Goal: Task Accomplishment & Management: Manage account settings

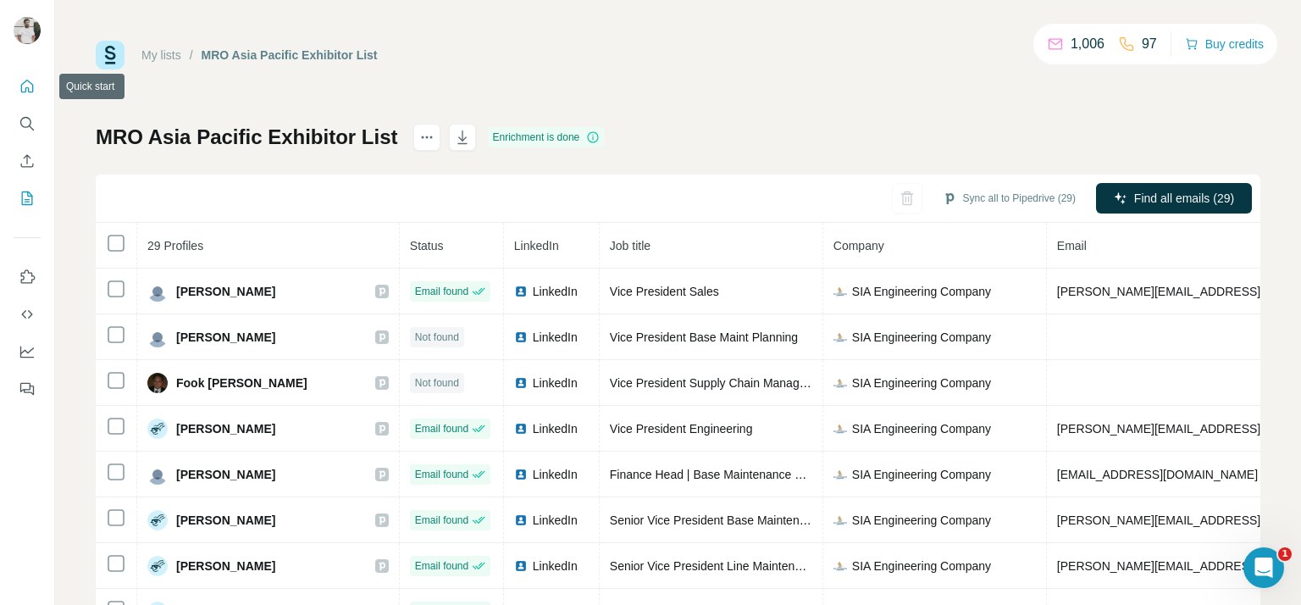
click at [24, 82] on icon "Quick start" at bounding box center [27, 86] width 17 height 17
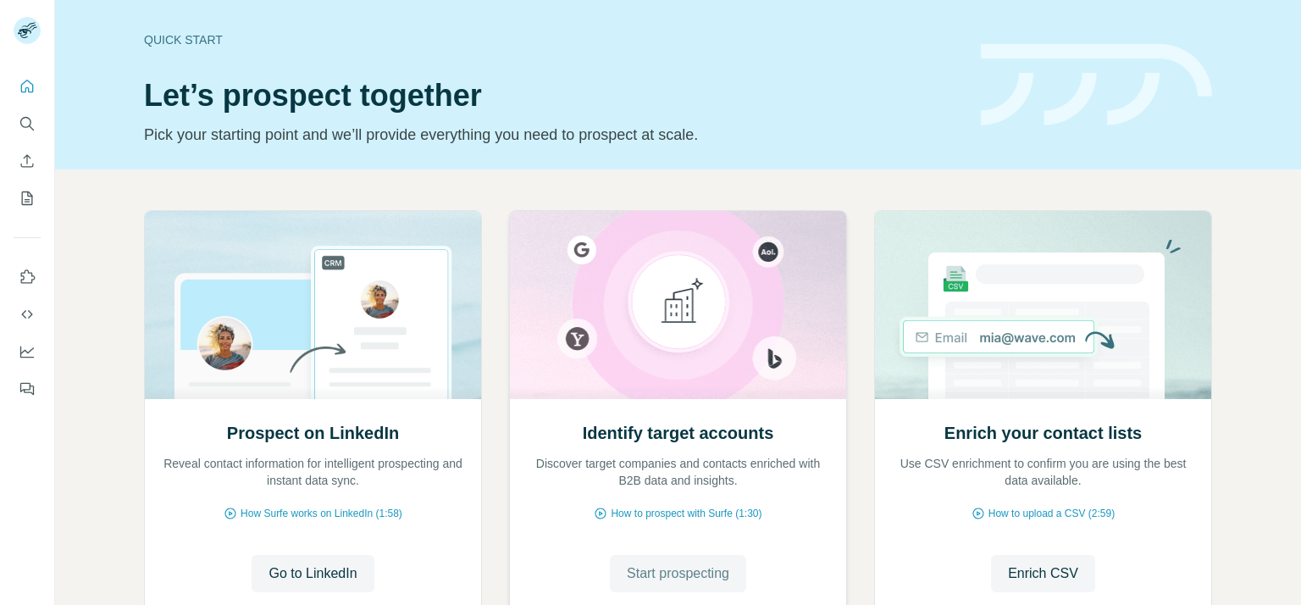
click at [693, 573] on span "Start prospecting" at bounding box center [678, 573] width 102 height 20
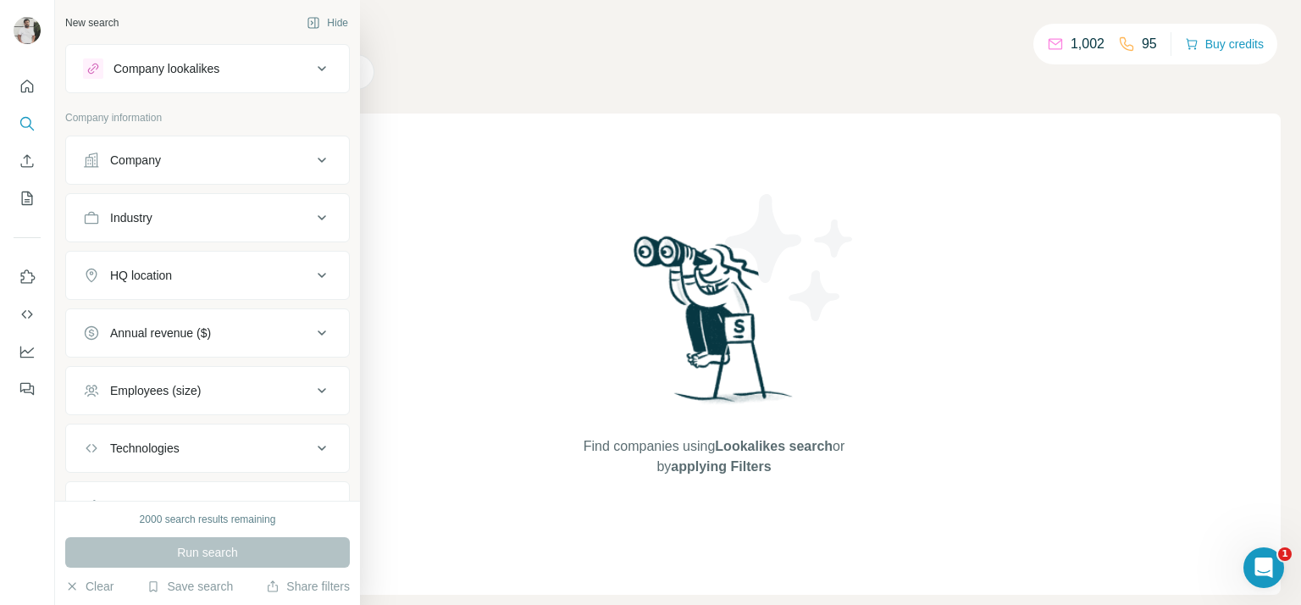
click at [158, 162] on div "Company" at bounding box center [135, 160] width 51 height 17
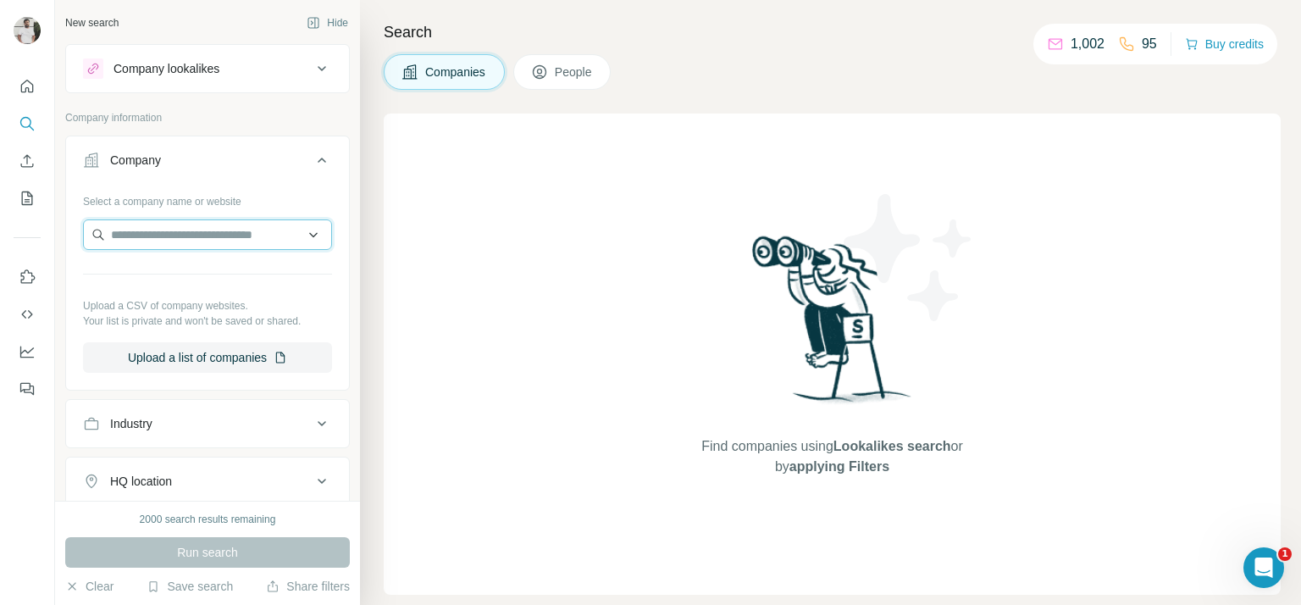
click at [136, 244] on input "text" at bounding box center [207, 234] width 249 height 30
paste input "**********"
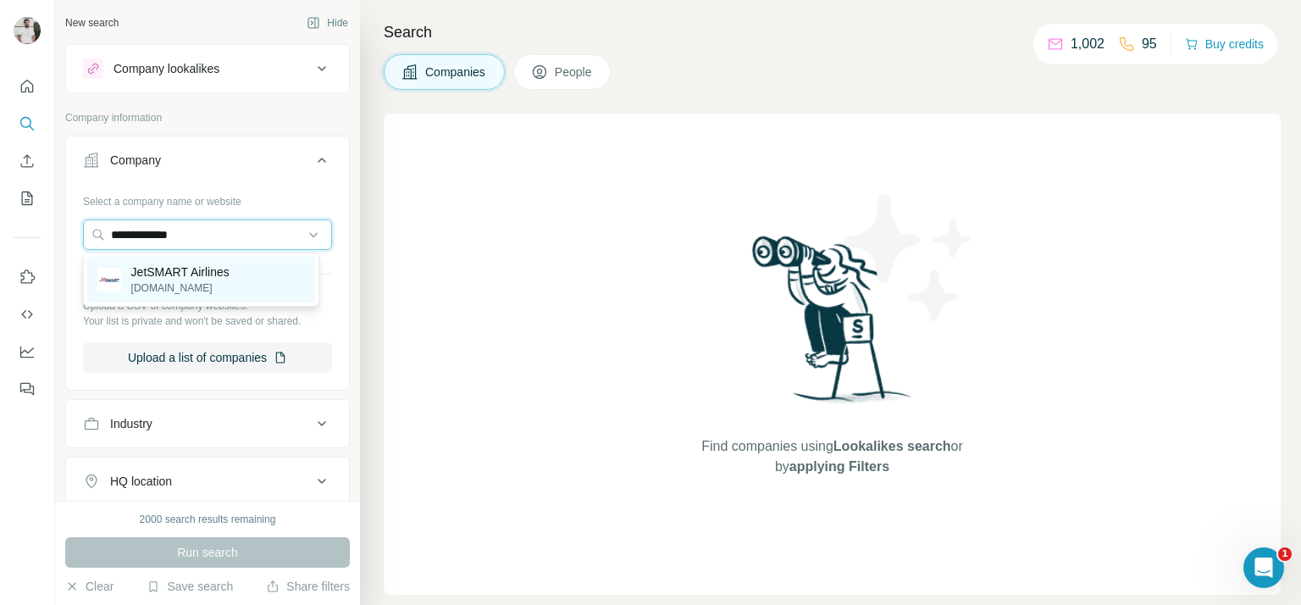
type input "**********"
click at [224, 271] on p "JetSMART Airlines" at bounding box center [180, 271] width 98 height 17
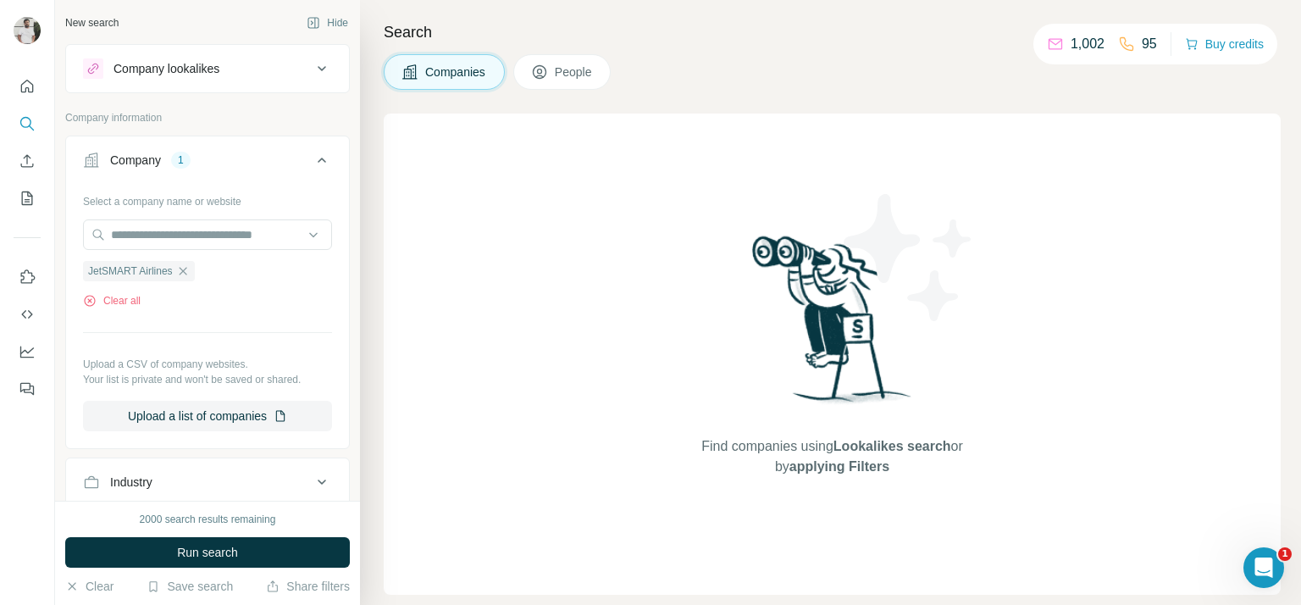
click at [548, 73] on icon at bounding box center [539, 72] width 17 height 17
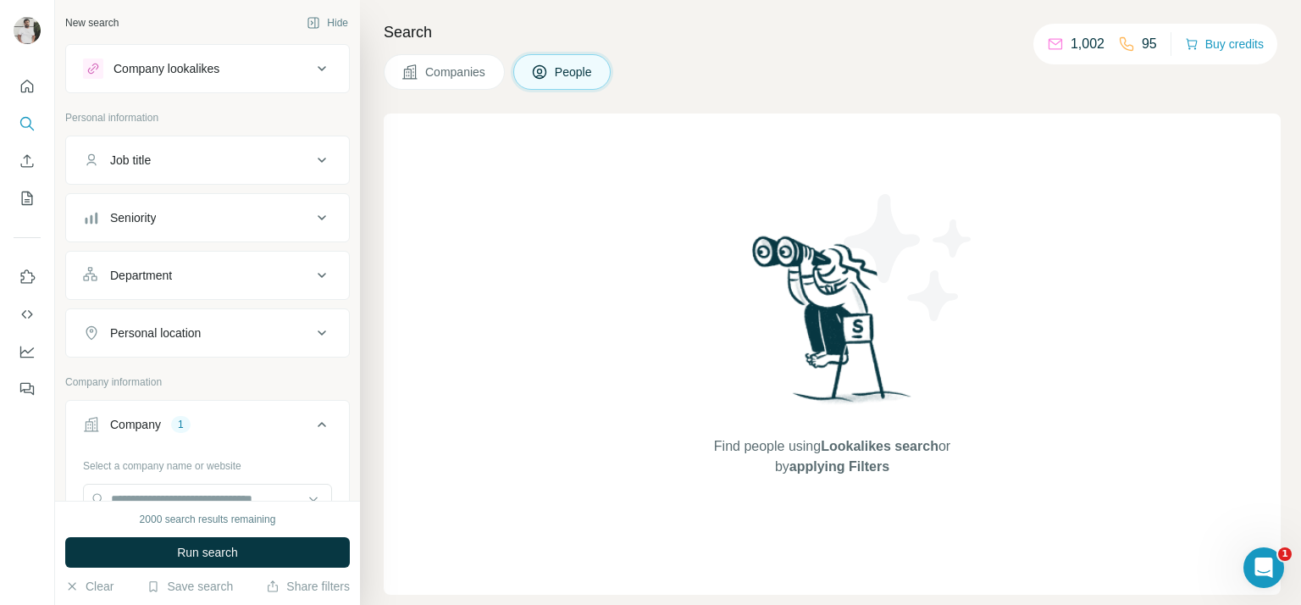
click at [223, 204] on button "Seniority" at bounding box center [207, 217] width 283 height 41
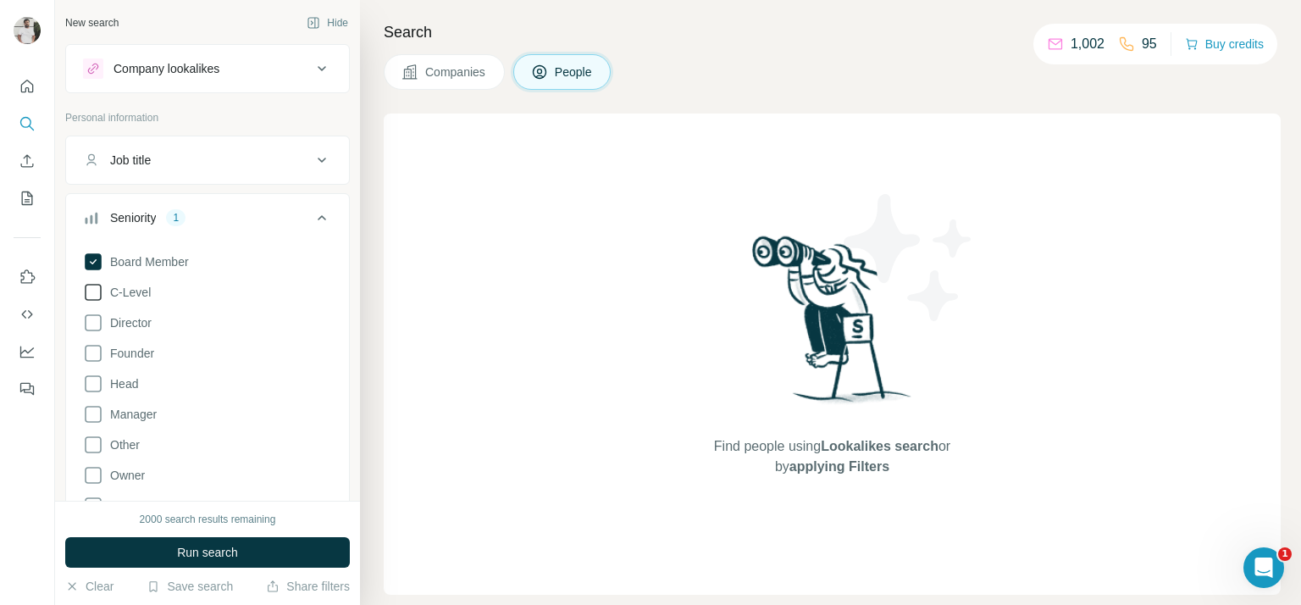
click at [141, 284] on span "C-Level" at bounding box center [126, 292] width 47 height 17
click at [139, 328] on span "Director" at bounding box center [127, 322] width 48 height 17
click at [139, 355] on span "Founder" at bounding box center [128, 353] width 51 height 17
drag, startPoint x: 125, startPoint y: 385, endPoint x: 125, endPoint y: 403, distance: 17.8
click at [125, 388] on span "Head" at bounding box center [120, 383] width 35 height 17
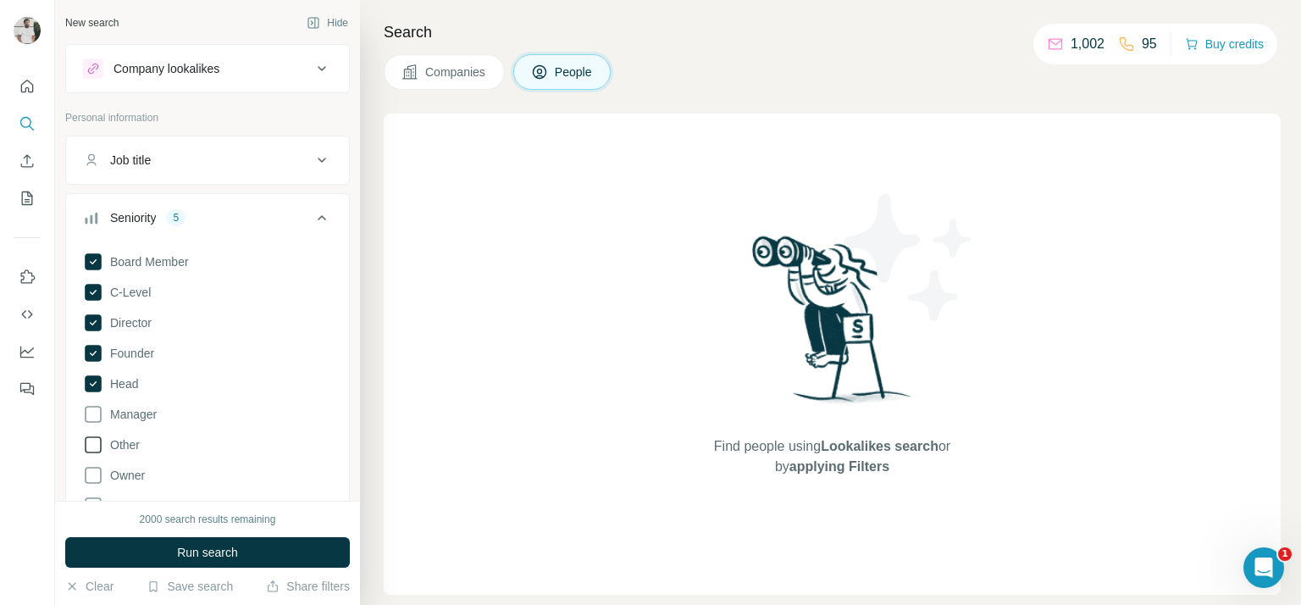
drag, startPoint x: 130, startPoint y: 418, endPoint x: 131, endPoint y: 433, distance: 14.4
click at [130, 418] on span "Manager" at bounding box center [129, 414] width 53 height 17
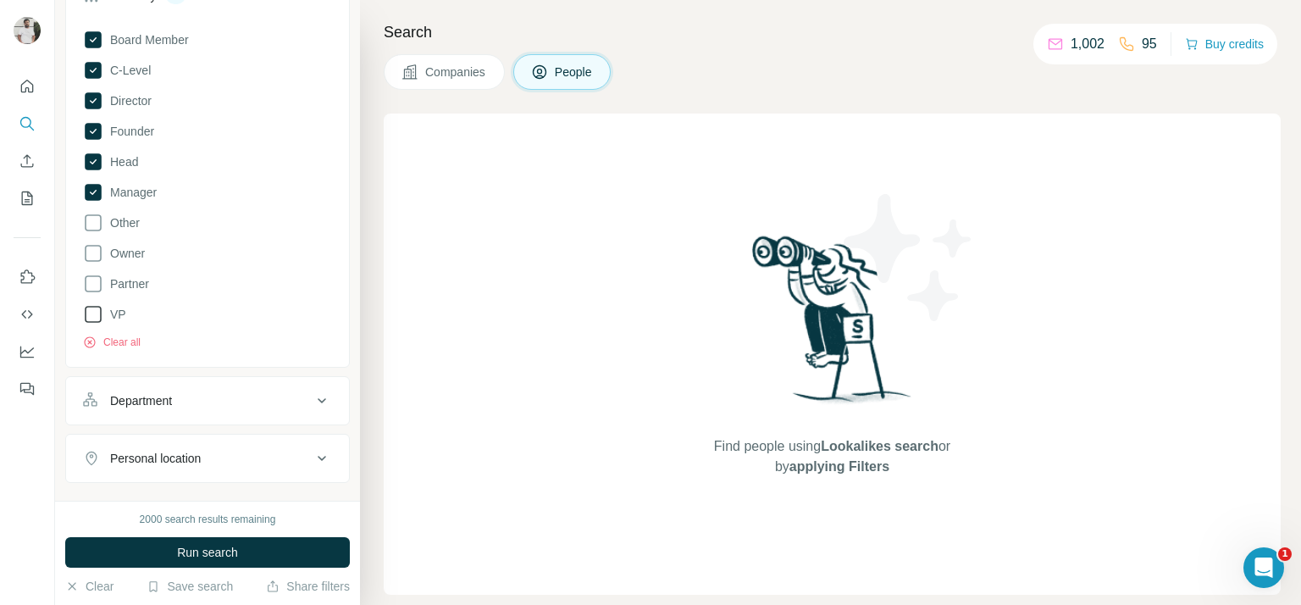
scroll to position [224, 0]
click at [118, 302] on label "VP" at bounding box center [104, 312] width 43 height 20
click at [234, 550] on span "Run search" at bounding box center [207, 552] width 61 height 17
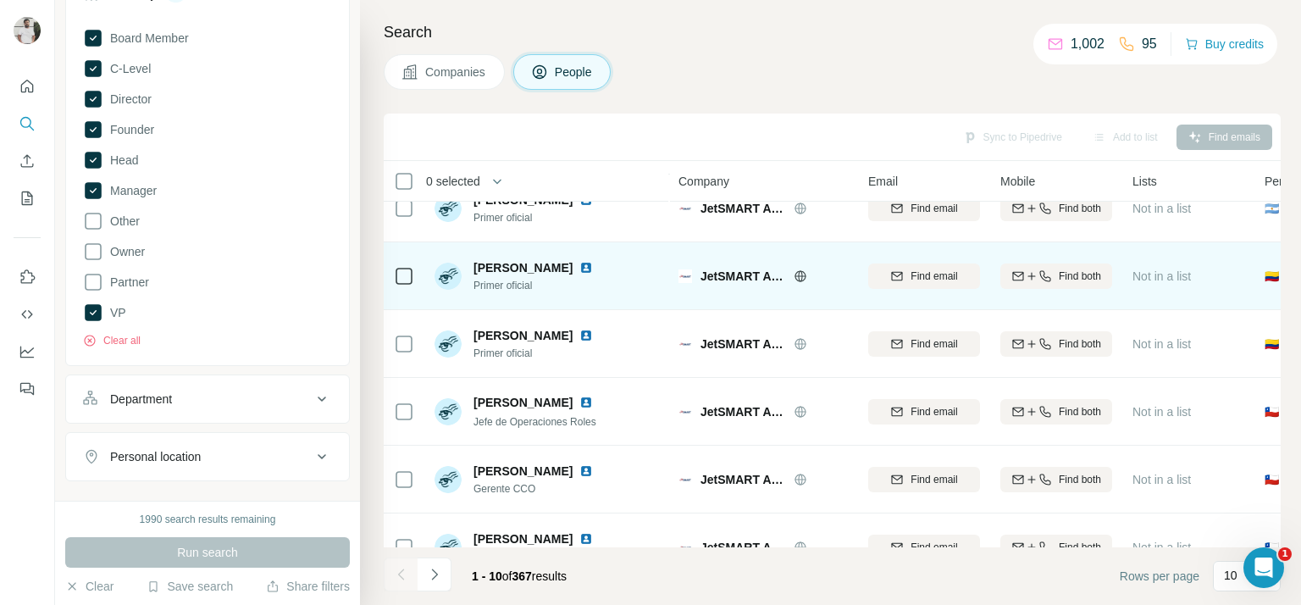
scroll to position [340, 0]
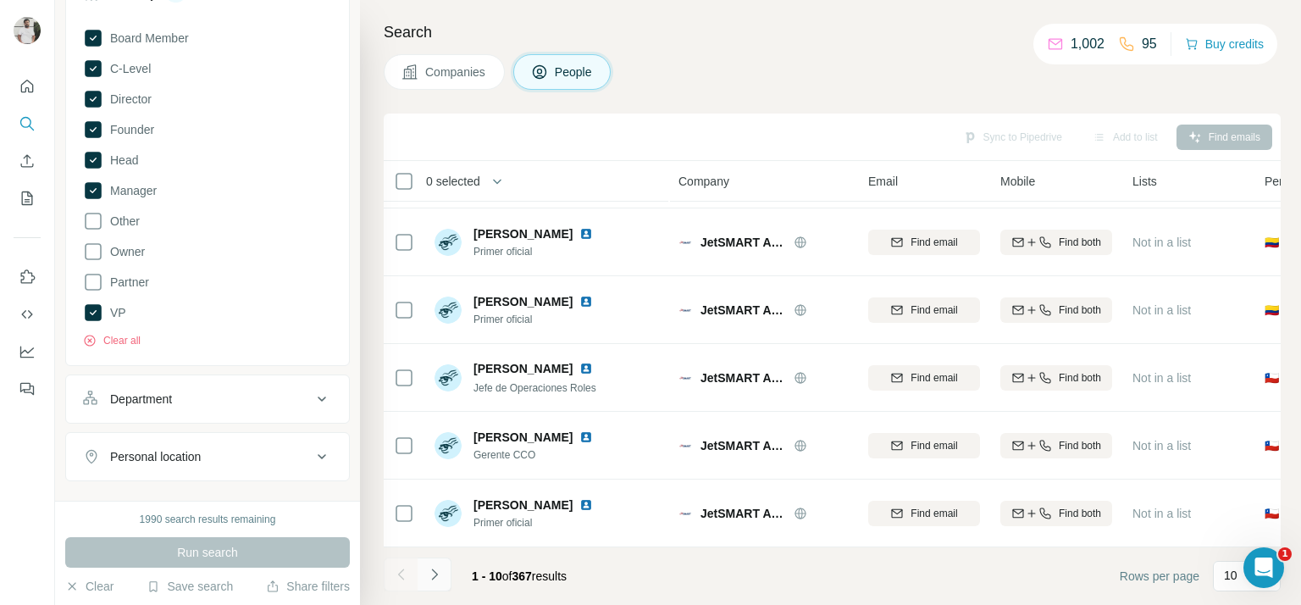
click at [441, 583] on button "Navigate to next page" at bounding box center [435, 574] width 34 height 34
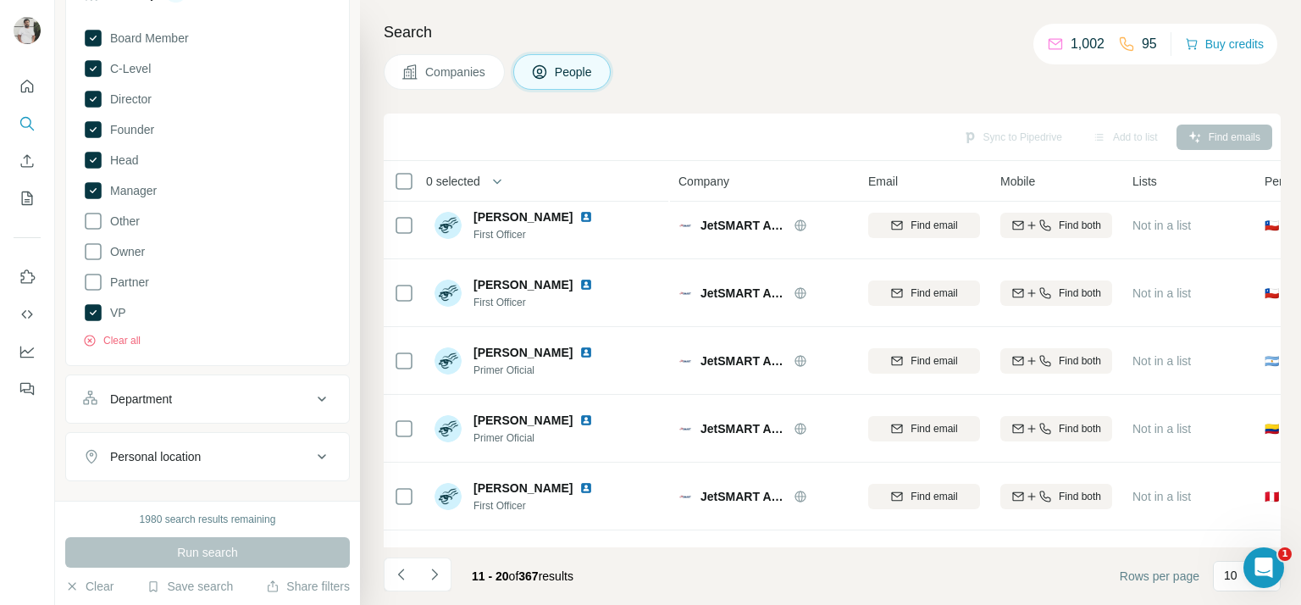
scroll to position [0, 0]
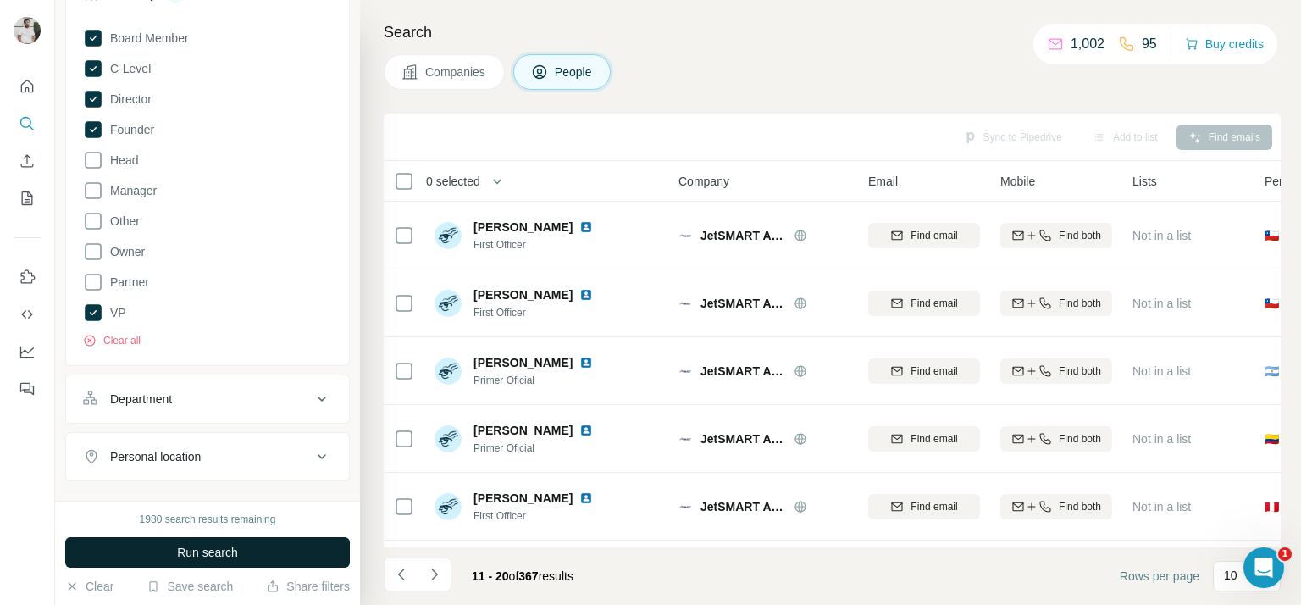
click at [218, 551] on span "Run search" at bounding box center [207, 552] width 61 height 17
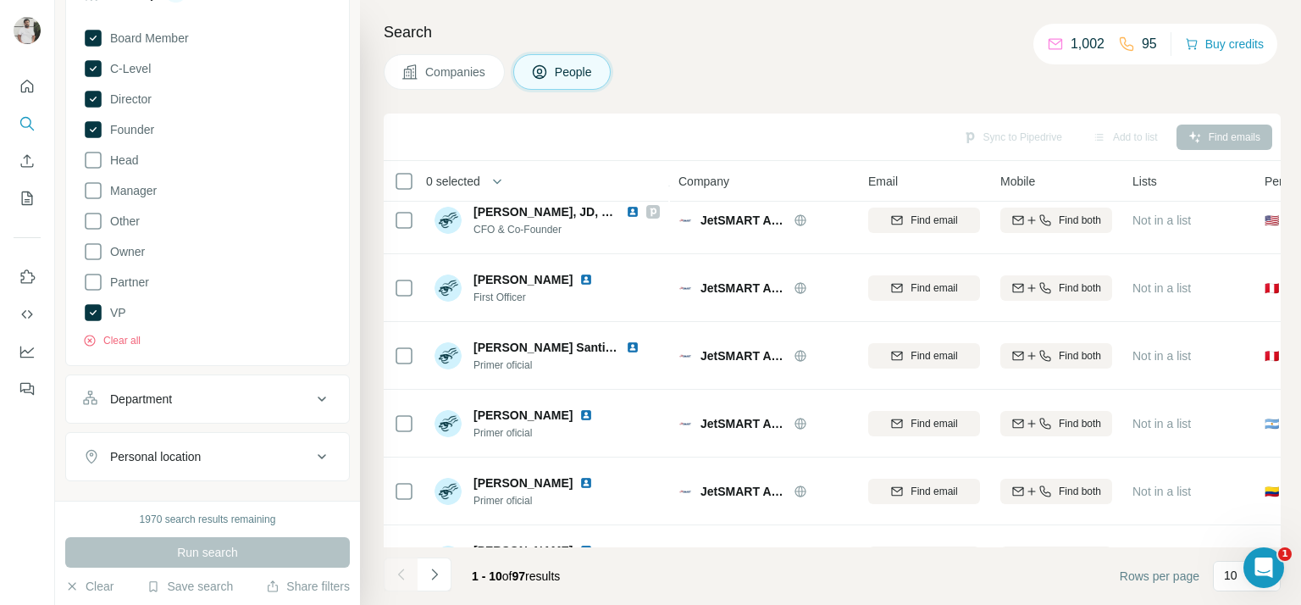
scroll to position [340, 0]
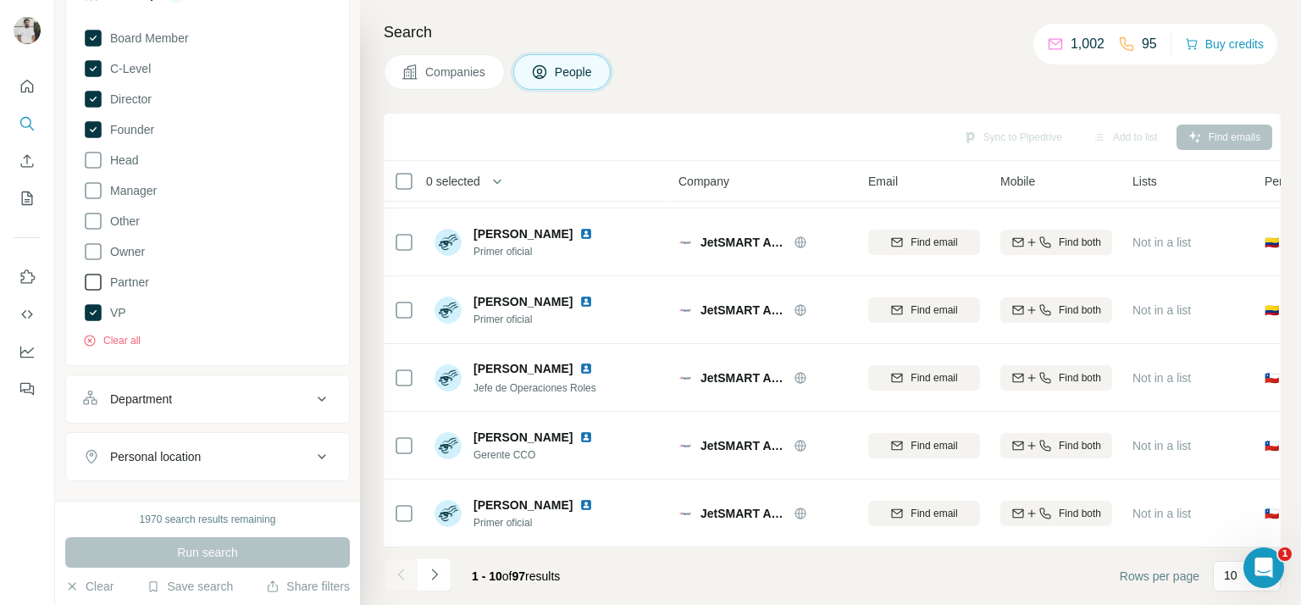
click at [130, 276] on span "Partner" at bounding box center [126, 282] width 46 height 17
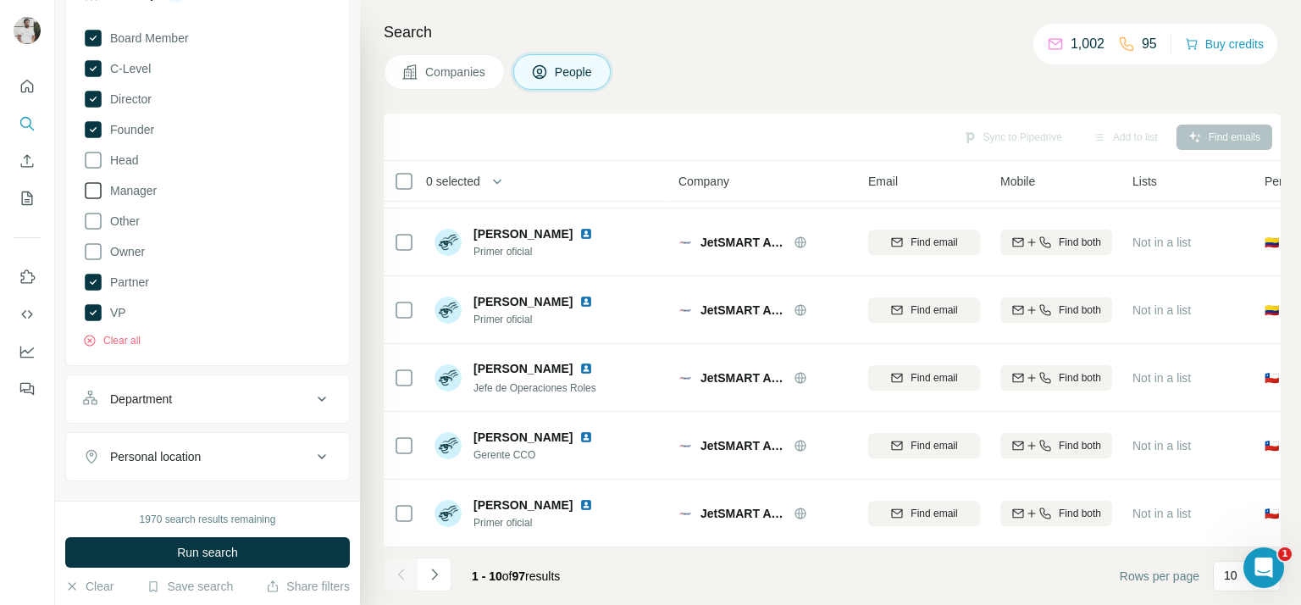
click at [136, 191] on span "Manager" at bounding box center [129, 190] width 53 height 17
click at [132, 162] on span "Head" at bounding box center [120, 160] width 35 height 17
click at [244, 543] on button "Run search" at bounding box center [207, 552] width 285 height 30
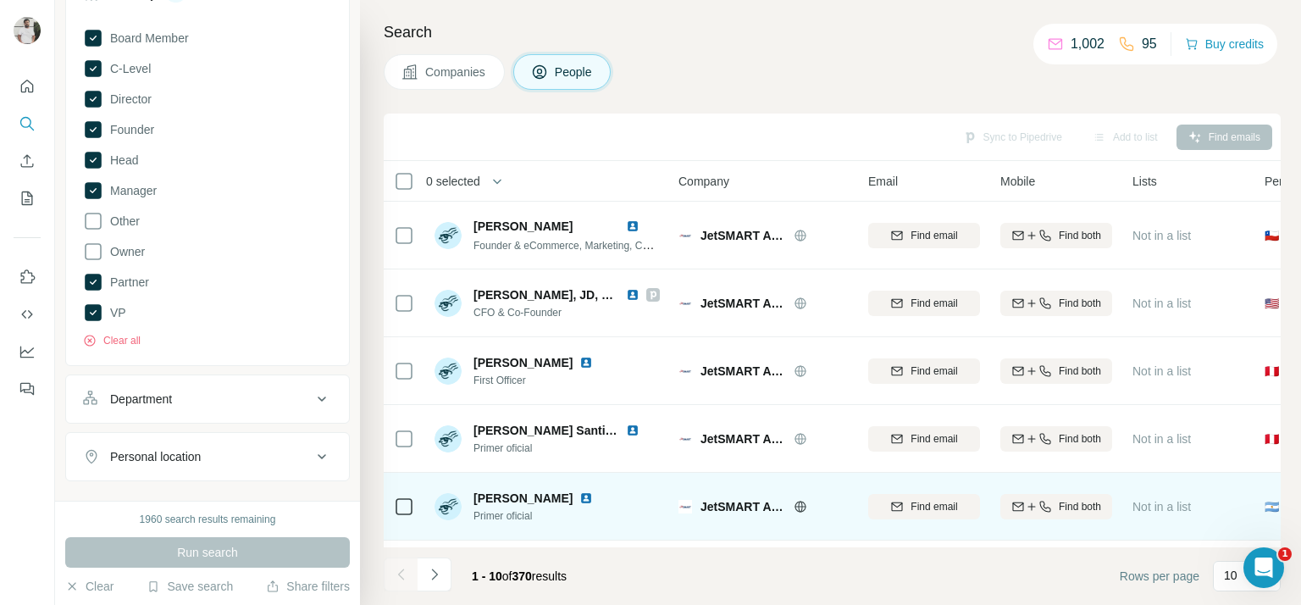
scroll to position [340, 0]
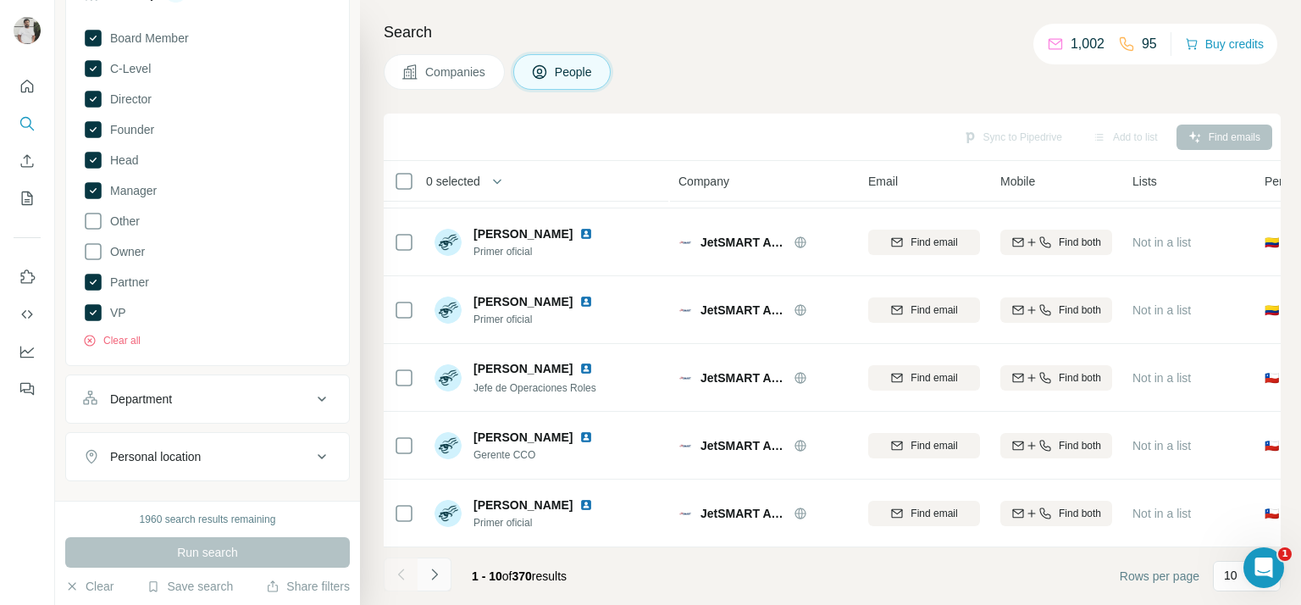
click at [441, 579] on icon "Navigate to next page" at bounding box center [434, 574] width 17 height 17
click at [423, 573] on button "Navigate to next page" at bounding box center [435, 574] width 34 height 34
click at [438, 571] on icon "Navigate to next page" at bounding box center [434, 574] width 17 height 17
click at [448, 577] on button "Navigate to next page" at bounding box center [435, 574] width 34 height 34
click at [433, 567] on icon "Navigate to next page" at bounding box center [434, 574] width 17 height 17
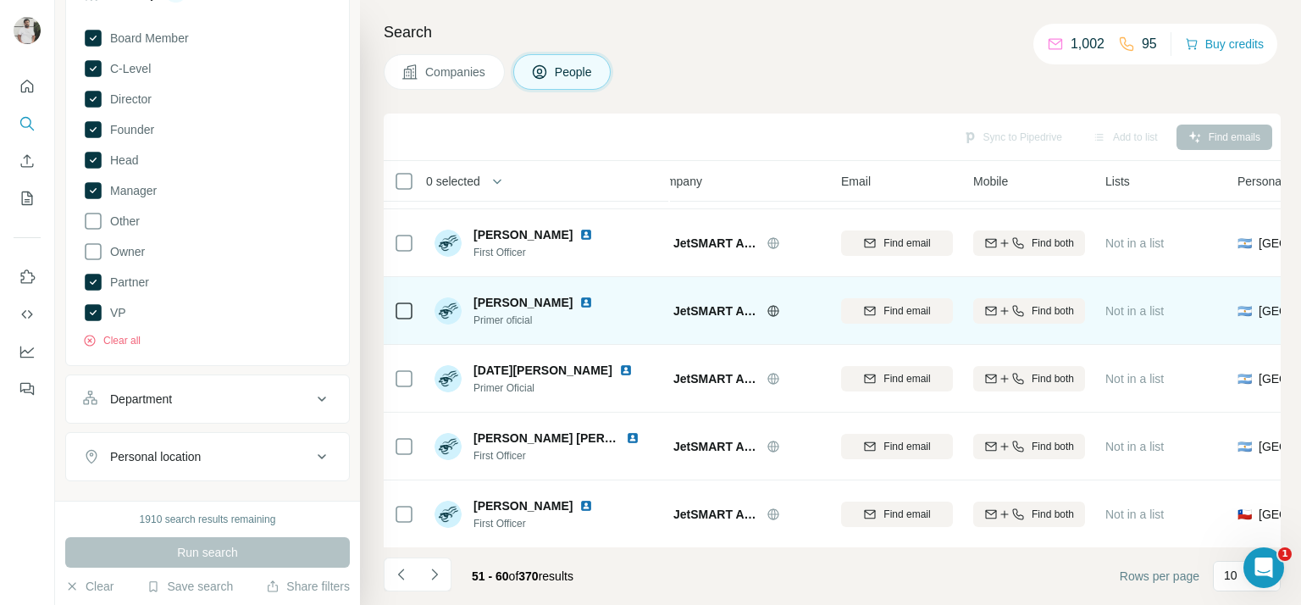
scroll to position [340, 34]
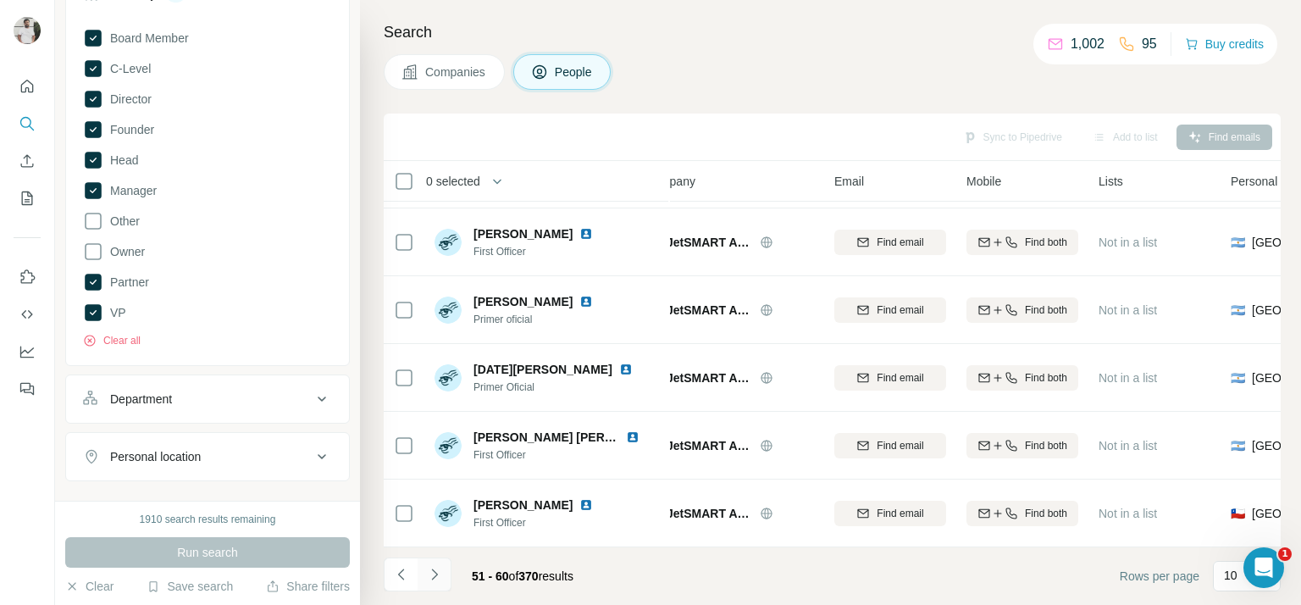
click at [445, 574] on button "Navigate to next page" at bounding box center [435, 574] width 34 height 34
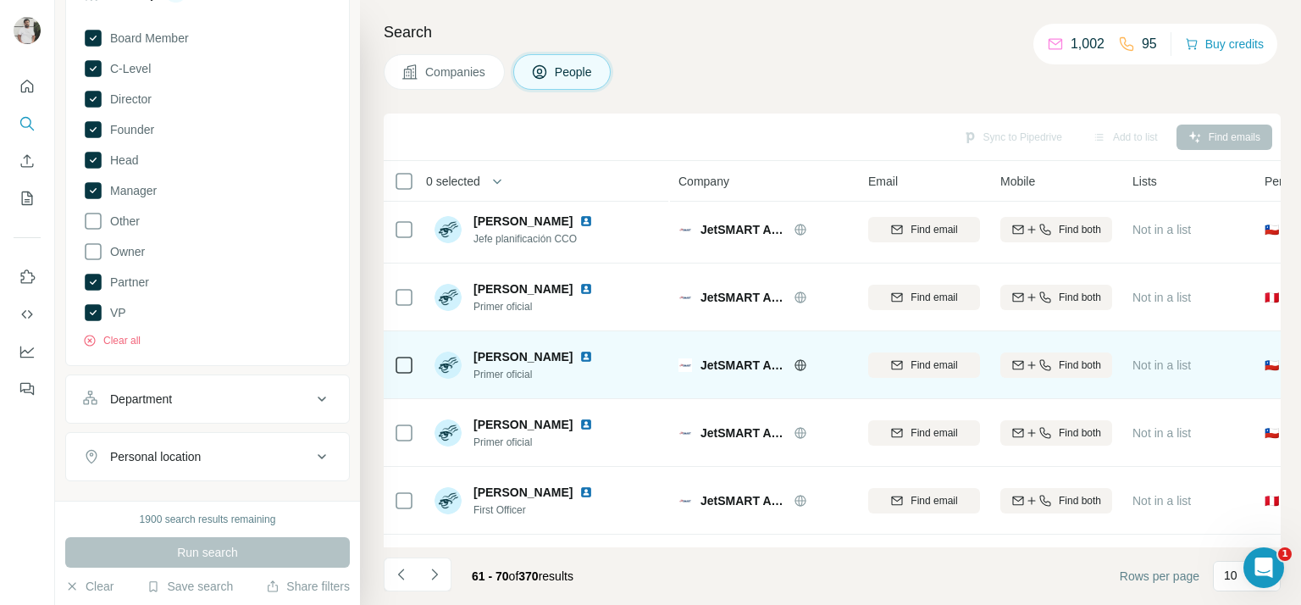
scroll to position [0, 0]
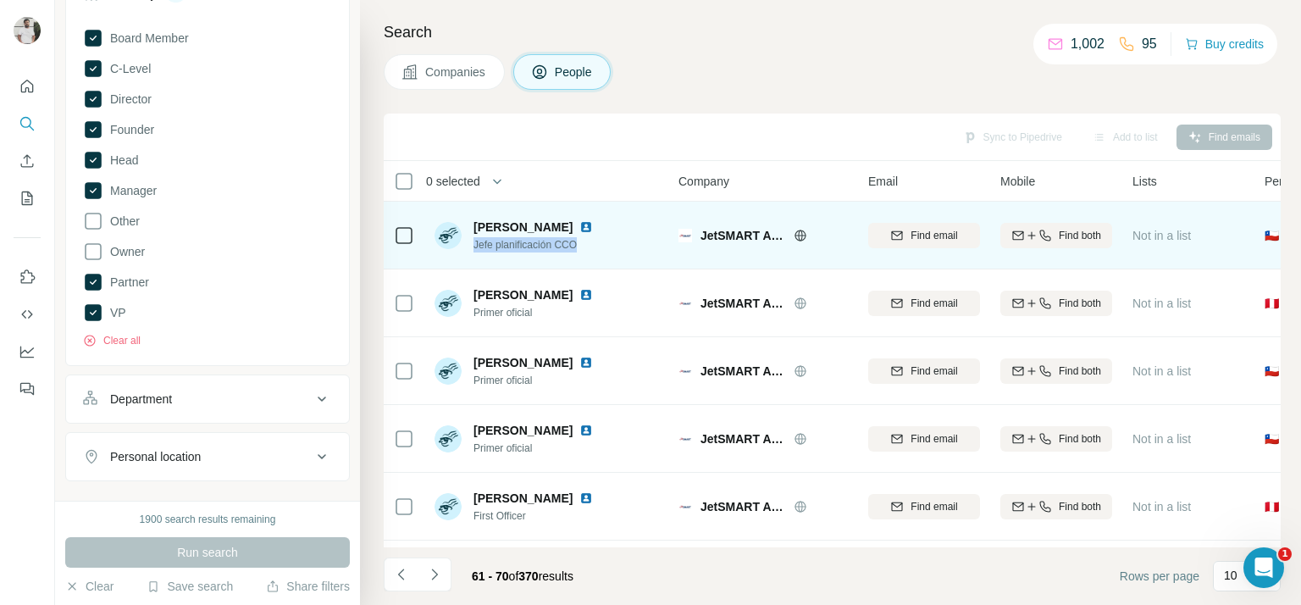
drag, startPoint x: 471, startPoint y: 246, endPoint x: 581, endPoint y: 248, distance: 110.1
click at [581, 248] on div "Luis Helmke Jefe planificación CCO" at bounding box center [524, 236] width 179 height 34
copy span "Jefe planificación CCO"
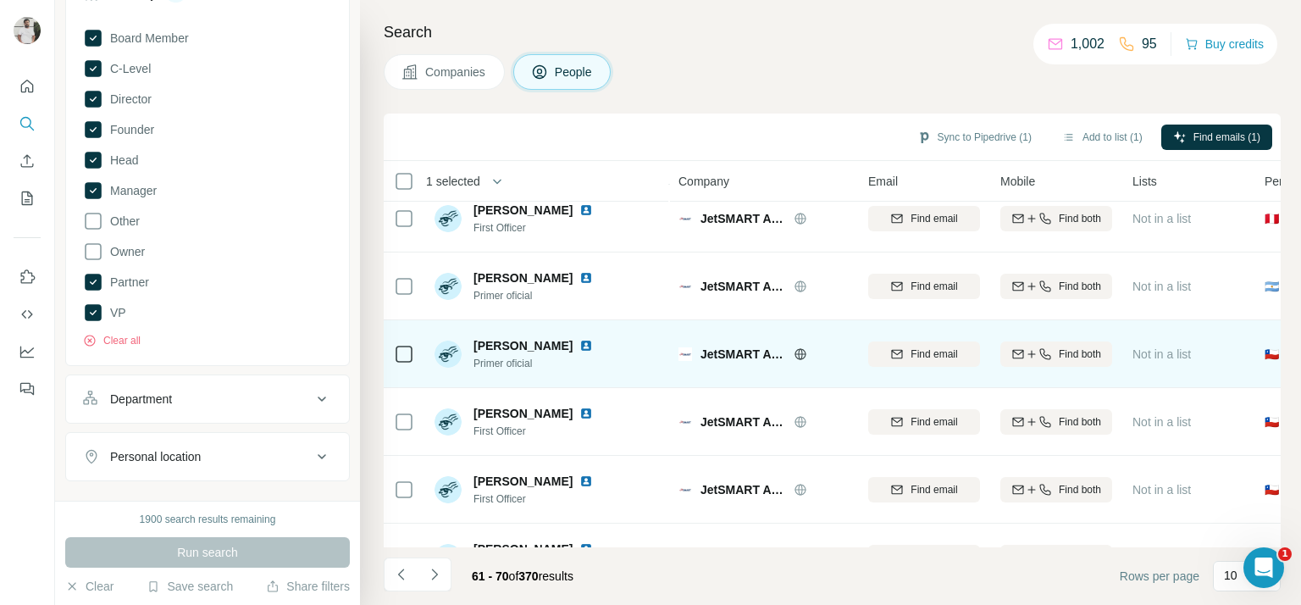
scroll to position [340, 0]
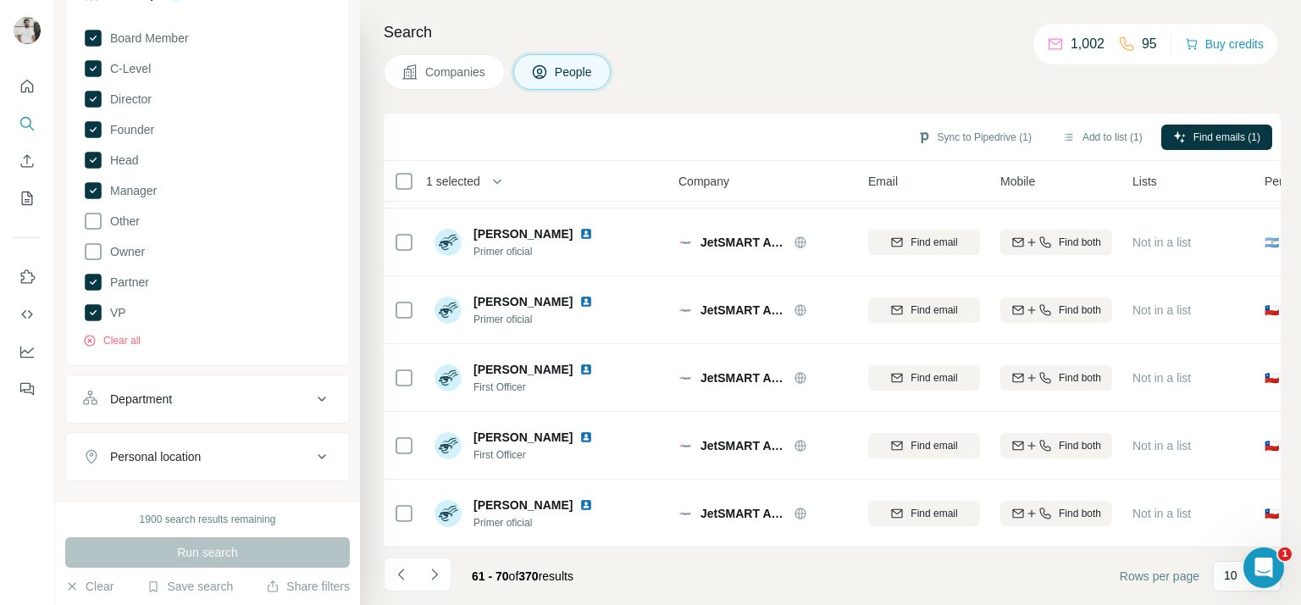
click at [431, 562] on button "Navigate to next page" at bounding box center [435, 574] width 34 height 34
click at [437, 566] on icon "Navigate to next page" at bounding box center [434, 574] width 17 height 17
click at [435, 568] on icon "Navigate to next page" at bounding box center [434, 574] width 17 height 17
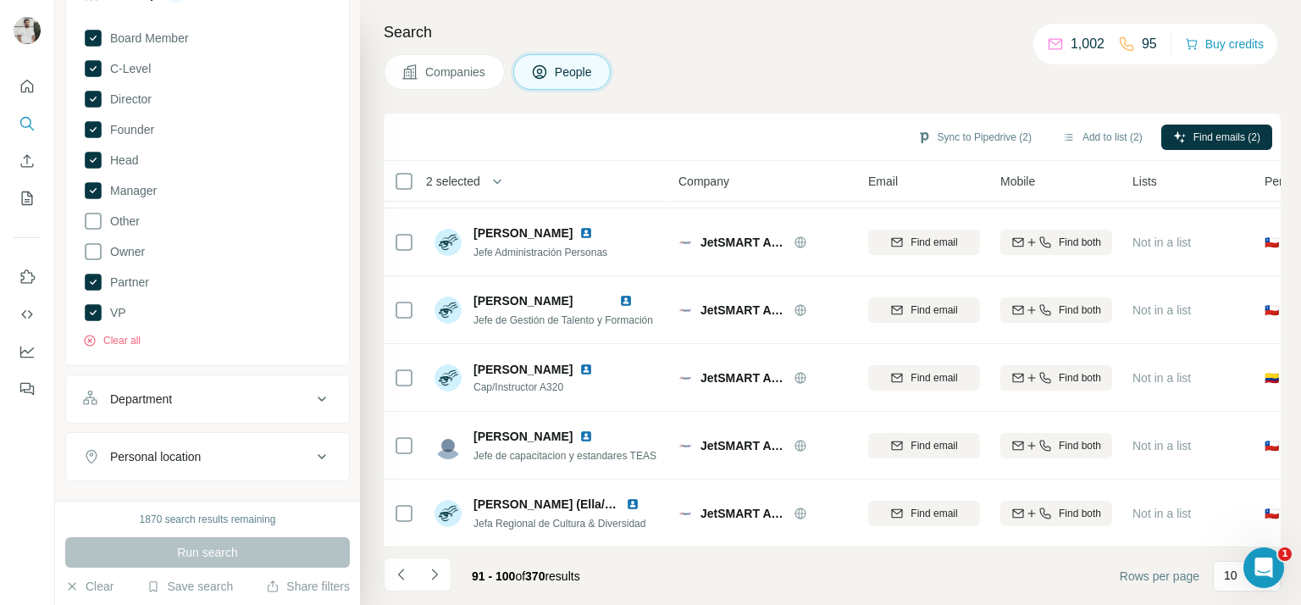
scroll to position [0, 0]
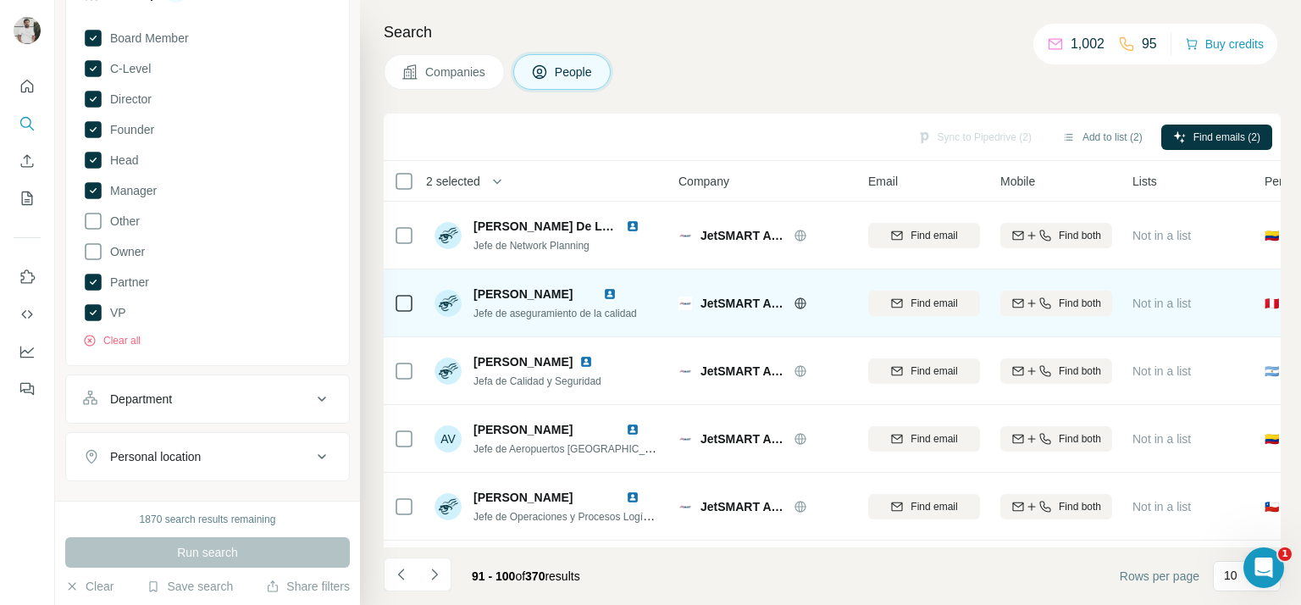
click at [530, 313] on span "Jefe de aseguramiento de la calidad" at bounding box center [554, 313] width 163 height 12
copy span "Jefe de aseguramiento de la calidad"
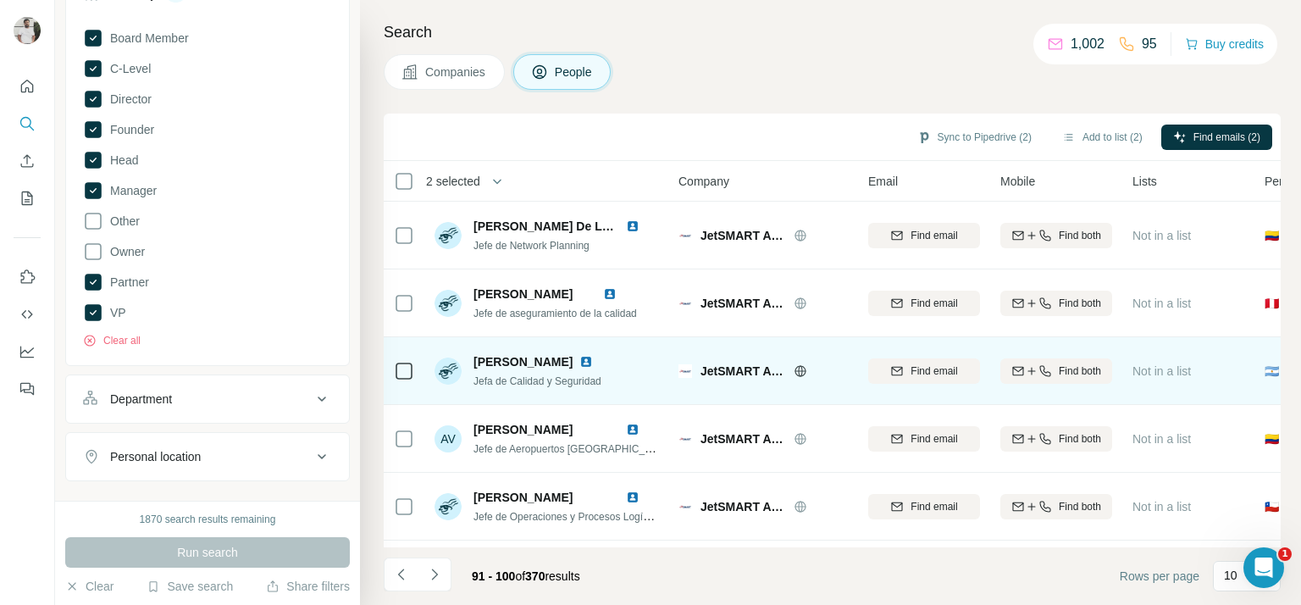
click at [523, 376] on span "Jefa de Calidad y Seguridad" at bounding box center [537, 381] width 128 height 12
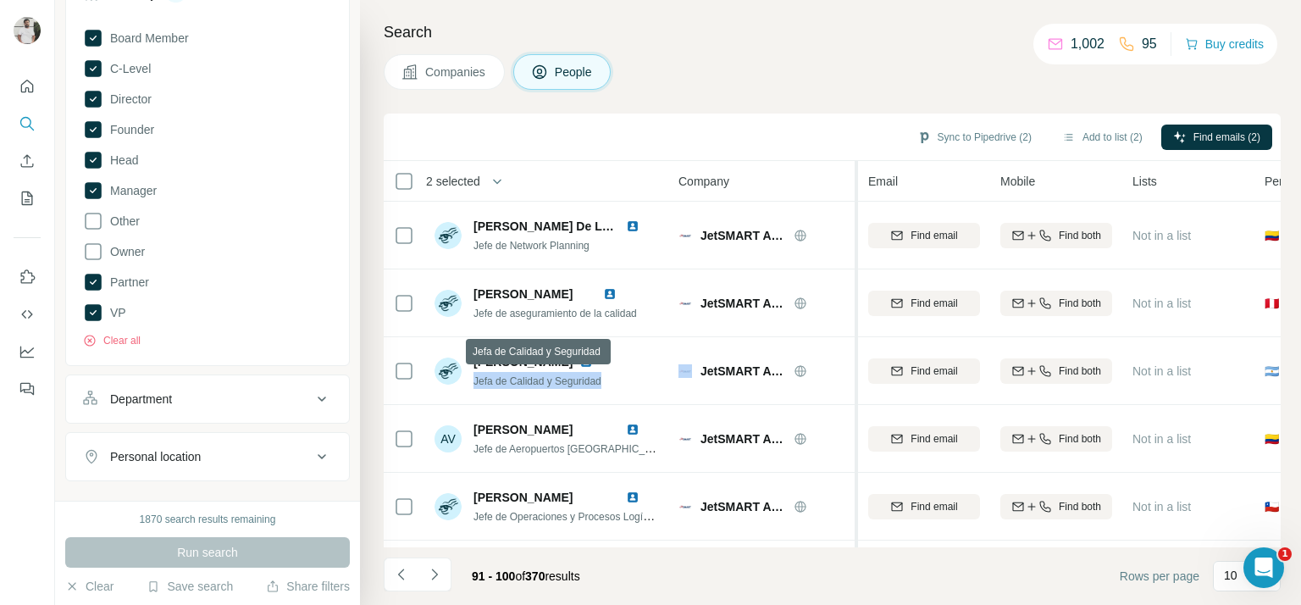
copy span "Jefa de Calidad y Seguridad"
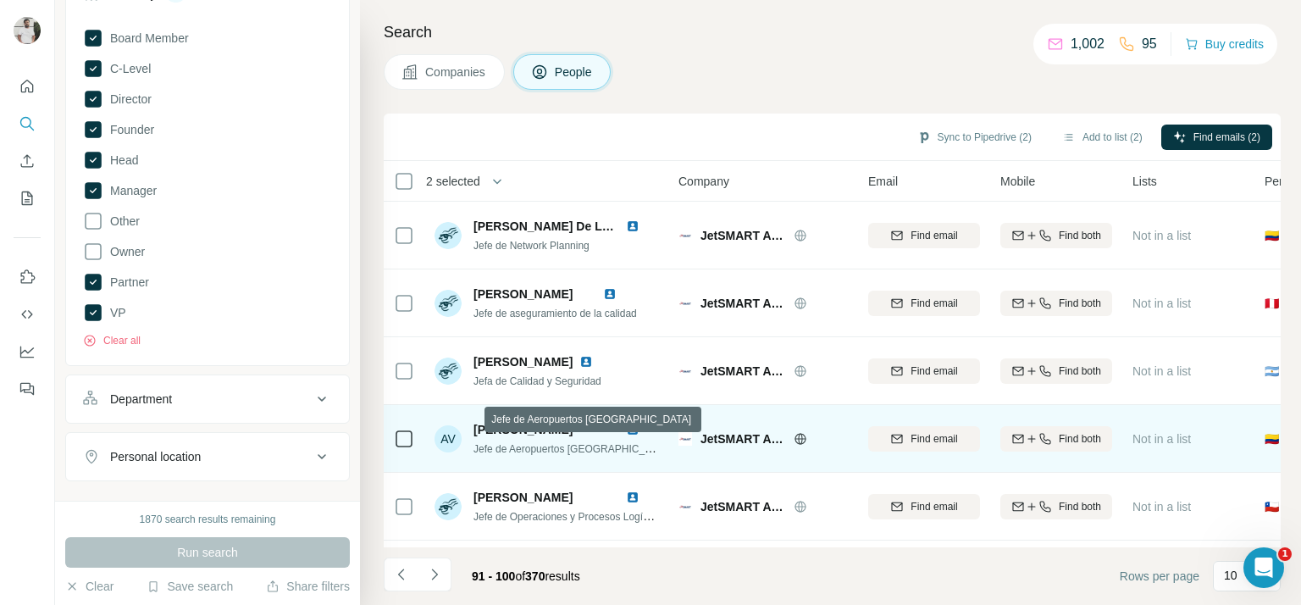
click at [576, 446] on span "Jefe de Aeropuertos Colombia" at bounding box center [573, 448] width 200 height 14
copy span "Jefe de Aeropuertos Colombia"
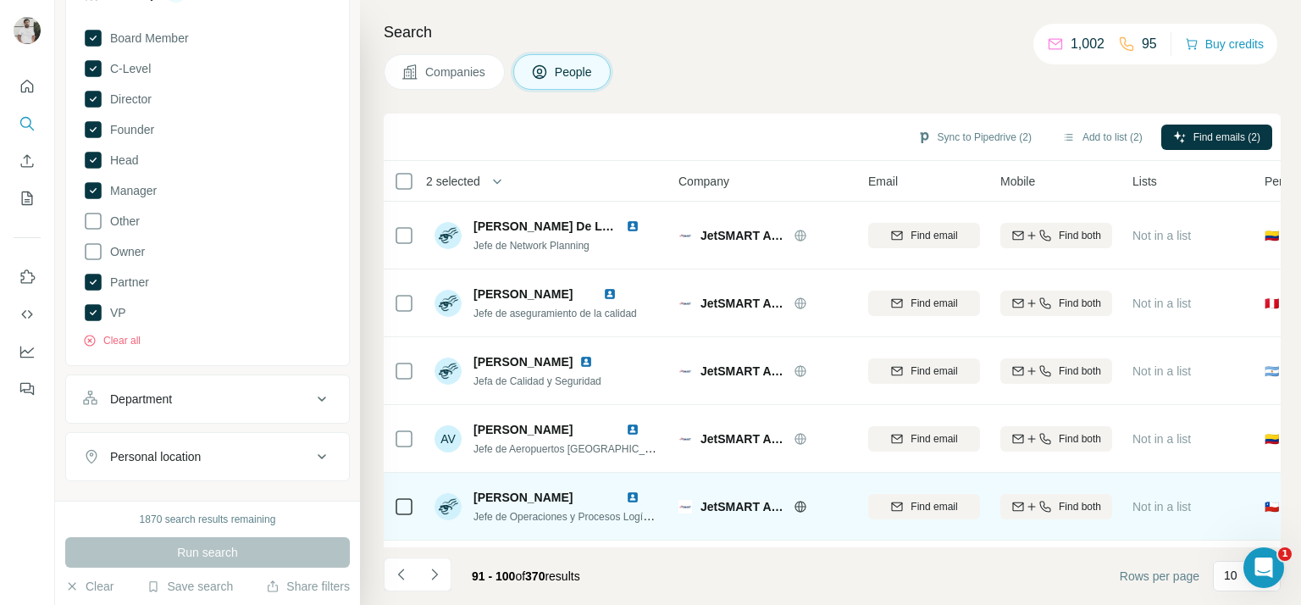
click at [525, 512] on span "Jefe de Operaciones y Procesos Logísticos" at bounding box center [571, 516] width 196 height 14
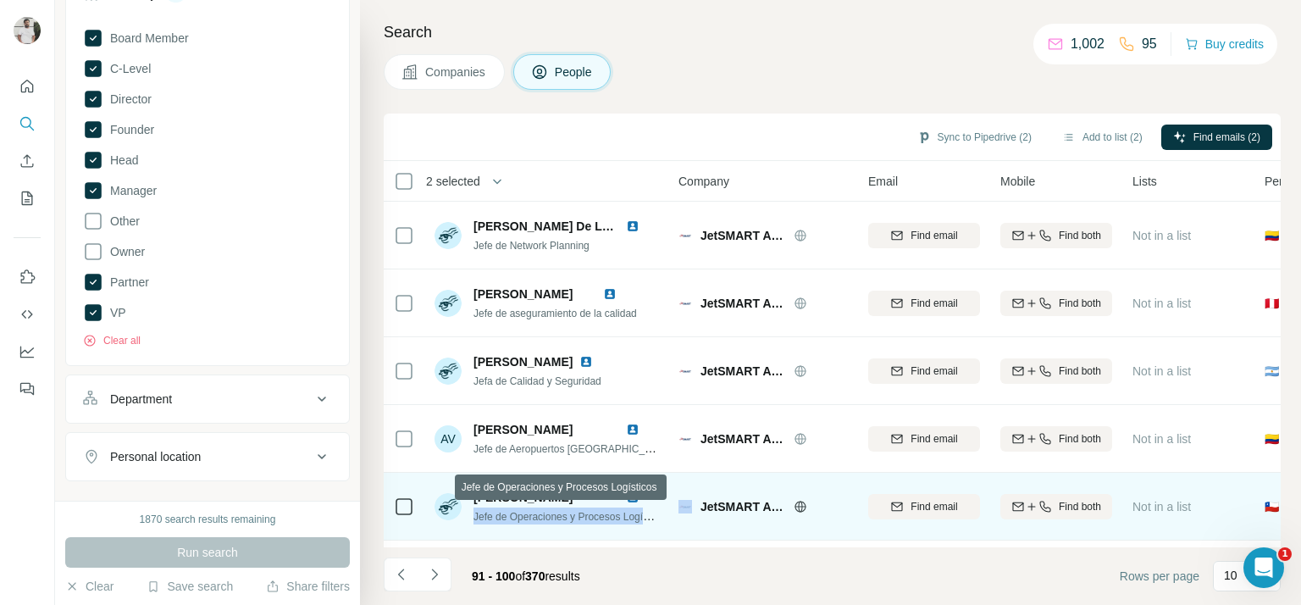
click at [525, 512] on span "Jefe de Operaciones y Procesos Logísticos" at bounding box center [571, 516] width 196 height 14
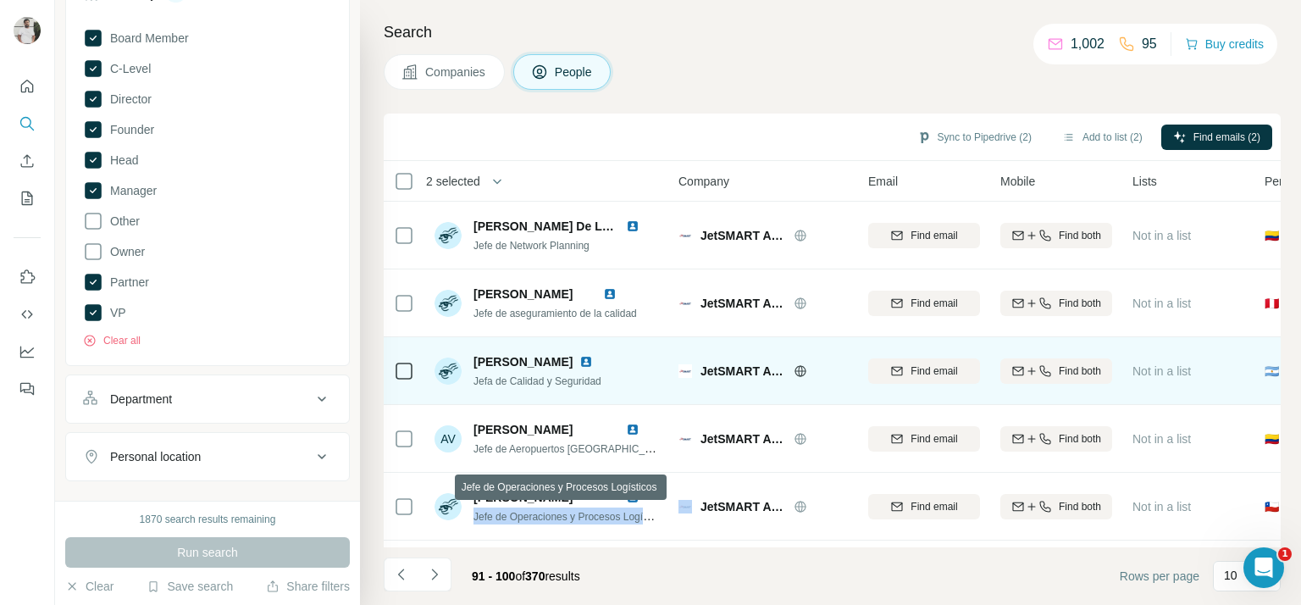
copy span "Jefe de Operaciones y Procesos Logísticos"
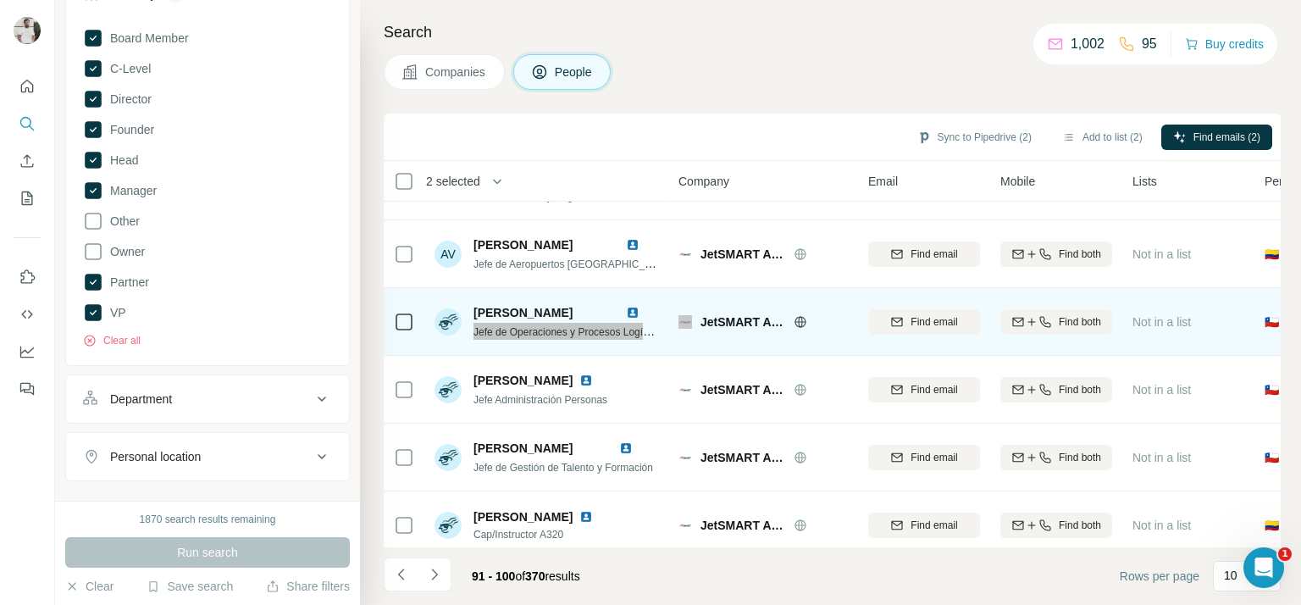
scroll to position [197, 0]
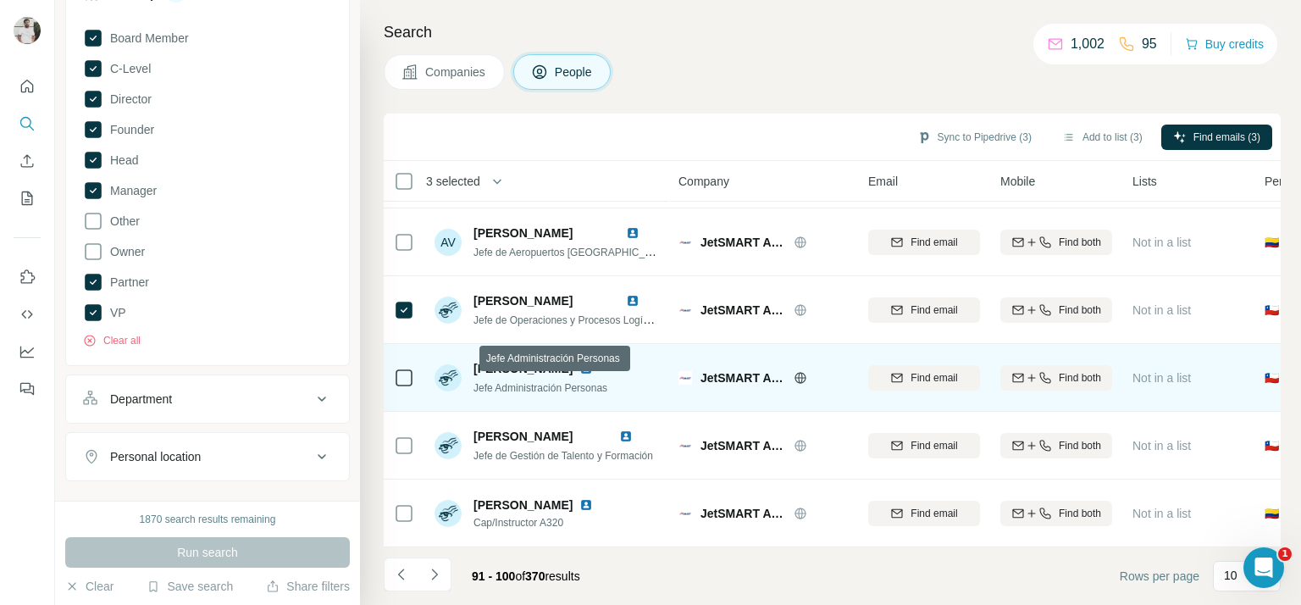
click at [522, 387] on span "Jefe Administración Personas" at bounding box center [540, 388] width 134 height 12
copy span "Jefe Administración Personas"
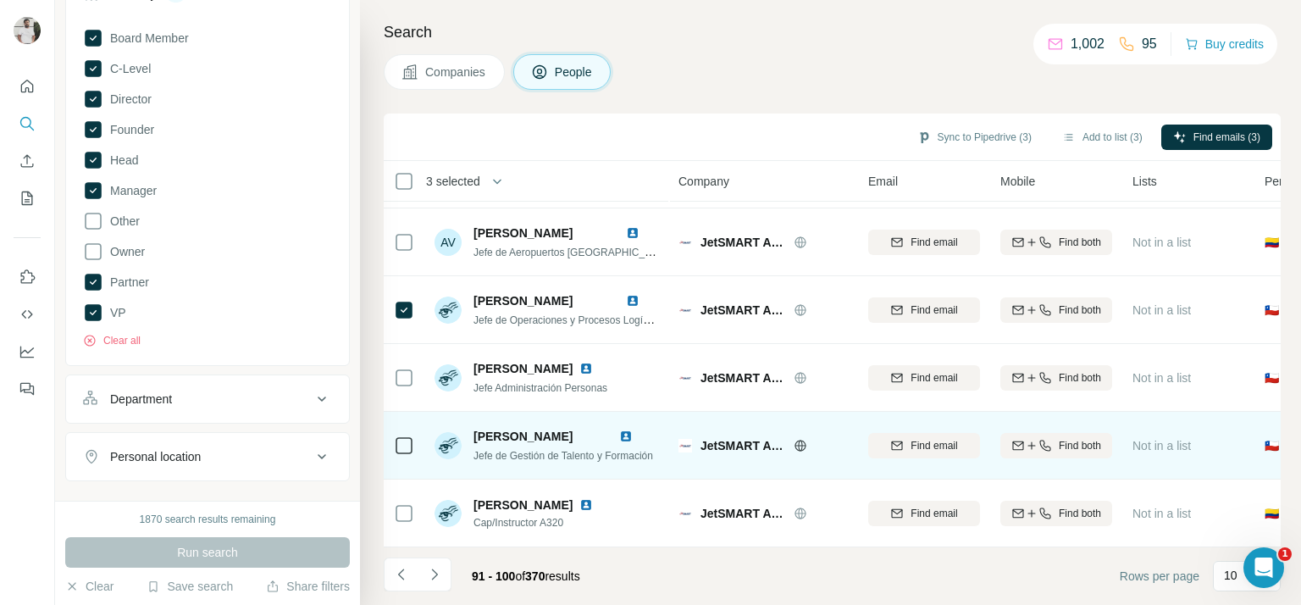
click at [576, 455] on span "Jefe de Gestión de Talento y Formación" at bounding box center [563, 456] width 180 height 12
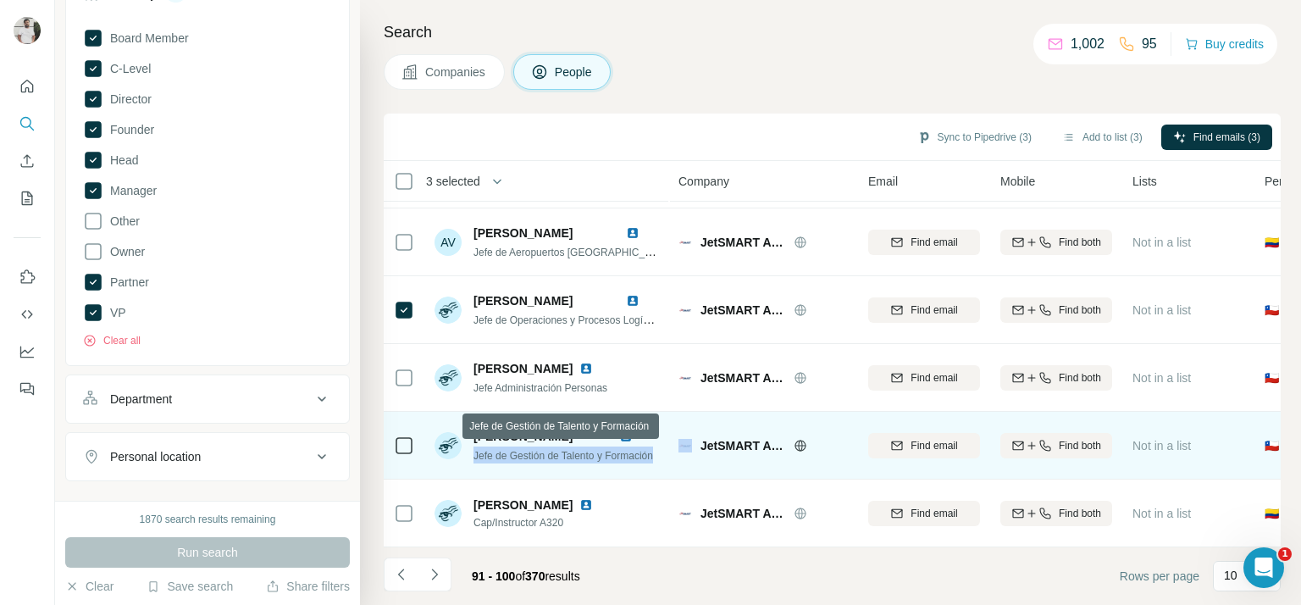
click at [576, 454] on span "Jefe de Gestión de Talento y Formación" at bounding box center [563, 456] width 180 height 12
copy span "Jefe de Gestión de Talento y Formación"
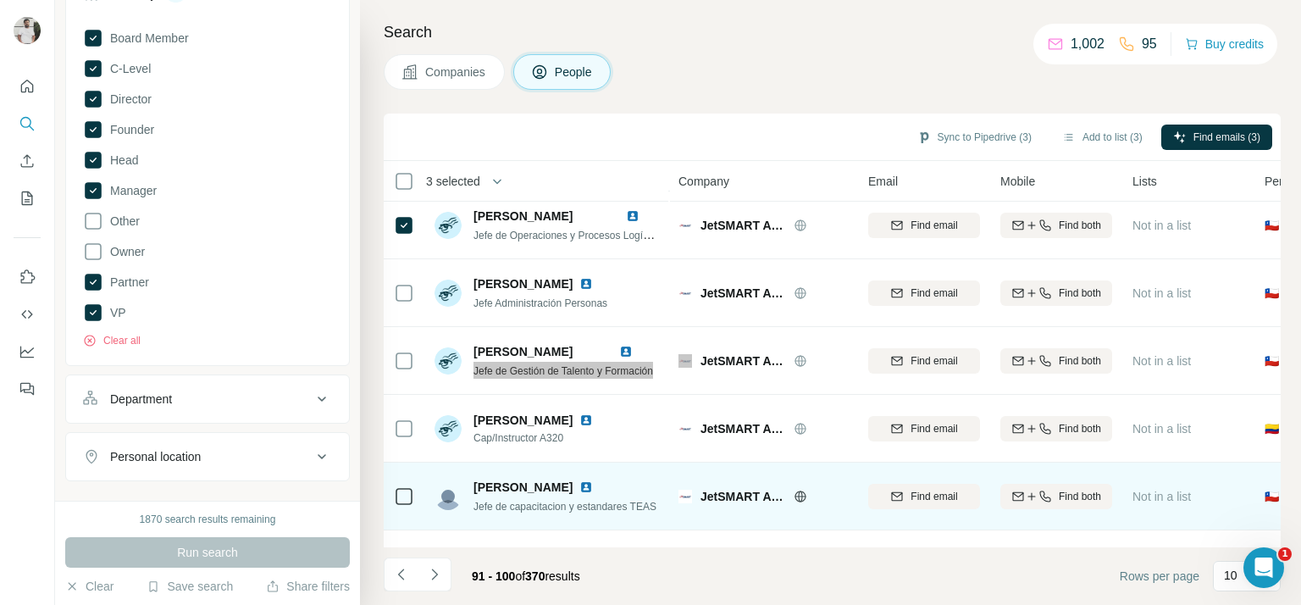
scroll to position [340, 0]
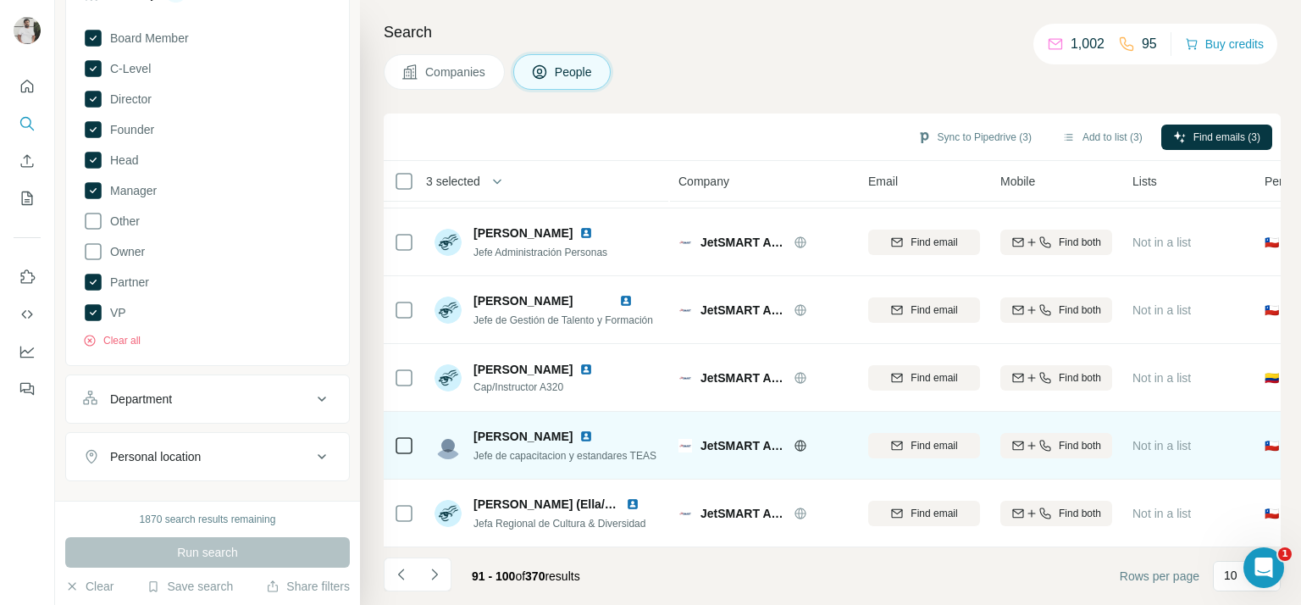
click at [519, 450] on span "Jefe de capacitacion y estandares TEAS" at bounding box center [564, 456] width 183 height 12
click at [499, 450] on span "Jefe de capacitacion y estandares TEAS" at bounding box center [564, 456] width 183 height 12
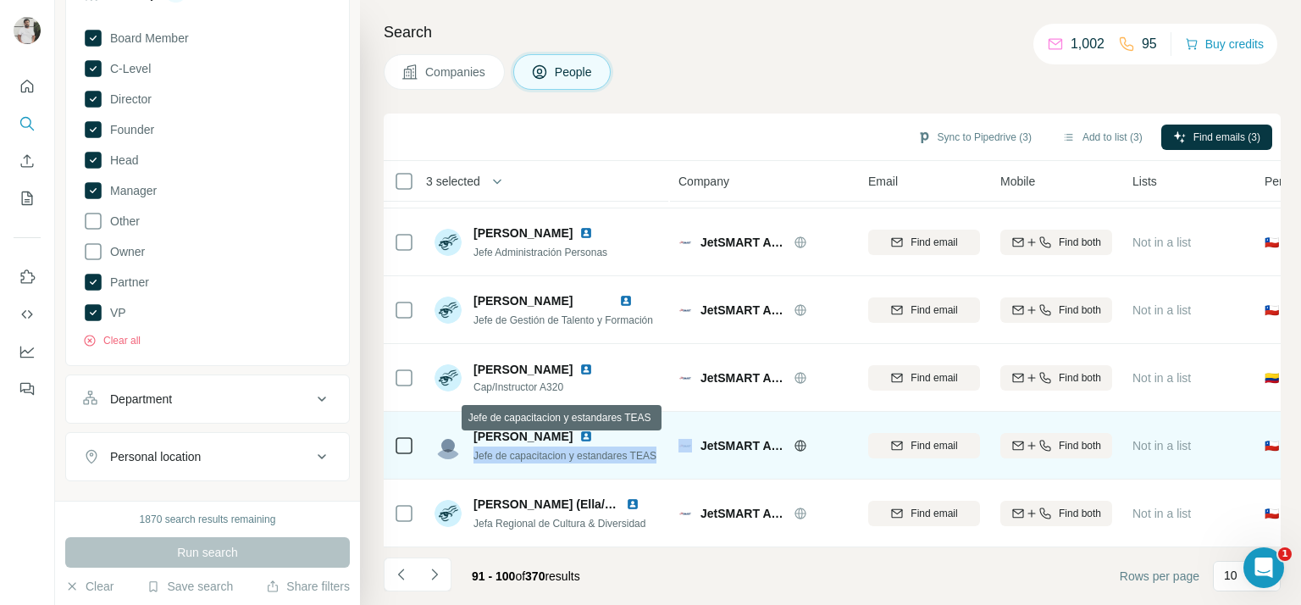
click at [500, 450] on span "Jefe de capacitacion y estandares TEAS" at bounding box center [564, 456] width 183 height 12
copy span "Jefe de capacitacion y estandares TEAS"
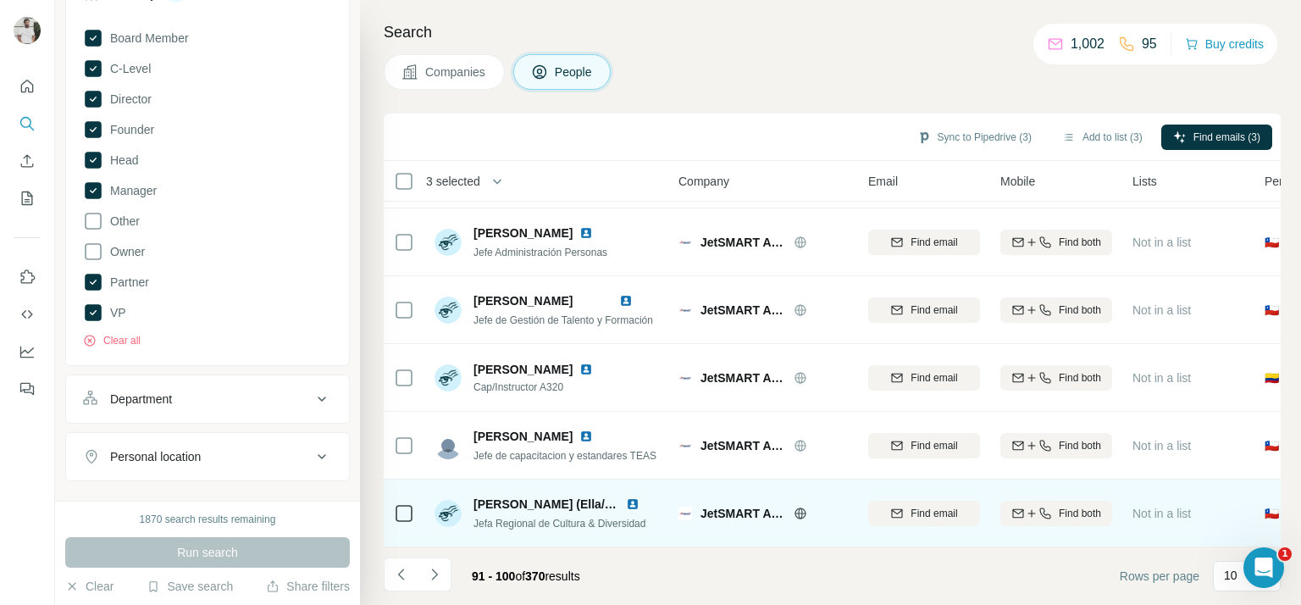
click at [556, 518] on span "Jefa Regional de Cultura & Diversidad" at bounding box center [559, 524] width 172 height 12
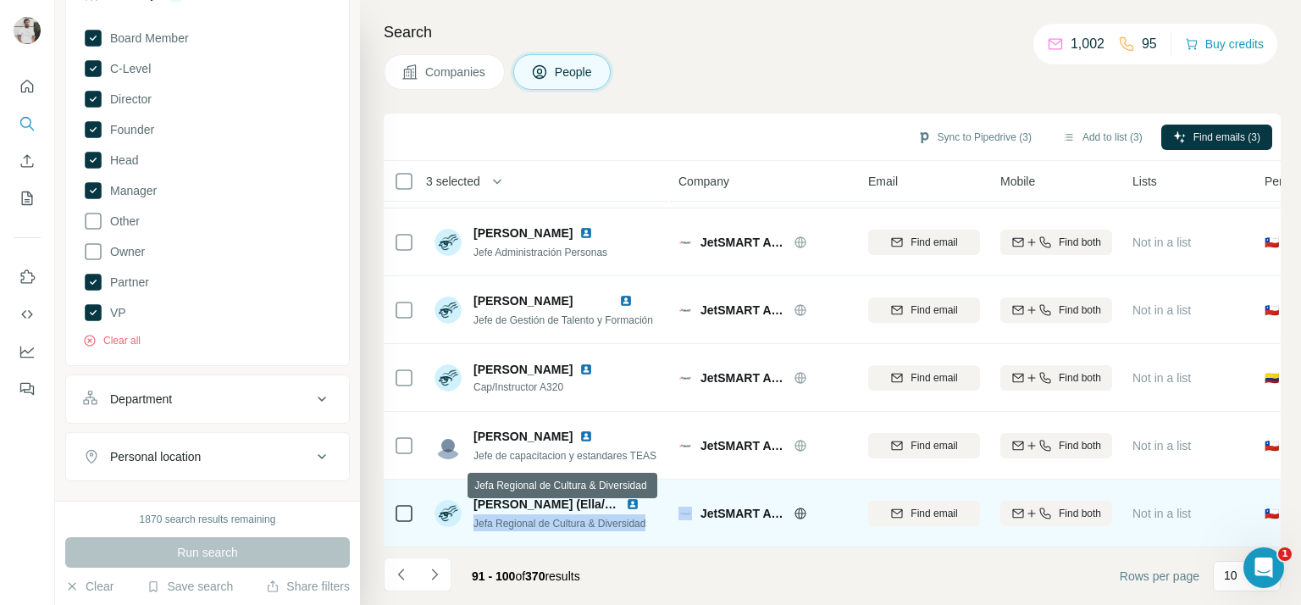
click at [556, 518] on span "Jefa Regional de Cultura & Diversidad" at bounding box center [559, 524] width 172 height 12
copy span "Jefa Regional de Cultura & Diversidad"
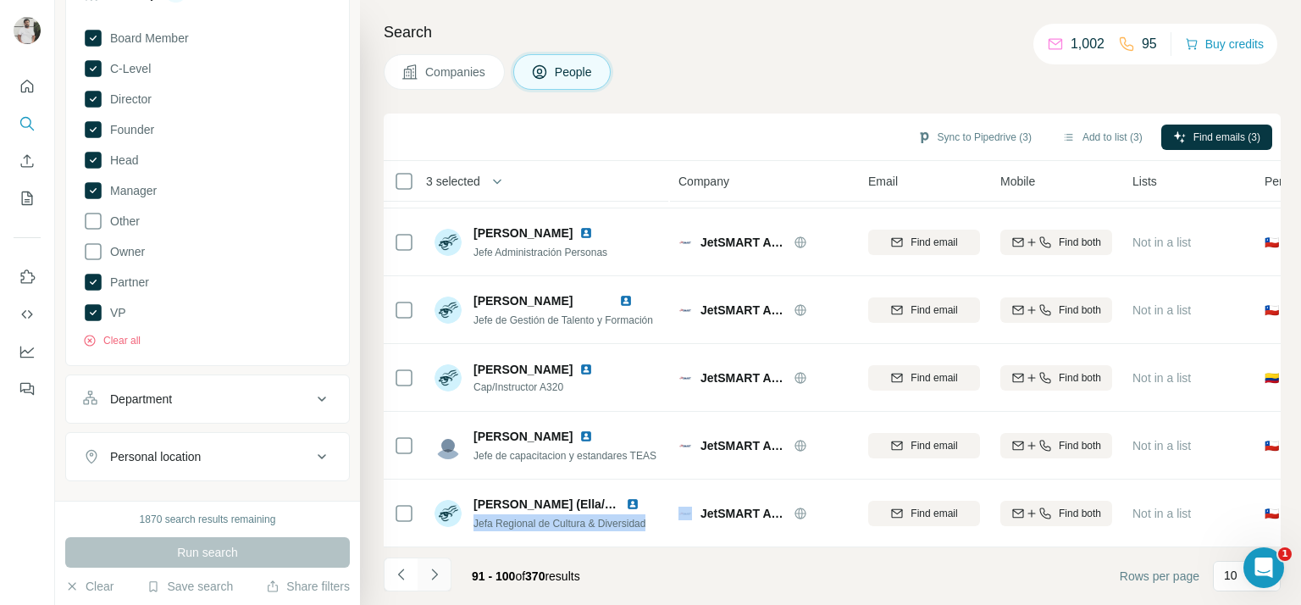
click at [435, 563] on button "Navigate to next page" at bounding box center [435, 574] width 34 height 34
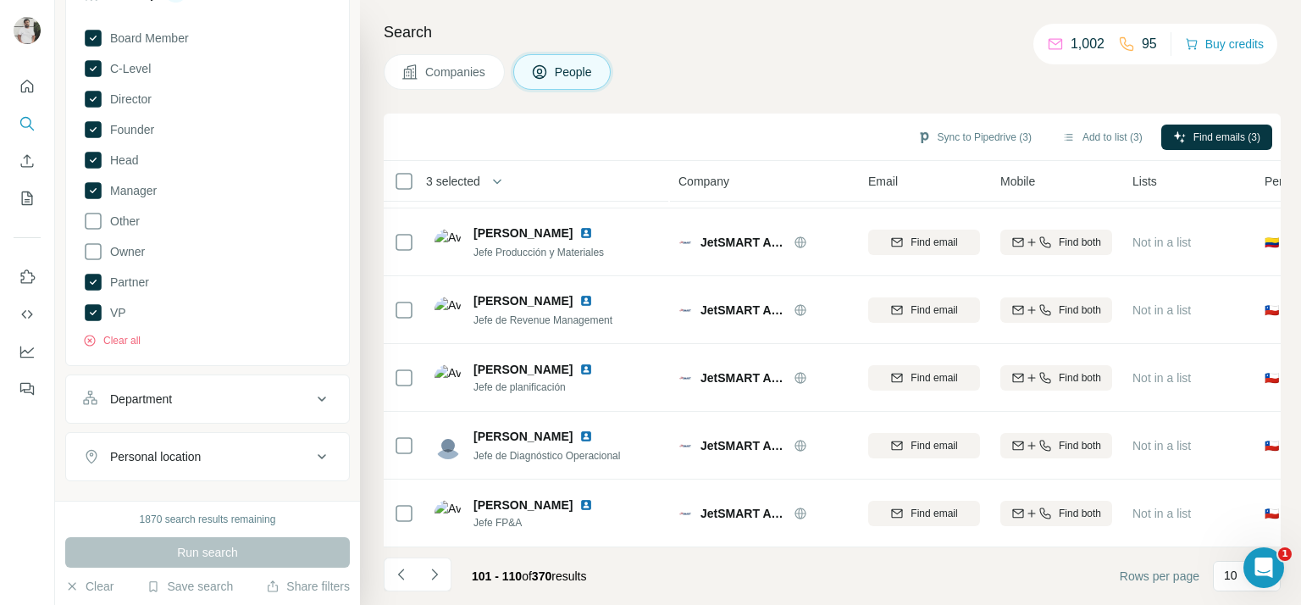
scroll to position [0, 0]
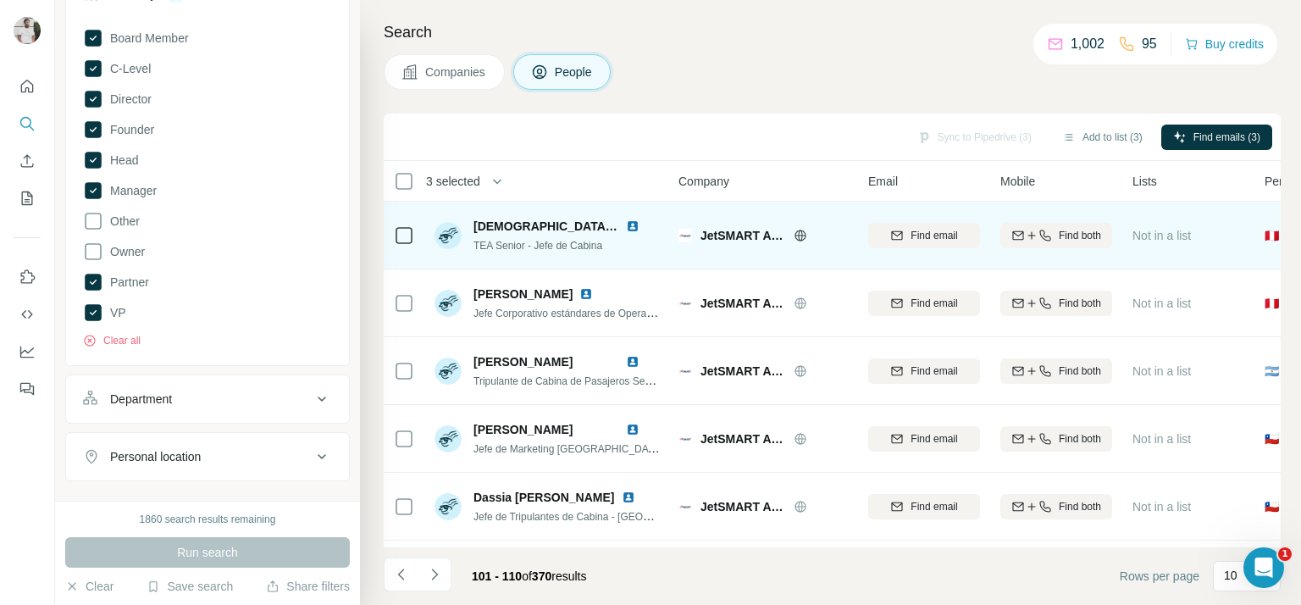
click at [557, 240] on span "TEA Senior - Jefe de Cabina" at bounding box center [537, 246] width 129 height 12
copy span "TEA Senior - Jefe de Cabina"
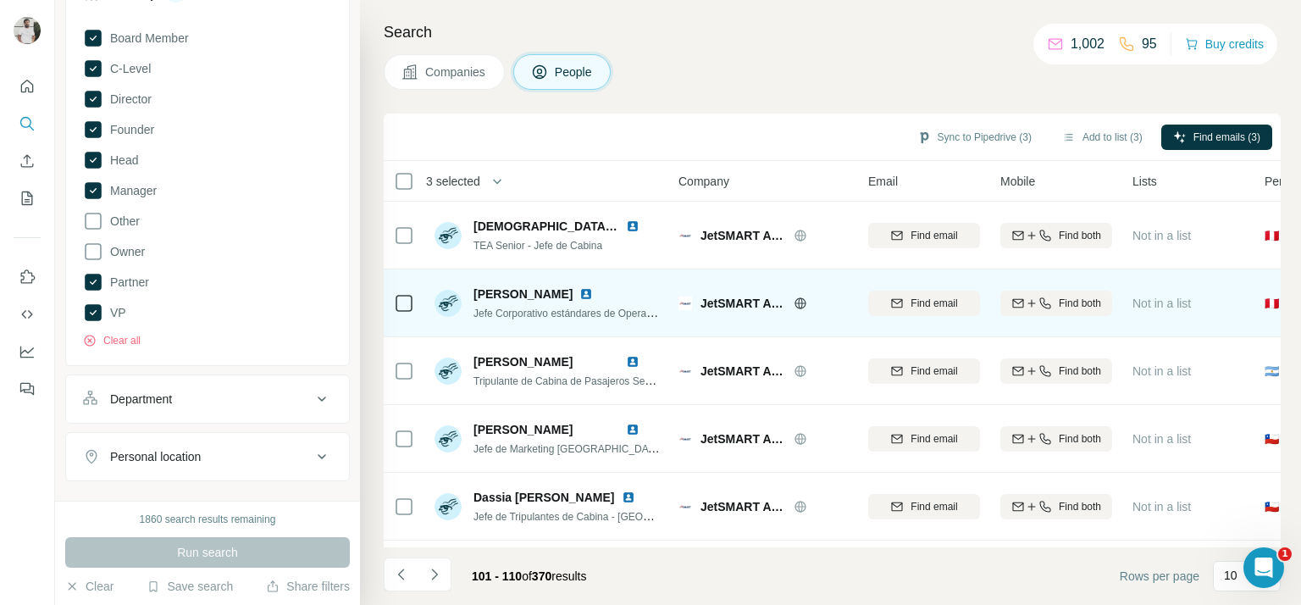
click at [527, 308] on span "Jefe Corporativo estándares de Operaciones Terrestre Sudamerica" at bounding box center [624, 313] width 302 height 14
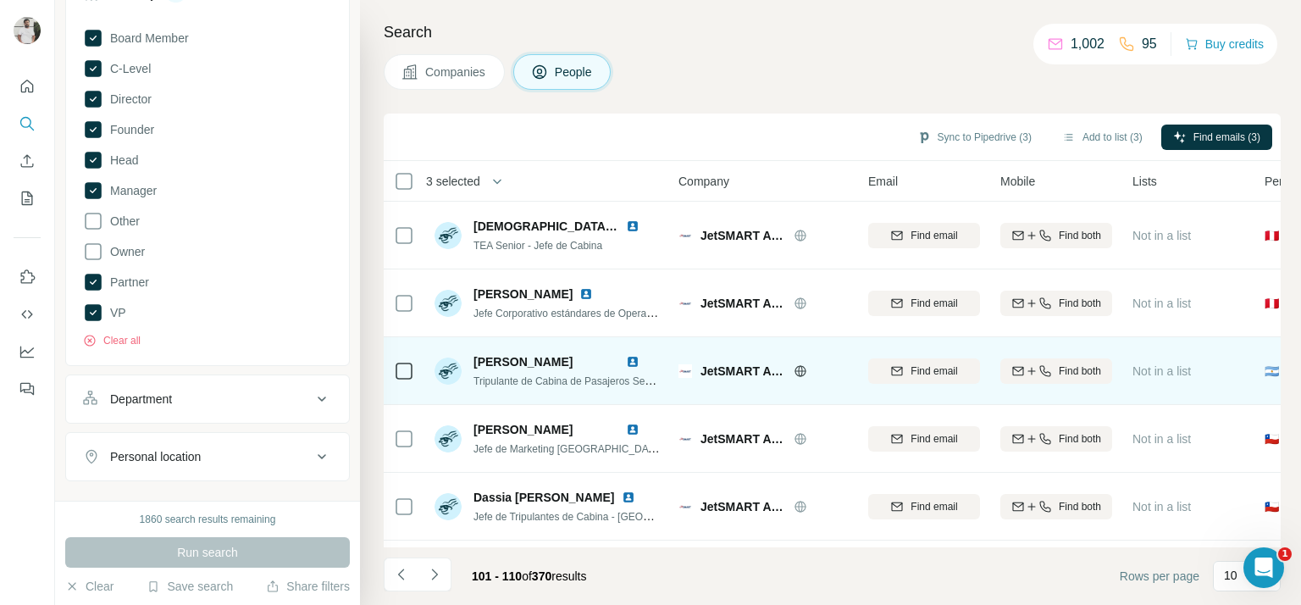
click at [516, 382] on span "Tripulante de Cabina de Pasajeros Senior - Jefa de Cabina." at bounding box center [607, 381] width 269 height 14
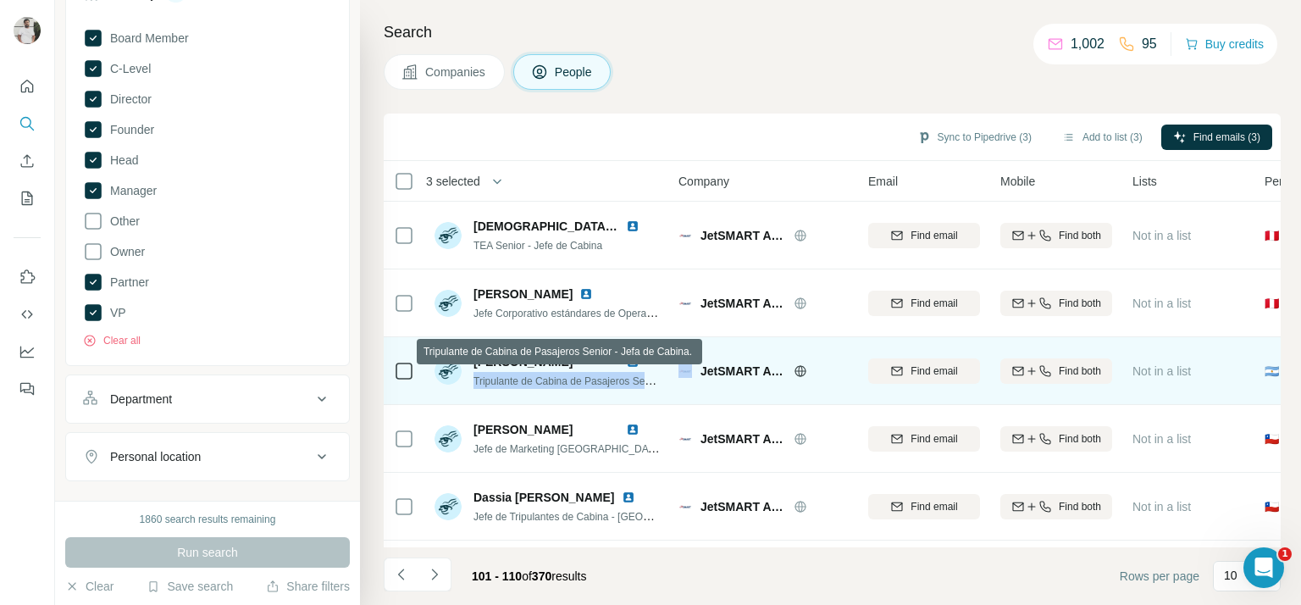
click at [516, 382] on span "Tripulante de Cabina de Pasajeros Senior - Jefa de Cabina." at bounding box center [607, 381] width 269 height 14
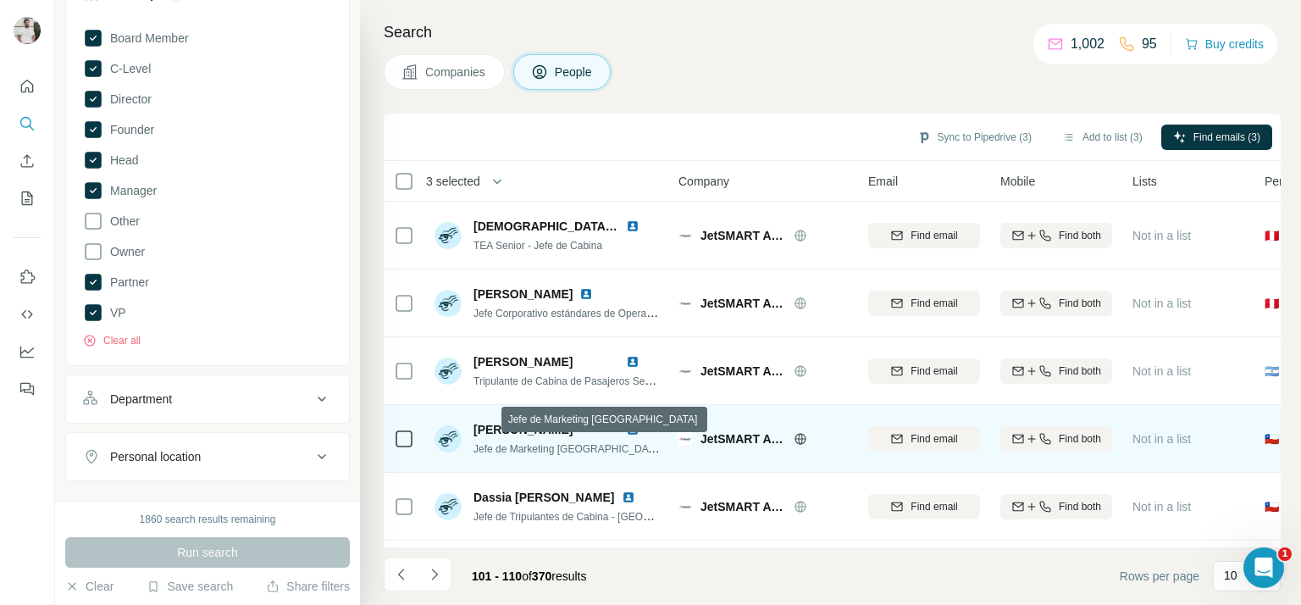
click at [525, 444] on span "Jefe de Marketing Chile" at bounding box center [568, 448] width 190 height 14
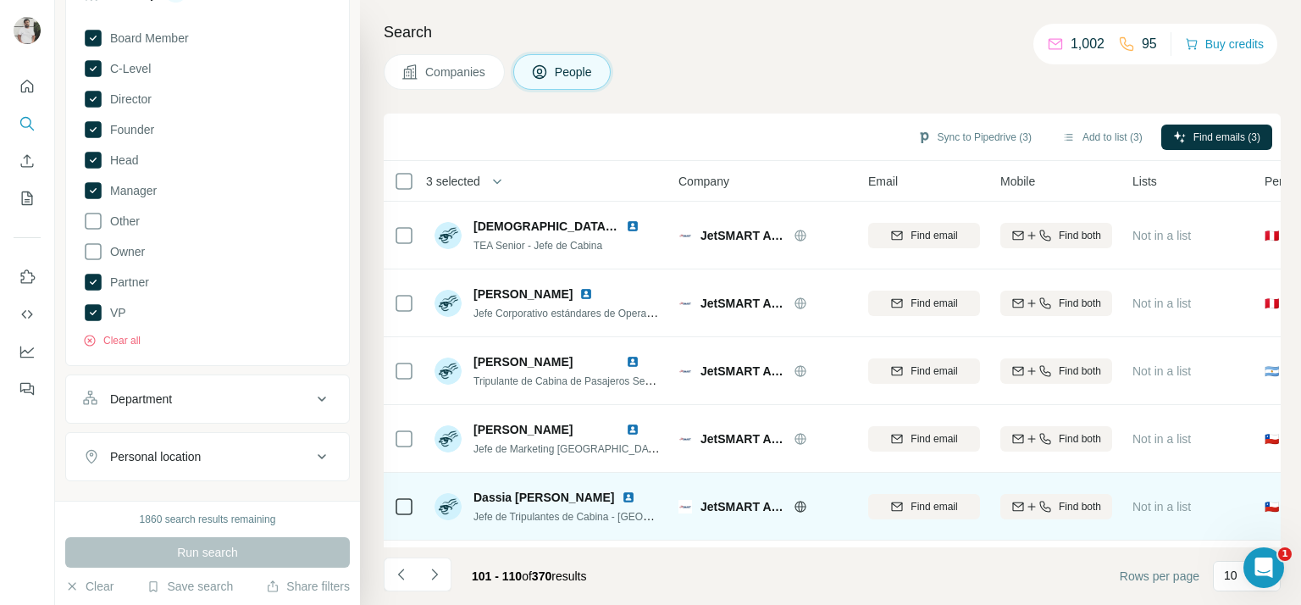
click at [531, 517] on span "Jefe de Tripulantes de Cabina - Chile" at bounding box center [598, 516] width 250 height 14
click at [531, 516] on span "Jefe de Tripulantes de Cabina - Chile" at bounding box center [598, 516] width 250 height 14
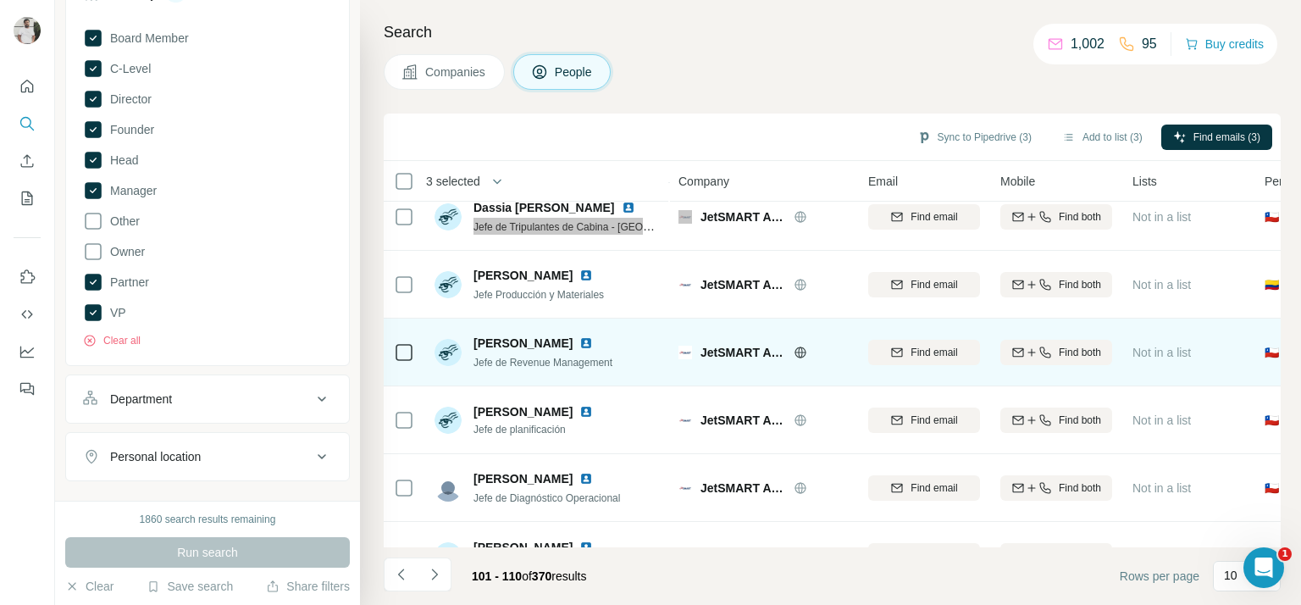
scroll to position [340, 0]
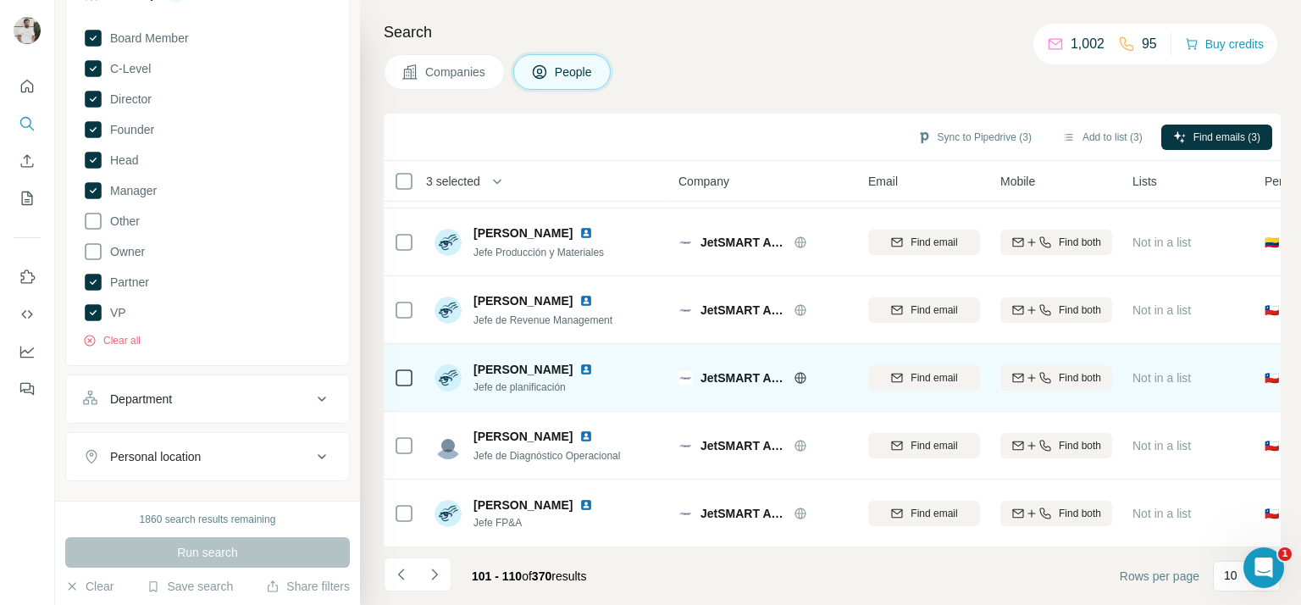
click at [518, 381] on span "Jefe de planificación" at bounding box center [543, 386] width 140 height 15
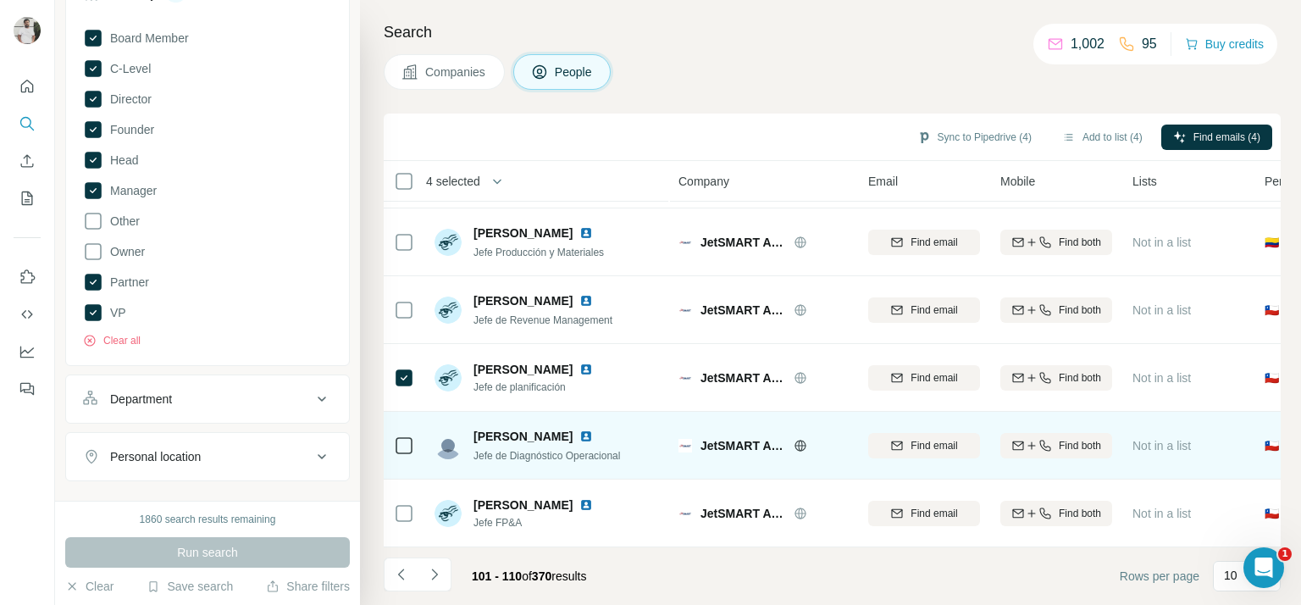
click at [496, 450] on span "Jefe de Diagnóstico Operacional" at bounding box center [546, 456] width 147 height 12
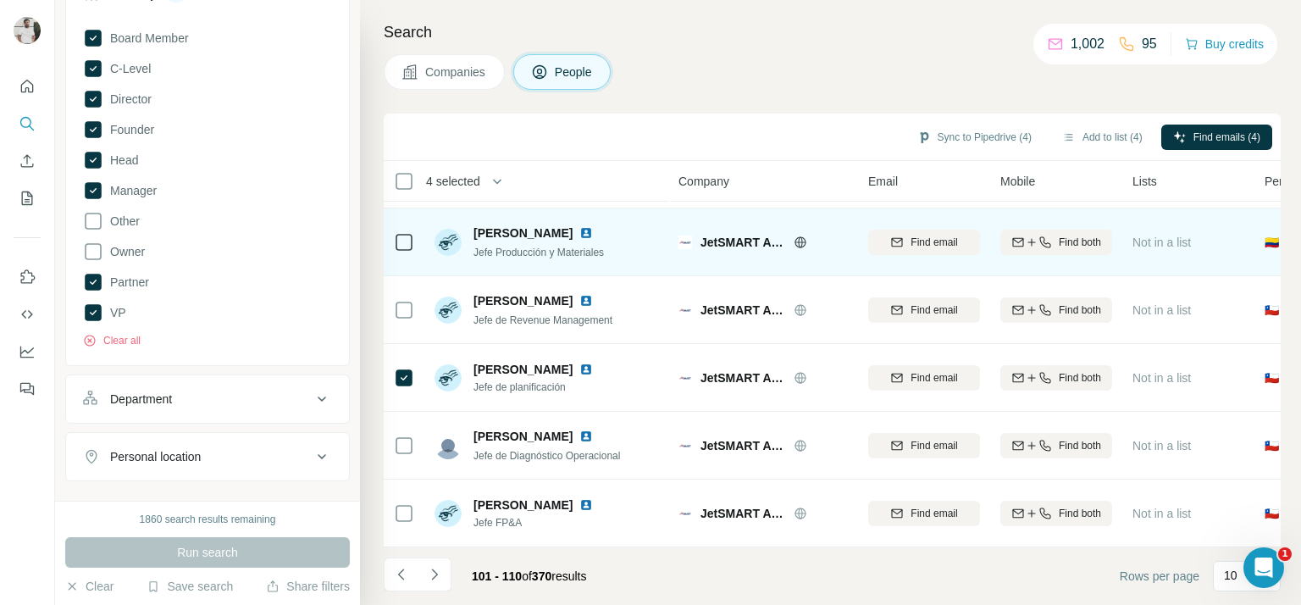
click at [549, 246] on span "Jefe Producción y Materiales" at bounding box center [538, 252] width 130 height 12
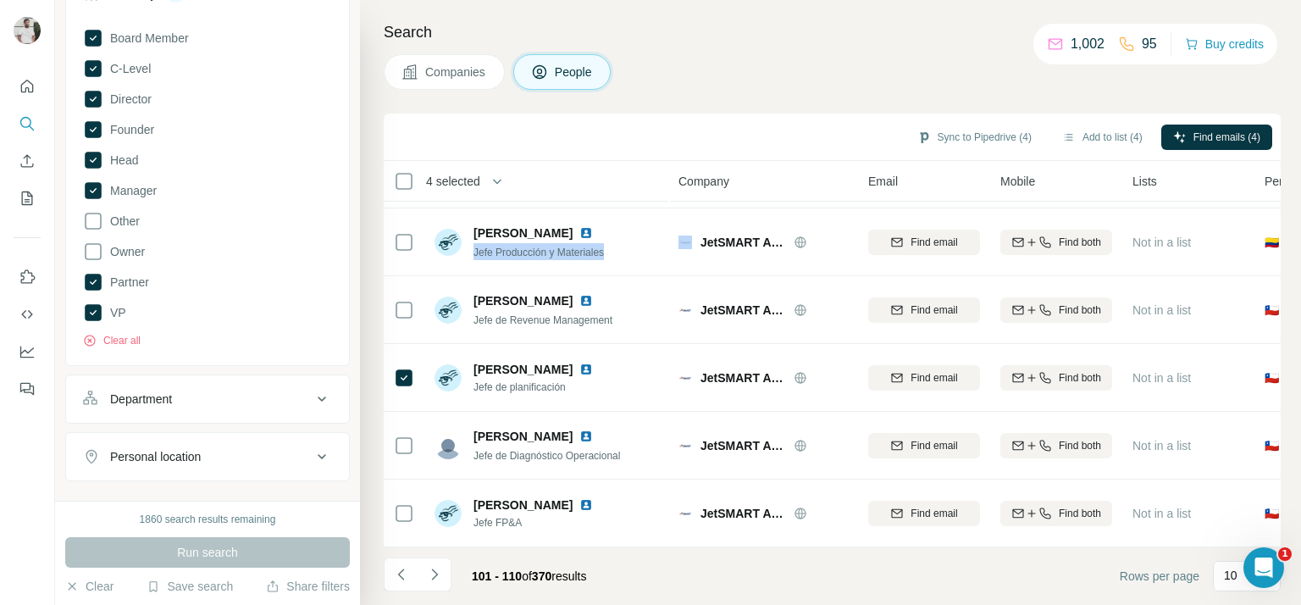
click at [432, 567] on icon "Navigate to next page" at bounding box center [434, 574] width 17 height 17
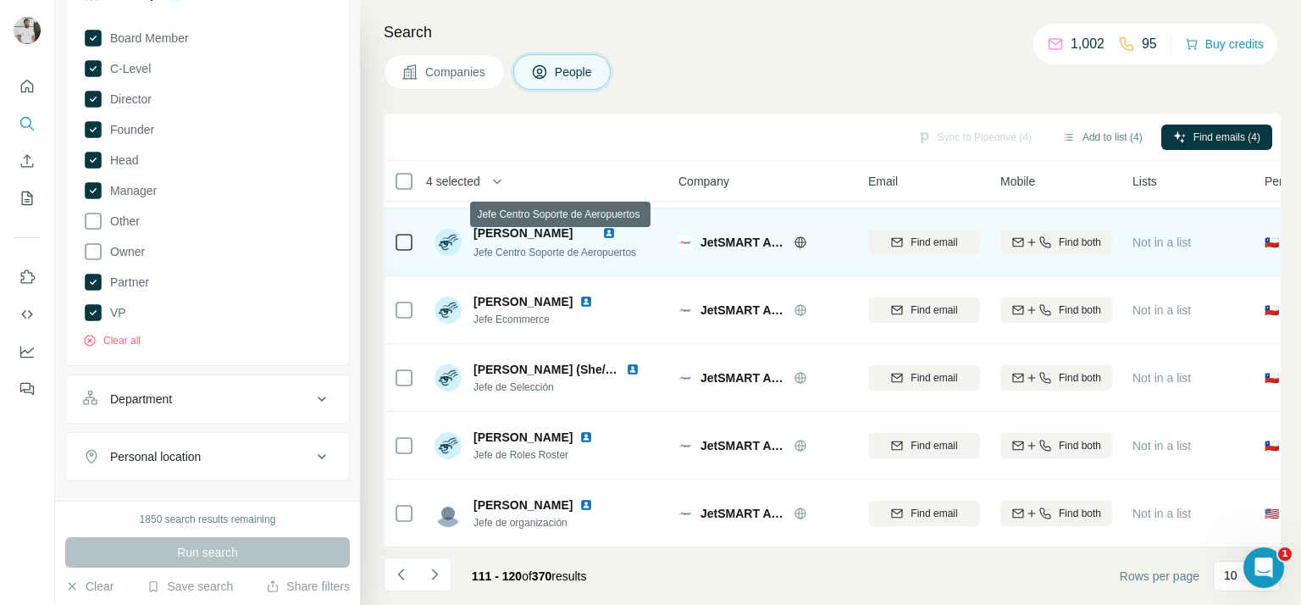
click at [573, 246] on span "Jefe Centro Soporte de Aeropuertos" at bounding box center [554, 252] width 163 height 12
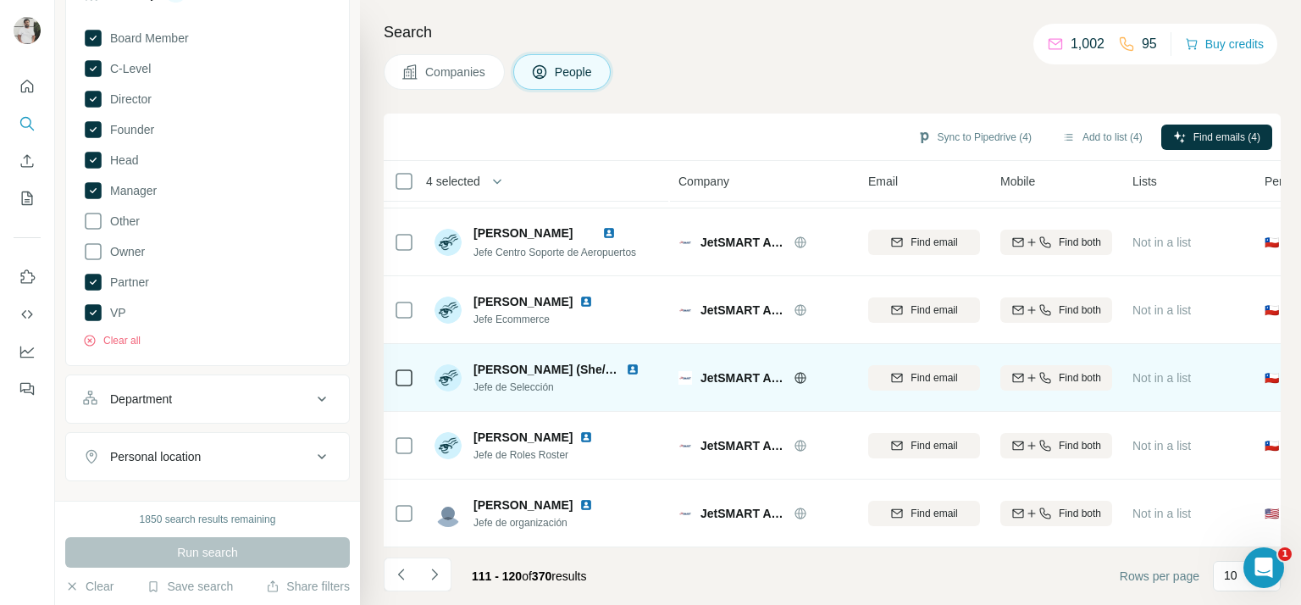
click at [518, 382] on span "Jefe de Selección" at bounding box center [566, 386] width 186 height 15
click at [518, 381] on span "Jefe de Selección" at bounding box center [566, 386] width 186 height 15
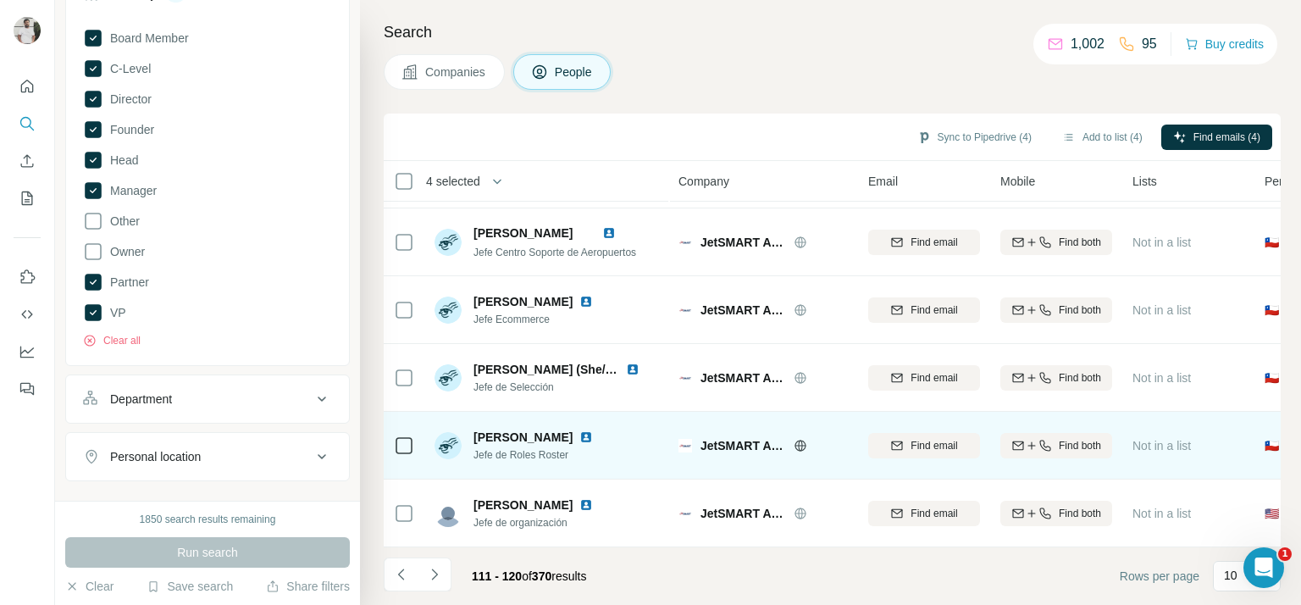
click at [531, 436] on div "John Erick Riveros Bohorquez Jefe de Roles Roster" at bounding box center [543, 446] width 140 height 34
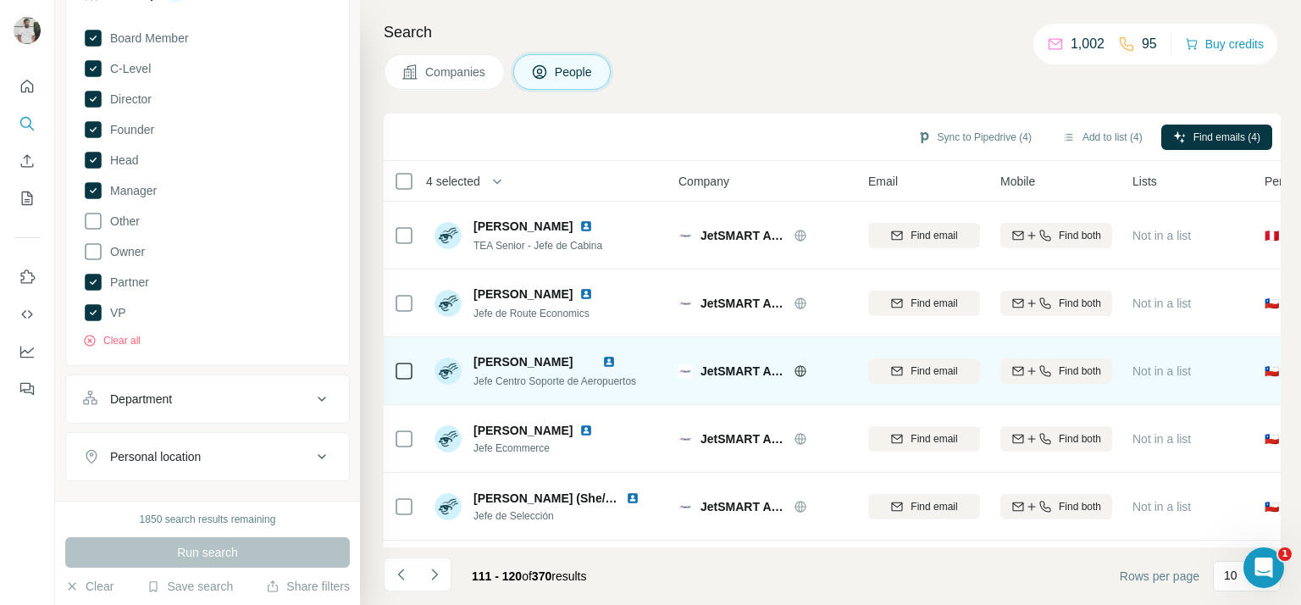
scroll to position [0, 0]
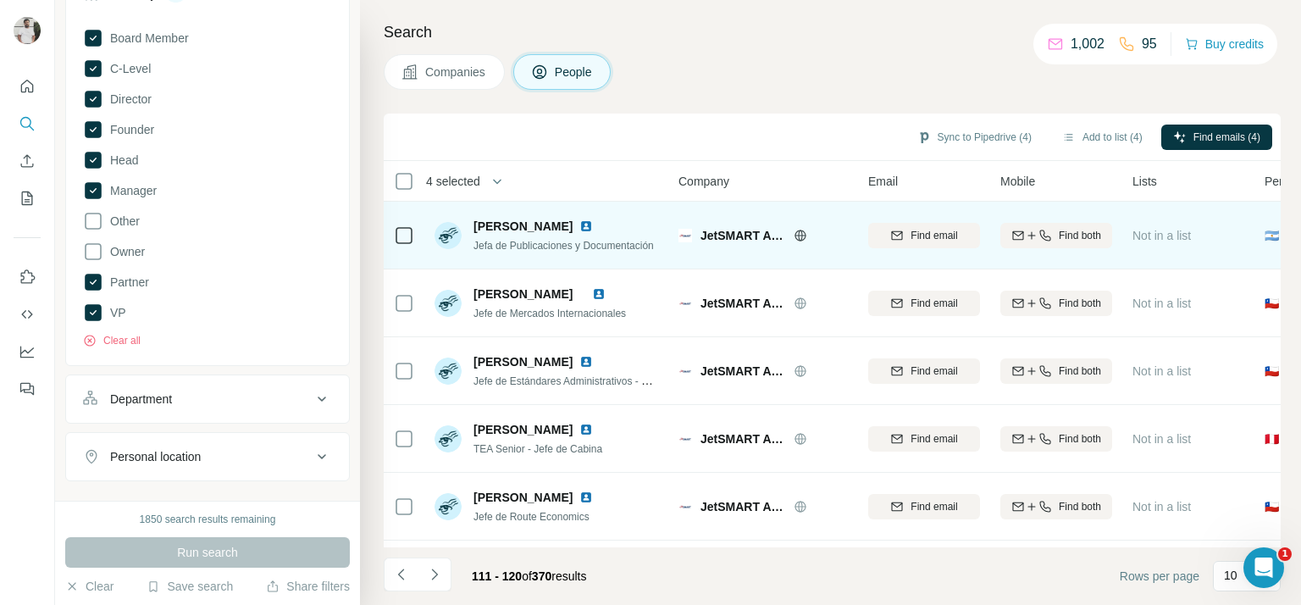
click at [526, 246] on span "Jefa de Publicaciones y Documentación" at bounding box center [563, 246] width 180 height 12
click at [526, 245] on span "Jefa de Publicaciones y Documentación" at bounding box center [563, 246] width 180 height 12
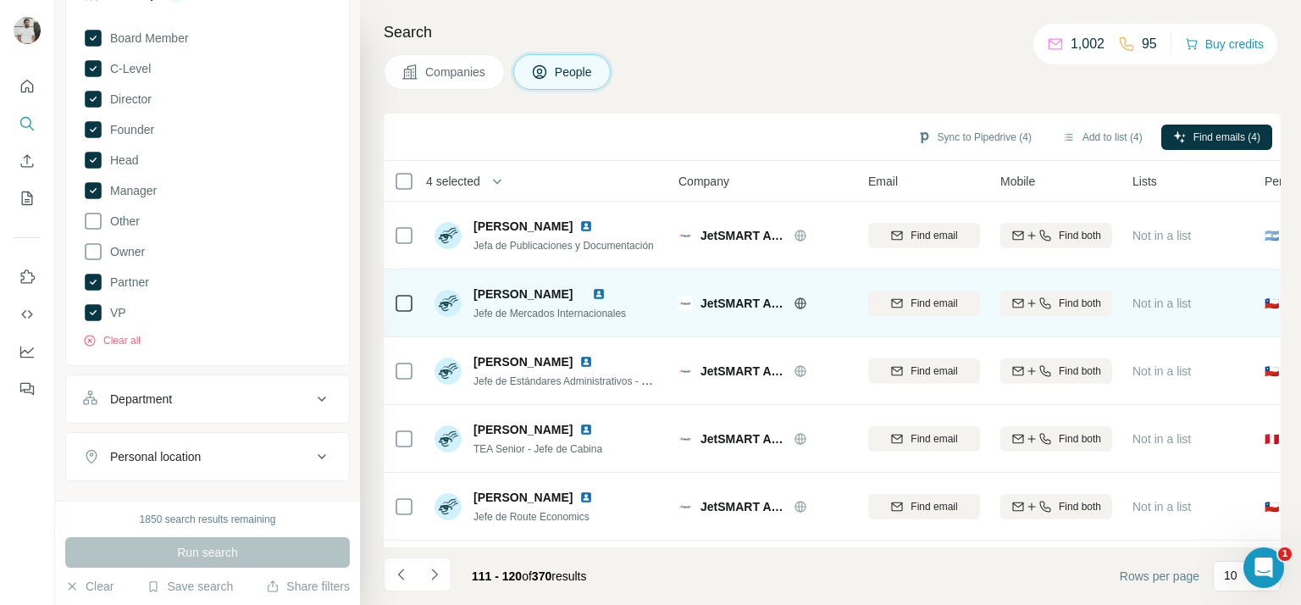
click at [522, 316] on span "Jefe de Mercados Internacionales" at bounding box center [549, 313] width 152 height 12
click at [551, 315] on span "Jefe de Mercados Internacionales" at bounding box center [549, 313] width 152 height 12
click at [552, 314] on span "Jefe de Mercados Internacionales" at bounding box center [549, 313] width 152 height 12
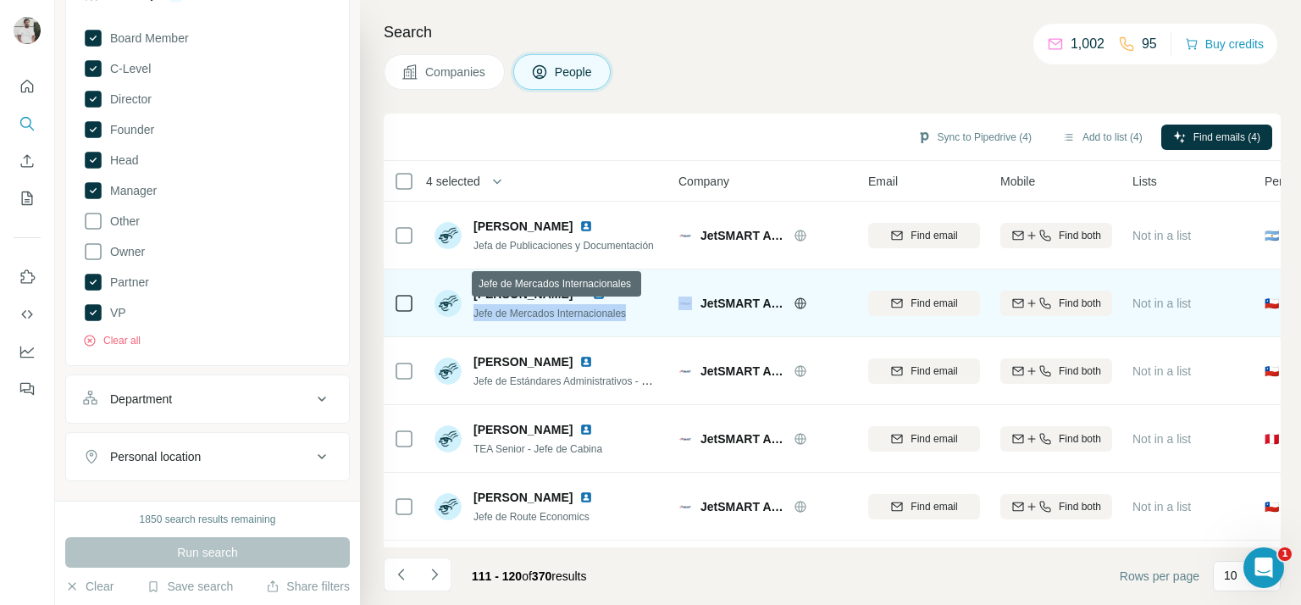
click at [552, 314] on span "Jefe de Mercados Internacionales" at bounding box center [549, 313] width 152 height 12
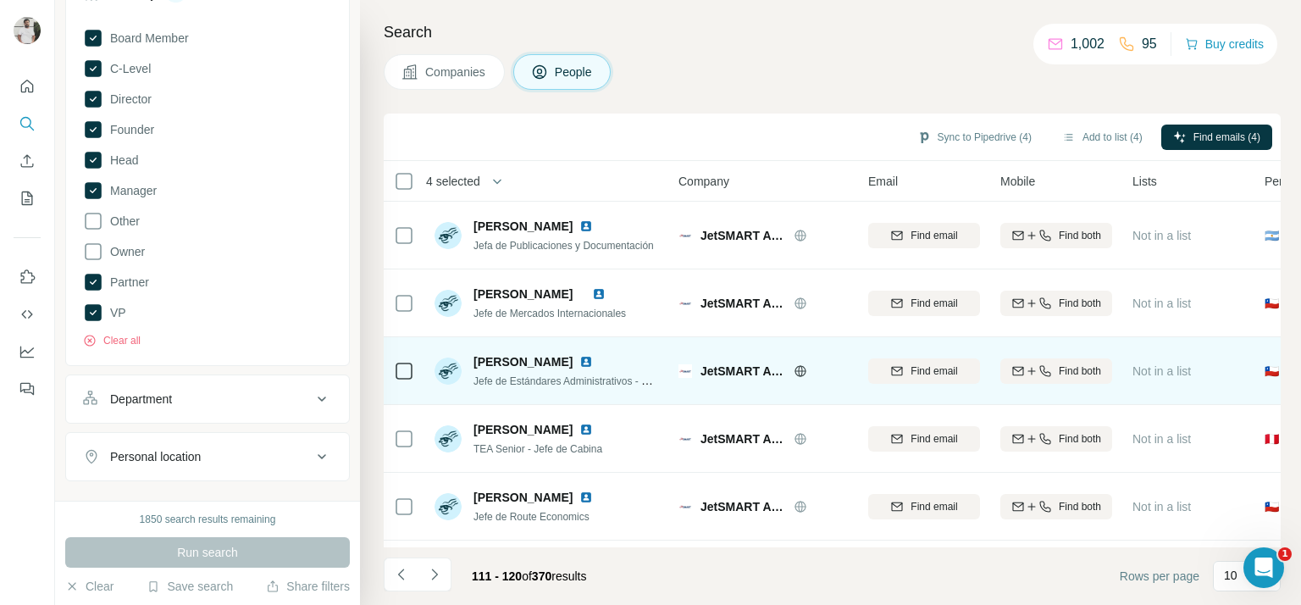
click at [573, 374] on span "Jefe de Estándares Administrativos - Direccion de Operaciones de Vuelo" at bounding box center [636, 381] width 327 height 14
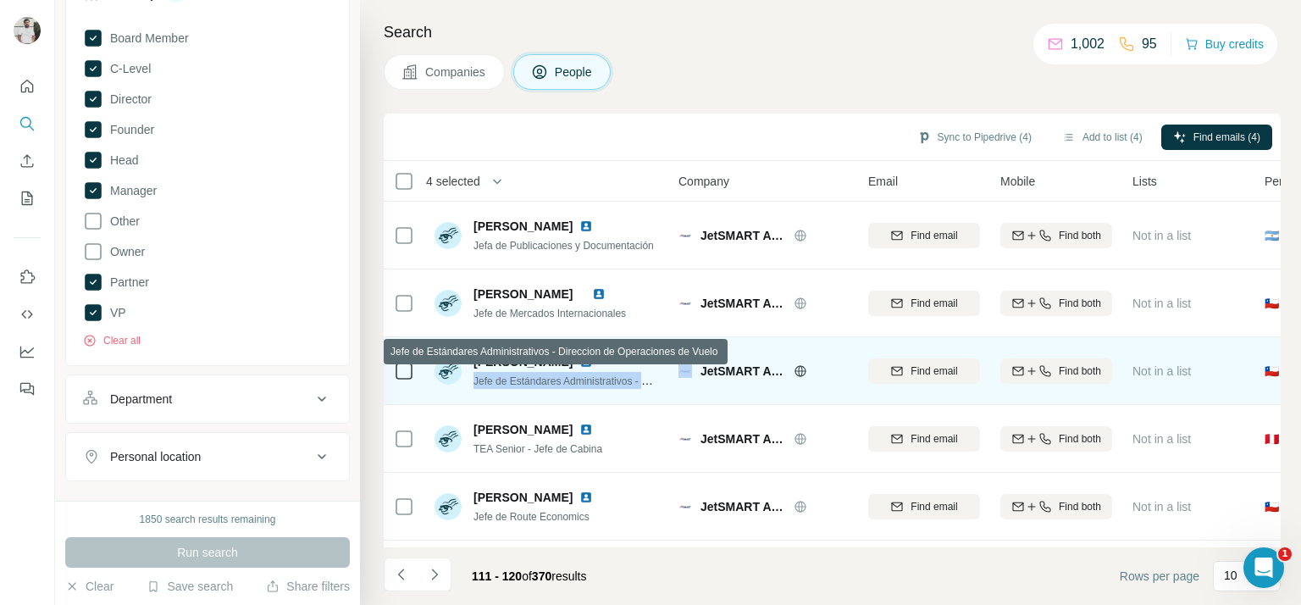
click at [573, 374] on span "Jefe de Estándares Administrativos - Direccion de Operaciones de Vuelo" at bounding box center [636, 381] width 327 height 14
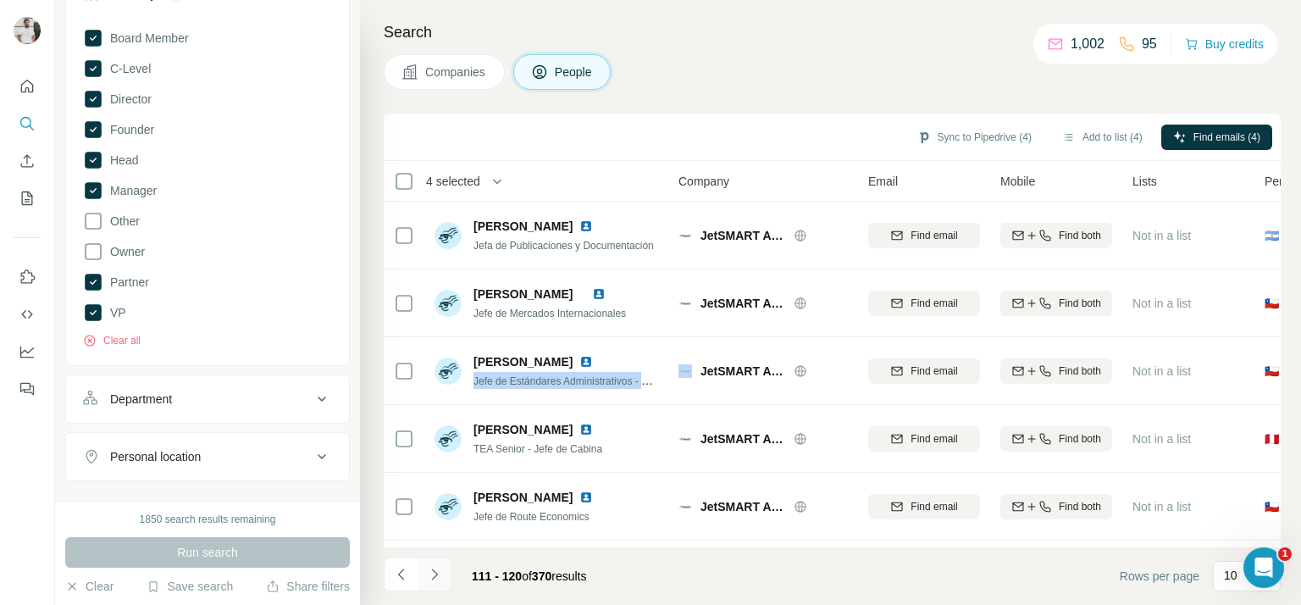
click at [450, 585] on button "Navigate to next page" at bounding box center [435, 574] width 34 height 34
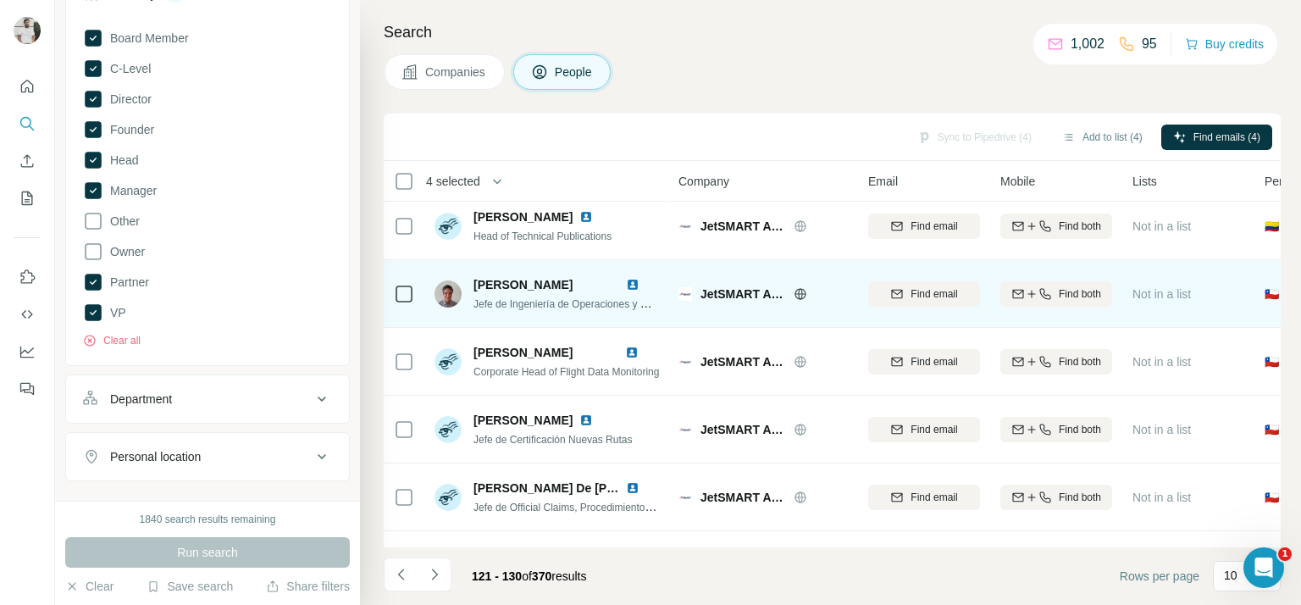
scroll to position [340, 0]
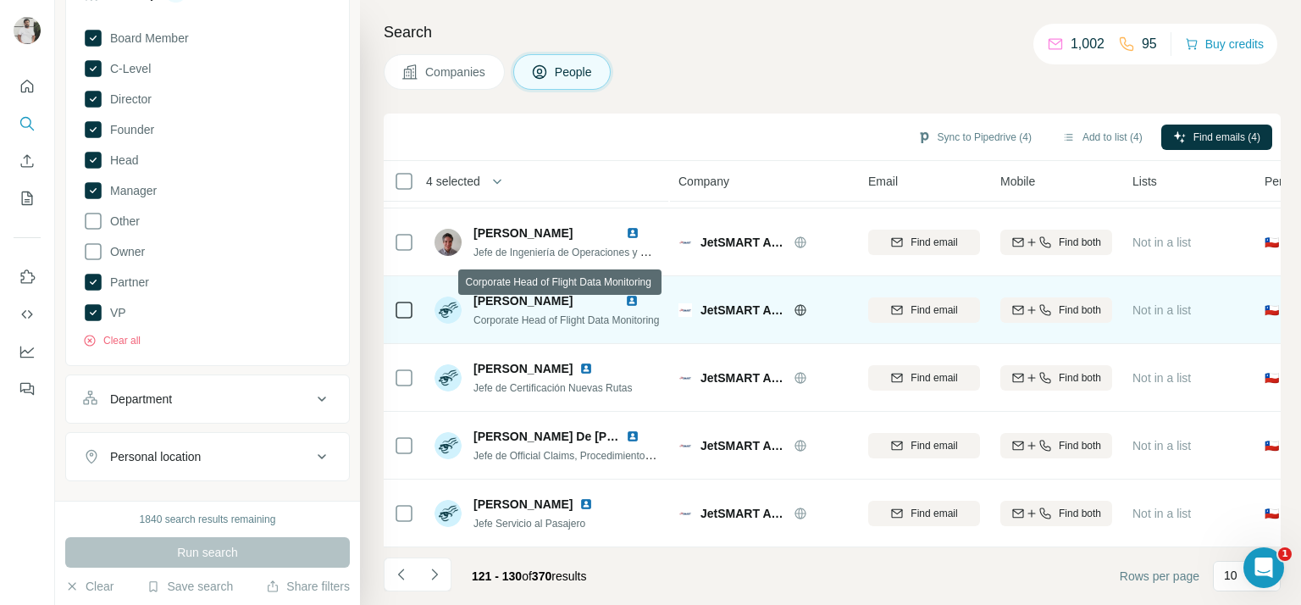
click at [510, 314] on span "Corporate Head of Flight Data Monitoring" at bounding box center [565, 320] width 185 height 12
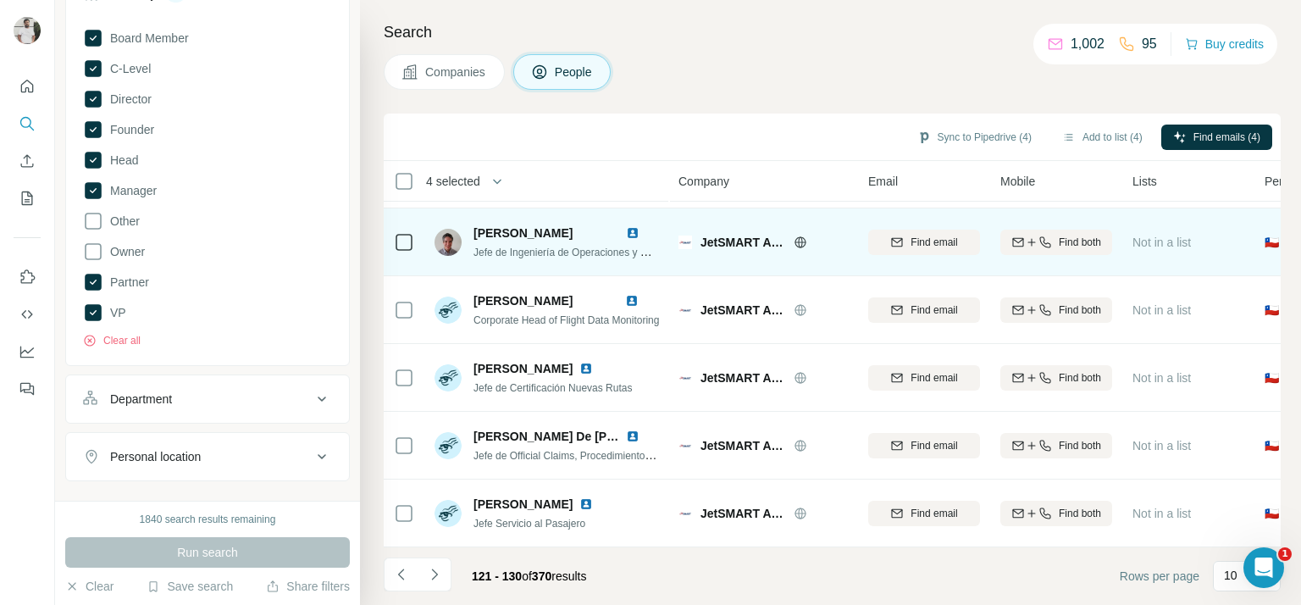
click at [514, 248] on span "Jefe de Ingeniería de Operaciones y Manuales" at bounding box center [578, 252] width 211 height 14
click at [513, 249] on span "Jefe de Ingeniería de Operaciones y Manuales" at bounding box center [578, 252] width 211 height 14
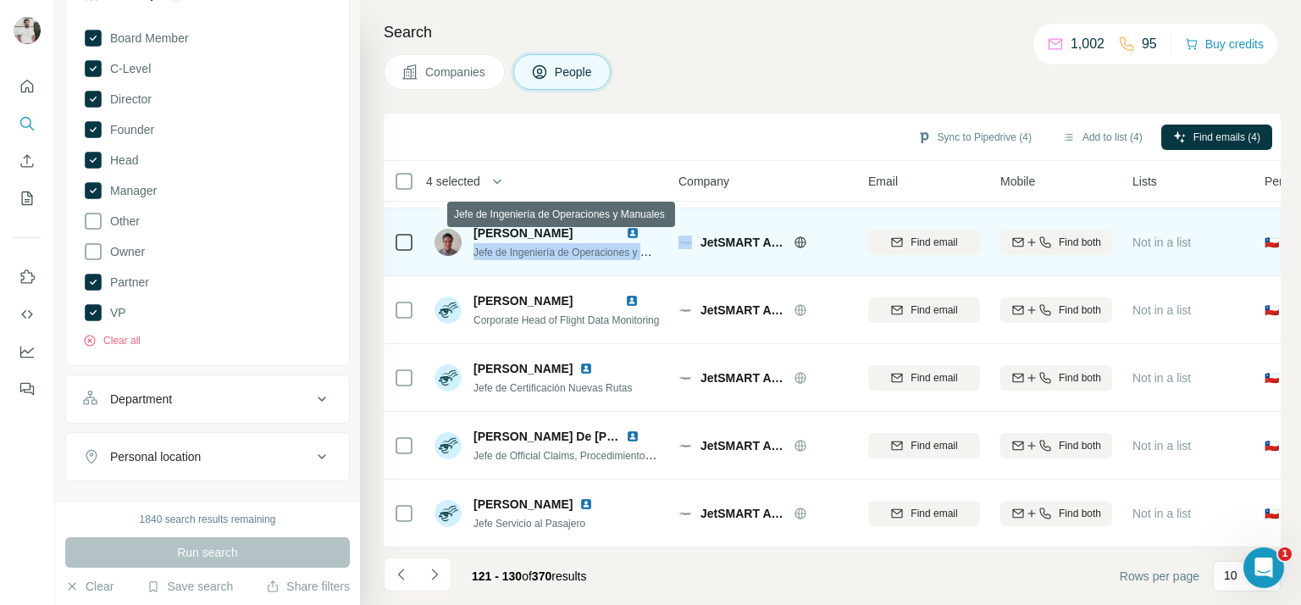
click at [513, 249] on span "Jefe de Ingeniería de Operaciones y Manuales" at bounding box center [578, 252] width 211 height 14
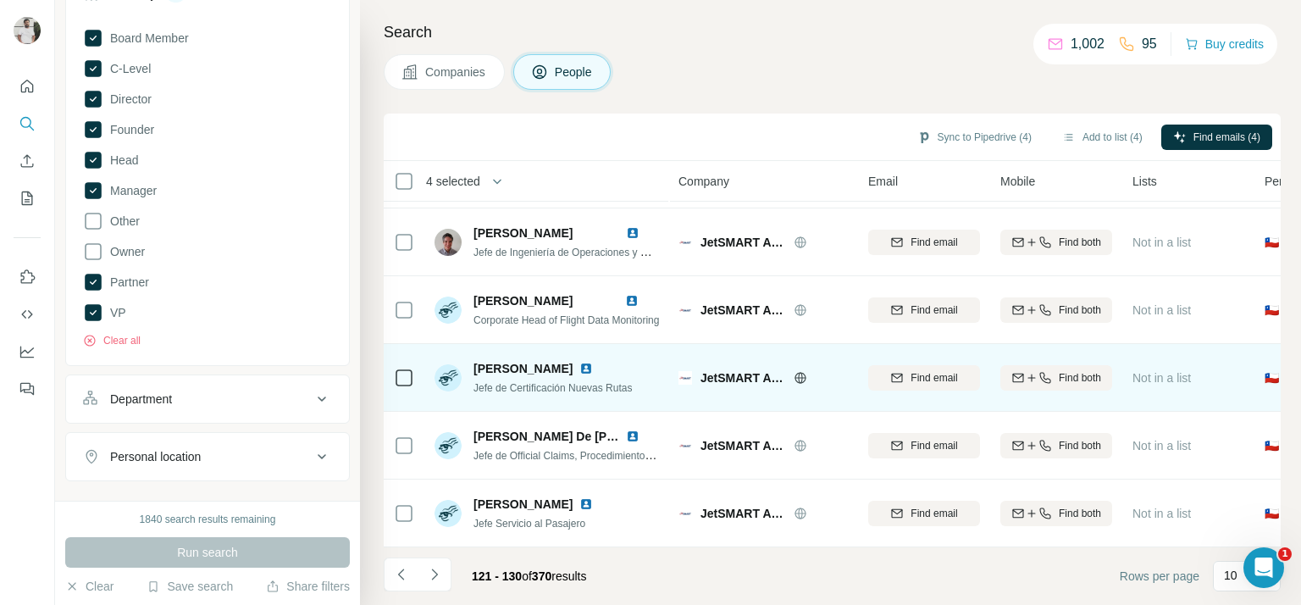
click at [519, 382] on span "Jefe de Certificación Nuevas Rutas" at bounding box center [552, 388] width 158 height 12
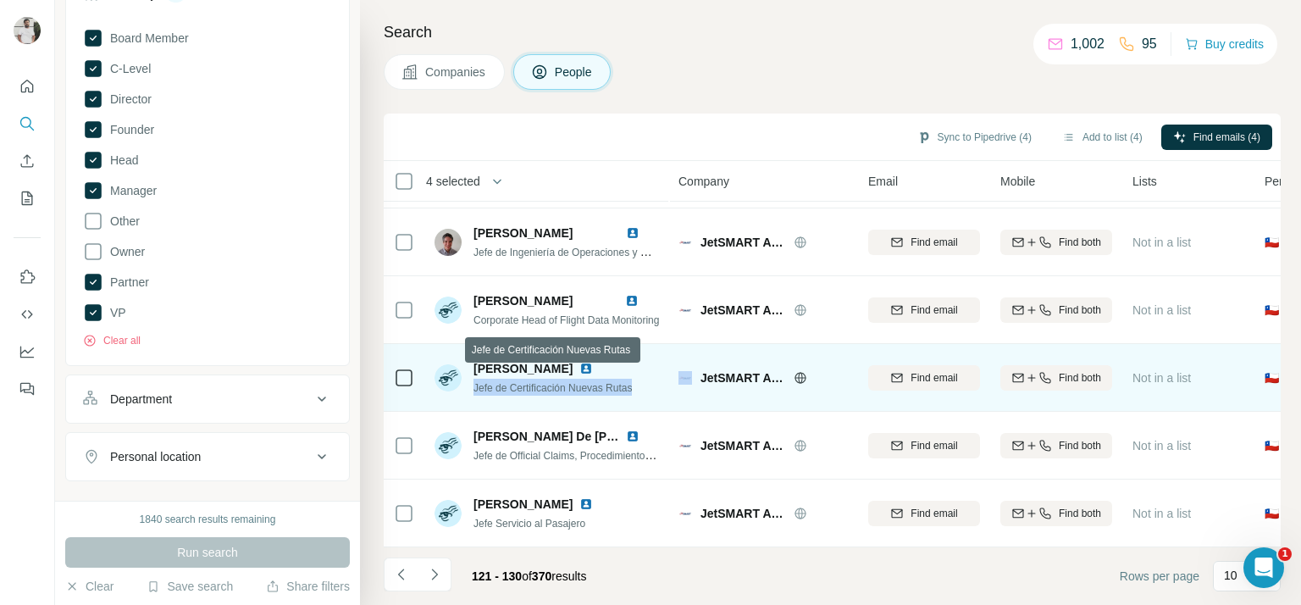
click at [519, 382] on span "Jefe de Certificación Nuevas Rutas" at bounding box center [552, 388] width 158 height 12
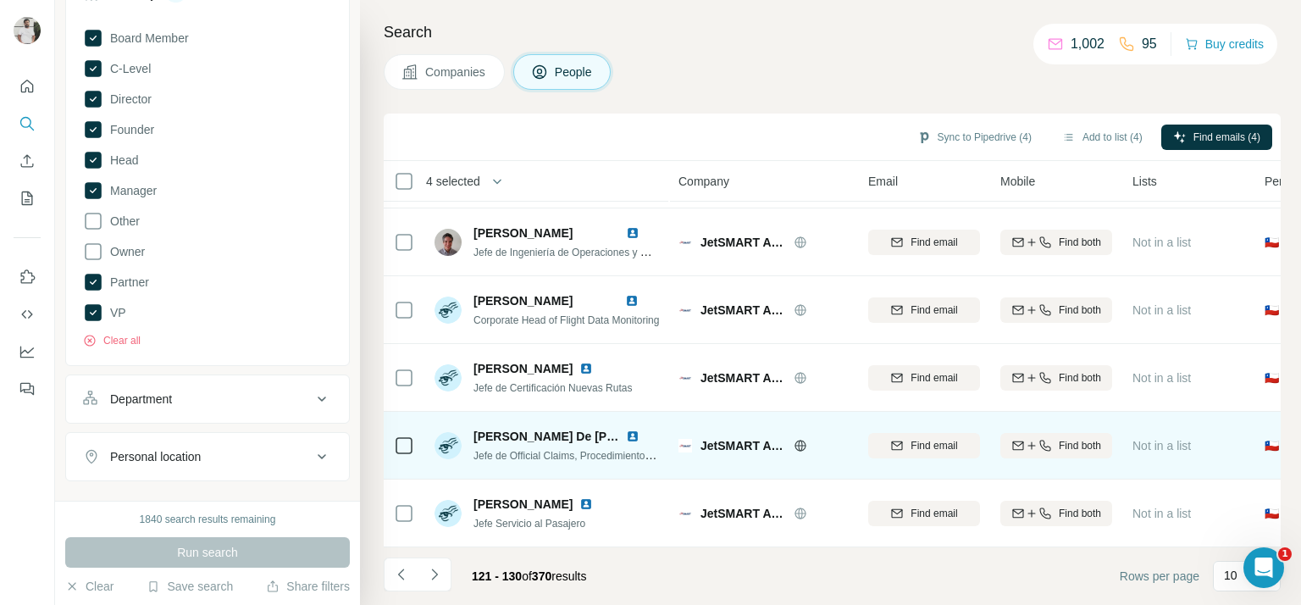
click at [529, 450] on span "Jefe de Official Claims, Procedimientos y Políticas" at bounding box center [586, 455] width 226 height 14
click at [526, 448] on span "Jefe de Official Claims, Procedimientos y Políticas" at bounding box center [586, 455] width 226 height 14
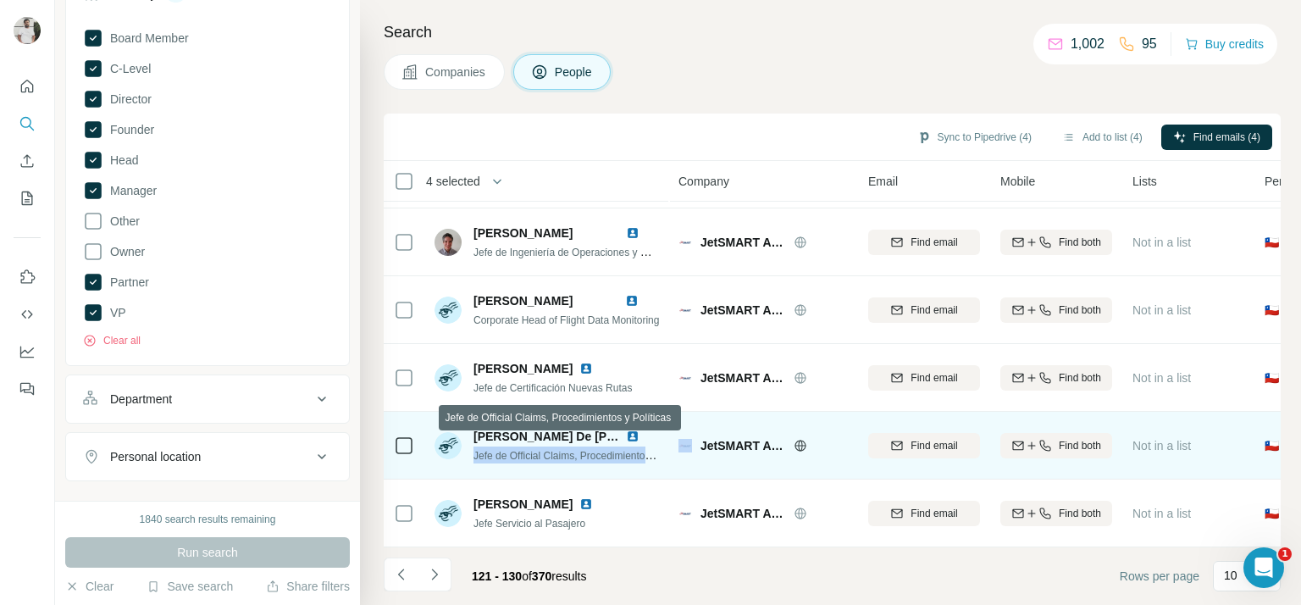
click at [526, 448] on span "Jefe de Official Claims, Procedimientos y Políticas" at bounding box center [586, 455] width 226 height 14
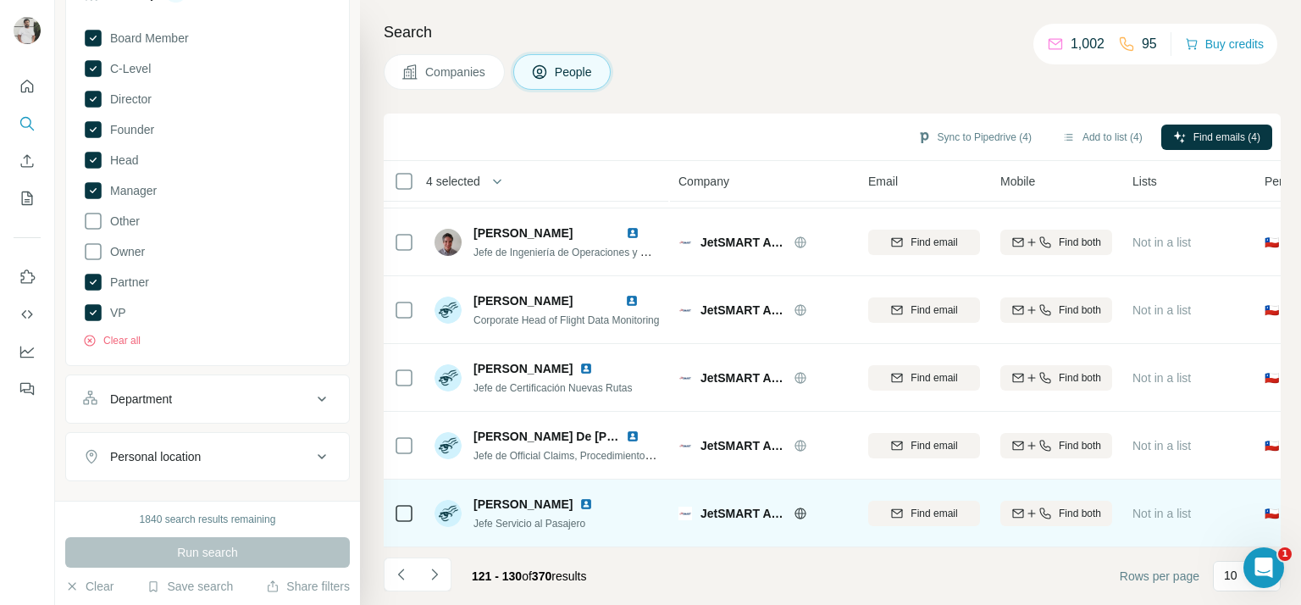
click at [508, 518] on span "Jefe Servicio al Pasajero" at bounding box center [529, 524] width 112 height 12
click at [529, 497] on span "María Jesús Cabrera Escobar" at bounding box center [522, 504] width 99 height 14
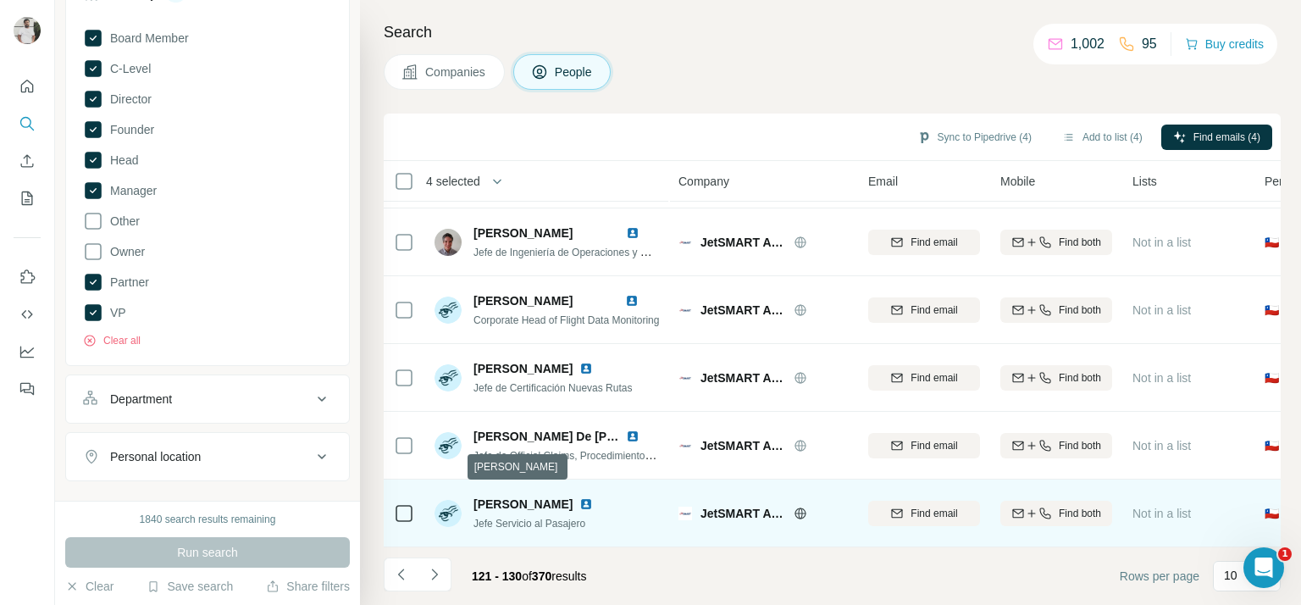
click at [531, 519] on span "Jefe Servicio al Pasajero" at bounding box center [529, 524] width 112 height 12
click at [531, 518] on span "Jefe Servicio al Pasajero" at bounding box center [529, 524] width 112 height 12
click at [532, 518] on span "Jefe Servicio al Pasajero" at bounding box center [529, 524] width 112 height 12
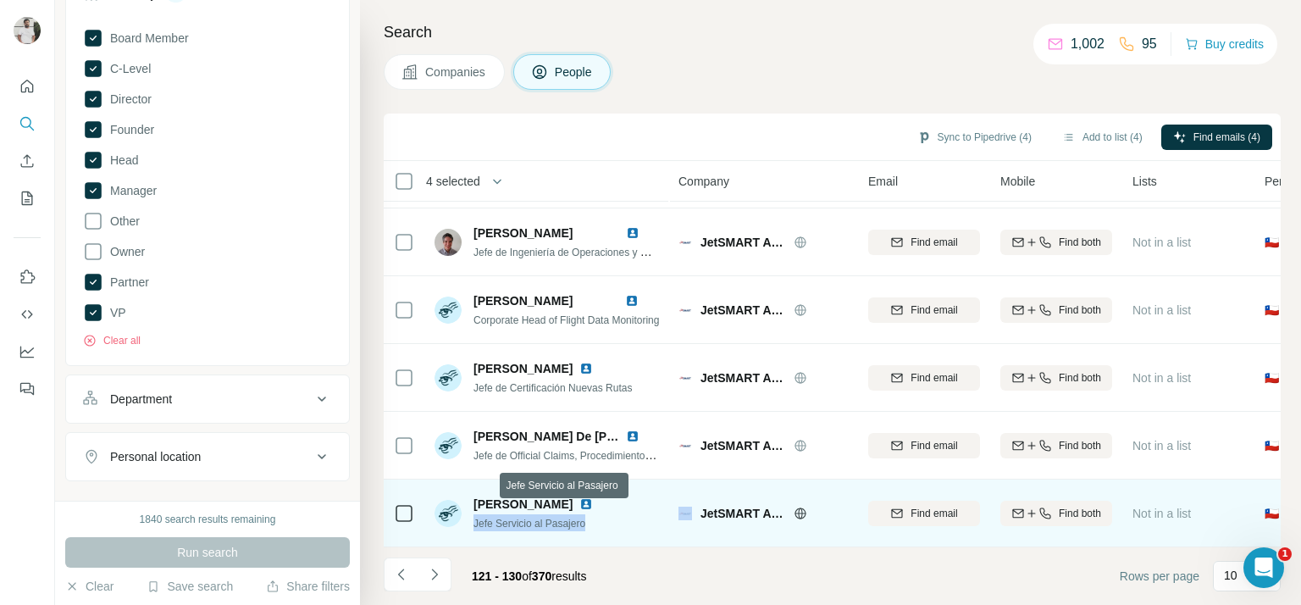
click at [532, 518] on span "Jefe Servicio al Pasajero" at bounding box center [529, 524] width 112 height 12
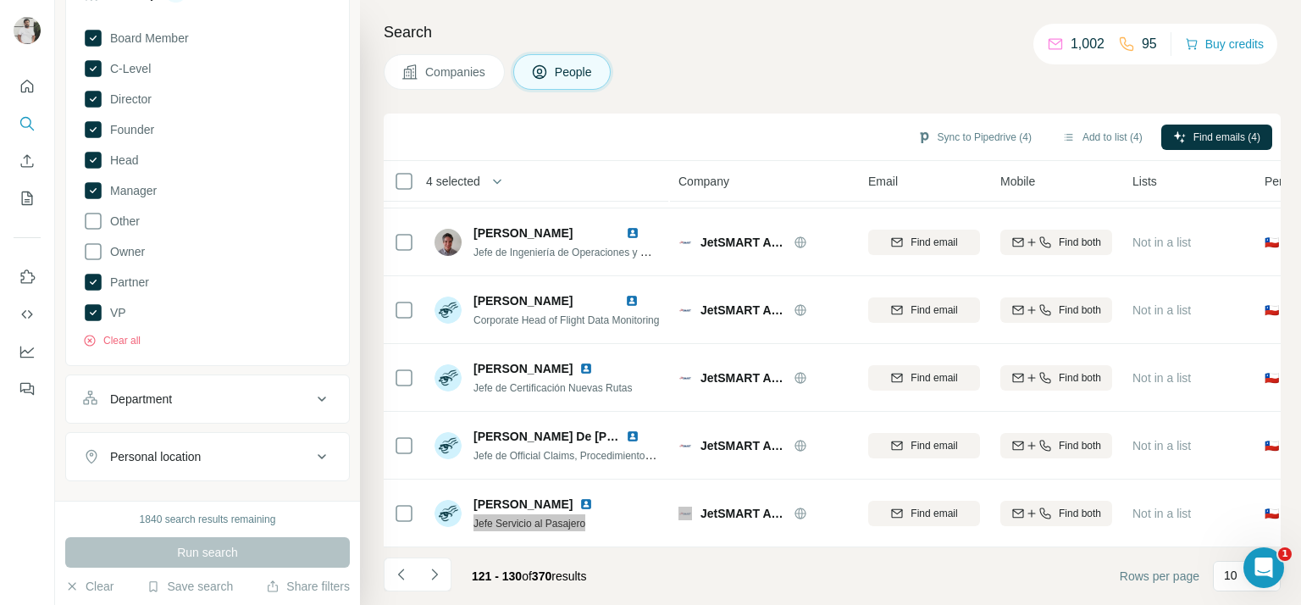
scroll to position [0, 0]
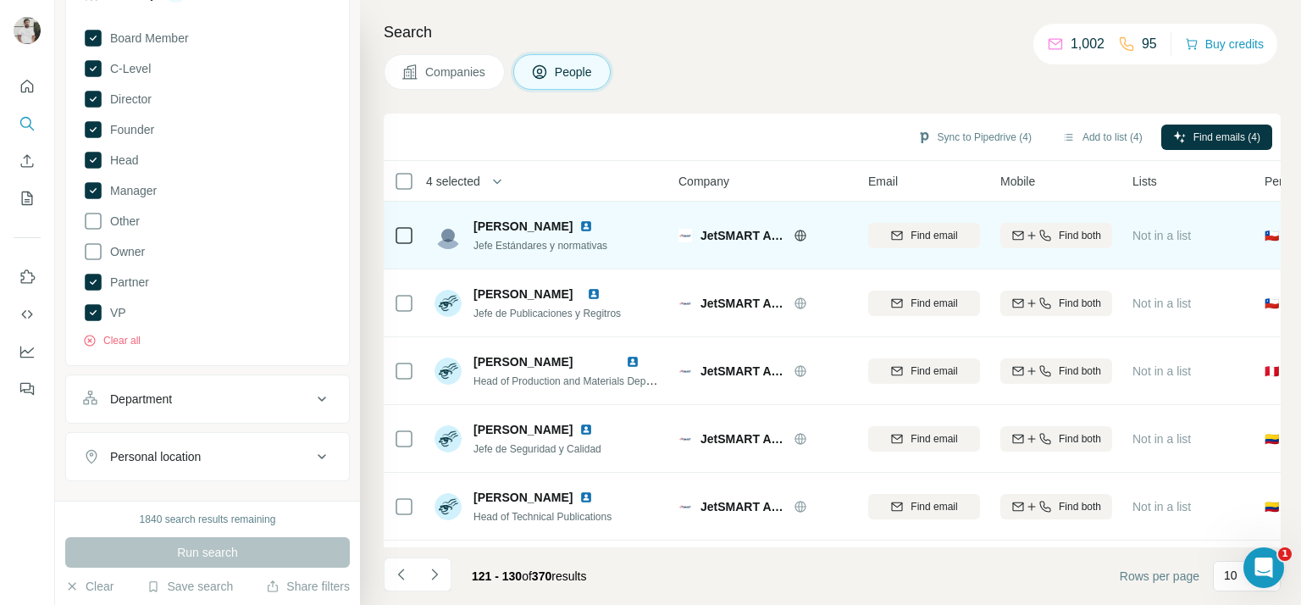
click at [554, 244] on span "Jefe Estándares y normativas" at bounding box center [540, 246] width 134 height 12
click at [554, 243] on span "Jefe Estándares y normativas" at bounding box center [540, 246] width 134 height 12
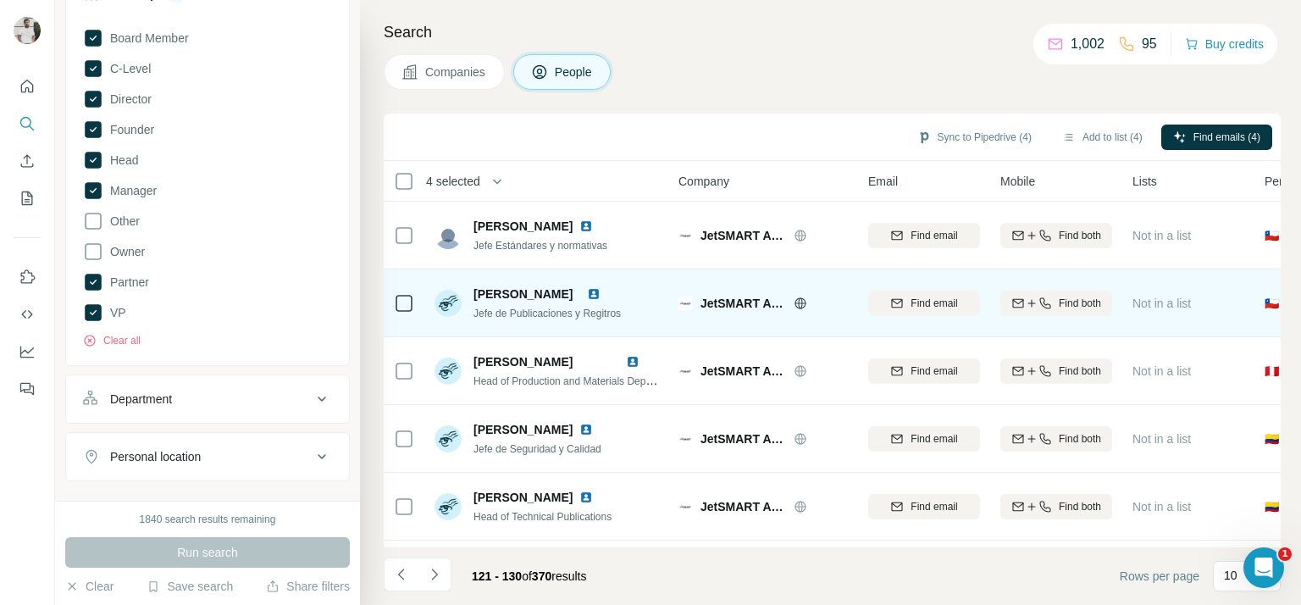
click at [573, 307] on span "Jefe de Publicaciones y Regitros" at bounding box center [546, 313] width 147 height 12
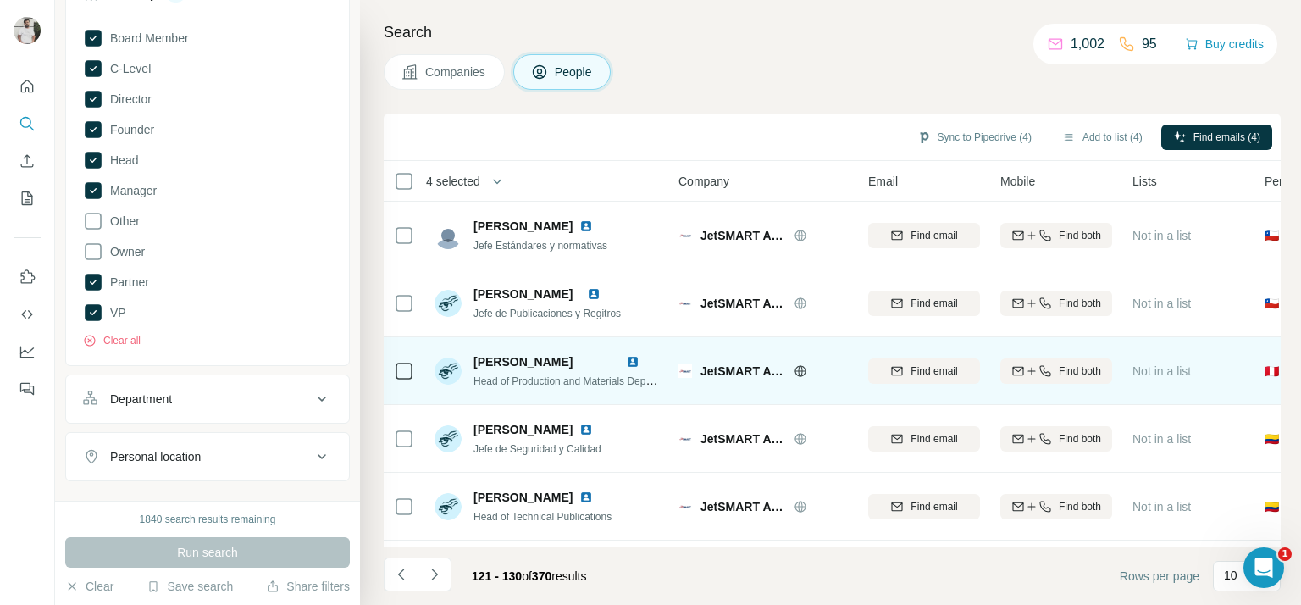
click at [604, 382] on span "Head of Production and Materials Department" at bounding box center [576, 381] width 207 height 14
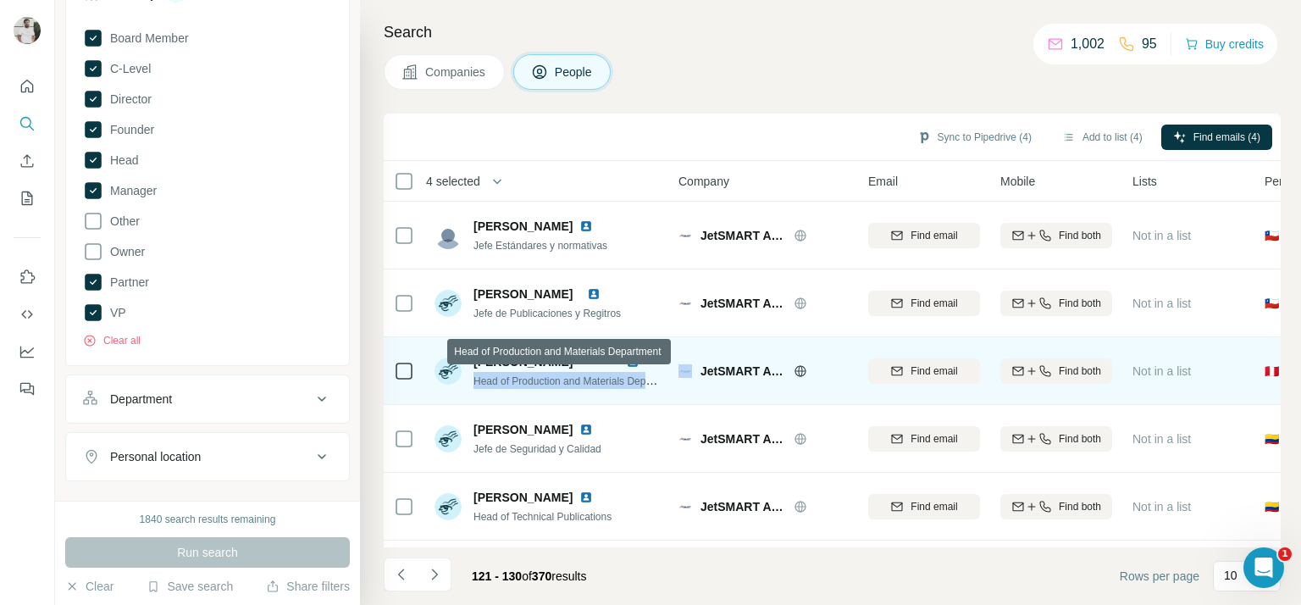
click at [604, 382] on span "Head of Production and Materials Department" at bounding box center [576, 381] width 207 height 14
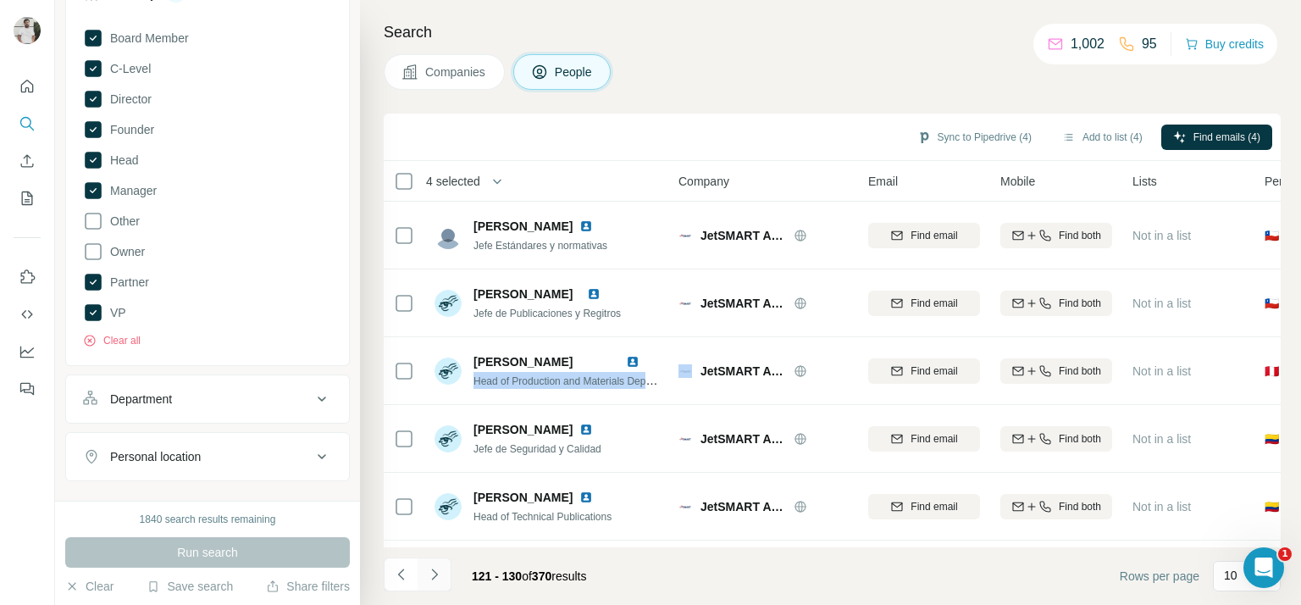
click at [446, 569] on button "Navigate to next page" at bounding box center [435, 574] width 34 height 34
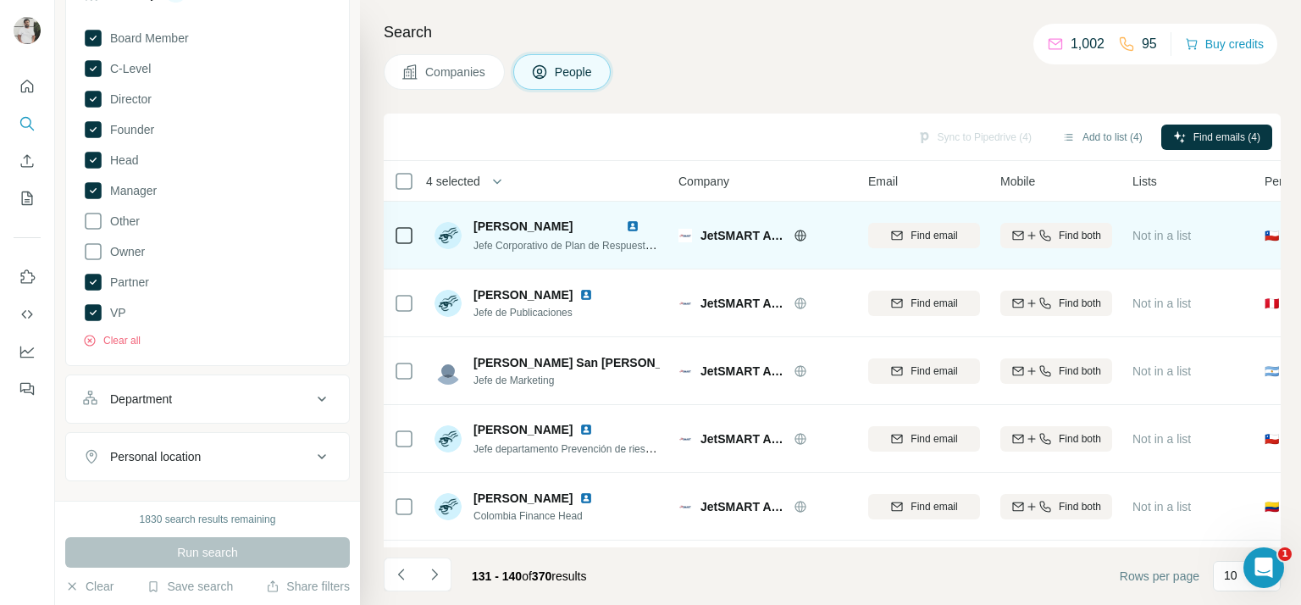
click at [547, 238] on span "Jefe Corporativo de Plan de Respuesta a la Emergencia" at bounding box center [600, 245] width 254 height 14
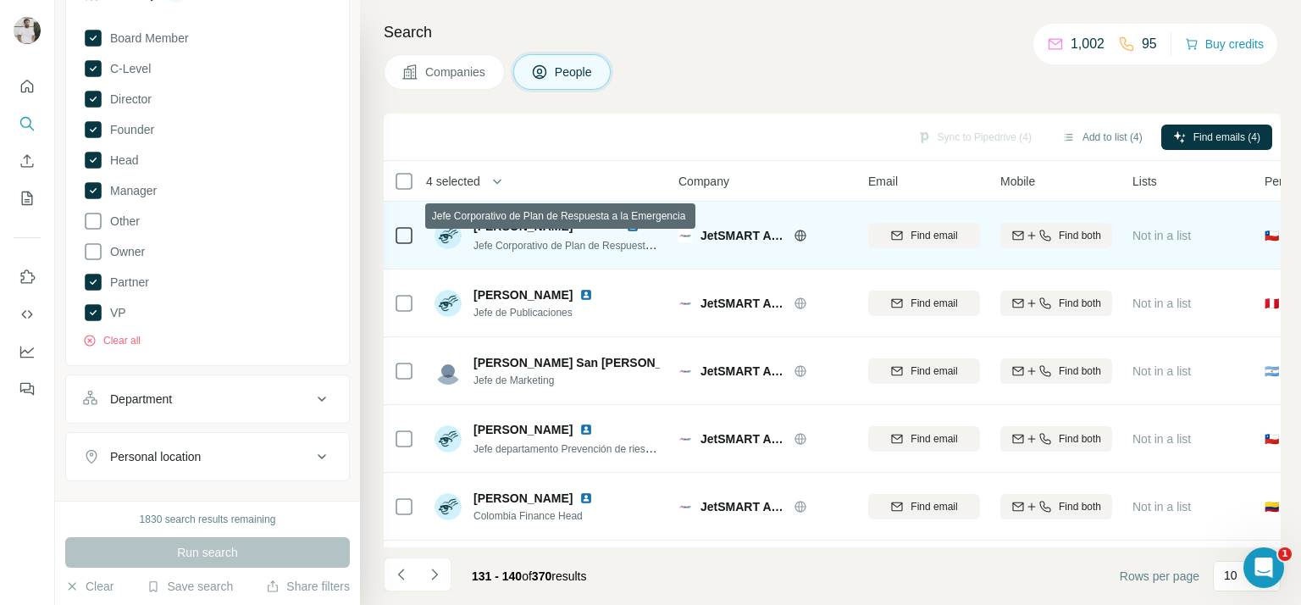
click at [547, 246] on span "Jefe Corporativo de Plan de Respuesta a la Emergencia" at bounding box center [600, 245] width 254 height 14
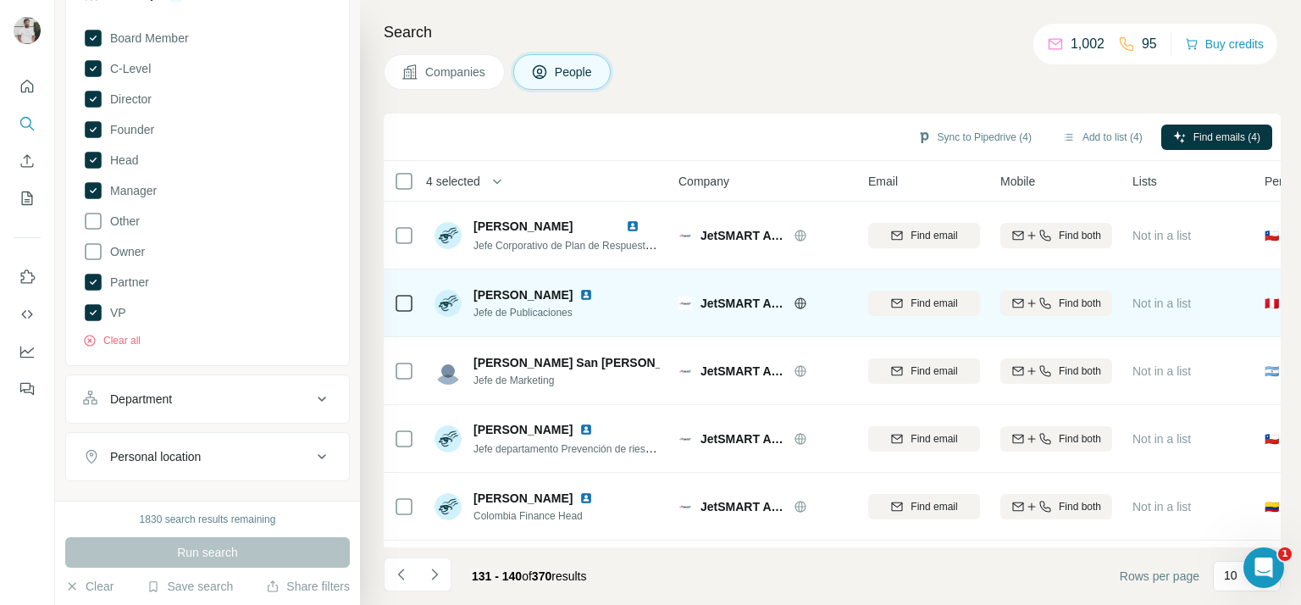
click at [532, 310] on span "Jefe de Publicaciones" at bounding box center [543, 312] width 140 height 15
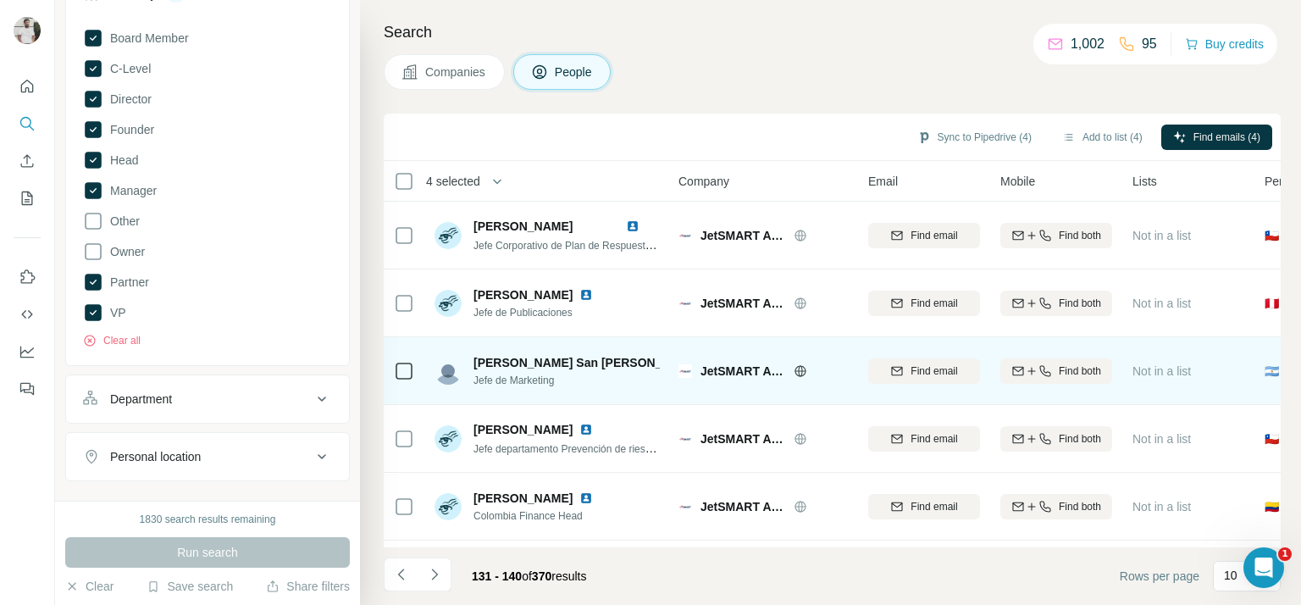
click at [506, 375] on span "Jefe de Marketing" at bounding box center [566, 380] width 186 height 15
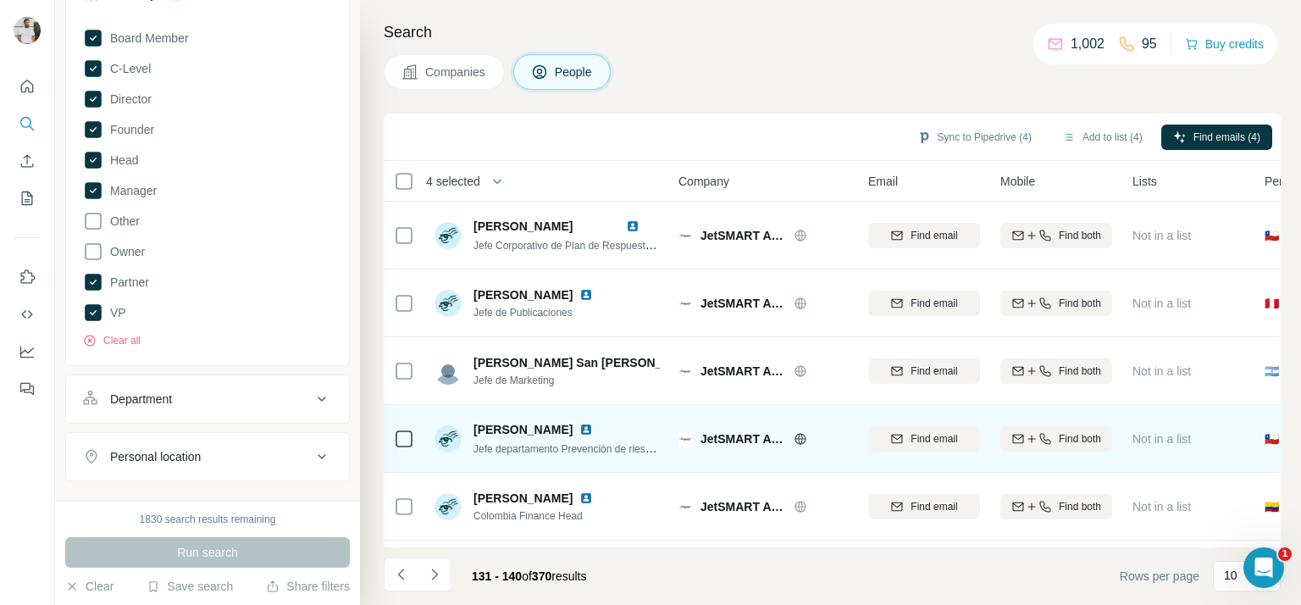
click at [518, 447] on span "Jefe departamento Prevención de riesgos, Calidad y Seguridad HQ" at bounding box center [660, 448] width 374 height 14
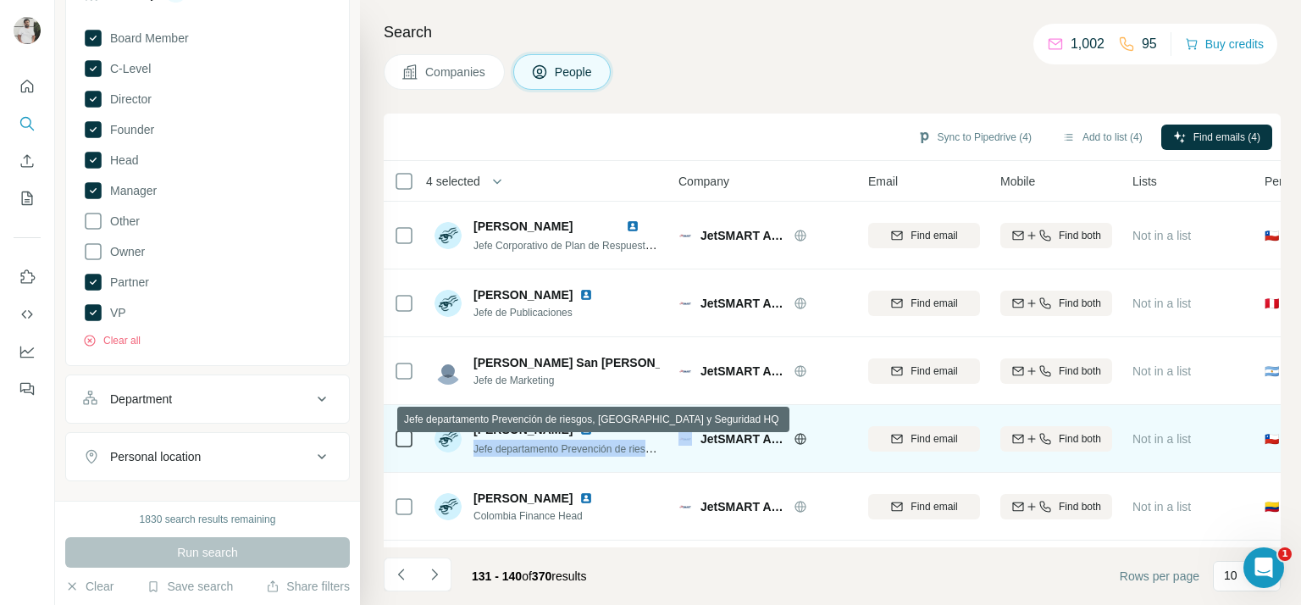
click at [518, 446] on span "Jefe departamento Prevención de riesgos, Calidad y Seguridad HQ" at bounding box center [660, 448] width 374 height 14
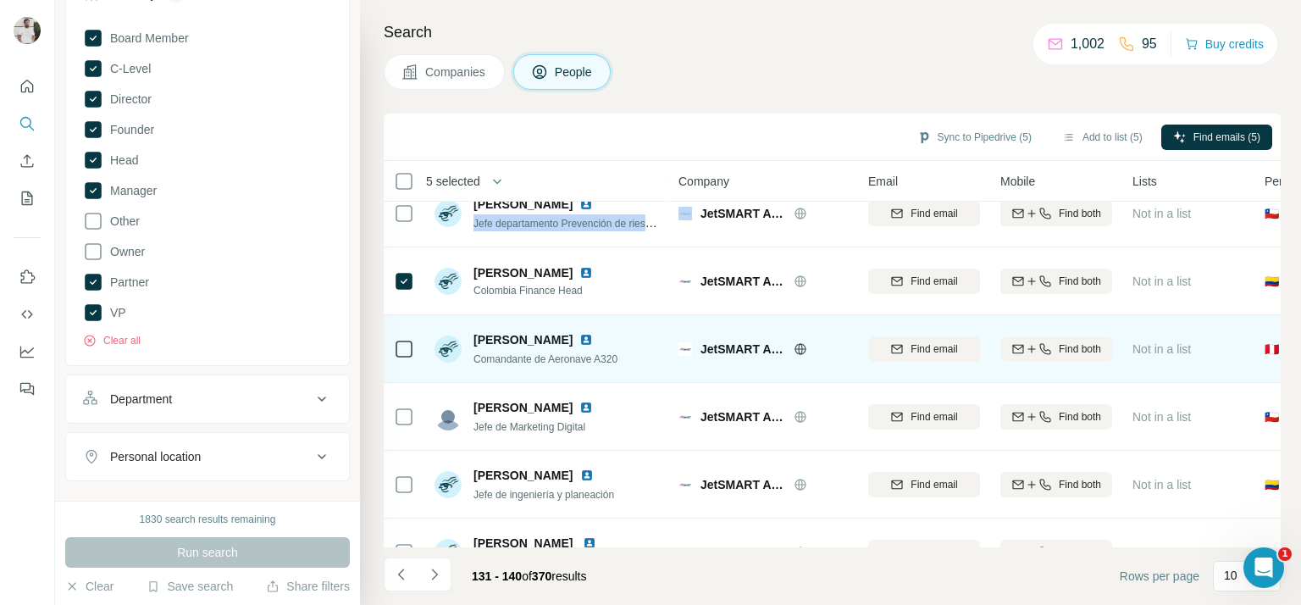
scroll to position [227, 0]
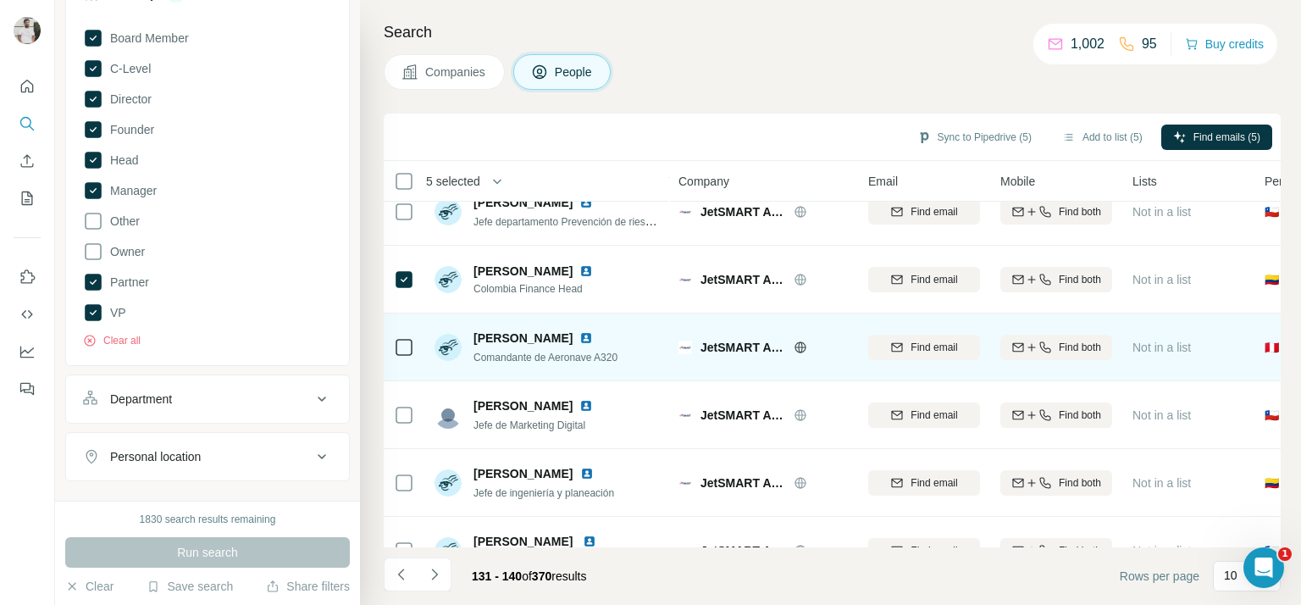
click at [534, 356] on span "Comandante de Aeronave A320" at bounding box center [545, 358] width 144 height 12
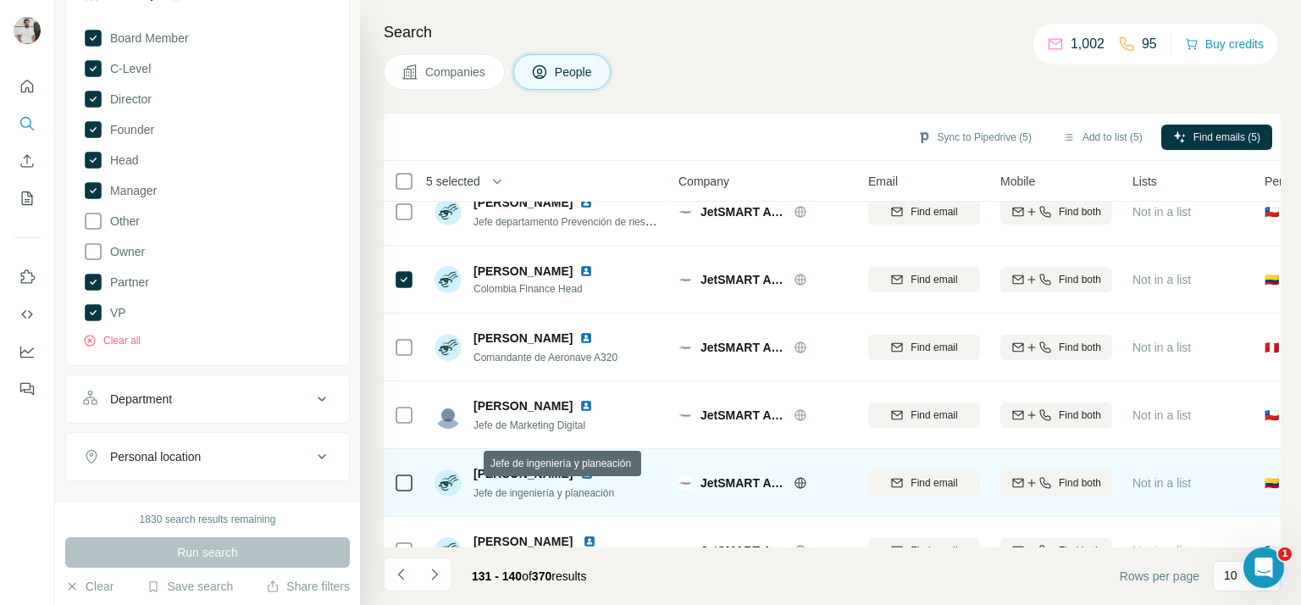
click at [532, 490] on span "Jefe de ingeniería y planeación" at bounding box center [543, 493] width 141 height 12
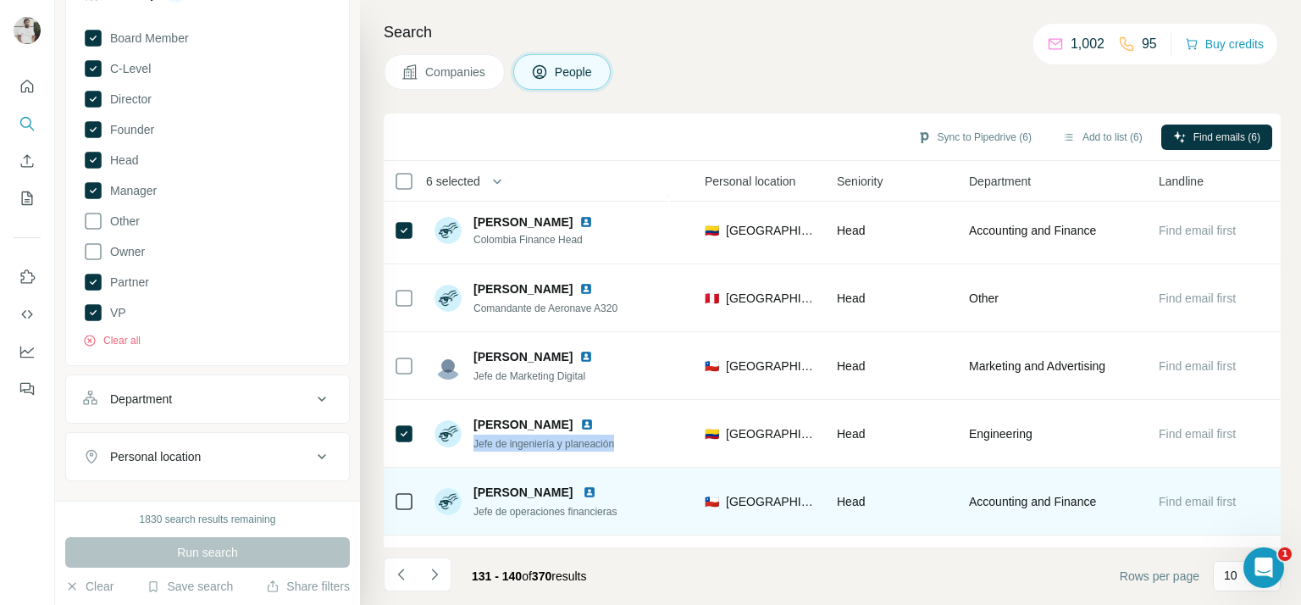
scroll to position [340, 568]
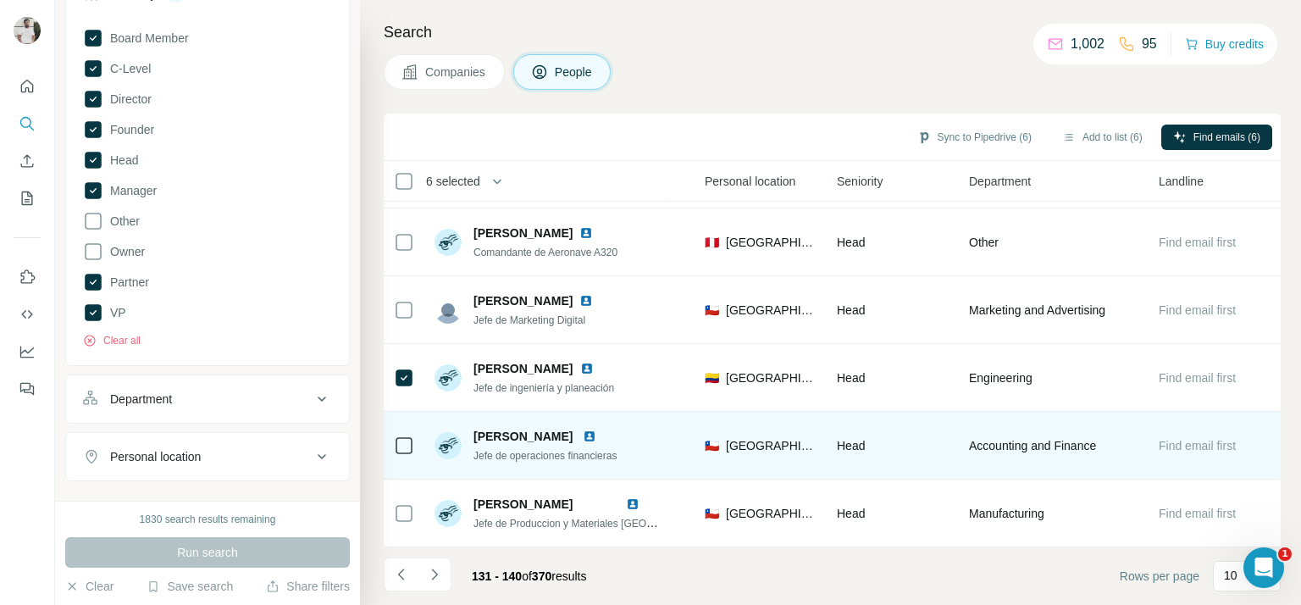
click at [515, 450] on span "Jefe de operaciones financieras" at bounding box center [544, 456] width 143 height 12
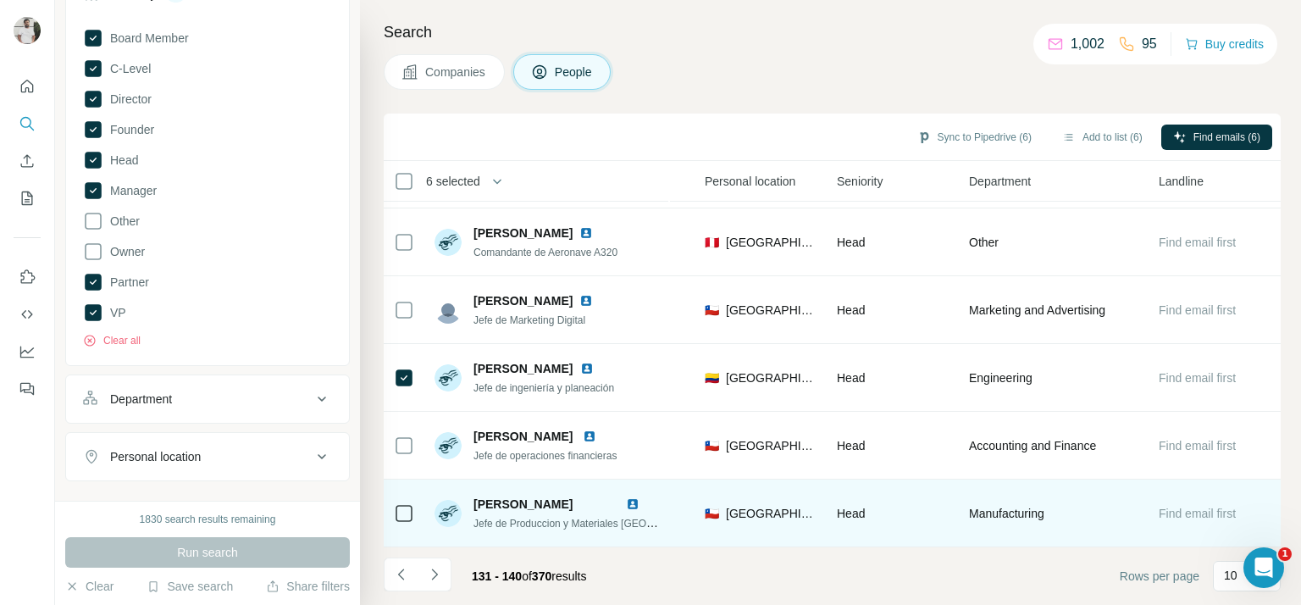
click at [498, 517] on span "Jefe de Produccion y Materiales Chile" at bounding box center [599, 523] width 253 height 14
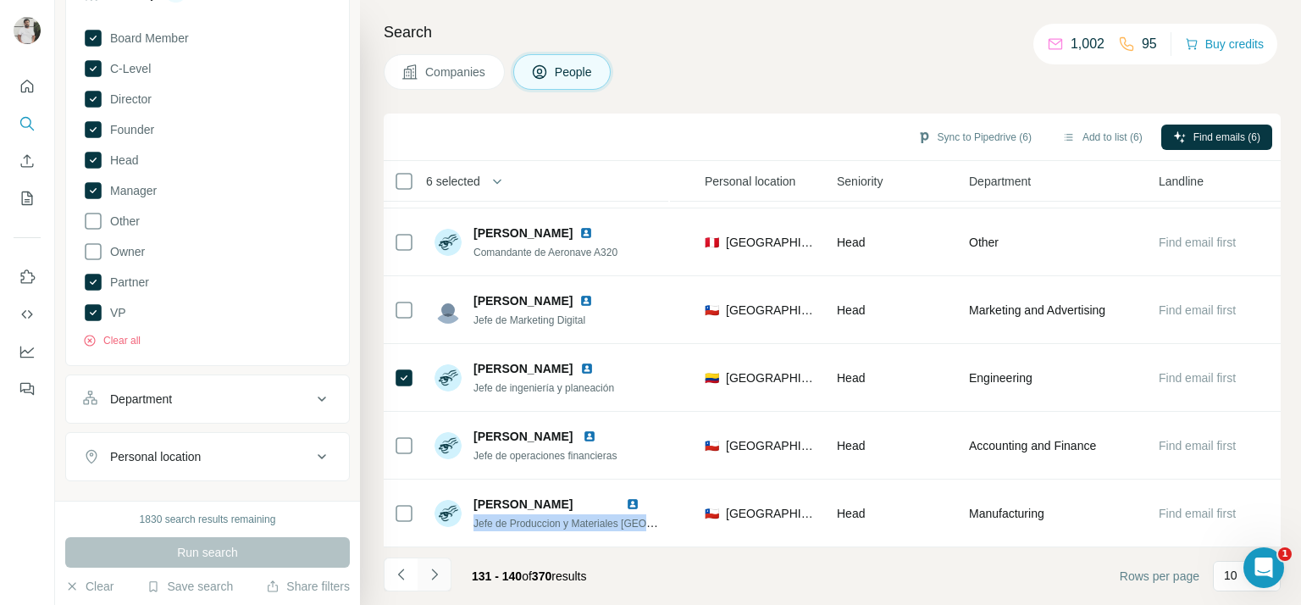
click at [431, 571] on icon "Navigate to next page" at bounding box center [434, 574] width 17 height 17
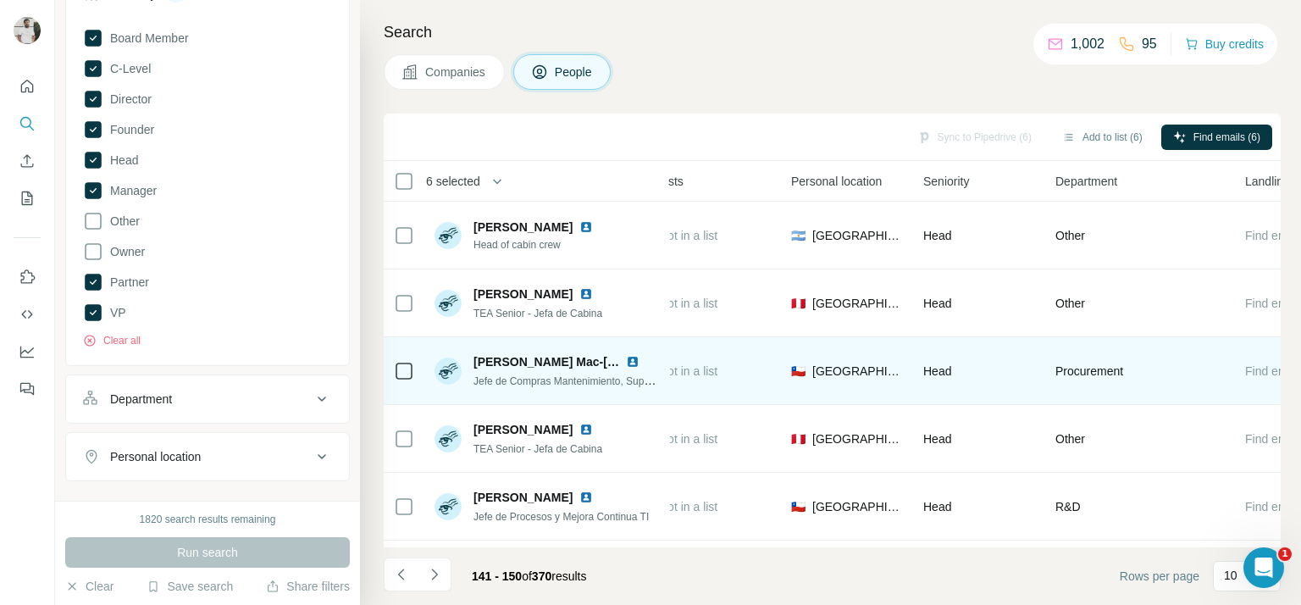
scroll to position [0, 568]
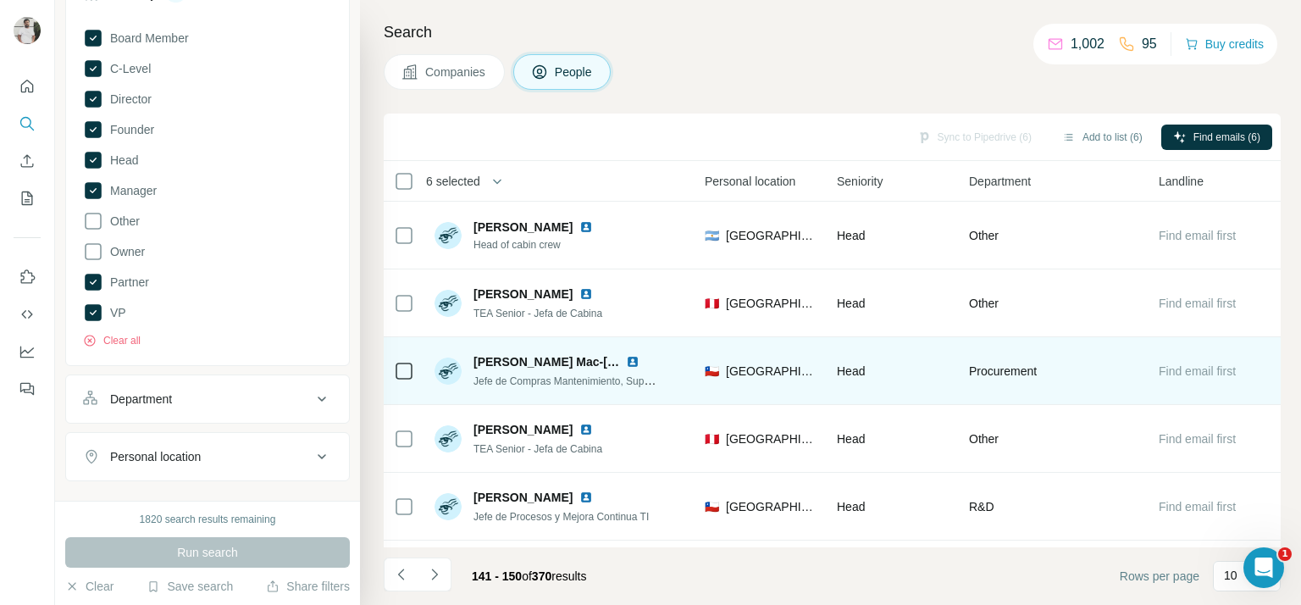
click at [495, 384] on span "Jefe de Compras Mantenimiento, Supply Chain" at bounding box center [579, 381] width 213 height 14
click at [495, 383] on span "Jefe de Compras Mantenimiento, Supply Chain" at bounding box center [579, 381] width 213 height 14
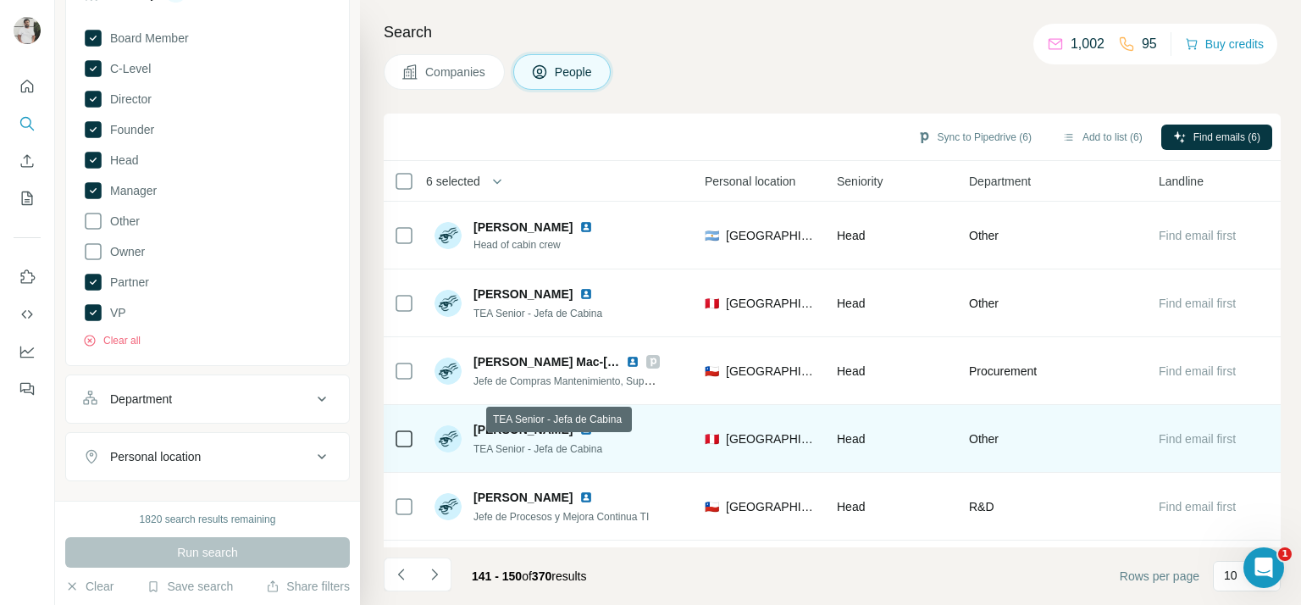
click at [543, 453] on span "TEA Senior - Jefa de Cabina" at bounding box center [537, 449] width 129 height 12
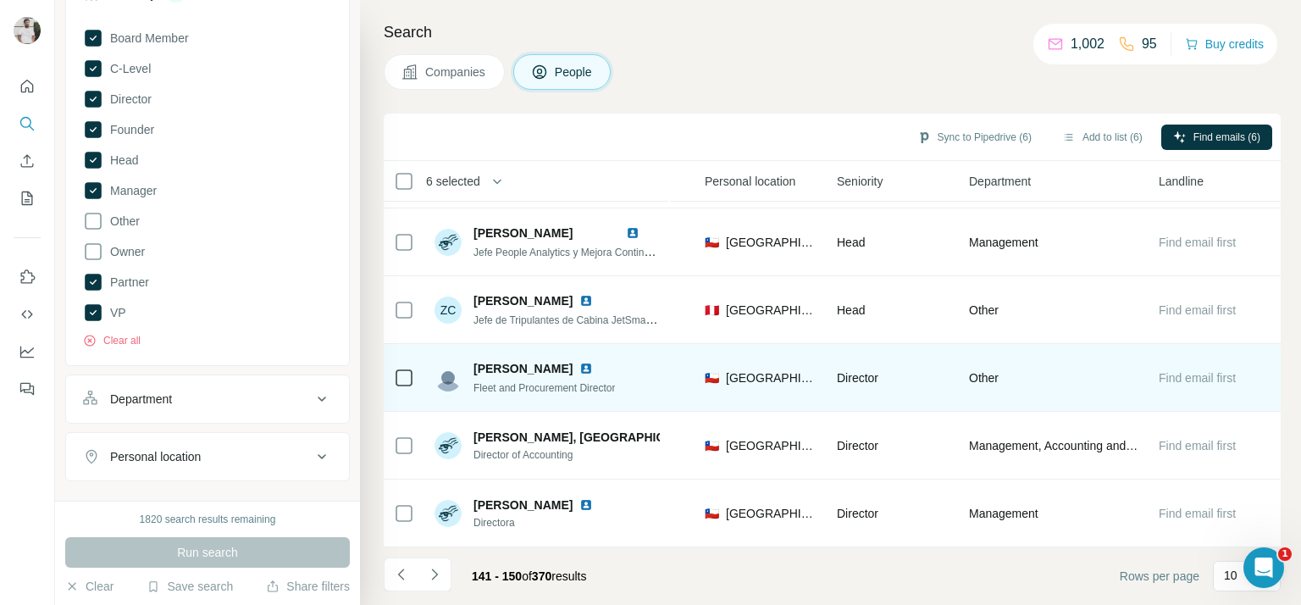
scroll to position [340, 568]
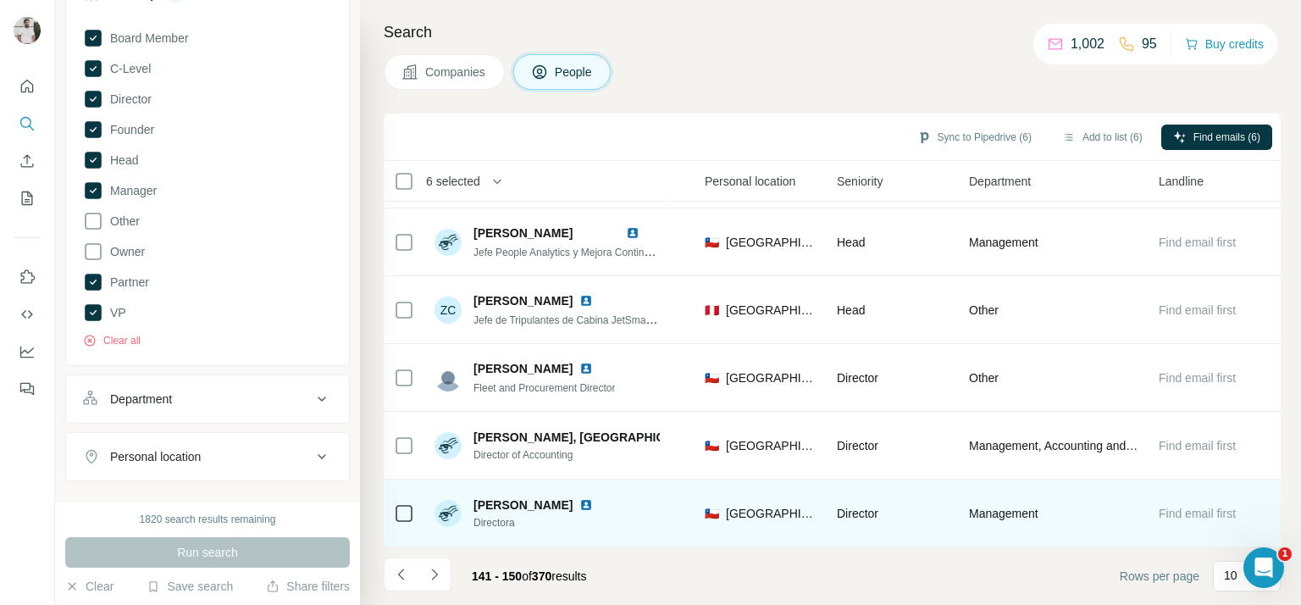
drag, startPoint x: 640, startPoint y: 451, endPoint x: 401, endPoint y: 494, distance: 242.6
click at [401, 503] on icon at bounding box center [404, 513] width 20 height 20
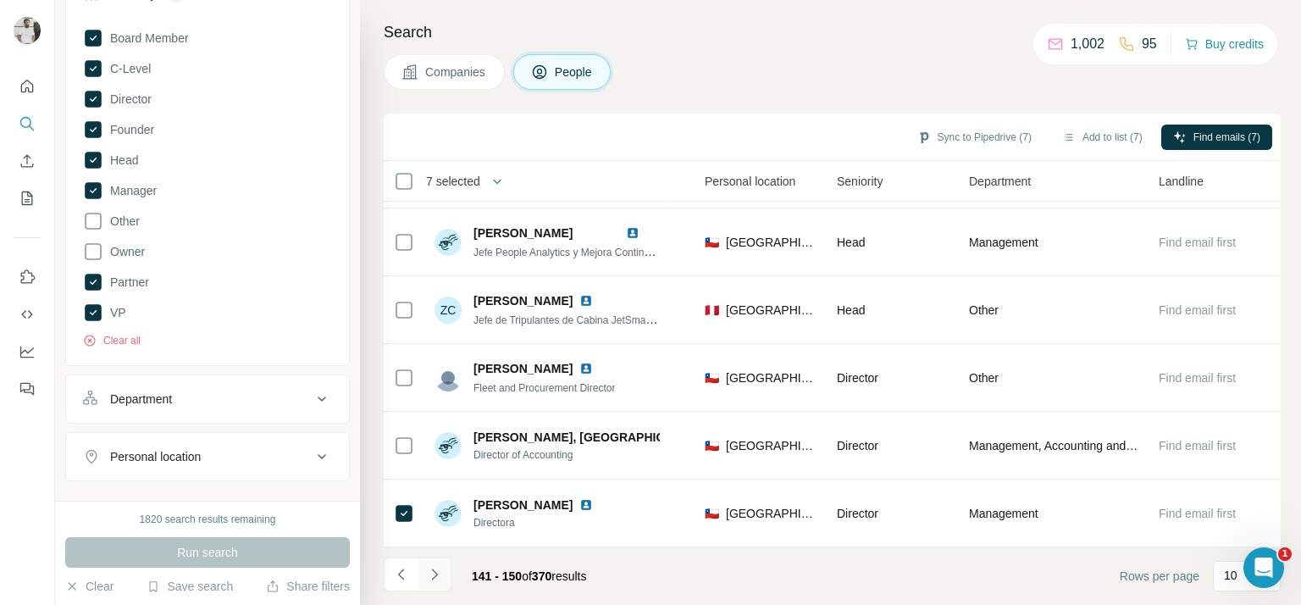
click at [438, 572] on icon "Navigate to next page" at bounding box center [434, 574] width 17 height 17
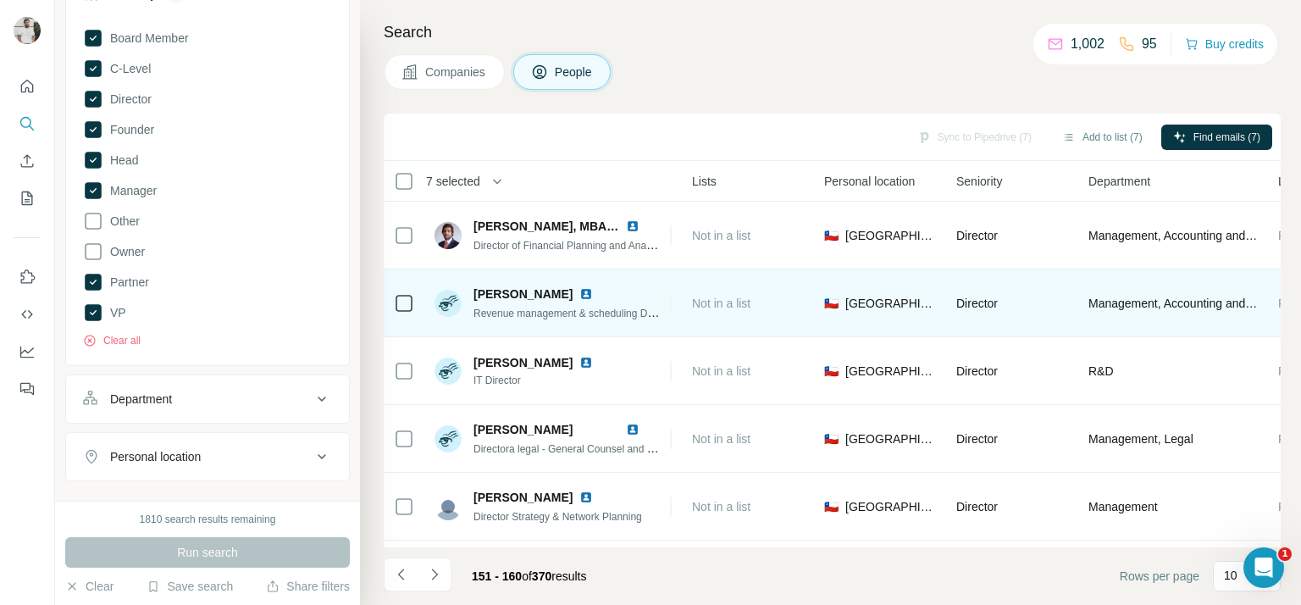
scroll to position [0, 568]
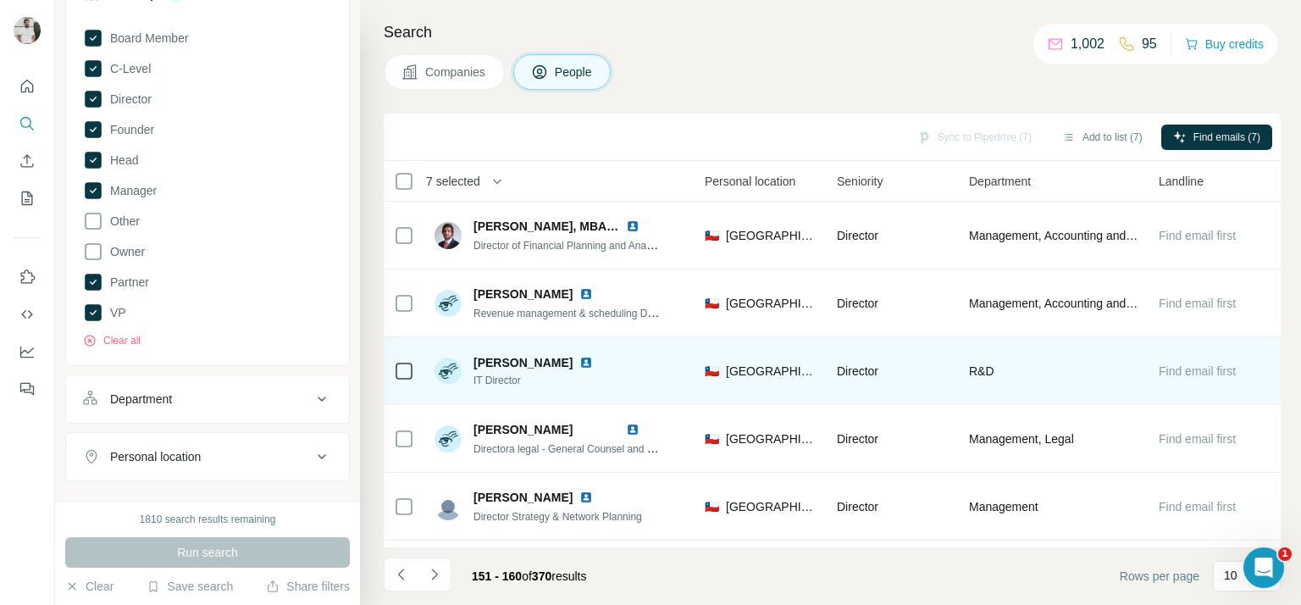
click at [413, 374] on icon at bounding box center [404, 371] width 20 height 20
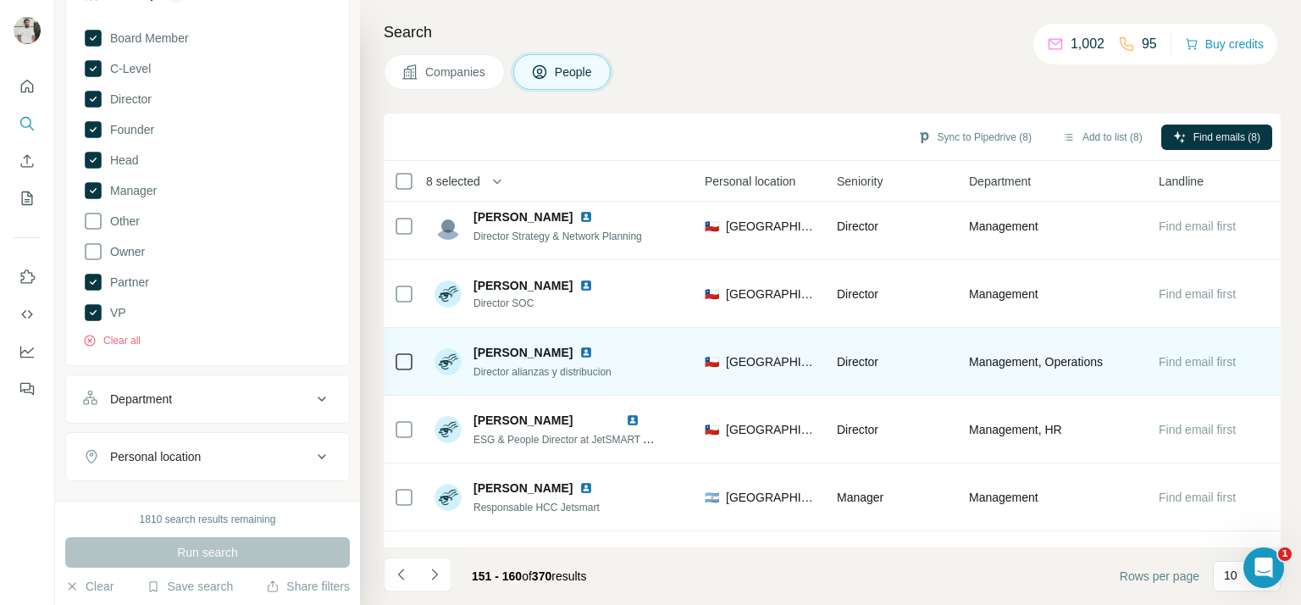
scroll to position [281, 568]
click at [585, 368] on span "Director alianzas y distribucion" at bounding box center [542, 371] width 138 height 12
click at [569, 370] on span "Director alianzas y distribucion" at bounding box center [542, 371] width 138 height 12
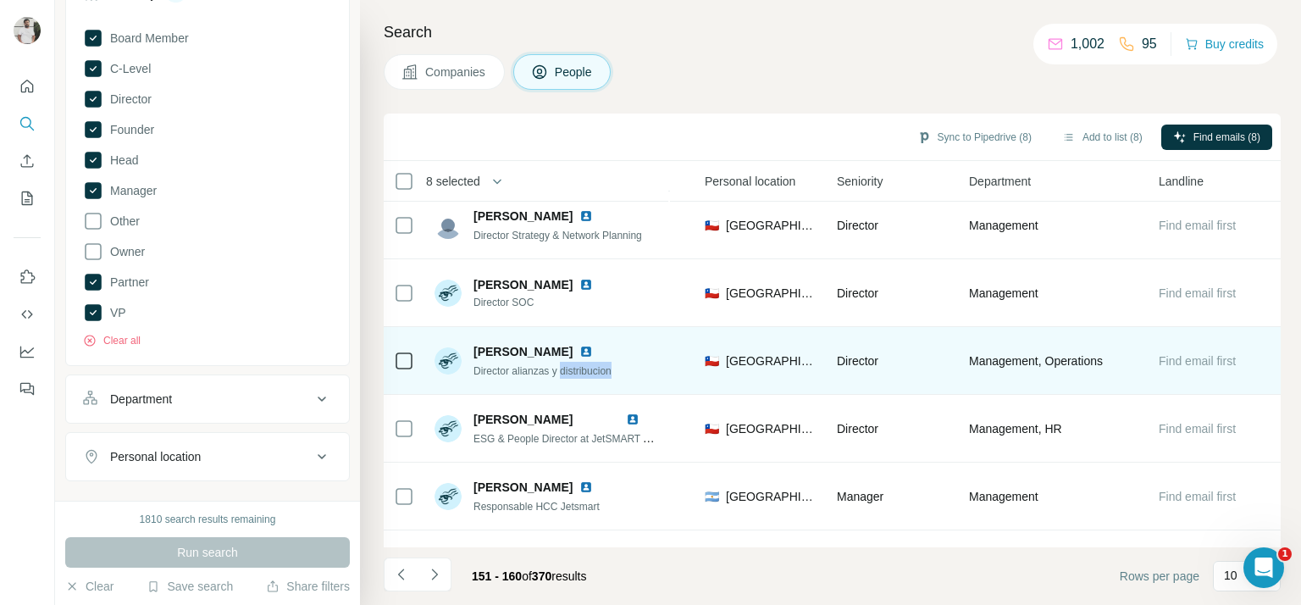
click at [569, 370] on span "Director alianzas y distribucion" at bounding box center [542, 371] width 138 height 12
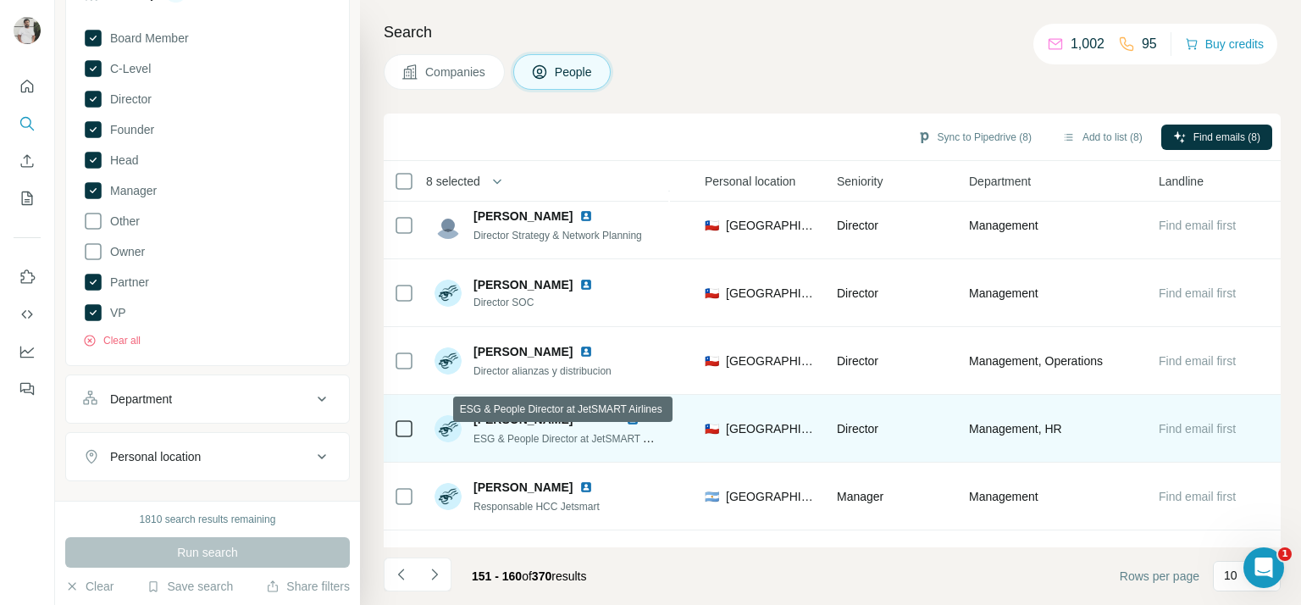
click at [539, 440] on span "ESG & People Director at JetSMART Airlines" at bounding box center [574, 438] width 202 height 14
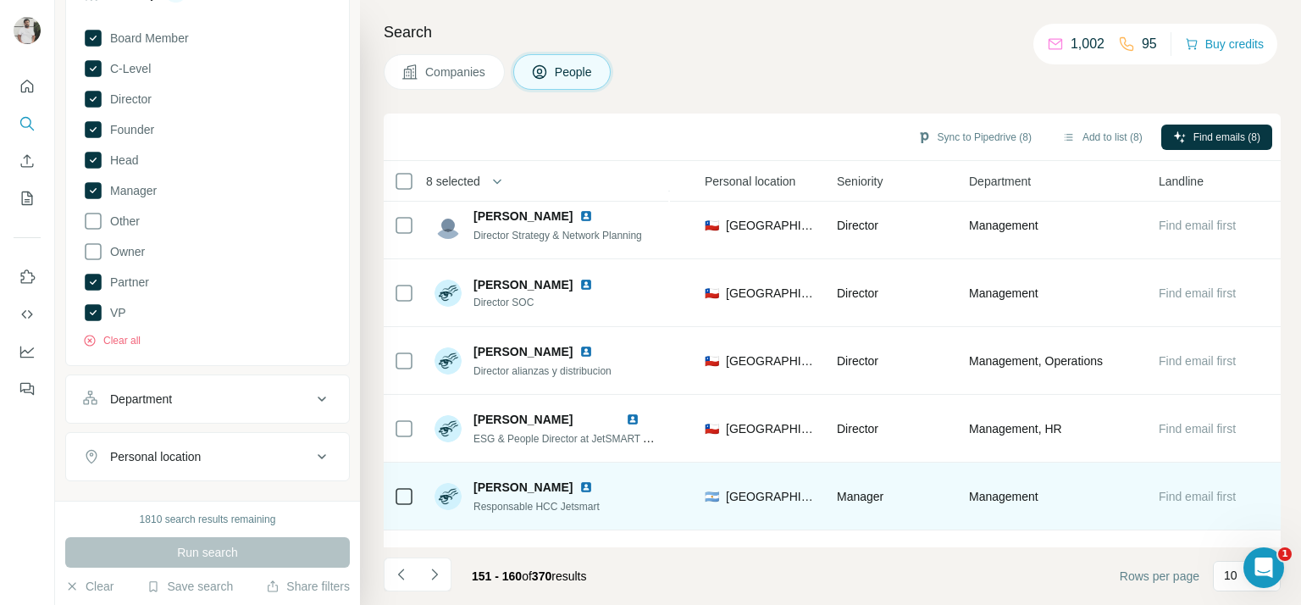
click at [529, 501] on span "Responsable HCC Jetsmart" at bounding box center [536, 507] width 126 height 12
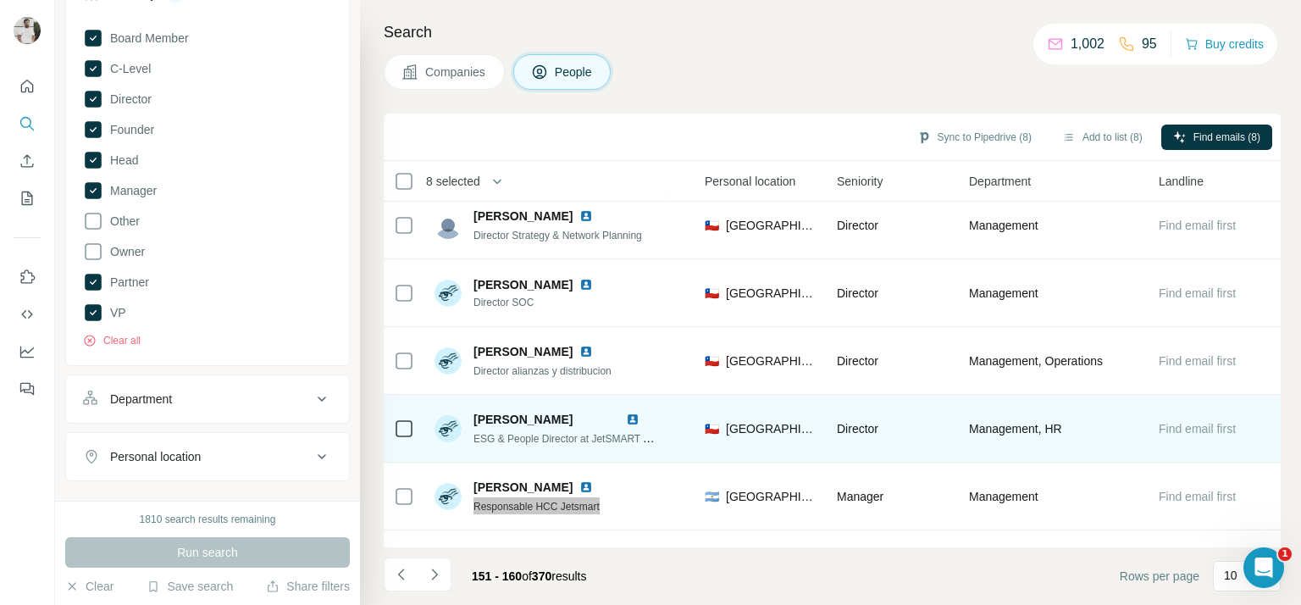
scroll to position [340, 568]
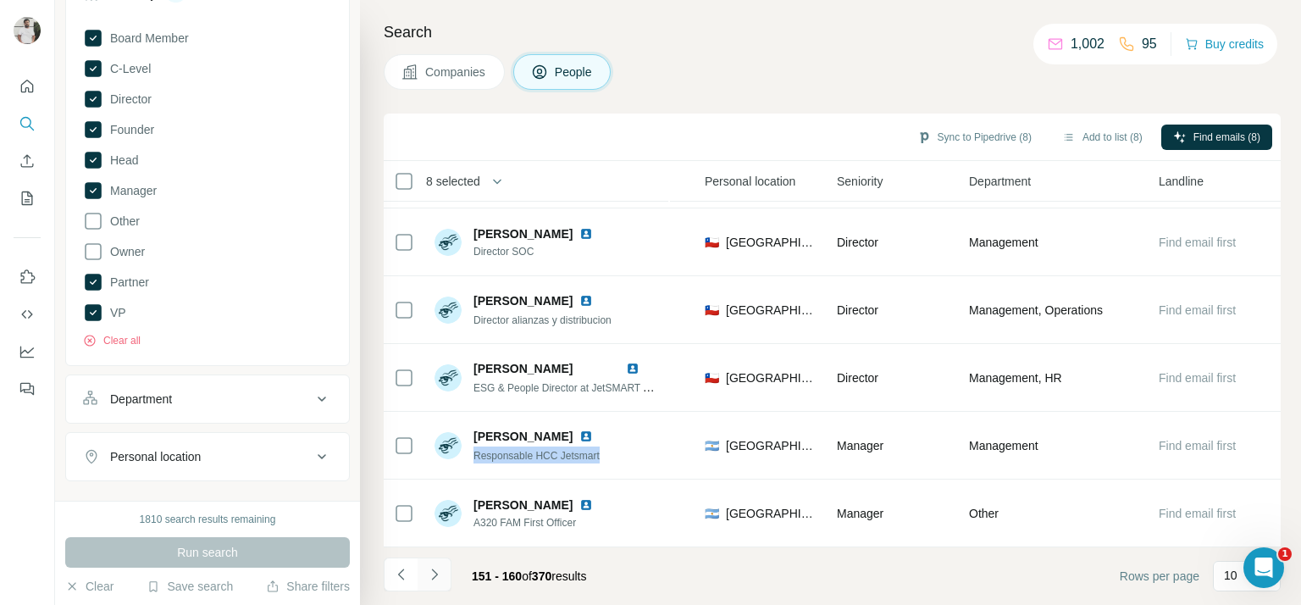
click at [433, 568] on icon "Navigate to next page" at bounding box center [434, 574] width 17 height 17
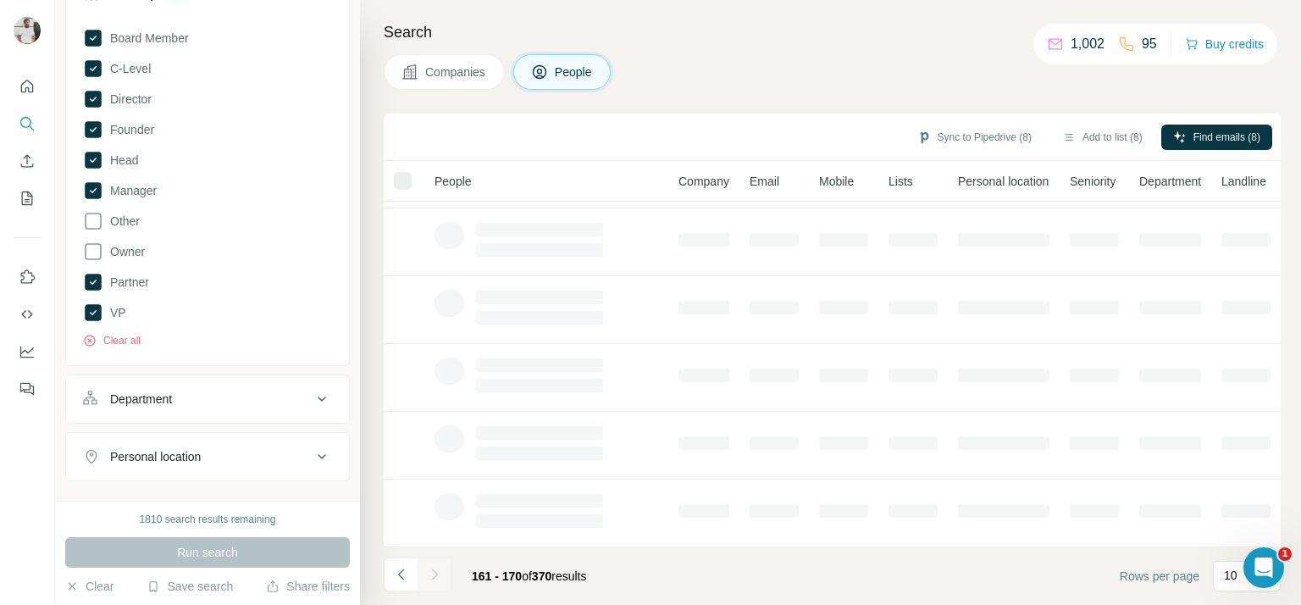
scroll to position [340, 0]
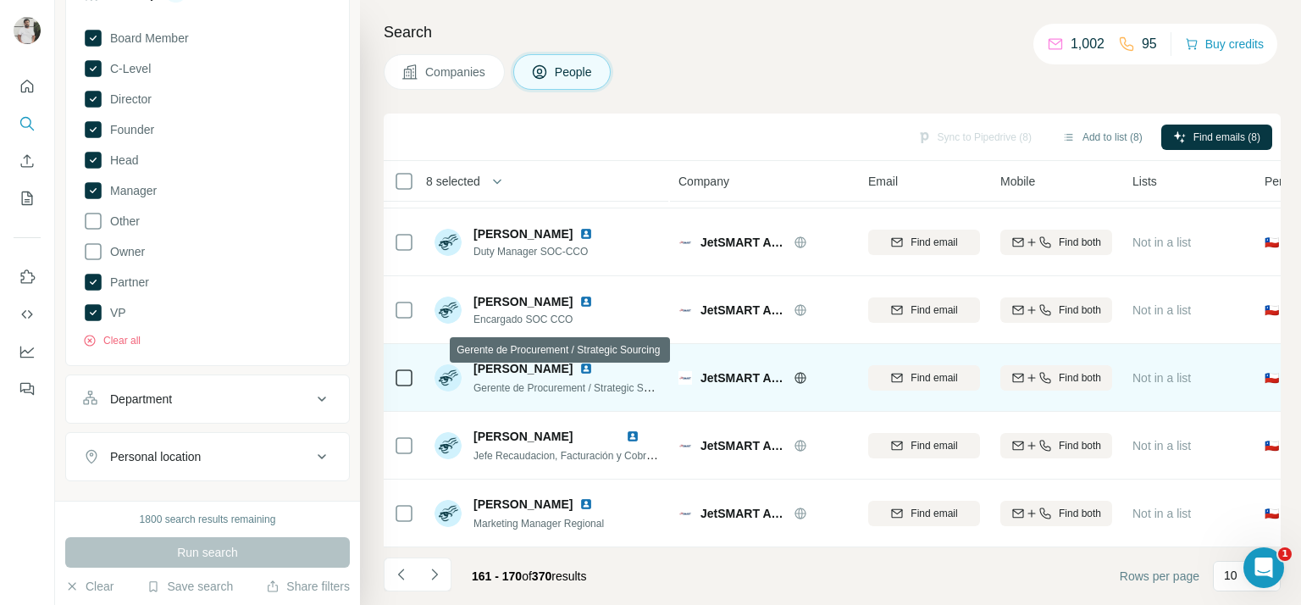
click at [543, 380] on span "Gerente de Procurement / Strategic Sourcing" at bounding box center [574, 387] width 203 height 14
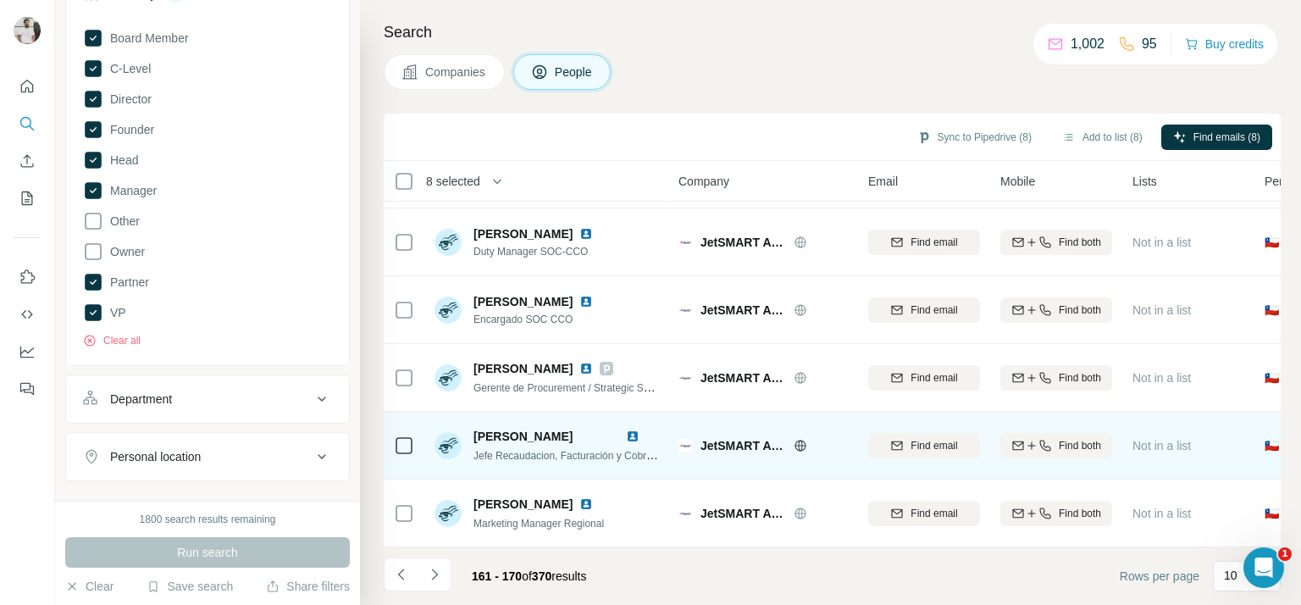
click at [495, 448] on span "Jefe Recaudacion, Facturación y Cobranzas" at bounding box center [573, 455] width 200 height 14
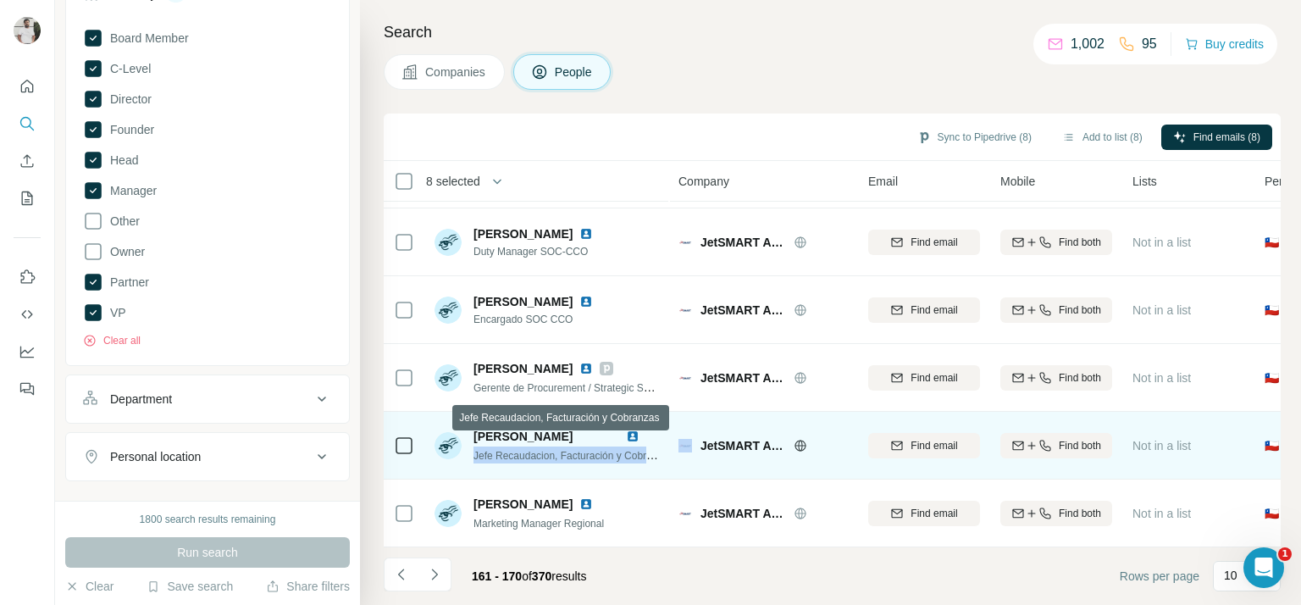
click at [495, 448] on span "Jefe Recaudacion, Facturación y Cobranzas" at bounding box center [573, 455] width 200 height 14
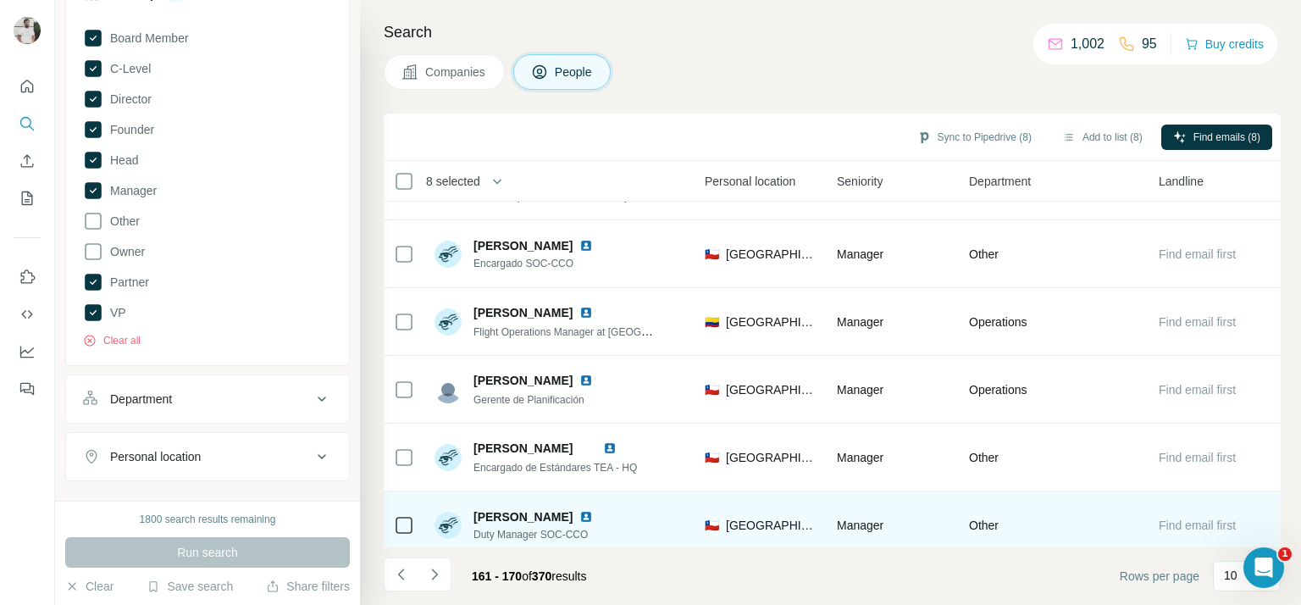
scroll to position [0, 568]
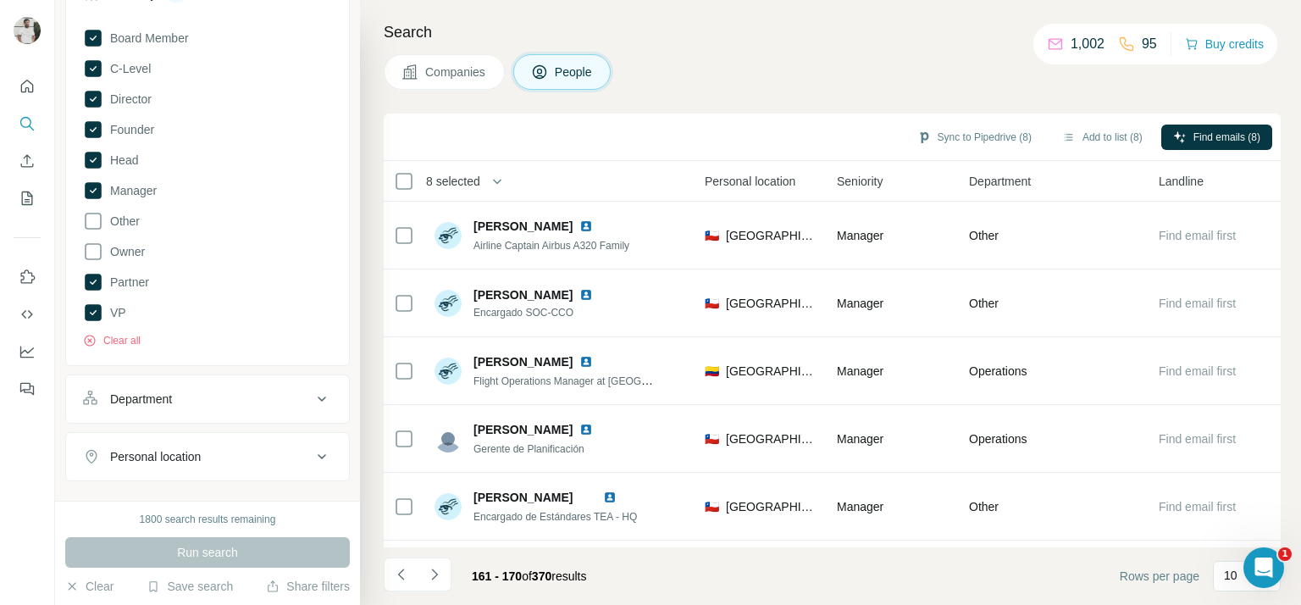
click at [432, 573] on icon "Navigate to next page" at bounding box center [434, 574] width 17 height 17
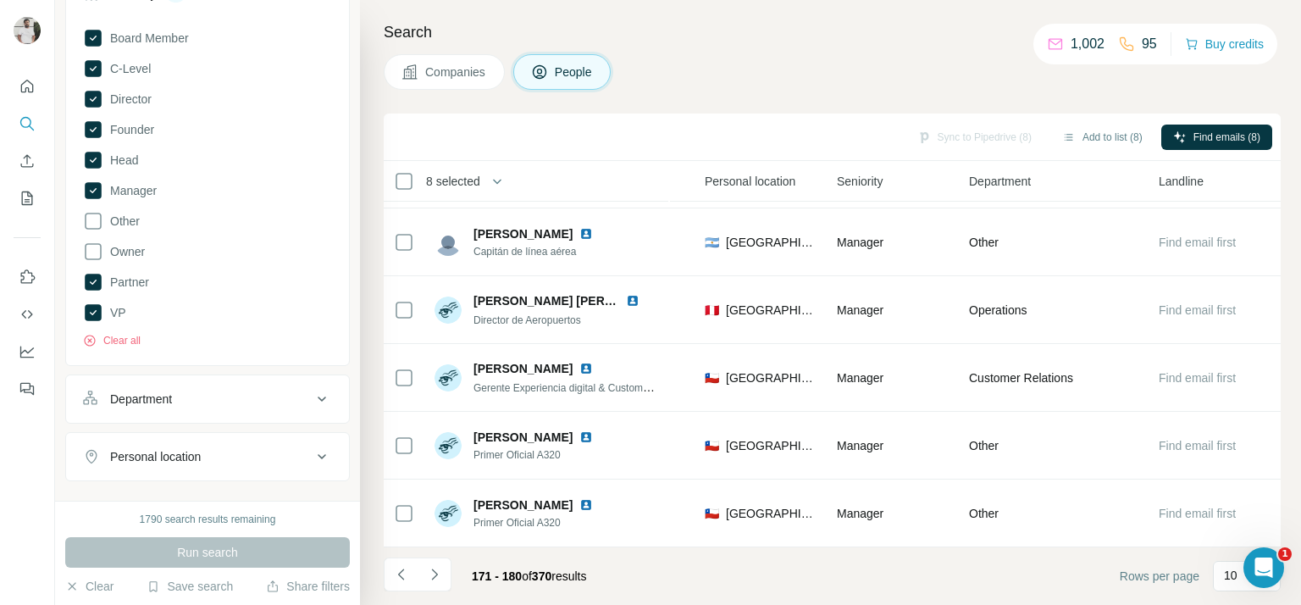
scroll to position [340, 568]
click at [429, 586] on button "Navigate to next page" at bounding box center [435, 574] width 34 height 34
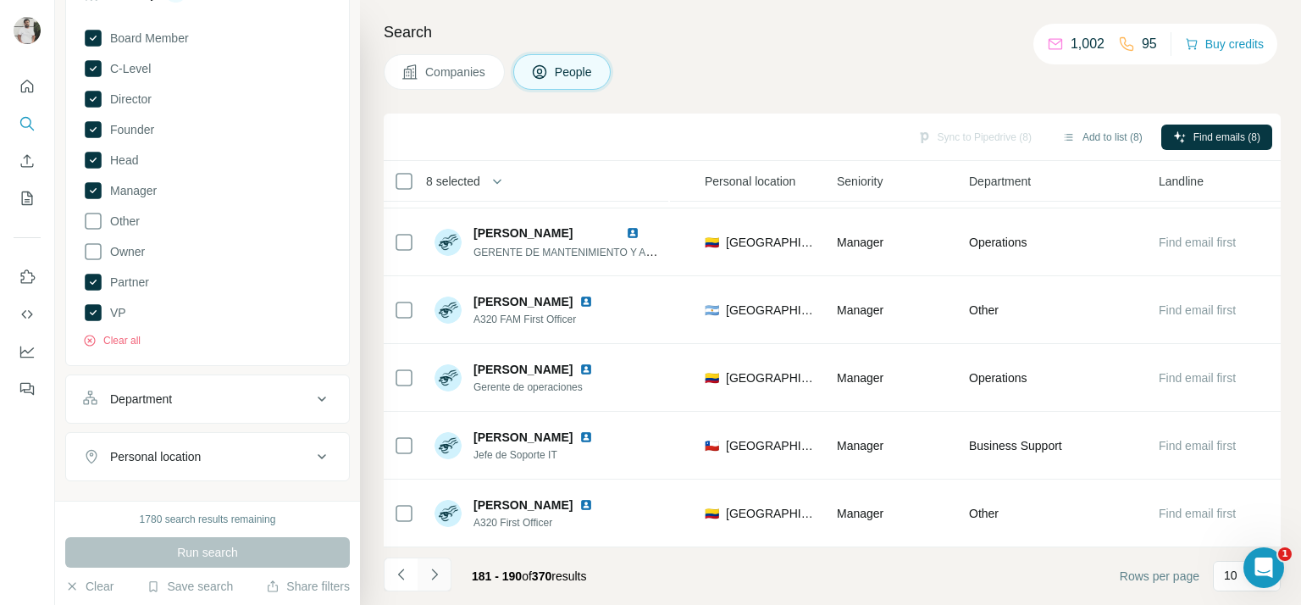
click at [434, 572] on icon "Navigate to next page" at bounding box center [434, 574] width 17 height 17
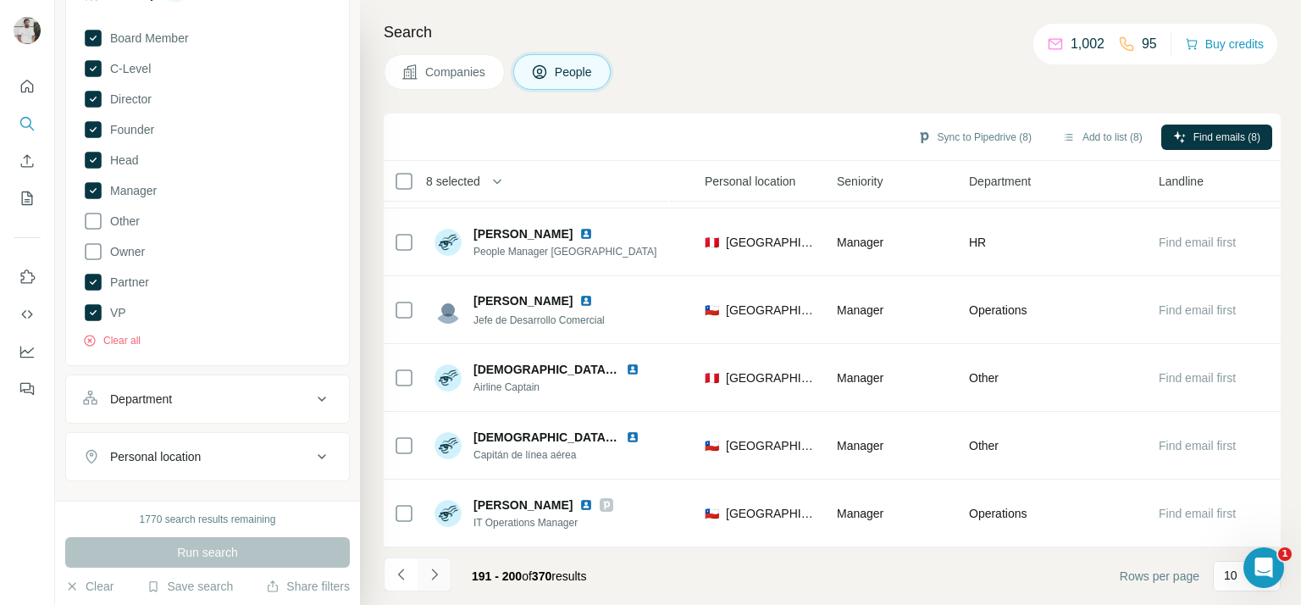
click at [439, 590] on button "Navigate to next page" at bounding box center [435, 574] width 34 height 34
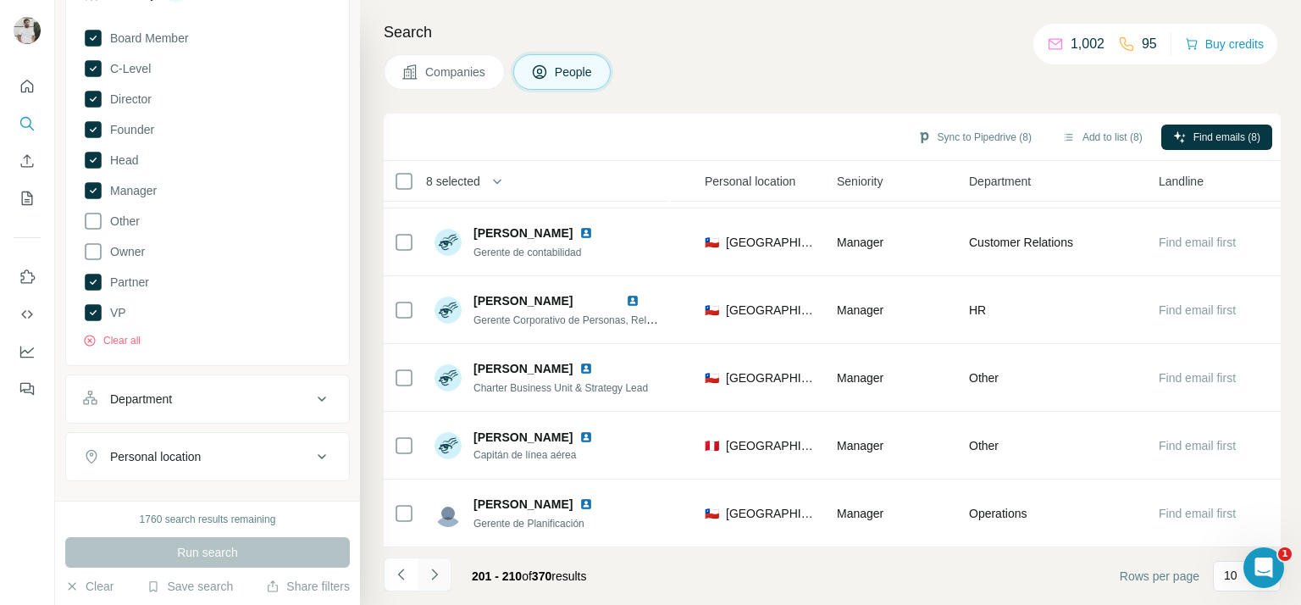
click at [437, 564] on button "Navigate to next page" at bounding box center [435, 574] width 34 height 34
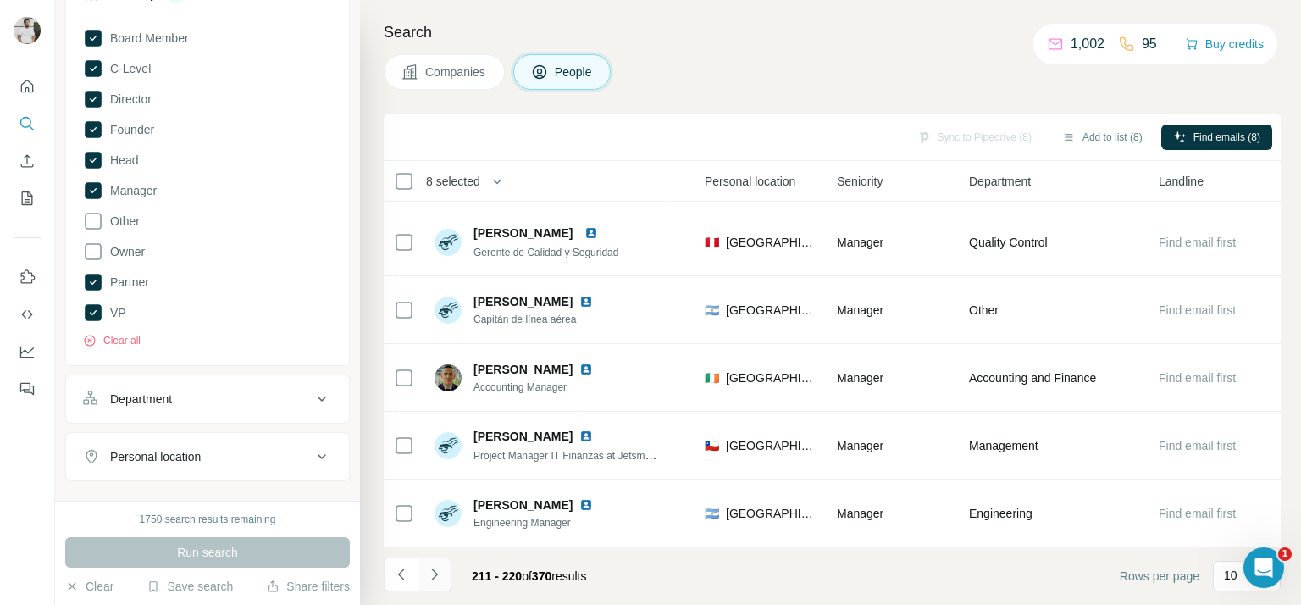
click at [437, 566] on icon "Navigate to next page" at bounding box center [434, 574] width 17 height 17
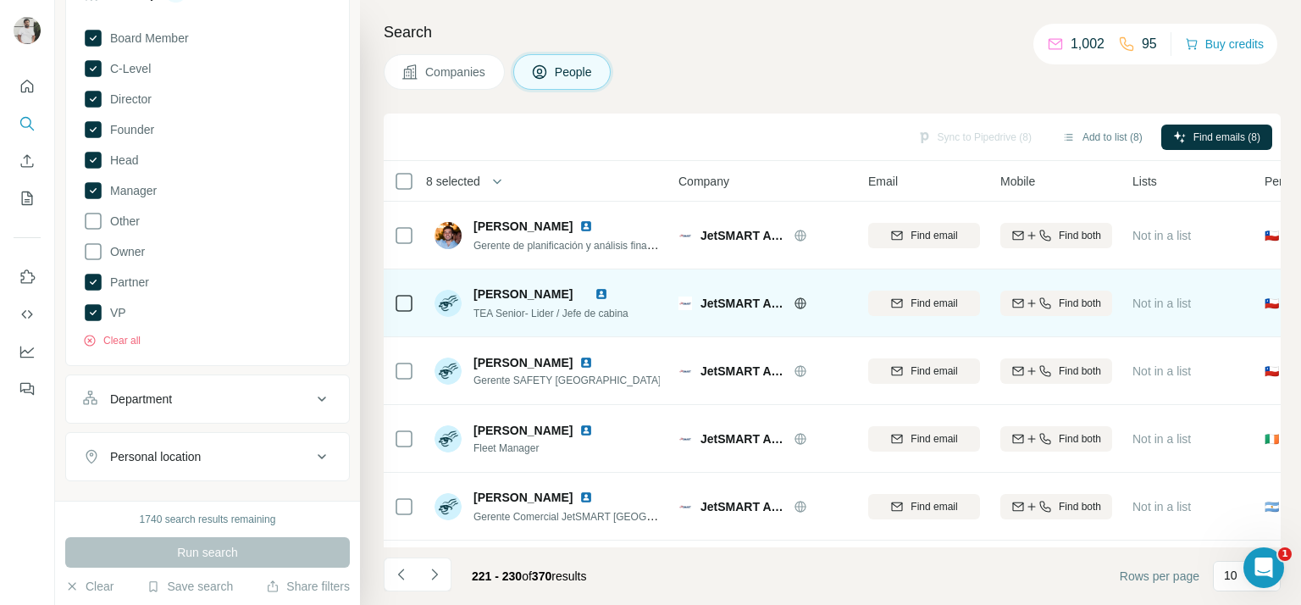
scroll to position [0, 568]
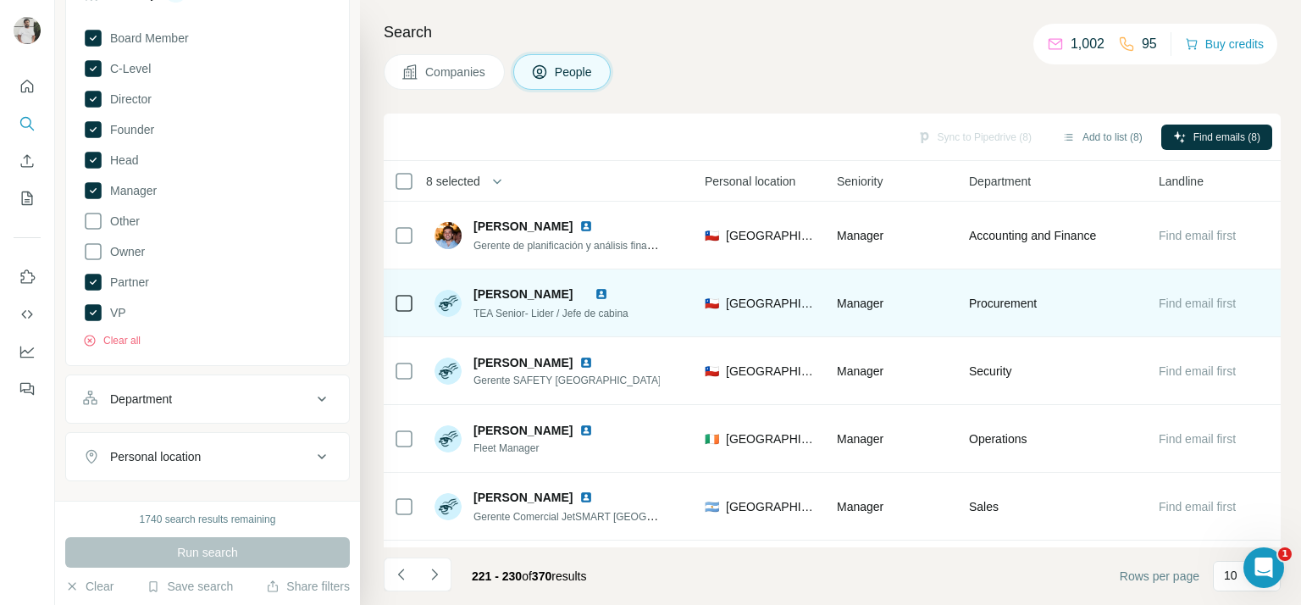
click at [498, 313] on span "TEA Senior- Lider / Jefe de cabina" at bounding box center [550, 313] width 155 height 12
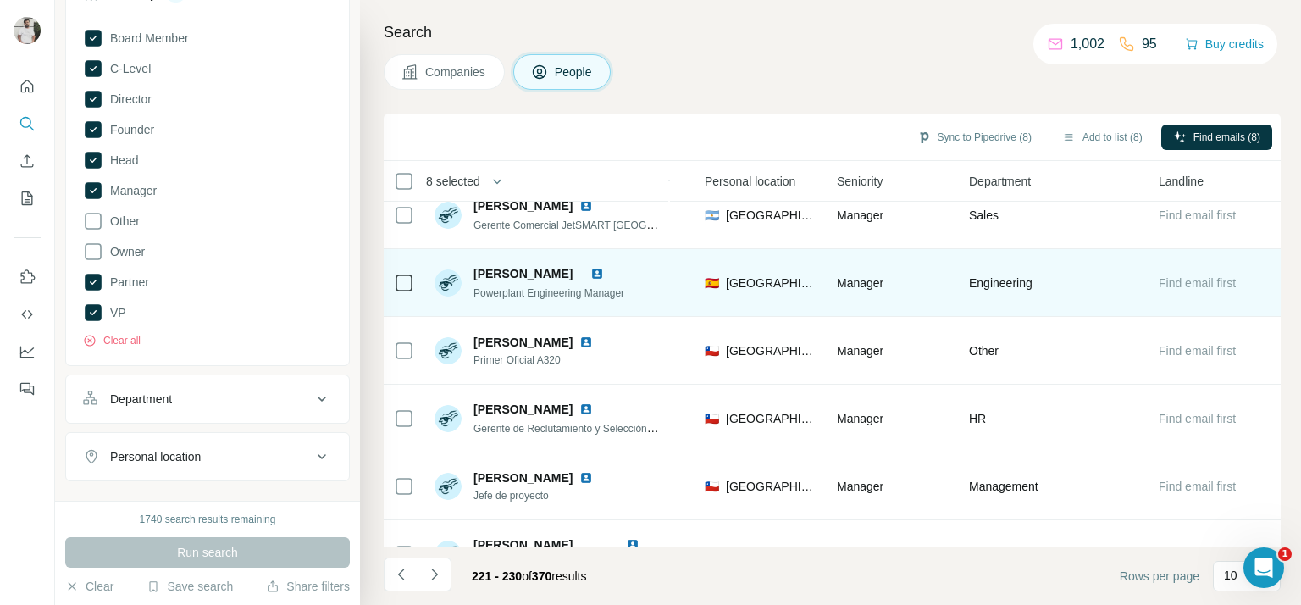
scroll to position [340, 568]
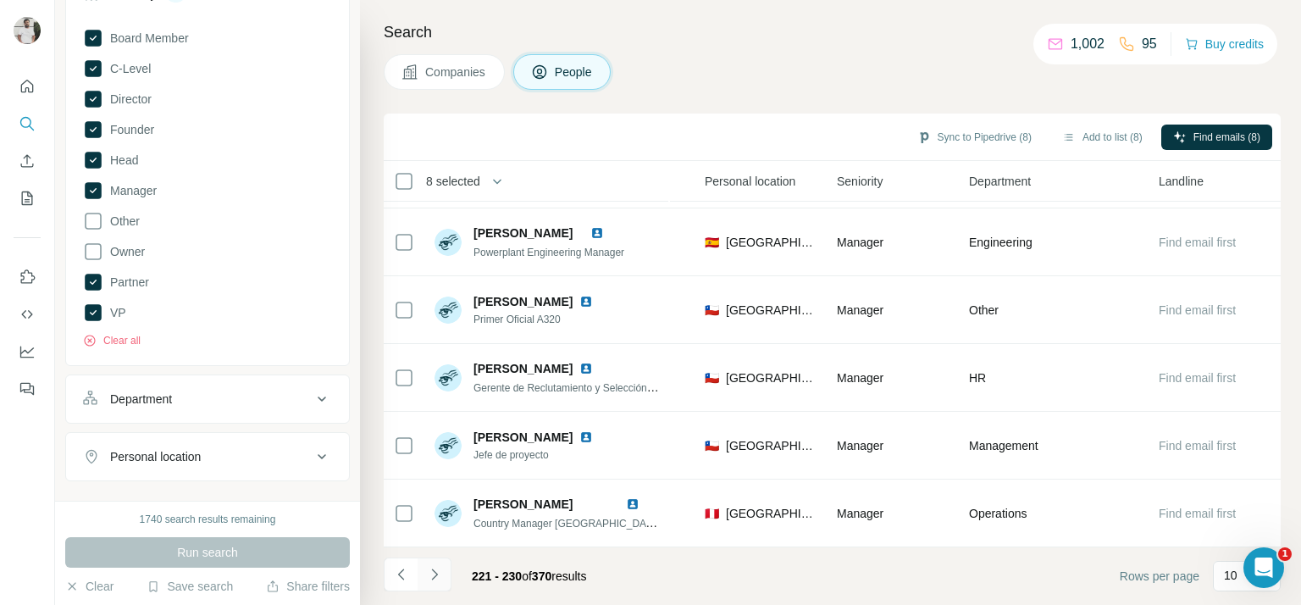
click at [444, 564] on button "Navigate to next page" at bounding box center [435, 574] width 34 height 34
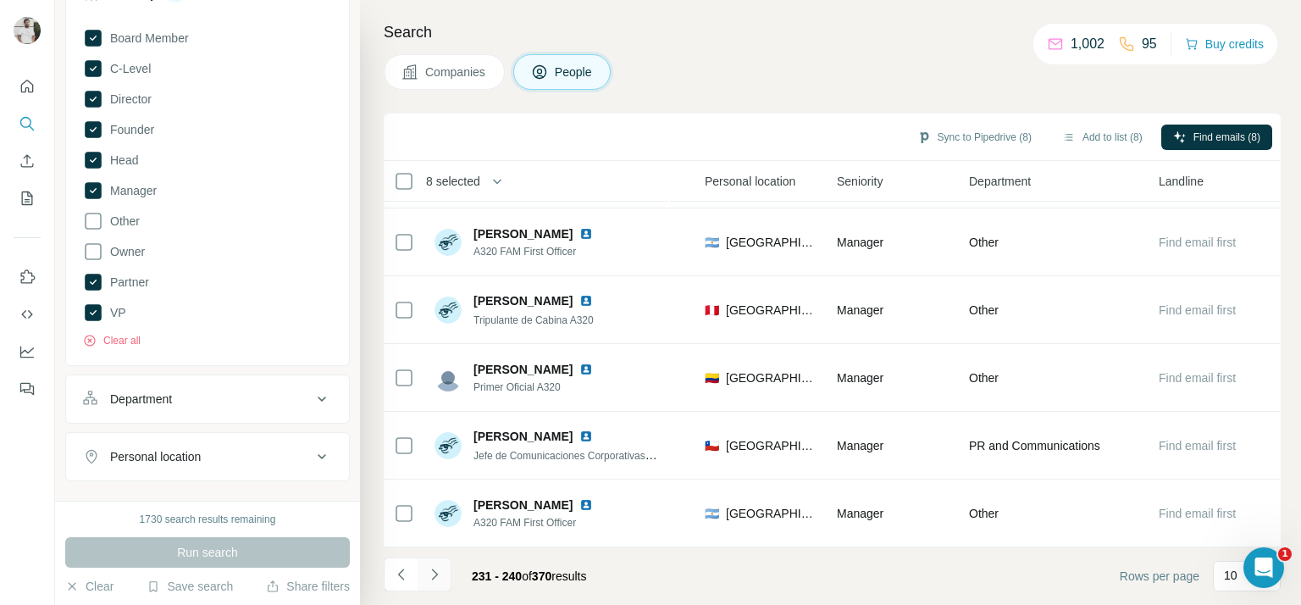
click at [434, 557] on button "Navigate to next page" at bounding box center [435, 574] width 34 height 34
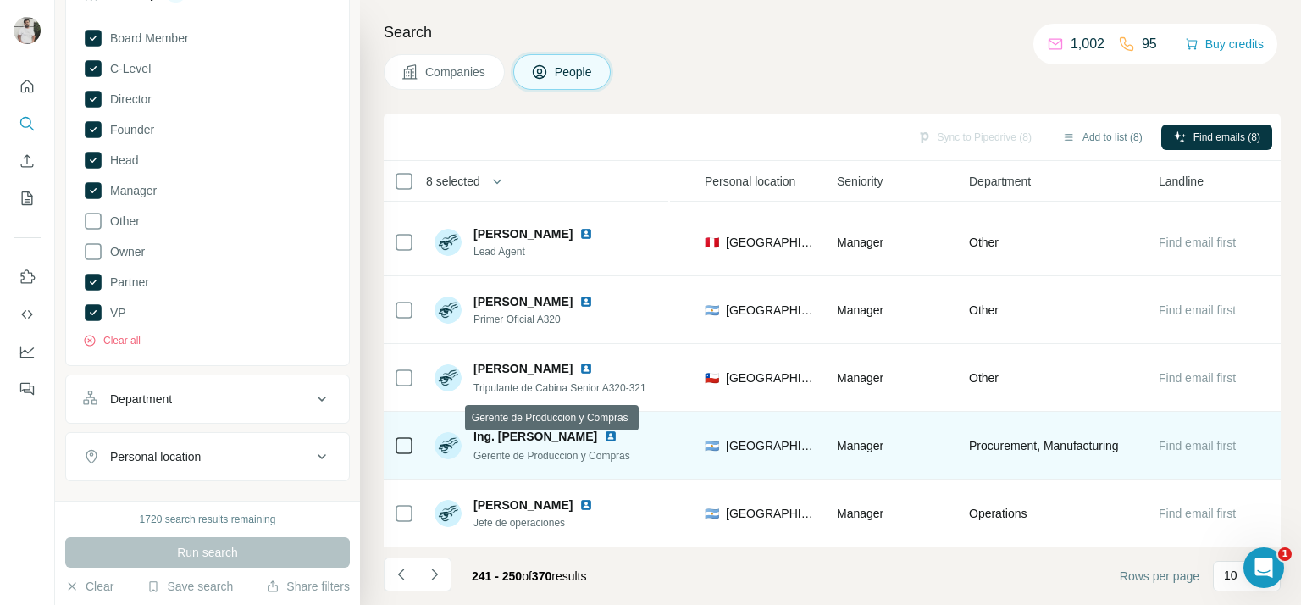
click at [537, 450] on span "Gerente de Produccion y Compras" at bounding box center [551, 456] width 157 height 12
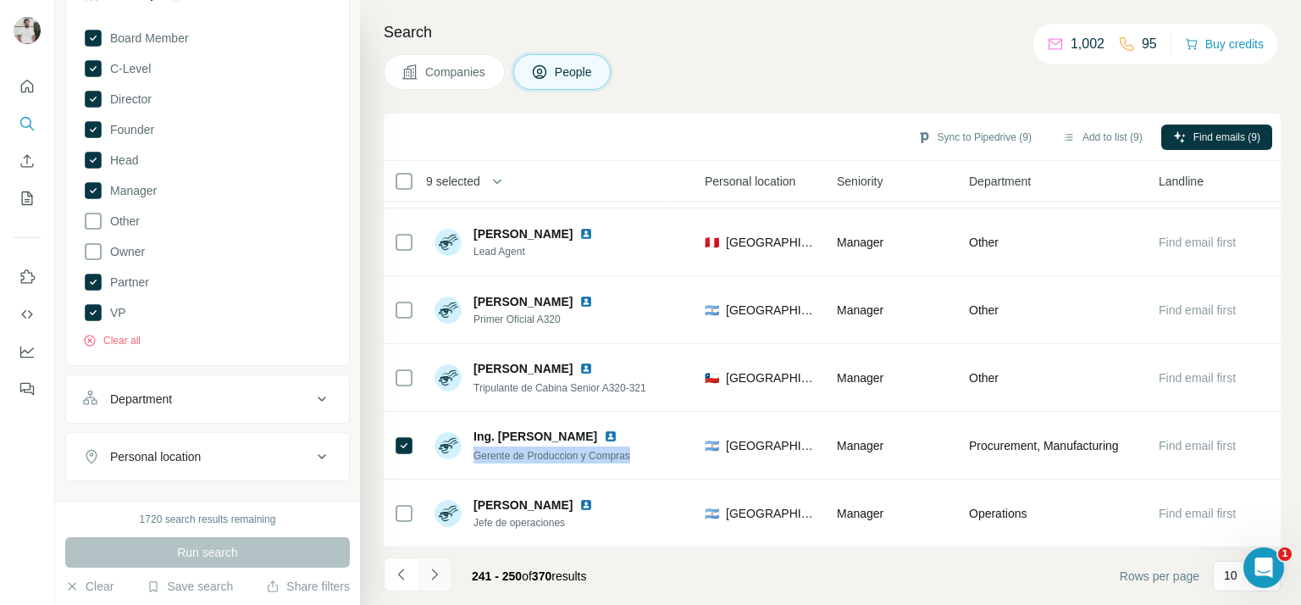
click at [431, 564] on button "Navigate to next page" at bounding box center [435, 574] width 34 height 34
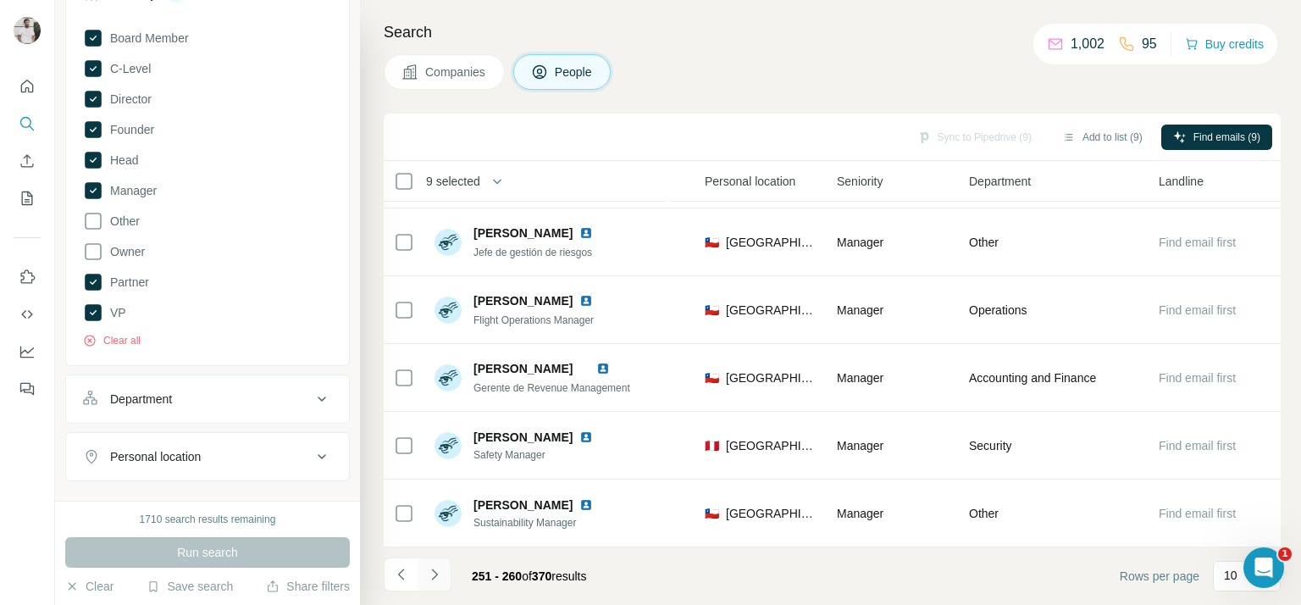
click at [437, 582] on button "Navigate to next page" at bounding box center [435, 574] width 34 height 34
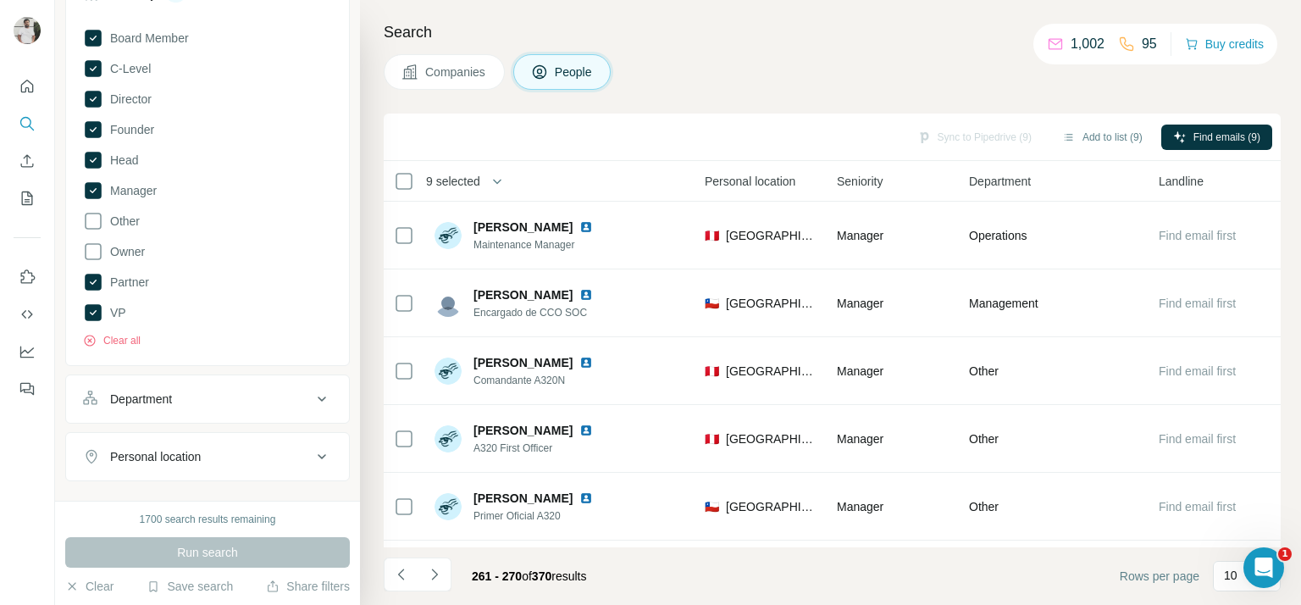
scroll to position [340, 567]
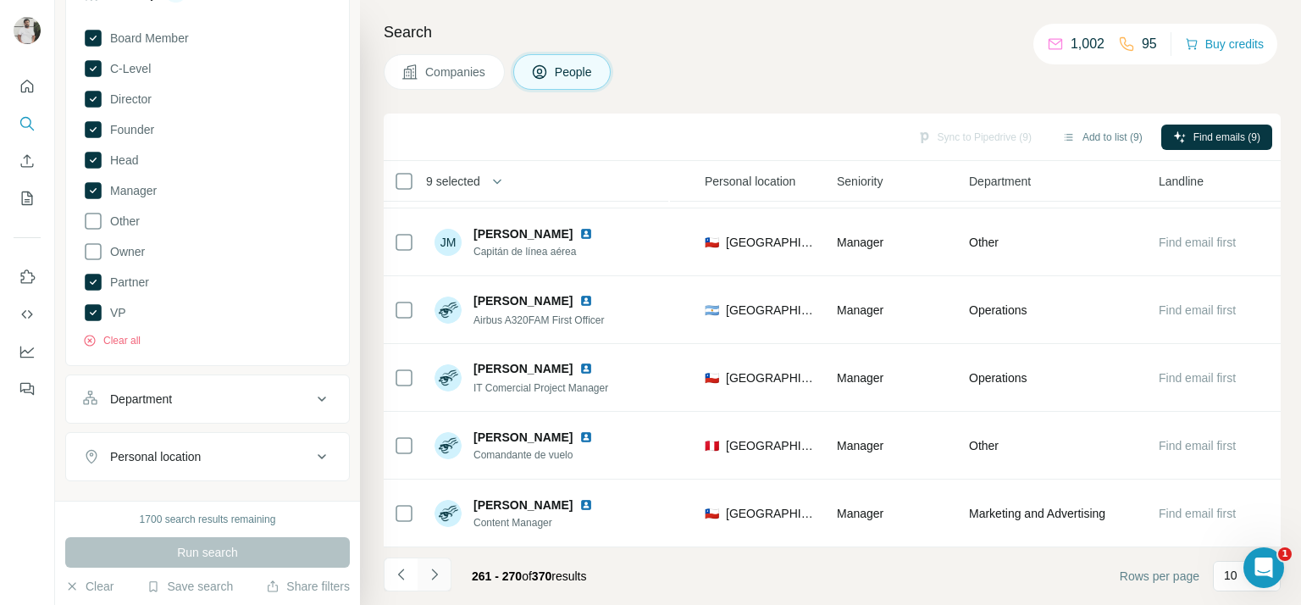
click at [422, 569] on button "Navigate to next page" at bounding box center [435, 574] width 34 height 34
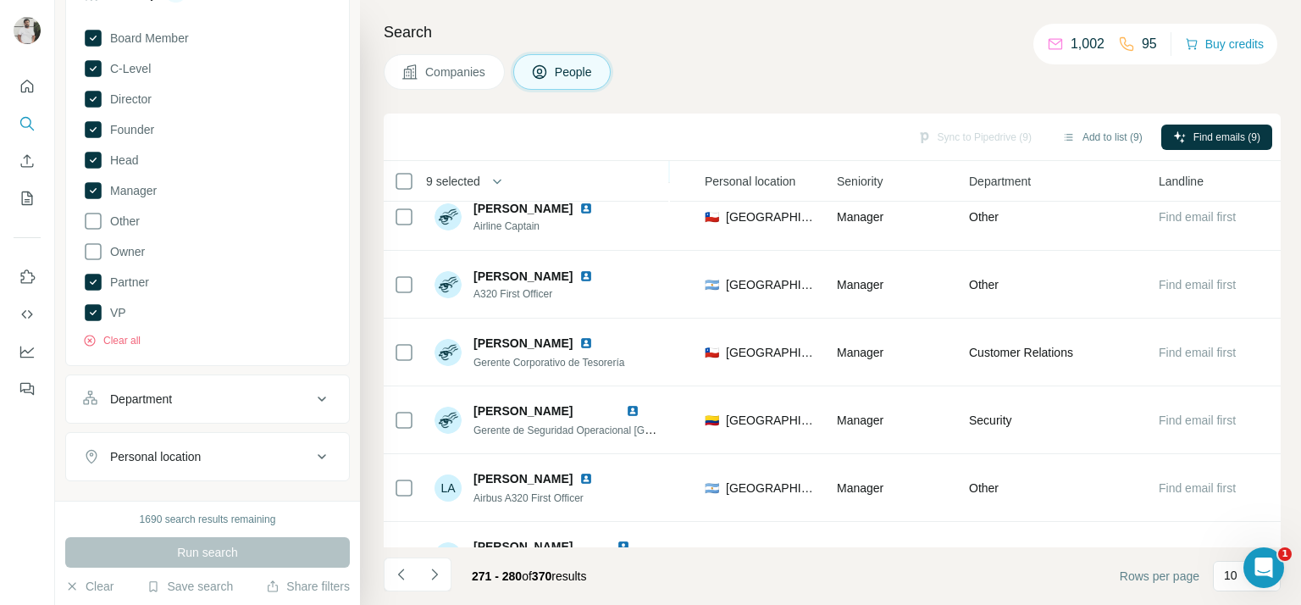
scroll to position [340, 568]
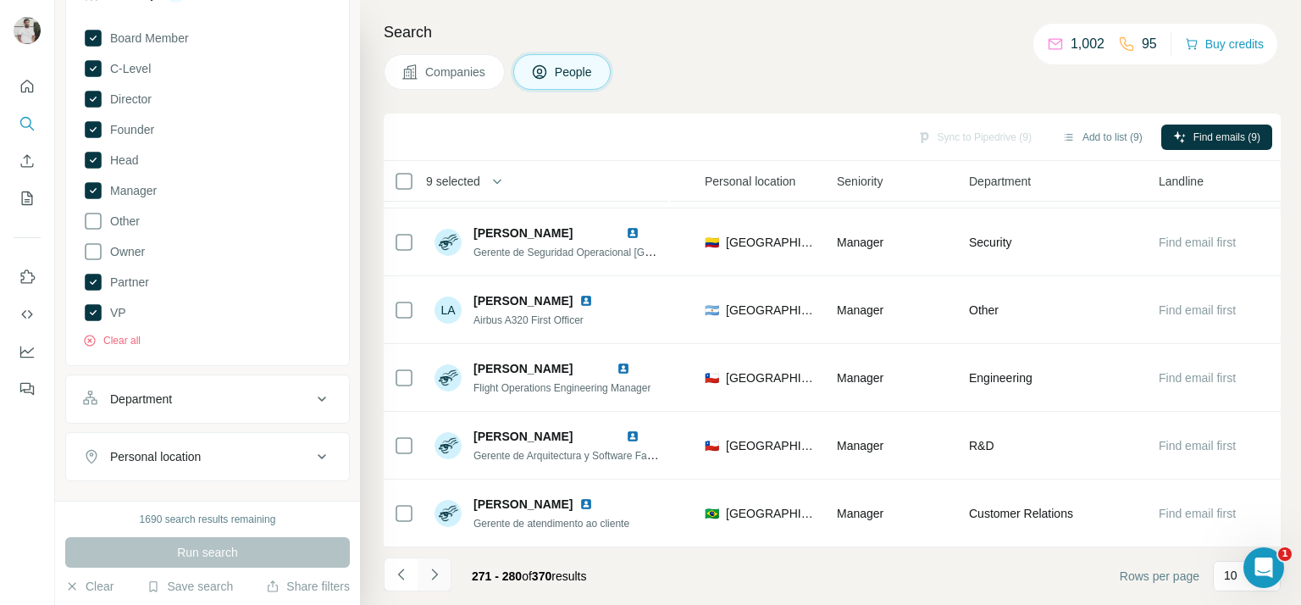
click at [440, 575] on icon "Navigate to next page" at bounding box center [434, 574] width 17 height 17
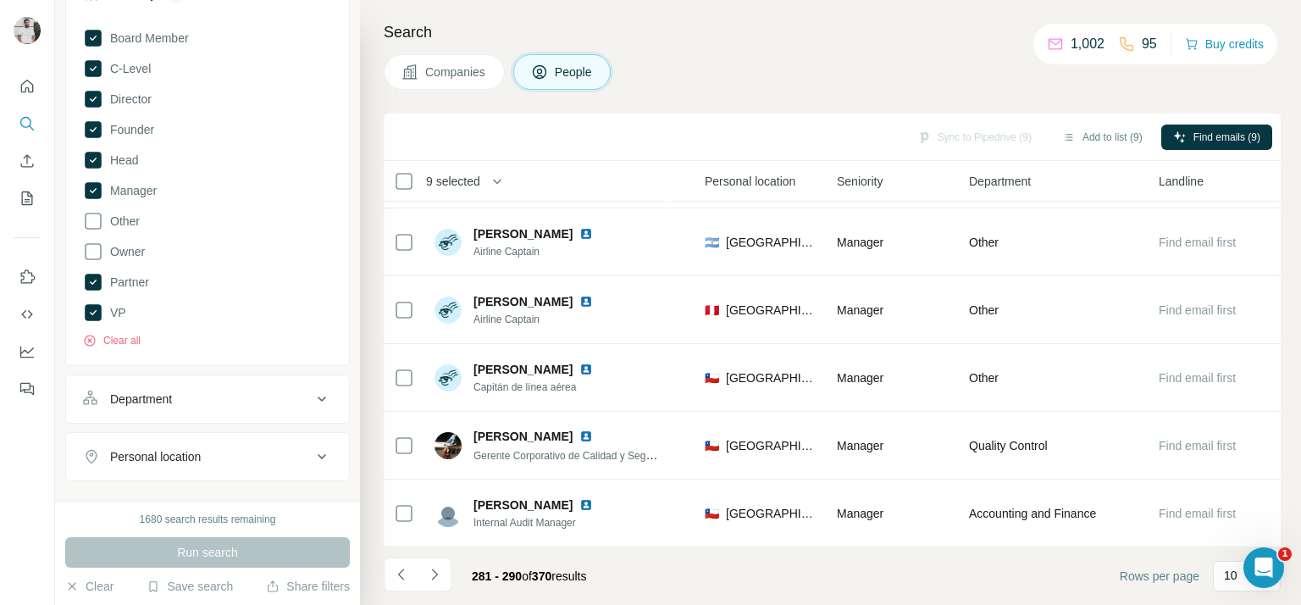
click at [438, 562] on button "Navigate to next page" at bounding box center [435, 574] width 34 height 34
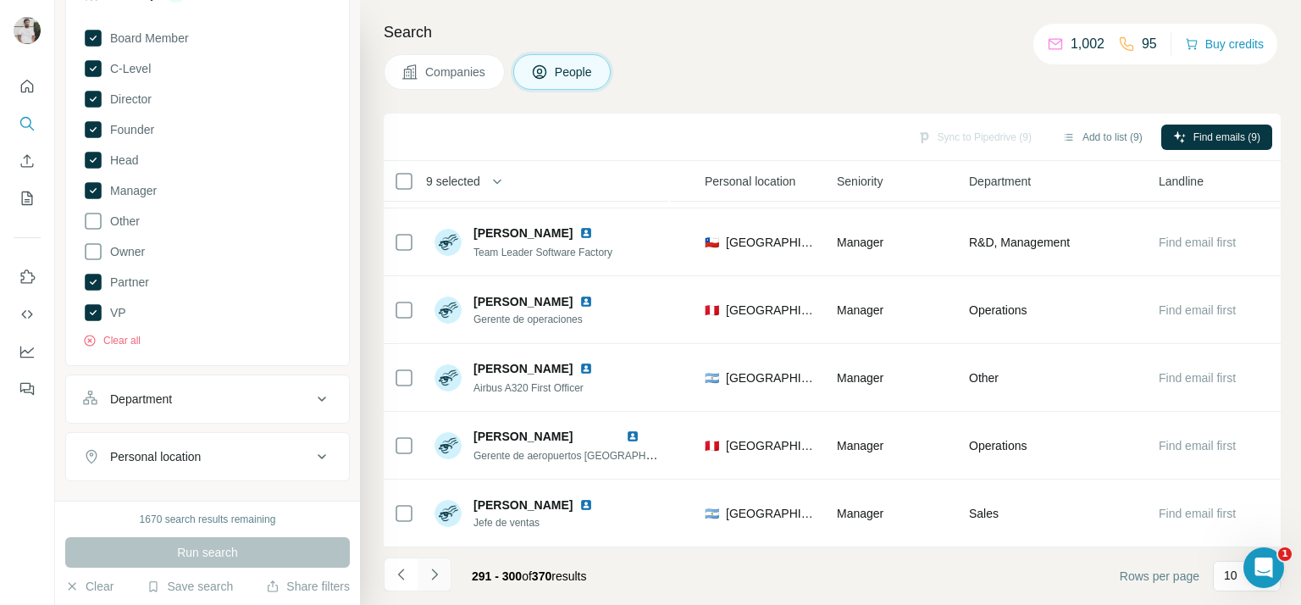
drag, startPoint x: 412, startPoint y: 569, endPoint x: 422, endPoint y: 569, distance: 10.2
click at [418, 569] on ul at bounding box center [418, 575] width 68 height 37
click at [430, 572] on icon "Navigate to next page" at bounding box center [434, 574] width 17 height 17
click at [426, 564] on button "Navigate to next page" at bounding box center [435, 574] width 34 height 34
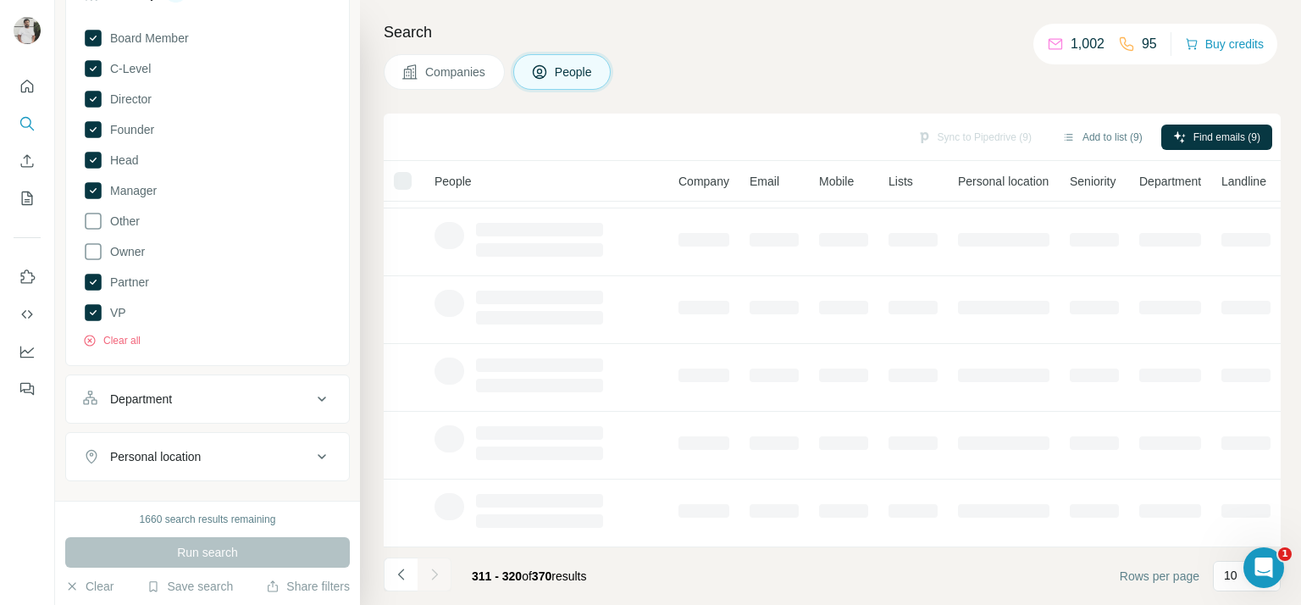
scroll to position [0, 0]
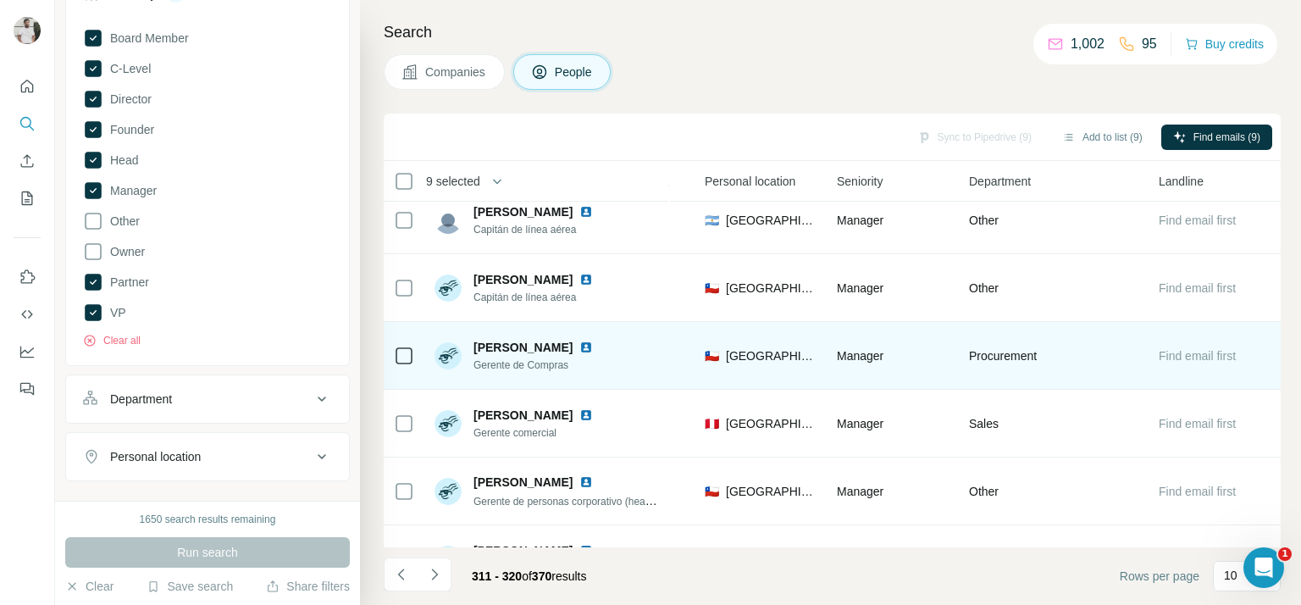
click at [481, 365] on span "Gerente de Compras" at bounding box center [543, 364] width 140 height 15
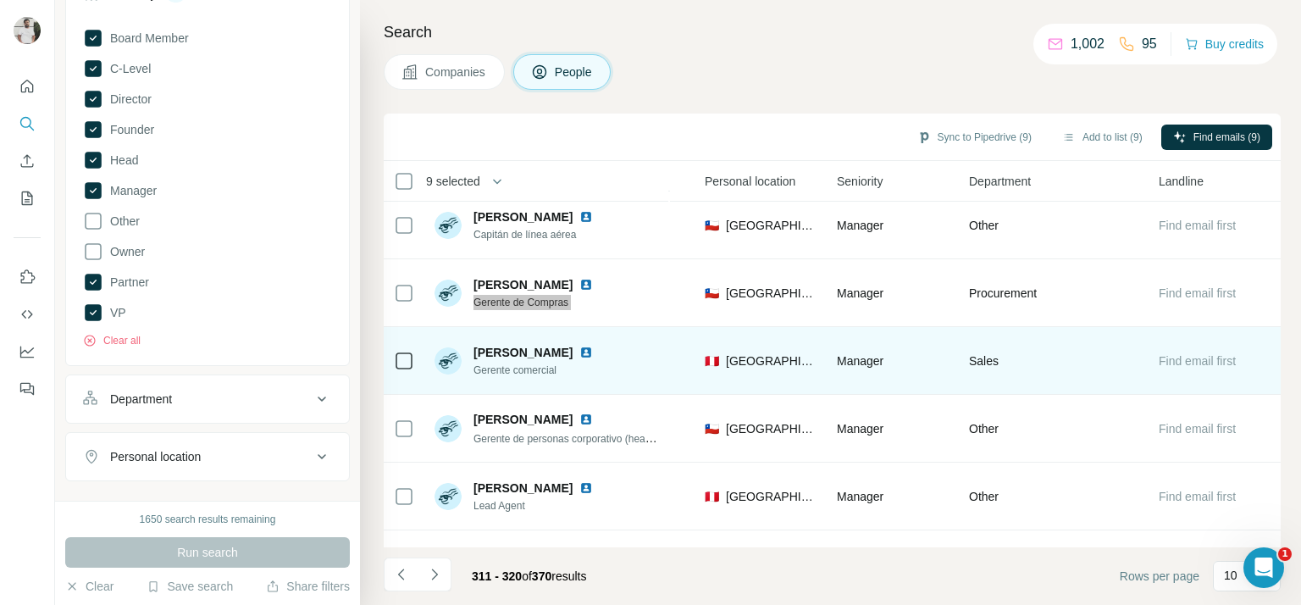
scroll to position [340, 568]
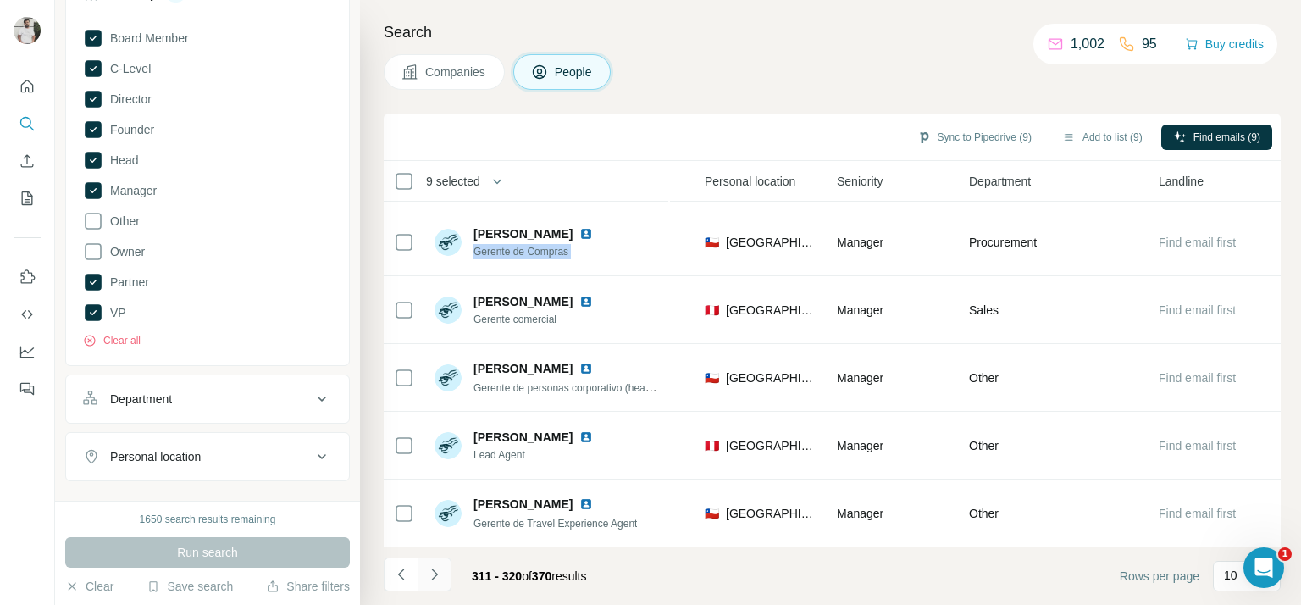
click at [424, 570] on button "Navigate to next page" at bounding box center [435, 574] width 34 height 34
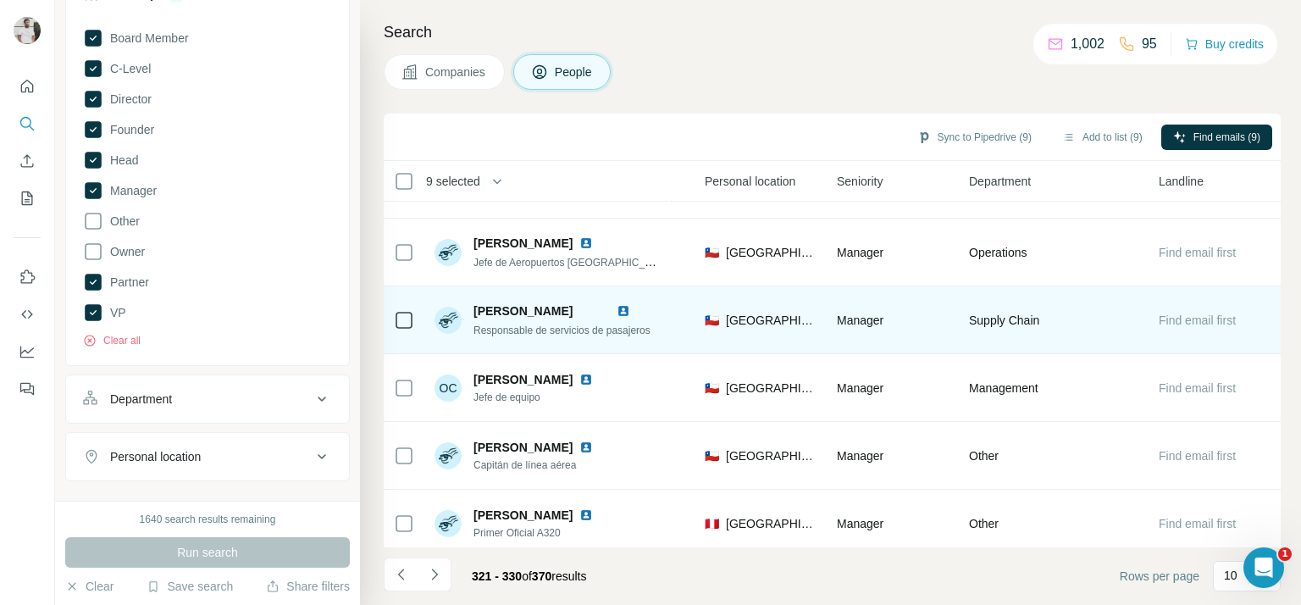
click at [595, 328] on span "Responsable de servicios de pasajeros" at bounding box center [561, 330] width 177 height 12
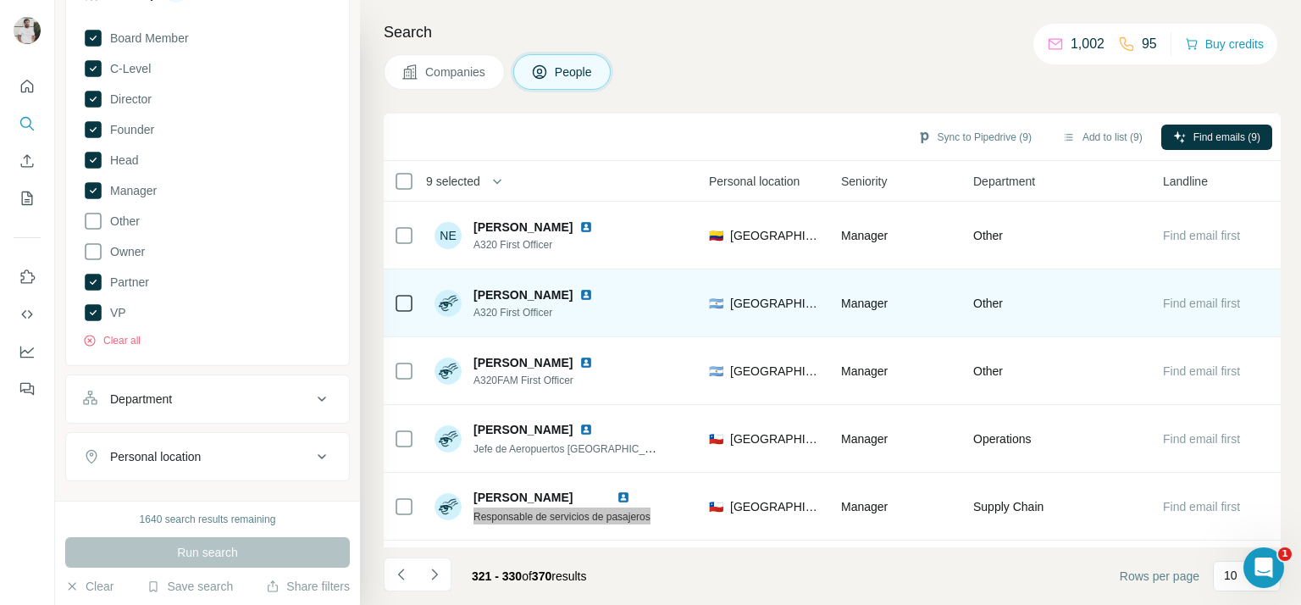
scroll to position [0, 557]
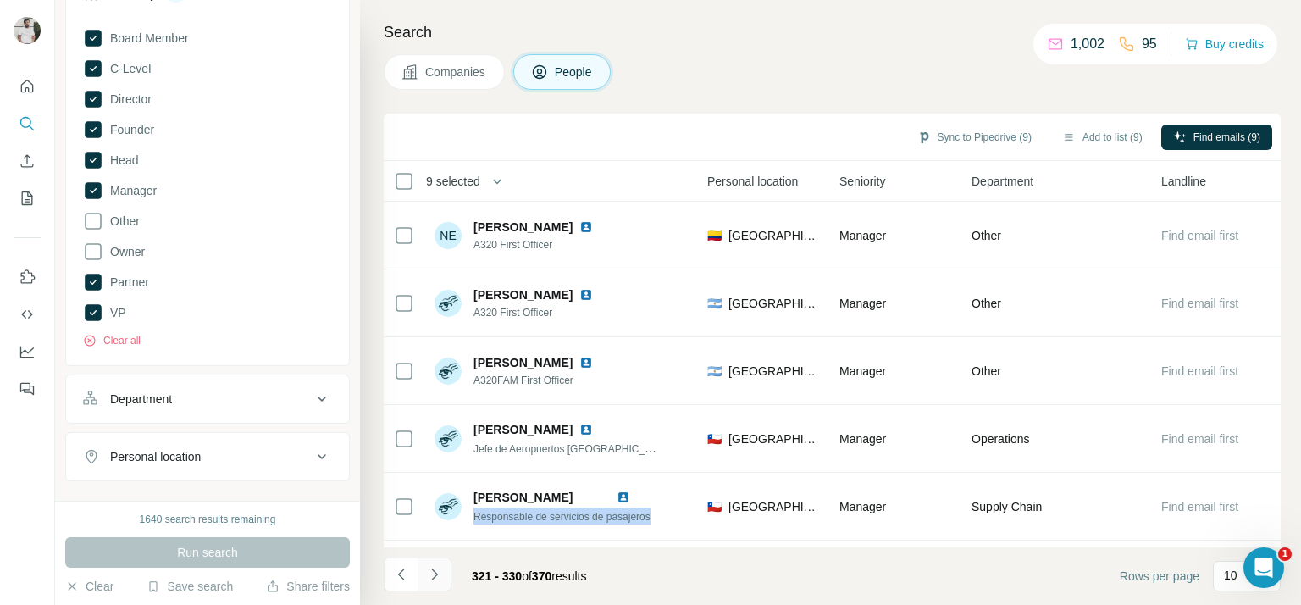
click at [427, 578] on icon "Navigate to next page" at bounding box center [434, 574] width 17 height 17
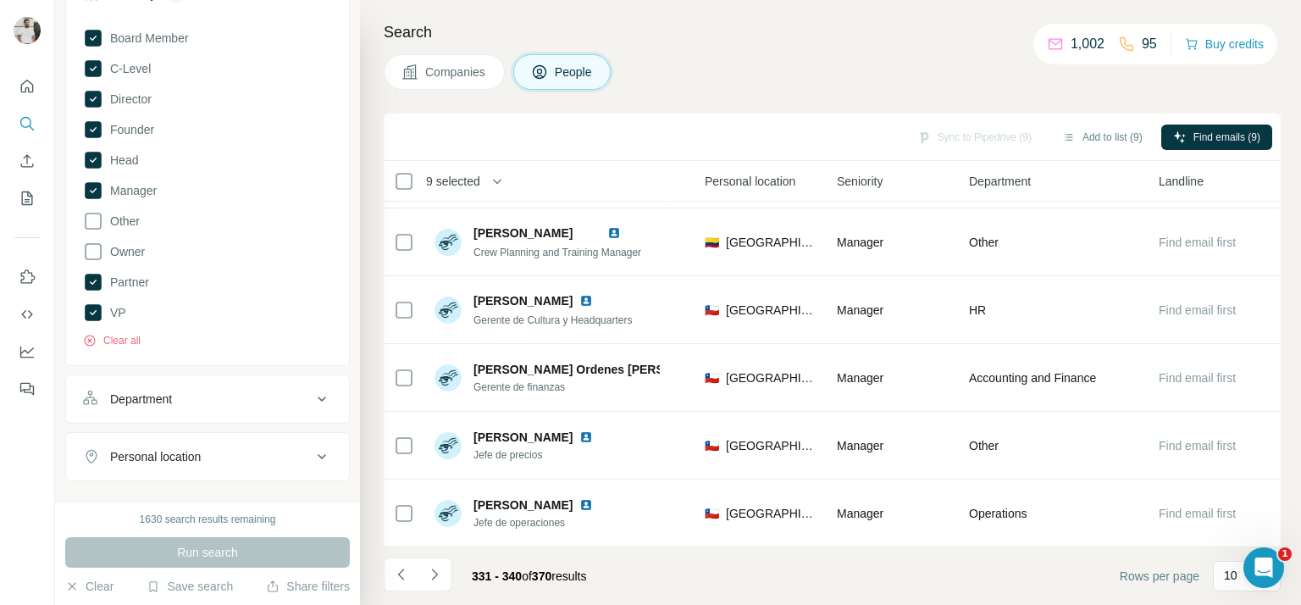
scroll to position [340, 568]
click at [437, 571] on icon "Navigate to next page" at bounding box center [434, 574] width 17 height 17
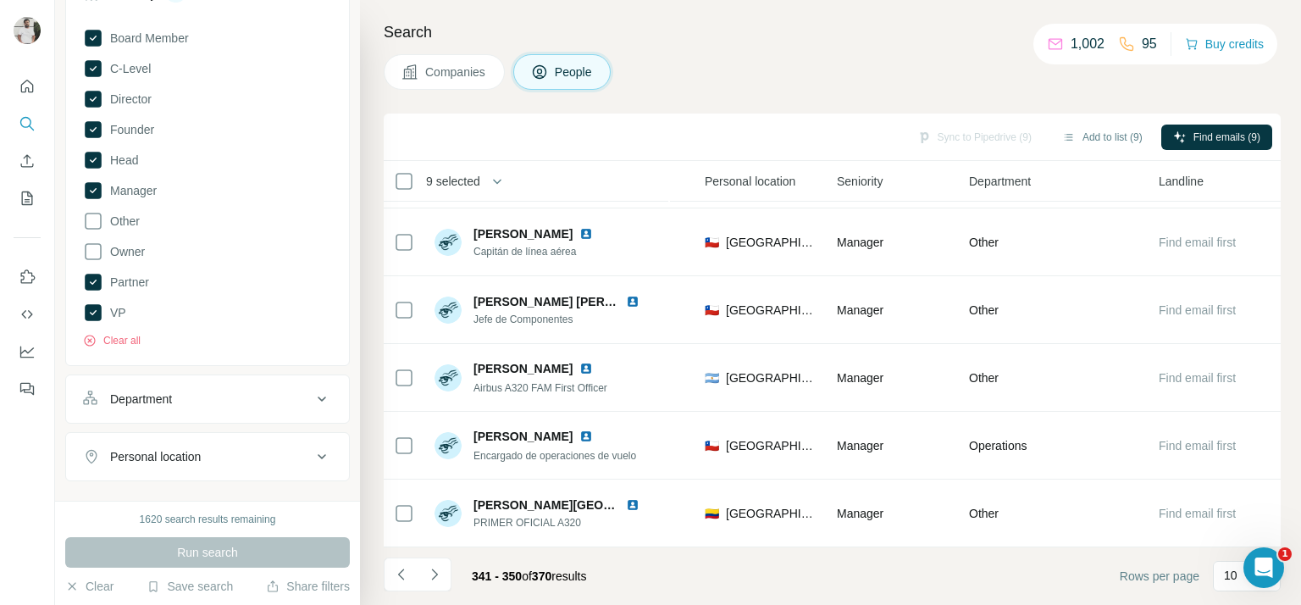
drag, startPoint x: 434, startPoint y: 579, endPoint x: 455, endPoint y: 539, distance: 45.8
click at [435, 579] on icon "Navigate to next page" at bounding box center [434, 574] width 17 height 17
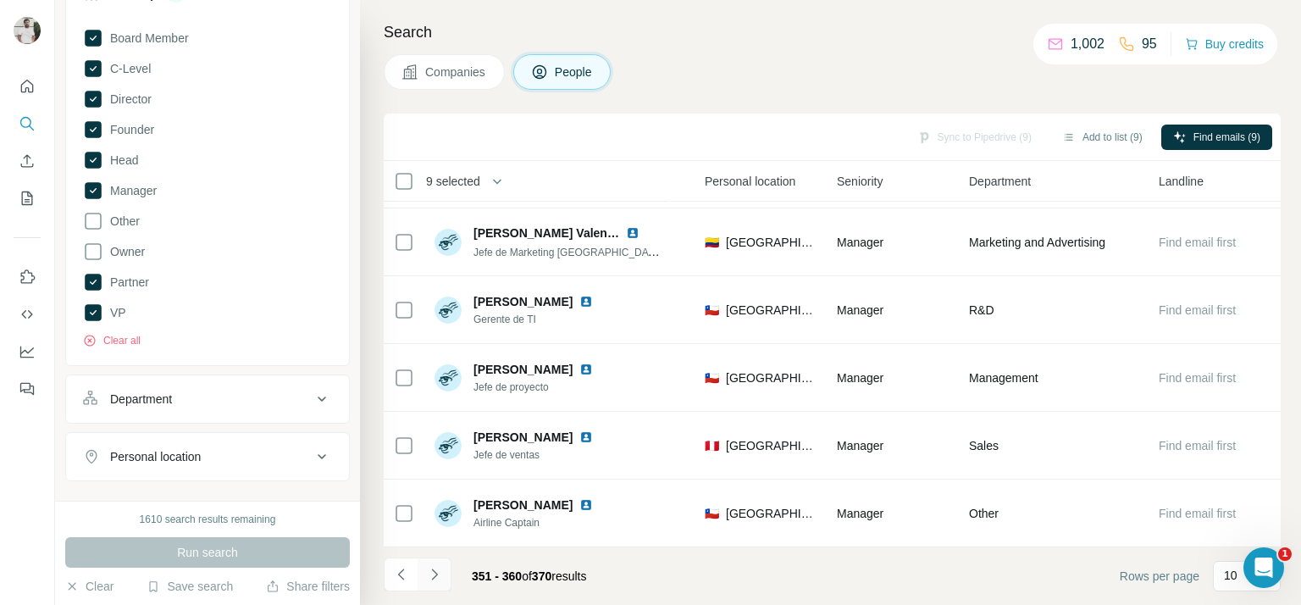
click at [434, 566] on icon "Navigate to next page" at bounding box center [434, 574] width 17 height 17
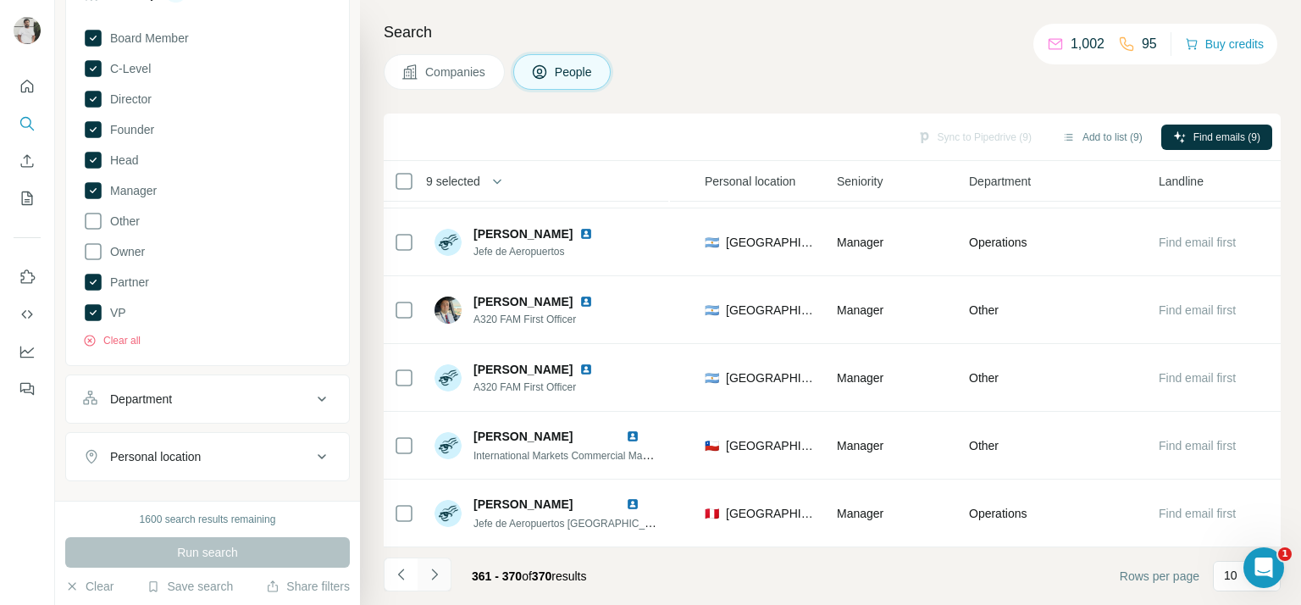
click at [434, 572] on icon "Navigate to next page" at bounding box center [434, 574] width 17 height 17
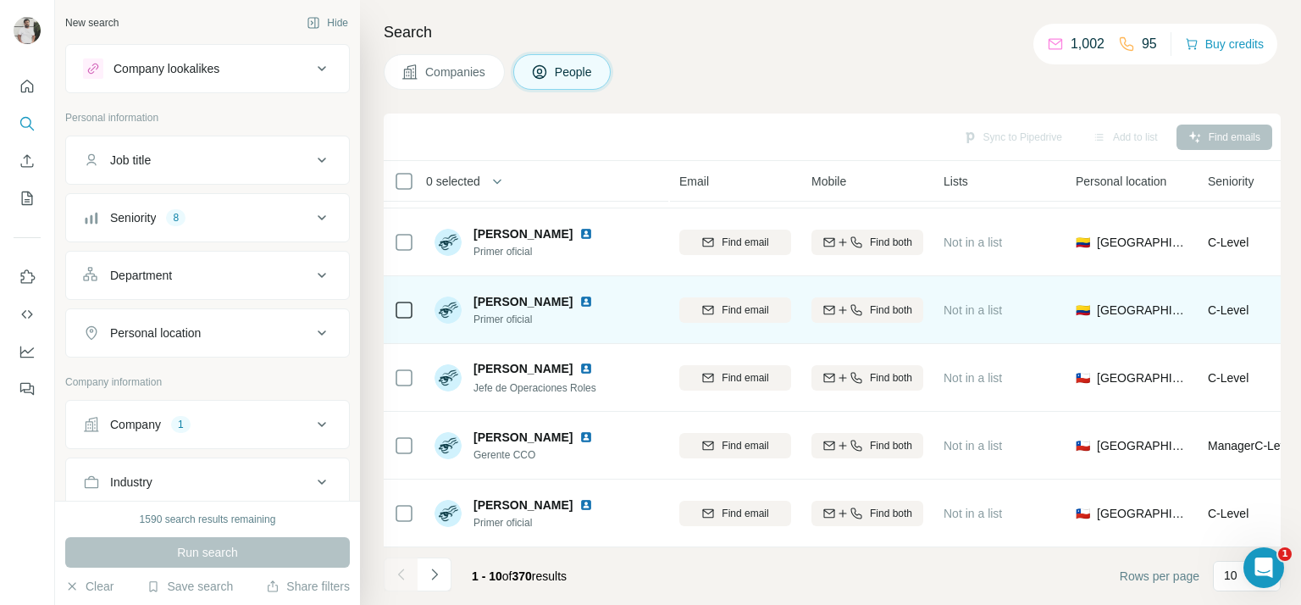
scroll to position [340, 191]
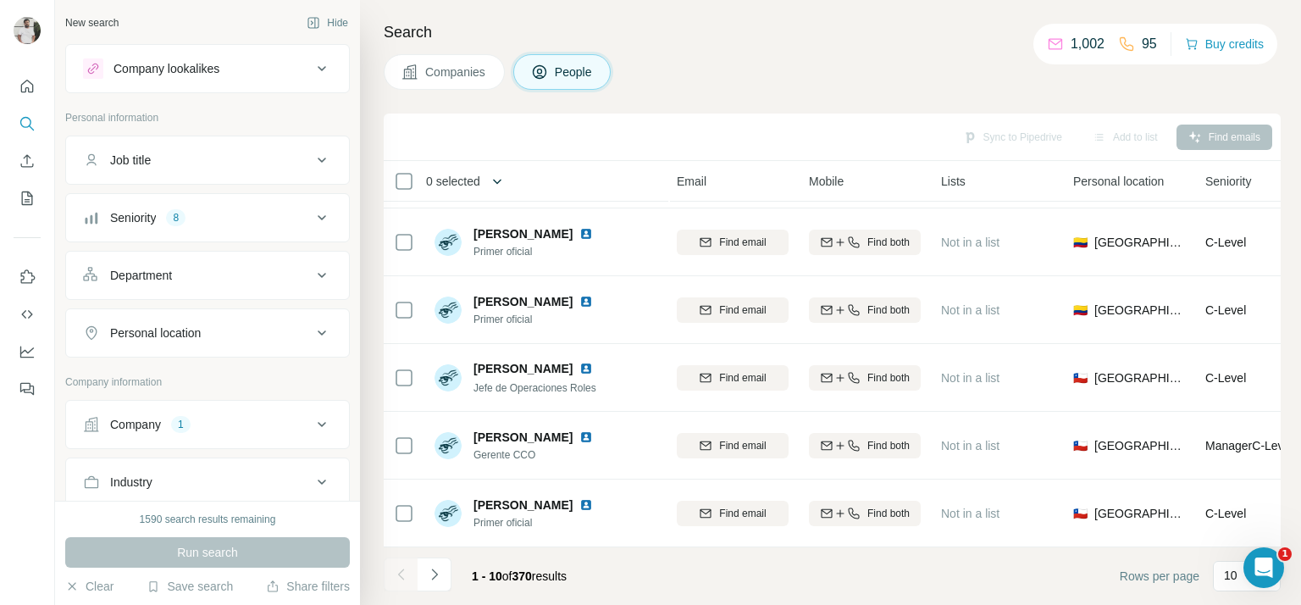
click at [506, 182] on icon "button" at bounding box center [497, 181] width 17 height 17
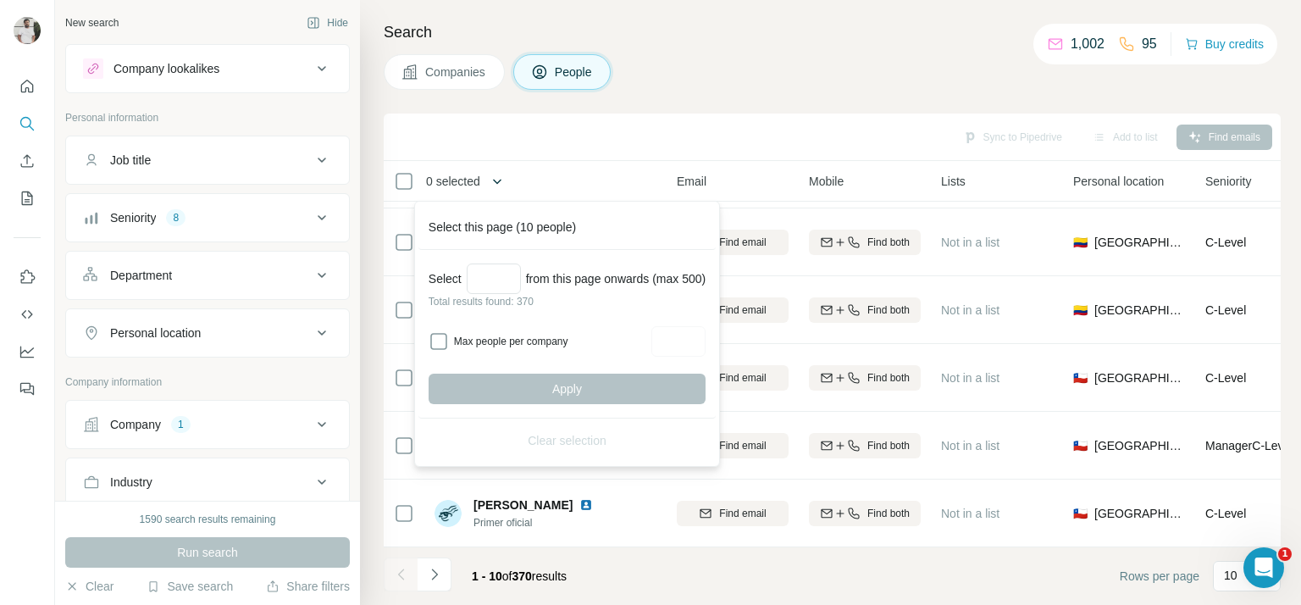
click at [506, 182] on icon "button" at bounding box center [497, 181] width 17 height 17
click at [701, 107] on div "Search Companies People Sync to Pipedrive Add to list Find emails 0 selected Pe…" at bounding box center [830, 302] width 941 height 605
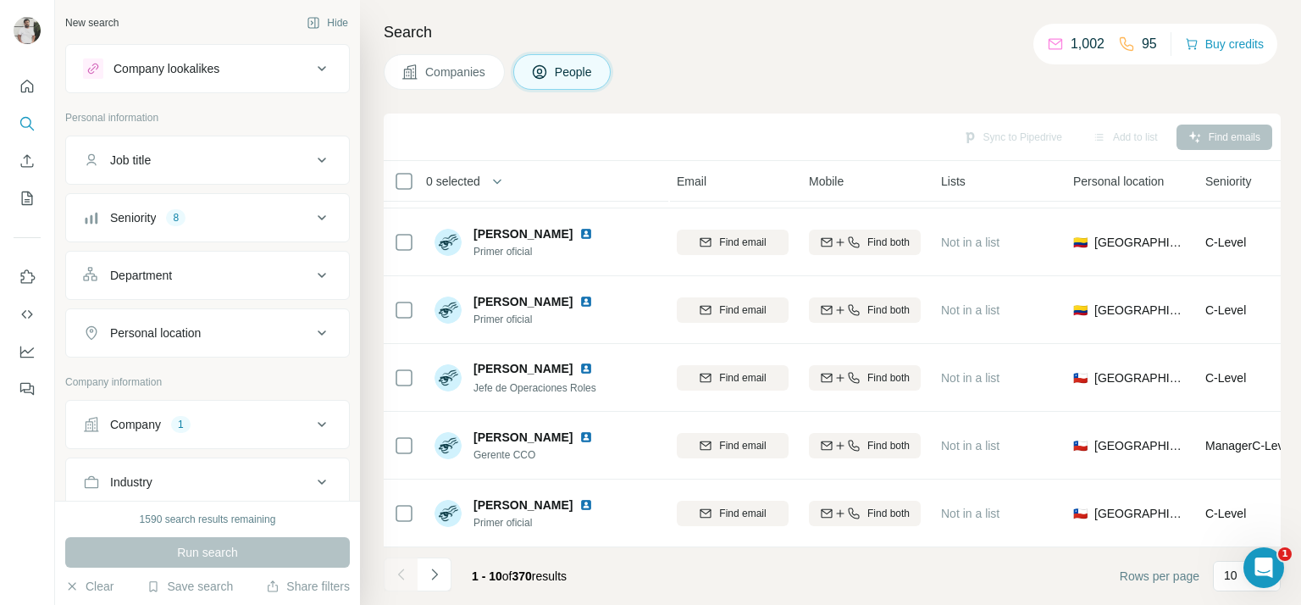
click at [196, 158] on div "Job title" at bounding box center [197, 160] width 229 height 17
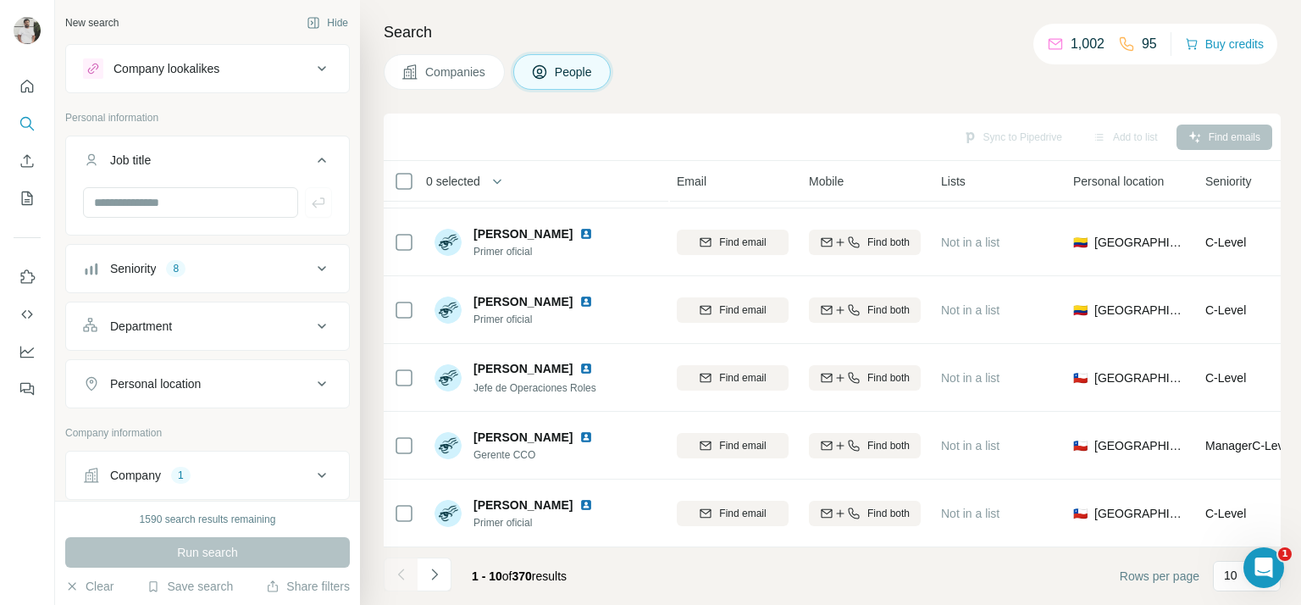
click at [278, 320] on div "Department" at bounding box center [197, 326] width 229 height 17
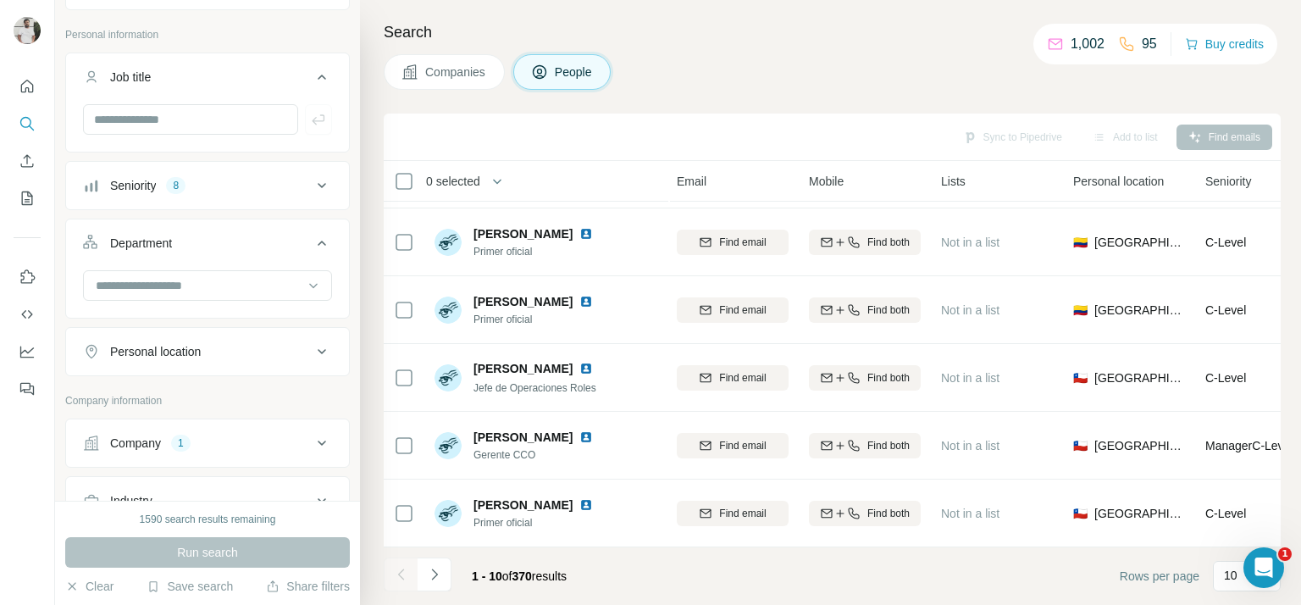
scroll to position [88, 0]
click at [253, 273] on input at bounding box center [198, 280] width 209 height 19
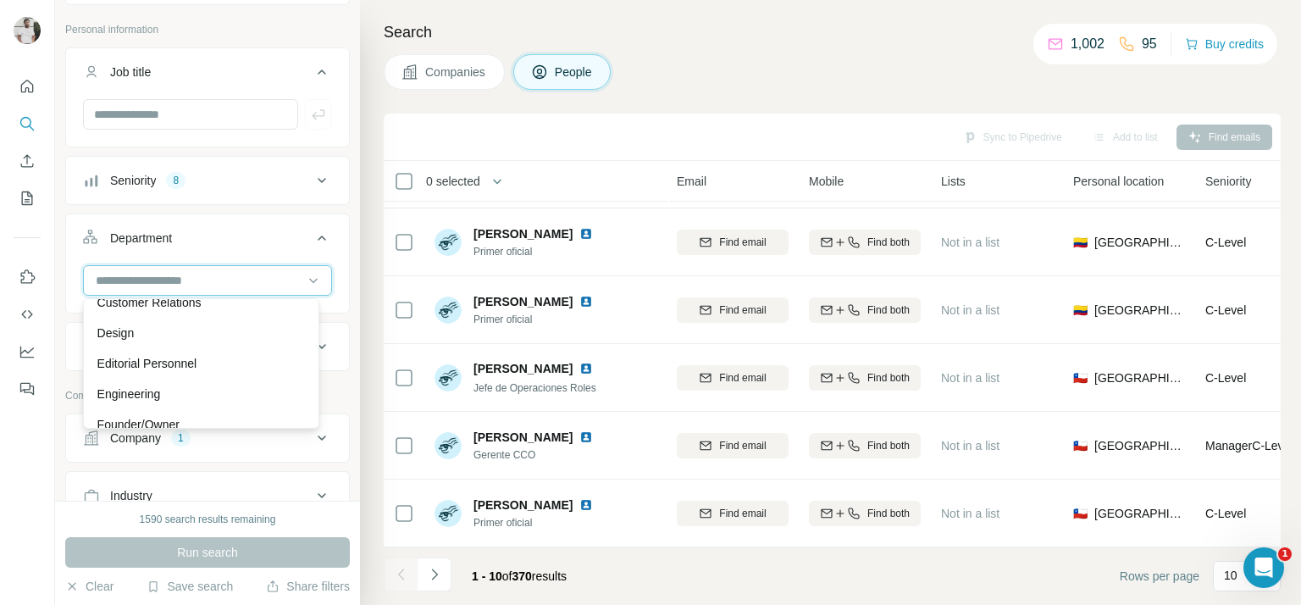
scroll to position [110, 0]
click at [191, 390] on div "Engineering" at bounding box center [201, 390] width 208 height 17
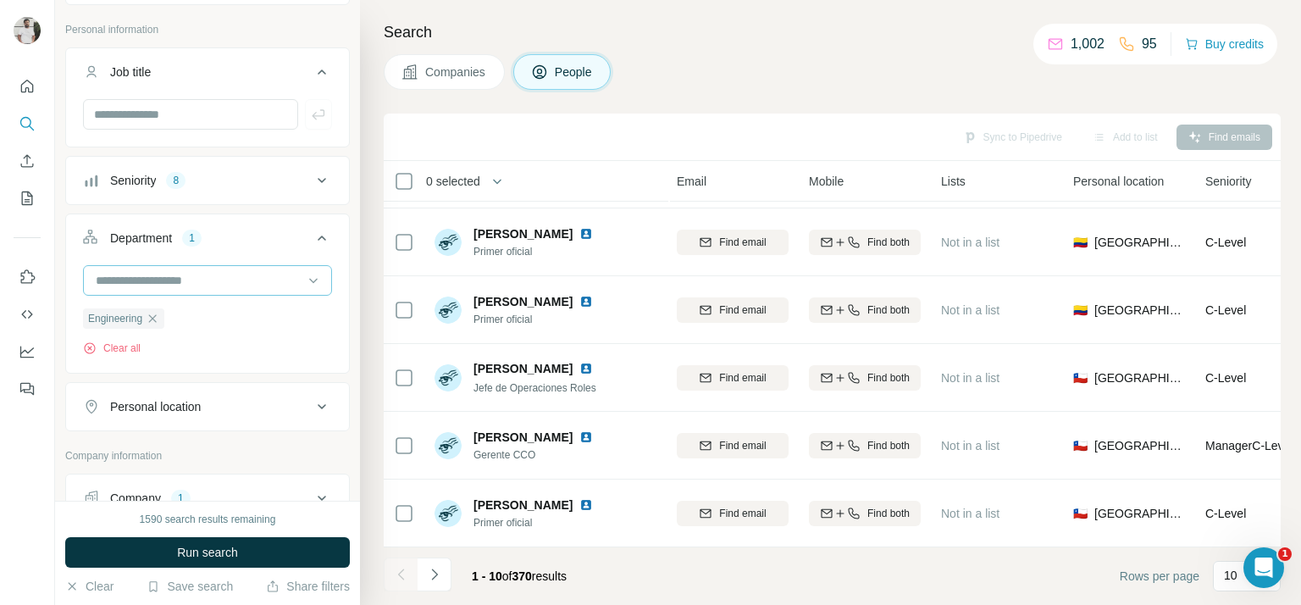
click at [257, 288] on div at bounding box center [198, 280] width 209 height 29
click at [193, 374] on div "Founder/Owner" at bounding box center [201, 382] width 208 height 17
click at [268, 277] on input at bounding box center [198, 280] width 209 height 19
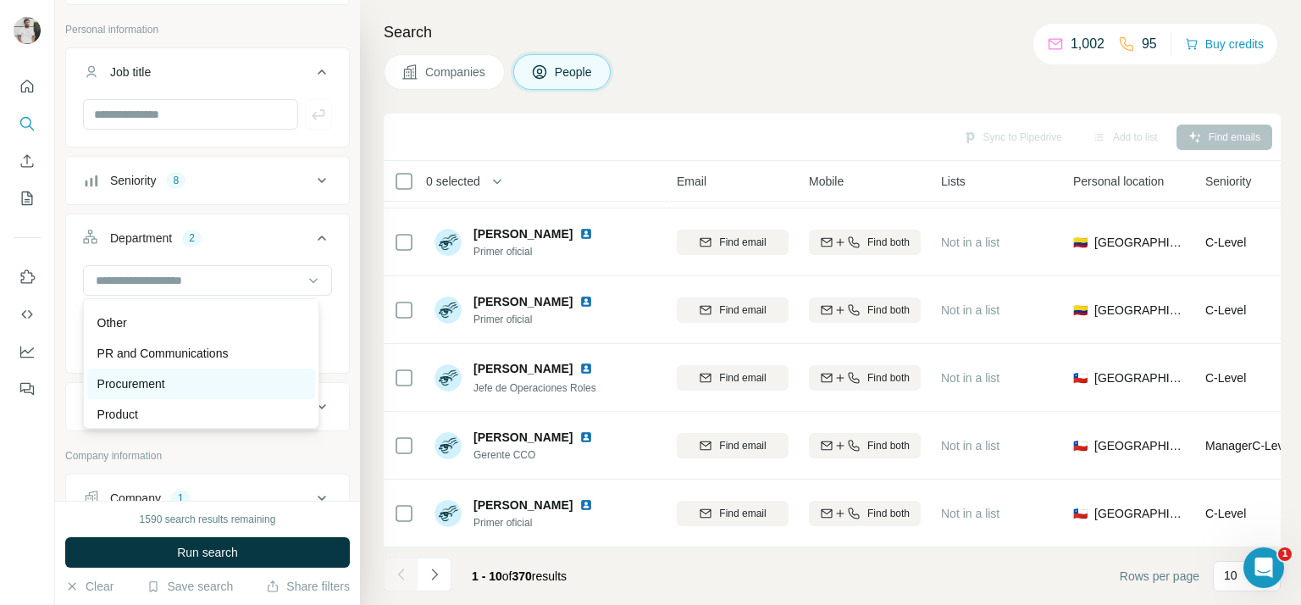
click at [202, 386] on div "Procurement" at bounding box center [201, 383] width 208 height 17
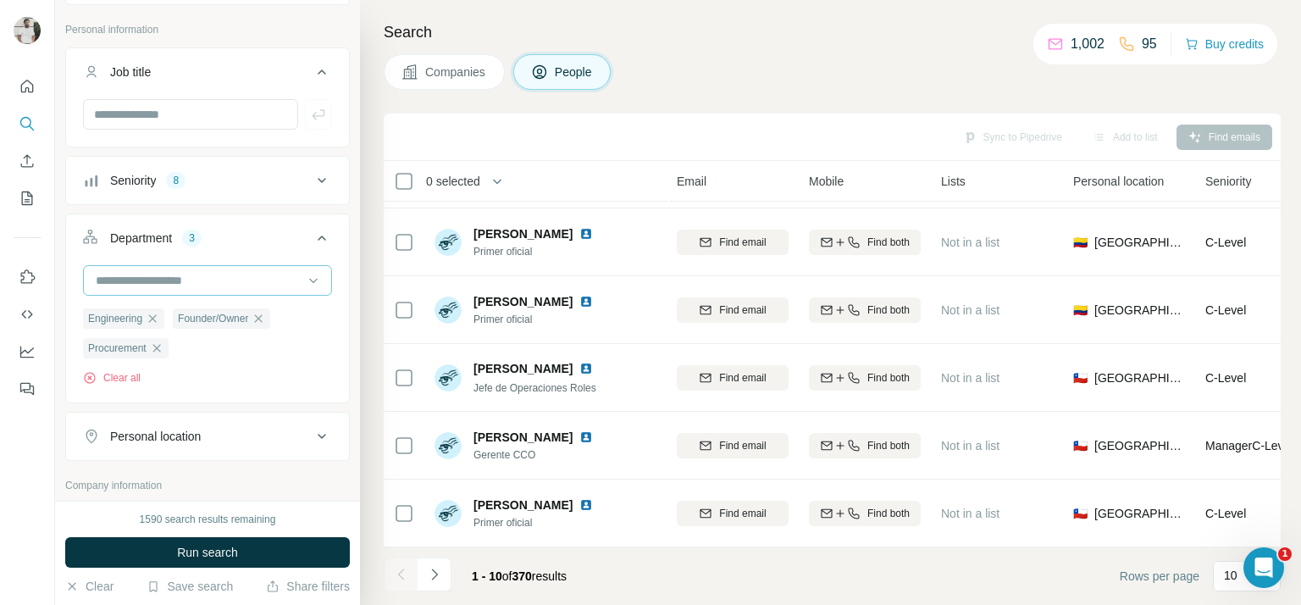
click at [285, 284] on input at bounding box center [198, 280] width 209 height 19
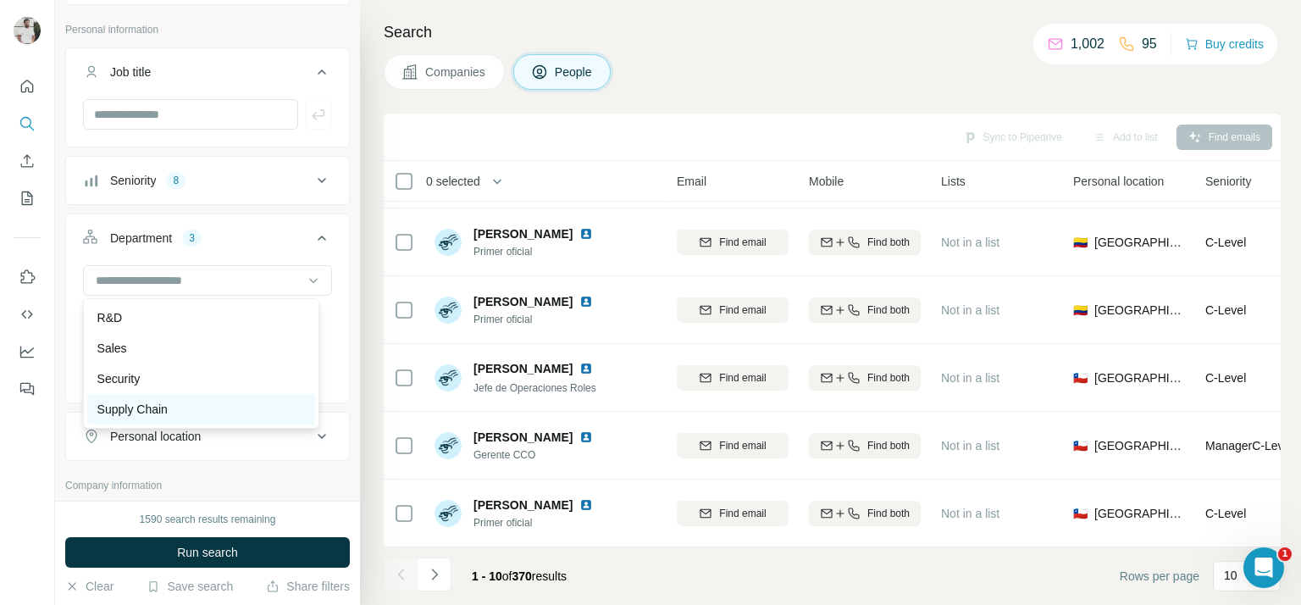
click at [219, 406] on div "Supply Chain" at bounding box center [201, 409] width 208 height 17
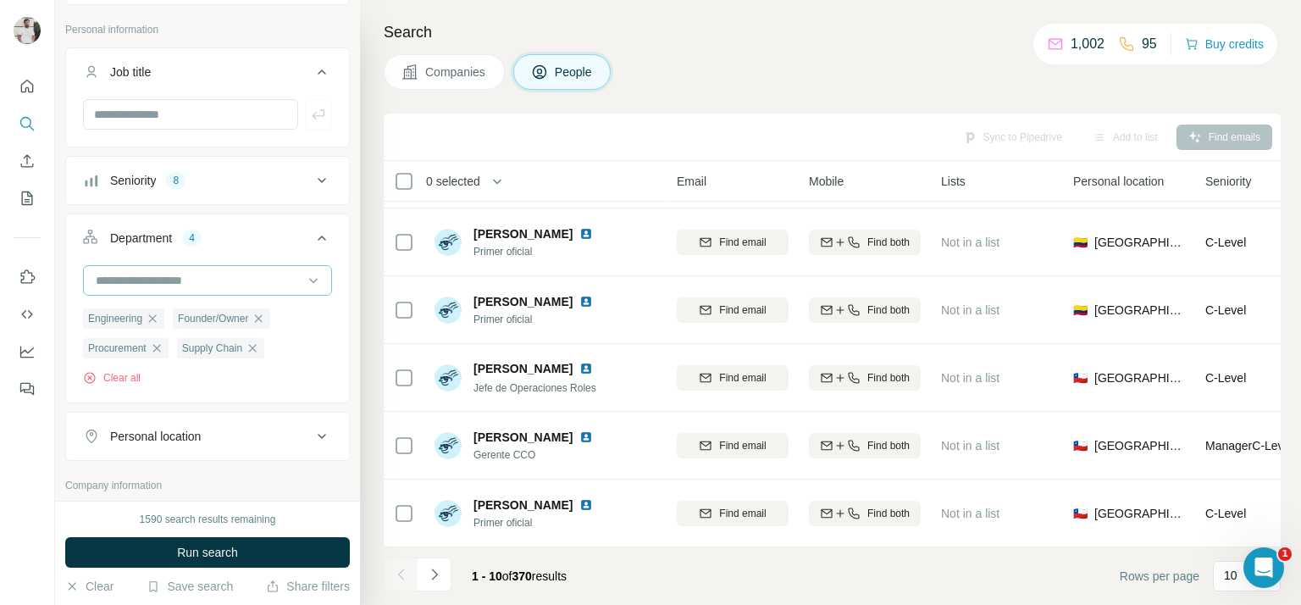
click at [289, 284] on input at bounding box center [198, 280] width 209 height 19
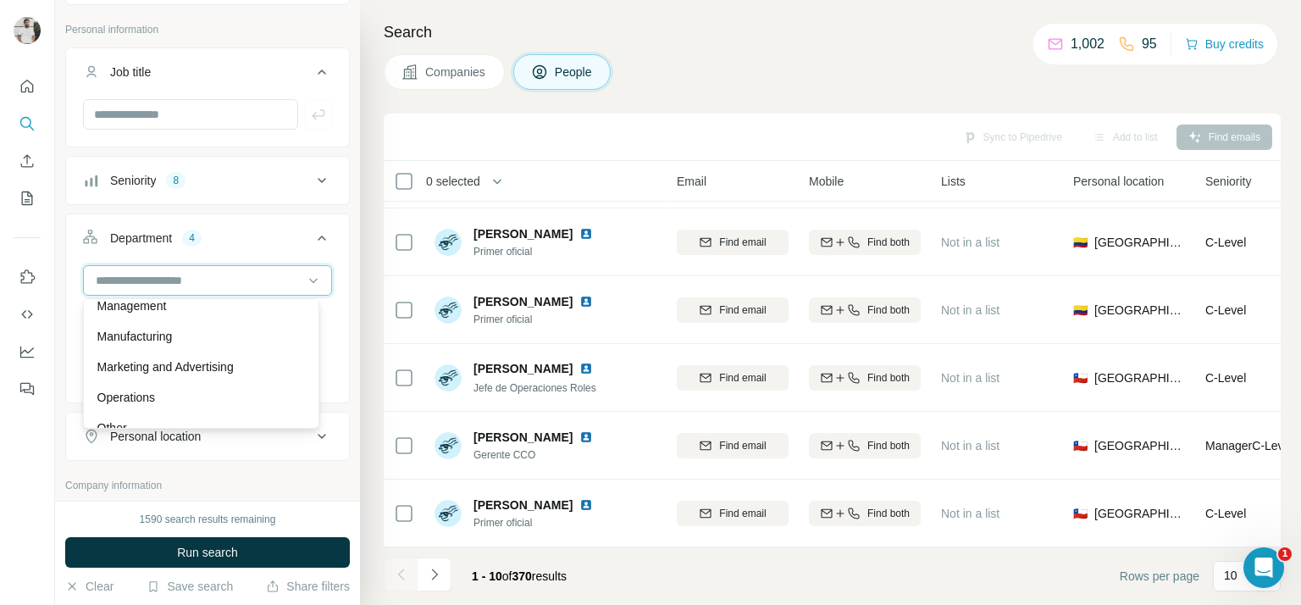
scroll to position [349, 0]
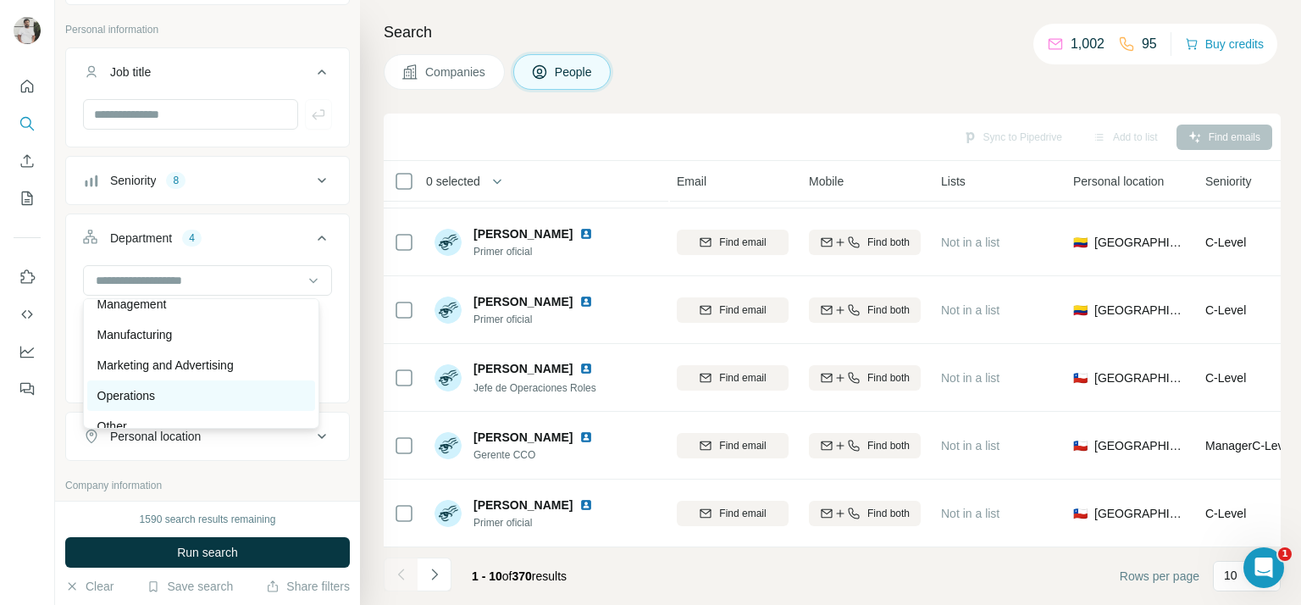
click at [237, 402] on div "Operations" at bounding box center [201, 395] width 208 height 17
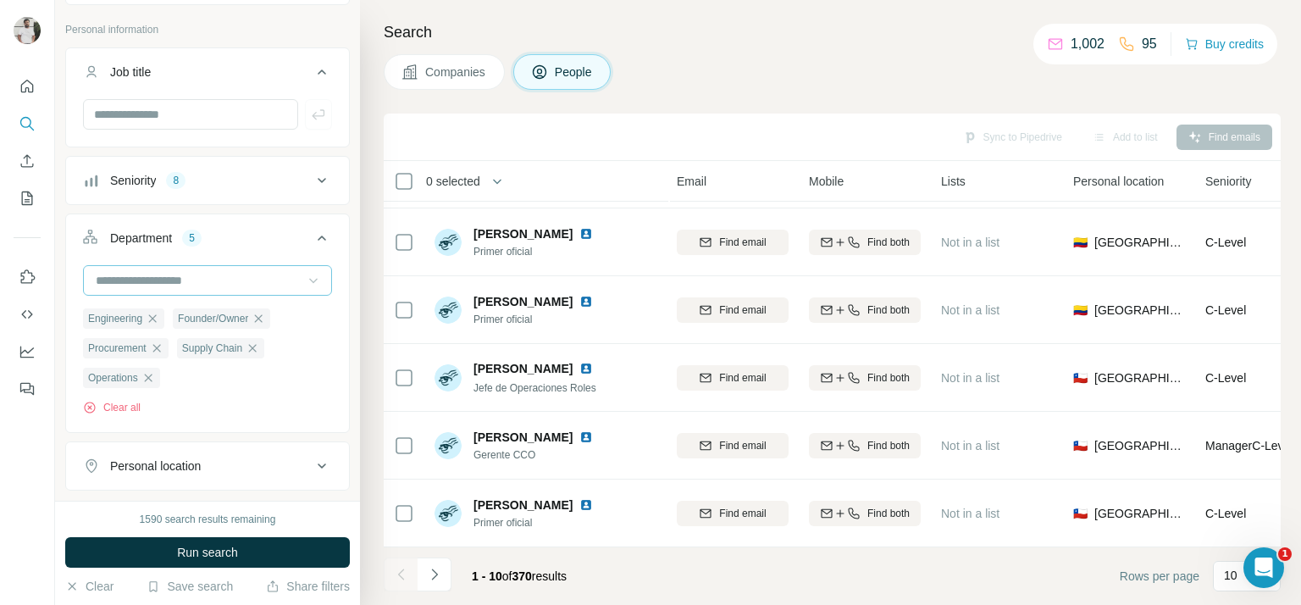
click at [305, 291] on div at bounding box center [313, 280] width 17 height 30
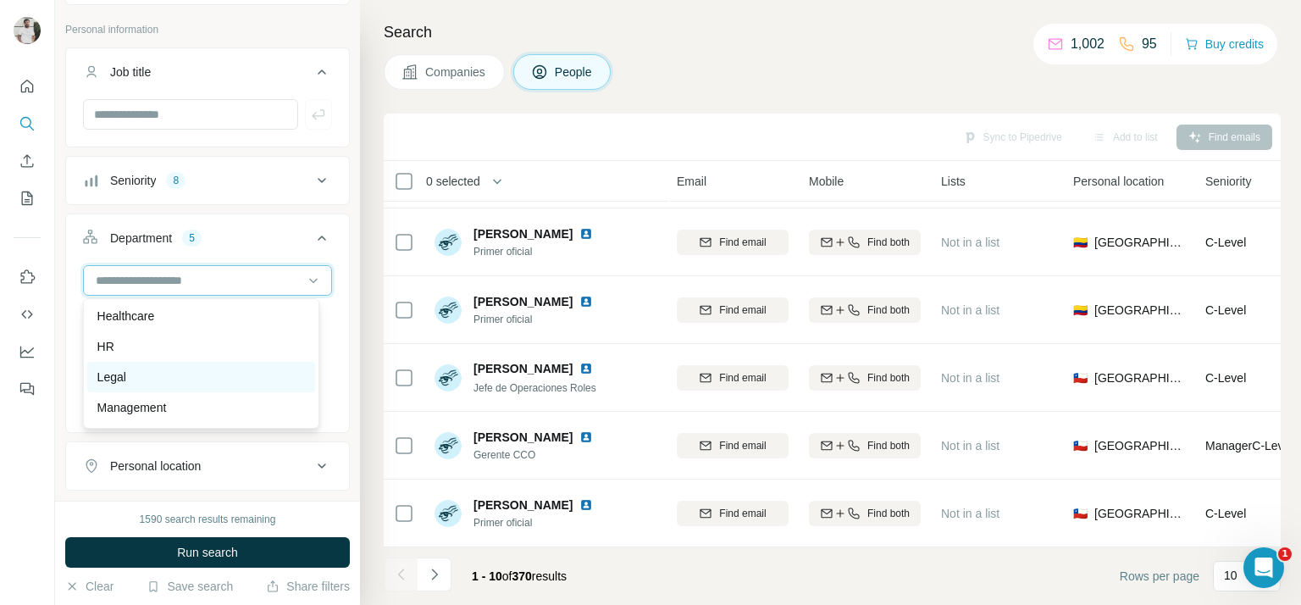
scroll to position [244, 0]
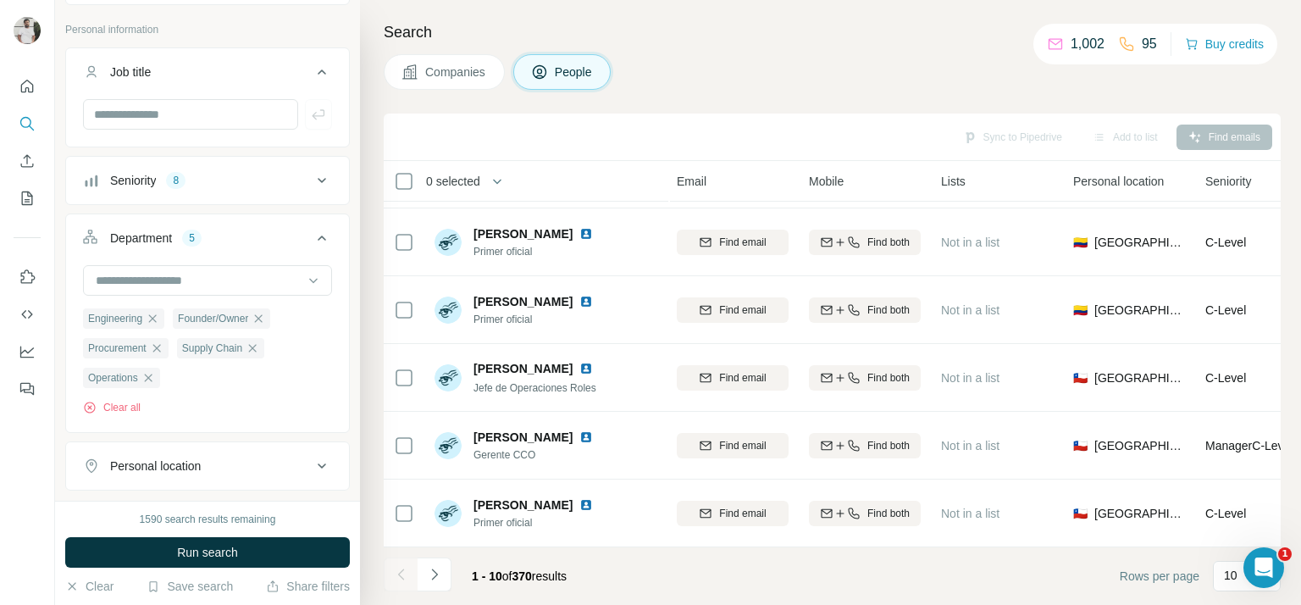
click at [325, 253] on button "Department 5" at bounding box center [207, 241] width 283 height 47
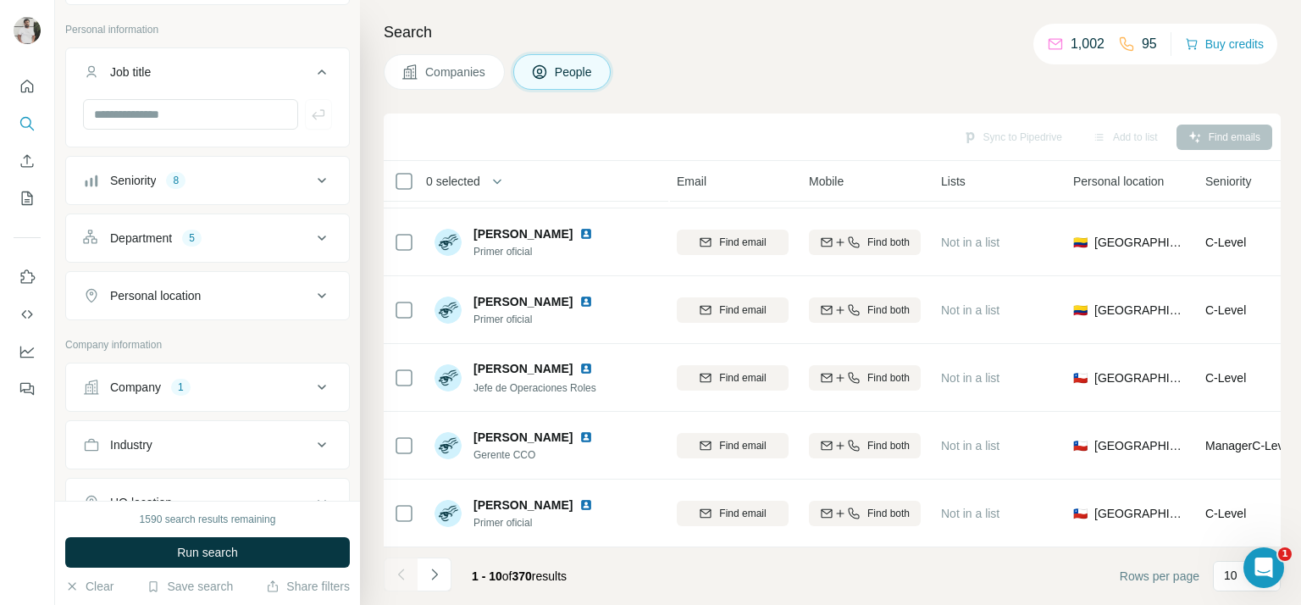
click at [254, 535] on div "1590 search results remaining Run search Clear Save search Share filters" at bounding box center [207, 553] width 305 height 104
click at [257, 549] on button "Run search" at bounding box center [207, 552] width 285 height 30
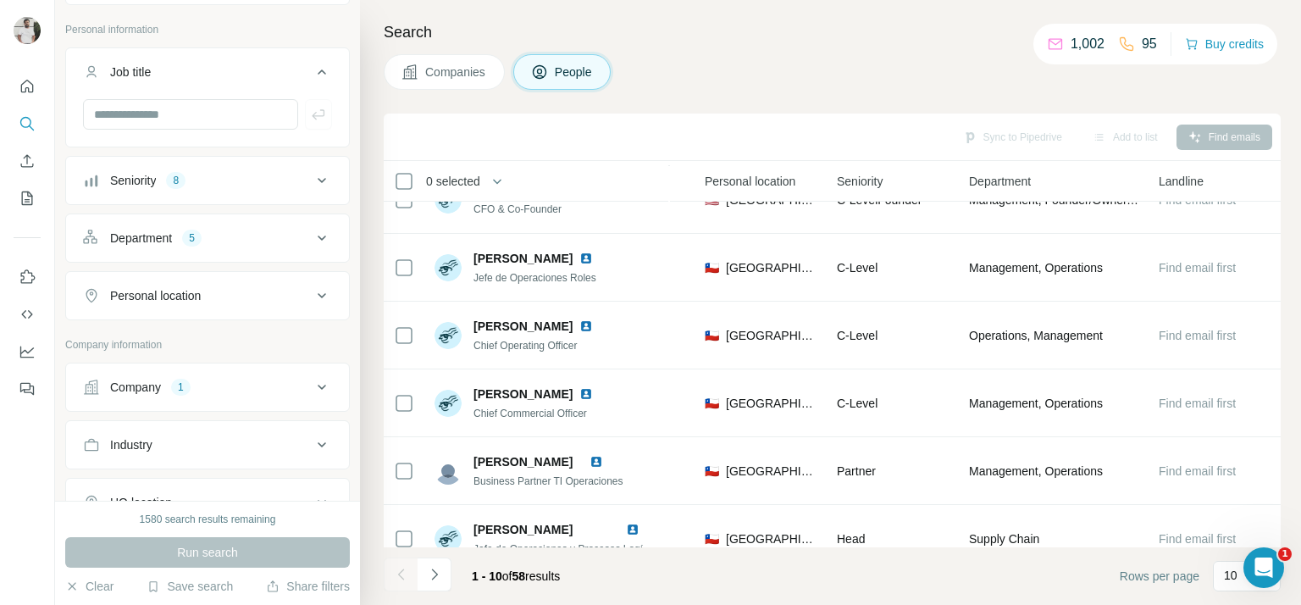
scroll to position [0, 568]
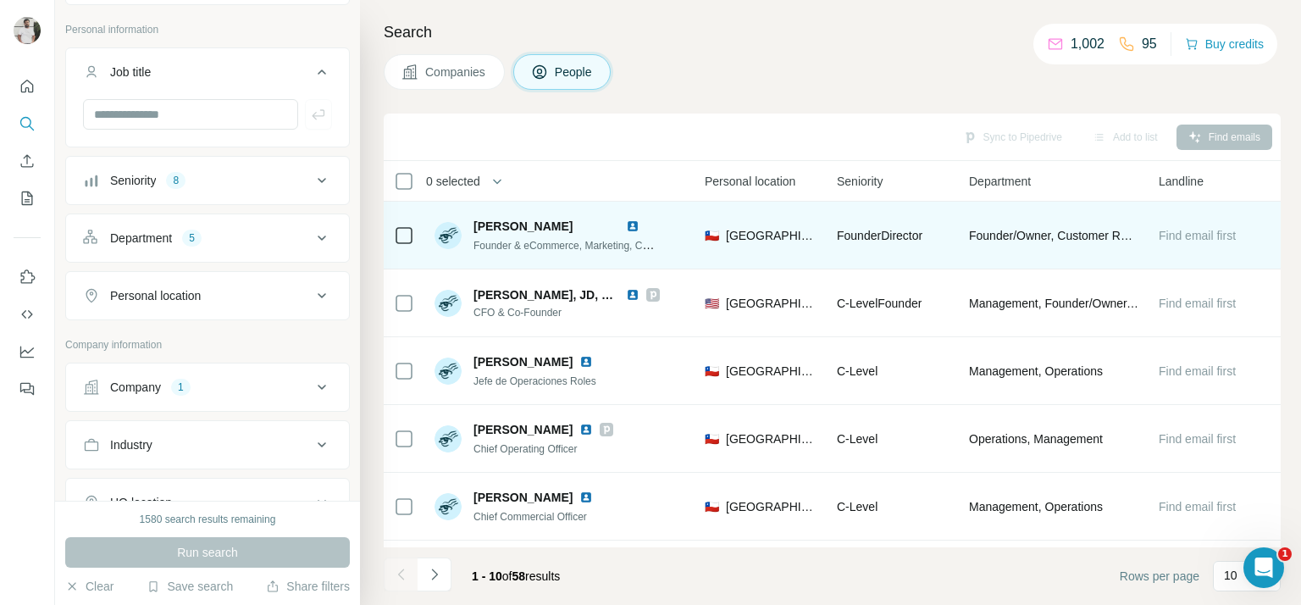
click at [401, 246] on div at bounding box center [404, 235] width 20 height 47
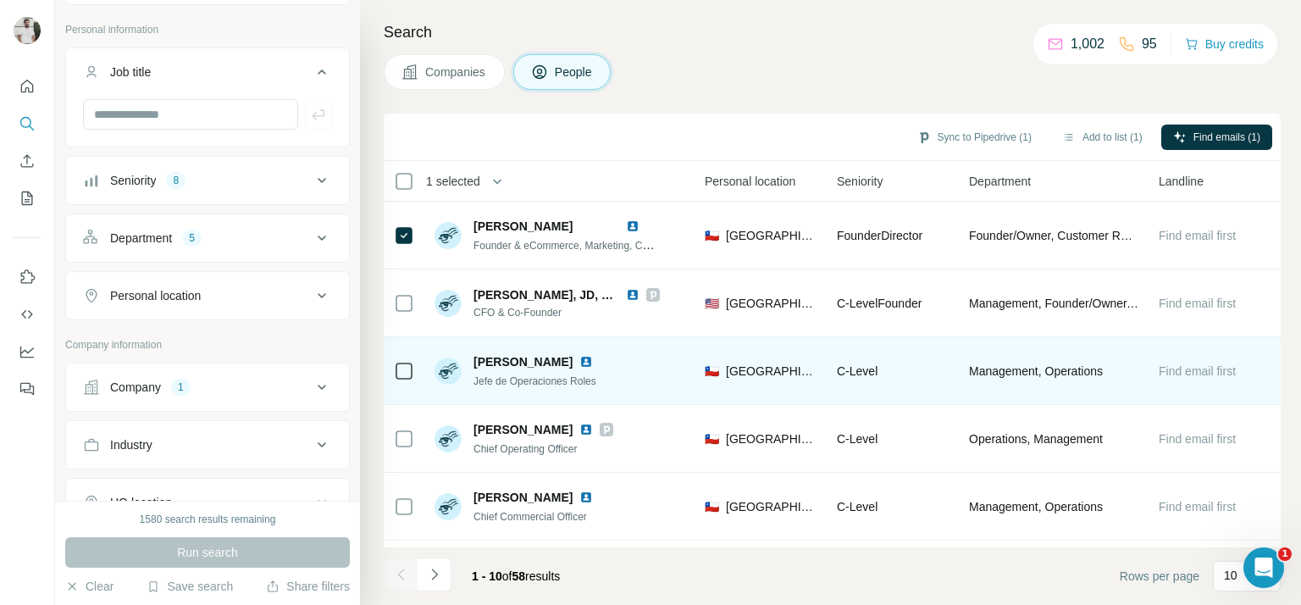
click at [499, 390] on div "Andres Guevara Jefe de Operaciones Roles" at bounding box center [547, 370] width 225 height 47
click at [499, 389] on div "Andres Guevara Jefe de Operaciones Roles" at bounding box center [547, 370] width 225 height 47
click at [499, 388] on div "Jefe de Operaciones Roles" at bounding box center [543, 380] width 140 height 17
click at [499, 387] on div "Jefe de Operaciones Roles" at bounding box center [543, 380] width 140 height 17
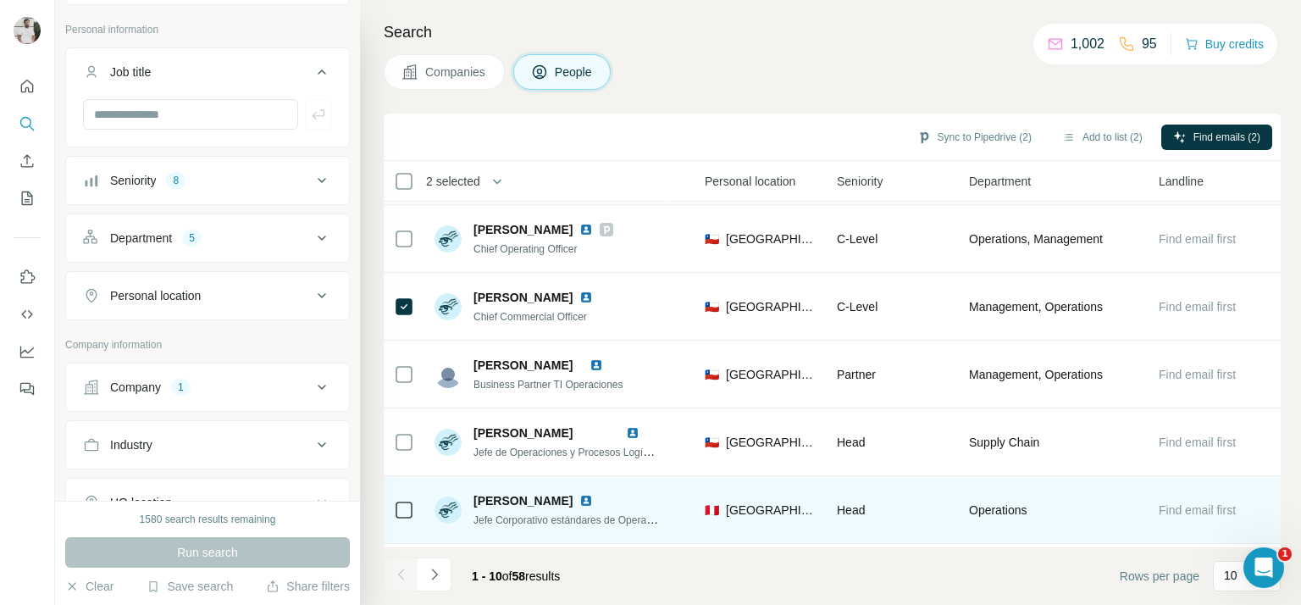
scroll to position [202, 568]
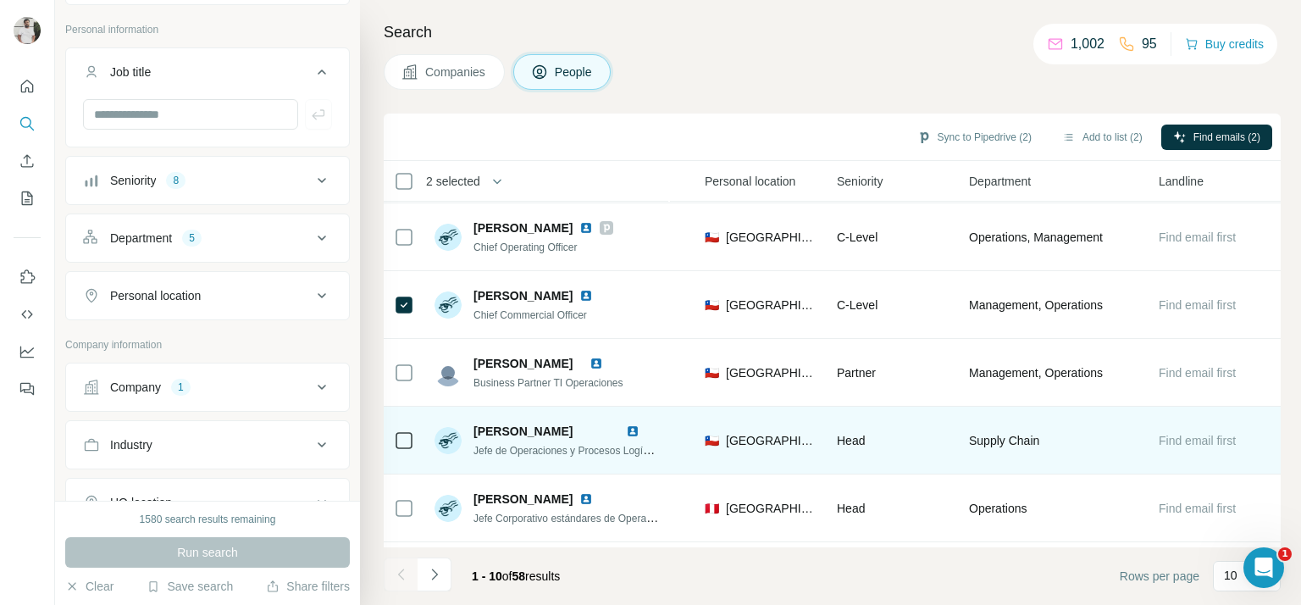
click at [532, 454] on span "Jefe de Operaciones y Procesos Logísticos" at bounding box center [571, 450] width 196 height 14
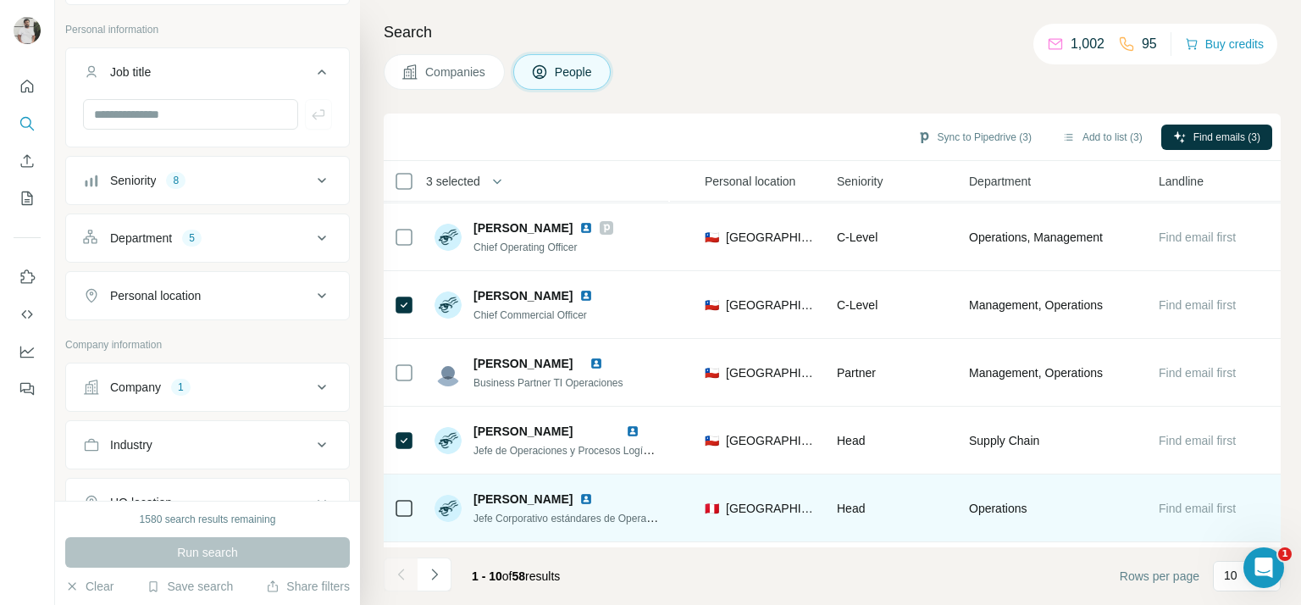
click at [539, 514] on span "Jefe Corporativo estándares de Operaciones Terrestre Sudamerica" at bounding box center [624, 518] width 302 height 14
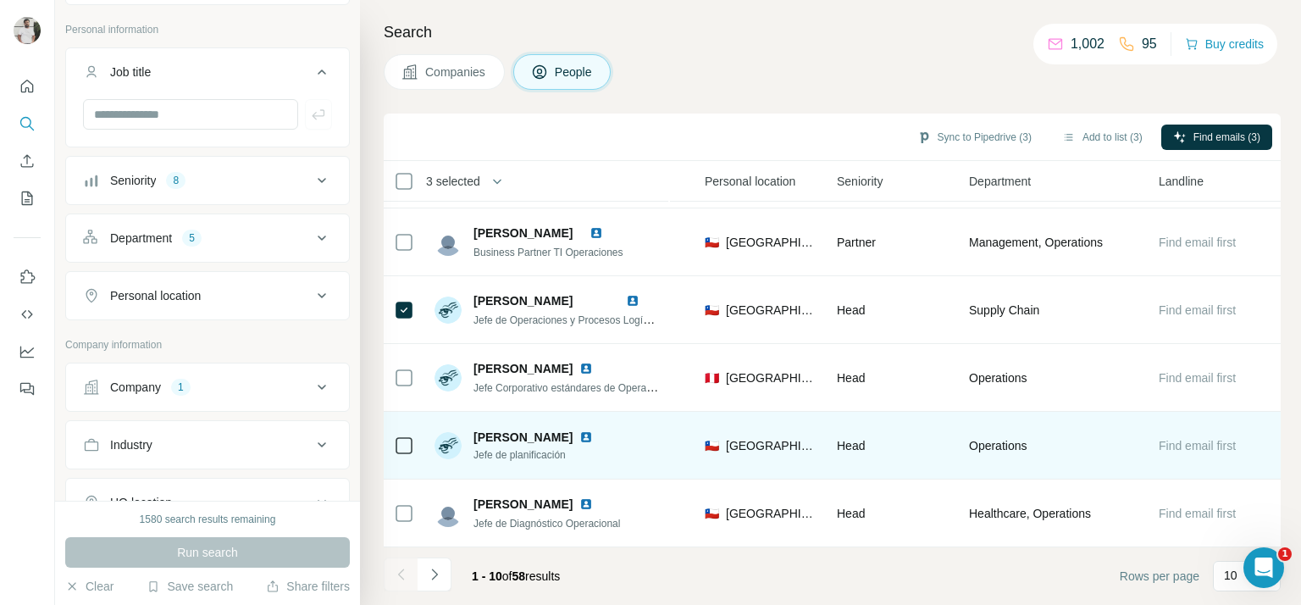
click at [486, 447] on span "Jefe de planificación" at bounding box center [543, 454] width 140 height 15
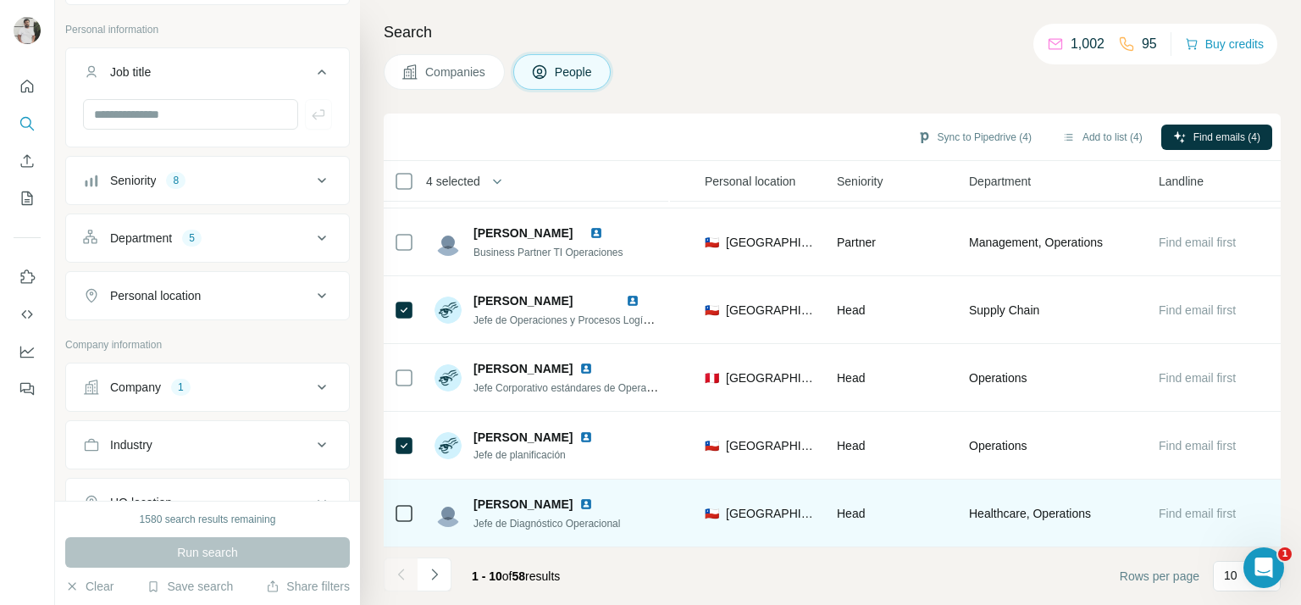
click at [501, 518] on span "Jefe de Diagnóstico Operacional" at bounding box center [546, 524] width 147 height 12
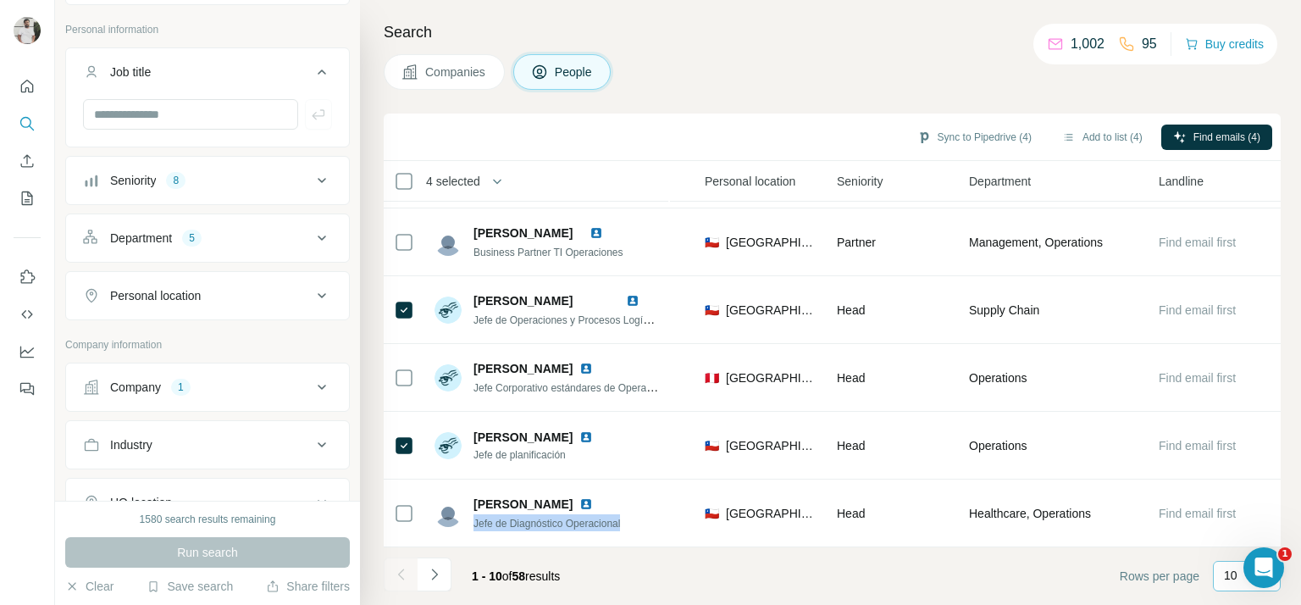
click at [1228, 568] on p "10" at bounding box center [1231, 575] width 14 height 17
click at [1232, 452] on p "60" at bounding box center [1234, 446] width 14 height 17
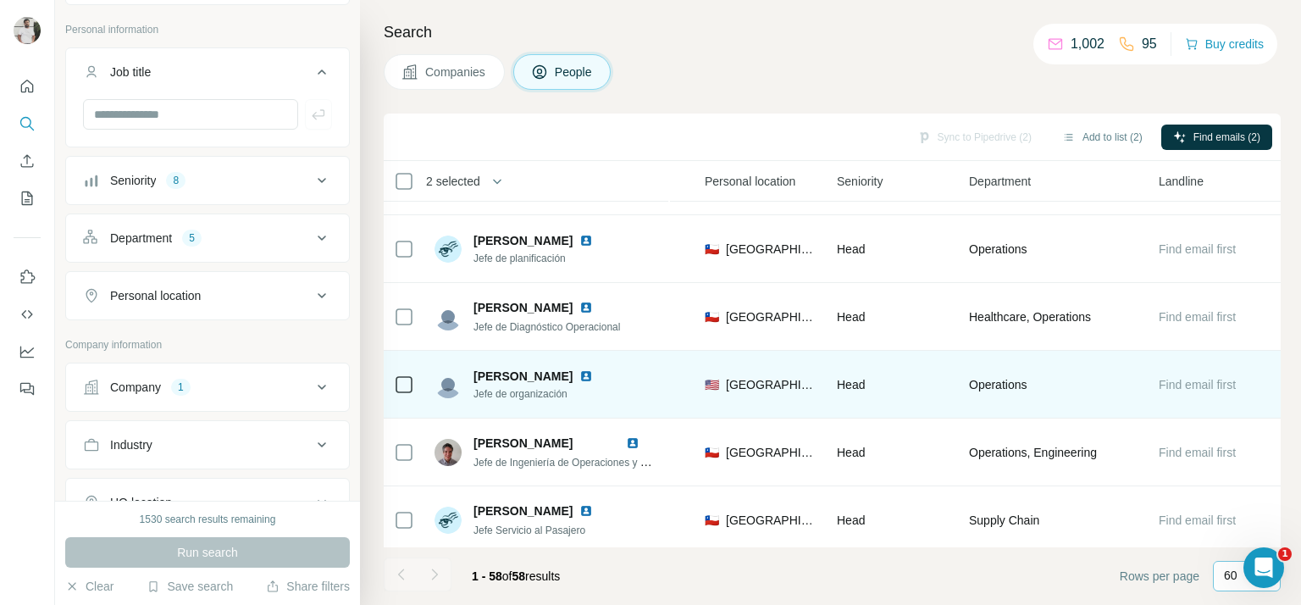
scroll to position [530, 568]
click at [491, 385] on span "Jefe de organización" at bounding box center [543, 392] width 140 height 15
click at [492, 385] on span "Jefe de organización" at bounding box center [543, 392] width 140 height 15
click at [508, 391] on span "Jefe de organización" at bounding box center [543, 392] width 140 height 15
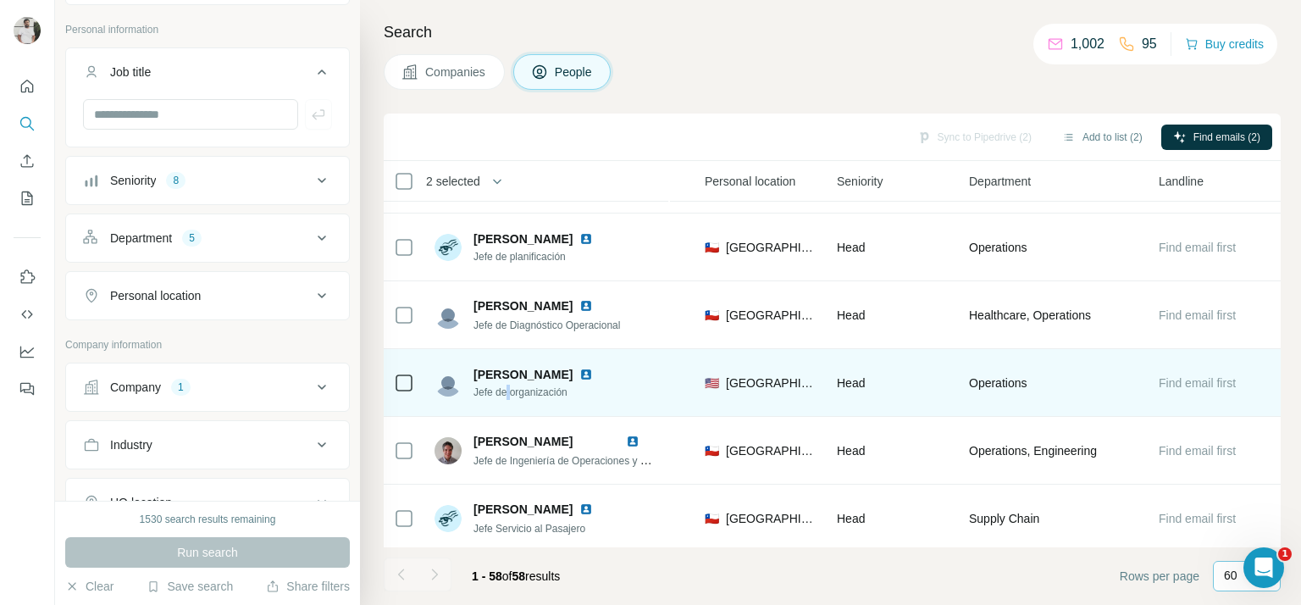
click at [508, 391] on span "Jefe de organización" at bounding box center [543, 392] width 140 height 15
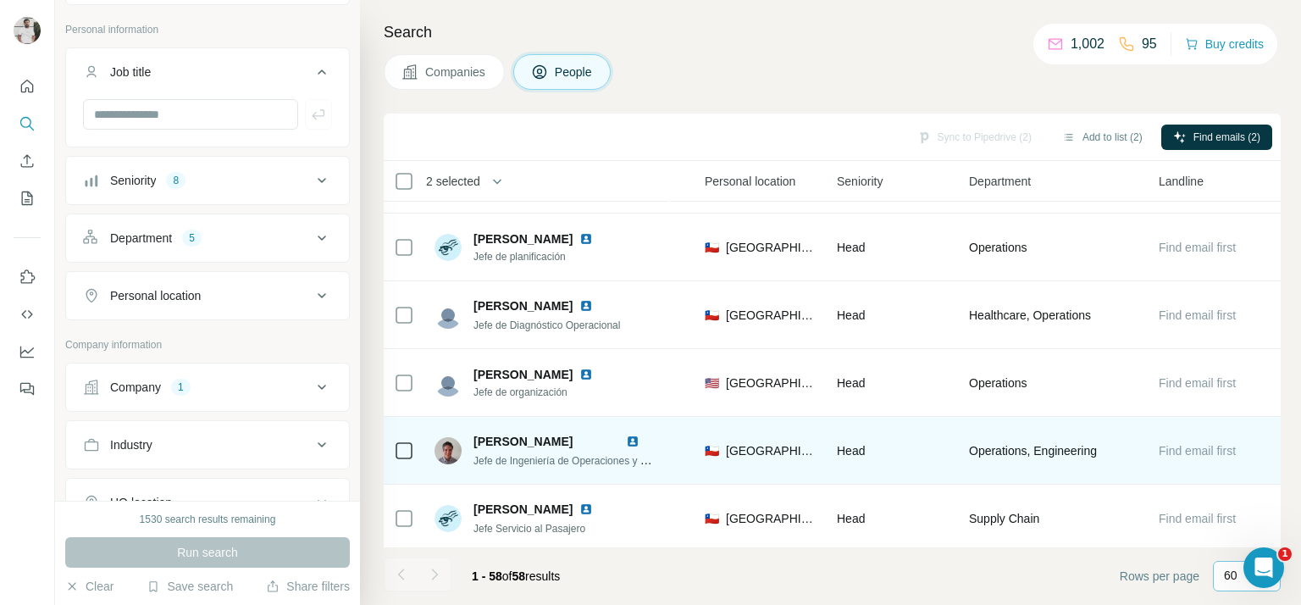
click at [519, 458] on span "Jefe de Ingeniería de Operaciones y Manuales" at bounding box center [578, 460] width 211 height 14
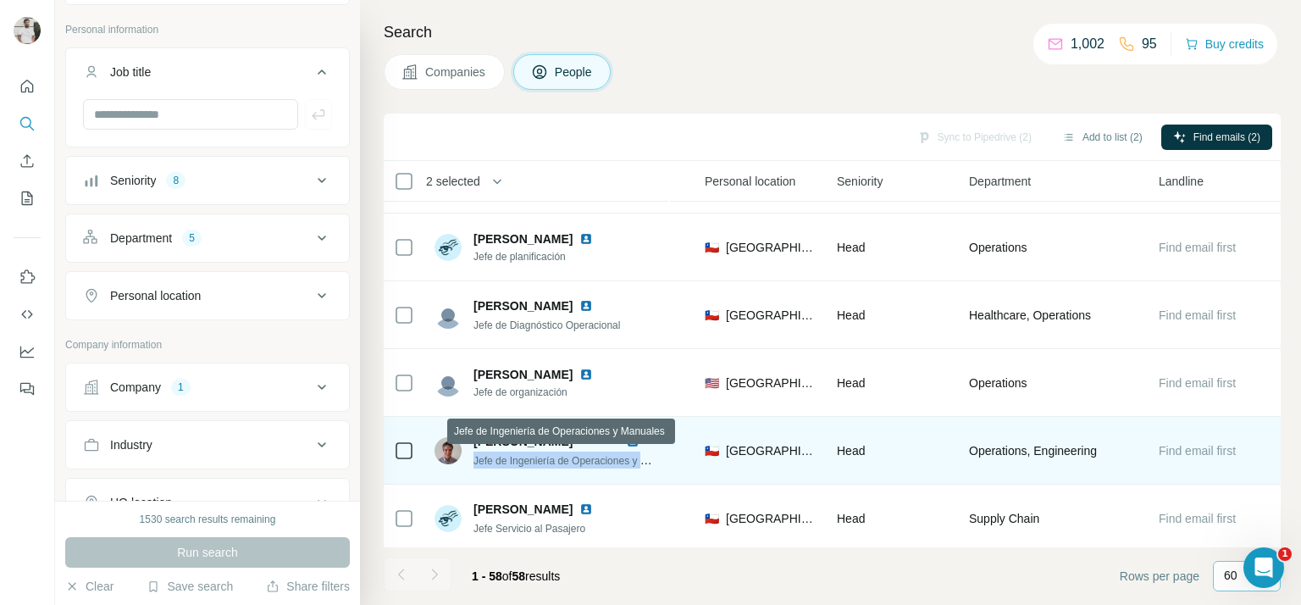
click at [521, 458] on span "Jefe de Ingeniería de Operaciones y Manuales" at bounding box center [578, 460] width 211 height 14
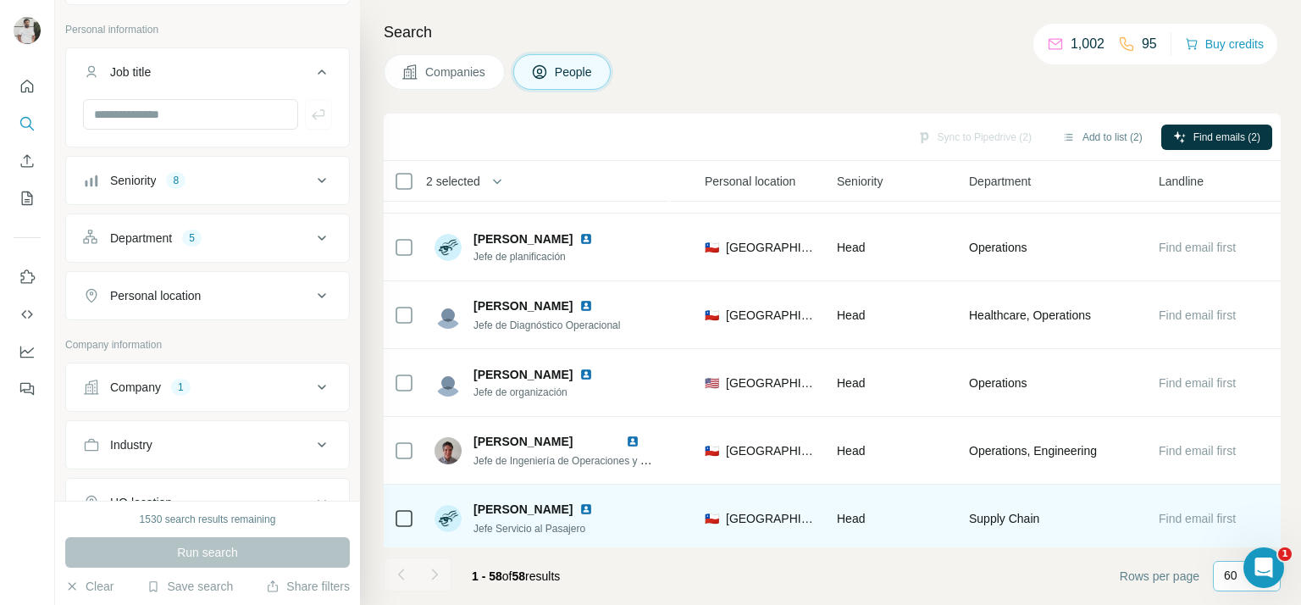
click at [518, 525] on span "Jefe Servicio al Pasajero" at bounding box center [529, 529] width 112 height 12
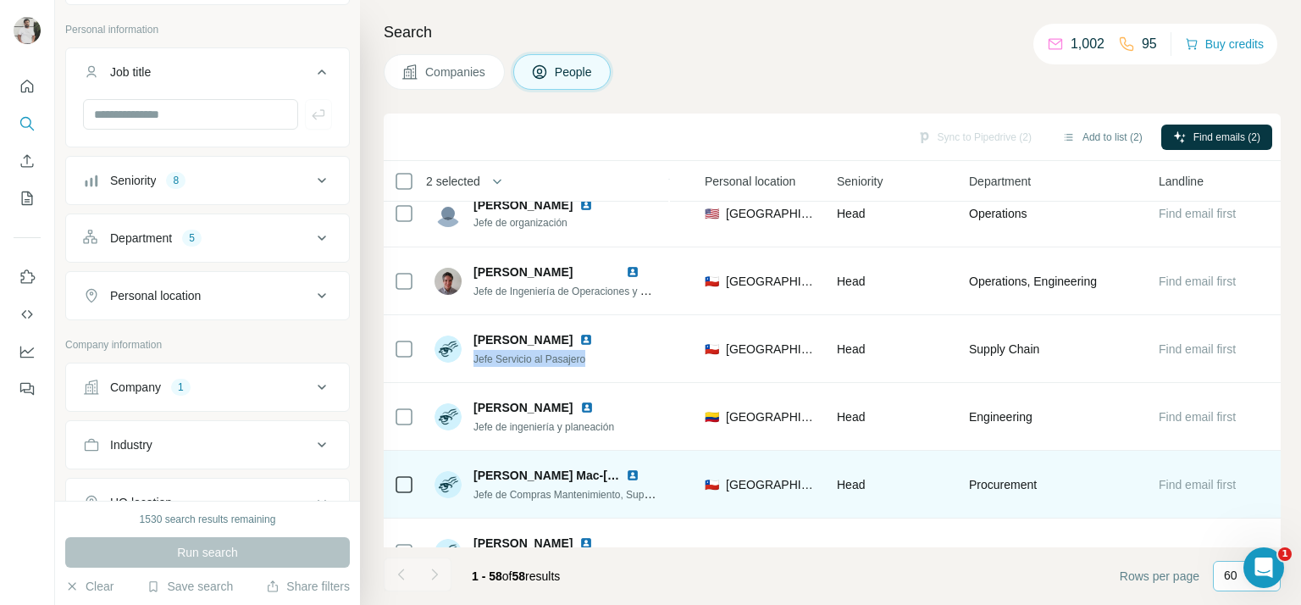
scroll to position [701, 568]
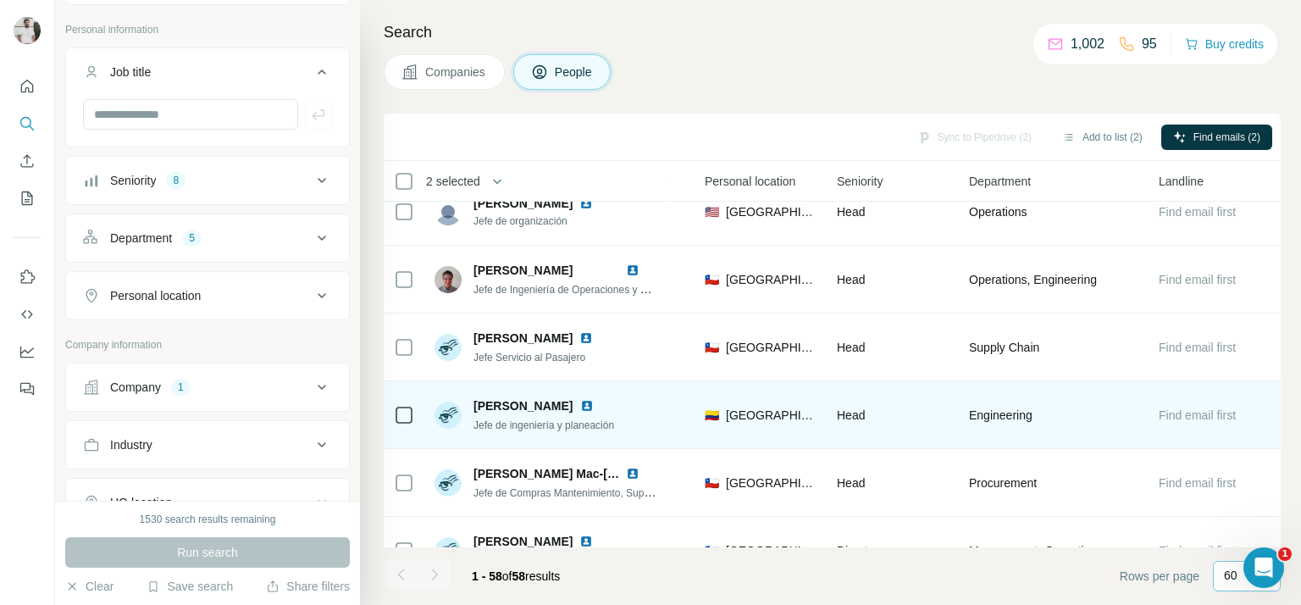
click at [518, 421] on span "Jefe de ingeniería y planeación" at bounding box center [543, 425] width 141 height 12
click at [403, 424] on div at bounding box center [404, 414] width 20 height 47
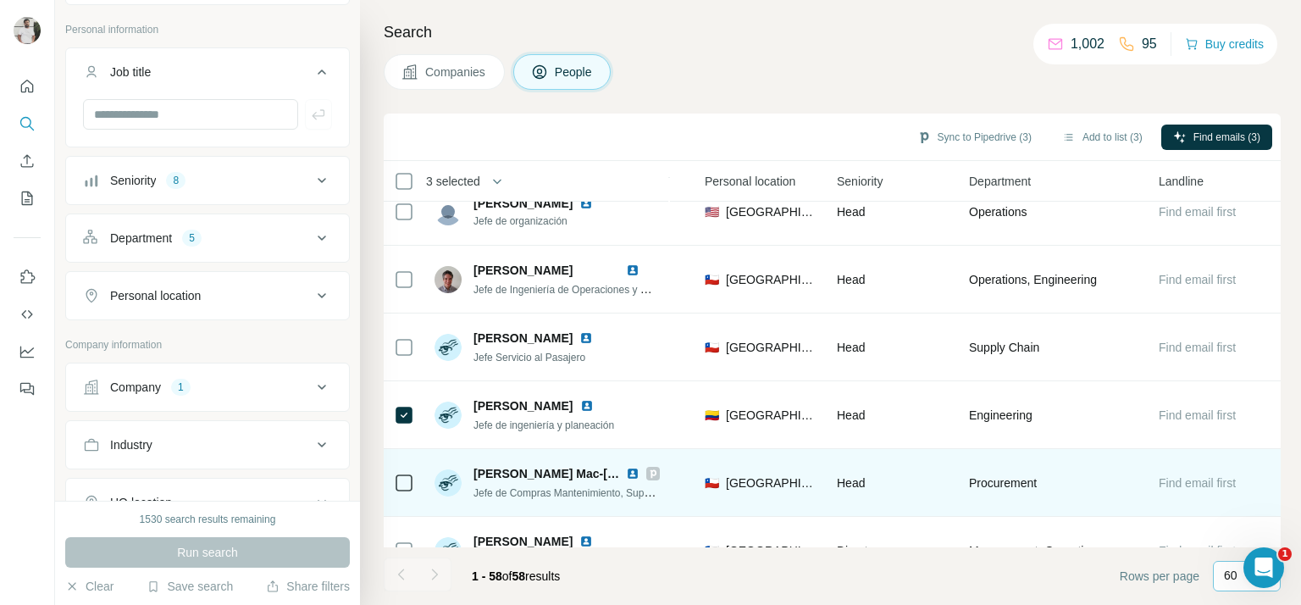
click at [503, 495] on span "Jefe de Compras Mantenimiento, Supply Chain" at bounding box center [579, 492] width 213 height 14
click at [503, 494] on span "Jefe de Compras Mantenimiento, Supply Chain" at bounding box center [579, 492] width 213 height 14
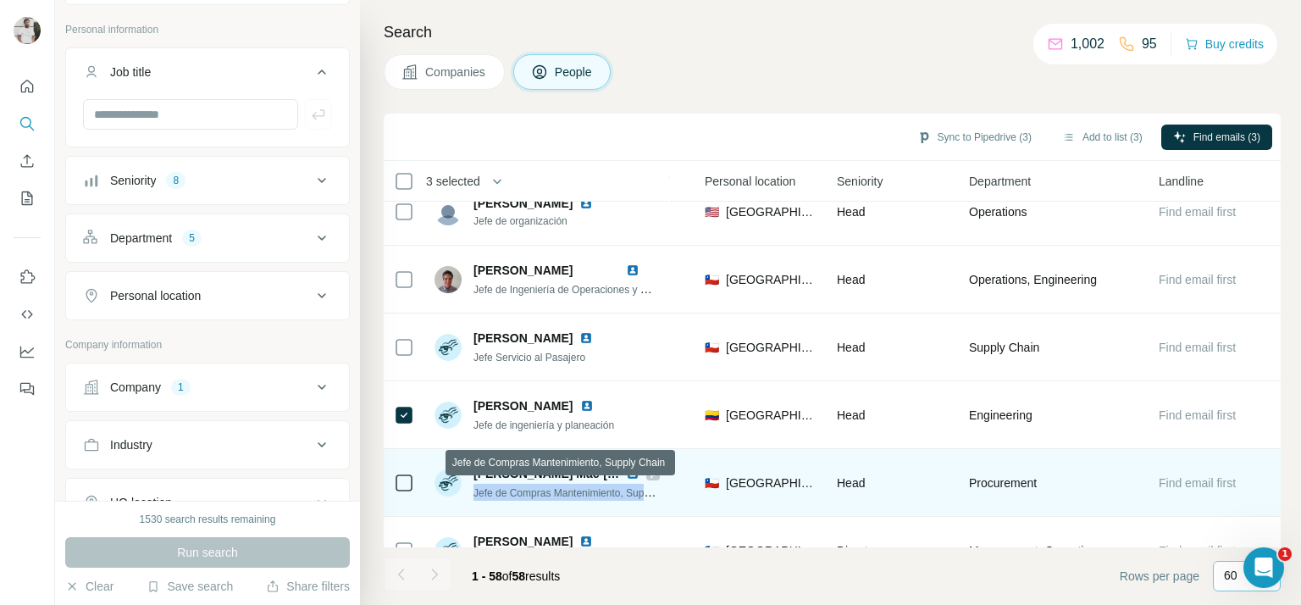
click at [503, 494] on span "Jefe de Compras Mantenimiento, Supply Chain" at bounding box center [579, 492] width 213 height 14
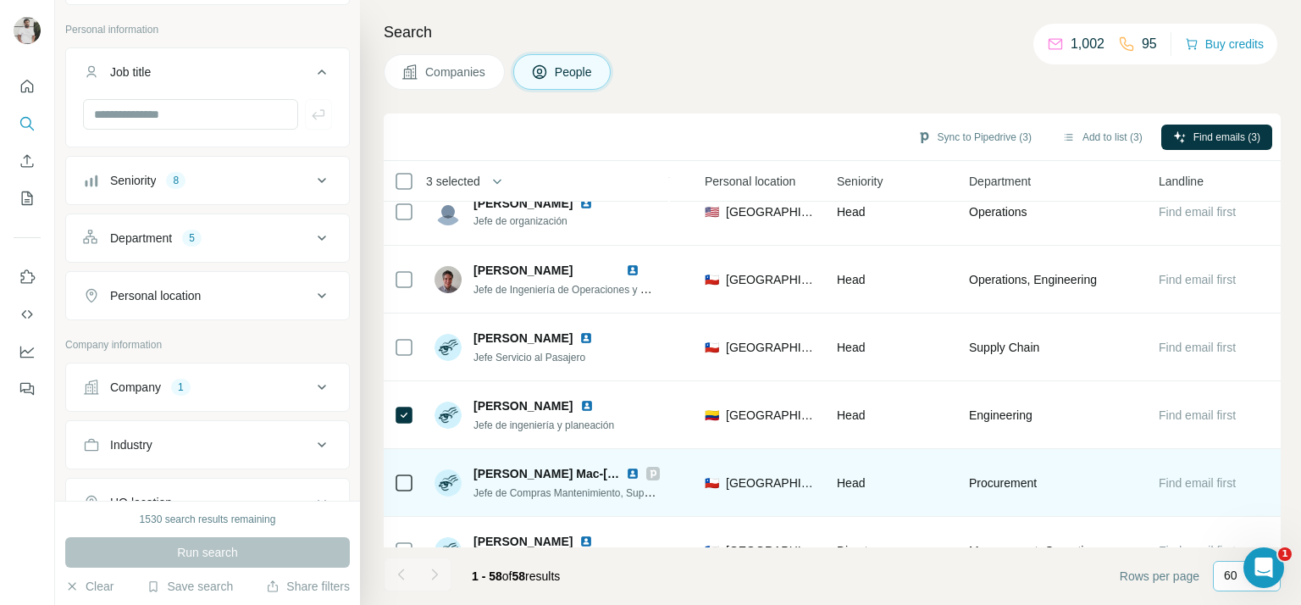
click at [413, 484] on icon at bounding box center [404, 483] width 20 height 20
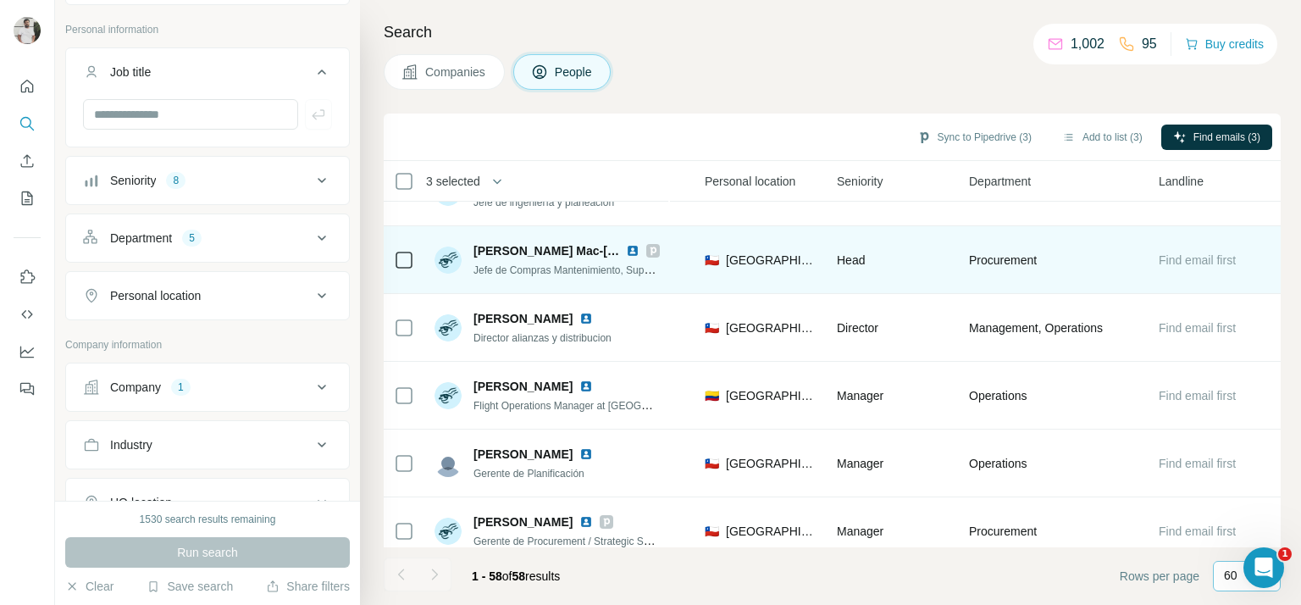
scroll to position [914, 568]
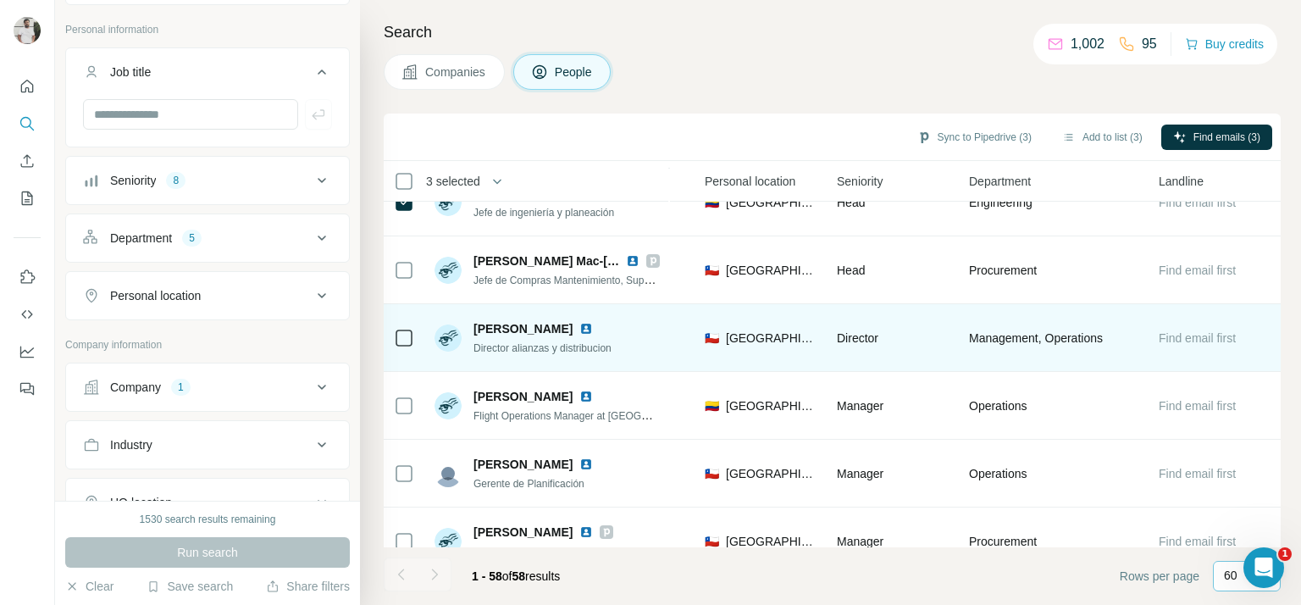
click at [508, 349] on span "Director alianzas y distribucion" at bounding box center [542, 348] width 138 height 12
click at [508, 348] on span "Director alianzas y distribucion" at bounding box center [542, 348] width 138 height 12
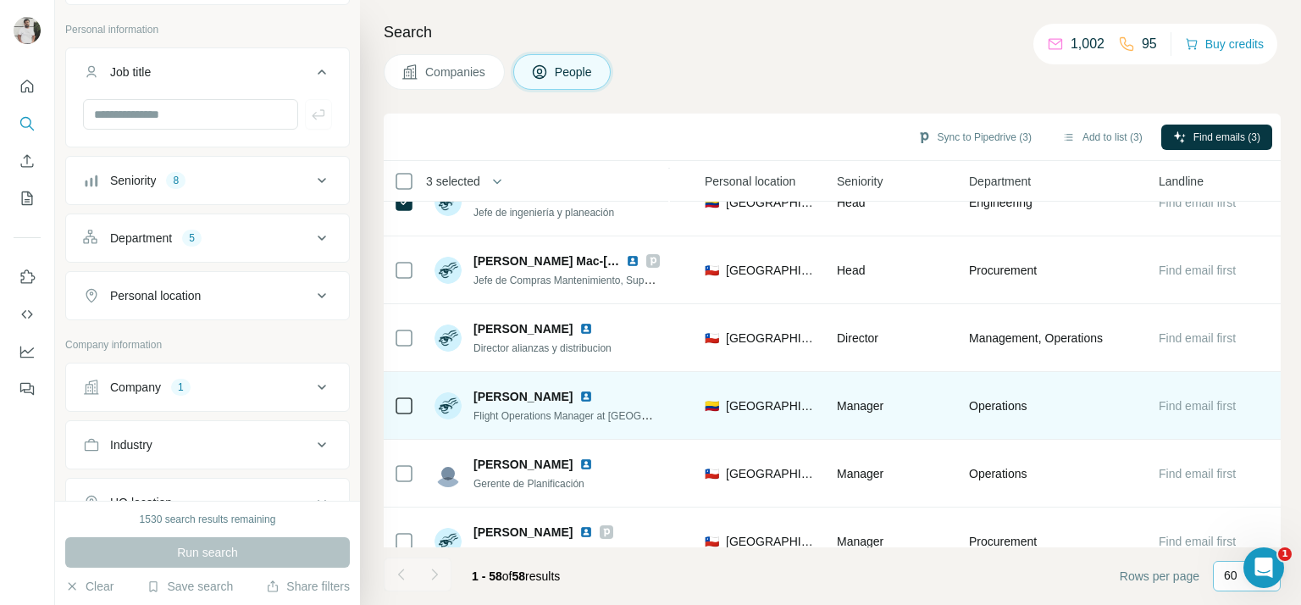
click at [512, 416] on span "Flight Operations Manager at JetSmart Colombia" at bounding box center [647, 415] width 349 height 14
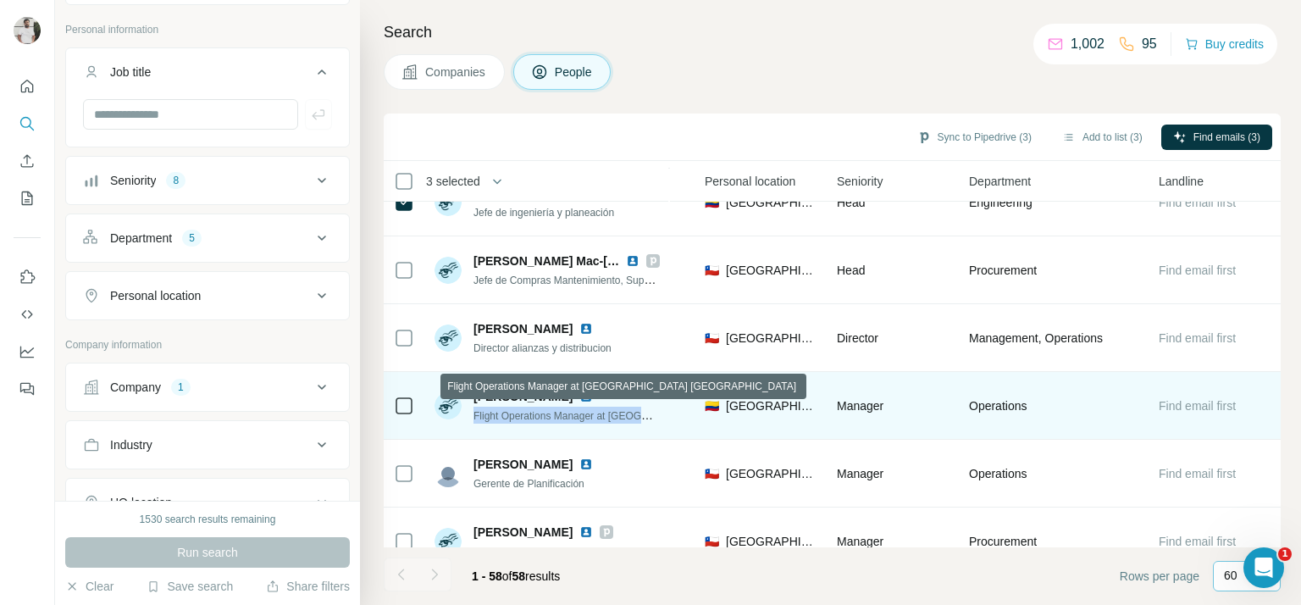
click at [512, 416] on span "Flight Operations Manager at JetSmart Colombia" at bounding box center [647, 415] width 349 height 14
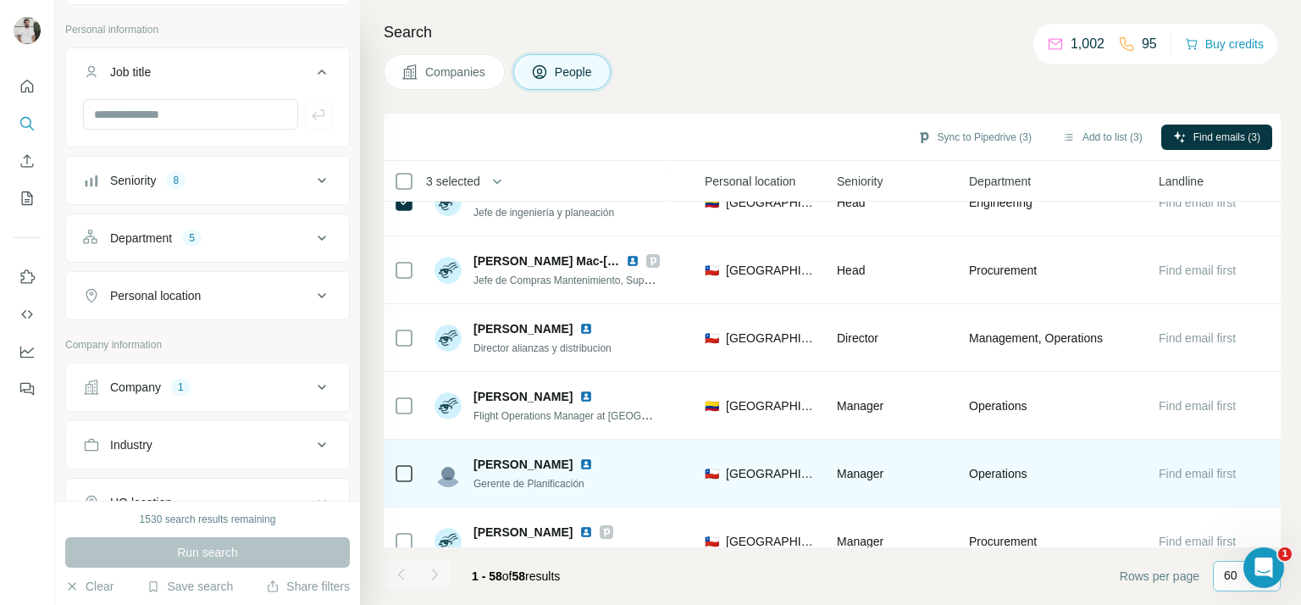
click at [501, 478] on span "Gerente de Planificación" at bounding box center [528, 484] width 111 height 12
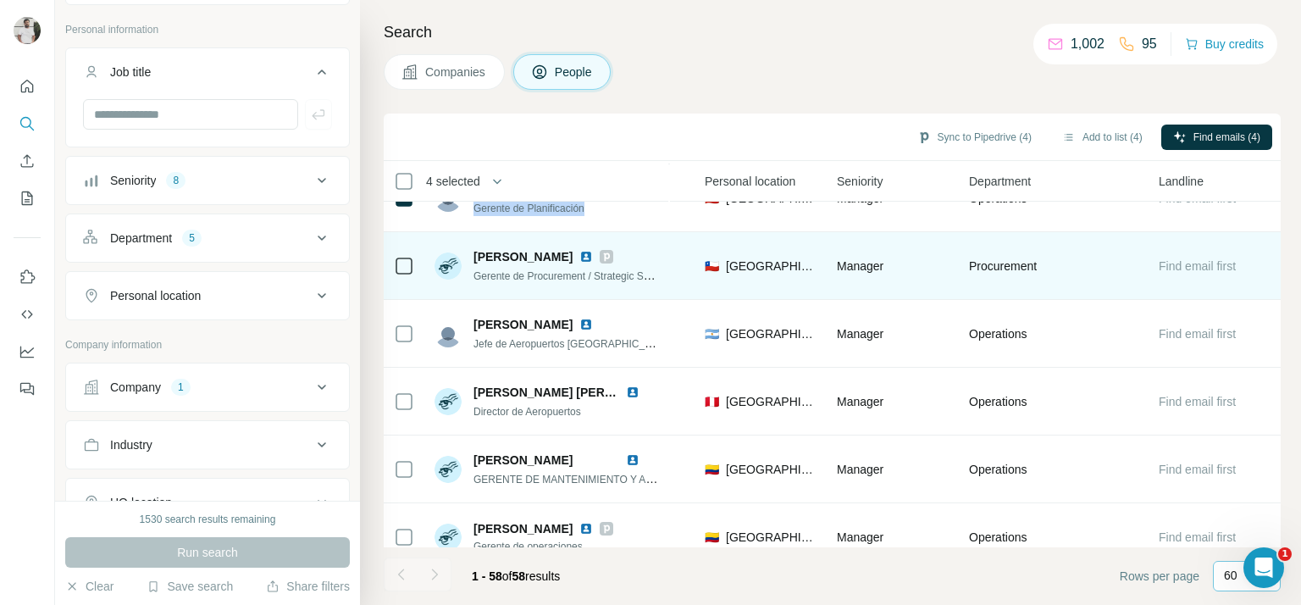
scroll to position [1188, 568]
click at [526, 275] on span "Gerente de Procurement / Strategic Sourcing" at bounding box center [574, 276] width 203 height 14
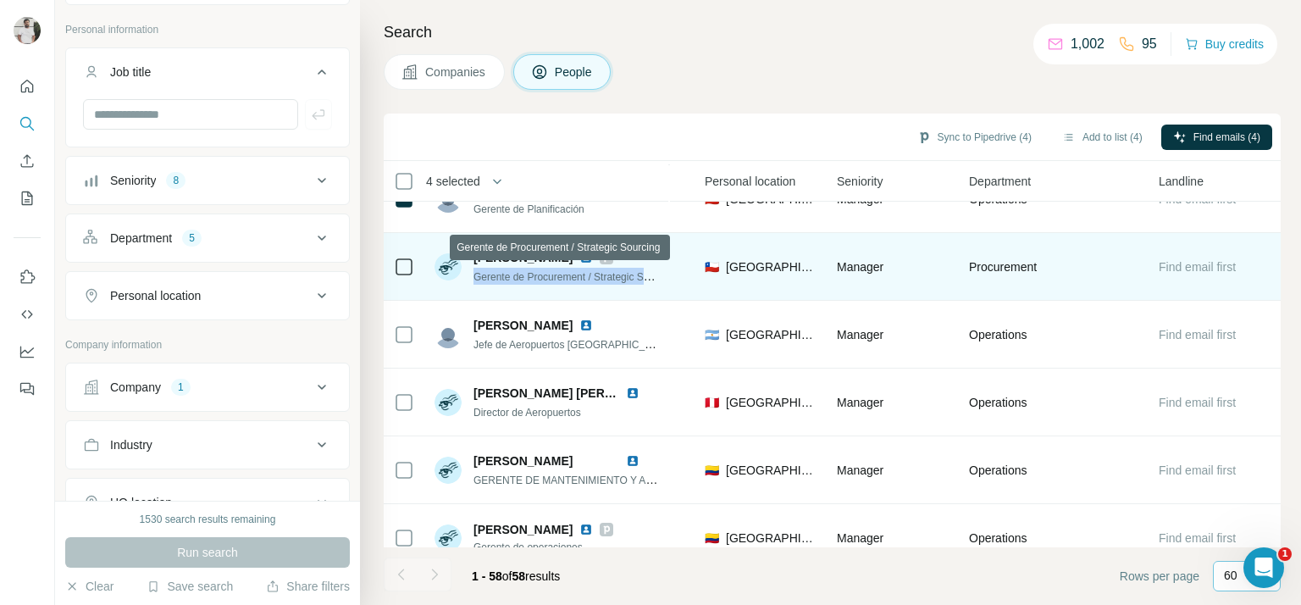
click at [526, 275] on span "Gerente de Procurement / Strategic Sourcing" at bounding box center [574, 276] width 203 height 14
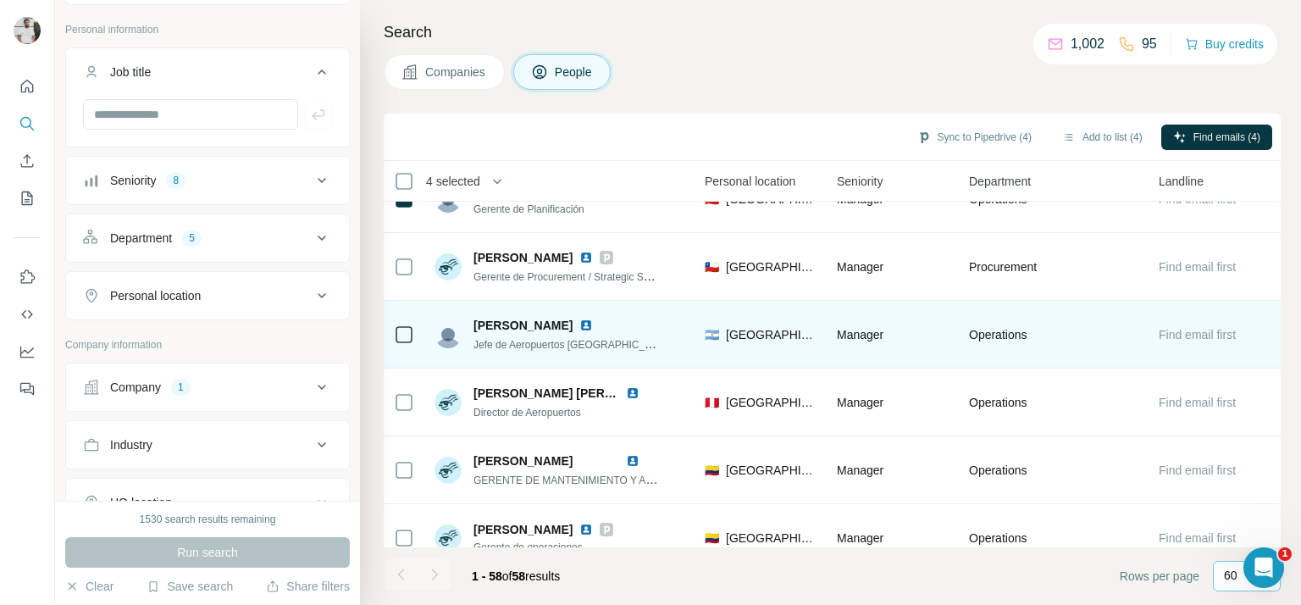
click at [518, 341] on span "Jefe de Aeropuertos AR-PY-UY" at bounding box center [573, 344] width 200 height 14
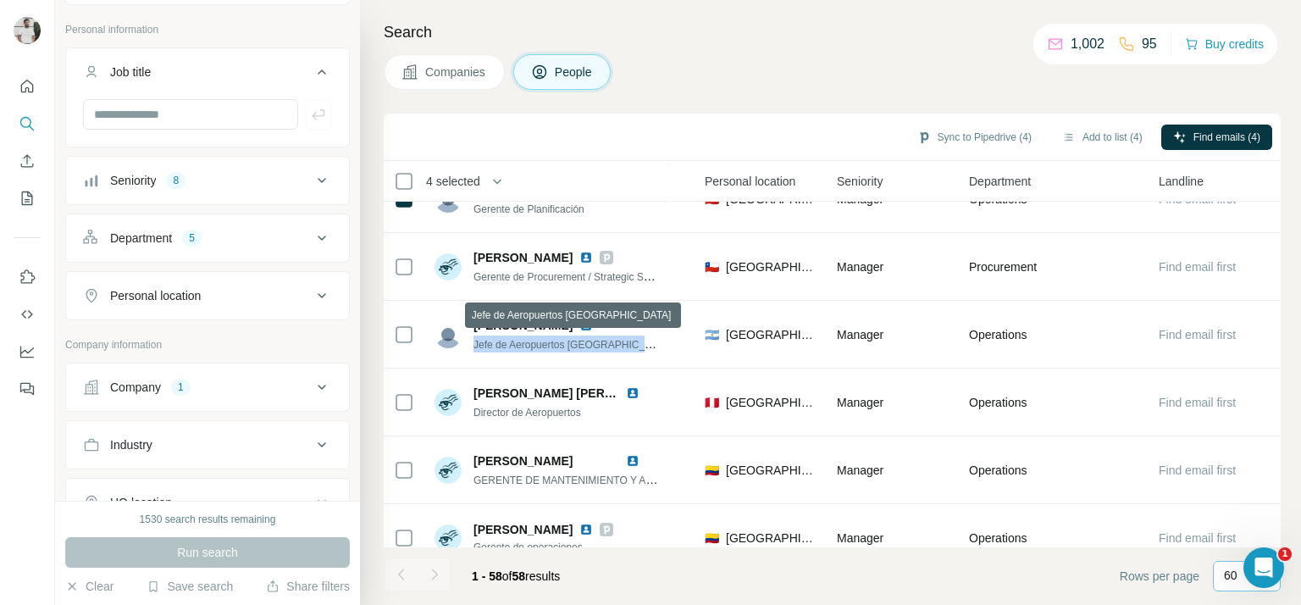
drag, startPoint x: 518, startPoint y: 341, endPoint x: 999, endPoint y: 191, distance: 503.4
click at [540, 335] on div "Jefe de Aeropuertos AR-PY-UY" at bounding box center [566, 343] width 186 height 17
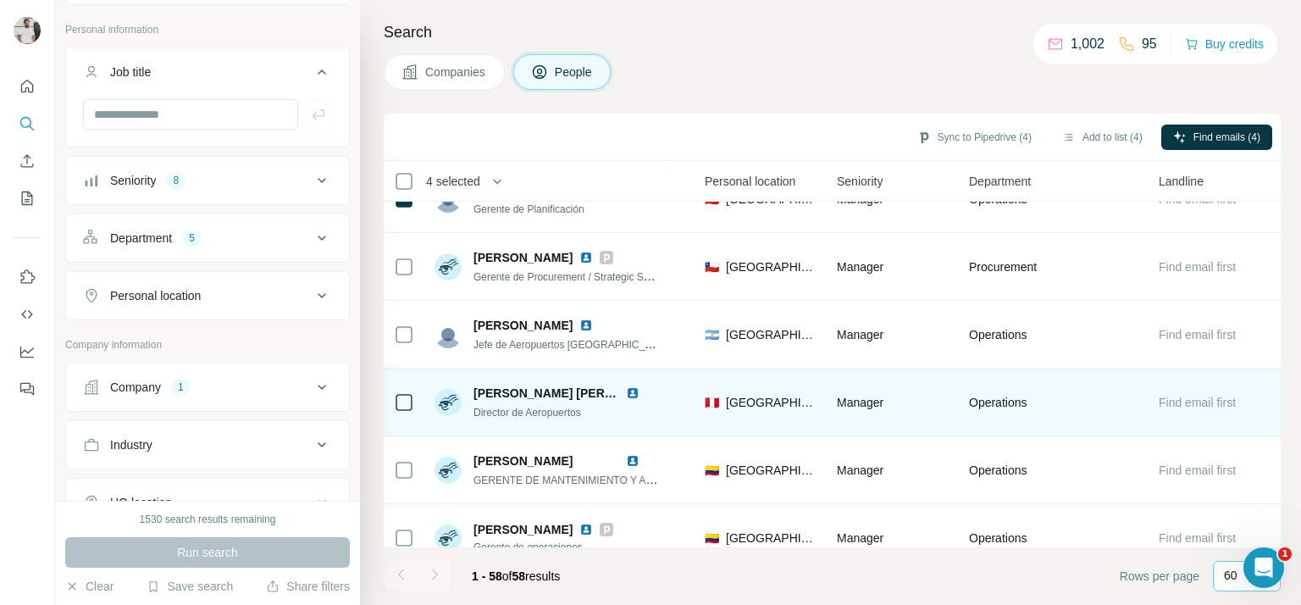
click at [490, 407] on span "Director de Aeropuertos" at bounding box center [527, 413] width 108 height 12
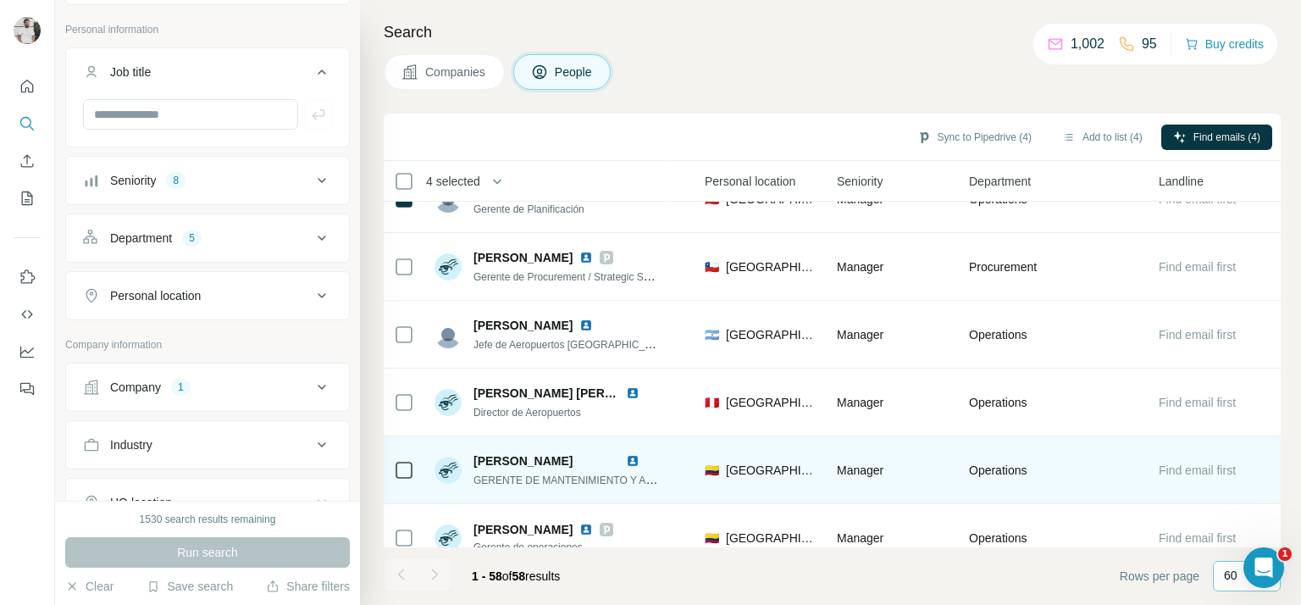
click at [591, 484] on span "GERENTE DE MANTENIMIENTO Y AERONAVEGABILIDAD" at bounding box center [610, 480] width 275 height 14
click at [562, 479] on span "GERENTE DE MANTENIMIENTO Y AERONAVEGABILIDAD" at bounding box center [610, 480] width 275 height 14
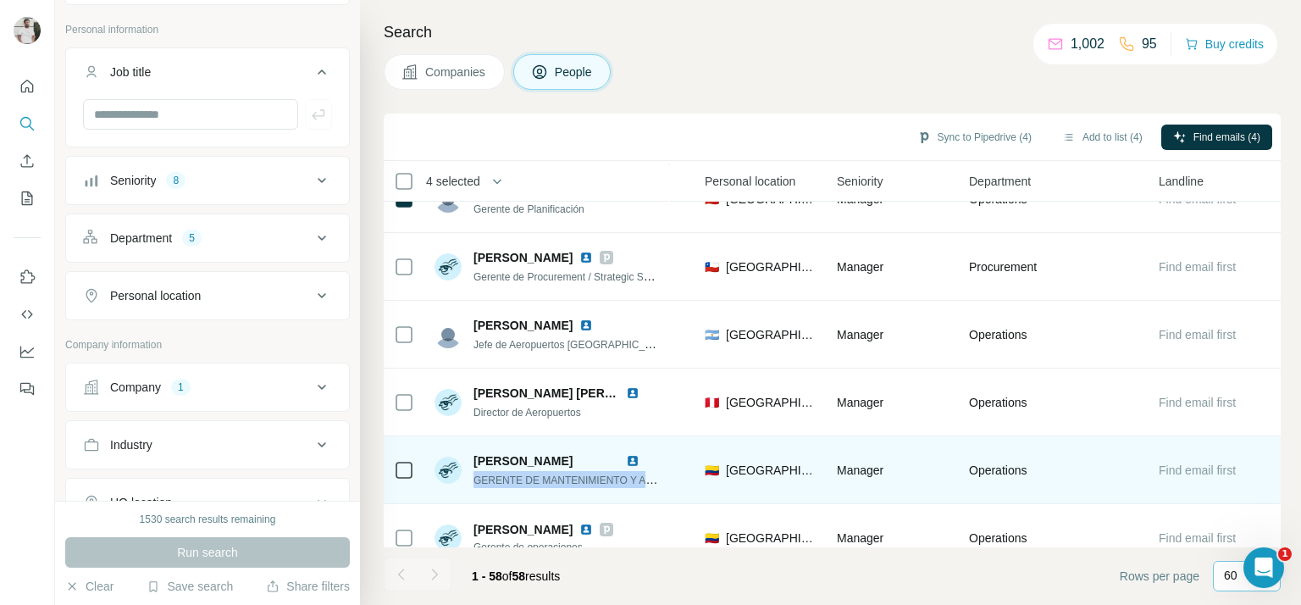
click at [562, 479] on span "GERENTE DE MANTENIMIENTO Y AERONAVEGABILIDAD" at bounding box center [610, 480] width 275 height 14
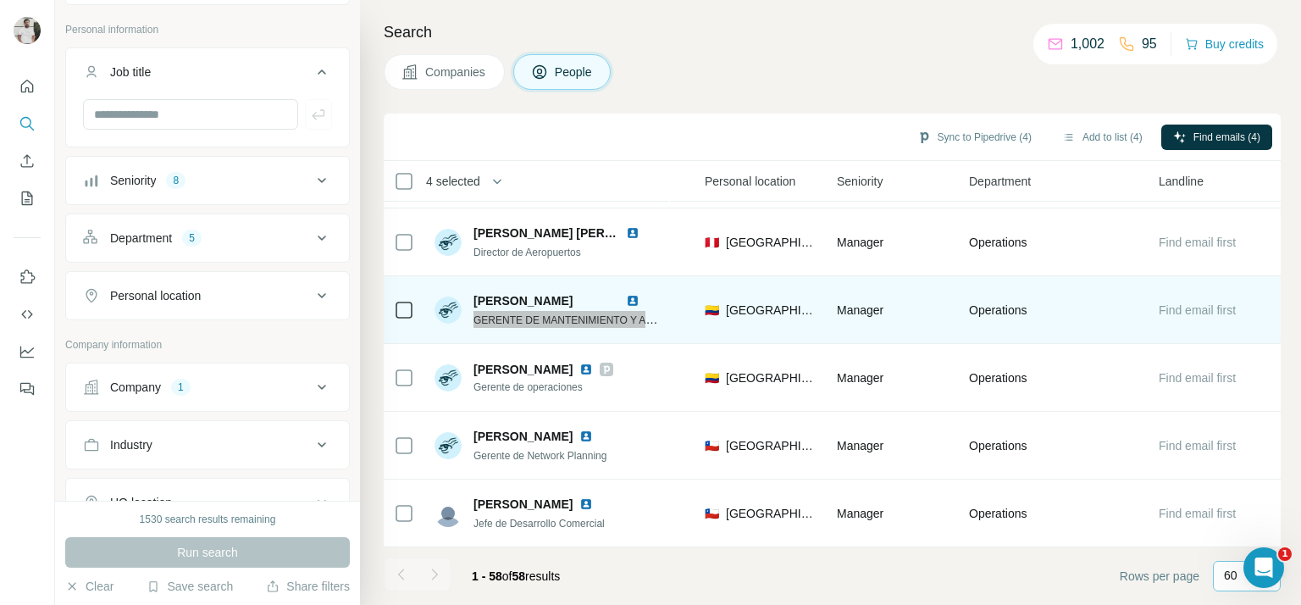
scroll to position [1355, 568]
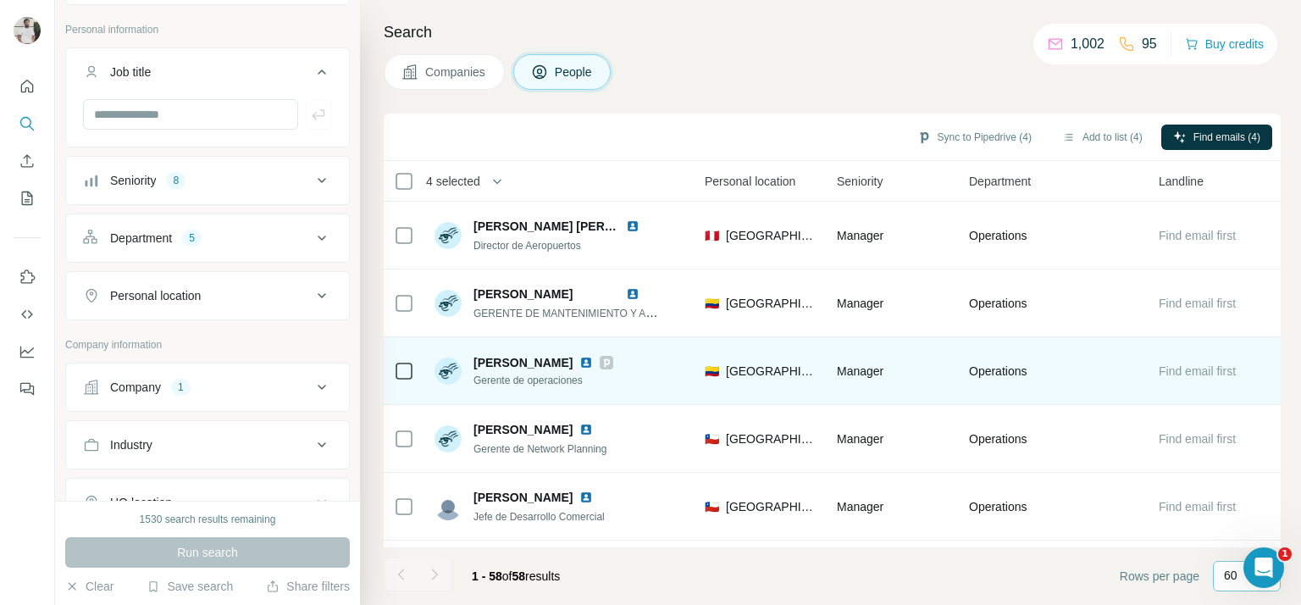
click at [521, 377] on span "Gerente de operaciones" at bounding box center [543, 380] width 140 height 15
click at [521, 376] on span "Gerente de operaciones" at bounding box center [543, 380] width 140 height 15
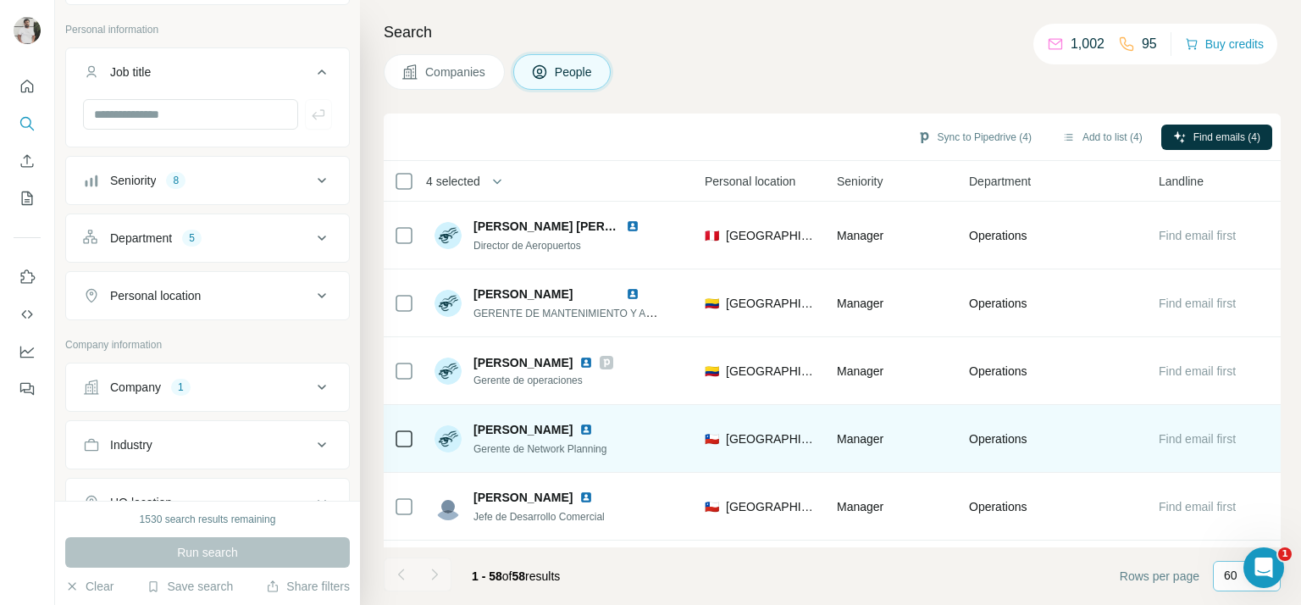
click at [546, 449] on span "Gerente de Network Planning" at bounding box center [539, 449] width 133 height 12
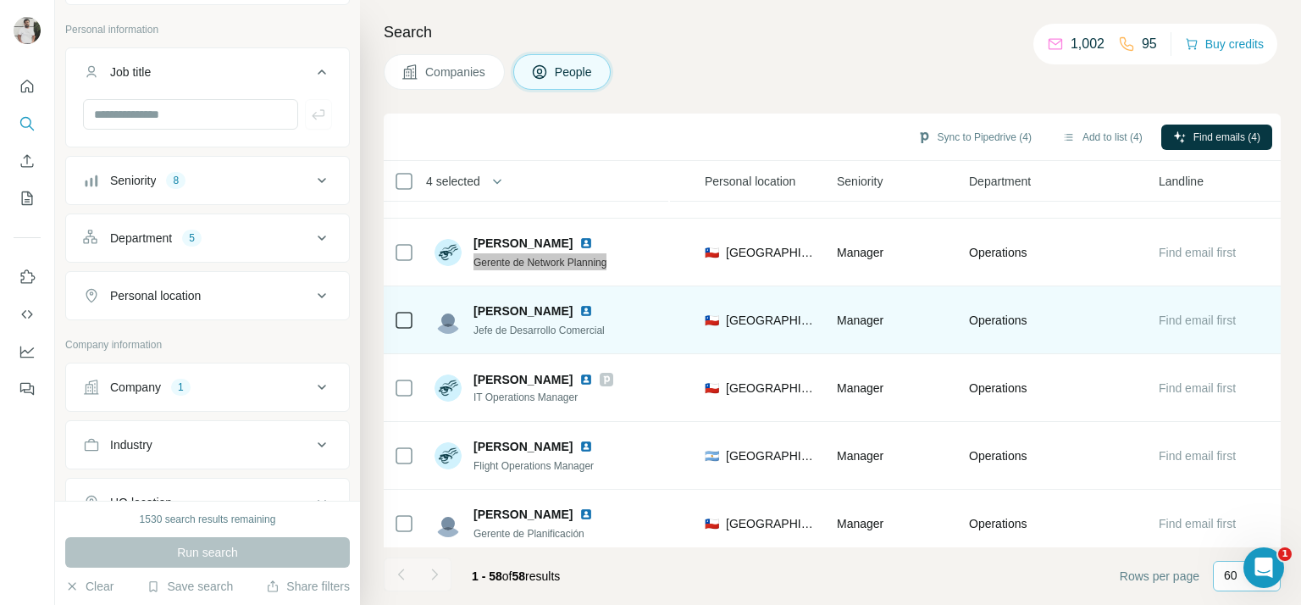
scroll to position [1543, 568]
click at [538, 325] on span "Jefe de Desarrollo Comercial" at bounding box center [538, 329] width 131 height 12
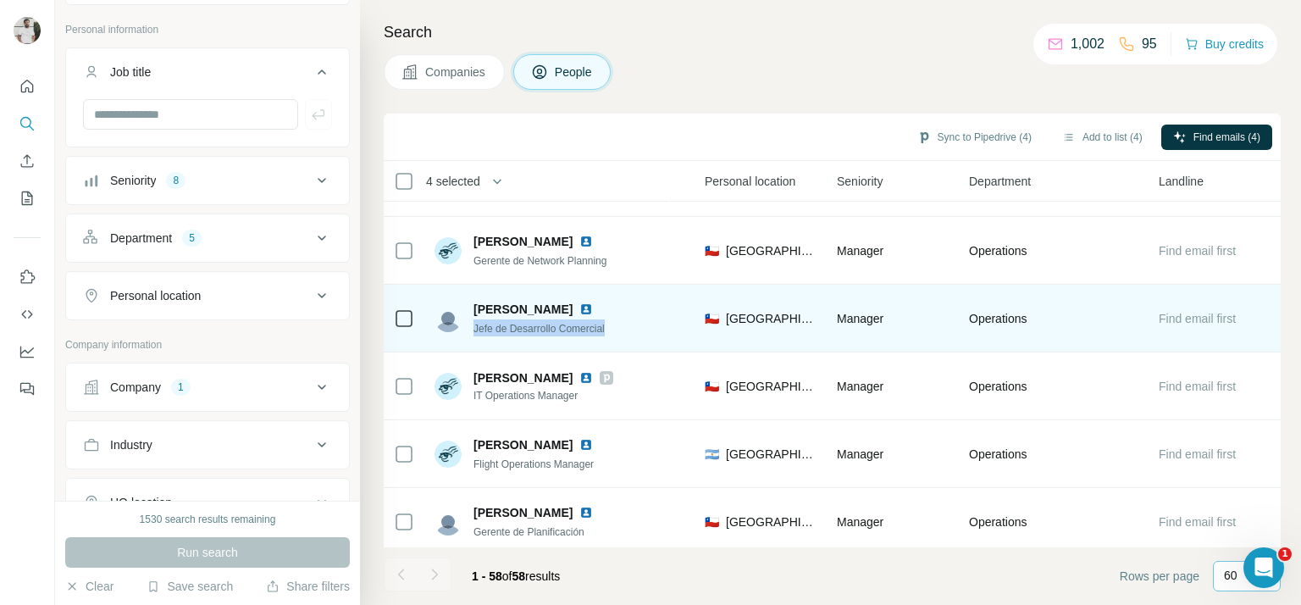
click at [538, 325] on span "Jefe de Desarrollo Comercial" at bounding box center [538, 329] width 131 height 12
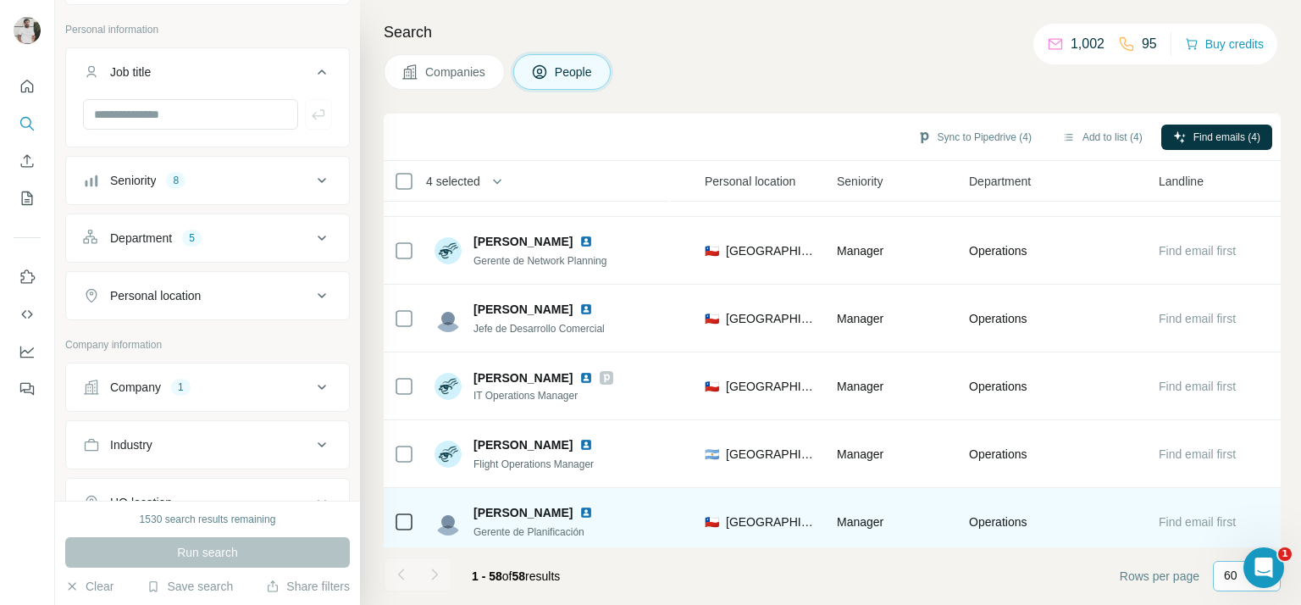
click at [552, 527] on span "Gerente de Planificación" at bounding box center [528, 532] width 111 height 12
click at [554, 527] on span "Gerente de Planificación" at bounding box center [528, 532] width 111 height 12
click at [555, 527] on span "Gerente de Planificación" at bounding box center [528, 532] width 111 height 12
click at [562, 527] on span "Gerente de Planificación" at bounding box center [528, 532] width 111 height 12
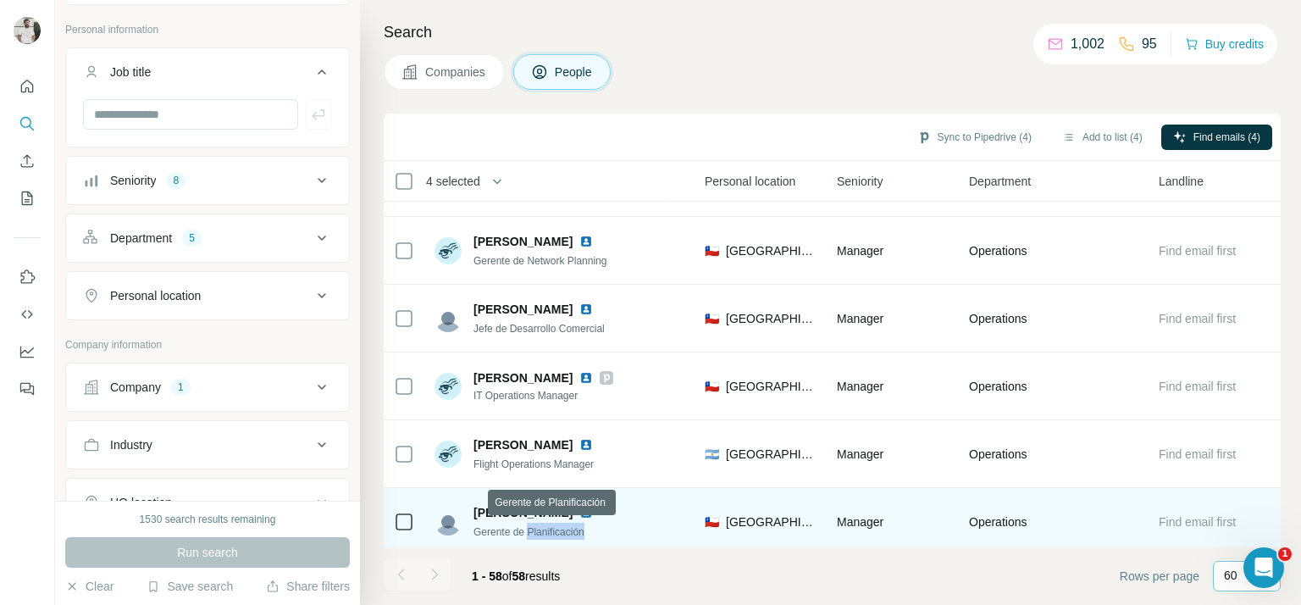
click at [562, 527] on span "Gerente de Planificación" at bounding box center [528, 532] width 111 height 12
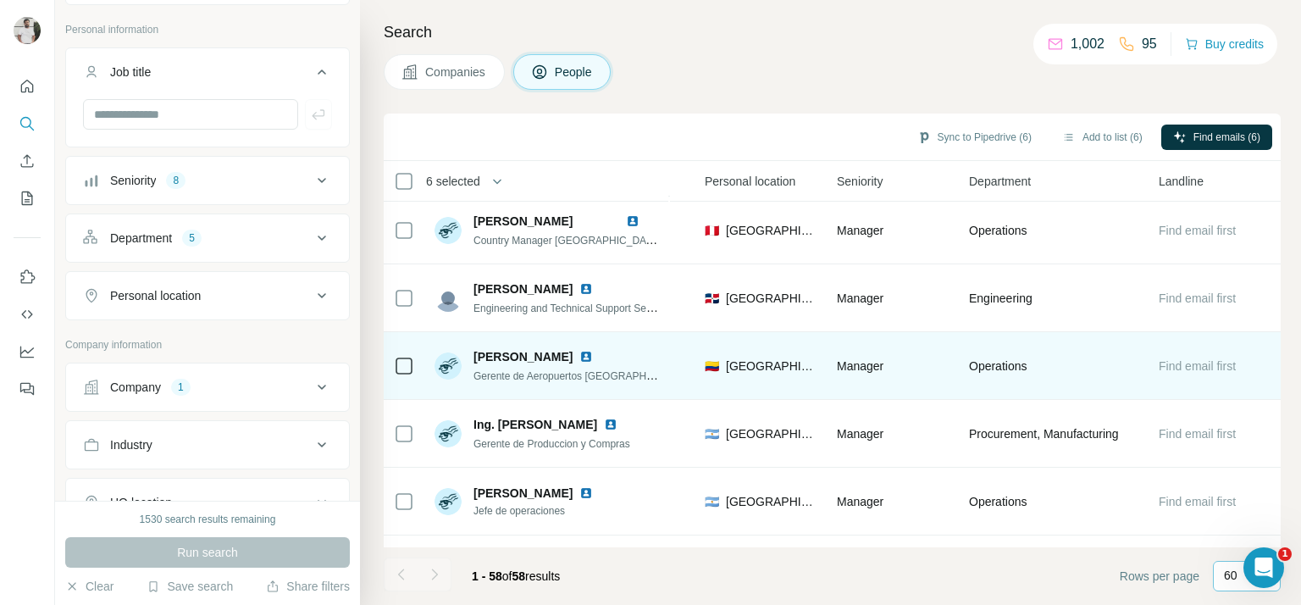
scroll to position [2174, 568]
click at [501, 372] on span "Gerente de Aeropuertos Colombia" at bounding box center [581, 375] width 217 height 14
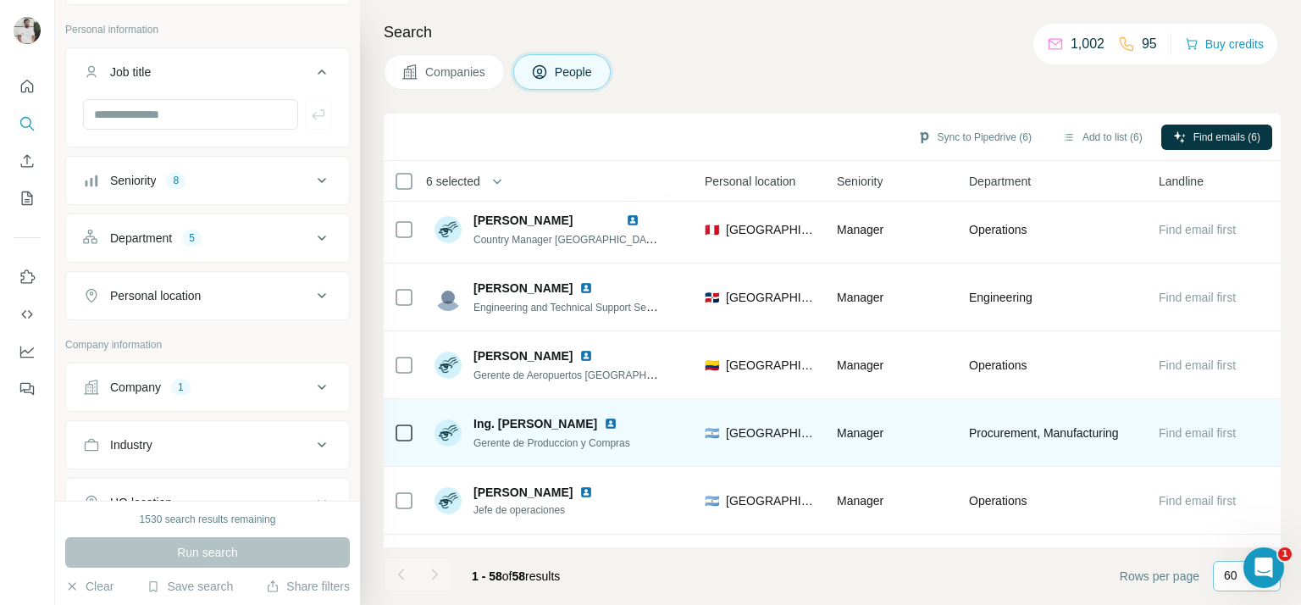
click at [627, 437] on span "Gerente de Produccion y Compras" at bounding box center [551, 443] width 157 height 12
click at [621, 445] on span "Gerente de Produccion y Compras" at bounding box center [551, 443] width 157 height 12
click at [621, 444] on span "Gerente de Produccion y Compras" at bounding box center [551, 443] width 157 height 12
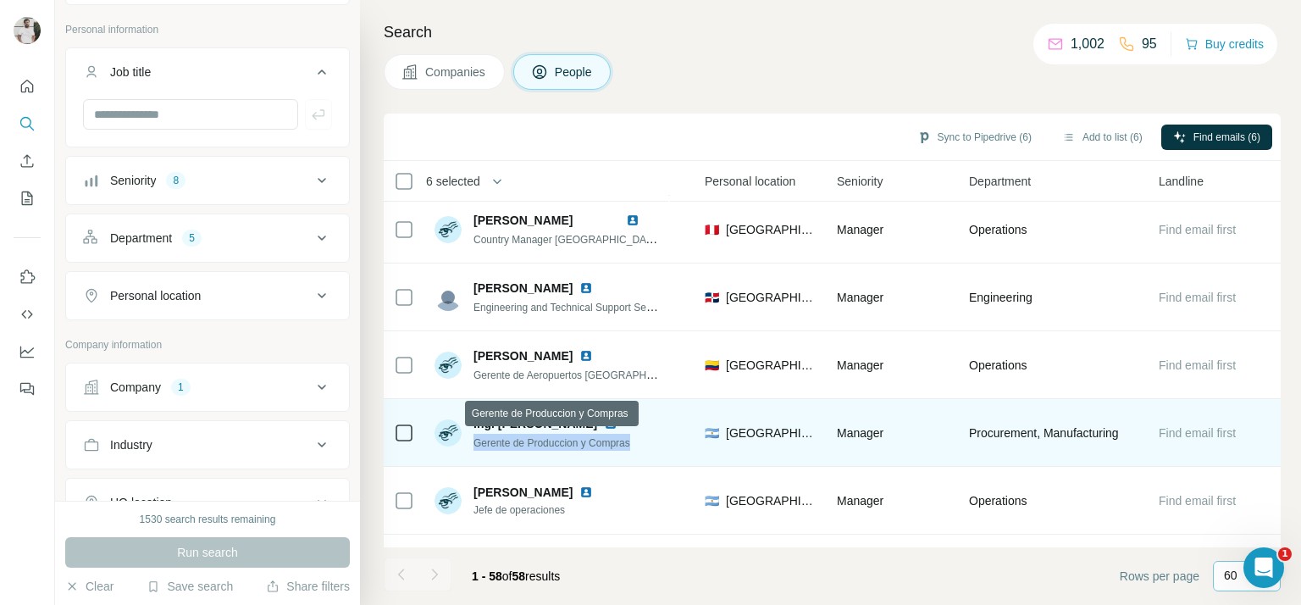
click at [621, 444] on span "Gerente de Produccion y Compras" at bounding box center [551, 443] width 157 height 12
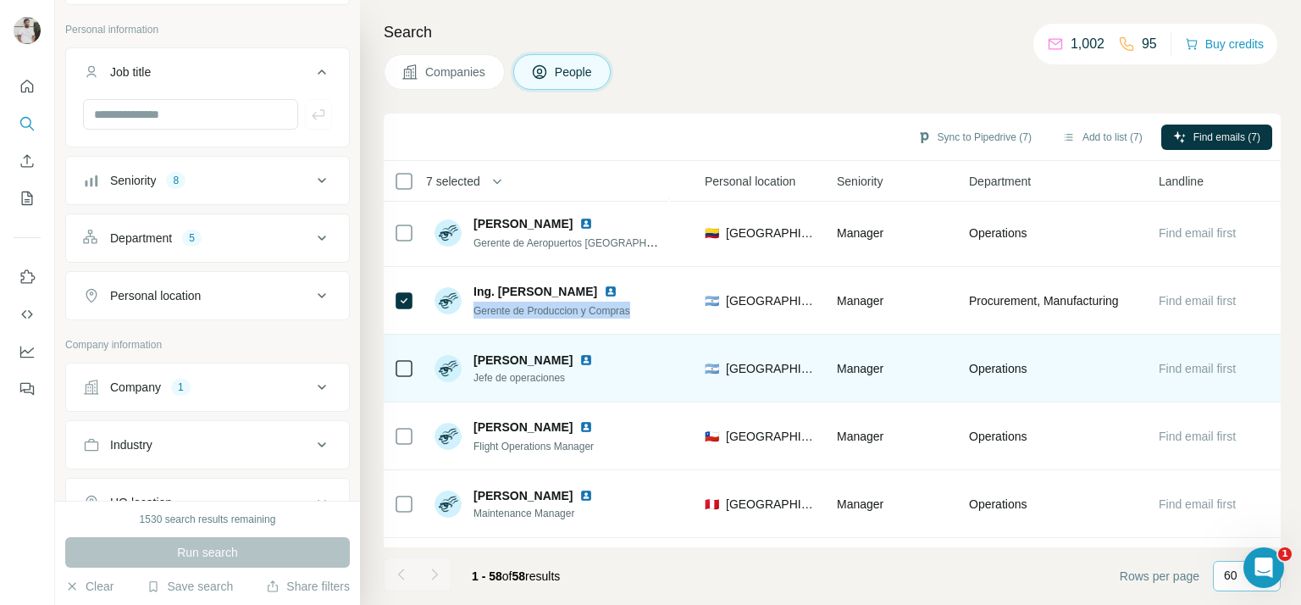
scroll to position [2311, 568]
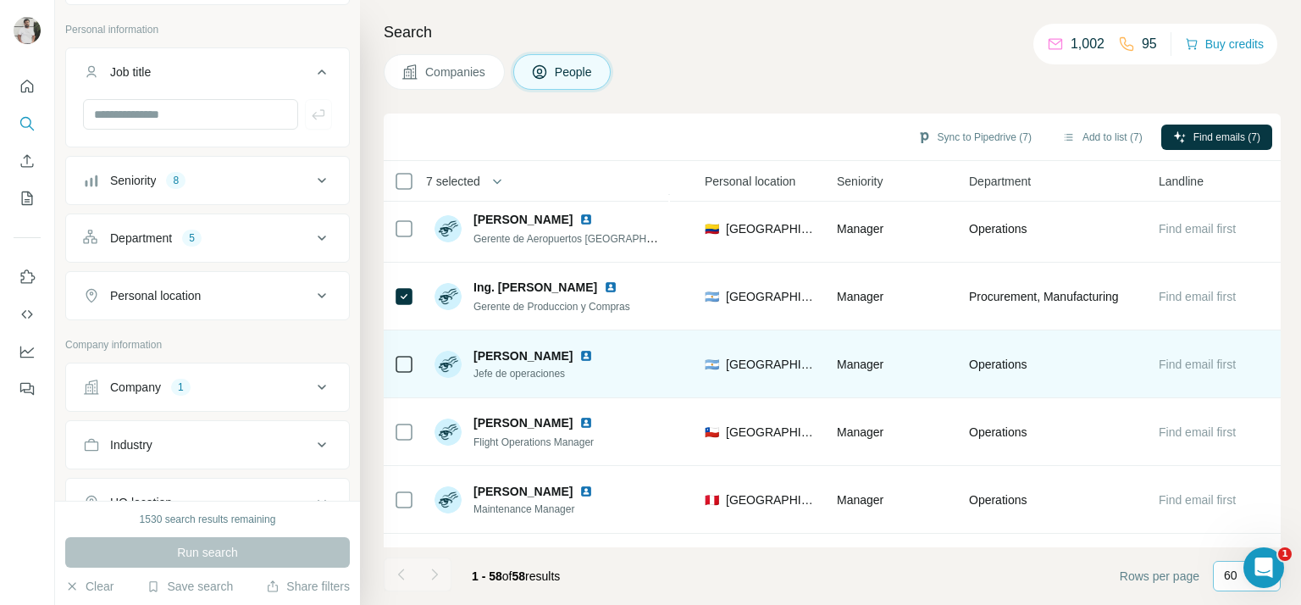
click at [536, 369] on span "Jefe de operaciones" at bounding box center [543, 373] width 140 height 15
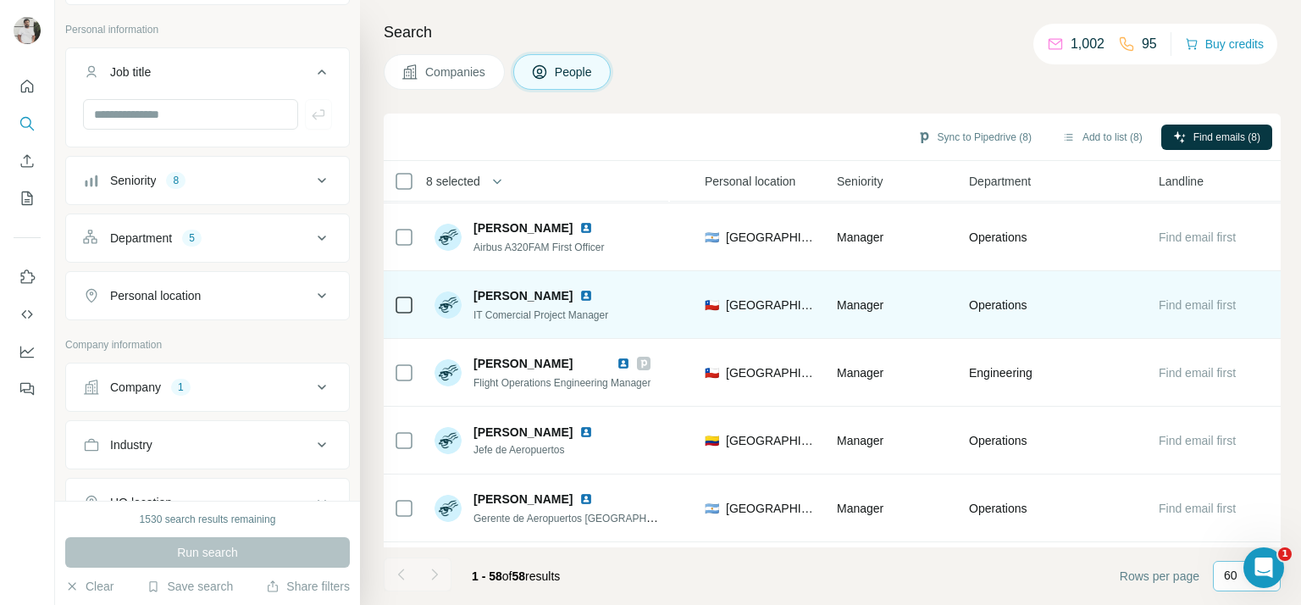
scroll to position [2644, 568]
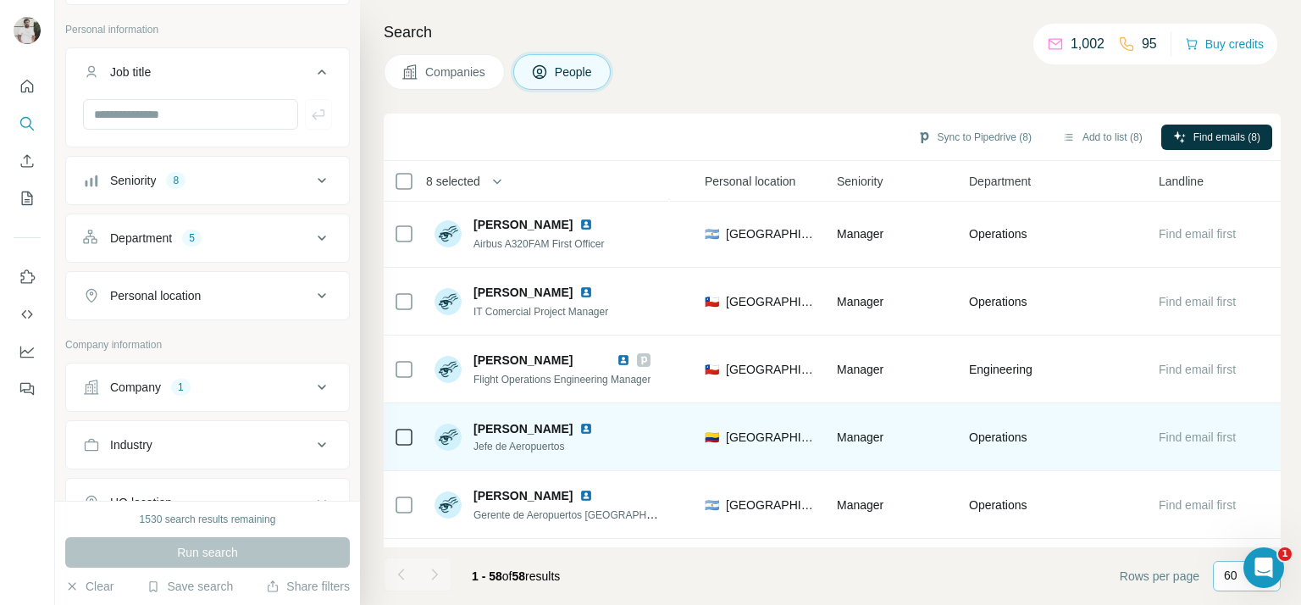
click at [533, 443] on span "Jefe de Aeropuertos" at bounding box center [543, 446] width 140 height 15
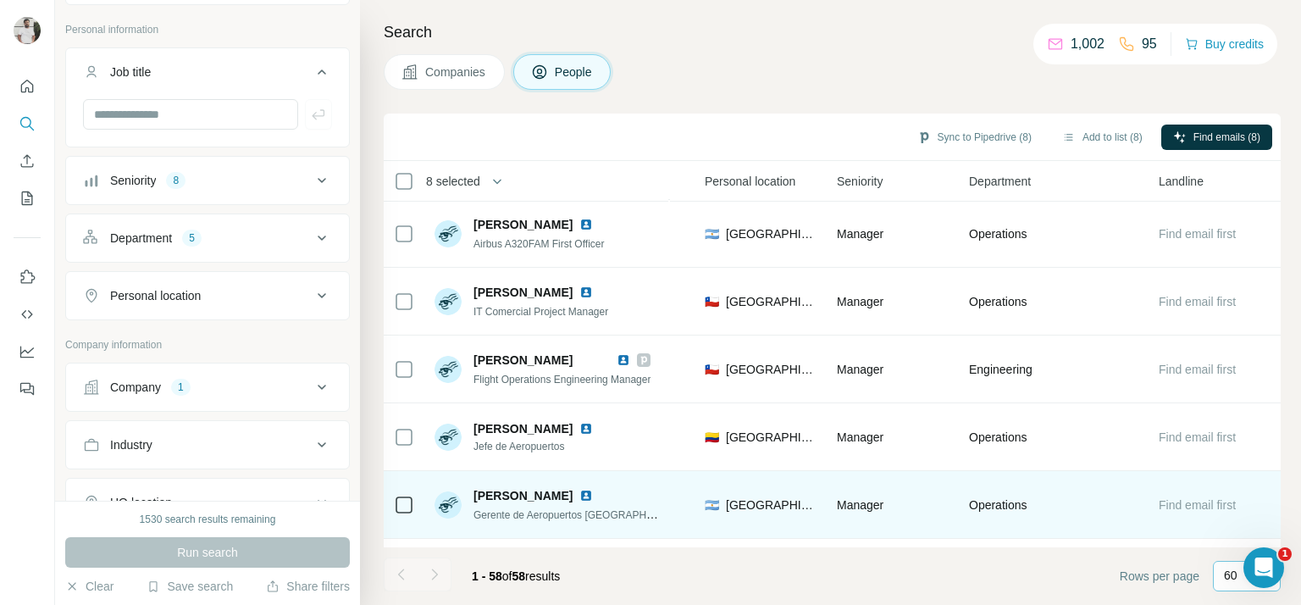
click at [505, 515] on span "Gerente de Aeropuertos Argentina" at bounding box center [581, 514] width 217 height 14
click at [505, 514] on span "Gerente de Aeropuertos Argentina" at bounding box center [581, 514] width 217 height 14
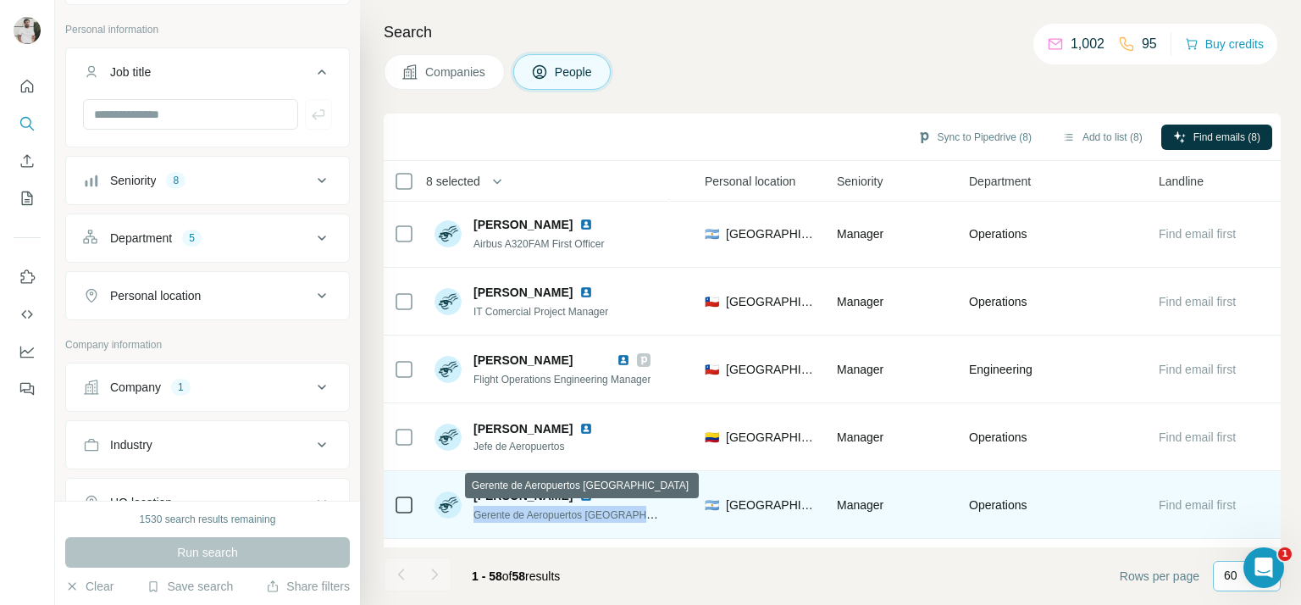
click at [506, 514] on span "Gerente de Aeropuertos Argentina" at bounding box center [581, 514] width 217 height 14
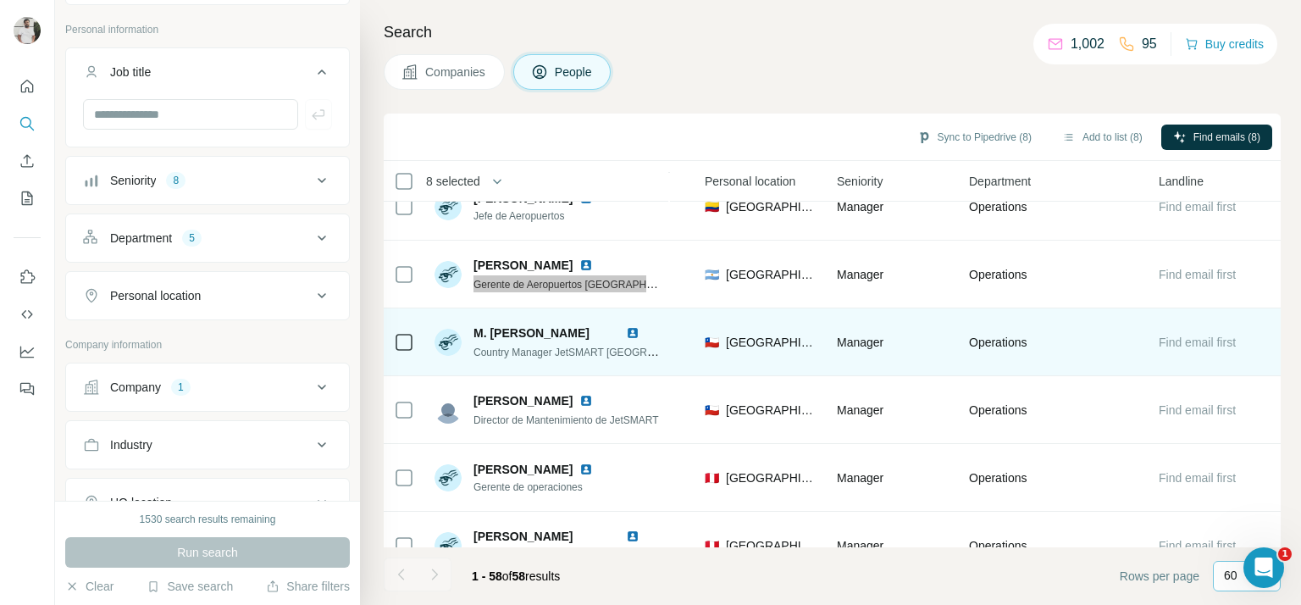
scroll to position [2883, 568]
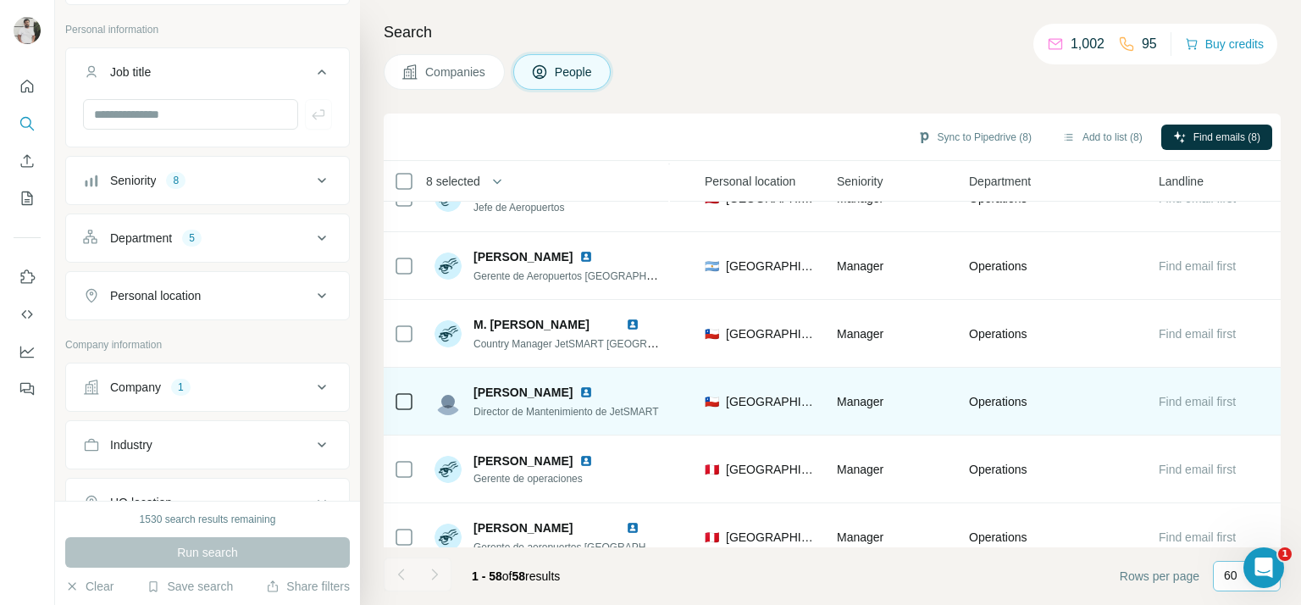
click at [562, 411] on span "Director de Mantenimiento de JetSMART" at bounding box center [565, 412] width 185 height 12
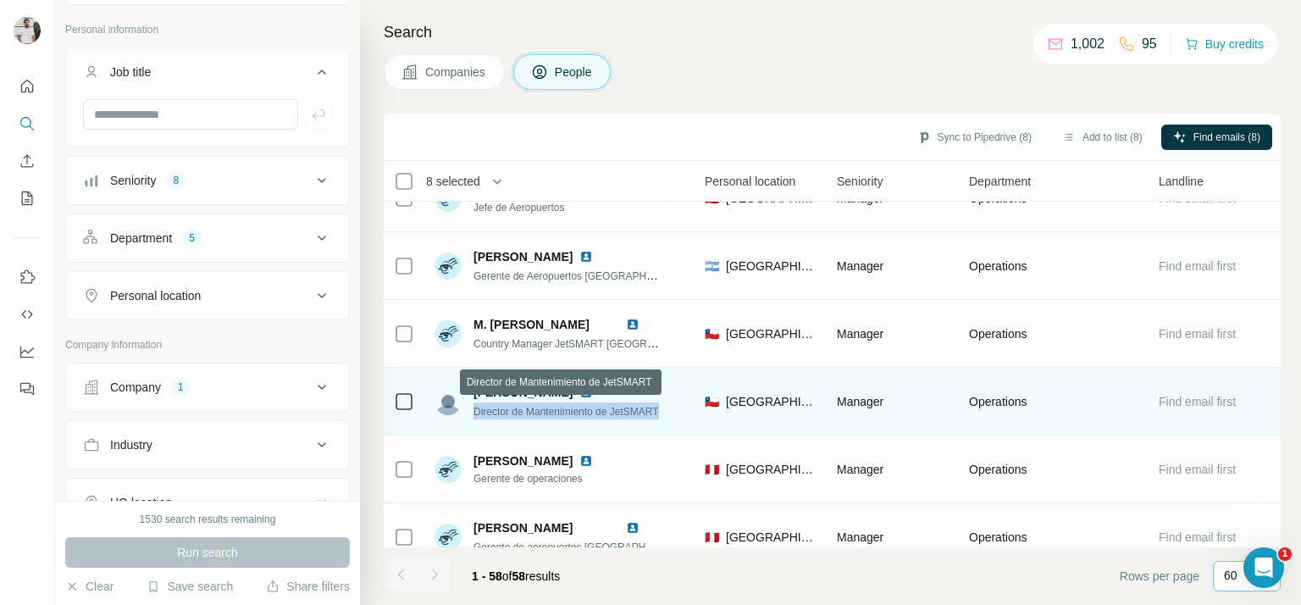
click at [562, 410] on span "Director de Mantenimiento de JetSMART" at bounding box center [565, 412] width 185 height 12
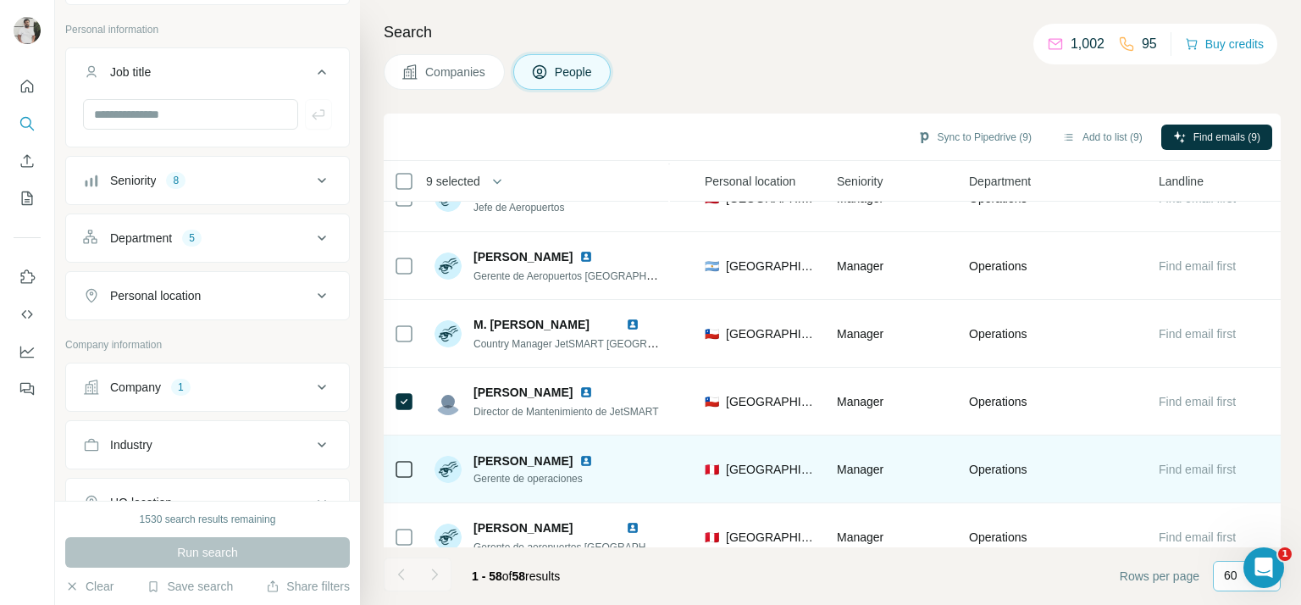
click at [510, 468] on div "Marco Arata Loreti Gerente de operaciones" at bounding box center [543, 469] width 140 height 34
click at [513, 473] on span "Gerente de operaciones" at bounding box center [543, 478] width 140 height 15
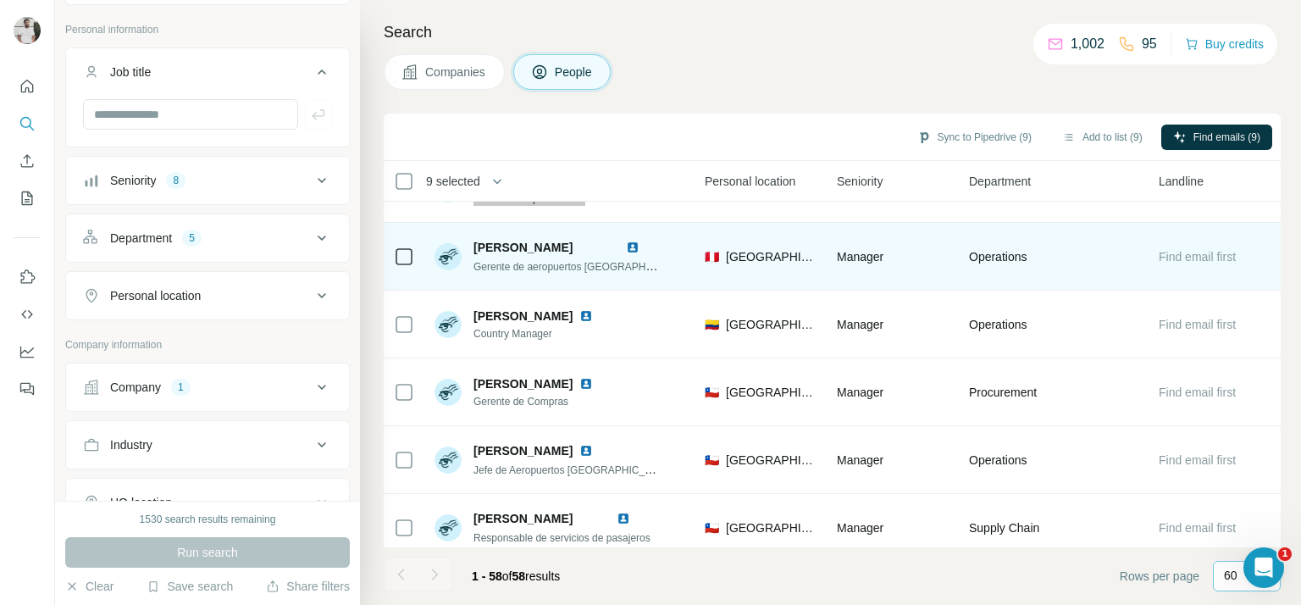
scroll to position [3164, 568]
click at [564, 263] on span "Gerente de aeropuertos Perú y Ecuador" at bounding box center [639, 265] width 333 height 14
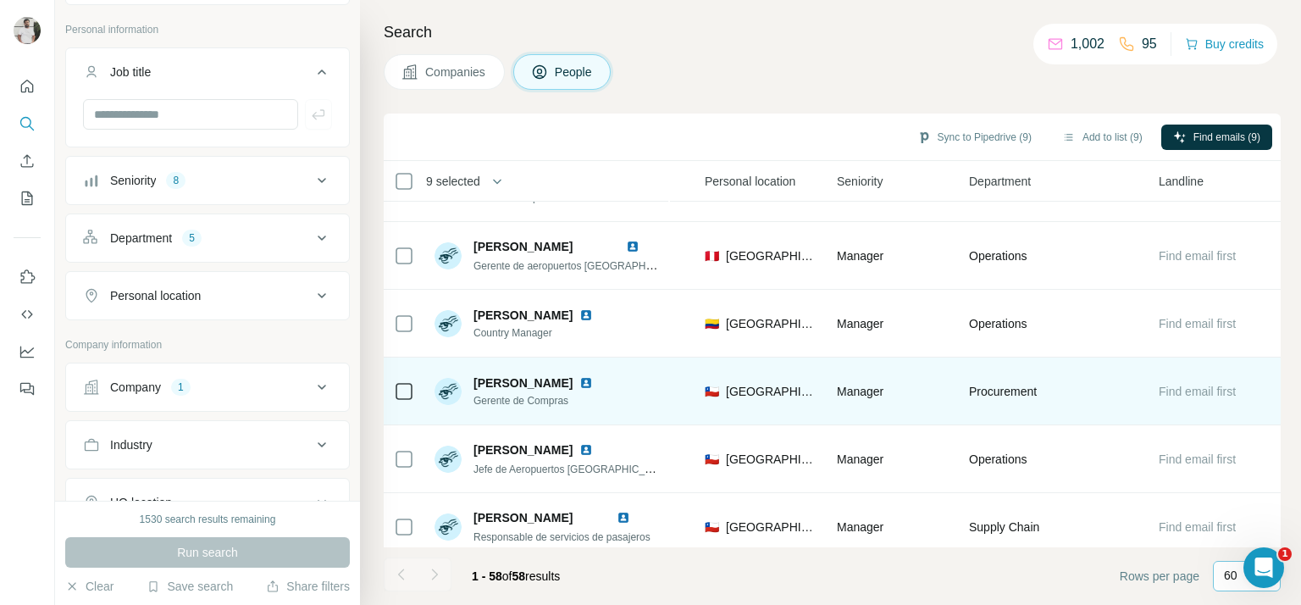
click at [512, 396] on span "Gerente de Compras" at bounding box center [543, 400] width 140 height 15
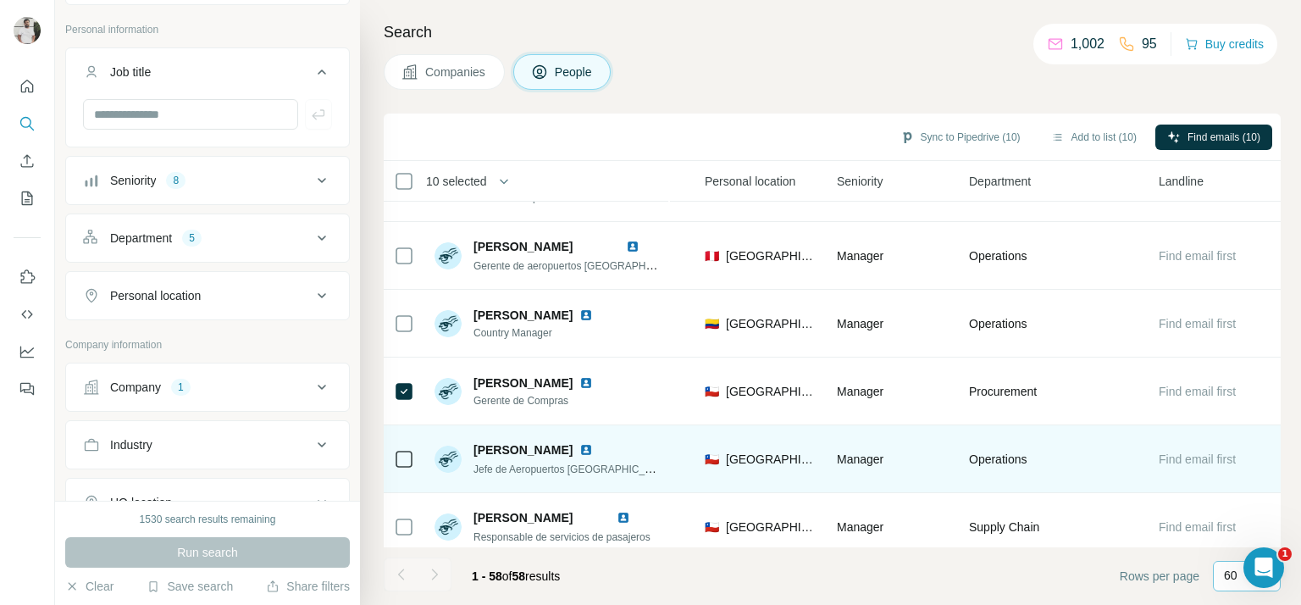
click at [512, 462] on span "Jefe de Aeropuertos Chile - Brasil - Uruguay" at bounding box center [687, 469] width 429 height 14
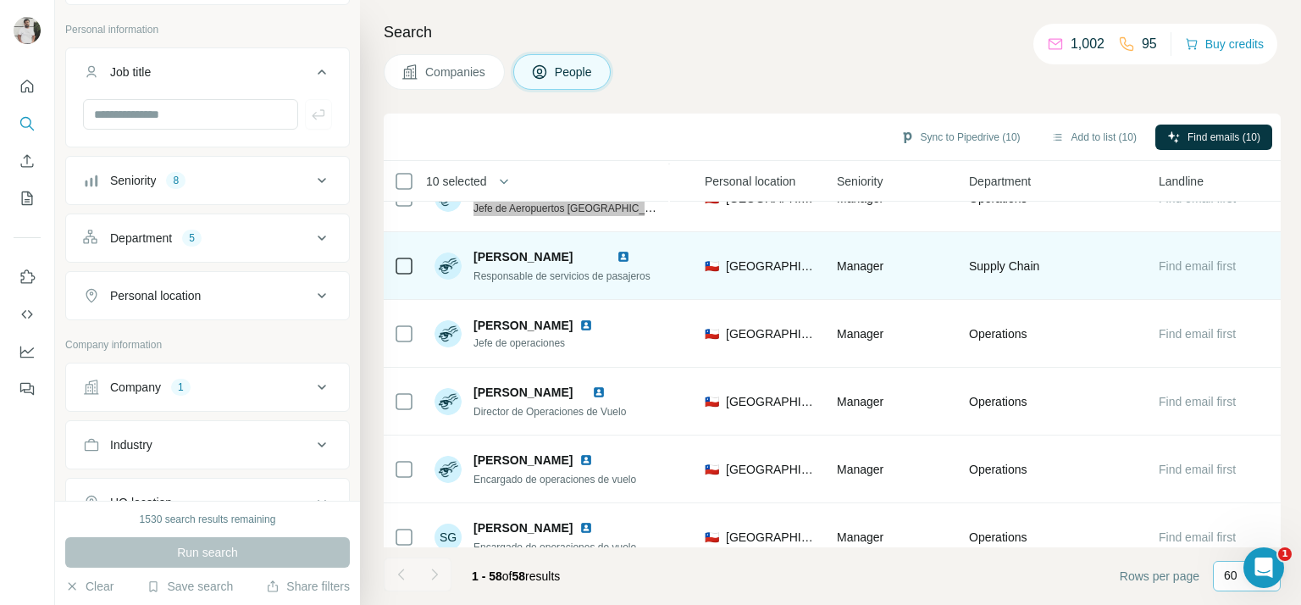
scroll to position [3427, 568]
click at [565, 272] on span "Responsable de servicios de pasajeros" at bounding box center [561, 275] width 177 height 12
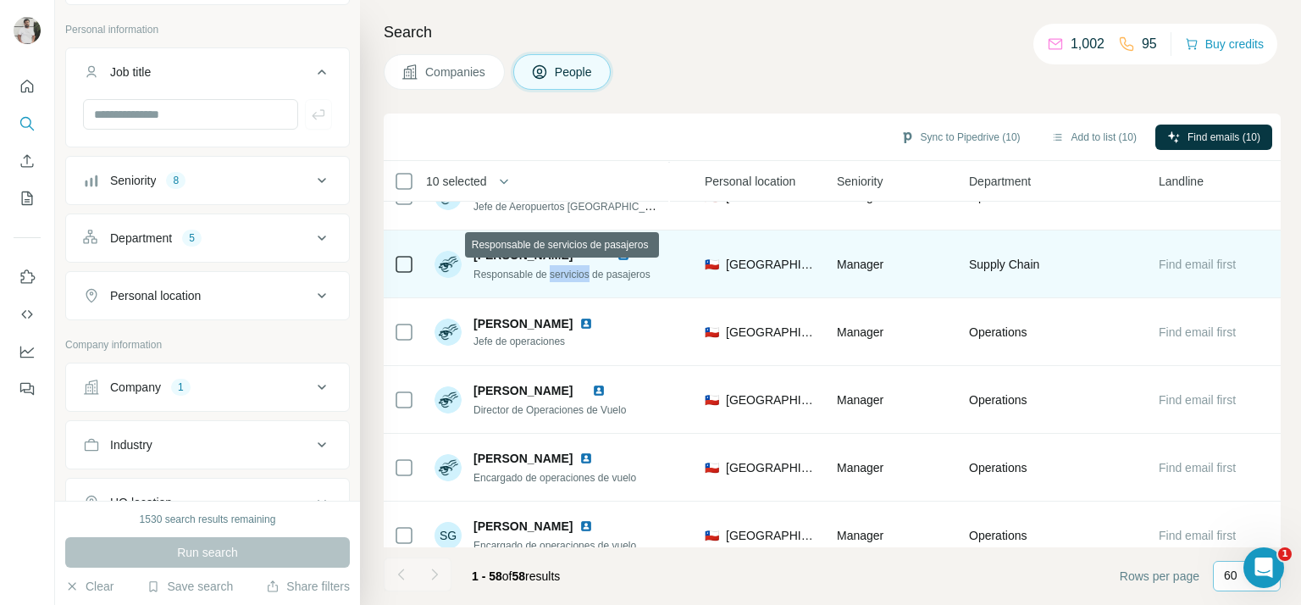
click at [565, 272] on span "Responsable de servicios de pasajeros" at bounding box center [561, 275] width 177 height 12
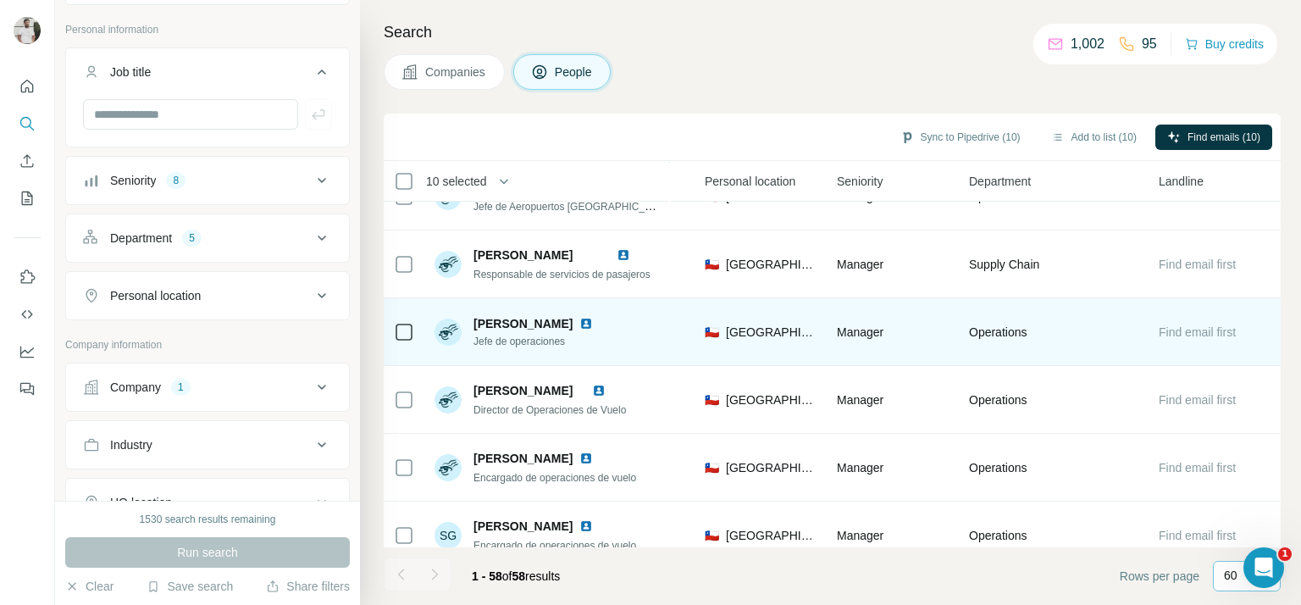
click at [522, 346] on span "Jefe de operaciones" at bounding box center [543, 341] width 140 height 15
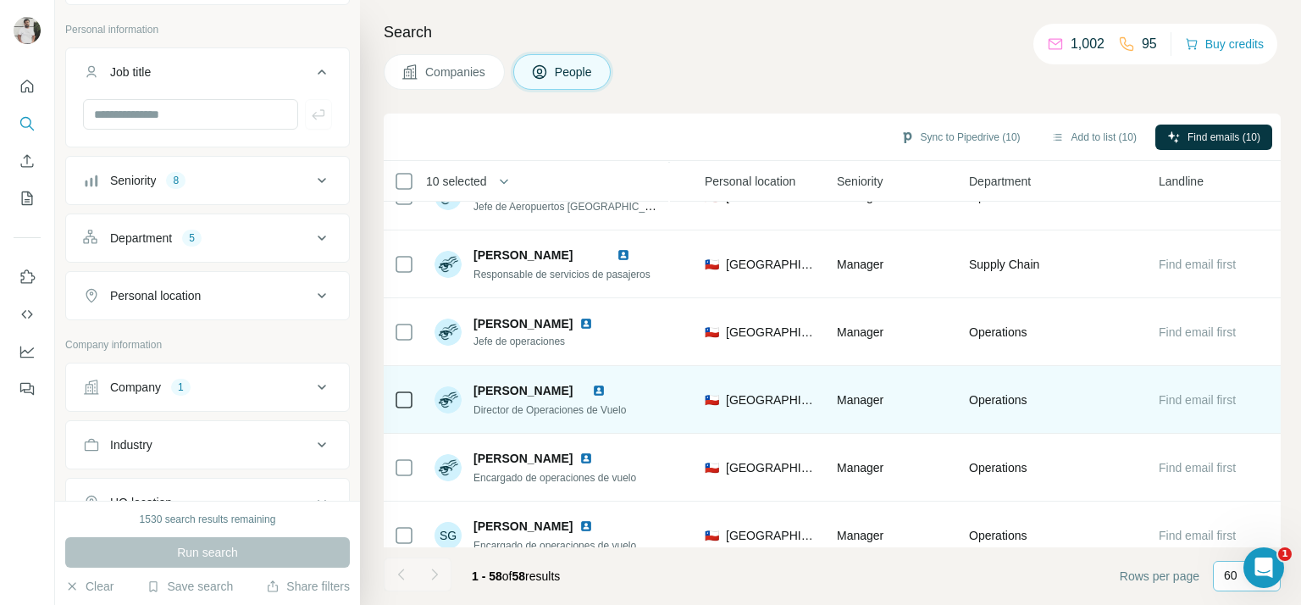
click at [517, 410] on span "Director de Operaciones de Vuelo" at bounding box center [549, 410] width 152 height 12
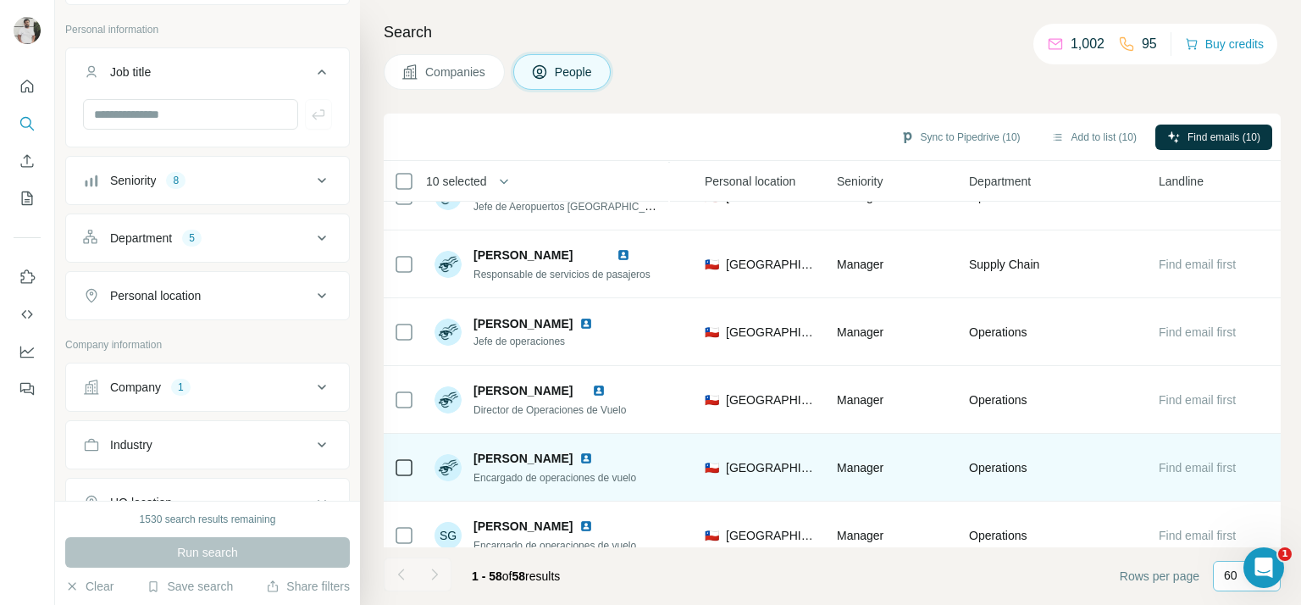
click at [505, 484] on div "Samuel Peña Encargado de operaciones de vuelo" at bounding box center [547, 467] width 225 height 47
click at [505, 482] on span "Encargado de operaciones de vuelo" at bounding box center [554, 478] width 163 height 12
click at [505, 481] on span "Encargado de operaciones de vuelo" at bounding box center [554, 478] width 163 height 12
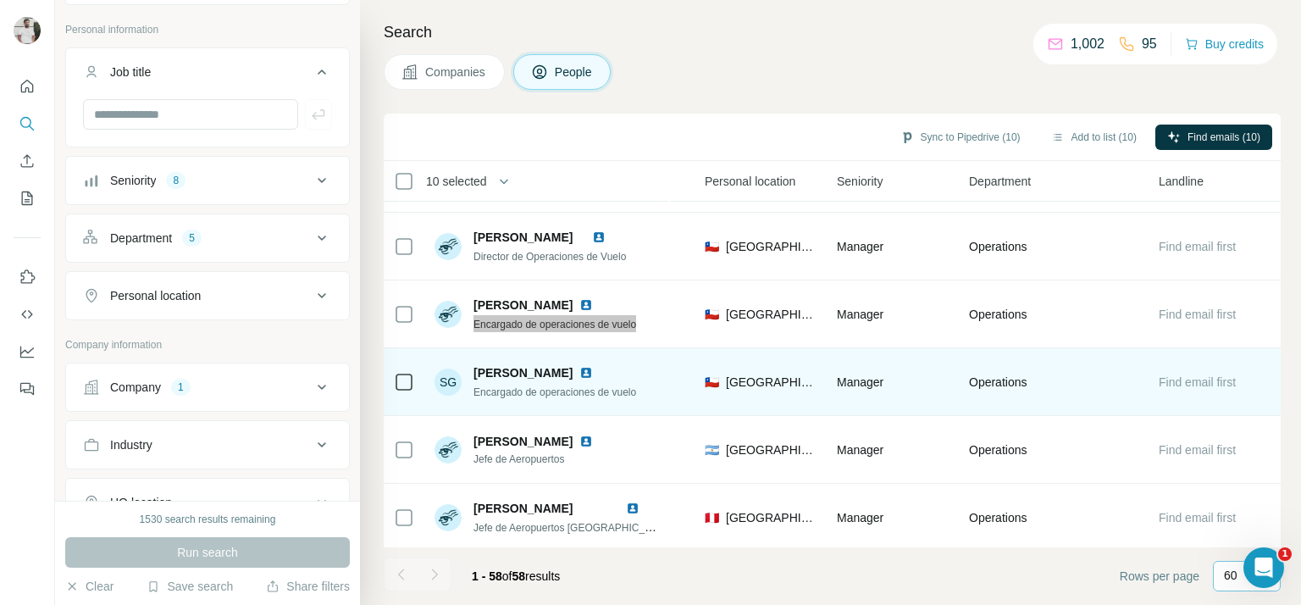
scroll to position [3593, 568]
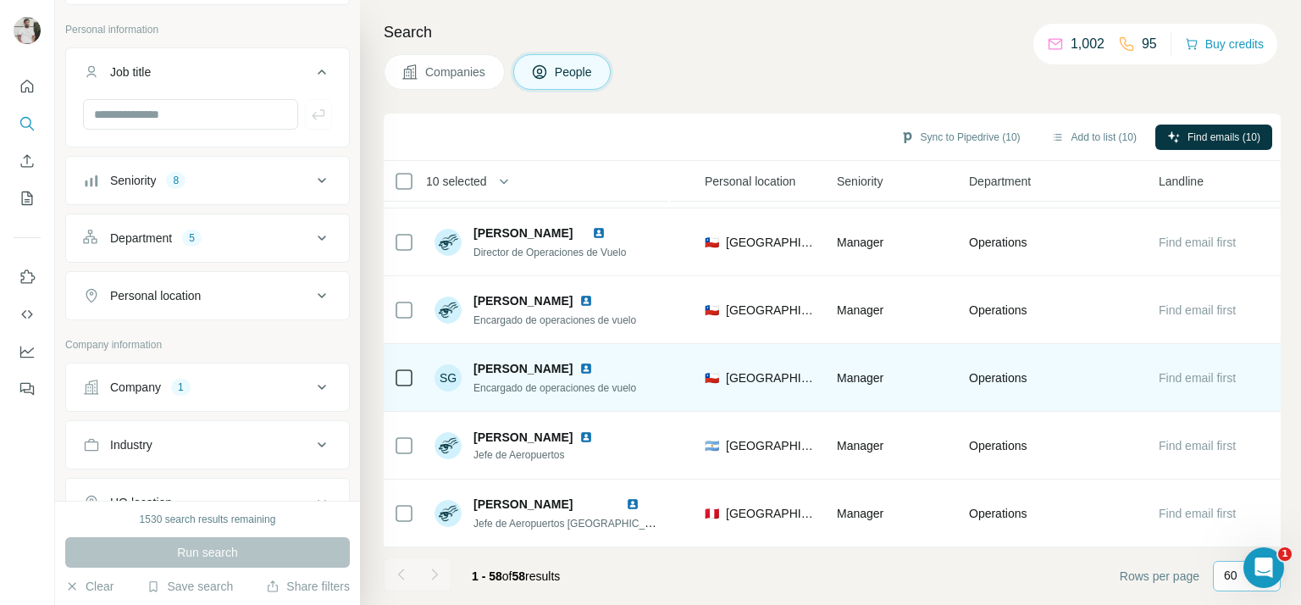
click at [579, 382] on span "Encargado de operaciones de vuelo" at bounding box center [554, 388] width 163 height 12
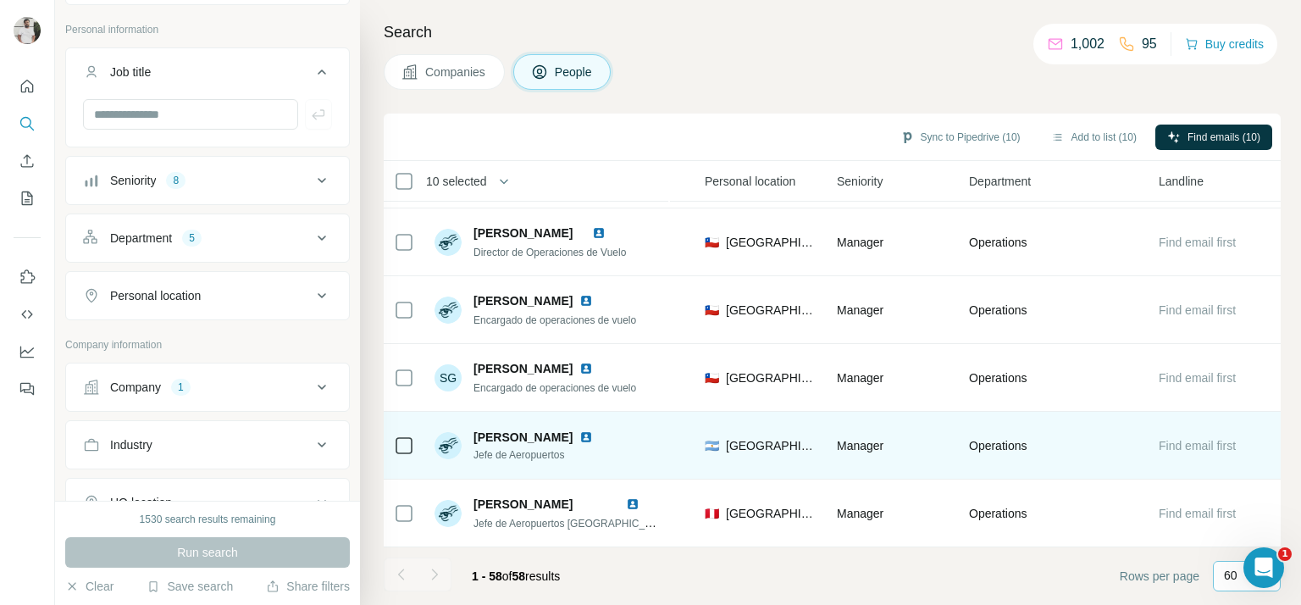
click at [544, 447] on span "Jefe de Aeropuertos" at bounding box center [543, 454] width 140 height 15
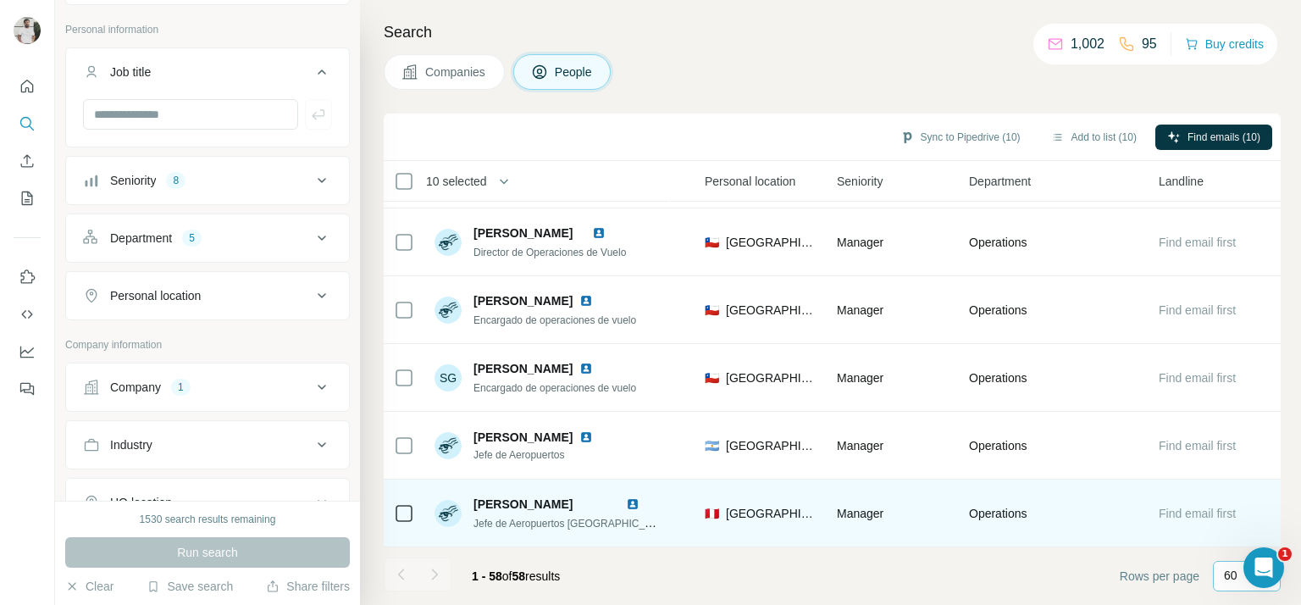
click at [617, 514] on div "Jefe de Aeropuertos Perú - Ecuador" at bounding box center [566, 522] width 186 height 17
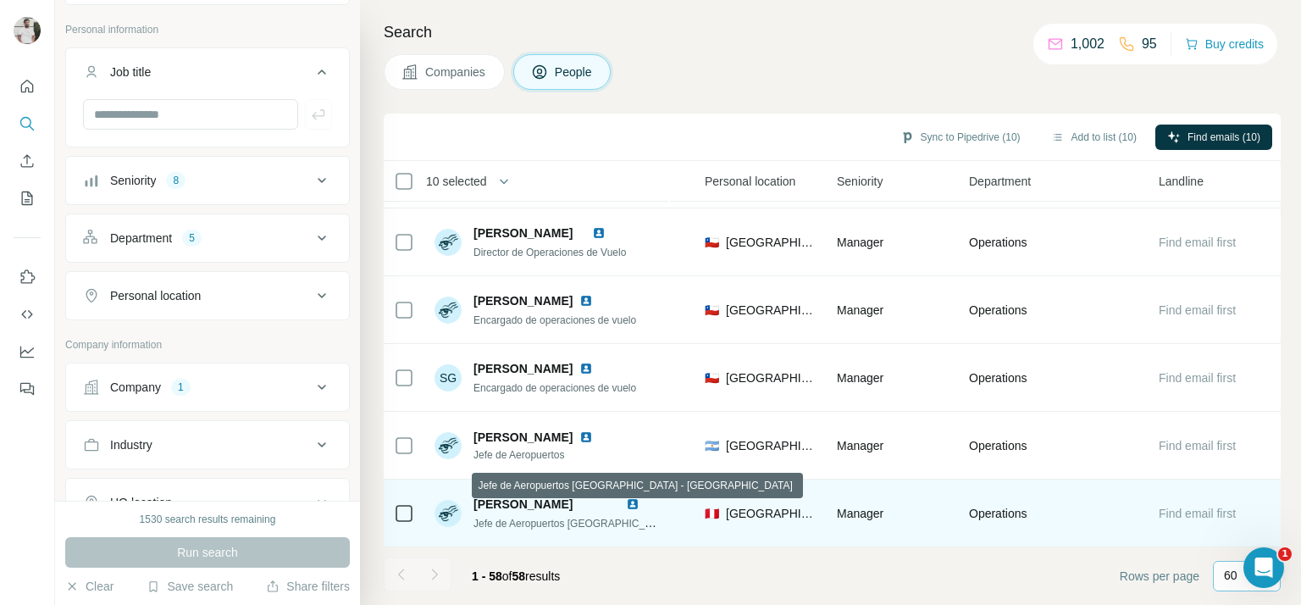
click at [612, 516] on span "Jefe de Aeropuertos Perú - Ecuador" at bounding box center [630, 523] width 314 height 14
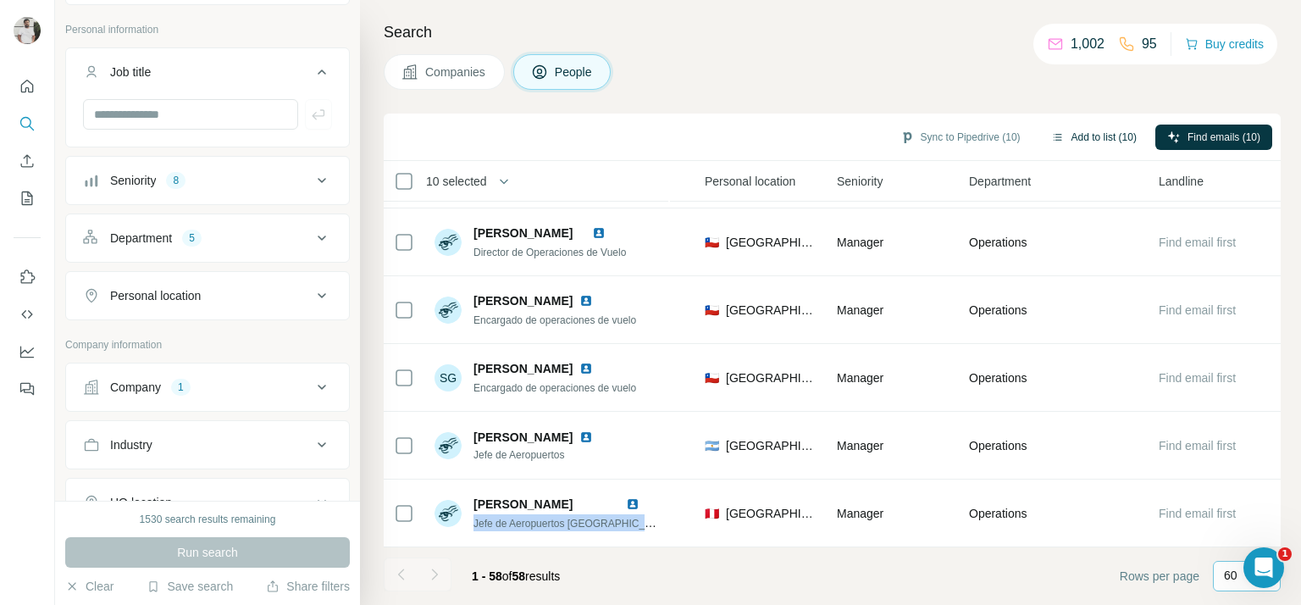
click at [1093, 138] on button "Add to list (10)" at bounding box center [1093, 137] width 109 height 25
click at [1097, 128] on button "Add to list (10)" at bounding box center [1093, 137] width 109 height 25
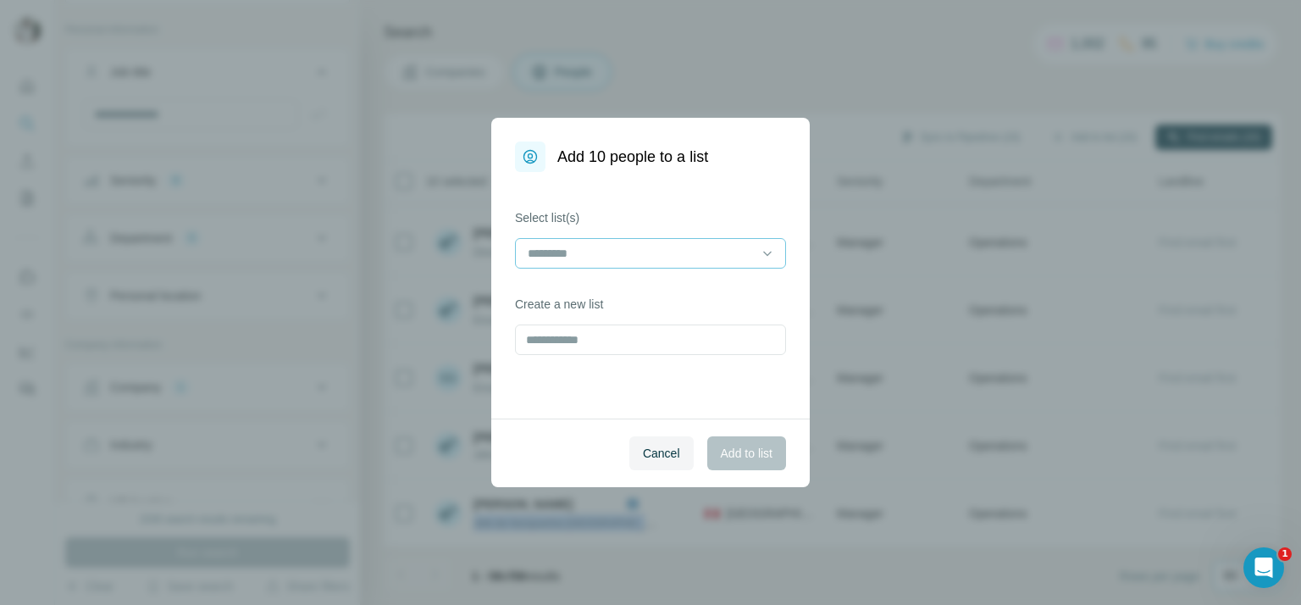
click at [584, 244] on input at bounding box center [640, 253] width 229 height 19
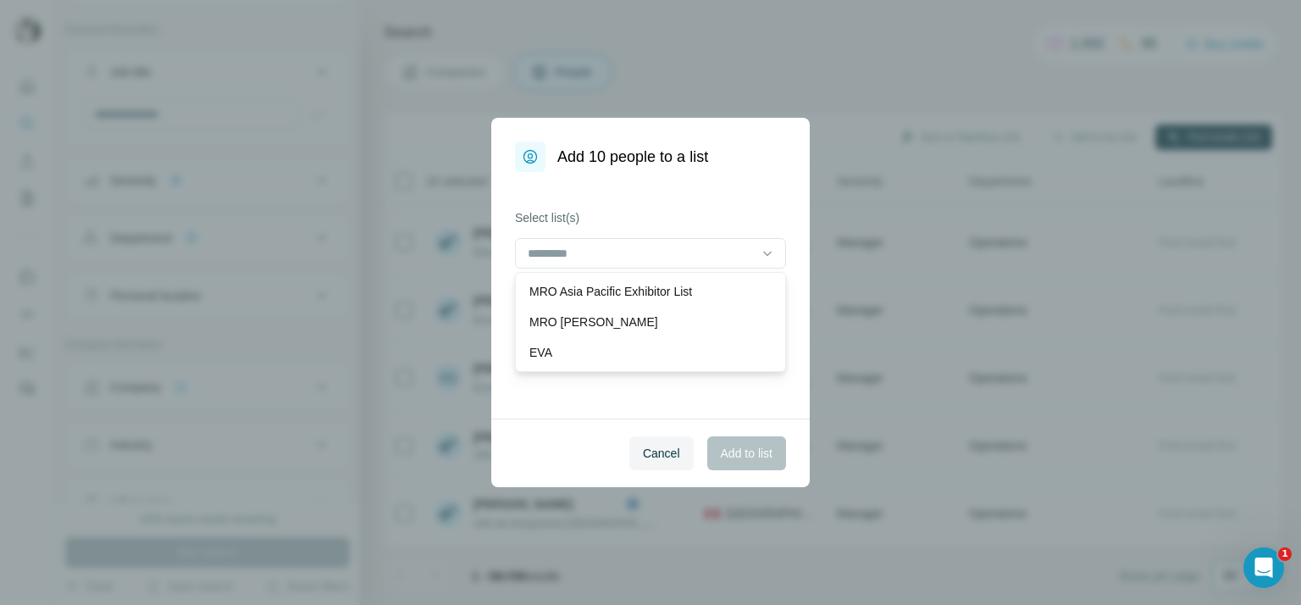
click at [701, 223] on label "Select list(s)" at bounding box center [650, 217] width 271 height 17
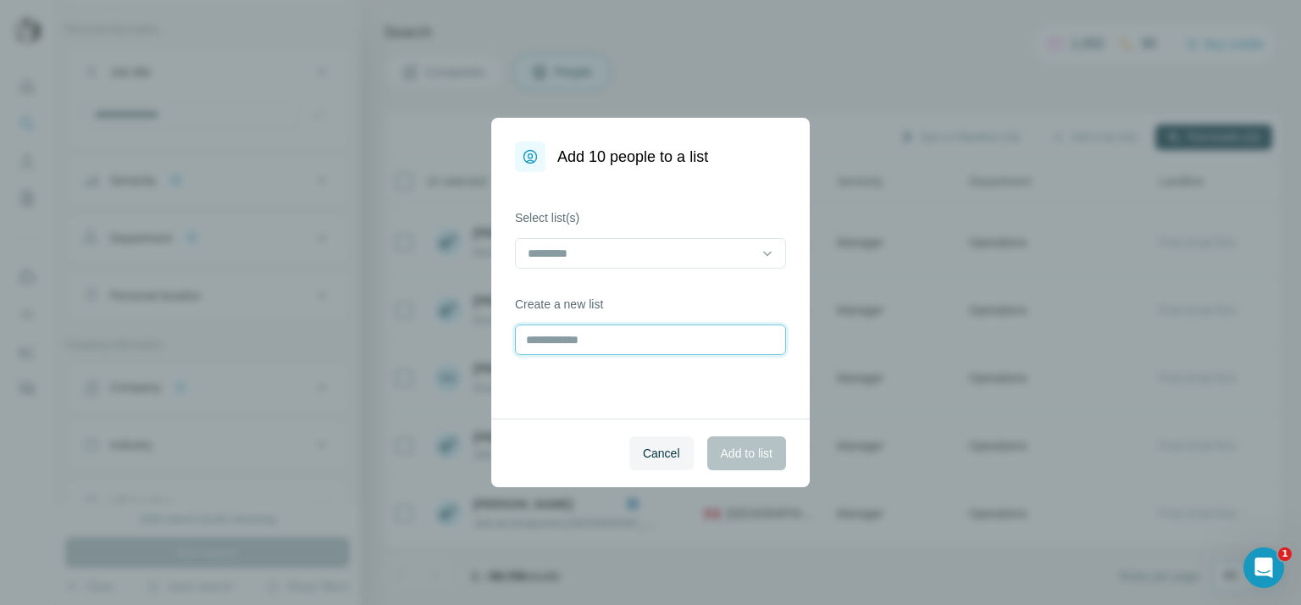
click at [651, 340] on input "text" at bounding box center [650, 339] width 271 height 30
type input "********"
click at [729, 446] on span "Add to list" at bounding box center [747, 453] width 52 height 17
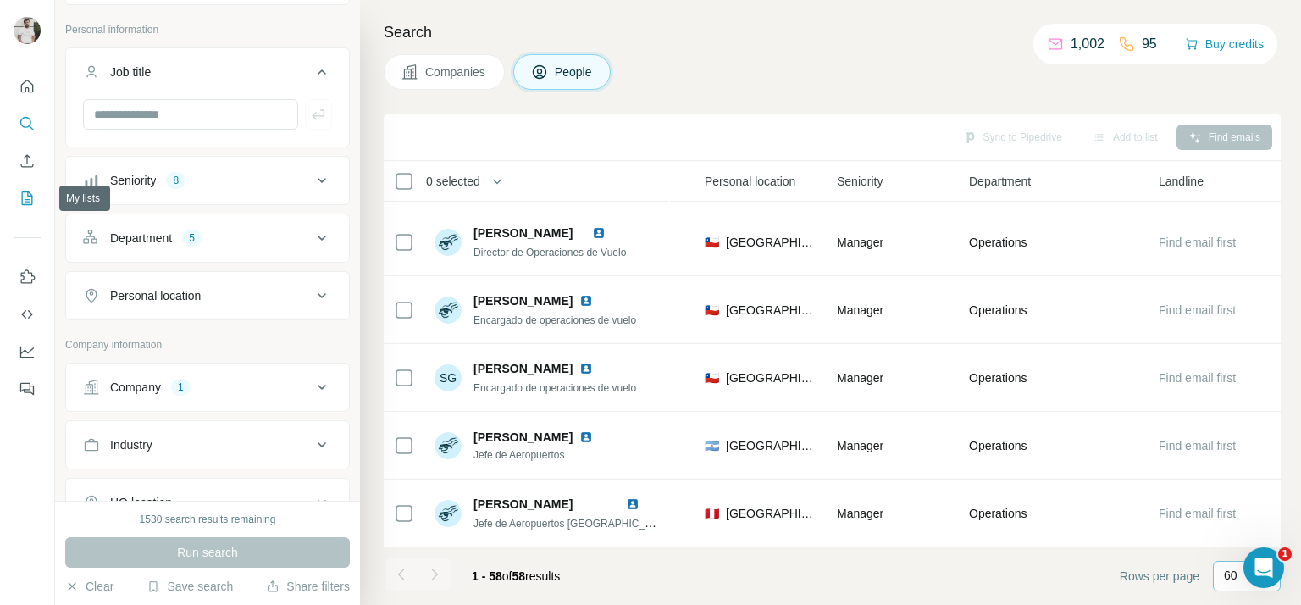
click at [27, 197] on icon "My lists" at bounding box center [27, 198] width 17 height 17
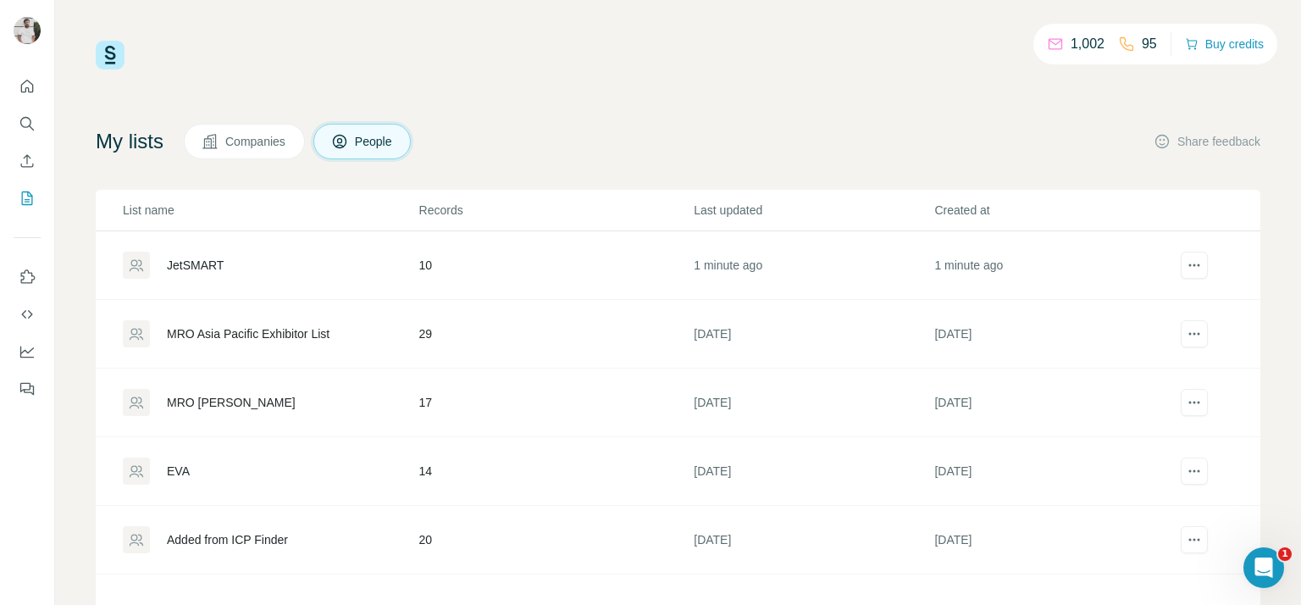
click at [193, 263] on div "JetSMART" at bounding box center [195, 265] width 57 height 17
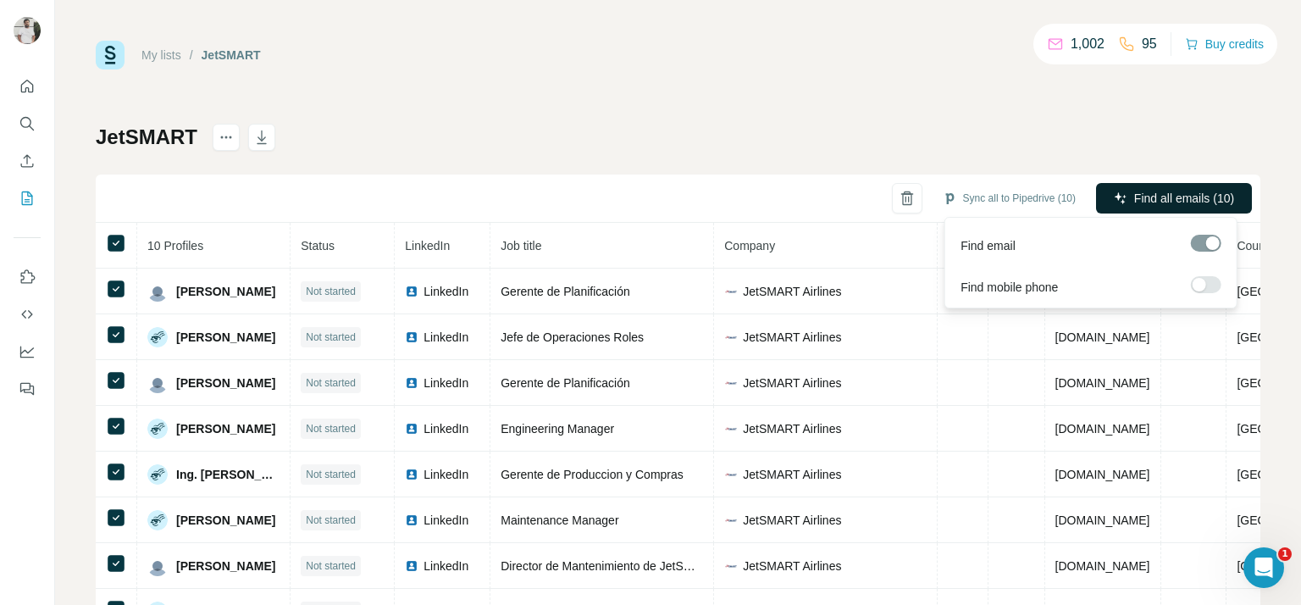
click at [1157, 205] on span "Find all emails (10)" at bounding box center [1184, 198] width 100 height 17
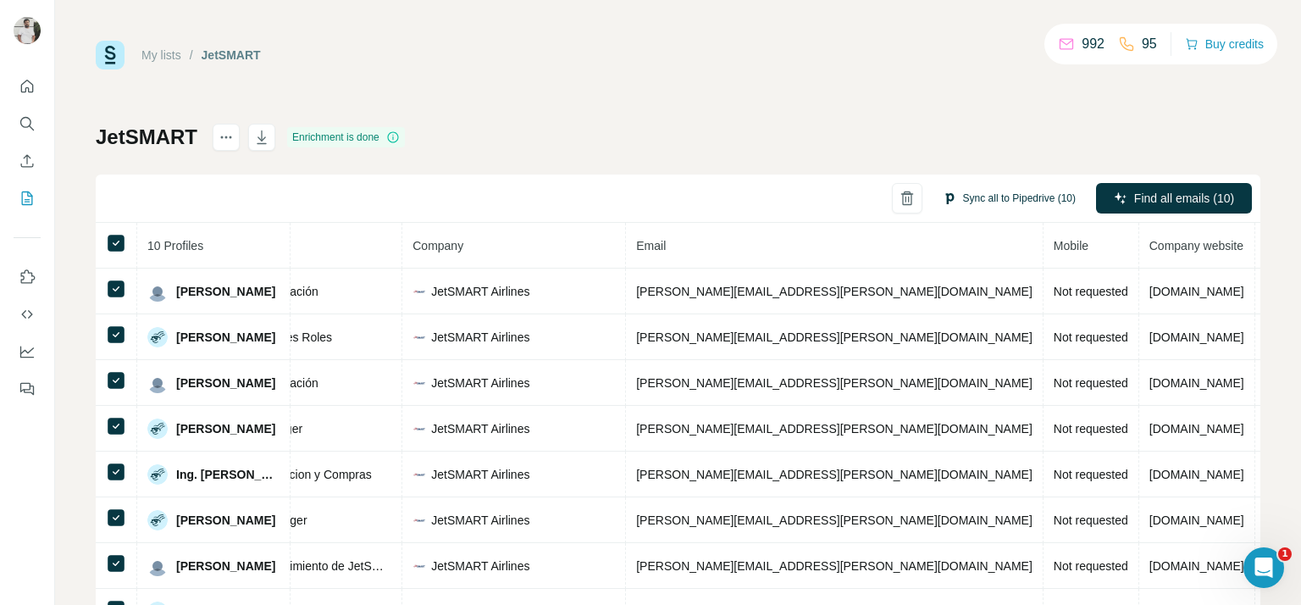
click at [1019, 208] on button "Sync all to Pipedrive (10)" at bounding box center [1009, 197] width 157 height 25
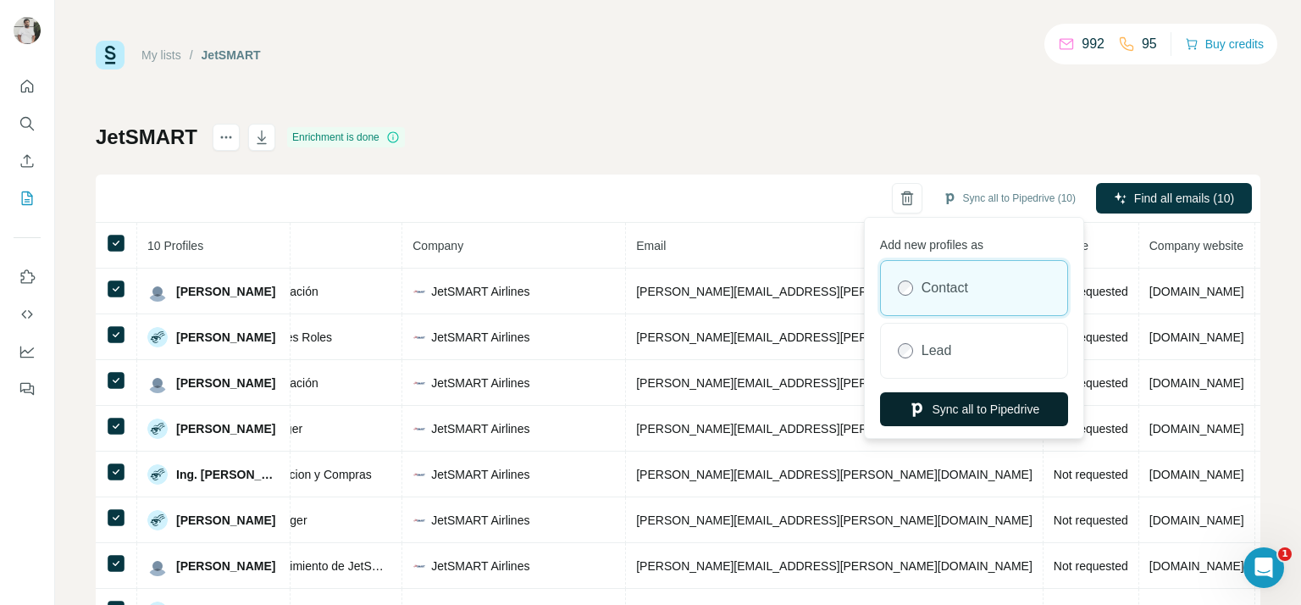
click at [972, 405] on button "Sync all to Pipedrive" at bounding box center [974, 409] width 188 height 34
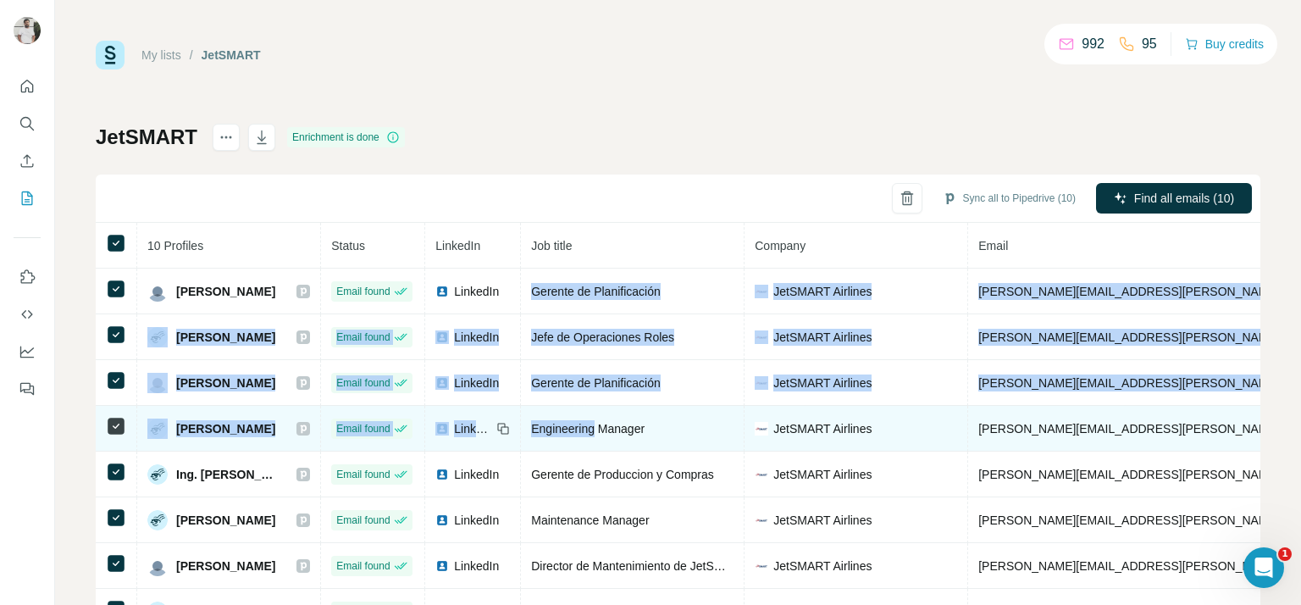
drag, startPoint x: 557, startPoint y: 279, endPoint x: 626, endPoint y: 414, distance: 151.9
click at [626, 414] on tbody "Alejandro Fredes Fornés Email found LinkedIn Gerente de Planificación JetSMART …" at bounding box center [951, 497] width 1711 height 457
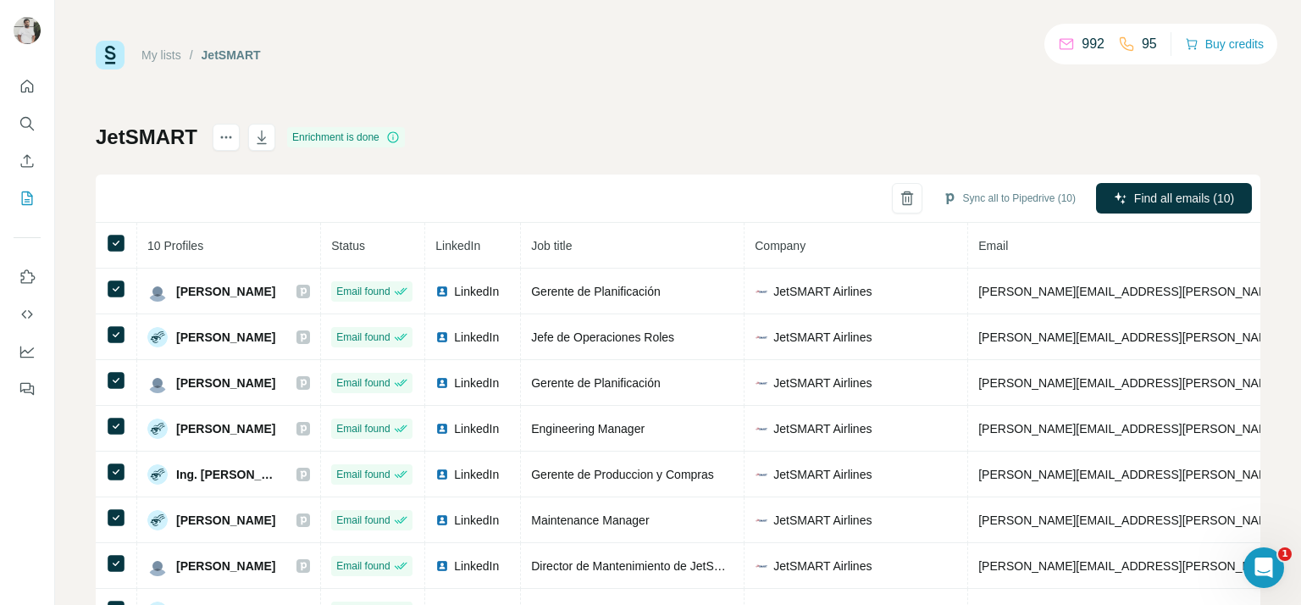
click at [672, 223] on th "Job title" at bounding box center [633, 246] width 224 height 46
click at [257, 136] on icon "button" at bounding box center [261, 137] width 17 height 17
click at [30, 121] on icon "Search" at bounding box center [27, 123] width 17 height 17
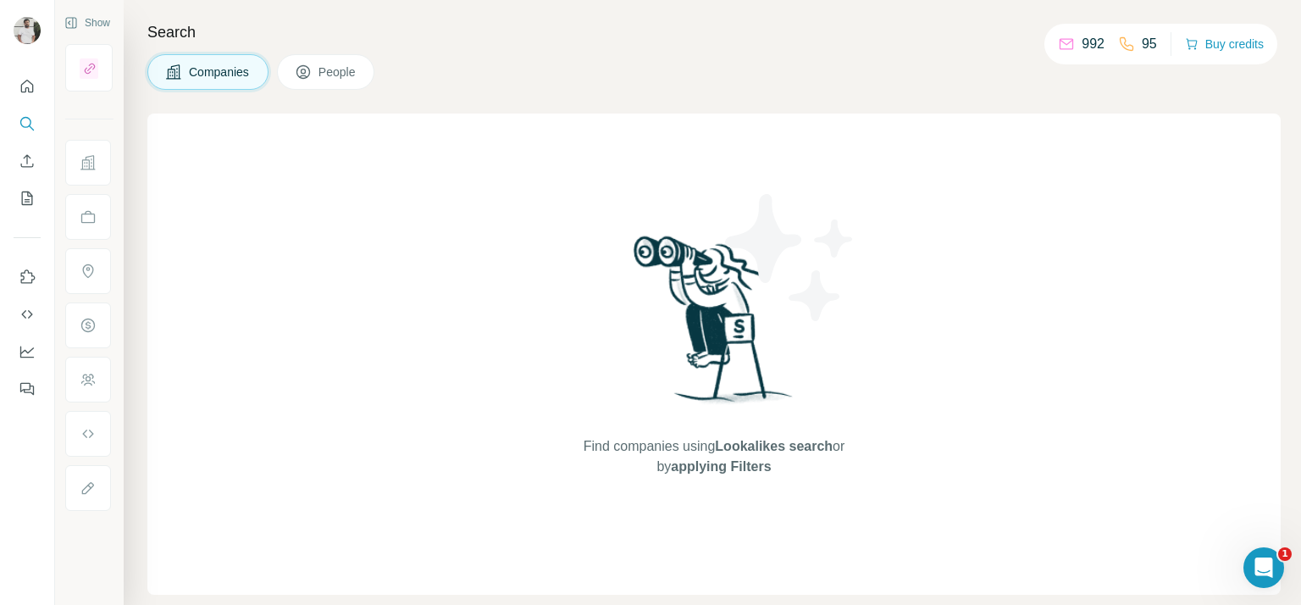
click at [348, 83] on button "People" at bounding box center [326, 72] width 98 height 36
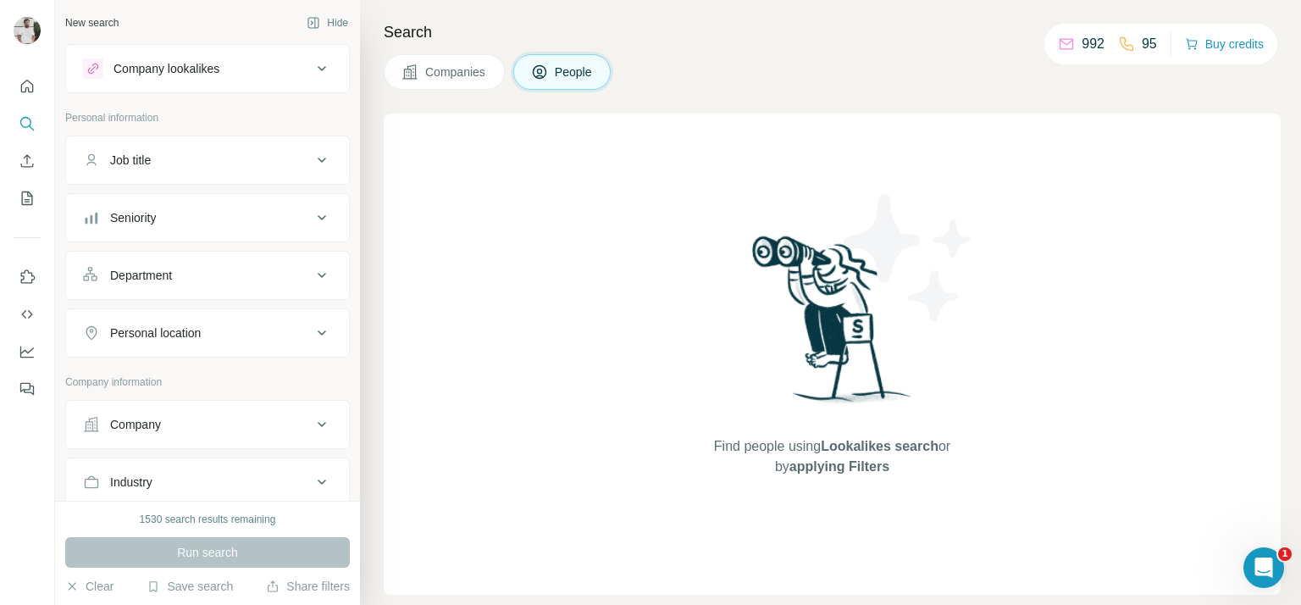
click at [191, 215] on div "Seniority" at bounding box center [197, 217] width 229 height 17
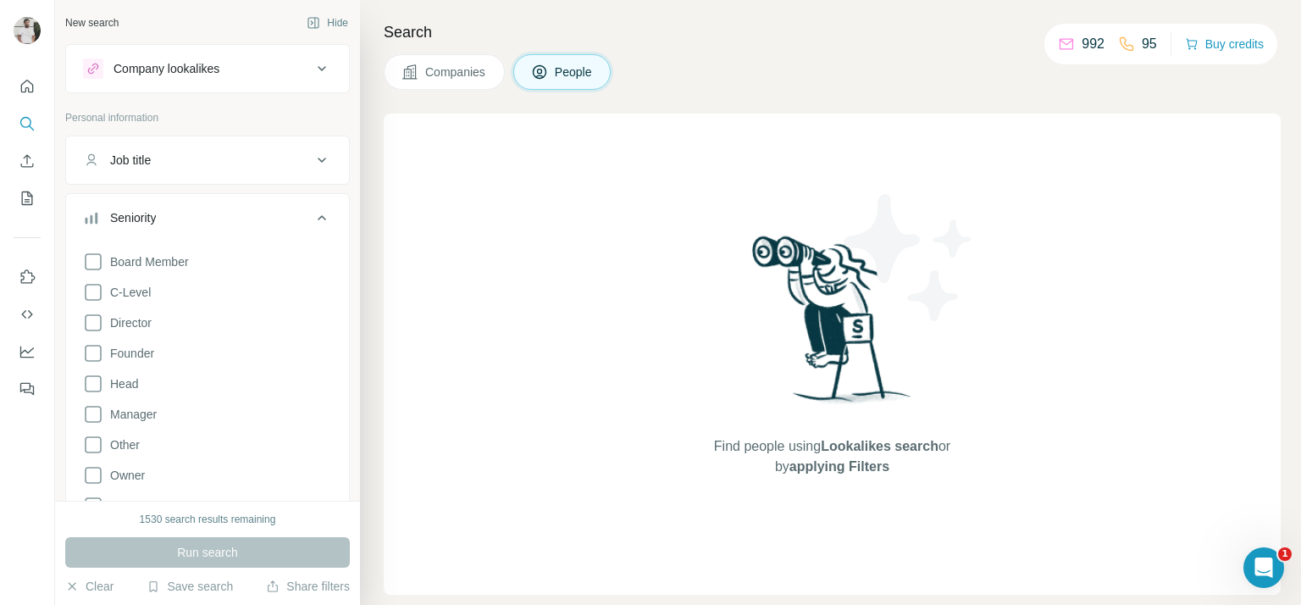
click at [193, 210] on div "Seniority" at bounding box center [197, 217] width 229 height 17
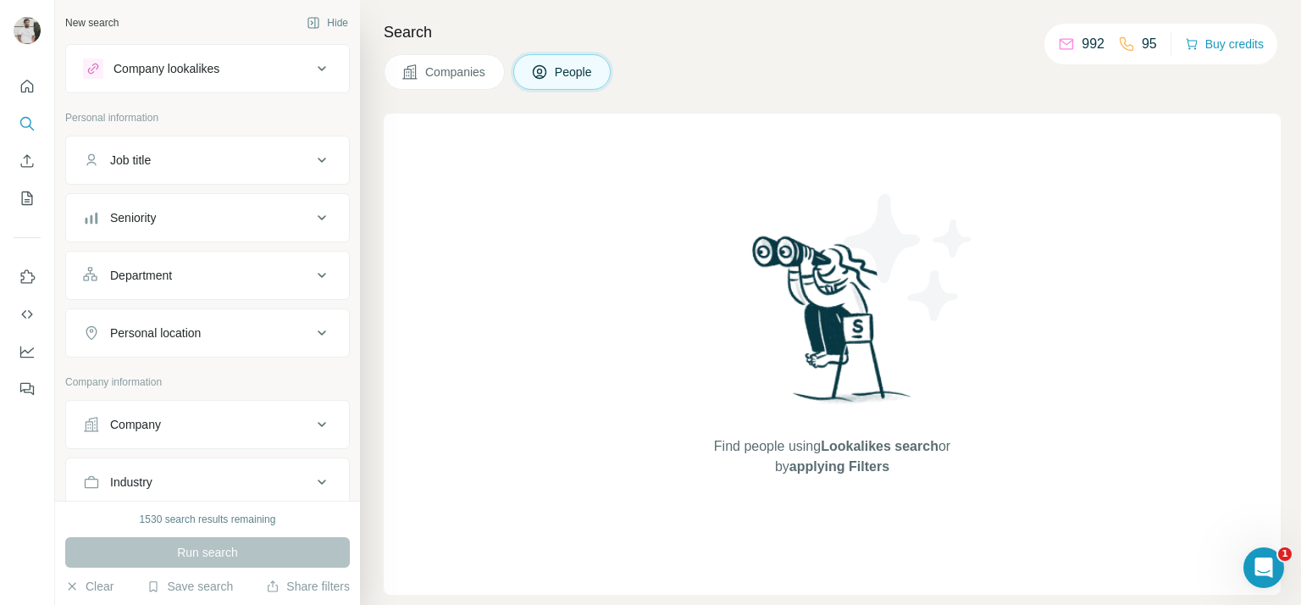
click at [202, 412] on button "Company" at bounding box center [207, 424] width 283 height 41
click at [219, 487] on input "text" at bounding box center [207, 499] width 249 height 30
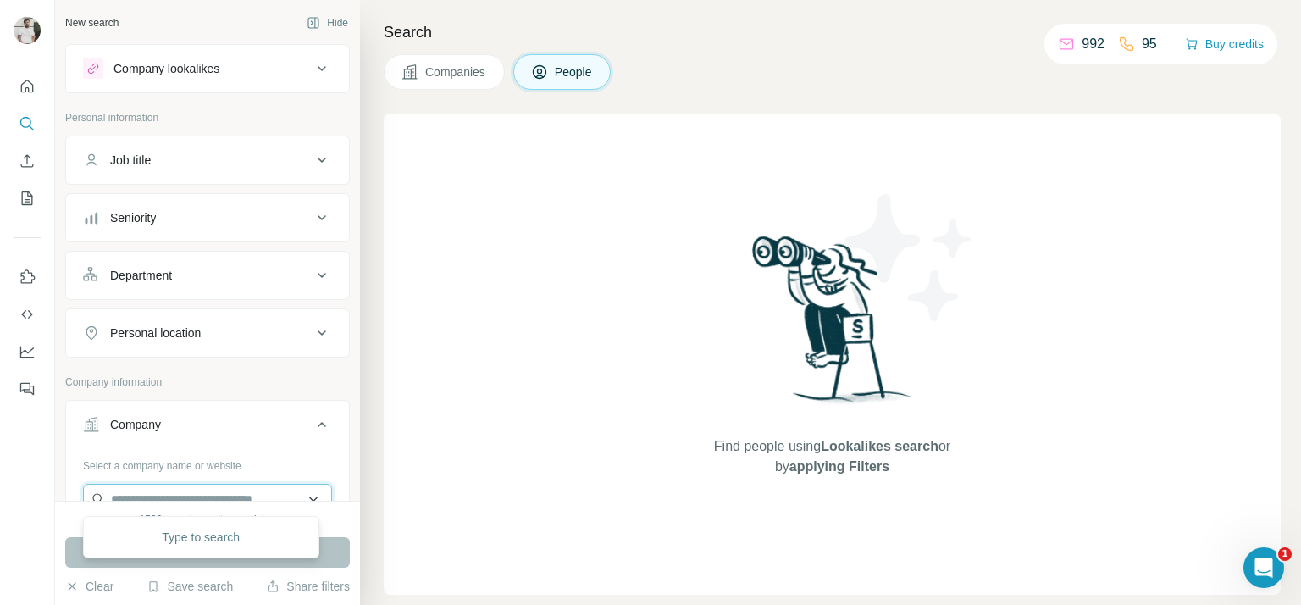
click at [219, 487] on input "text" at bounding box center [207, 499] width 249 height 30
paste input "**********"
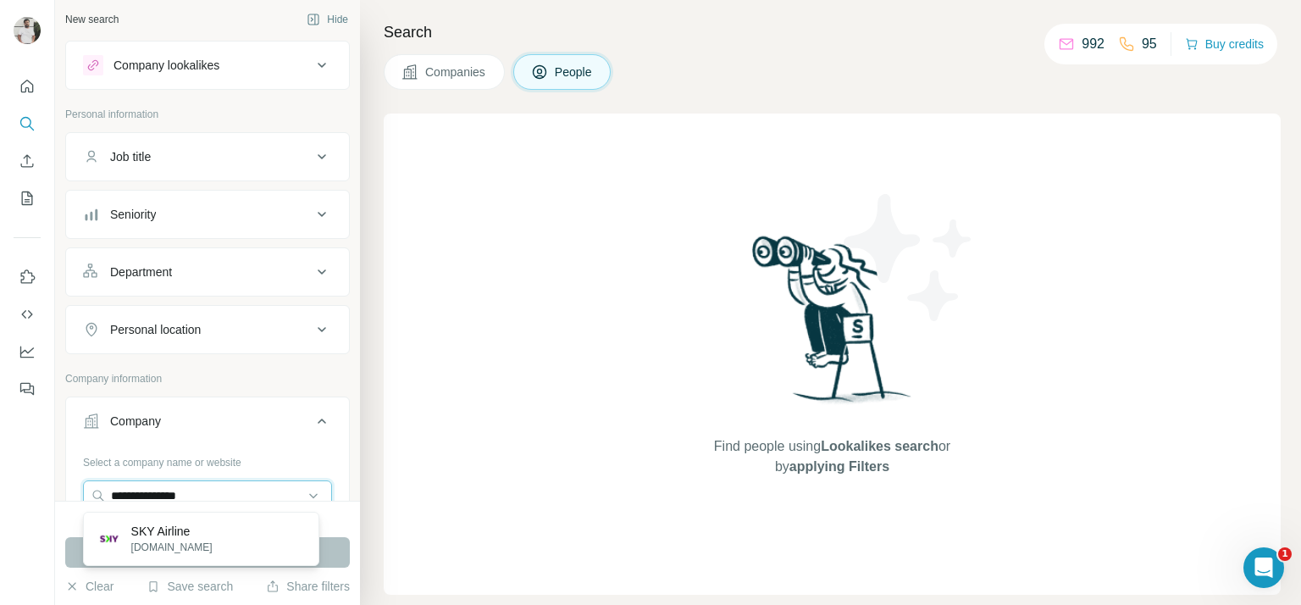
type input "**********"
click at [229, 542] on div "SKY Airline skyairline.com" at bounding box center [201, 539] width 228 height 46
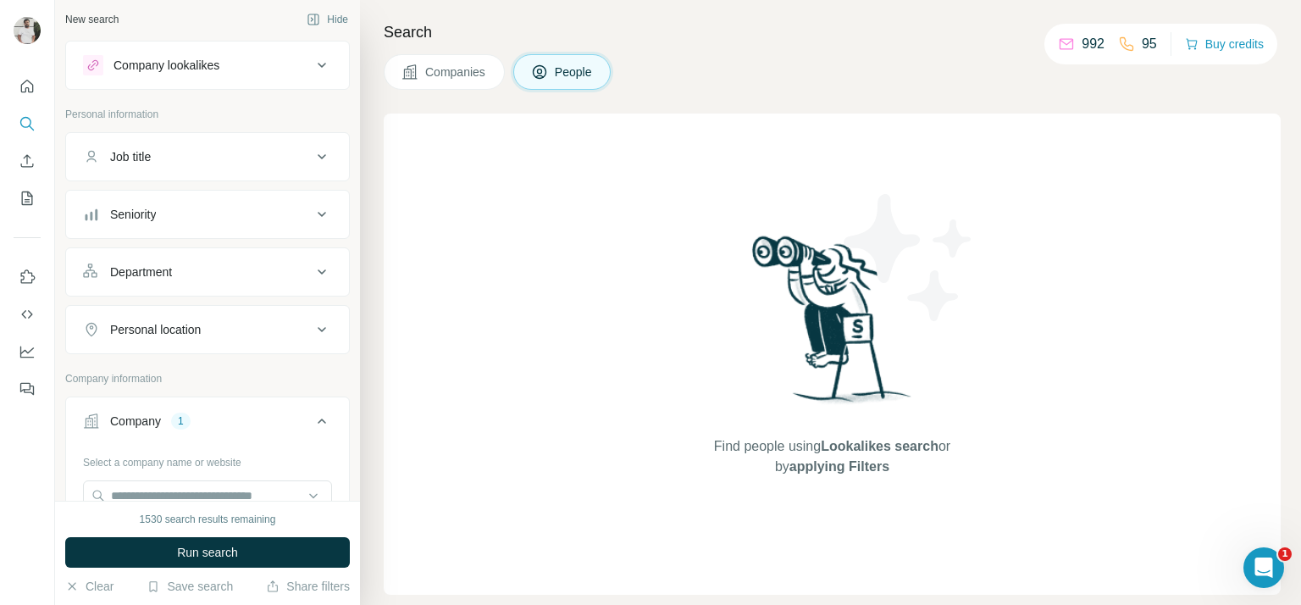
click at [191, 208] on div "Seniority" at bounding box center [197, 214] width 229 height 17
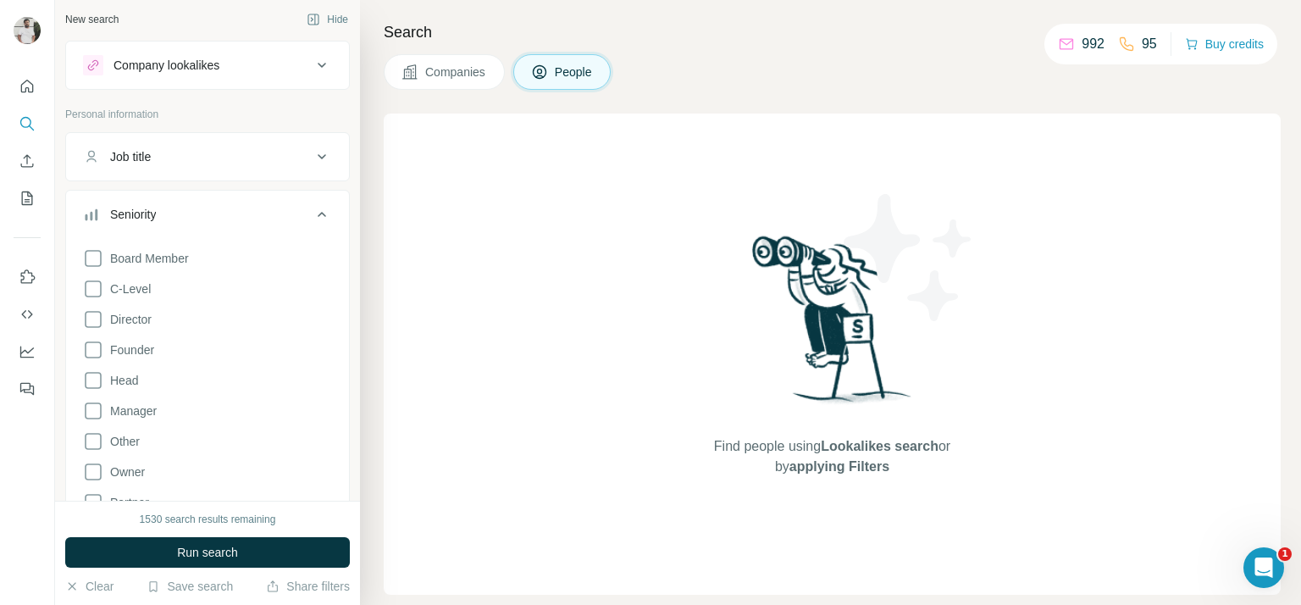
click at [156, 213] on div "Seniority" at bounding box center [133, 214] width 46 height 17
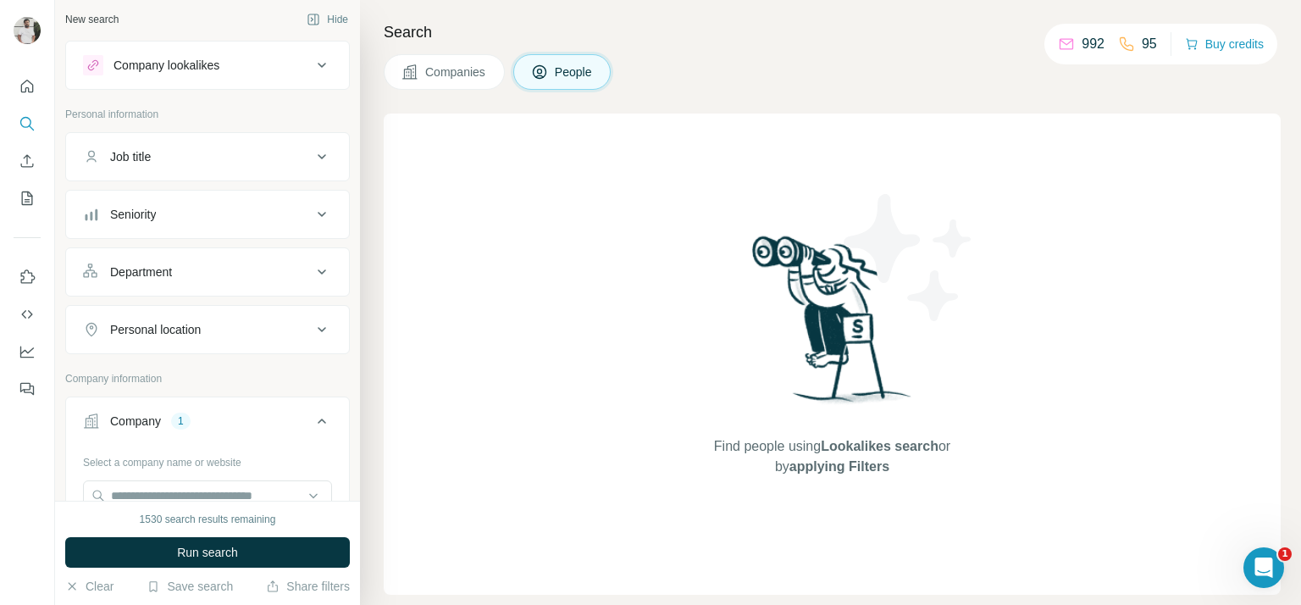
click at [201, 160] on div "Job title" at bounding box center [197, 156] width 229 height 17
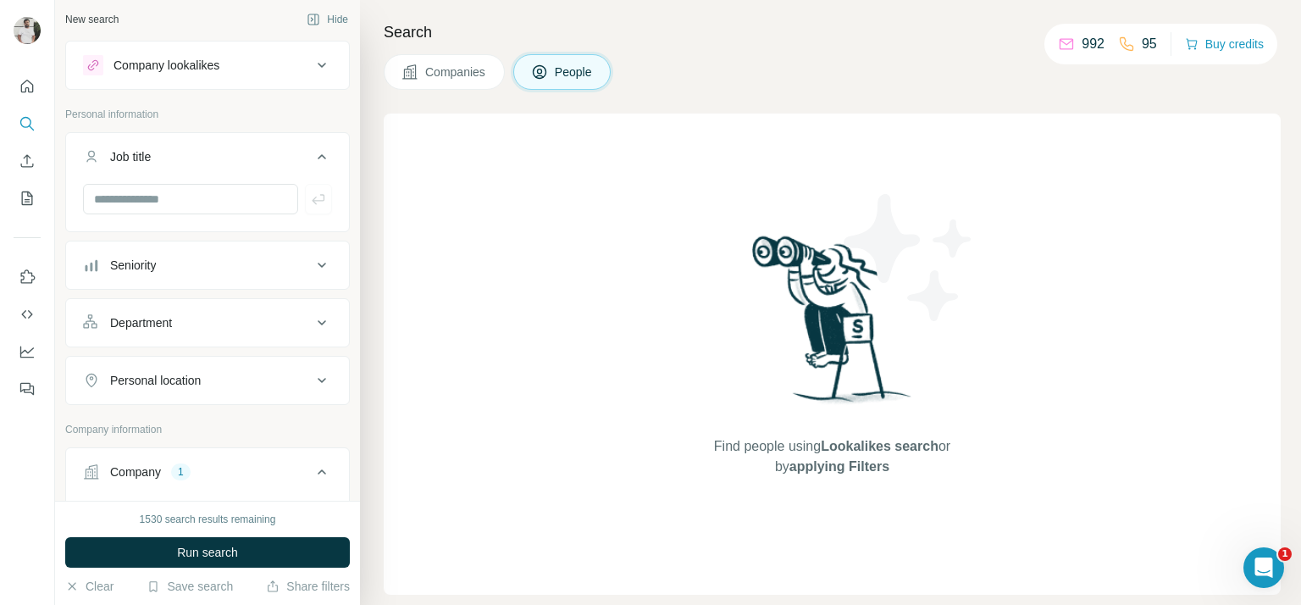
click at [201, 162] on div "Job title" at bounding box center [197, 156] width 229 height 17
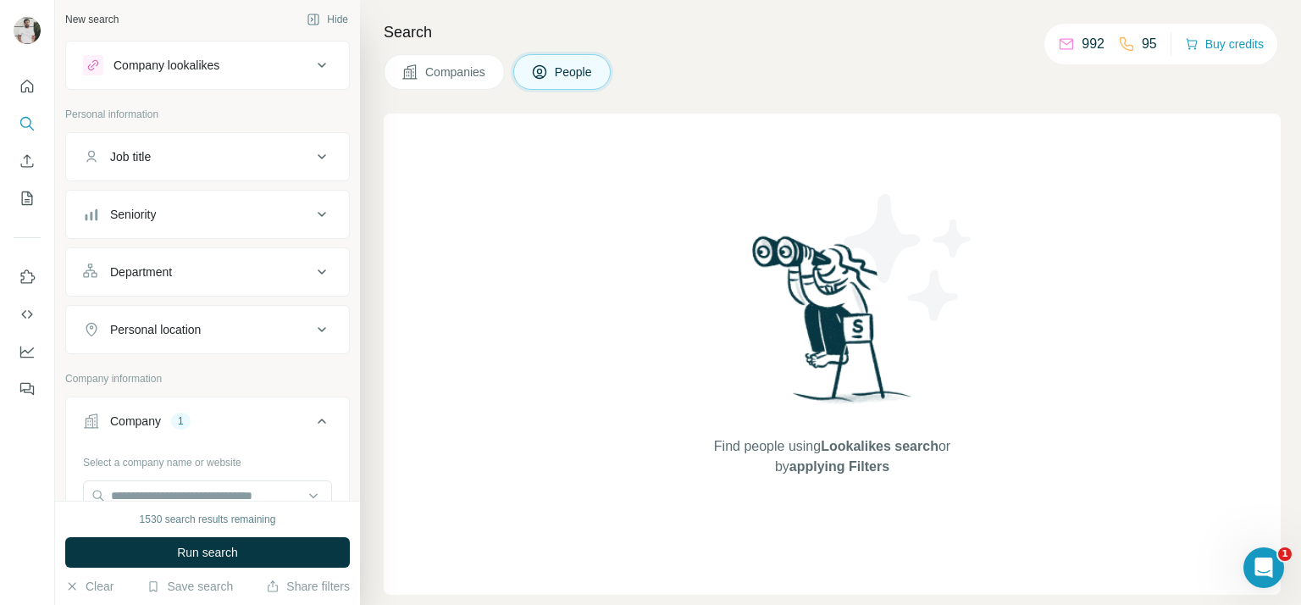
click at [159, 267] on div "Department" at bounding box center [141, 271] width 62 height 17
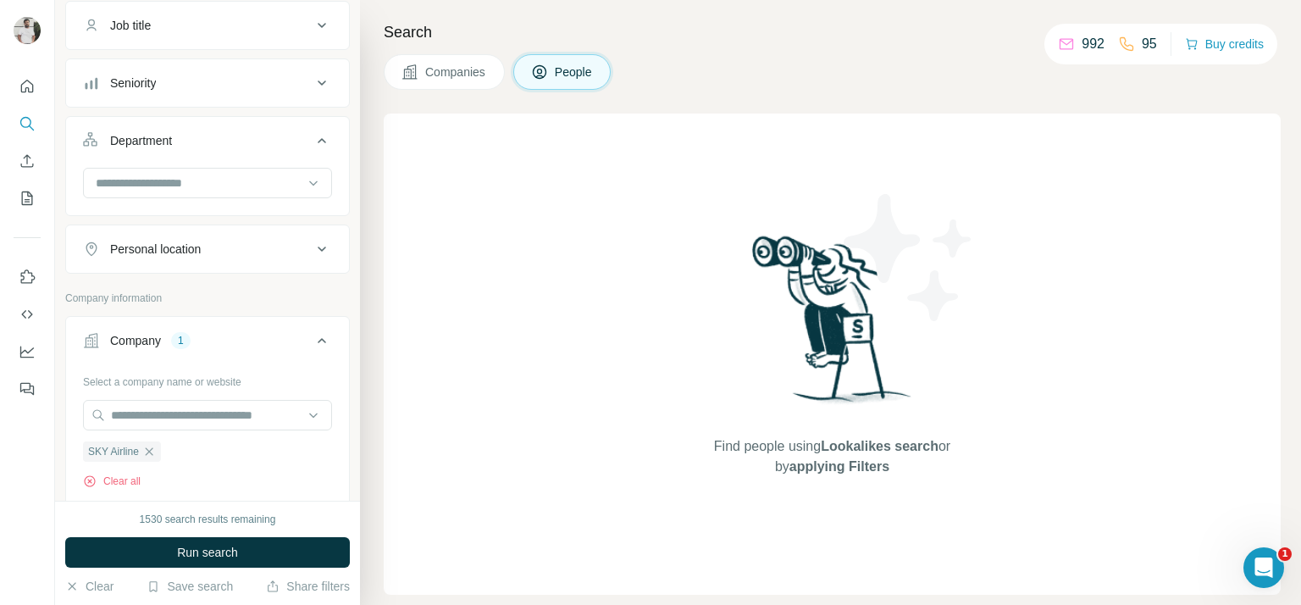
scroll to position [141, 0]
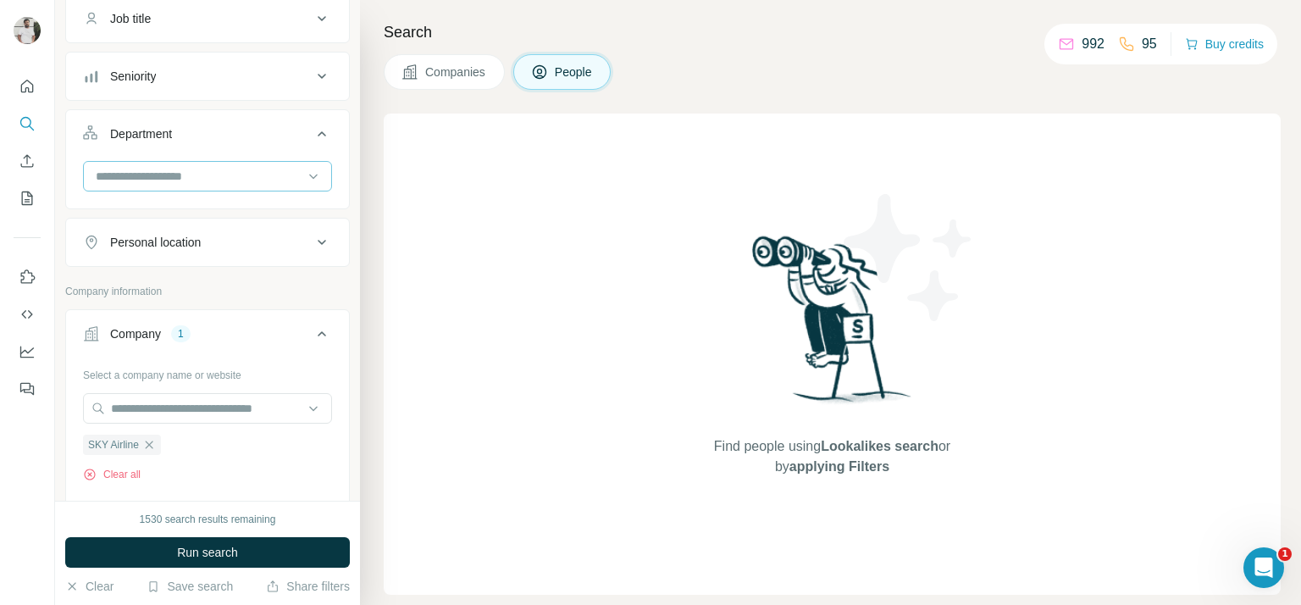
click at [236, 183] on input at bounding box center [198, 176] width 209 height 19
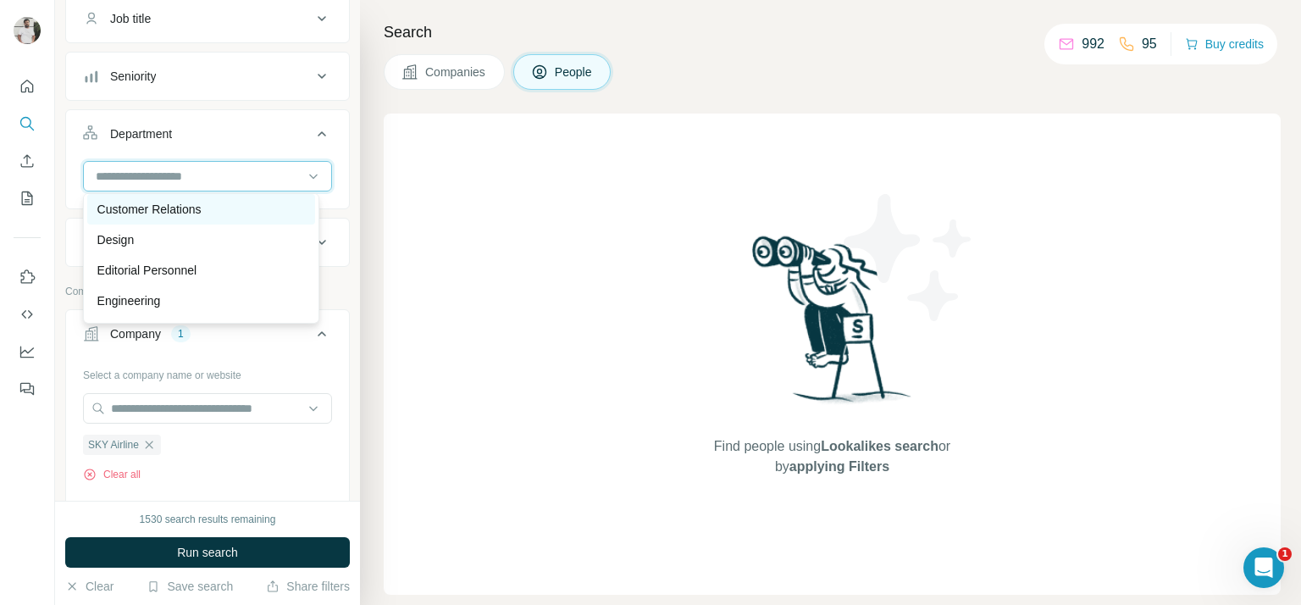
scroll to position [112, 0]
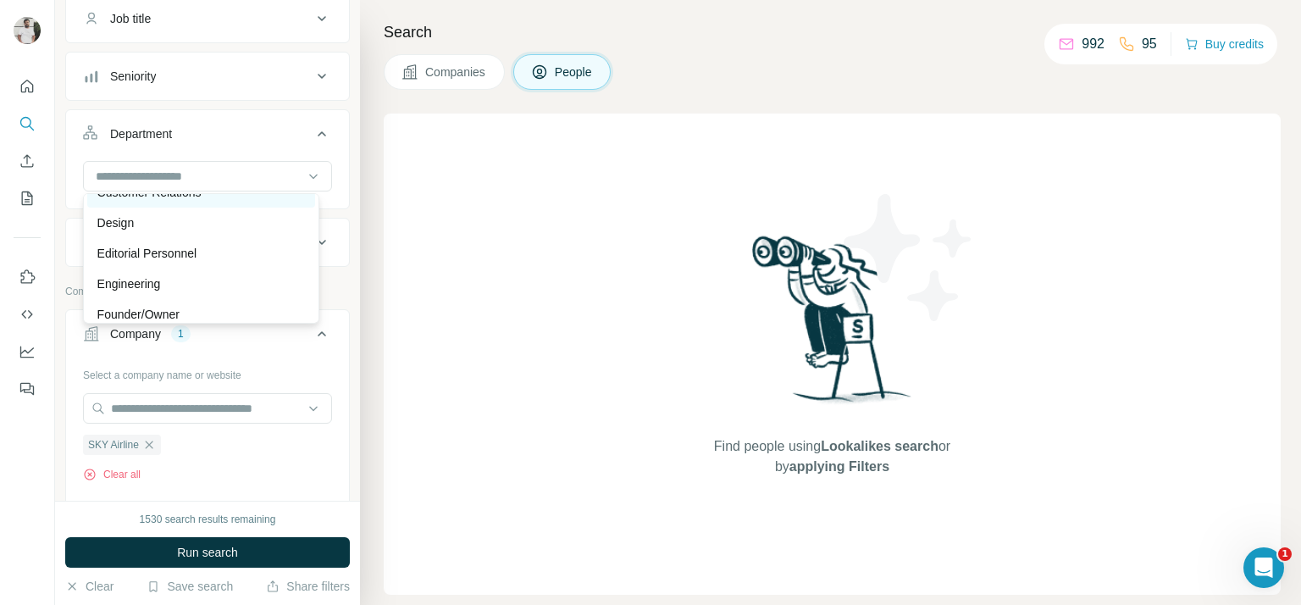
click at [166, 291] on div "Engineering" at bounding box center [201, 283] width 208 height 17
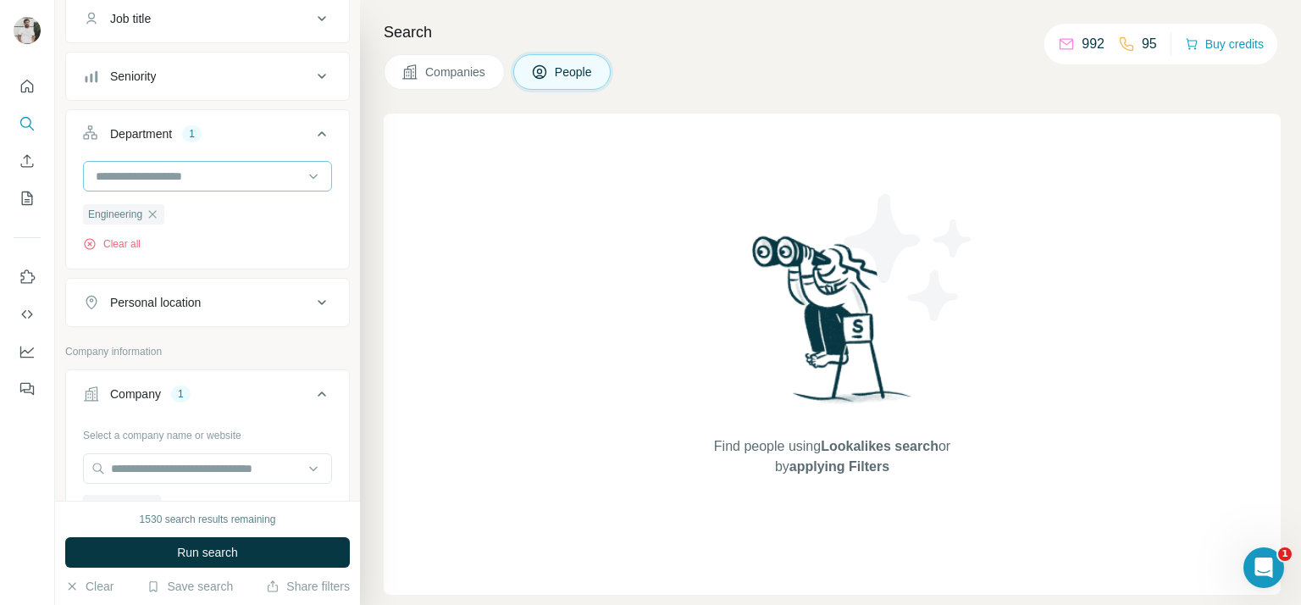
click at [214, 177] on input at bounding box center [198, 176] width 209 height 19
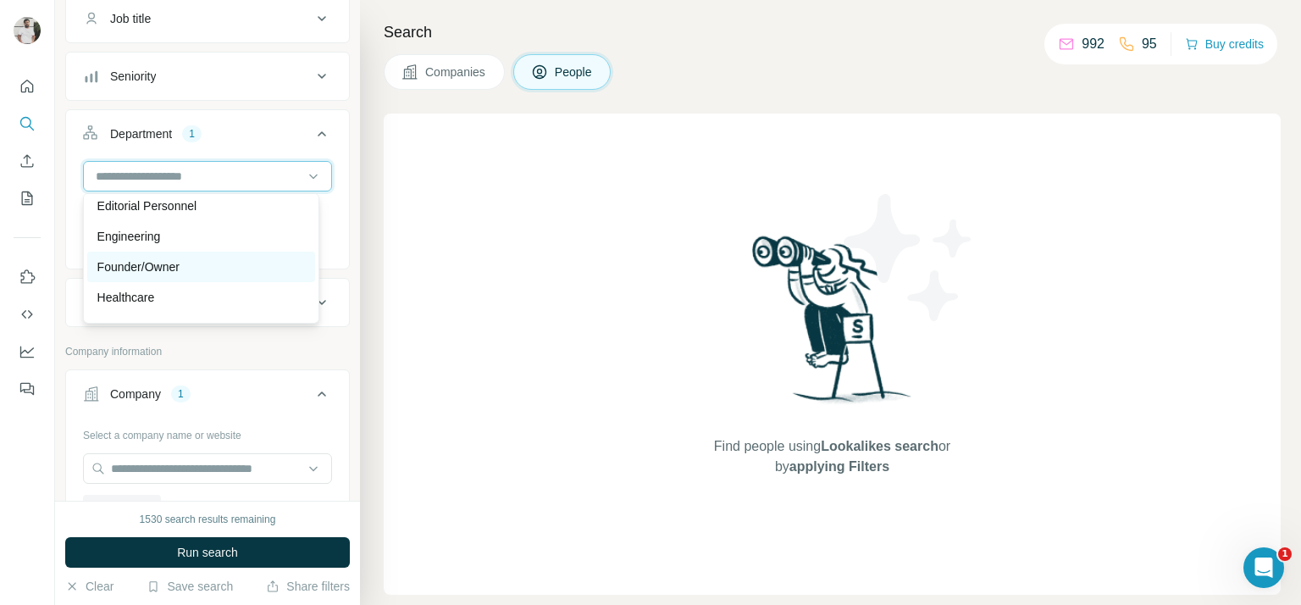
scroll to position [163, 0]
click at [186, 268] on div "Founder/Owner" at bounding box center [201, 263] width 208 height 17
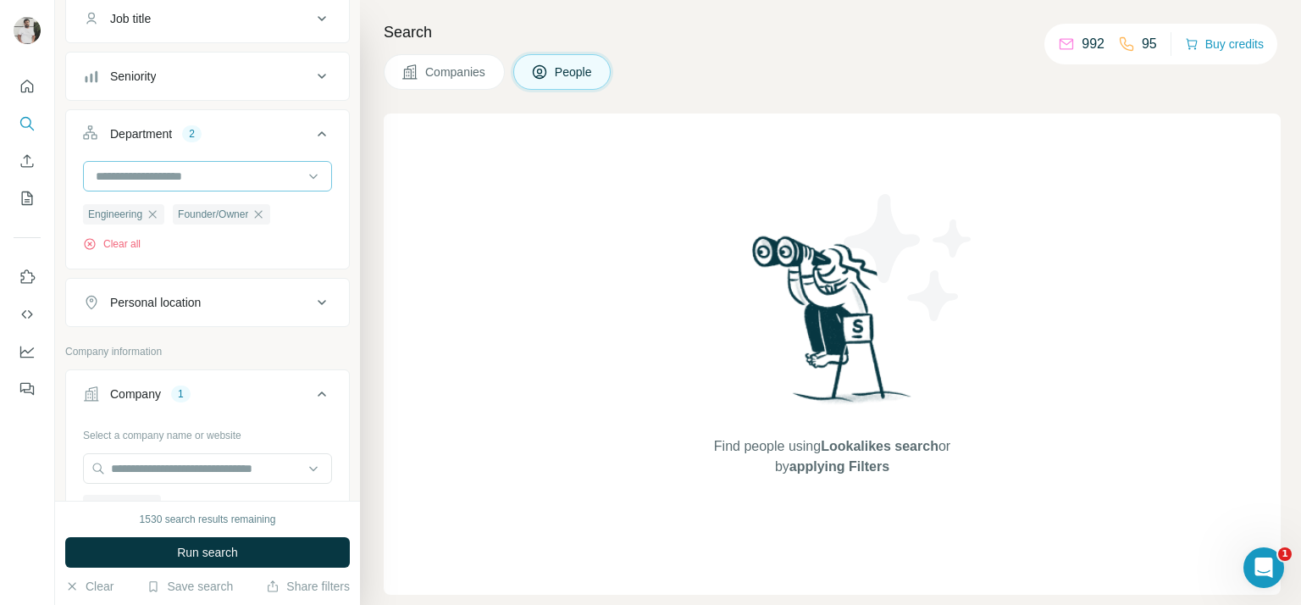
click at [227, 179] on input at bounding box center [198, 176] width 209 height 19
click at [179, 262] on div "Management" at bounding box center [201, 270] width 208 height 17
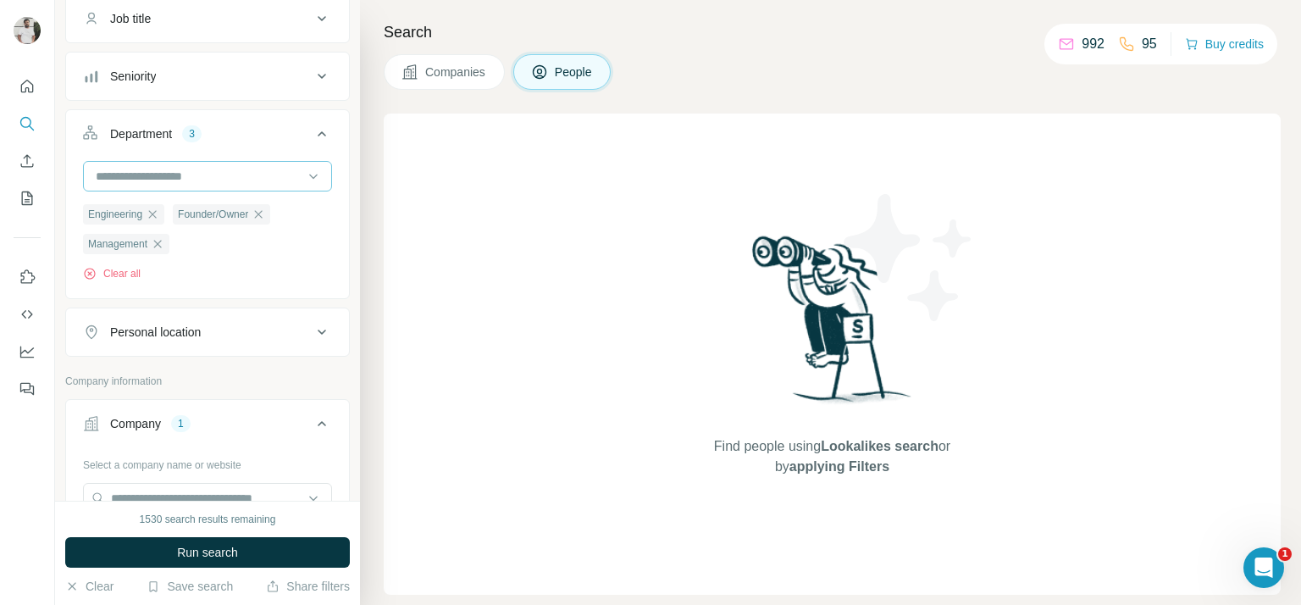
click at [223, 178] on input at bounding box center [198, 176] width 209 height 19
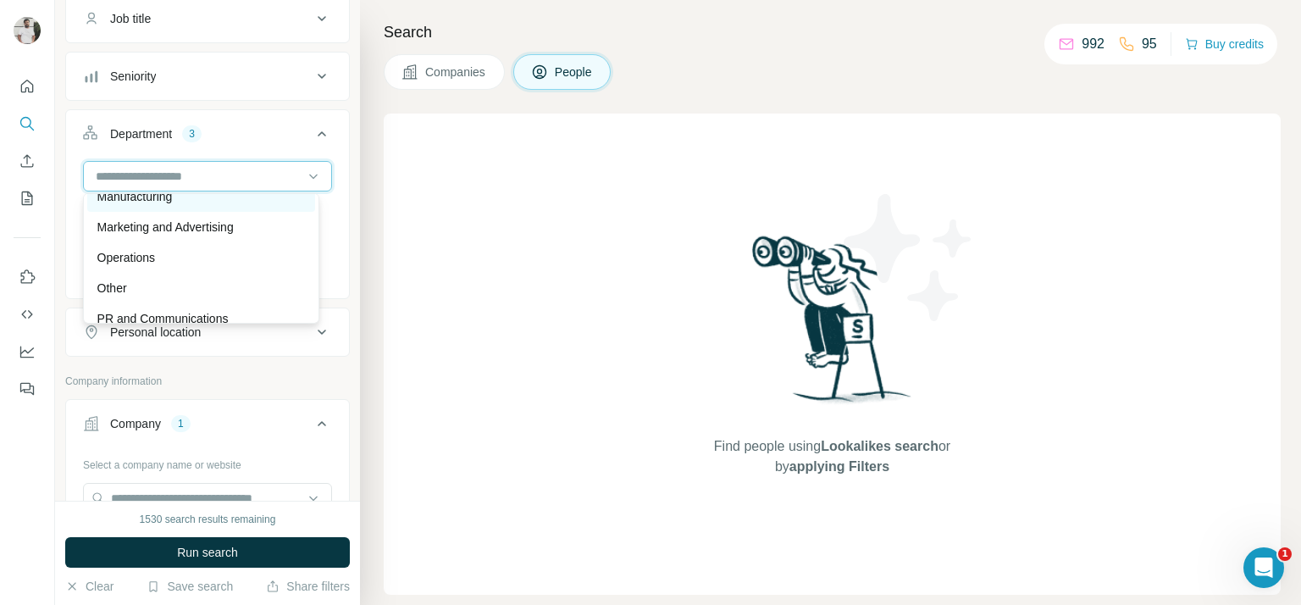
scroll to position [383, 0]
click at [174, 248] on div "Operations" at bounding box center [201, 256] width 208 height 17
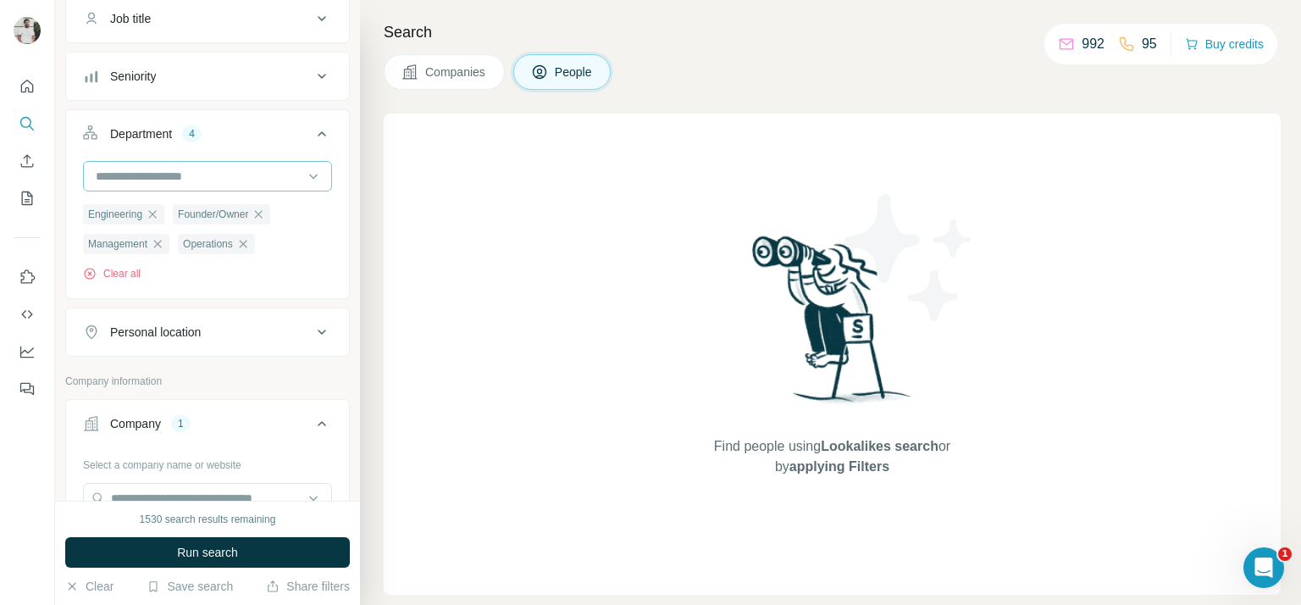
click at [236, 183] on div at bounding box center [198, 176] width 209 height 29
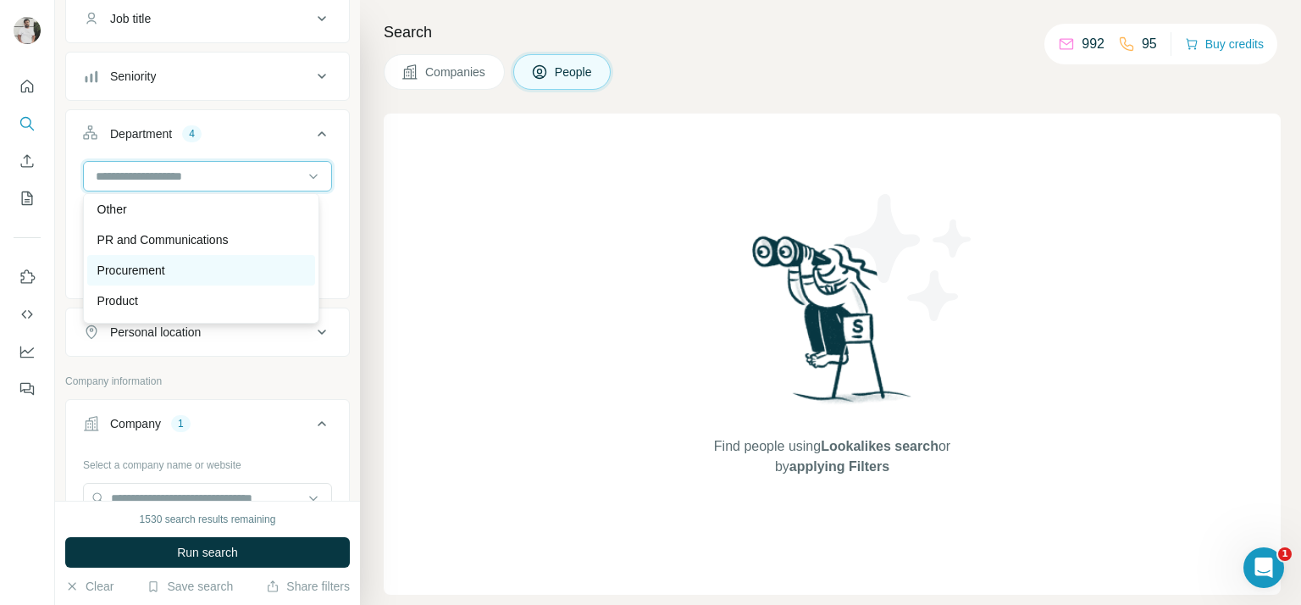
scroll to position [461, 0]
drag, startPoint x: 170, startPoint y: 257, endPoint x: 193, endPoint y: 242, distance: 27.5
click at [170, 258] on div "Procurement" at bounding box center [201, 270] width 228 height 30
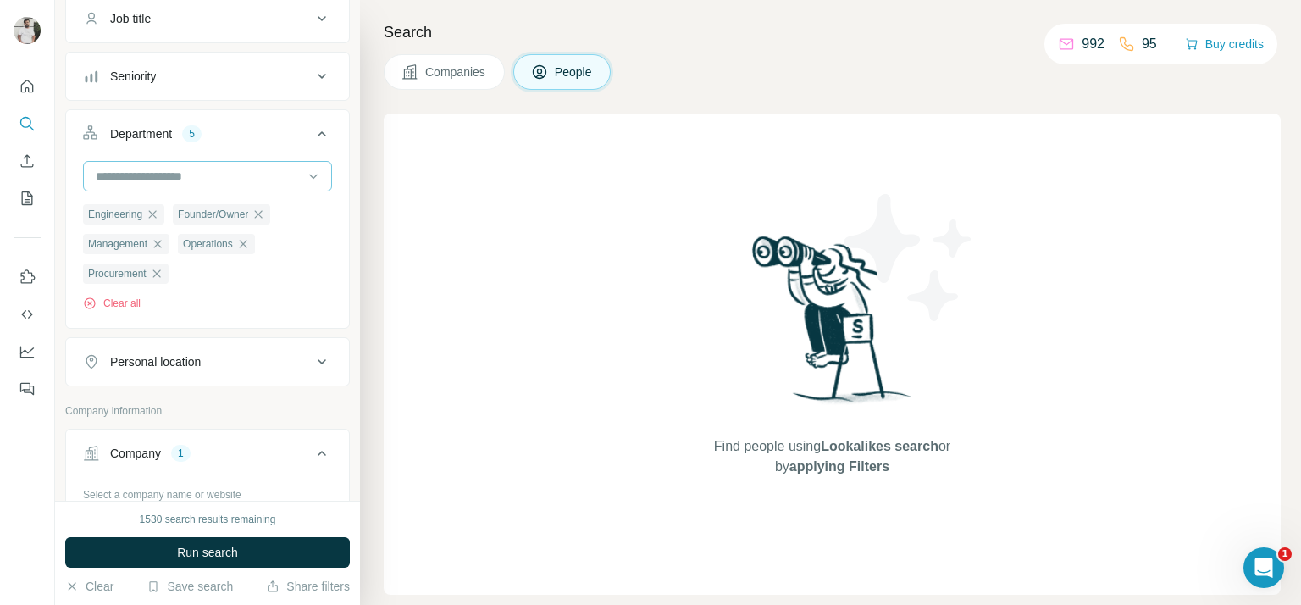
click at [263, 185] on div at bounding box center [198, 176] width 209 height 29
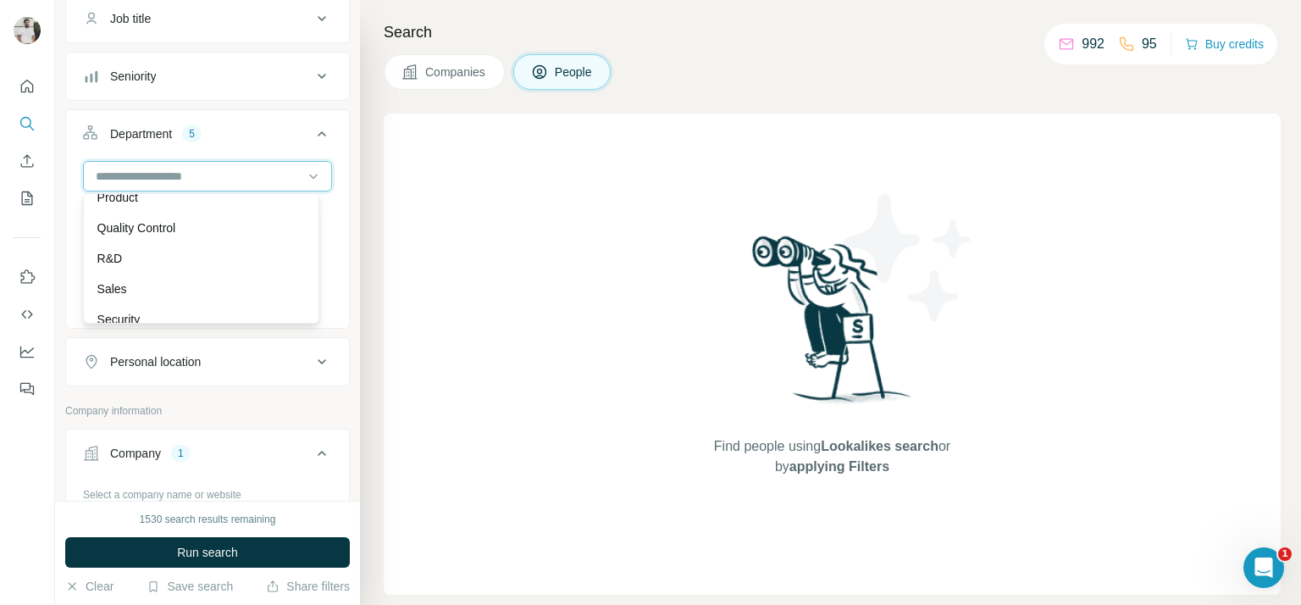
scroll to position [610, 0]
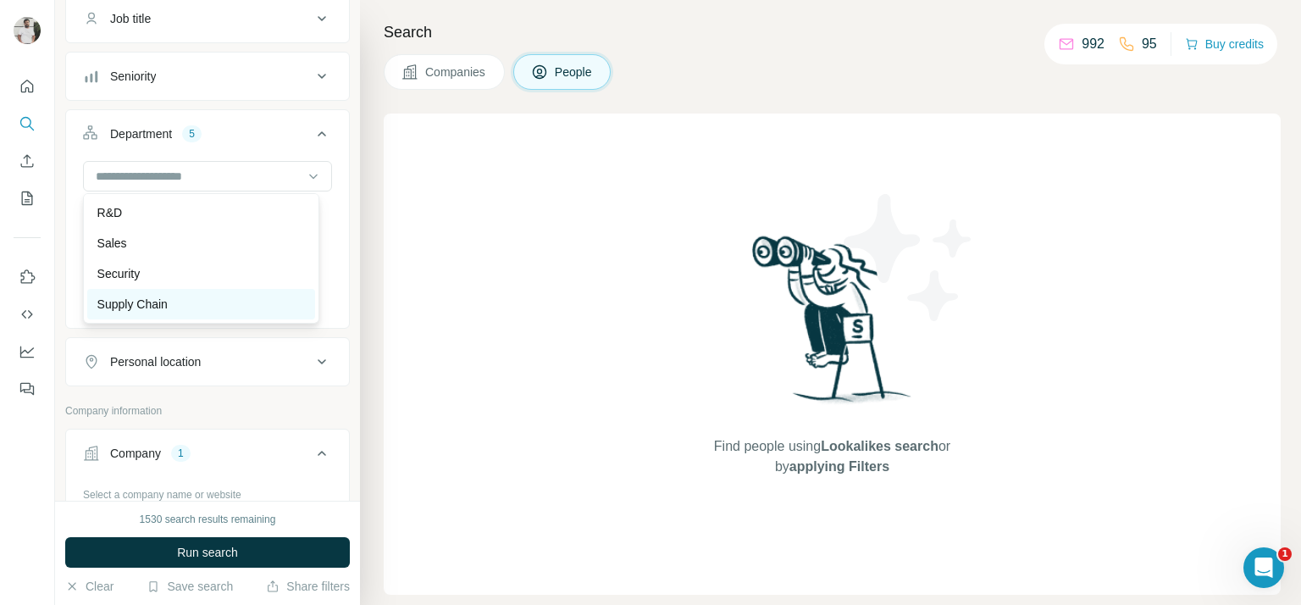
click at [192, 294] on div "Supply Chain" at bounding box center [201, 304] width 228 height 30
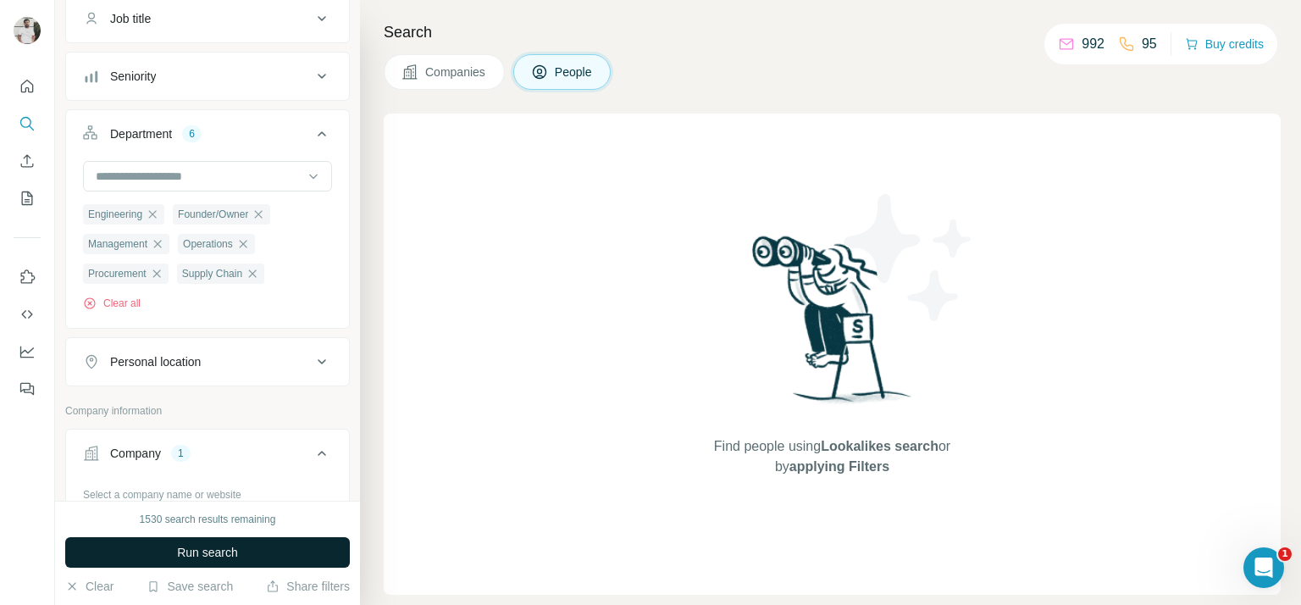
click at [301, 546] on button "Run search" at bounding box center [207, 552] width 285 height 30
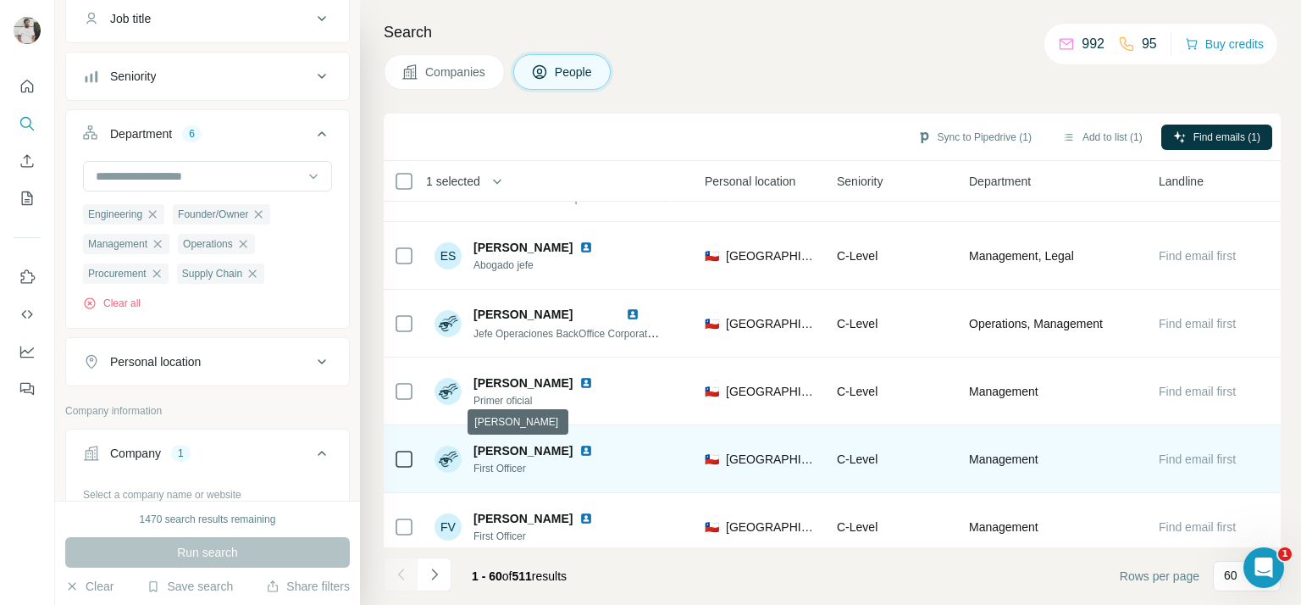
scroll to position [1812, 568]
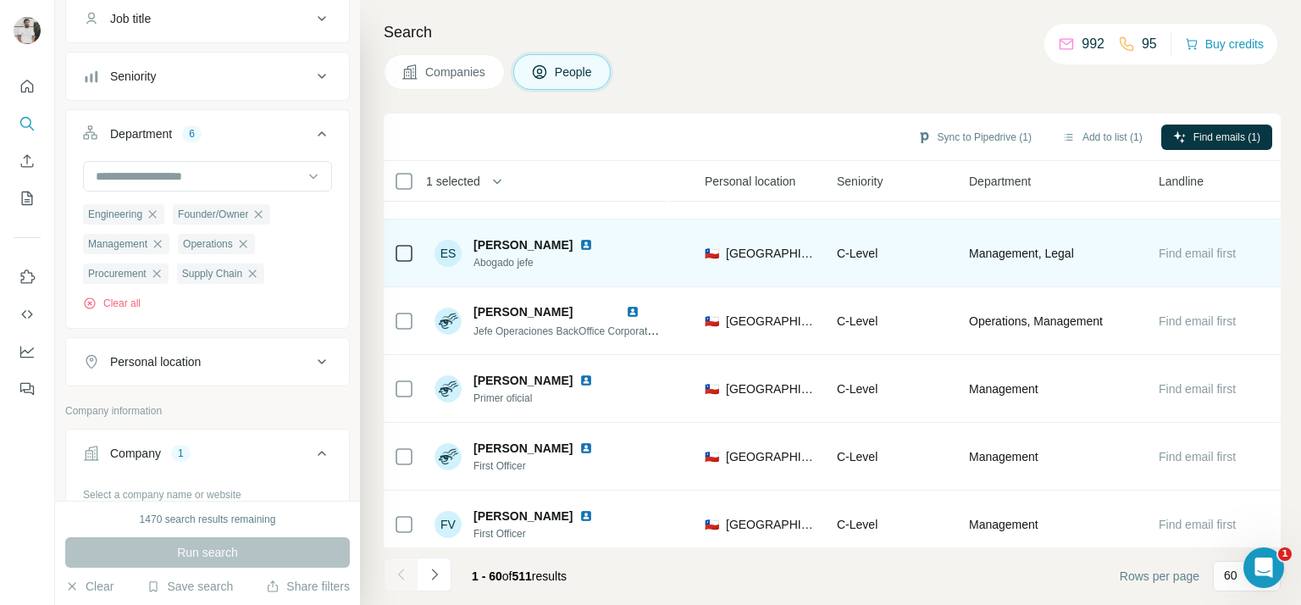
click at [502, 266] on span "Abogado jefe" at bounding box center [543, 262] width 140 height 15
click at [502, 265] on span "Abogado jefe" at bounding box center [543, 262] width 140 height 15
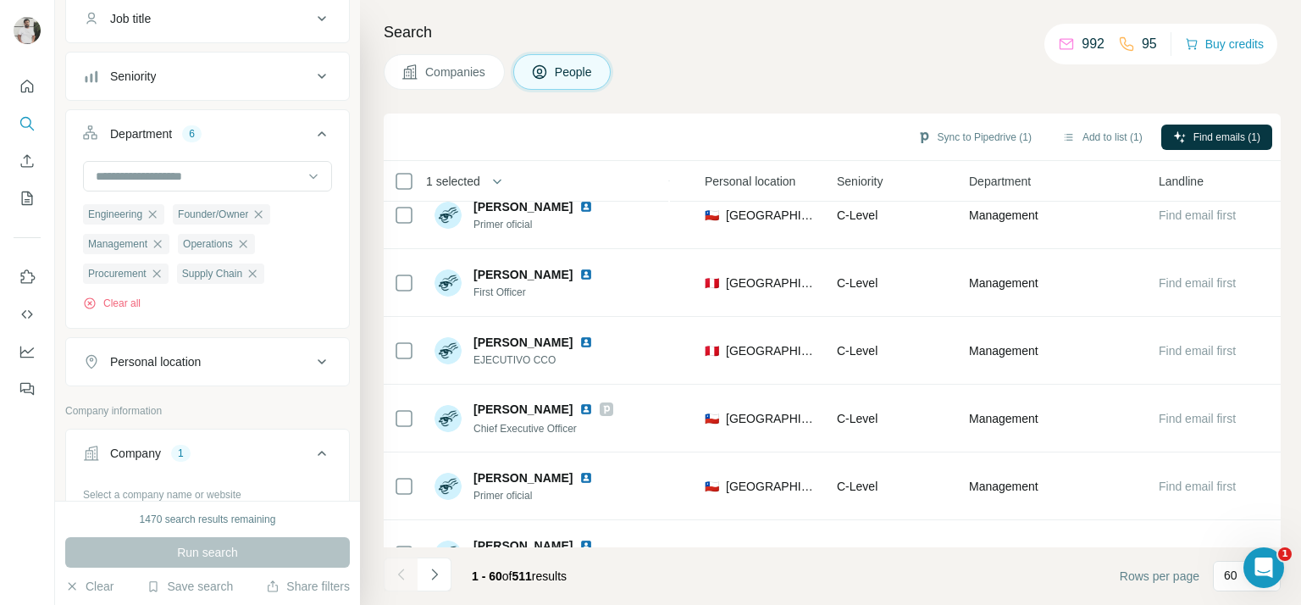
scroll to position [3729, 568]
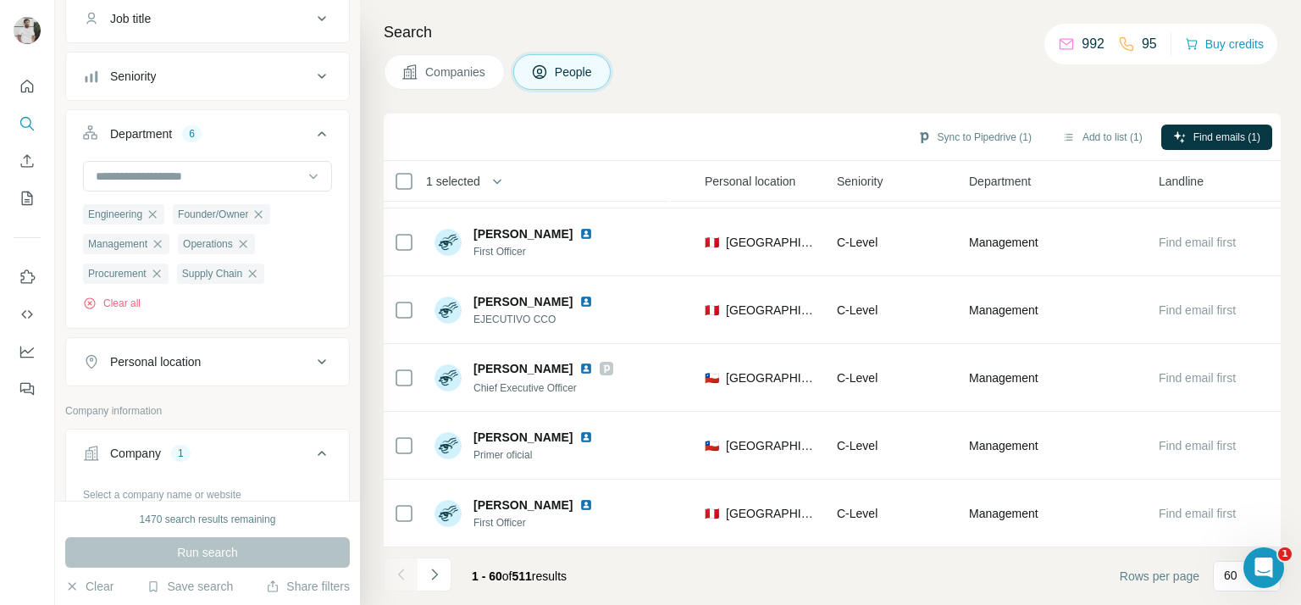
click at [451, 578] on div "1 - 60 of 511 results" at bounding box center [482, 575] width 197 height 37
click at [446, 576] on button "Navigate to next page" at bounding box center [435, 574] width 34 height 34
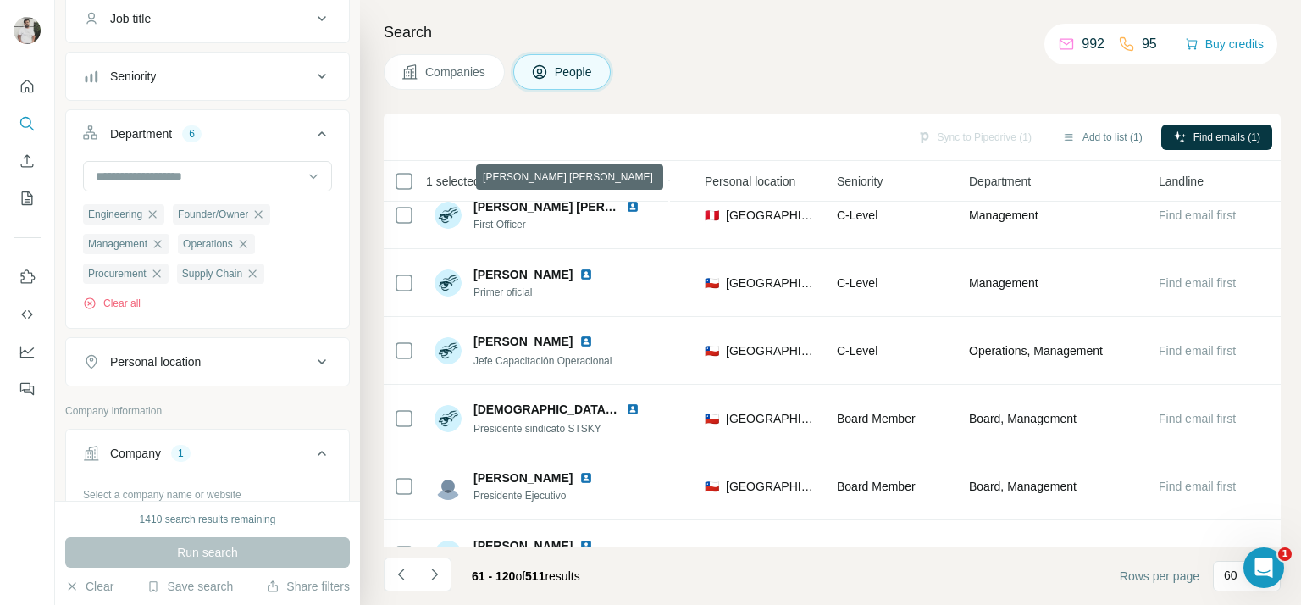
scroll to position [3071, 568]
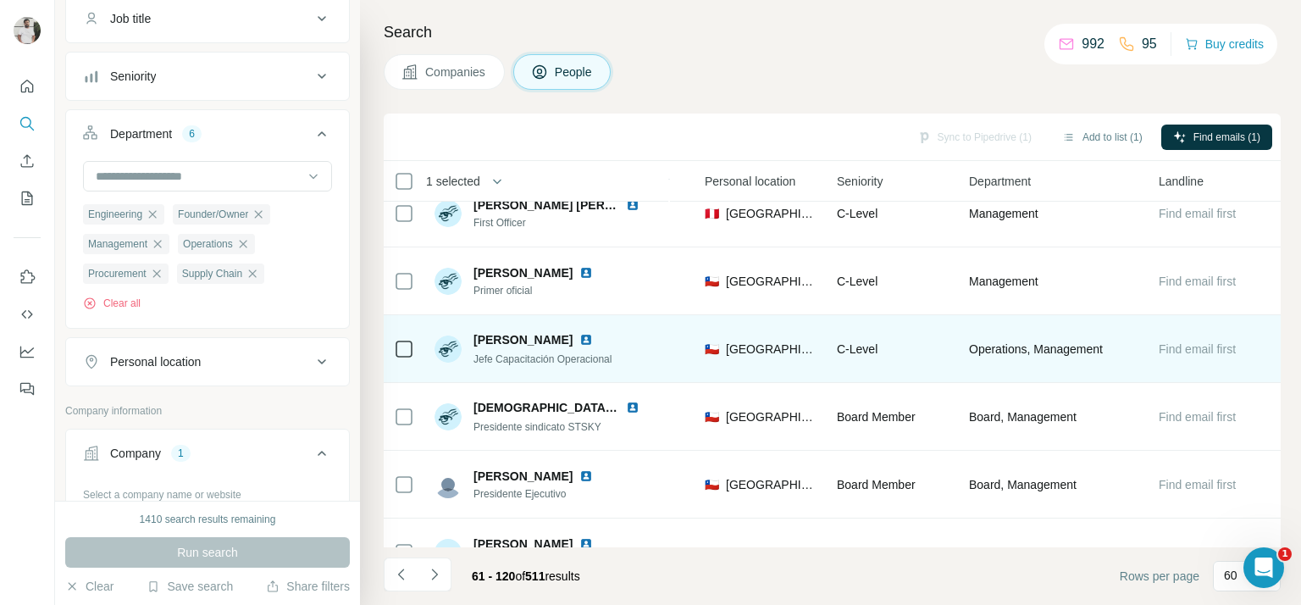
click at [543, 361] on span "Jefe Capacitación Operacional" at bounding box center [542, 359] width 138 height 12
click at [543, 360] on span "Jefe Capacitación Operacional" at bounding box center [542, 359] width 138 height 12
click at [543, 361] on span "Jefe Capacitación Operacional" at bounding box center [542, 359] width 138 height 12
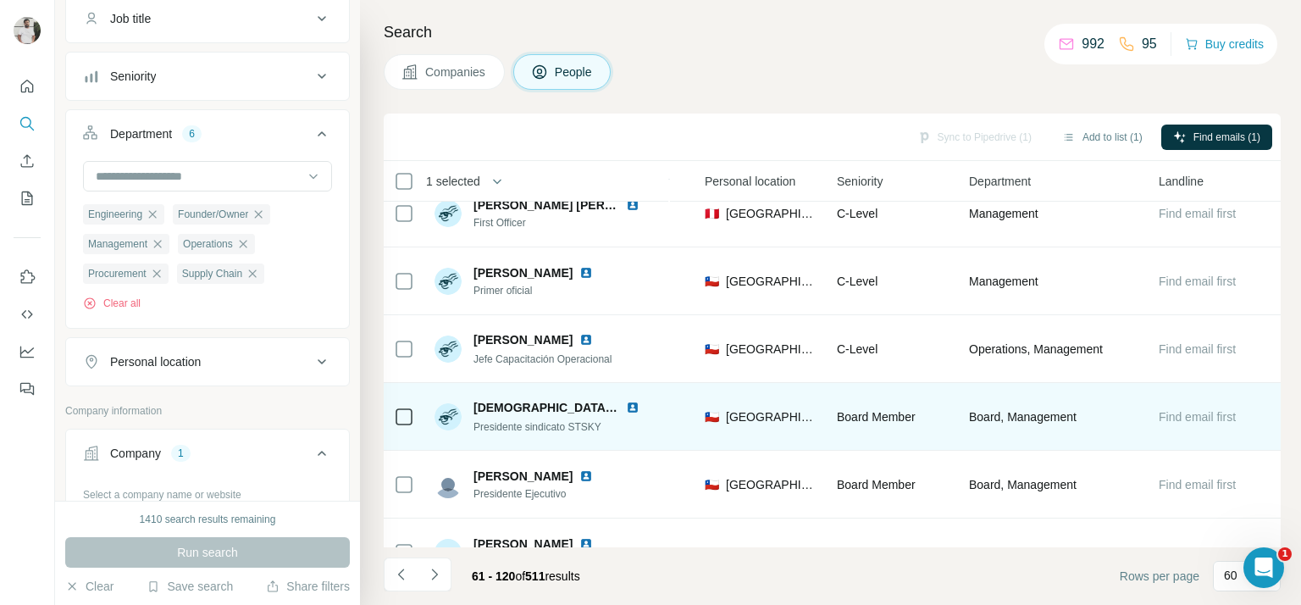
click at [563, 428] on span "Presidente sindicato STSKY" at bounding box center [537, 427] width 128 height 12
click at [563, 429] on span "Presidente sindicato STSKY" at bounding box center [537, 427] width 128 height 12
click at [563, 428] on span "Presidente sindicato STSKY" at bounding box center [537, 427] width 128 height 12
click at [563, 429] on span "Presidente sindicato STSKY" at bounding box center [537, 427] width 128 height 12
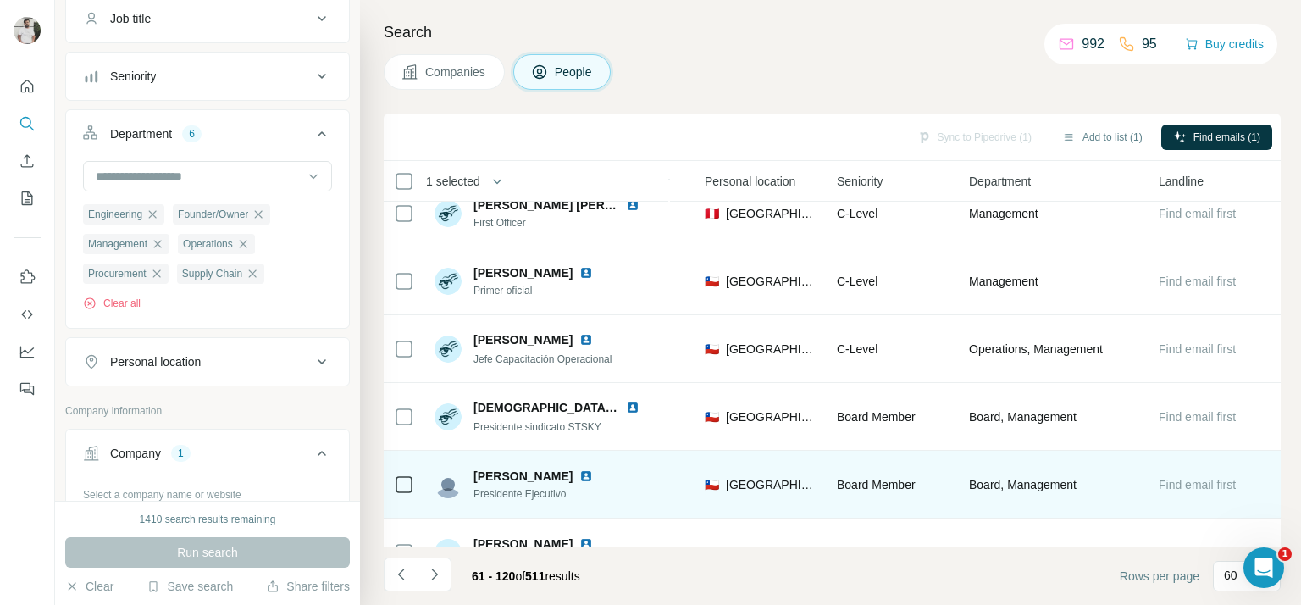
click at [526, 489] on span "Presidente Ejecutivo" at bounding box center [543, 493] width 140 height 15
click at [526, 487] on span "Presidente Ejecutivo" at bounding box center [543, 493] width 140 height 15
click at [526, 489] on span "Presidente Ejecutivo" at bounding box center [543, 493] width 140 height 15
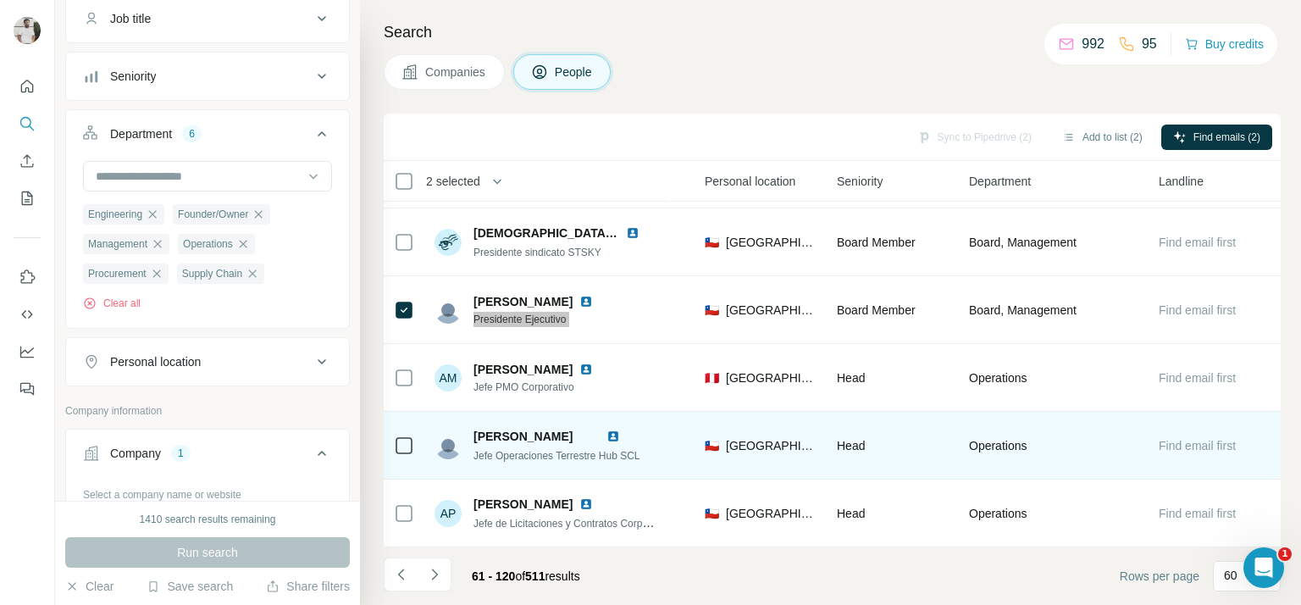
scroll to position [3248, 568]
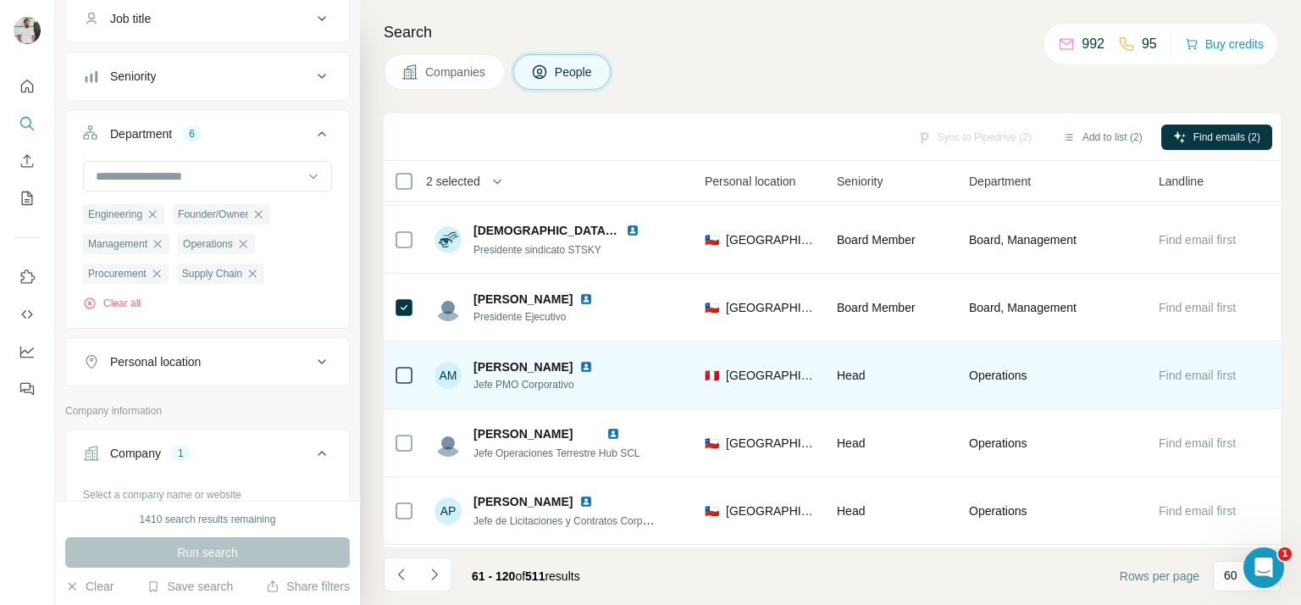
click at [502, 379] on span "Jefe PMO Corporativo" at bounding box center [543, 384] width 140 height 15
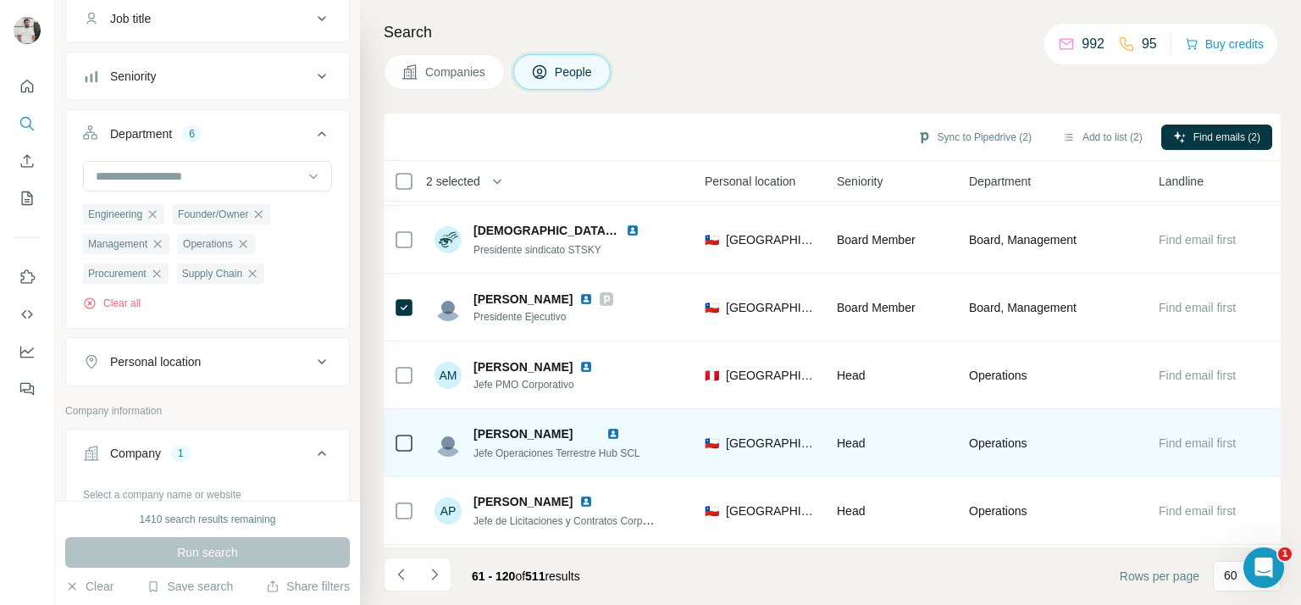
click at [487, 451] on span "Jefe Operaciones Terrestre Hub SCL" at bounding box center [556, 453] width 167 height 12
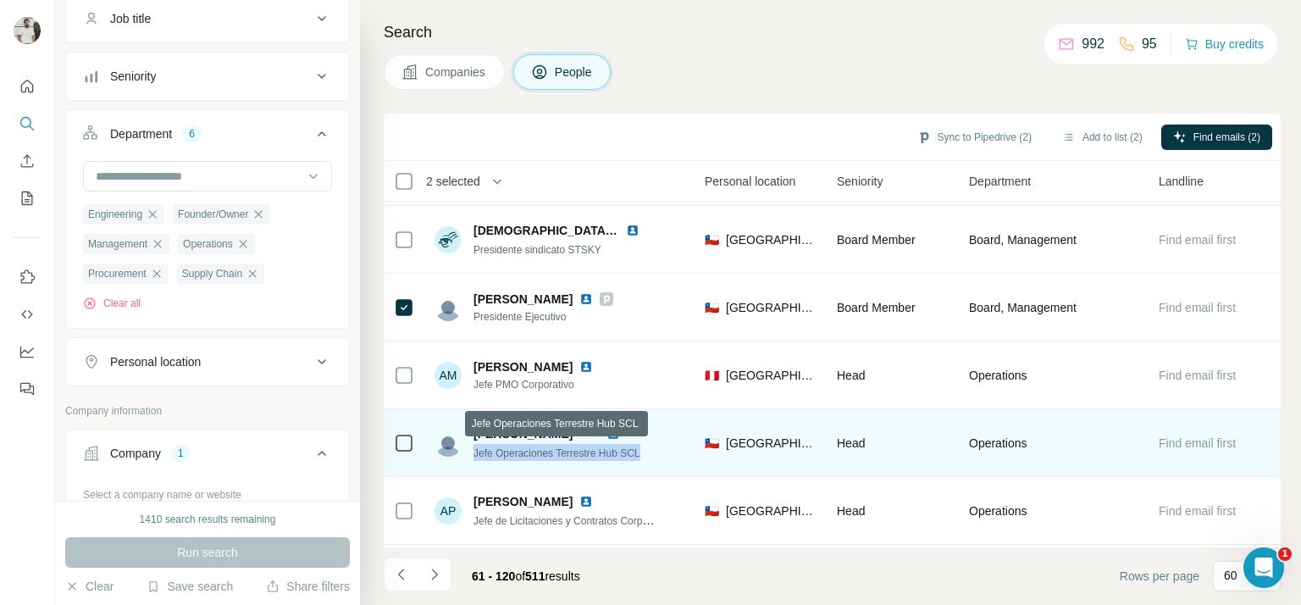
click at [487, 451] on span "Jefe Operaciones Terrestre Hub SCL" at bounding box center [556, 453] width 167 height 12
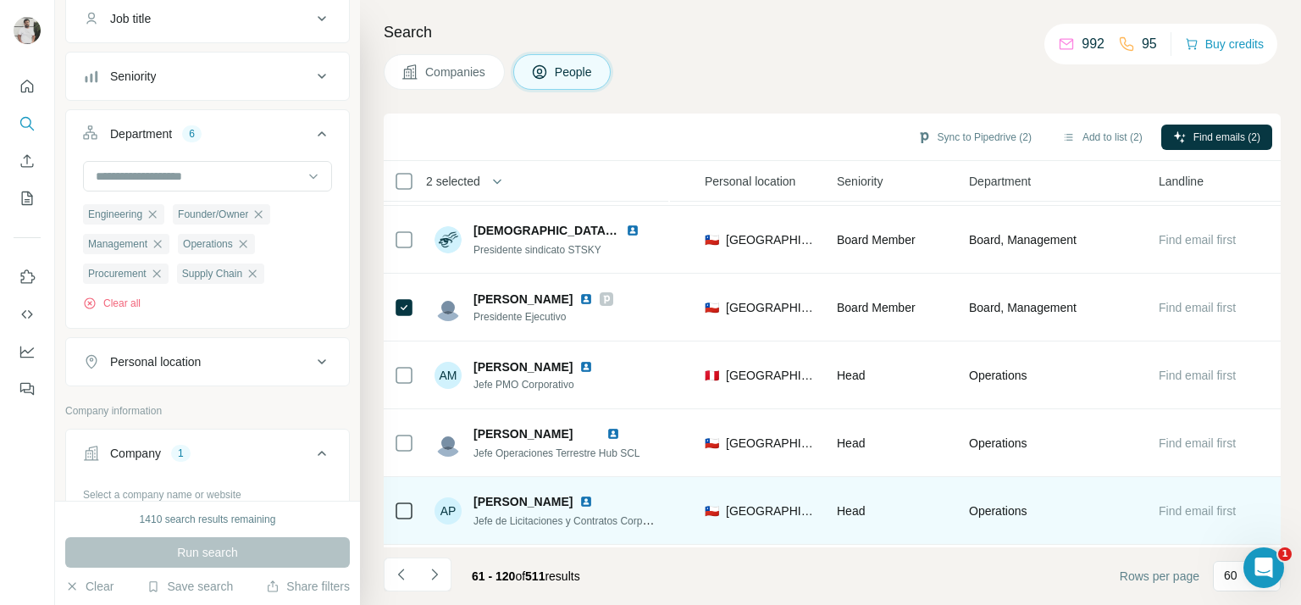
click at [611, 524] on span "Jefe de Licitaciones y Contratos Corporativos" at bounding box center [575, 520] width 204 height 14
click at [610, 523] on span "Jefe de Licitaciones y Contratos Corporativos" at bounding box center [575, 520] width 204 height 14
click at [610, 524] on span "Jefe de Licitaciones y Contratos Corporativos" at bounding box center [575, 520] width 204 height 14
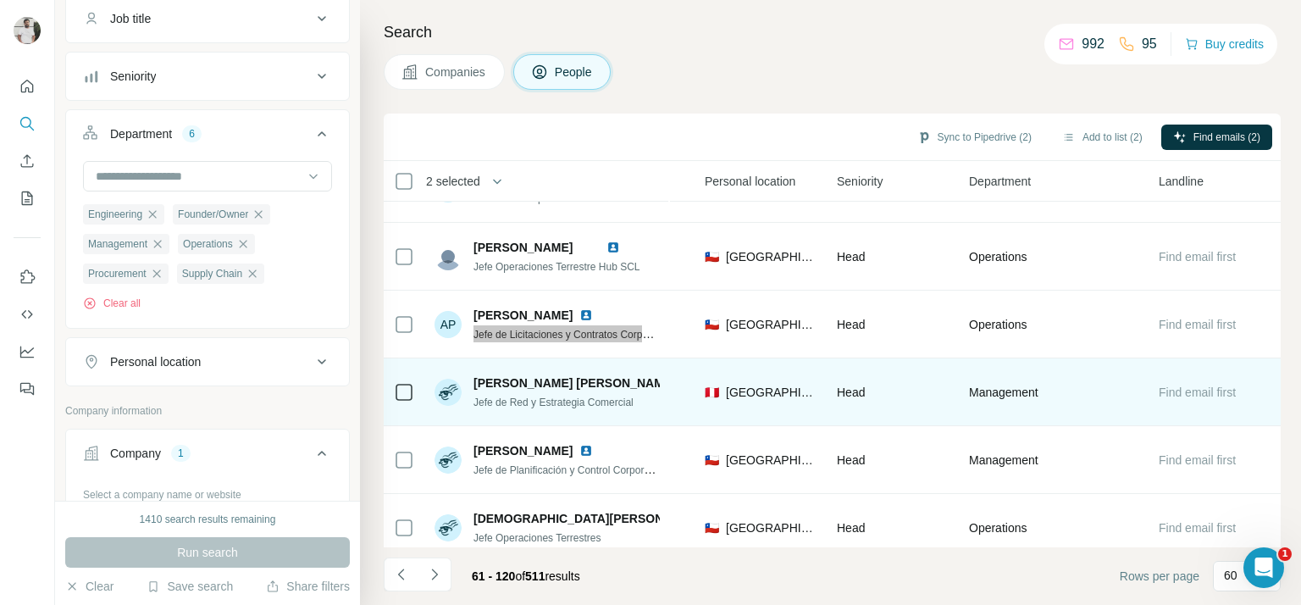
scroll to position [3436, 568]
click at [560, 396] on span "Jefe de Red y Estrategia Comercial" at bounding box center [553, 401] width 160 height 12
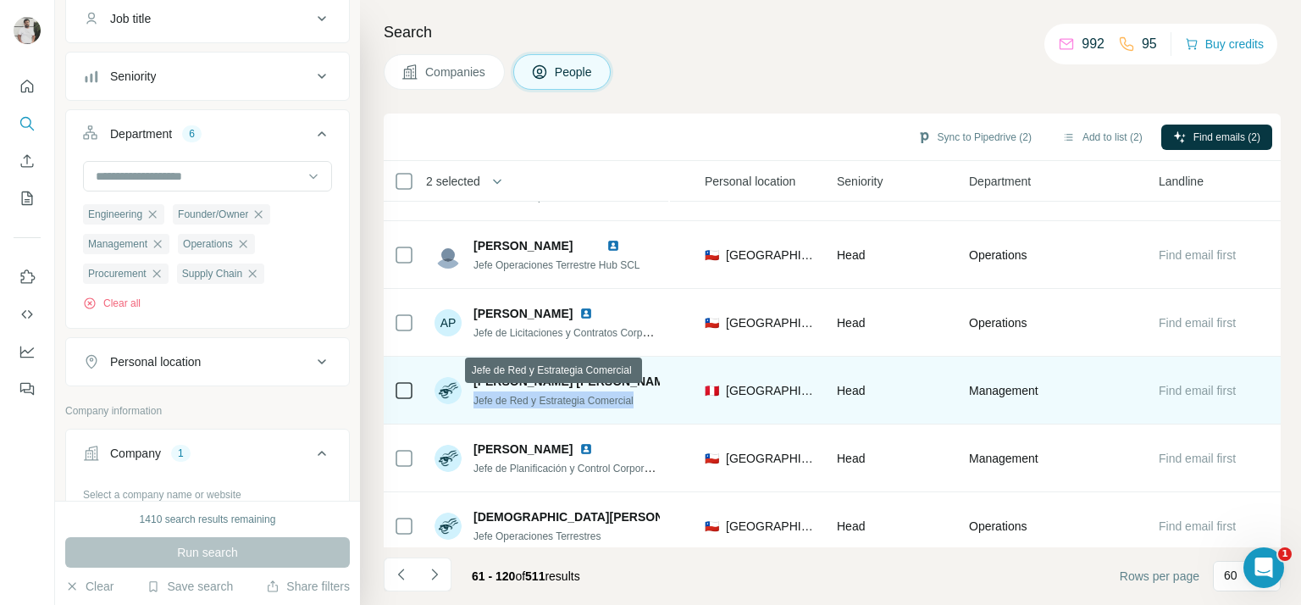
click at [560, 396] on span "Jefe de Red y Estrategia Comercial" at bounding box center [553, 401] width 160 height 12
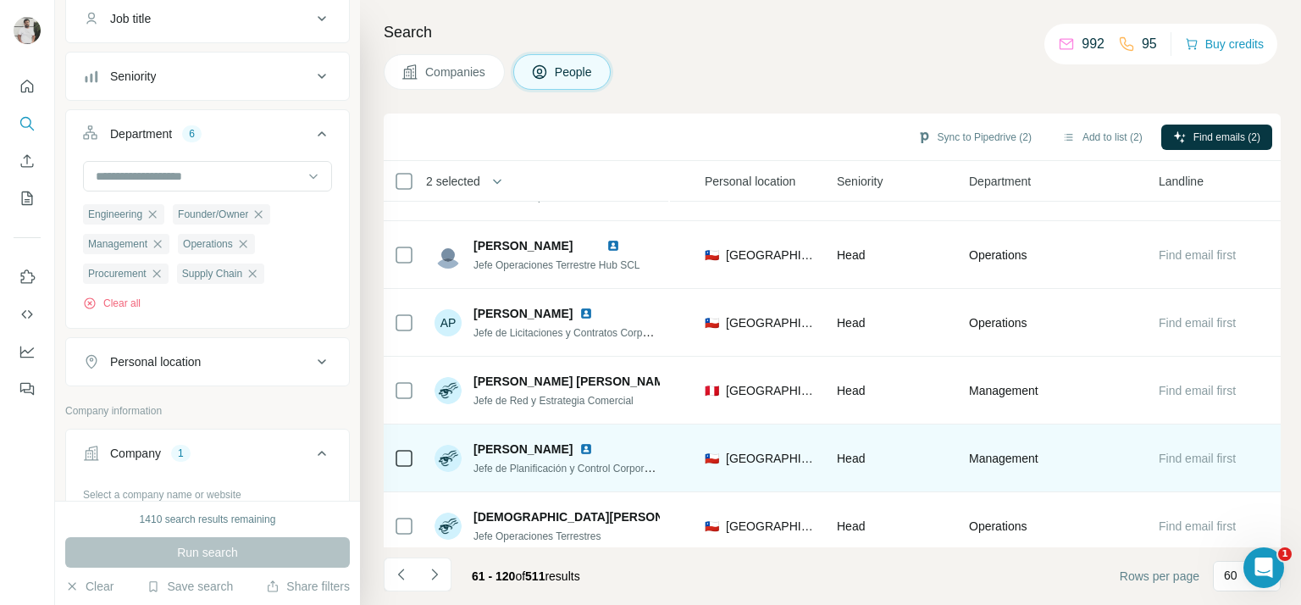
click at [485, 468] on span "Jefe de Planificación y Control Corporativo" at bounding box center [569, 468] width 192 height 14
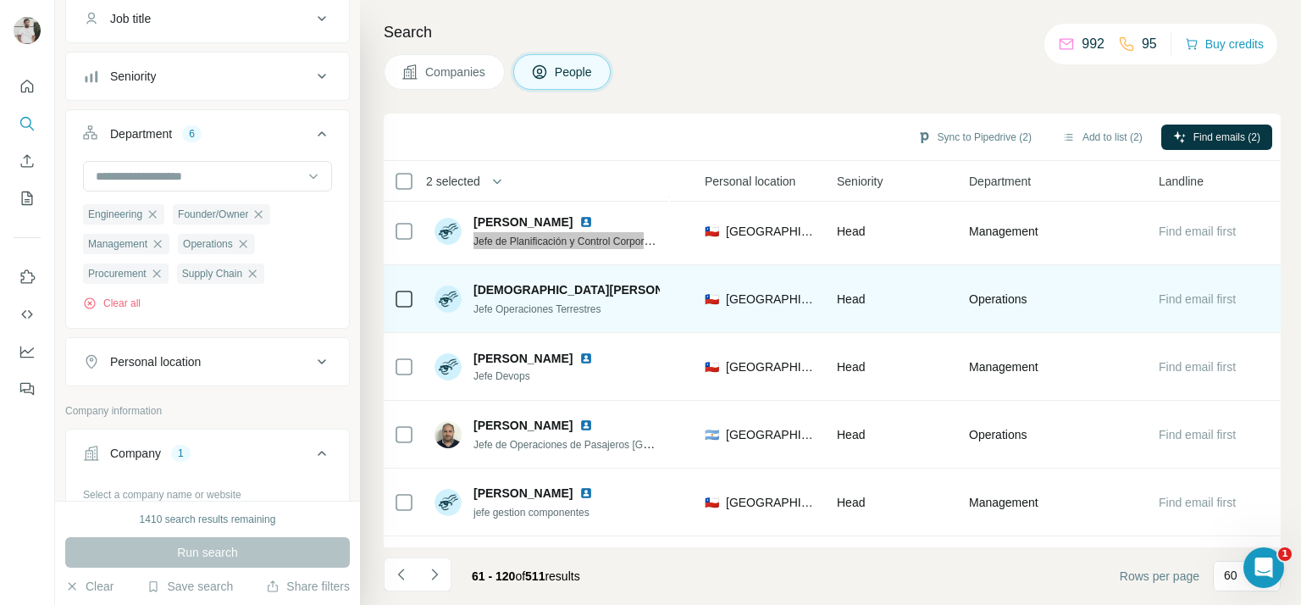
scroll to position [3666, 568]
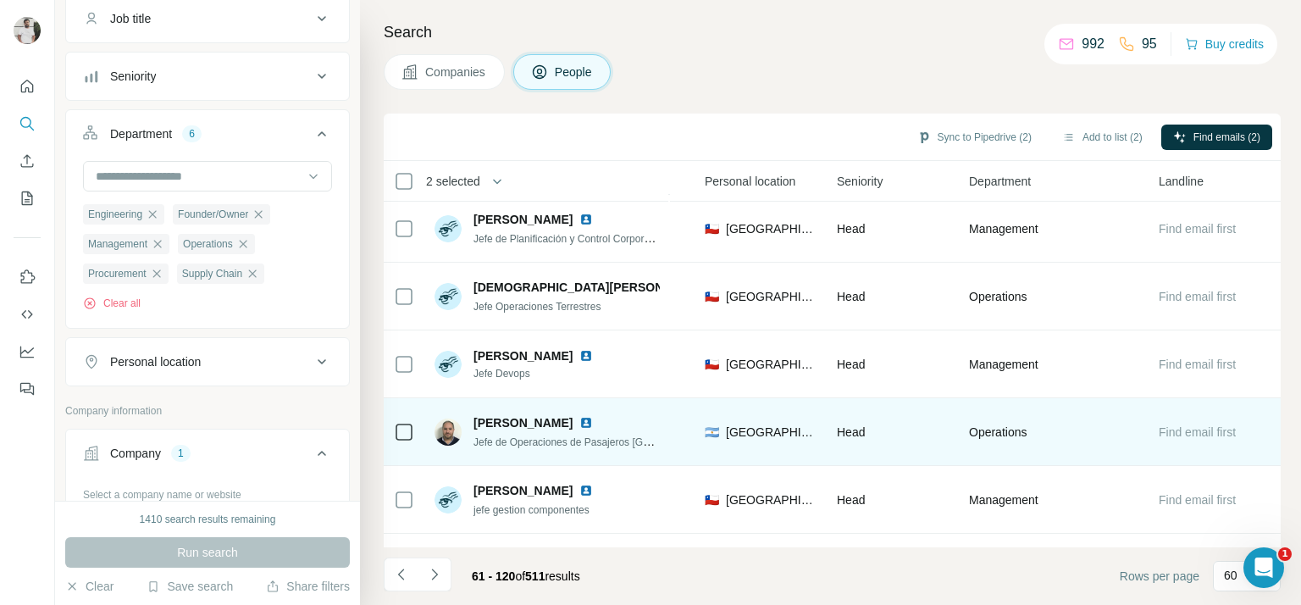
click at [523, 433] on div "Jefe de Operaciones de Pasajeros Chile" at bounding box center [566, 441] width 186 height 17
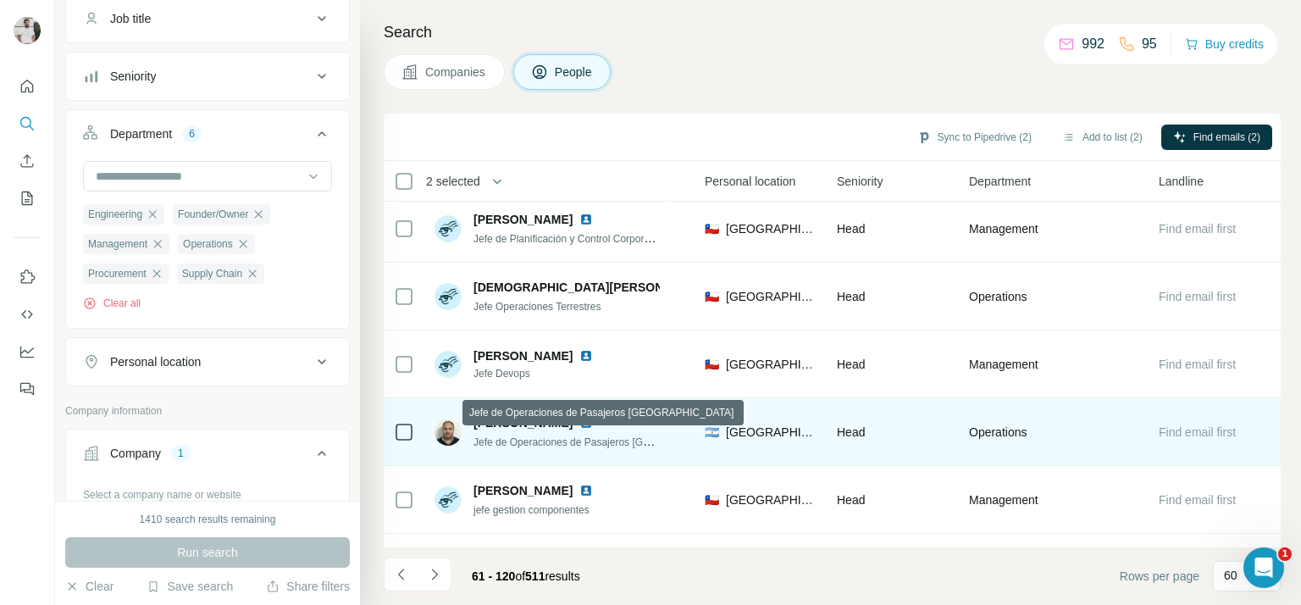
click at [523, 438] on span "Jefe de Operaciones de Pasajeros Chile" at bounding box center [605, 442] width 264 height 14
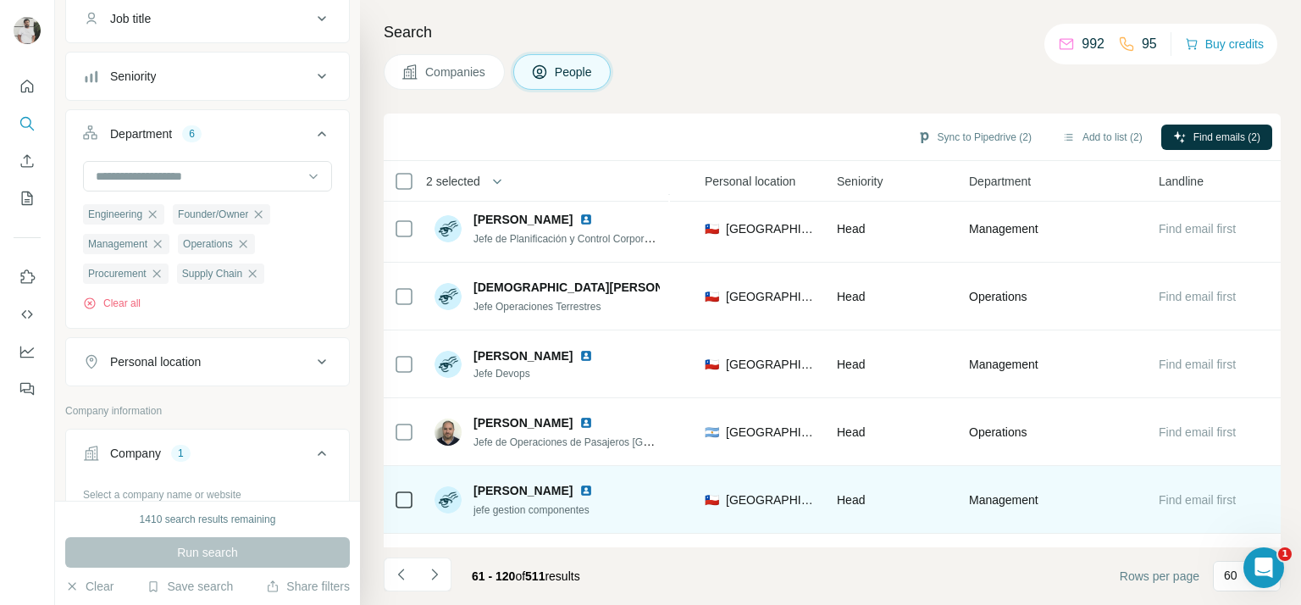
click at [586, 513] on span "jefe gestion componentes" at bounding box center [531, 510] width 116 height 12
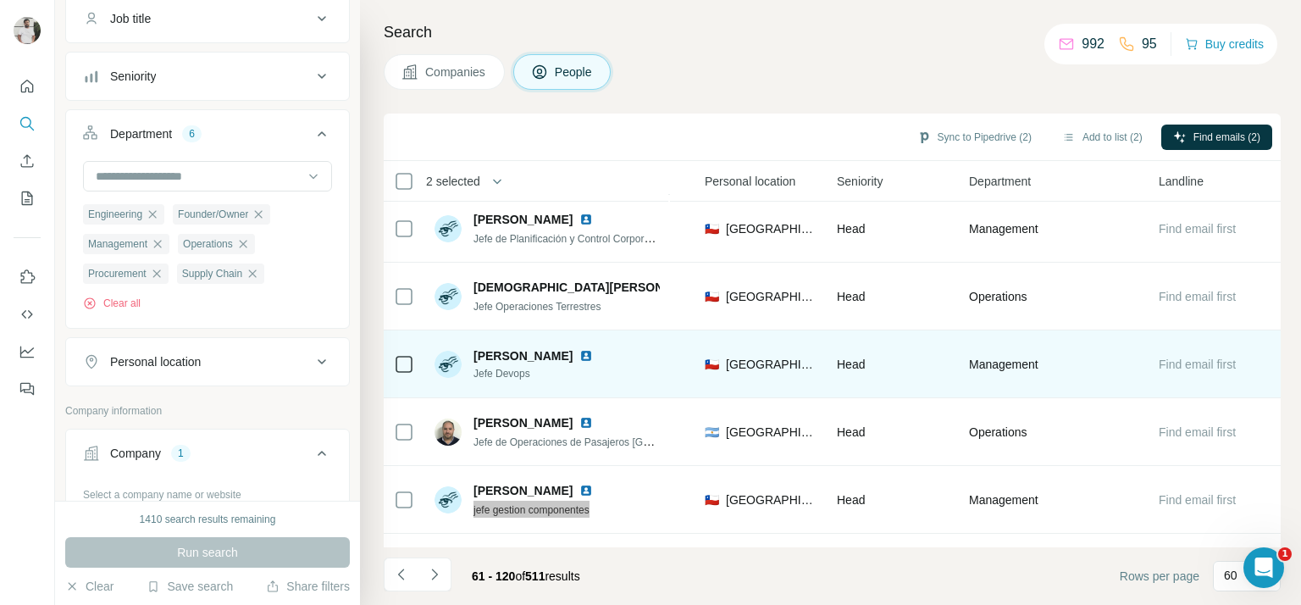
scroll to position [3729, 568]
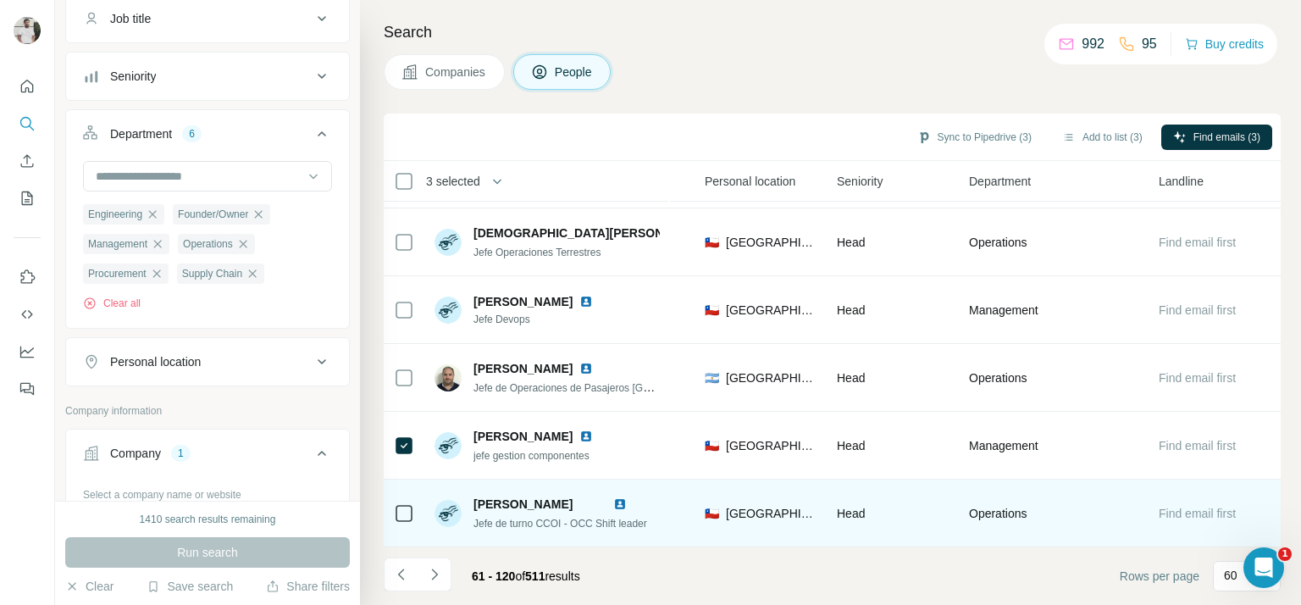
click at [510, 518] on span "Jefe de turno CCOI - OCC Shift leader" at bounding box center [560, 524] width 174 height 12
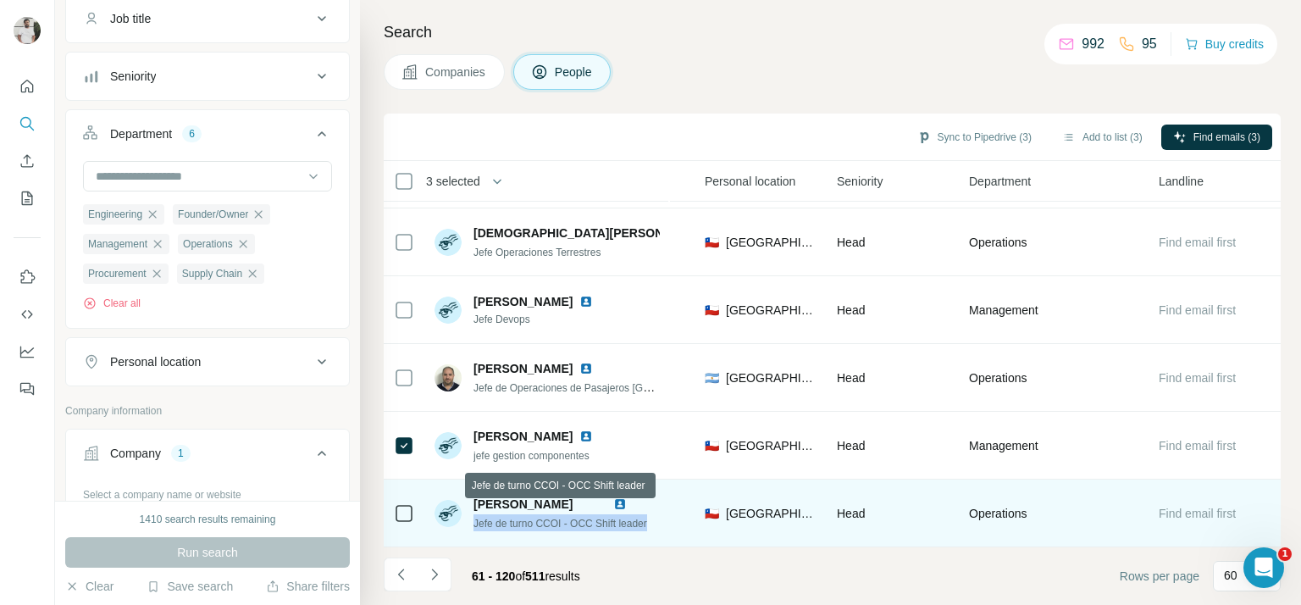
click at [510, 518] on span "Jefe de turno CCOI - OCC Shift leader" at bounding box center [560, 524] width 174 height 12
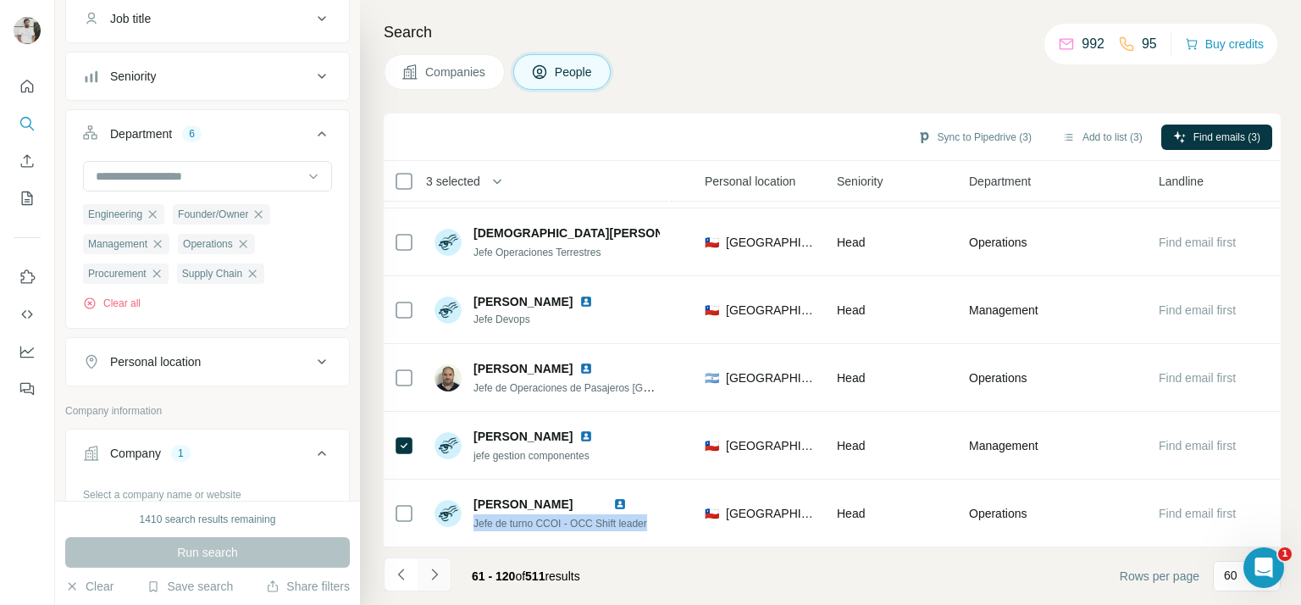
click at [440, 571] on icon "Navigate to next page" at bounding box center [434, 574] width 17 height 17
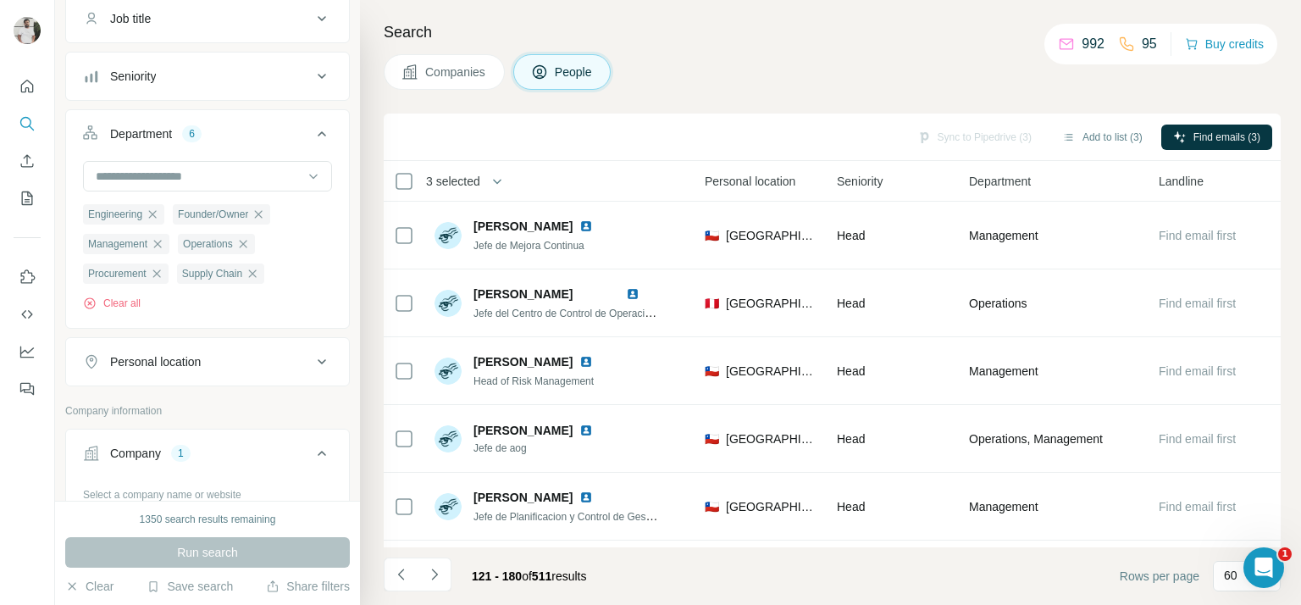
scroll to position [0, 568]
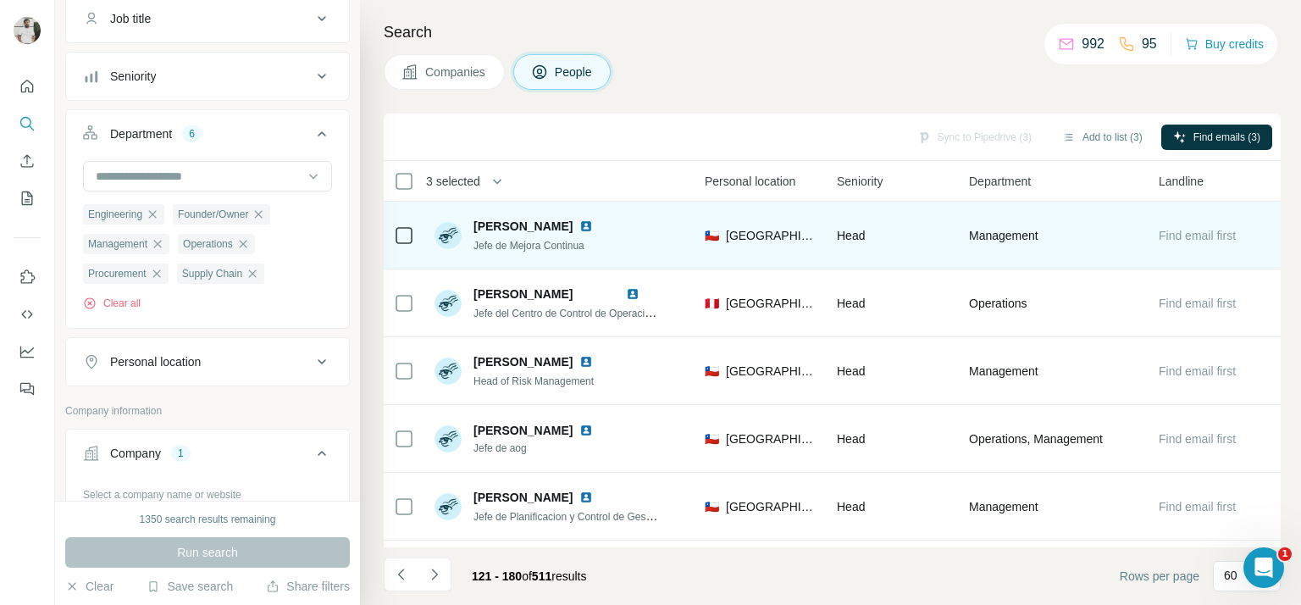
click at [546, 242] on span "Jefe de Mejora Continua" at bounding box center [528, 246] width 111 height 12
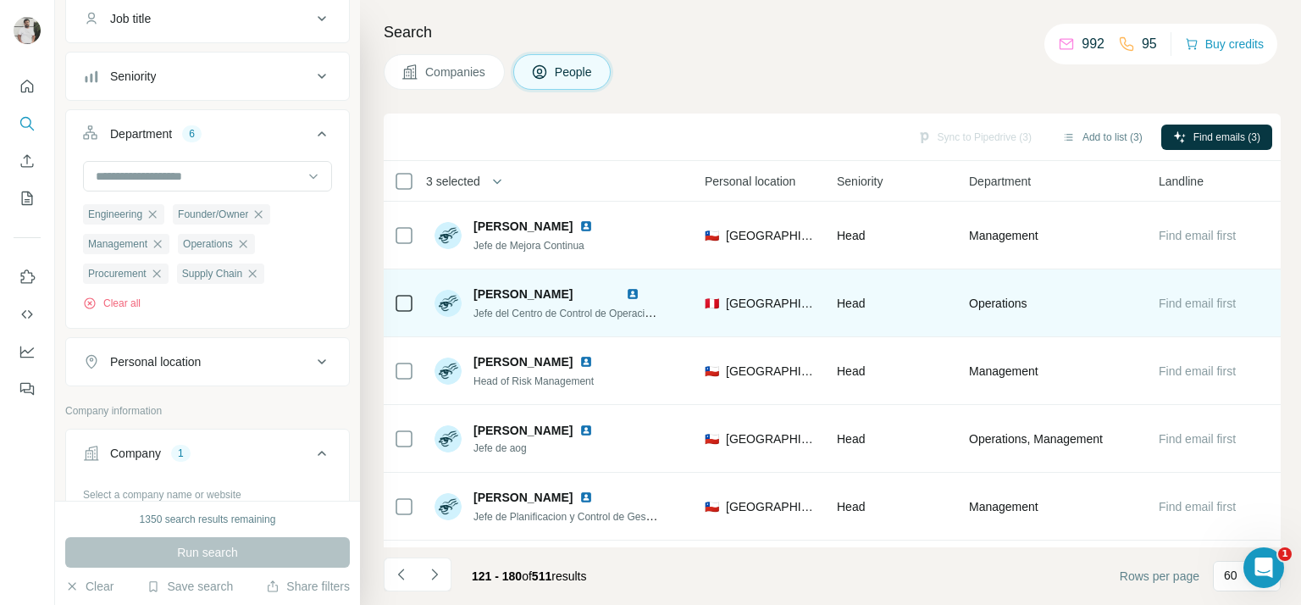
click at [569, 315] on span "Jefe del Centro de Control de Operaciones" at bounding box center [569, 313] width 193 height 14
click at [569, 314] on span "Jefe del Centro de Control de Operaciones" at bounding box center [569, 313] width 193 height 14
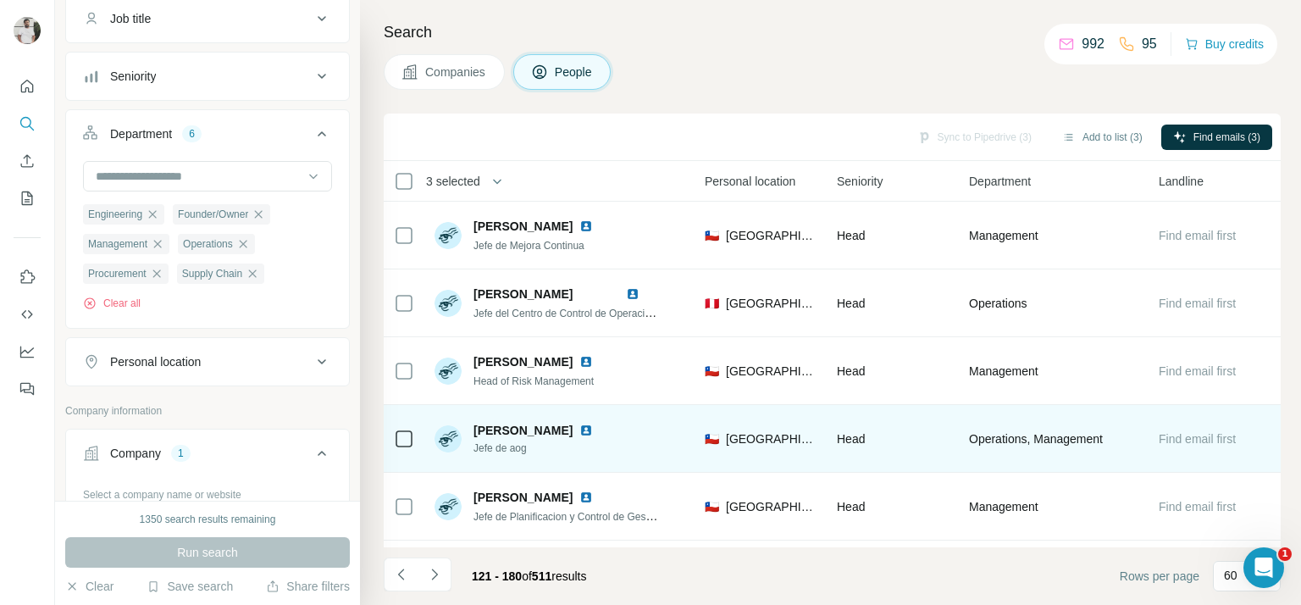
click at [496, 446] on span "Jefe de aog" at bounding box center [543, 447] width 140 height 15
click at [495, 444] on span "Jefe de aog" at bounding box center [543, 447] width 140 height 15
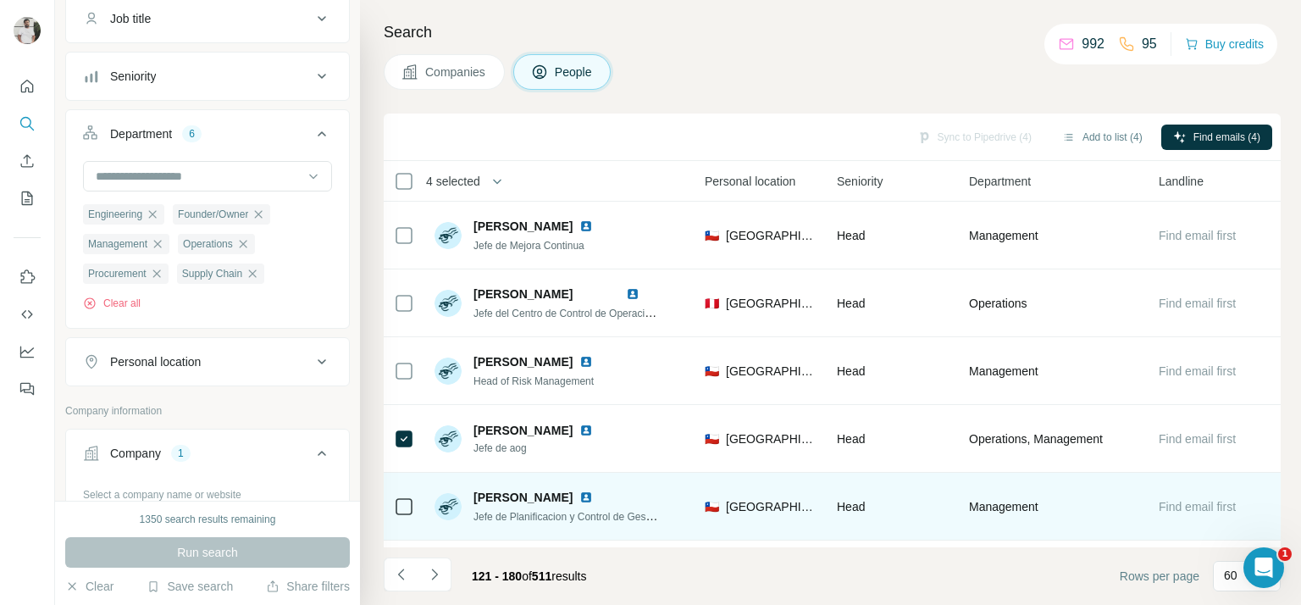
click at [567, 511] on span "Jefe de Planificacion y Control de Gestion Corporativo" at bounding box center [595, 516] width 244 height 14
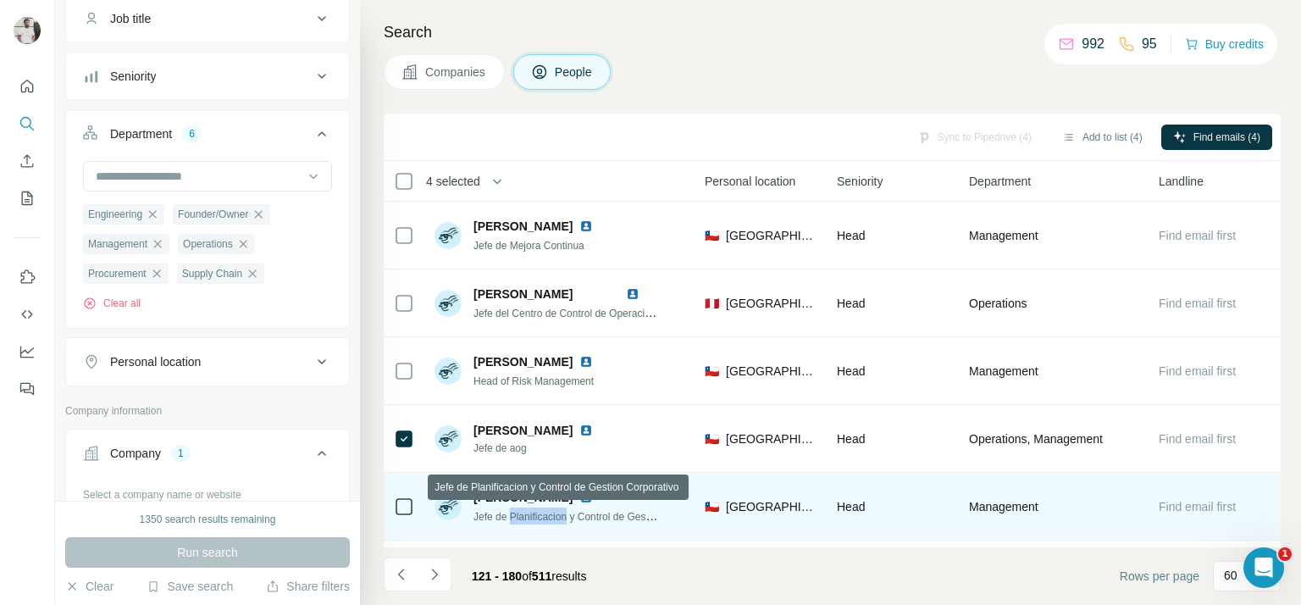
click at [566, 511] on span "Jefe de Planificacion y Control de Gestion Corporativo" at bounding box center [595, 516] width 244 height 14
click at [566, 512] on span "Jefe de Planificacion y Control de Gestion Corporativo" at bounding box center [595, 516] width 244 height 14
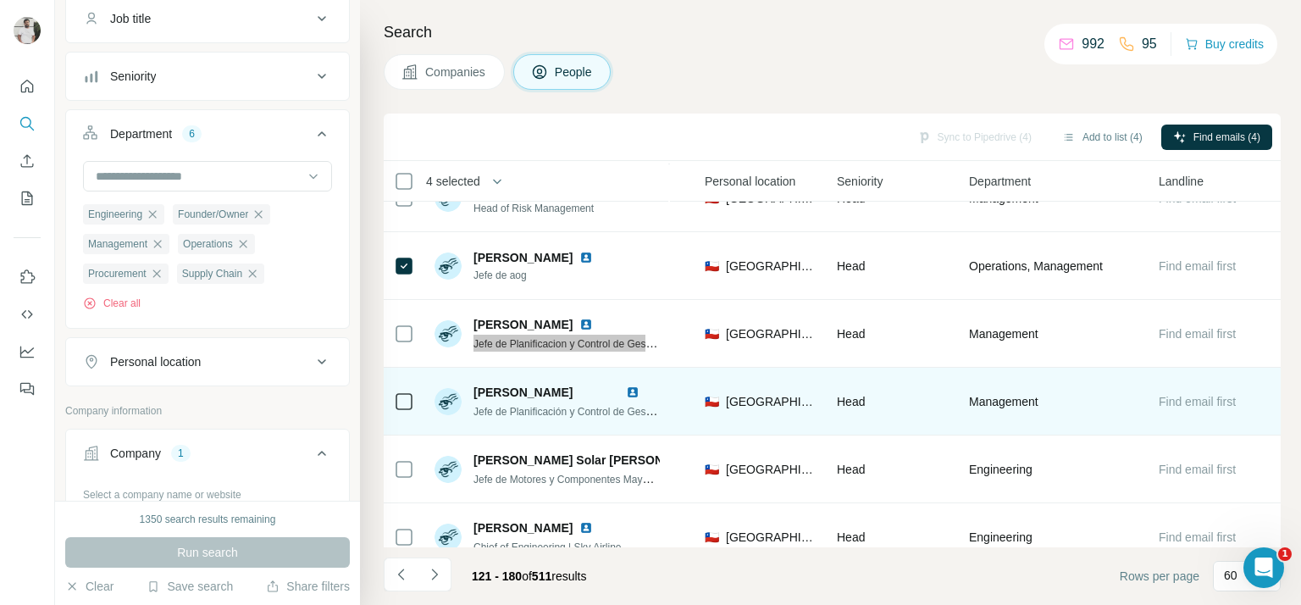
scroll to position [173, 568]
click at [517, 409] on span "Jefe de Planificación y Control de Gestión" at bounding box center [567, 411] width 189 height 14
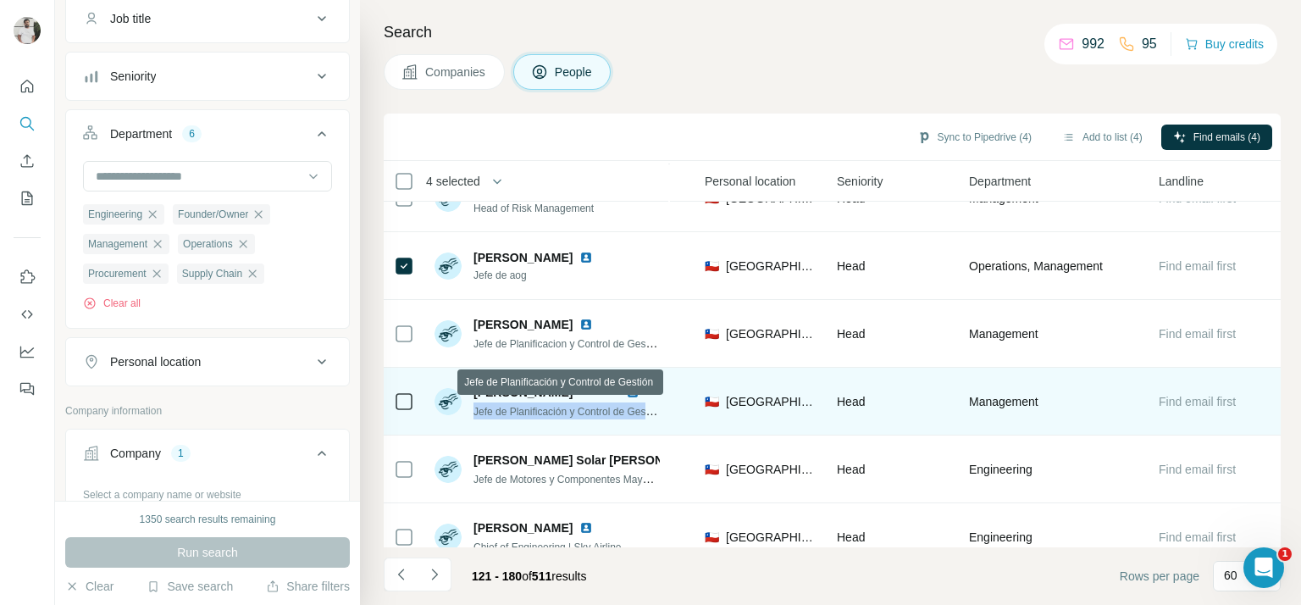
click at [517, 409] on span "Jefe de Planificación y Control de Gestión" at bounding box center [567, 411] width 189 height 14
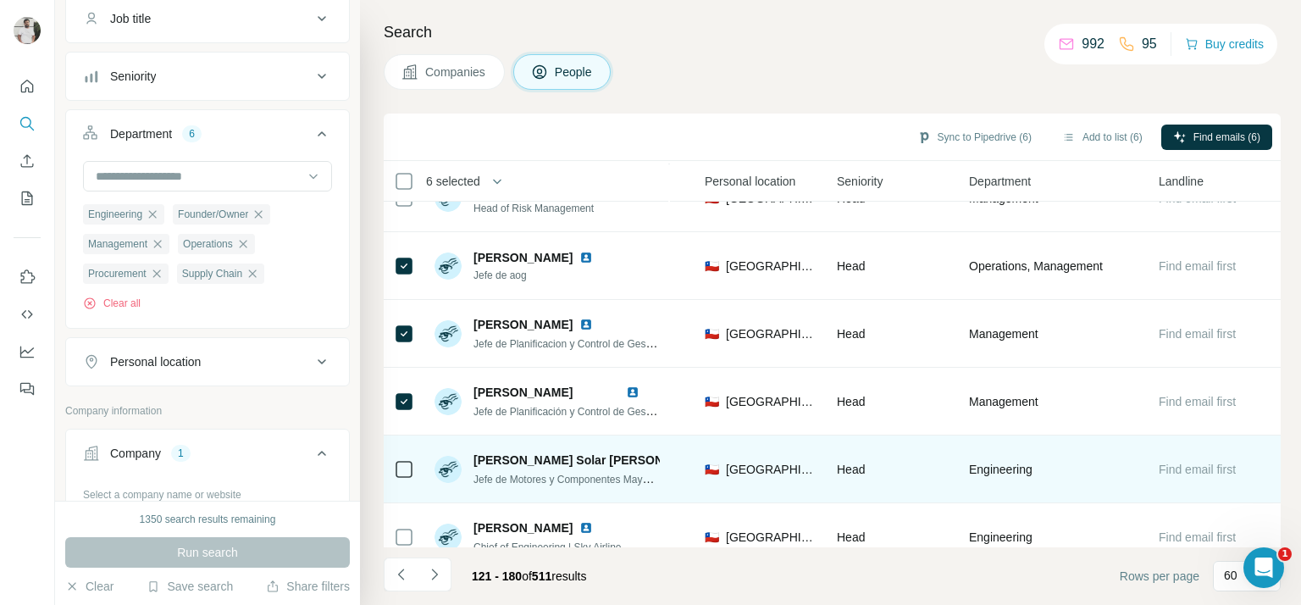
click at [512, 479] on span "Jefe de Motores y Componentes Mayores" at bounding box center [567, 479] width 189 height 14
click at [512, 478] on span "Jefe de Motores y Componentes Mayores" at bounding box center [567, 479] width 189 height 14
click at [512, 477] on span "Jefe de Motores y Componentes Mayores" at bounding box center [567, 479] width 189 height 14
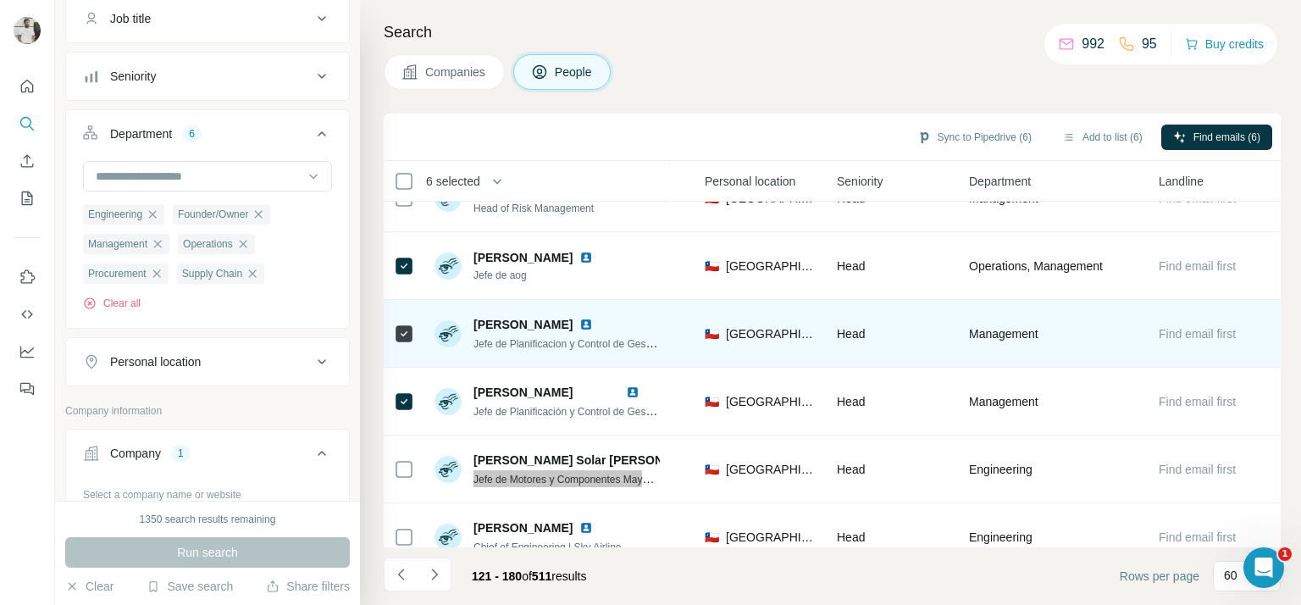
scroll to position [291, 568]
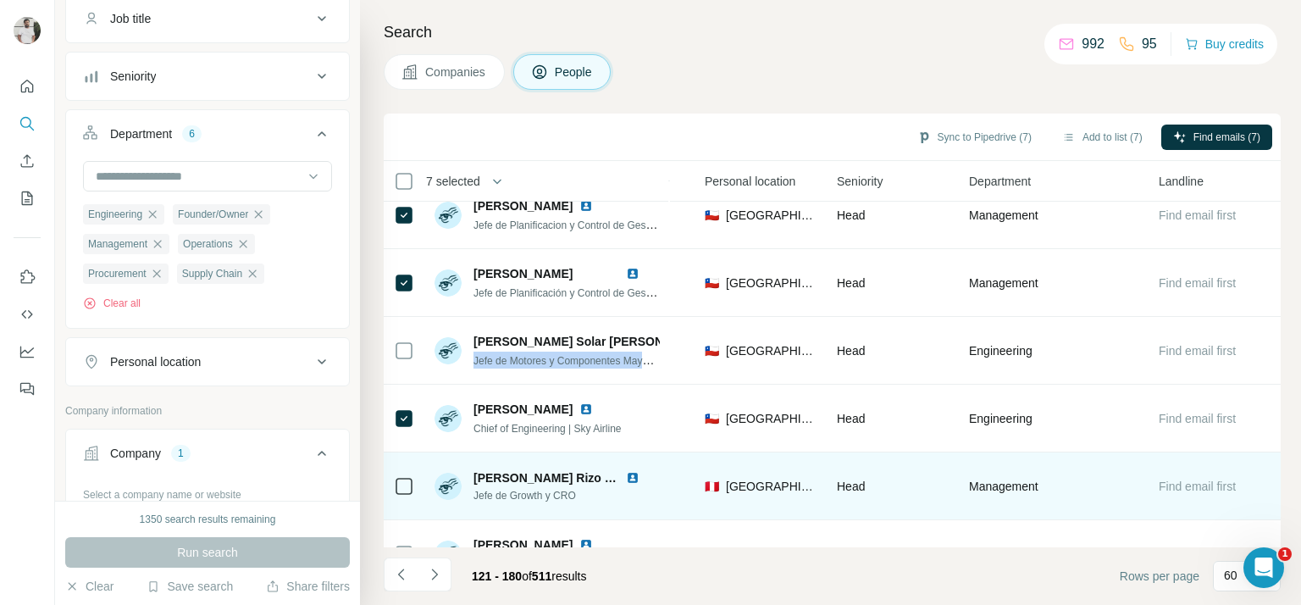
click at [493, 490] on span "Jefe de Growth y CRO" at bounding box center [566, 495] width 186 height 15
click at [493, 491] on span "Jefe de Growth y CRO" at bounding box center [566, 495] width 186 height 15
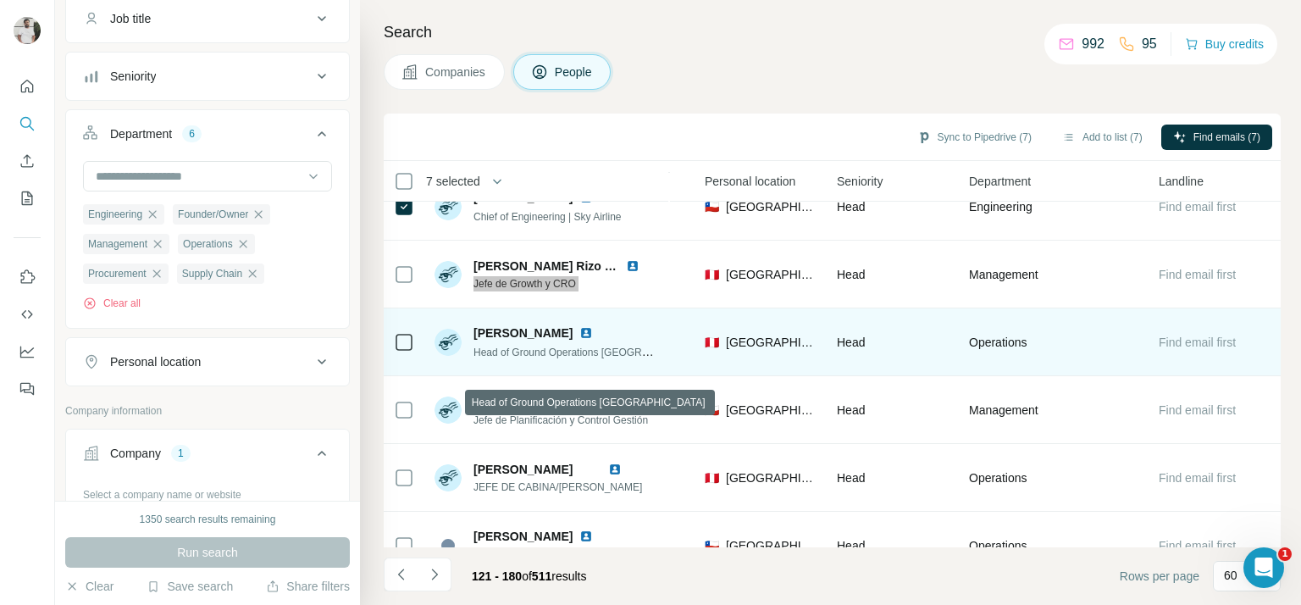
scroll to position [512, 568]
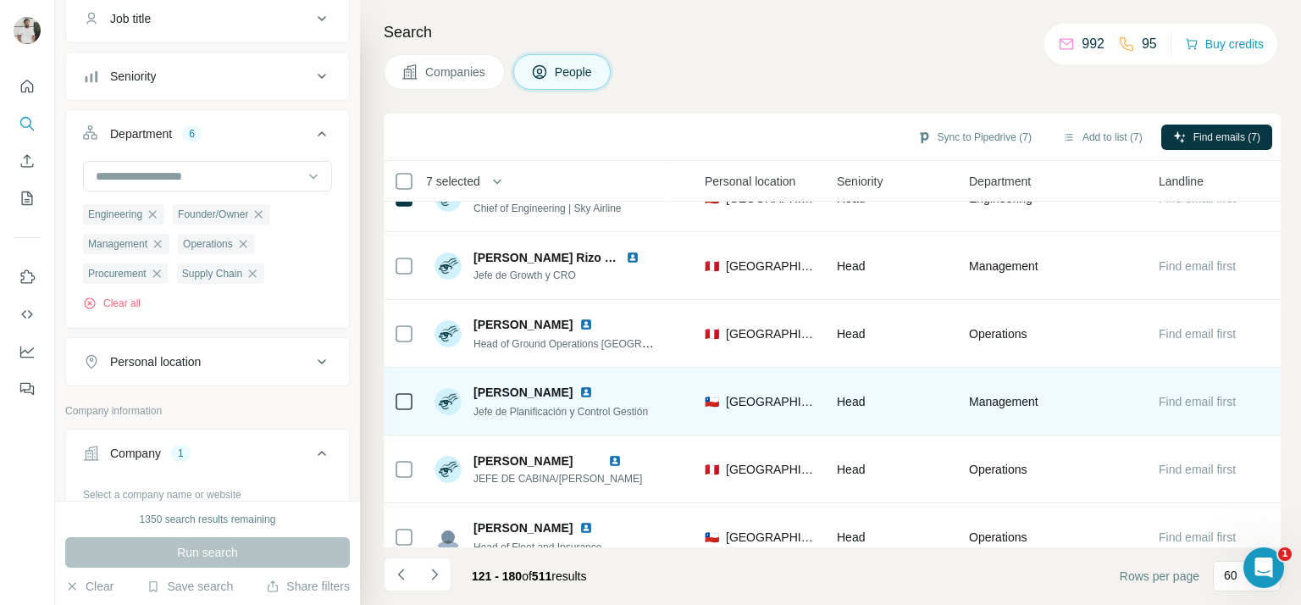
click at [512, 411] on span "Jefe de Planificación y Control Gestión" at bounding box center [560, 412] width 174 height 12
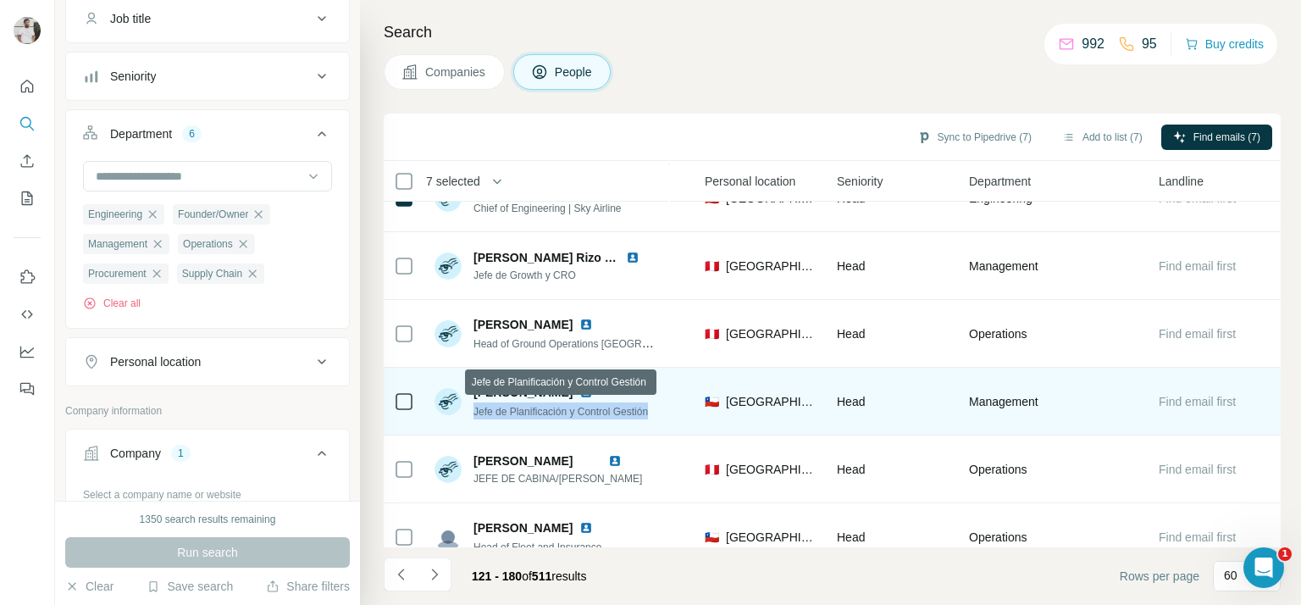
click at [512, 411] on span "Jefe de Planificación y Control Gestión" at bounding box center [560, 412] width 174 height 12
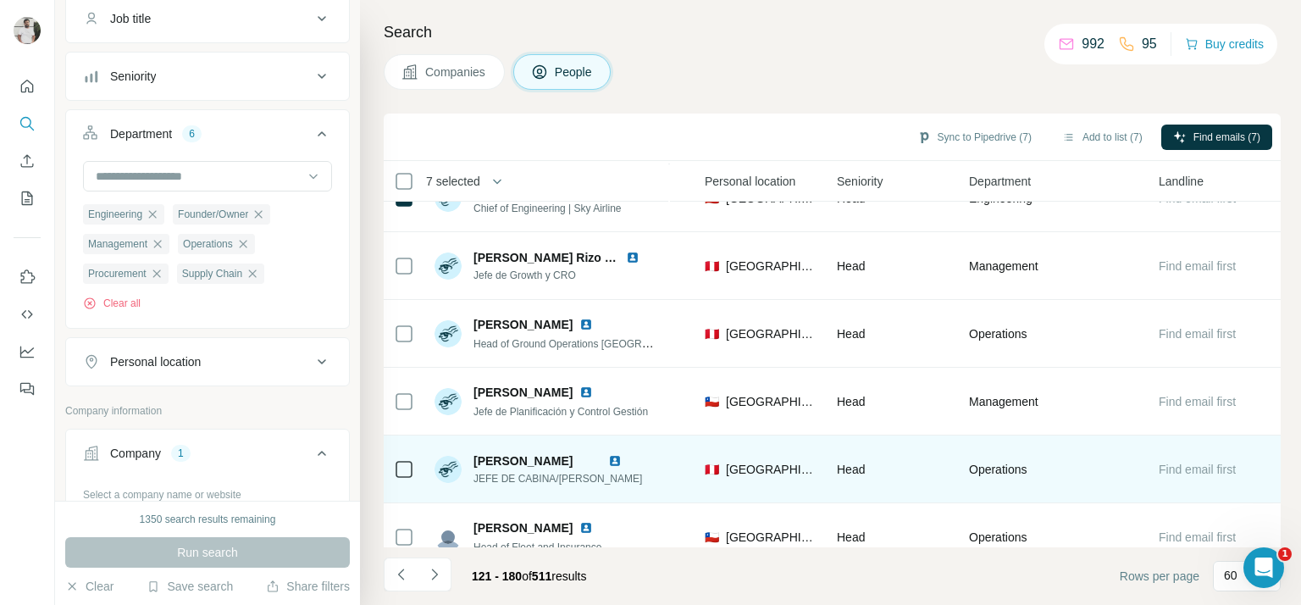
click at [522, 471] on span "JEFE DE CABINA/PURSER" at bounding box center [557, 478] width 169 height 15
click at [521, 471] on span "JEFE DE CABINA/PURSER" at bounding box center [557, 478] width 169 height 15
click at [523, 472] on span "JEFE DE CABINA/PURSER" at bounding box center [557, 478] width 169 height 15
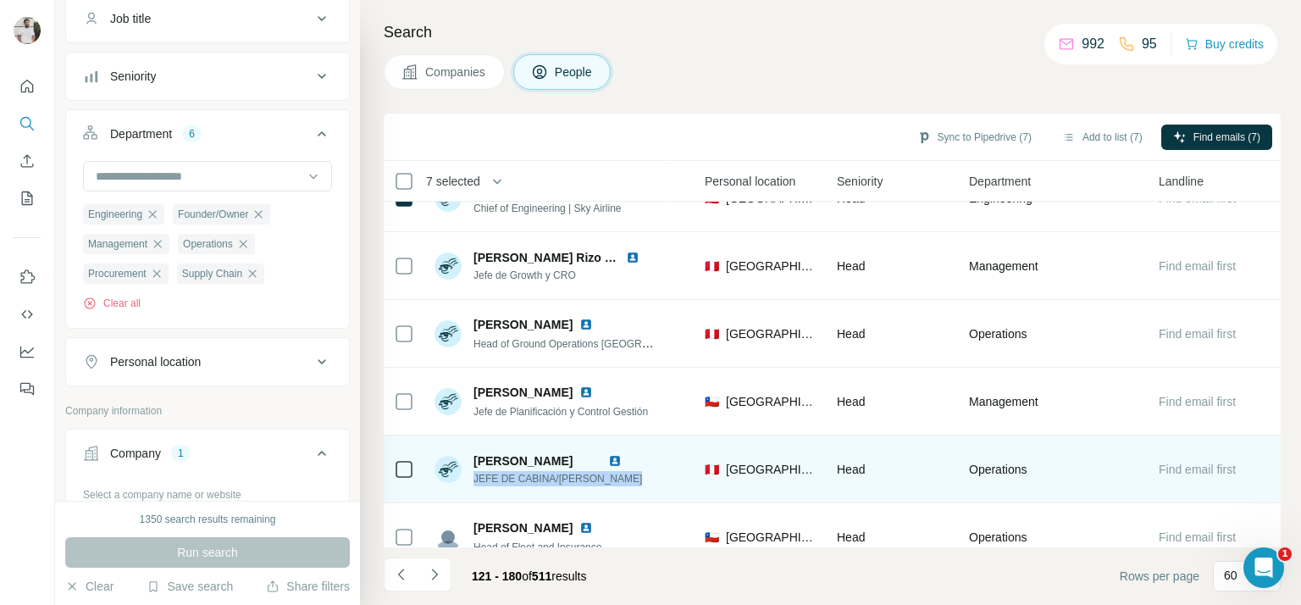
click at [523, 472] on span "JEFE DE CABINA/PURSER" at bounding box center [557, 478] width 169 height 15
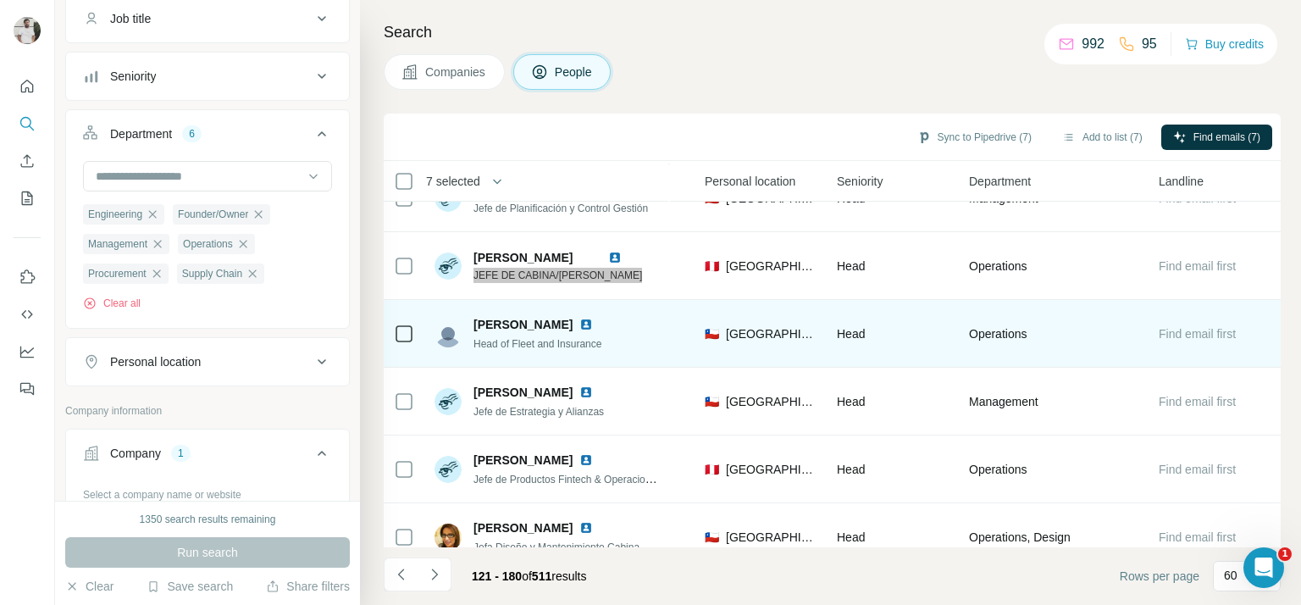
scroll to position [718, 568]
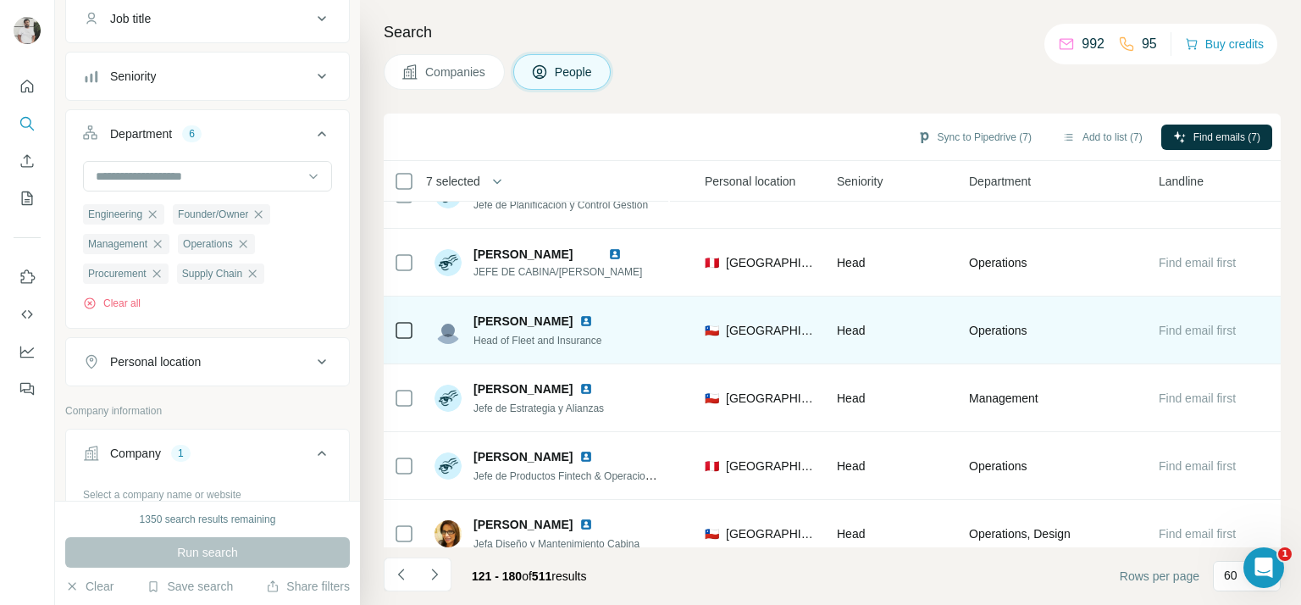
click at [523, 338] on span "Head of Fleet and Insurance" at bounding box center [537, 341] width 128 height 12
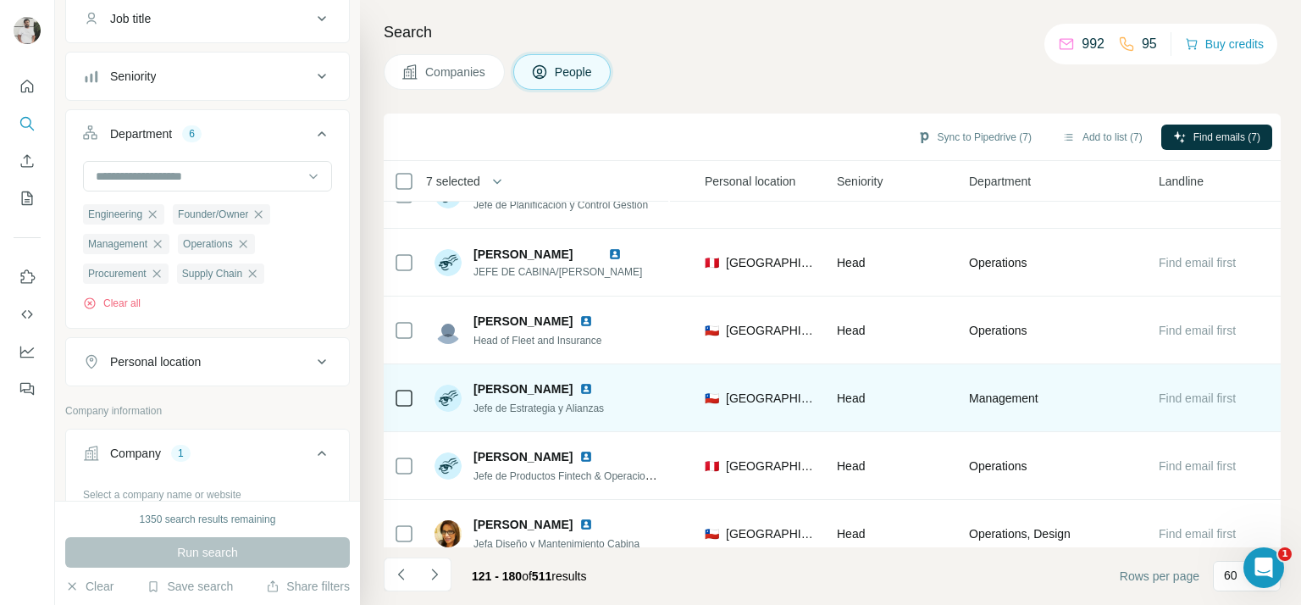
click at [521, 412] on span "Jefe de Estrategia y Alianzas" at bounding box center [538, 408] width 130 height 12
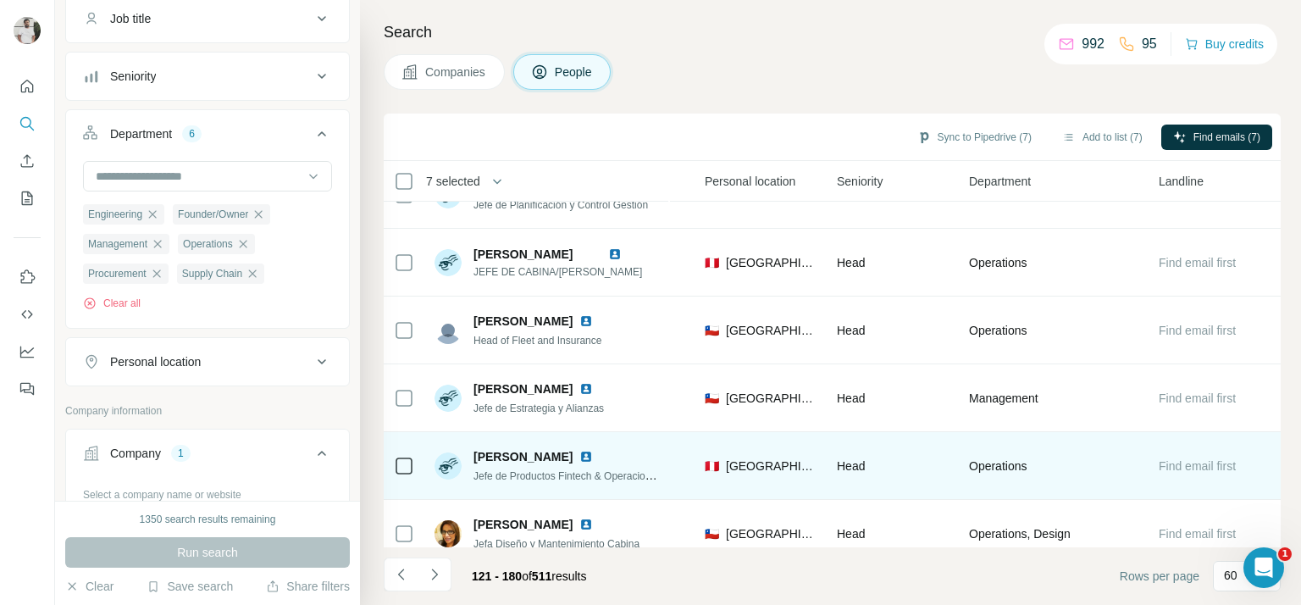
click at [575, 480] on span "Jefe de Productos Fintech & Operaciones" at bounding box center [567, 475] width 188 height 14
click at [575, 479] on span "Jefe de Productos Fintech & Operaciones" at bounding box center [567, 475] width 188 height 14
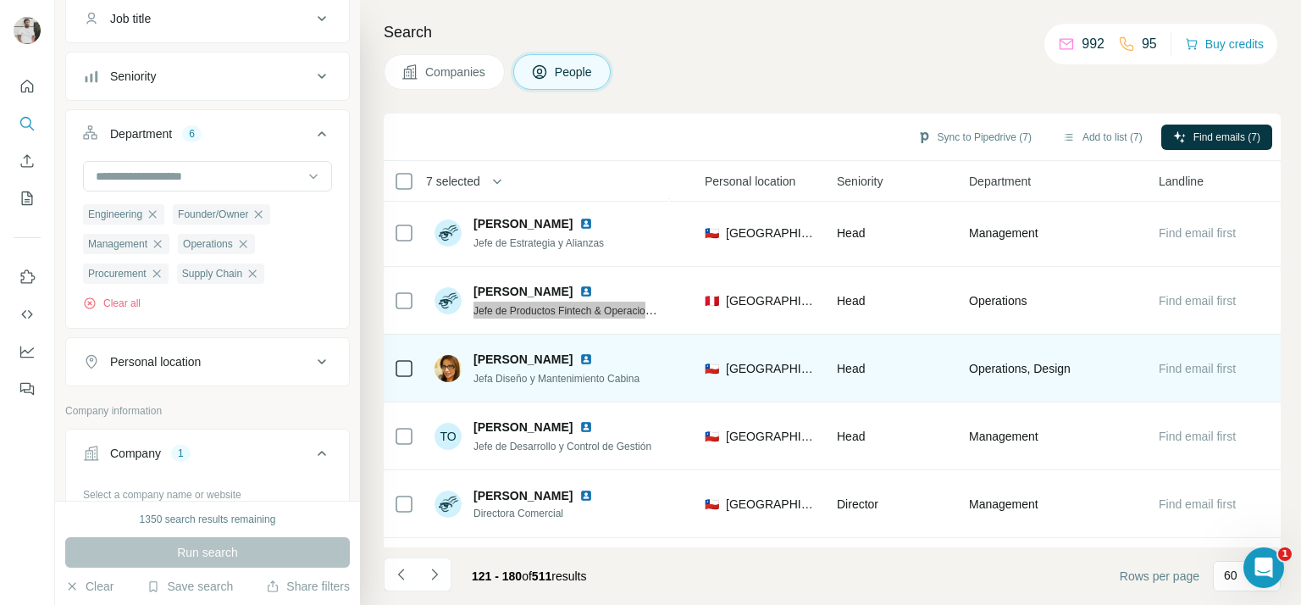
scroll to position [884, 568]
click at [515, 379] on span "Jefa Diseño y Mantenimiento Cabina" at bounding box center [556, 378] width 166 height 12
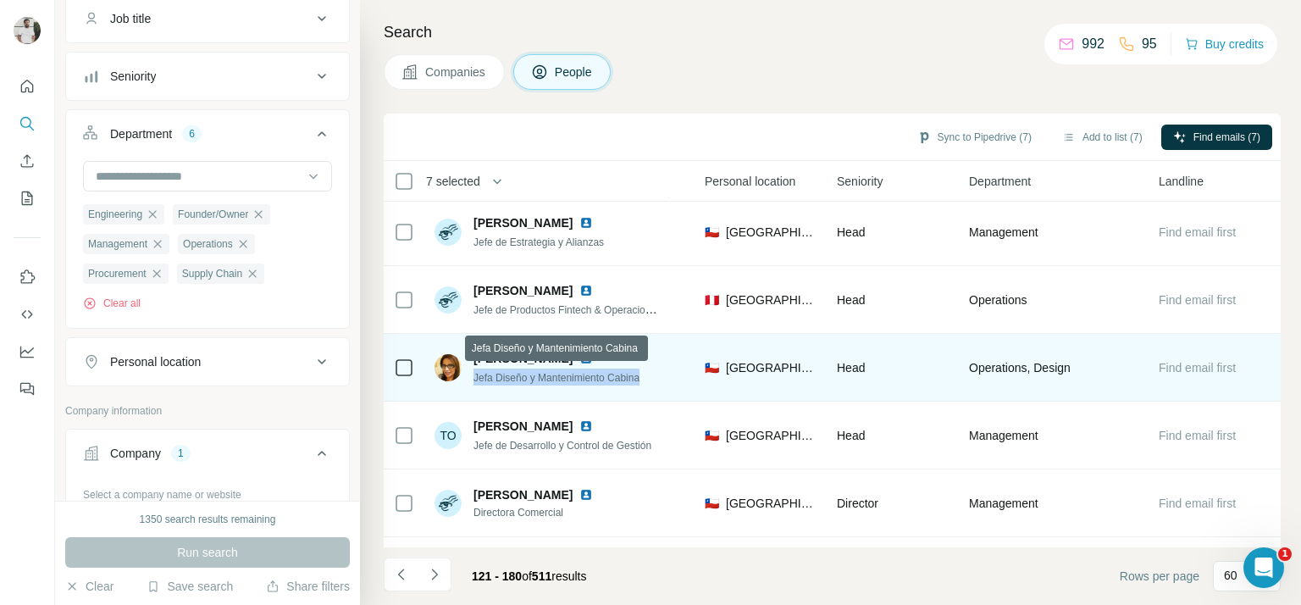
click at [515, 379] on span "Jefa Diseño y Mantenimiento Cabina" at bounding box center [556, 378] width 166 height 12
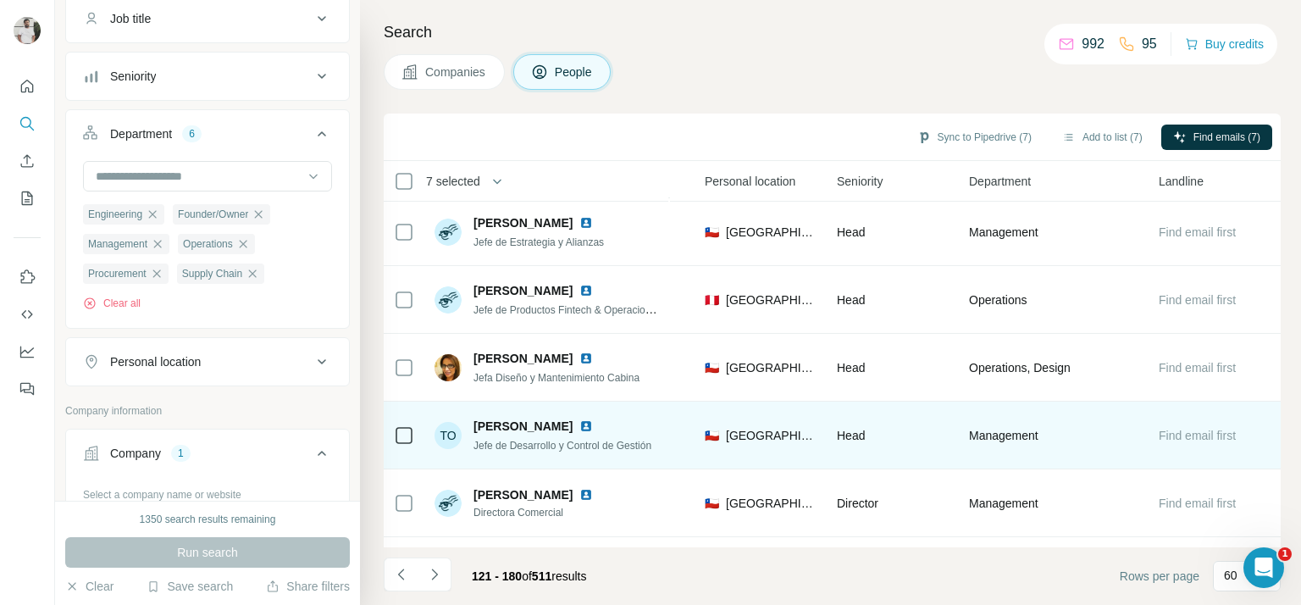
click at [523, 440] on span "Jefe de Desarrollo y Control de Gestión" at bounding box center [562, 446] width 178 height 12
click at [523, 436] on div "Jefe de Desarrollo y Control de Gestión" at bounding box center [562, 444] width 178 height 17
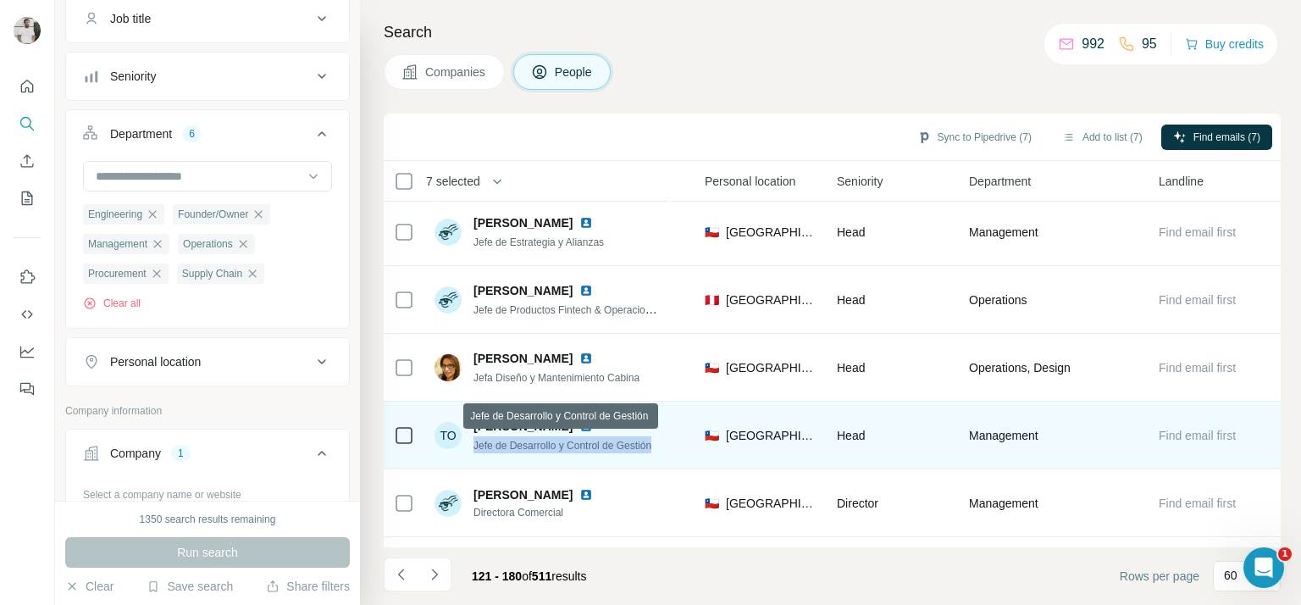
click at [523, 440] on span "Jefe de Desarrollo y Control de Gestión" at bounding box center [562, 446] width 178 height 12
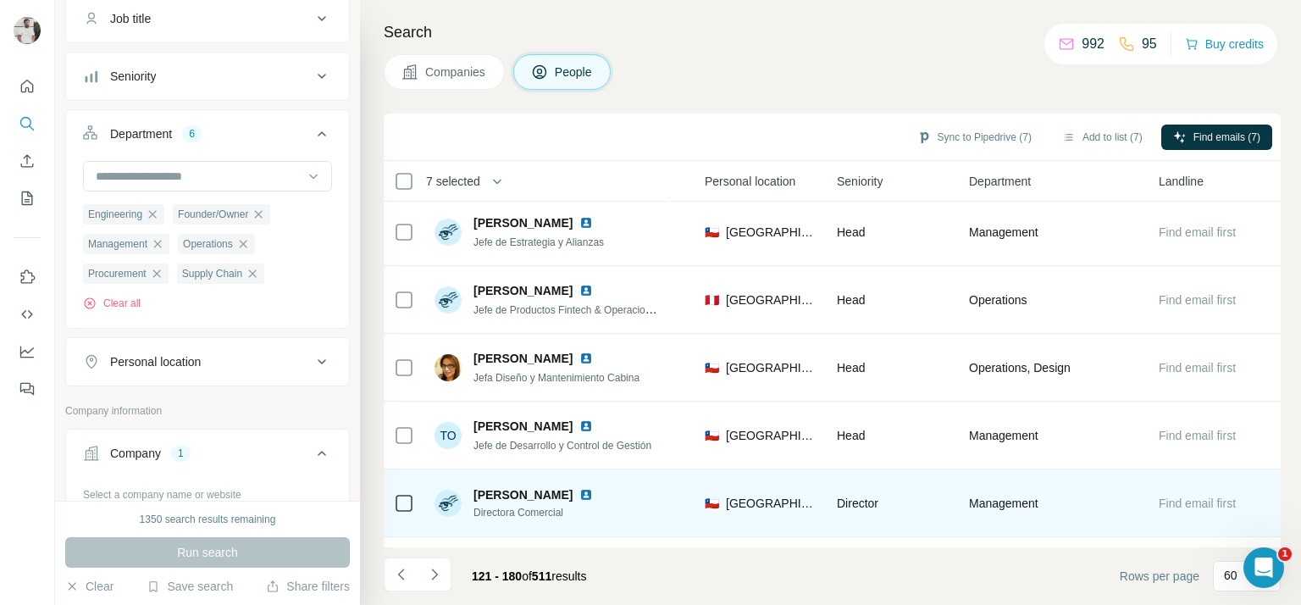
click at [519, 505] on span "Directora Comercial" at bounding box center [543, 512] width 140 height 15
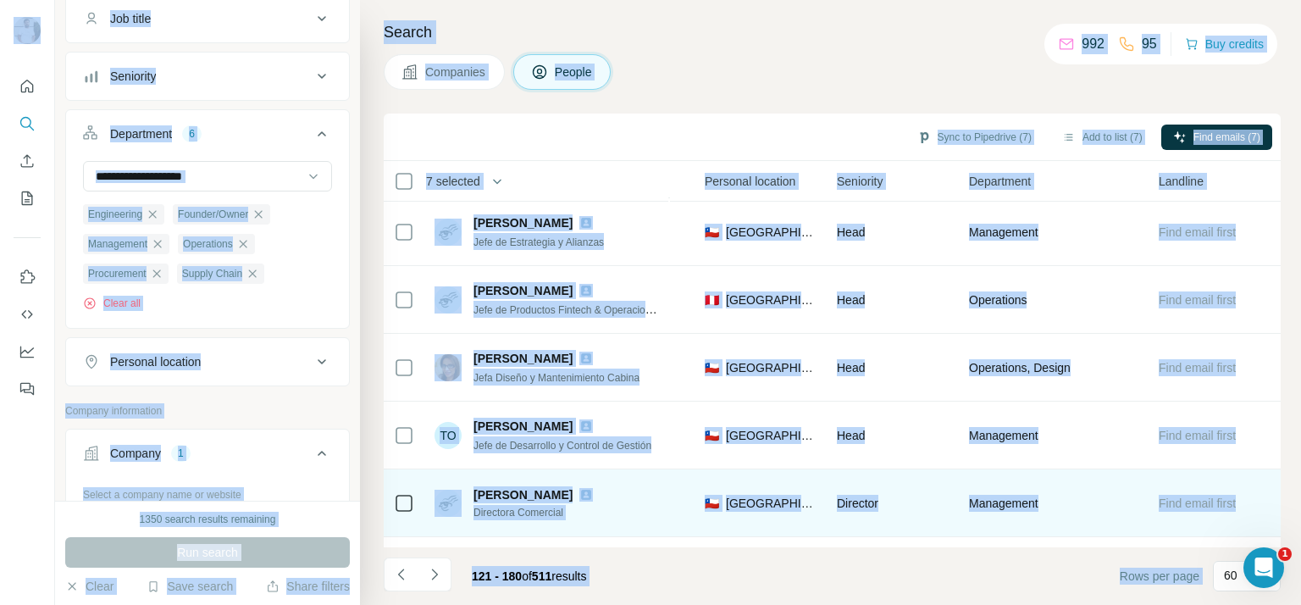
click at [523, 501] on span "Carmen Gloria Serrat Moyano" at bounding box center [522, 495] width 99 height 14
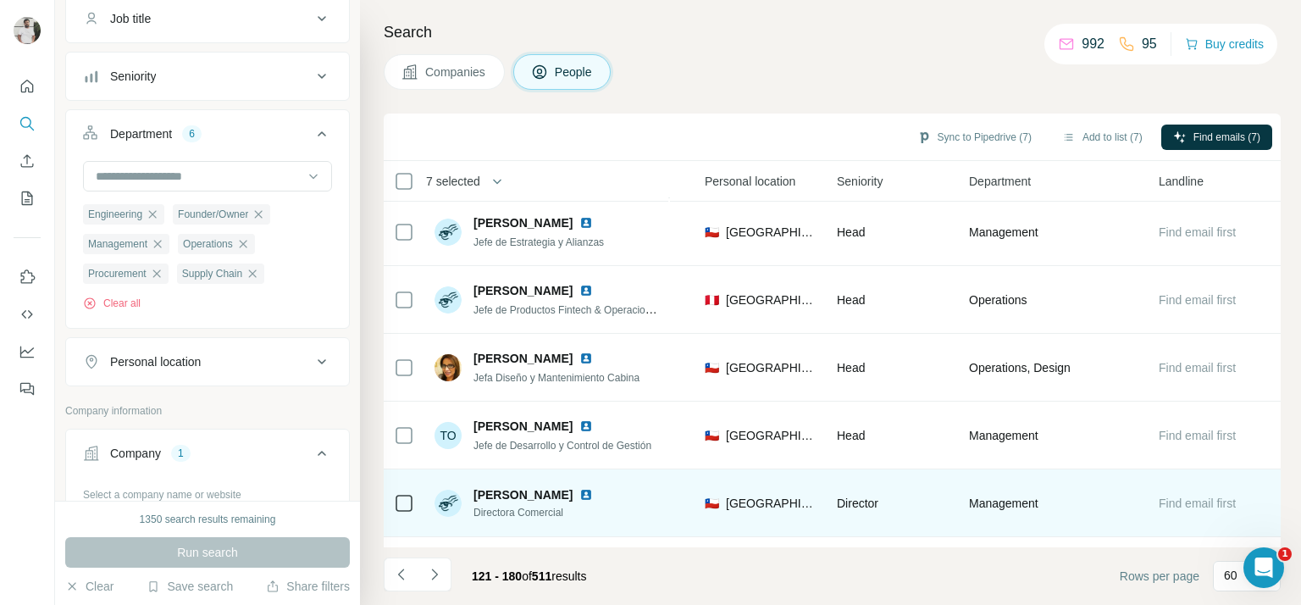
click at [523, 509] on span "Directora Comercial" at bounding box center [543, 512] width 140 height 15
click at [523, 508] on span "Directora Comercial" at bounding box center [543, 512] width 140 height 15
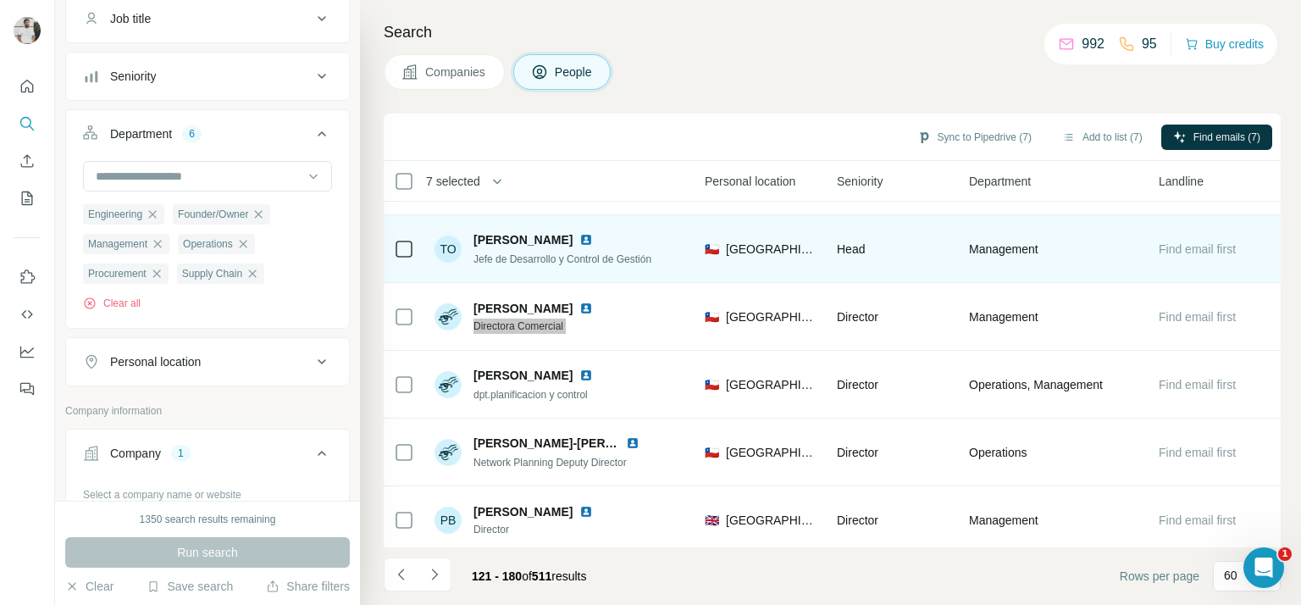
scroll to position [1072, 568]
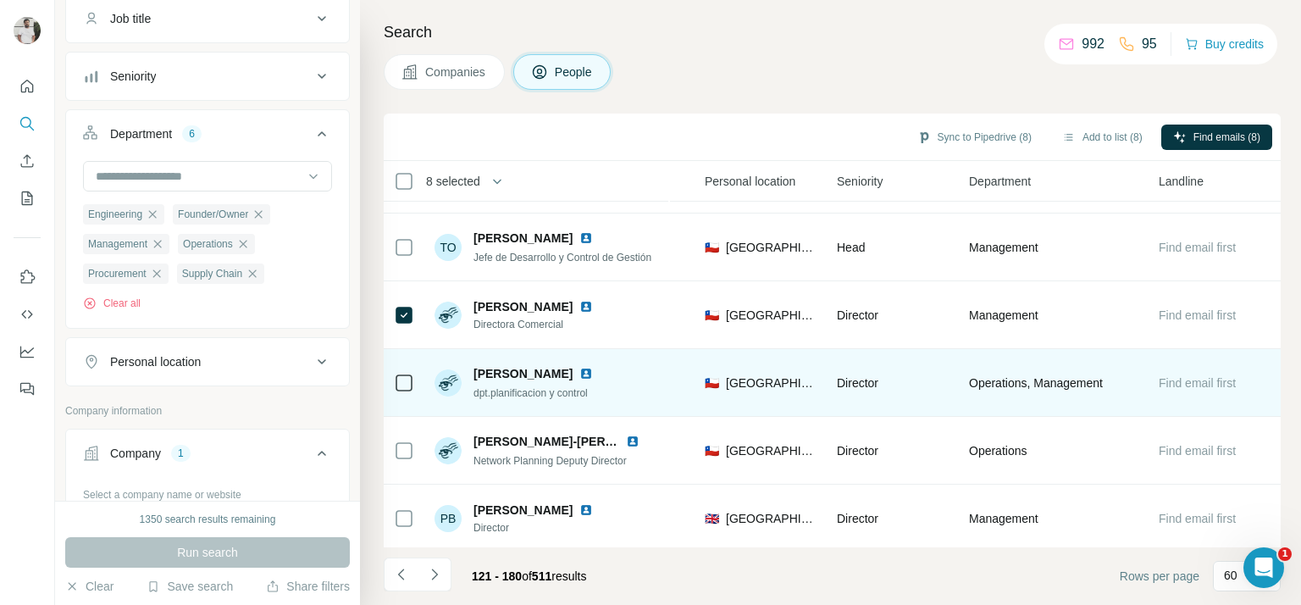
click at [512, 389] on span "dpt.planificacion y control" at bounding box center [530, 393] width 114 height 12
click at [512, 388] on span "dpt.planificacion y control" at bounding box center [530, 393] width 114 height 12
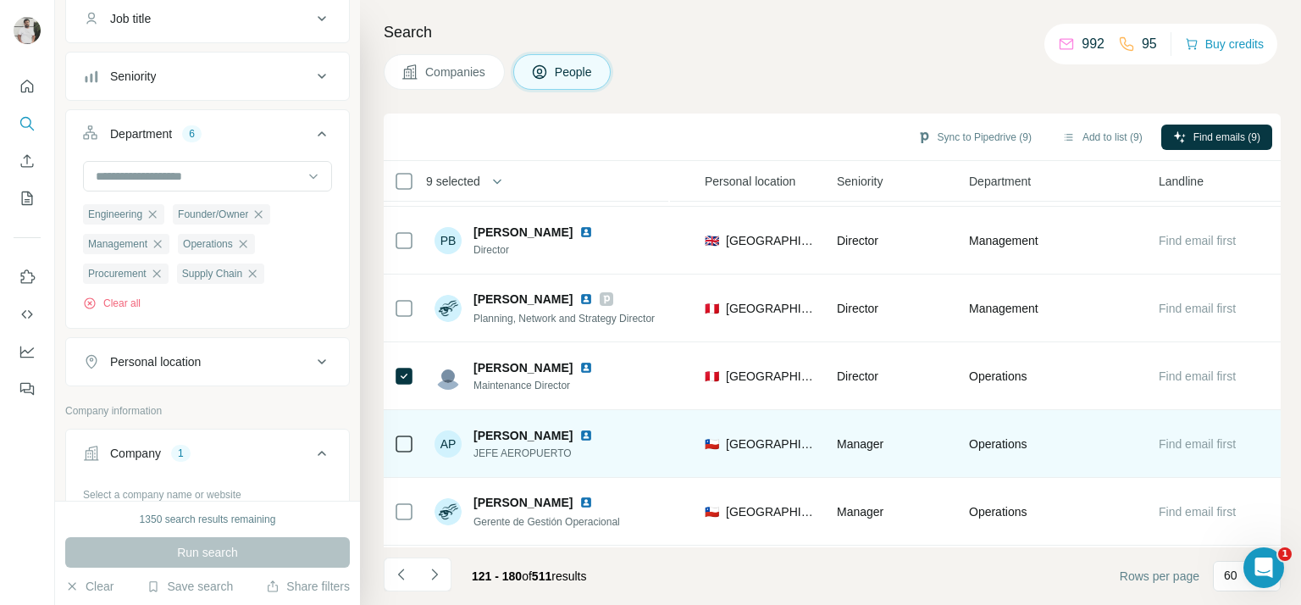
scroll to position [1352, 568]
click at [518, 450] on span "JEFE AEROPUERTO" at bounding box center [543, 451] width 140 height 15
click at [516, 450] on span "JEFE AEROPUERTO" at bounding box center [543, 451] width 140 height 15
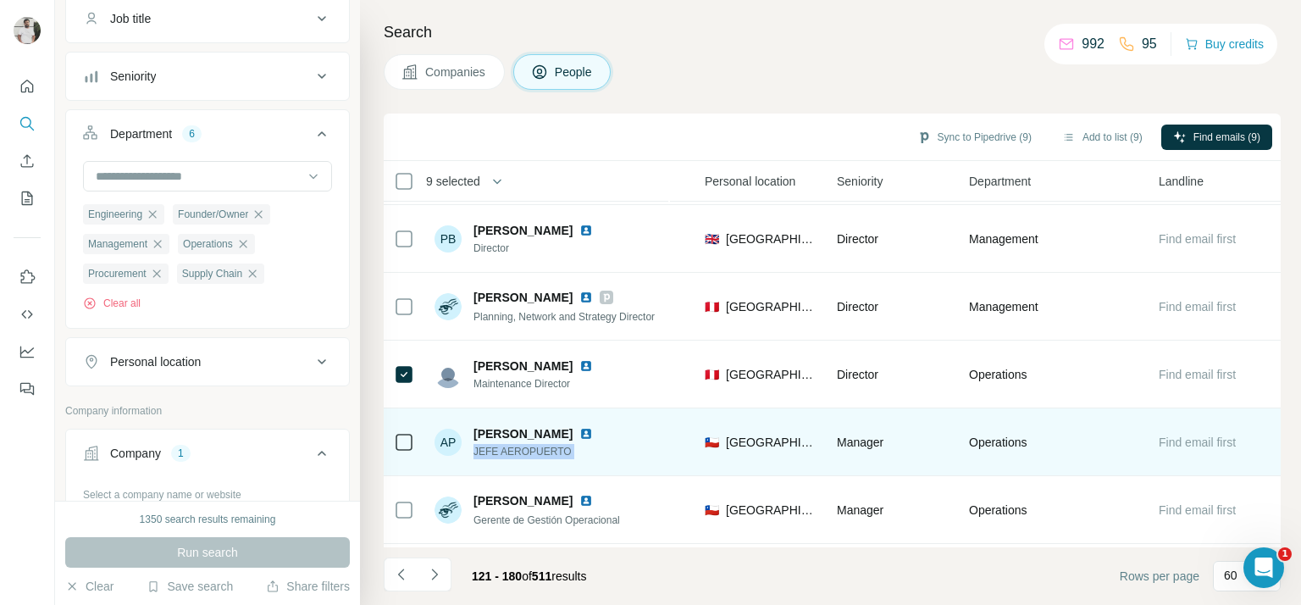
click at [516, 450] on span "JEFE AEROPUERTO" at bounding box center [543, 451] width 140 height 15
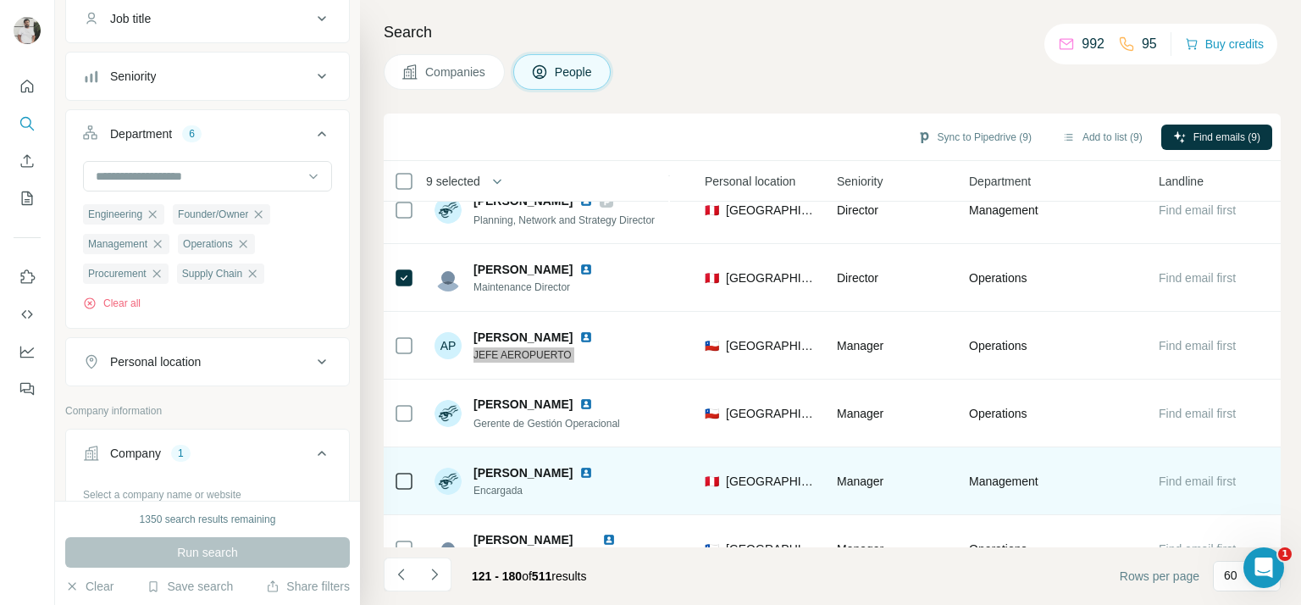
scroll to position [1476, 568]
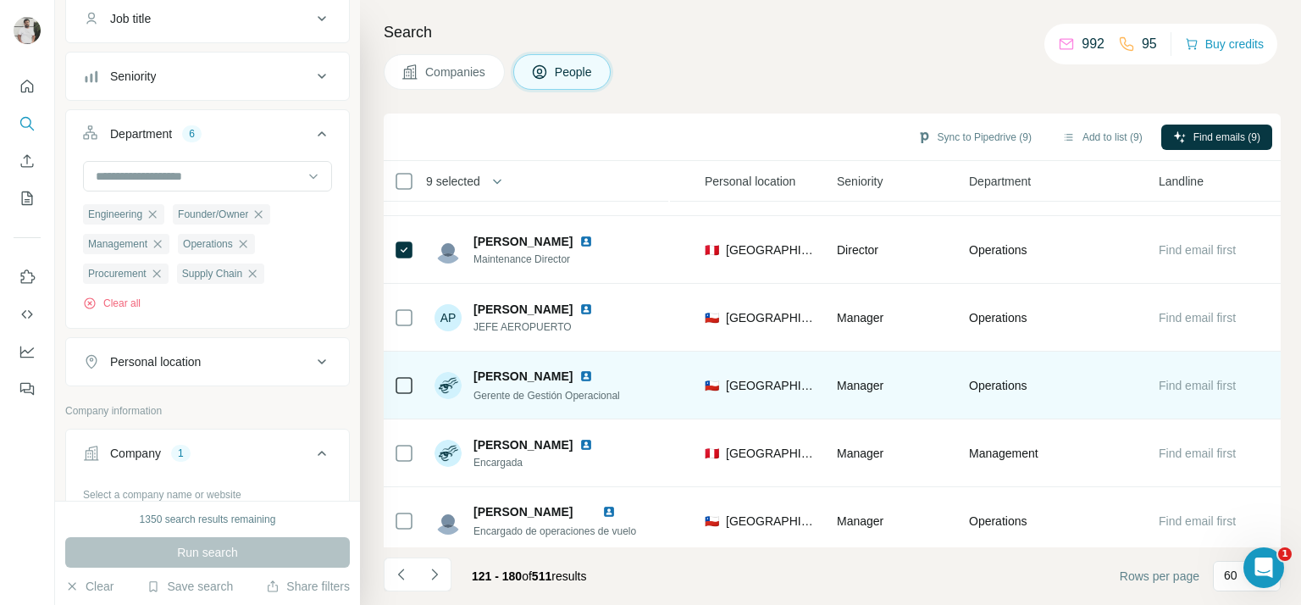
click at [526, 390] on span "Gerente de Gestión Operacional" at bounding box center [546, 396] width 147 height 12
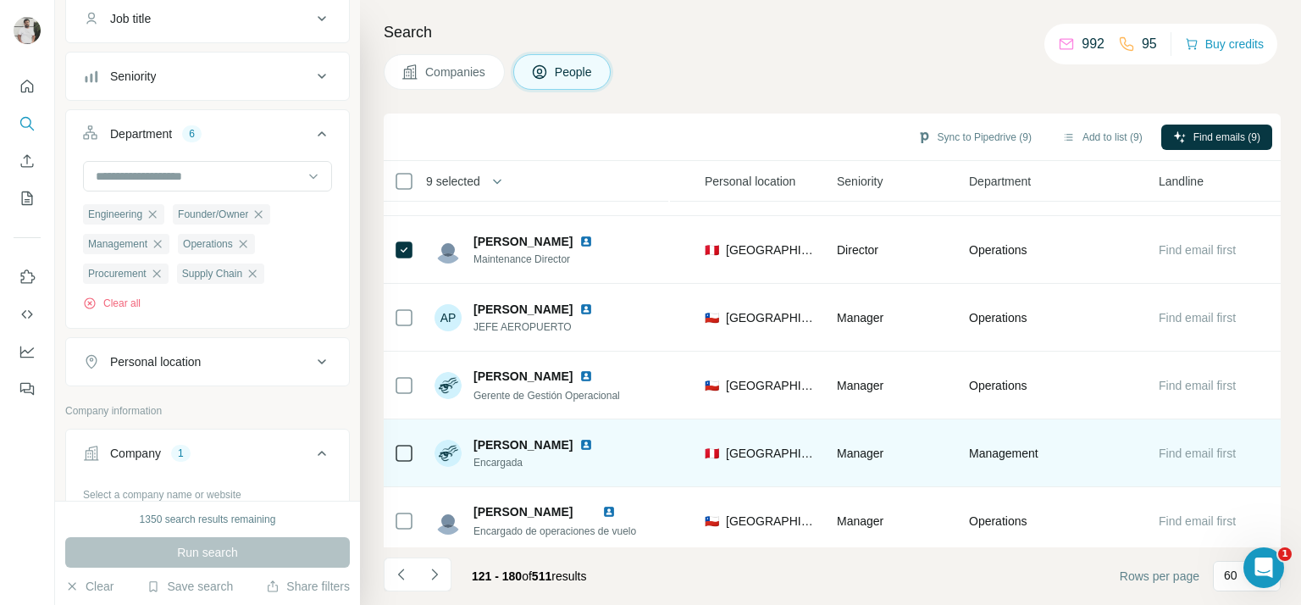
click at [514, 468] on div "Ana Castillo Encargada" at bounding box center [547, 452] width 225 height 47
click at [513, 468] on span "Encargada" at bounding box center [543, 462] width 140 height 15
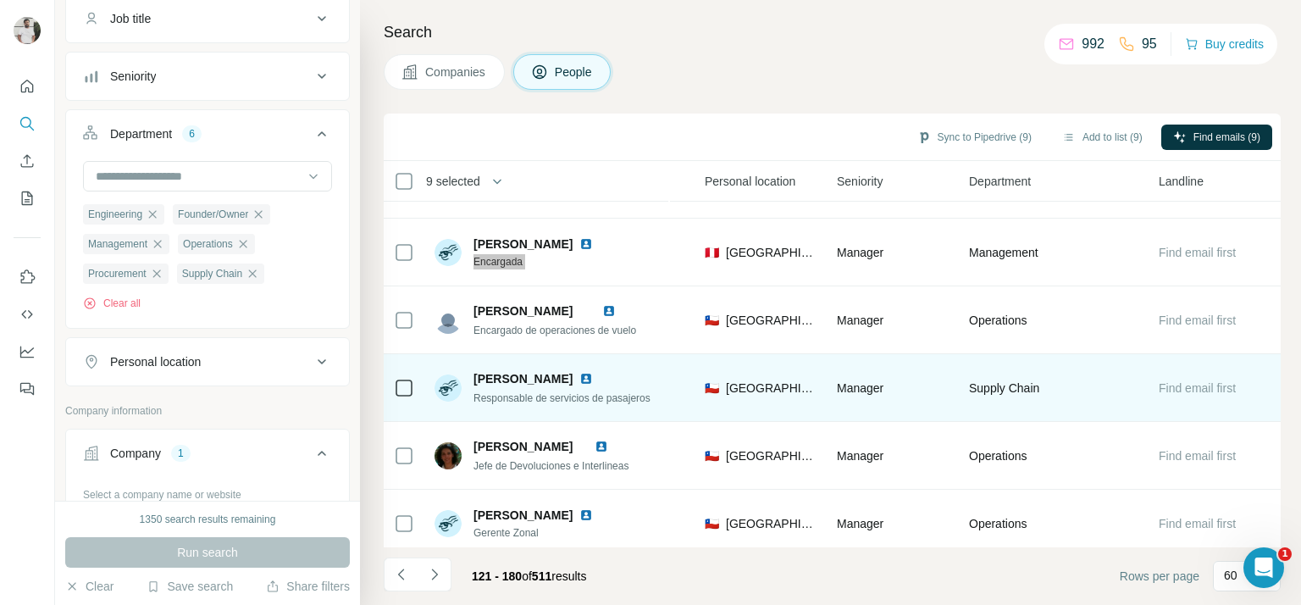
scroll to position [1676, 568]
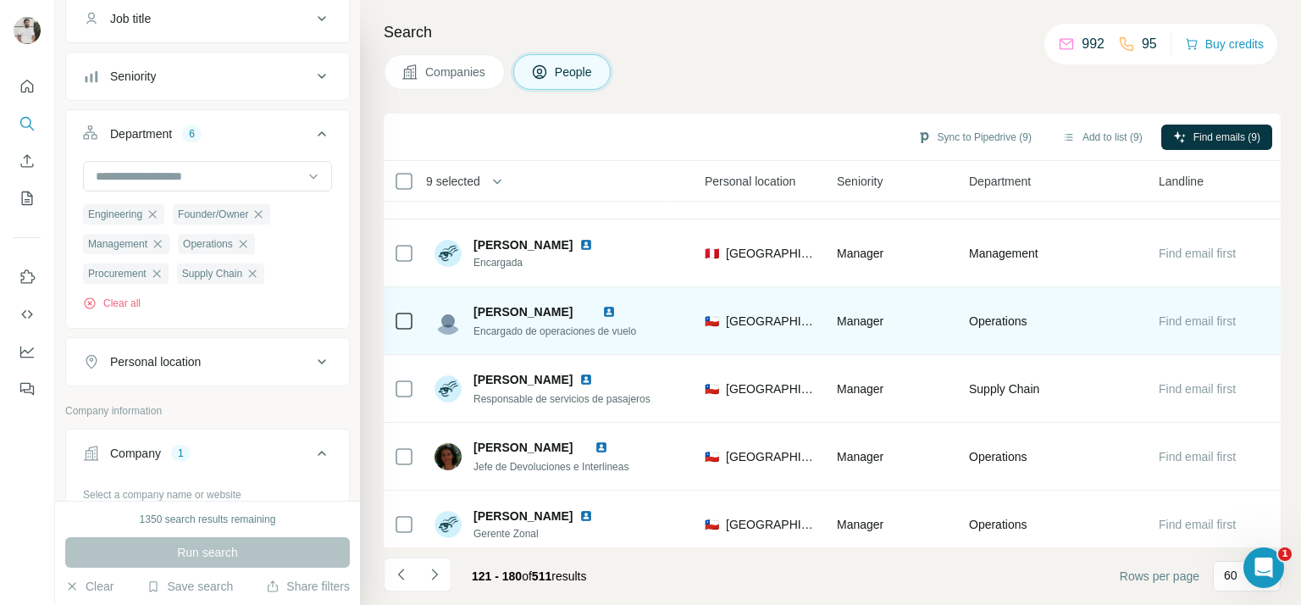
click at [511, 328] on span "Encargado de operaciones de vuelo" at bounding box center [554, 331] width 163 height 12
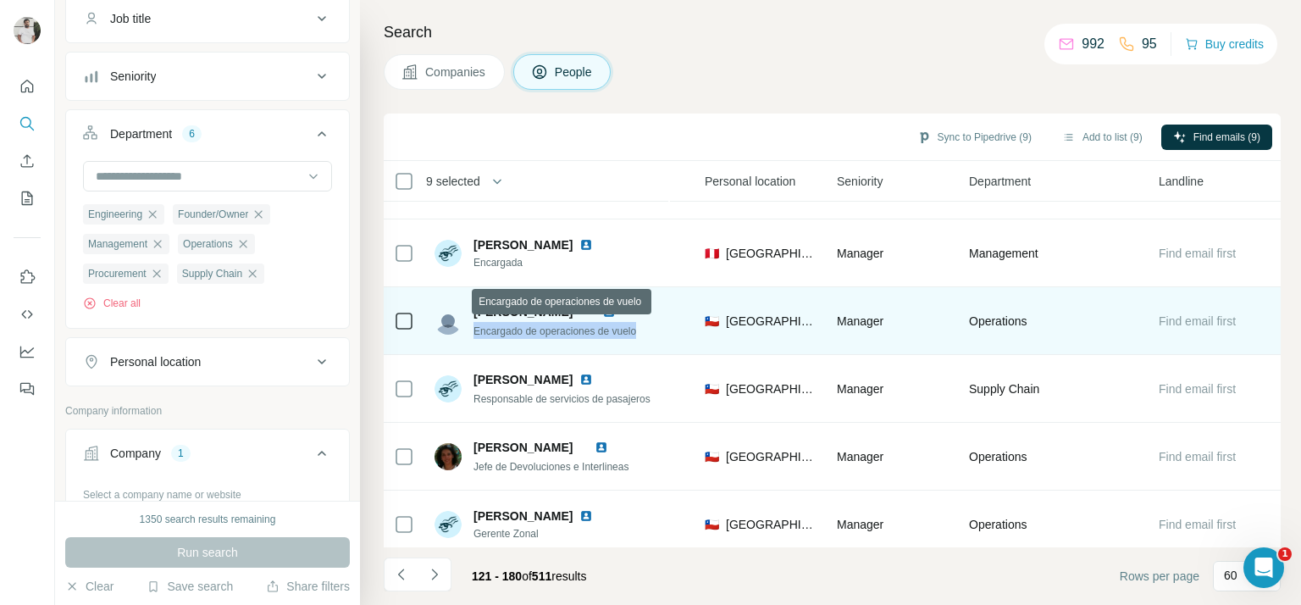
click at [511, 328] on span "Encargado de operaciones de vuelo" at bounding box center [554, 331] width 163 height 12
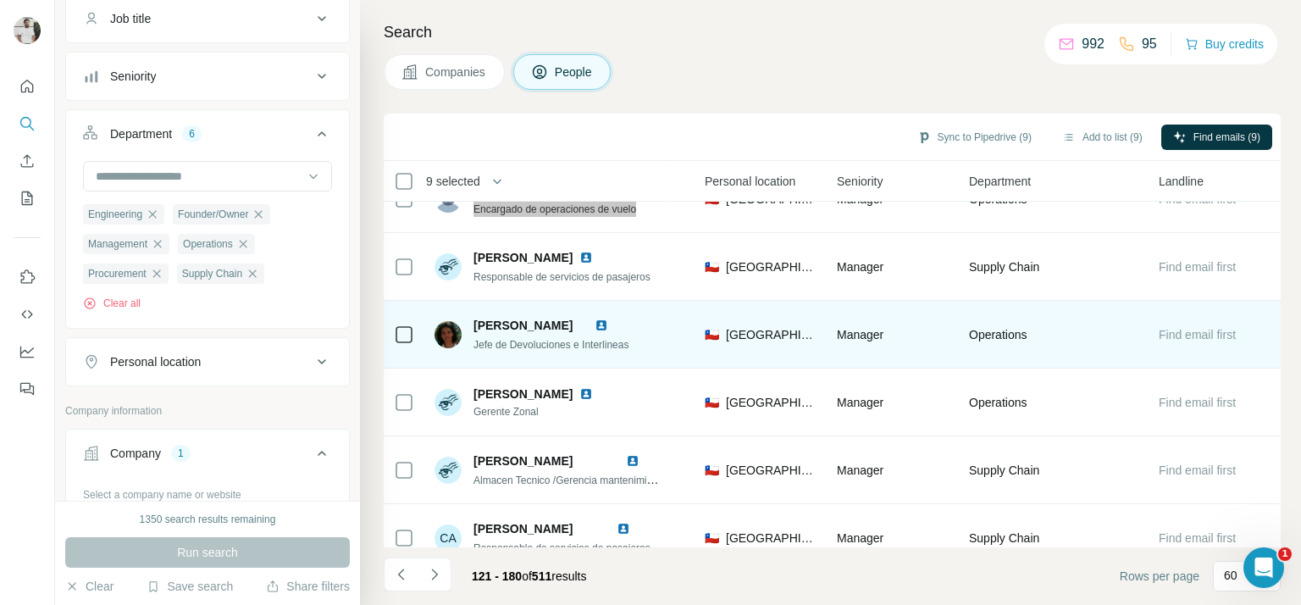
scroll to position [1799, 568]
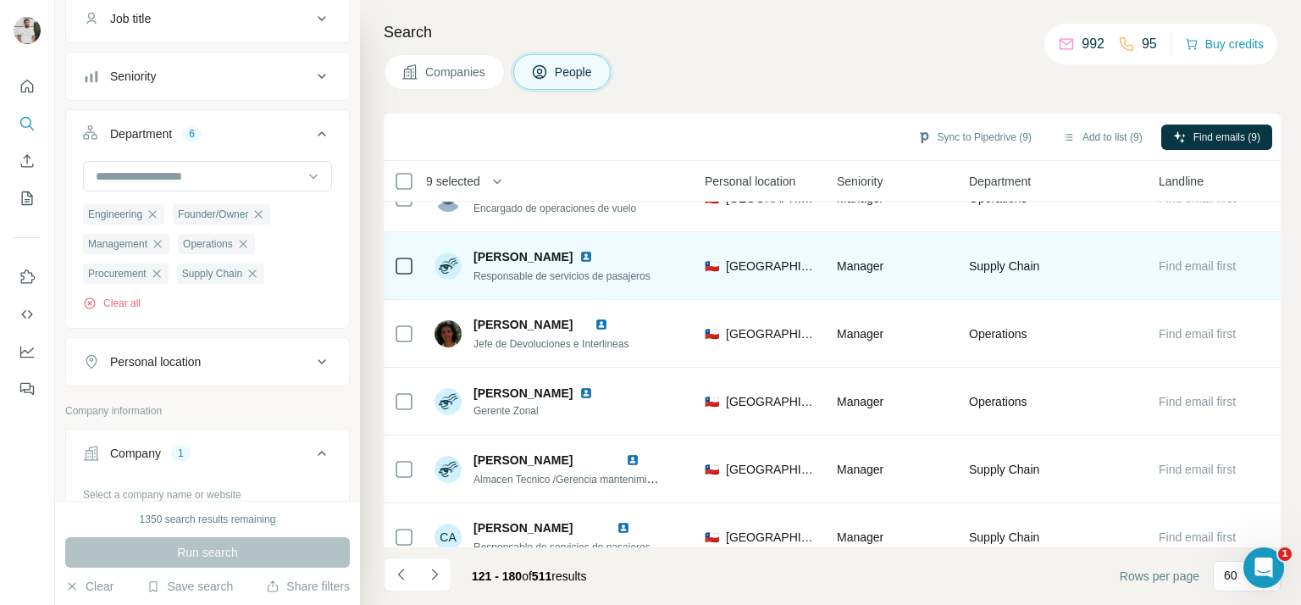
click at [499, 274] on span "Responsable de servicios de pasajeros" at bounding box center [561, 276] width 177 height 12
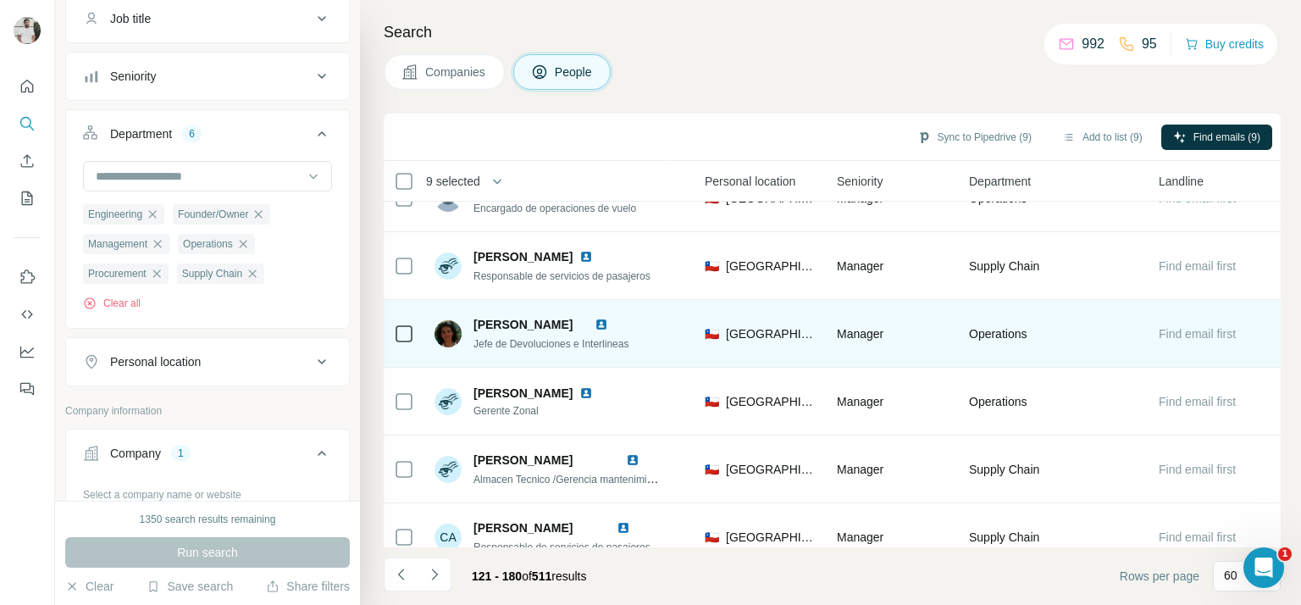
click at [566, 338] on span "Jefe de Devoluciones e Interlineas" at bounding box center [550, 344] width 155 height 12
click at [566, 341] on span "Jefe de Devoluciones e Interlineas" at bounding box center [550, 344] width 155 height 12
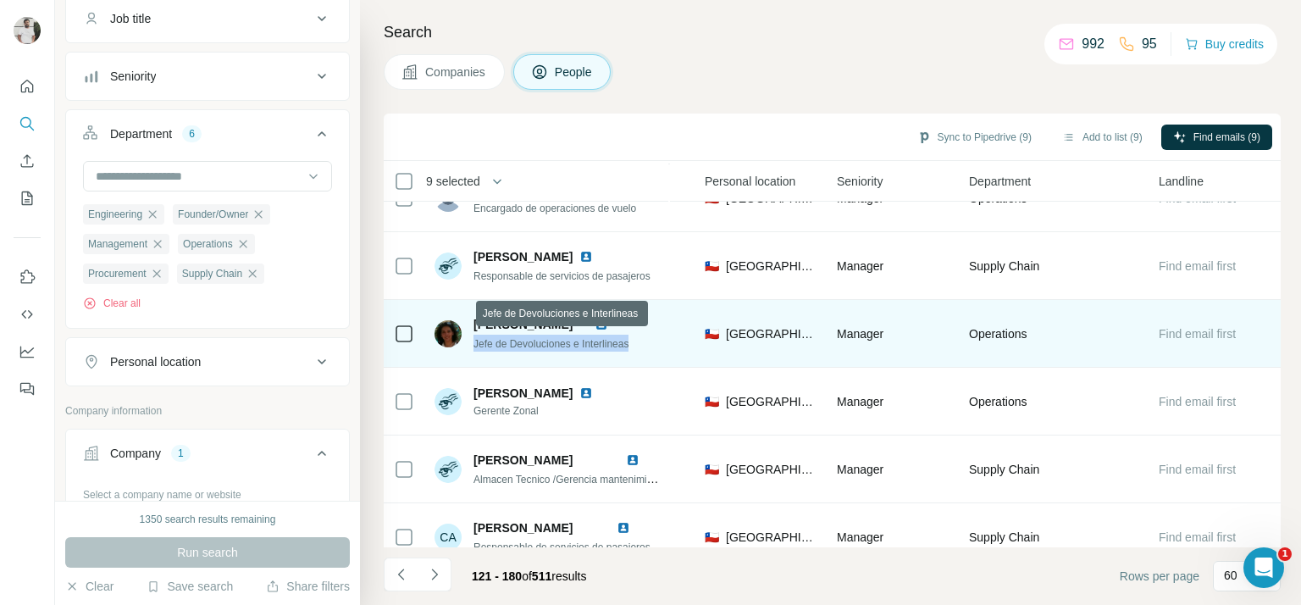
click at [566, 341] on span "Jefe de Devoluciones e Interlineas" at bounding box center [550, 344] width 155 height 12
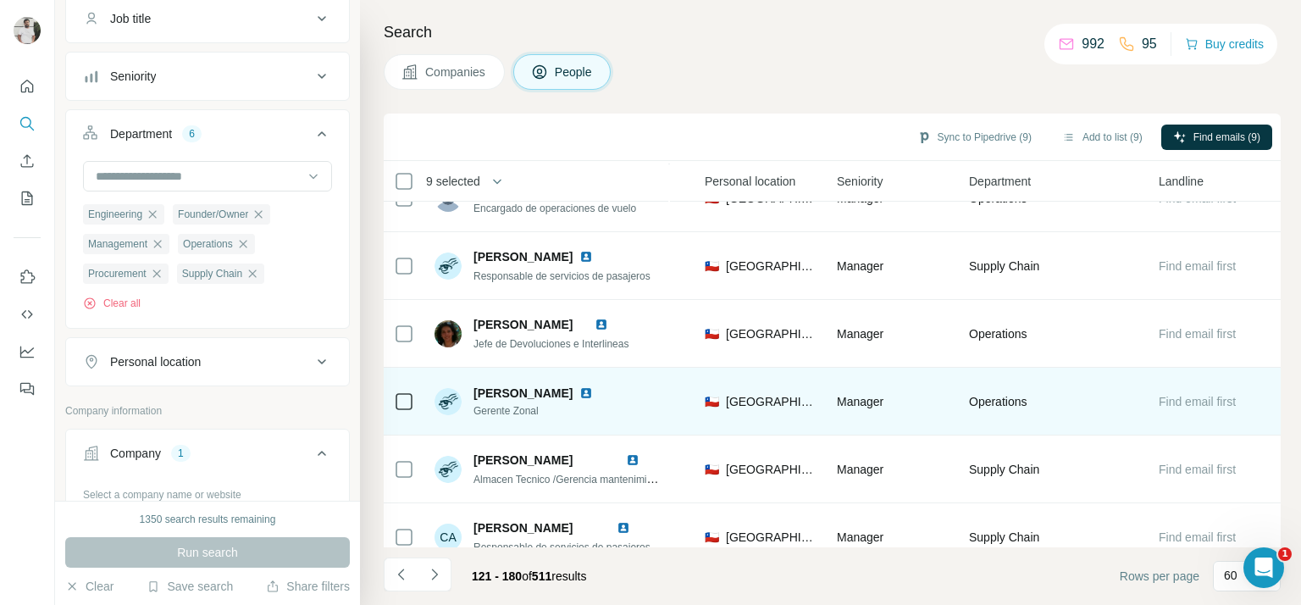
click at [522, 408] on span "Gerente Zonal" at bounding box center [543, 410] width 140 height 15
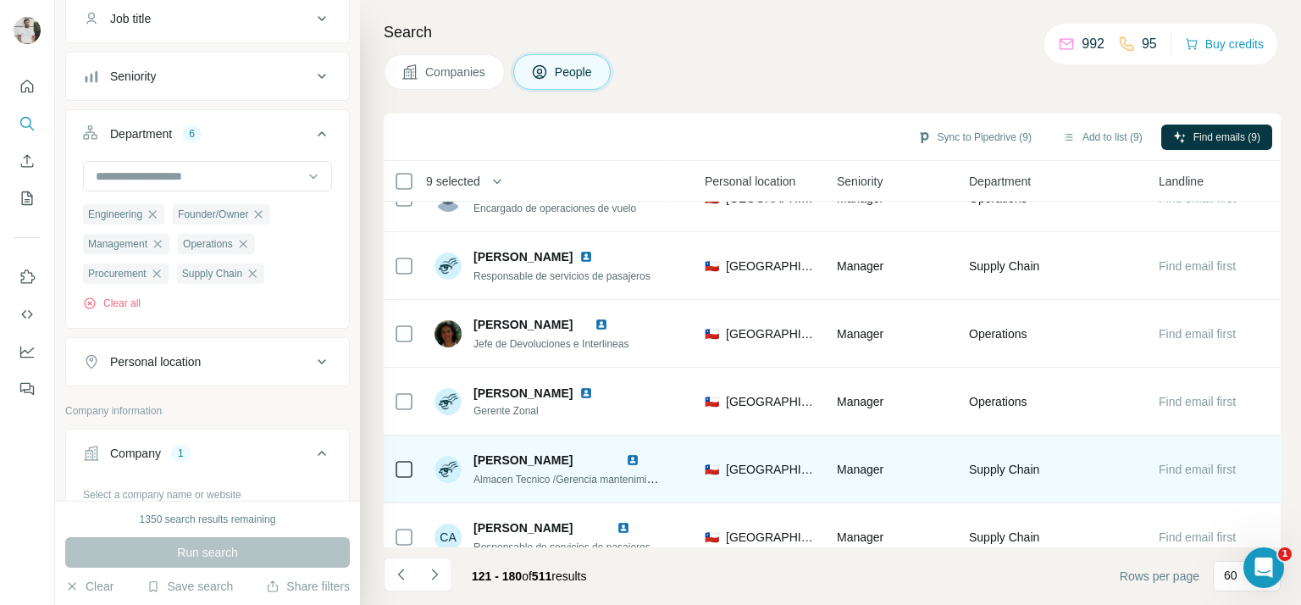
click at [556, 474] on span "Almacen Tecnico /Gerencia mantenimiento Airline SKU" at bounding box center [596, 479] width 247 height 14
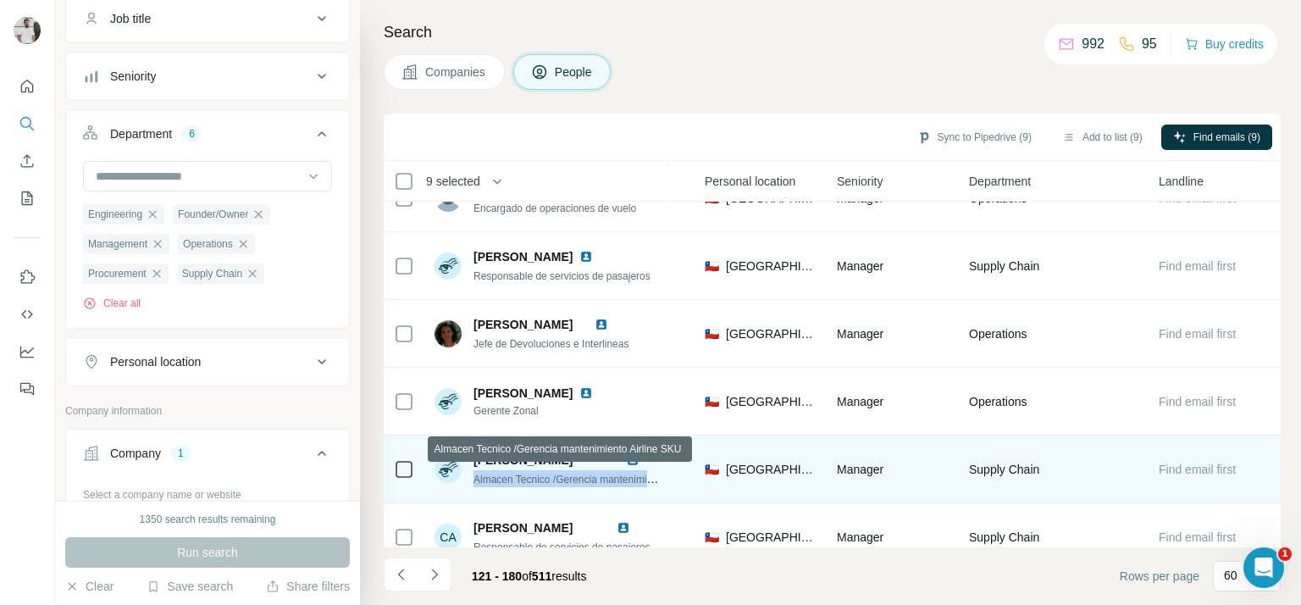
click at [556, 474] on span "Almacen Tecnico /Gerencia mantenimiento Airline SKU" at bounding box center [596, 479] width 247 height 14
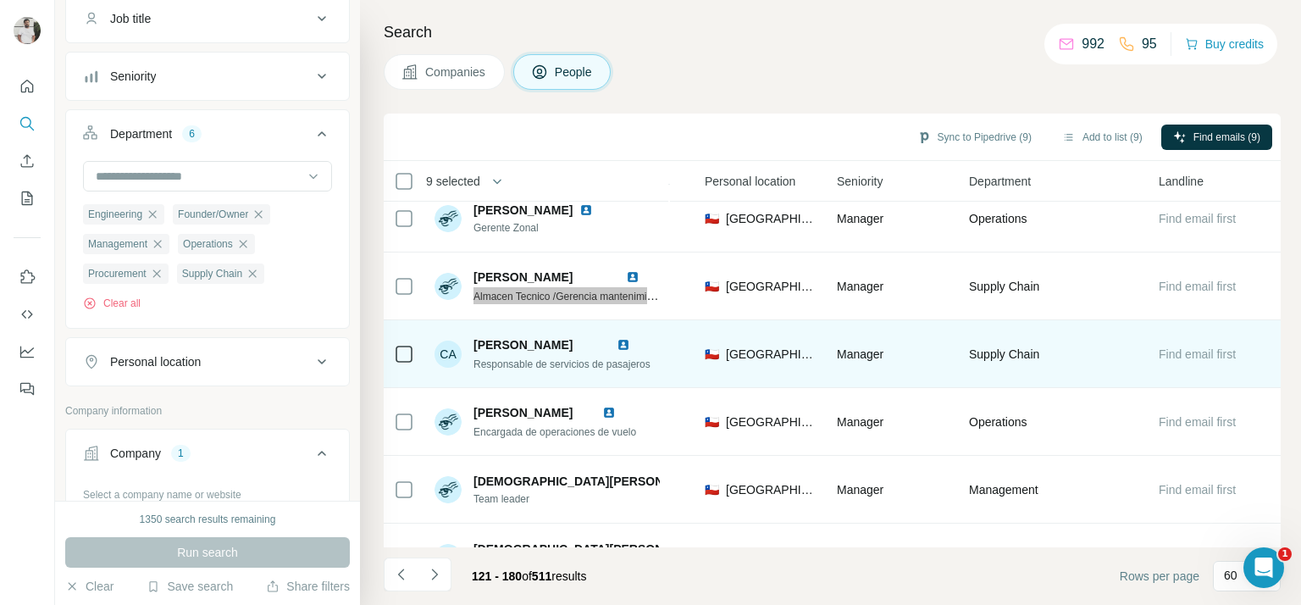
scroll to position [1985, 568]
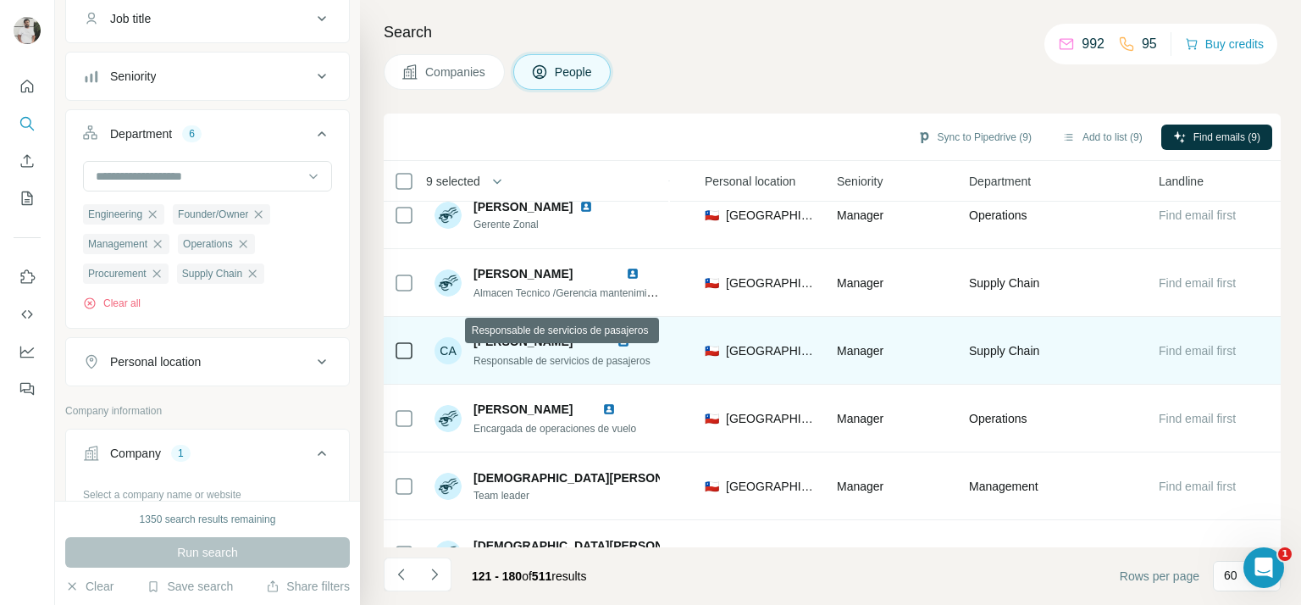
click at [530, 362] on span "Responsable de servicios de pasajeros" at bounding box center [561, 361] width 177 height 12
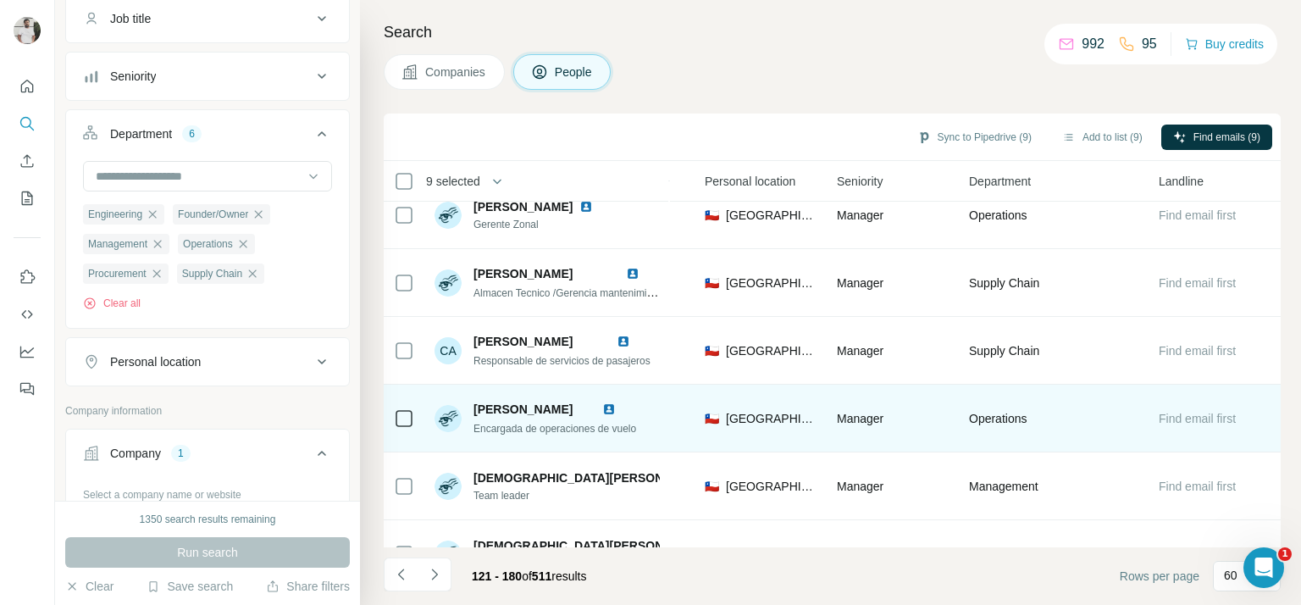
click at [552, 431] on span "Encargada de operaciones de vuelo" at bounding box center [554, 429] width 163 height 12
click at [552, 430] on span "Encargada de operaciones de vuelo" at bounding box center [554, 429] width 163 height 12
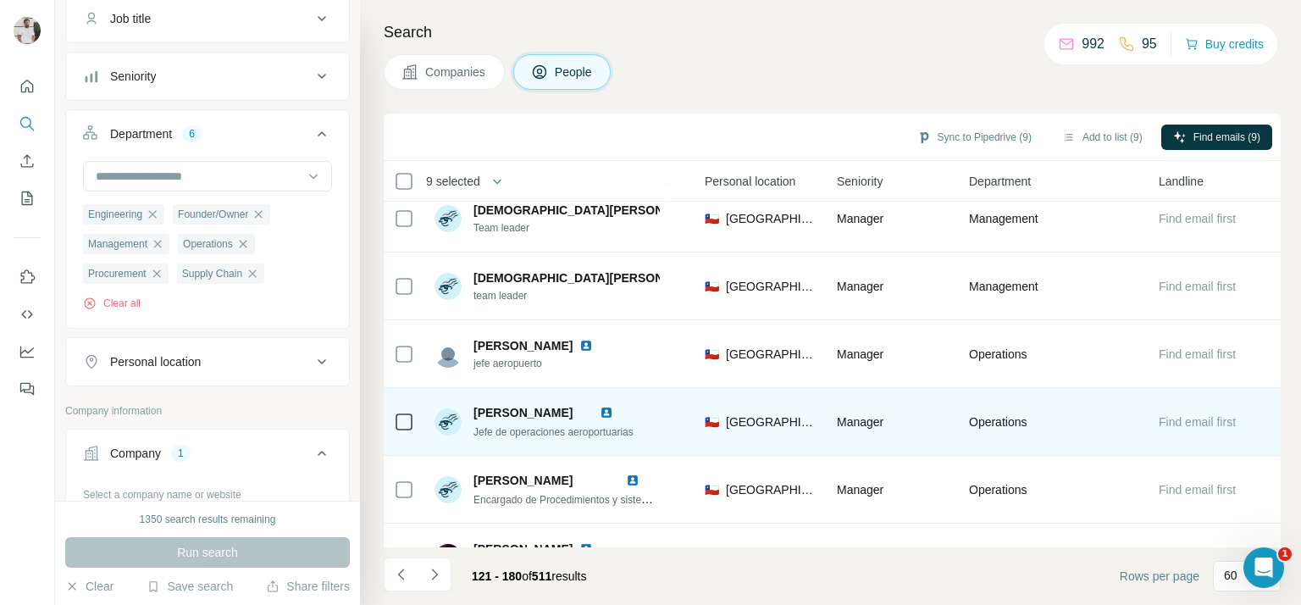
scroll to position [2256, 568]
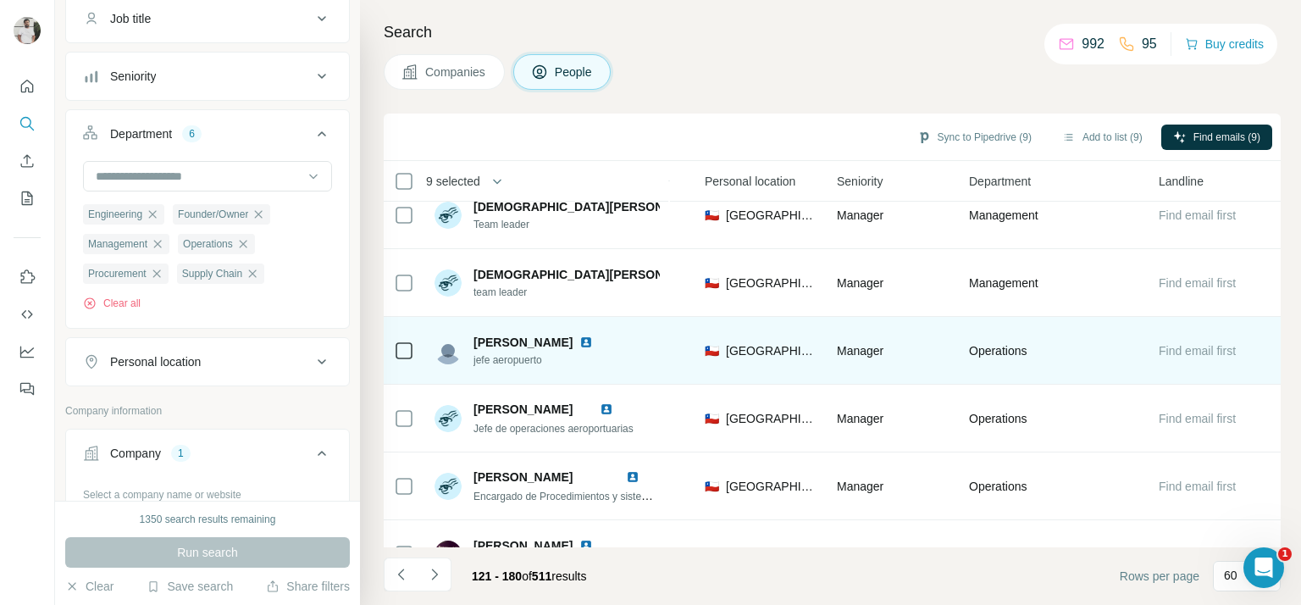
click at [509, 362] on span "jefe aeropuerto" at bounding box center [543, 359] width 140 height 15
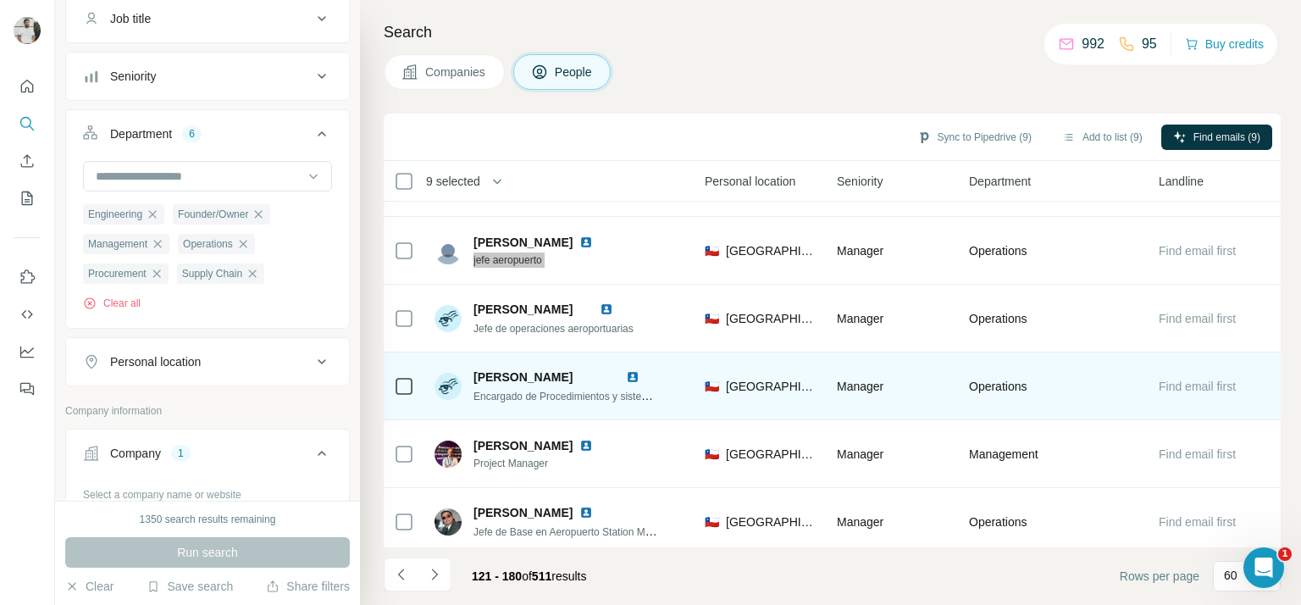
scroll to position [2363, 568]
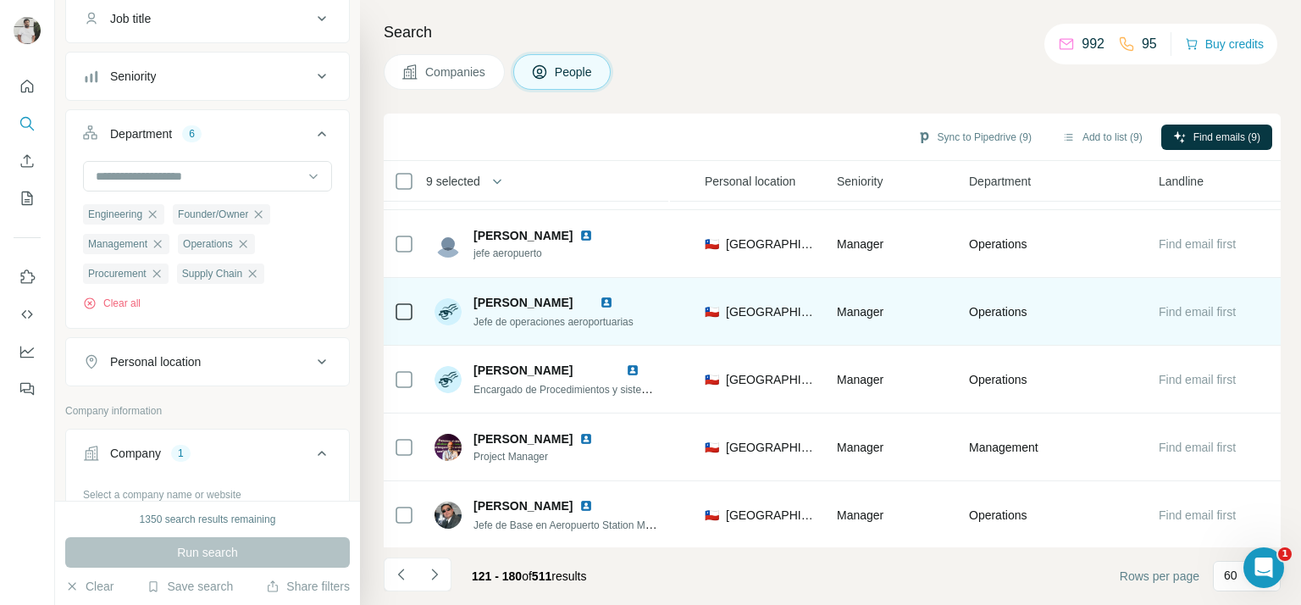
click at [549, 324] on span "Jefe de operaciones aeroportuarias" at bounding box center [553, 322] width 160 height 12
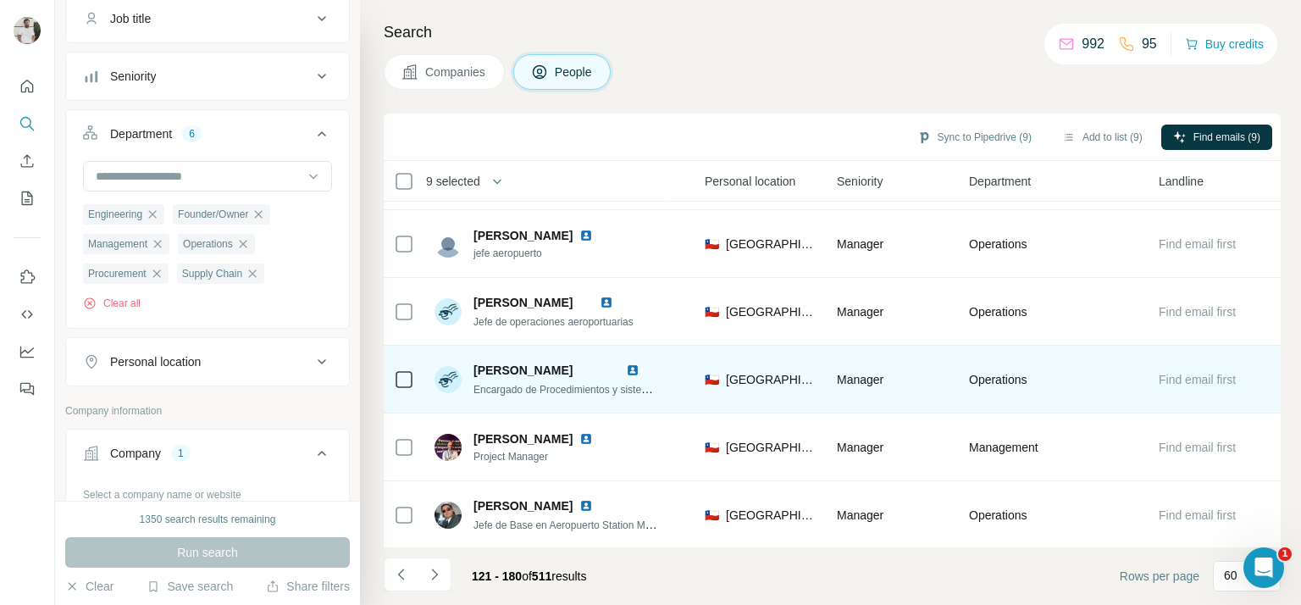
click at [516, 385] on span "Encargado de Procedimientos y sistemas CCOI" at bounding box center [580, 389] width 215 height 14
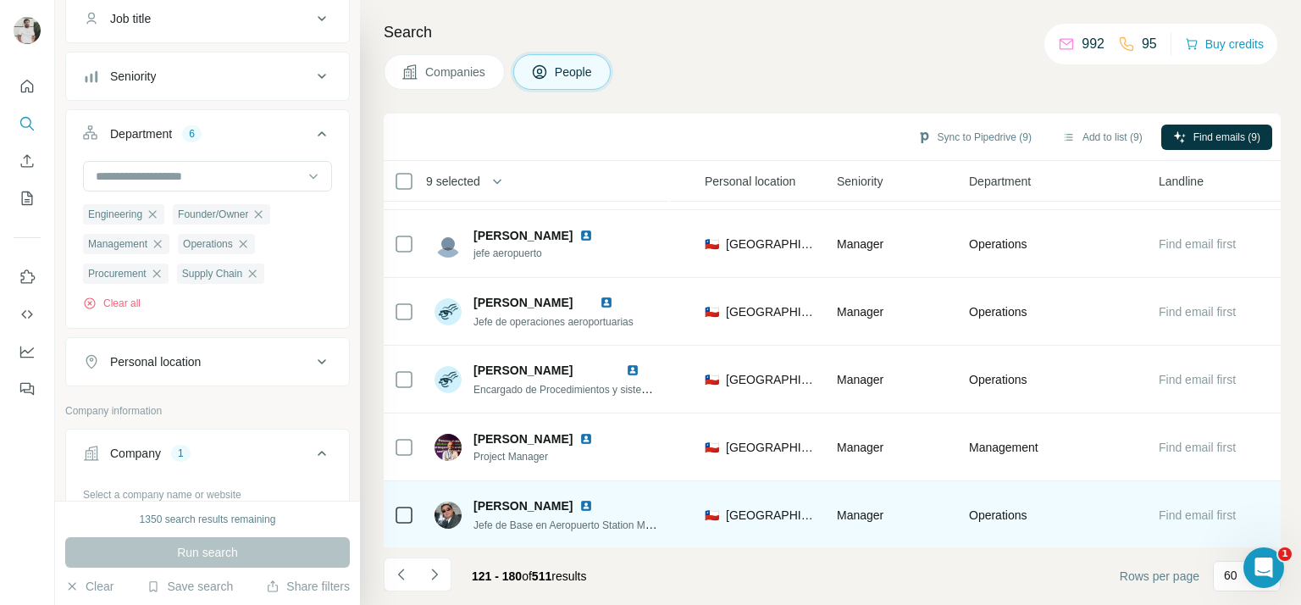
click at [501, 520] on span "Jefe de Base en Aeropuerto Station Manager" at bounding box center [574, 525] width 203 height 14
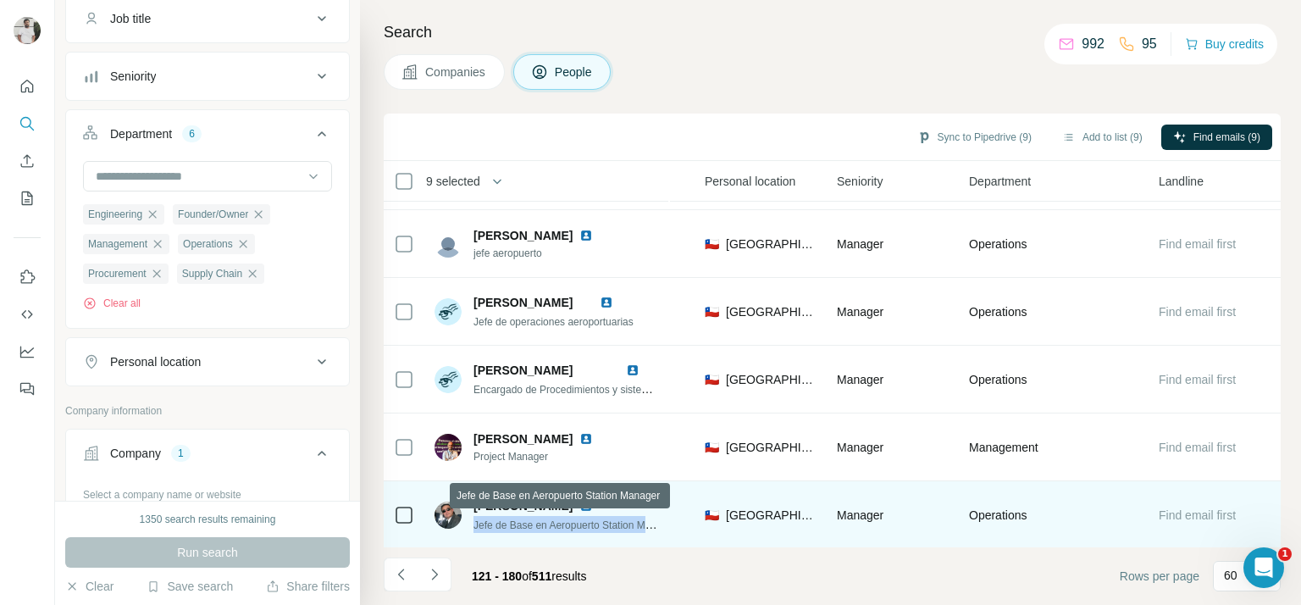
click at [501, 520] on span "Jefe de Base en Aeropuerto Station Manager" at bounding box center [574, 525] width 203 height 14
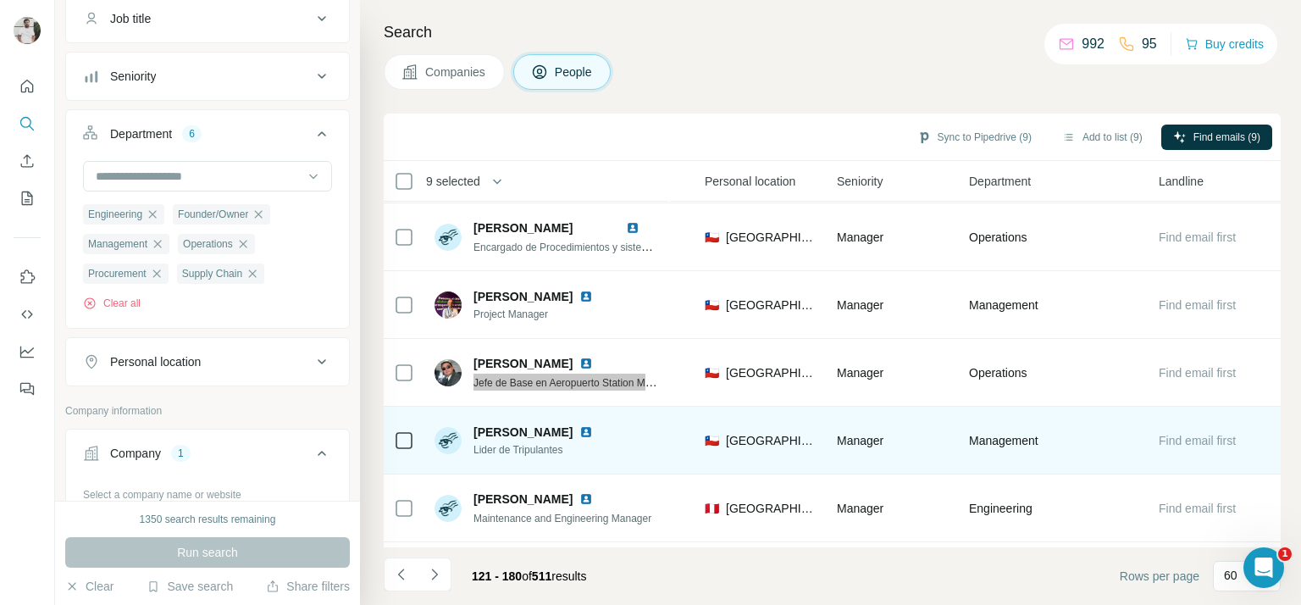
scroll to position [2540, 568]
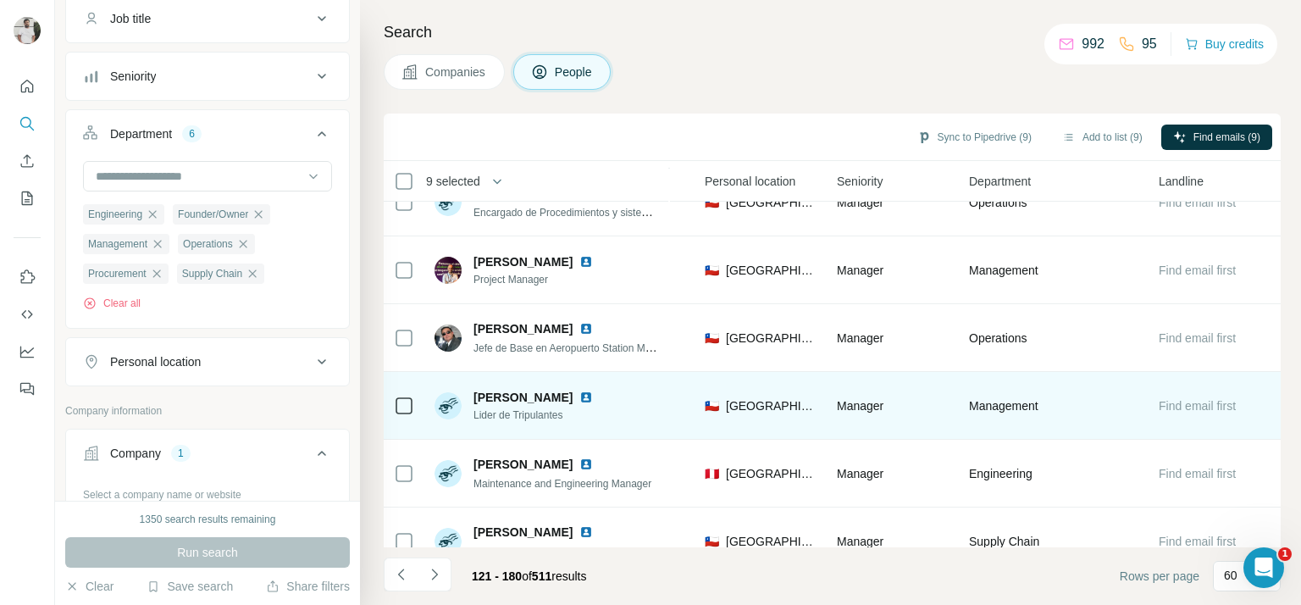
click at [544, 407] on span "Lider de Tripulantes" at bounding box center [543, 414] width 140 height 15
click at [544, 408] on span "Lider de Tripulantes" at bounding box center [543, 414] width 140 height 15
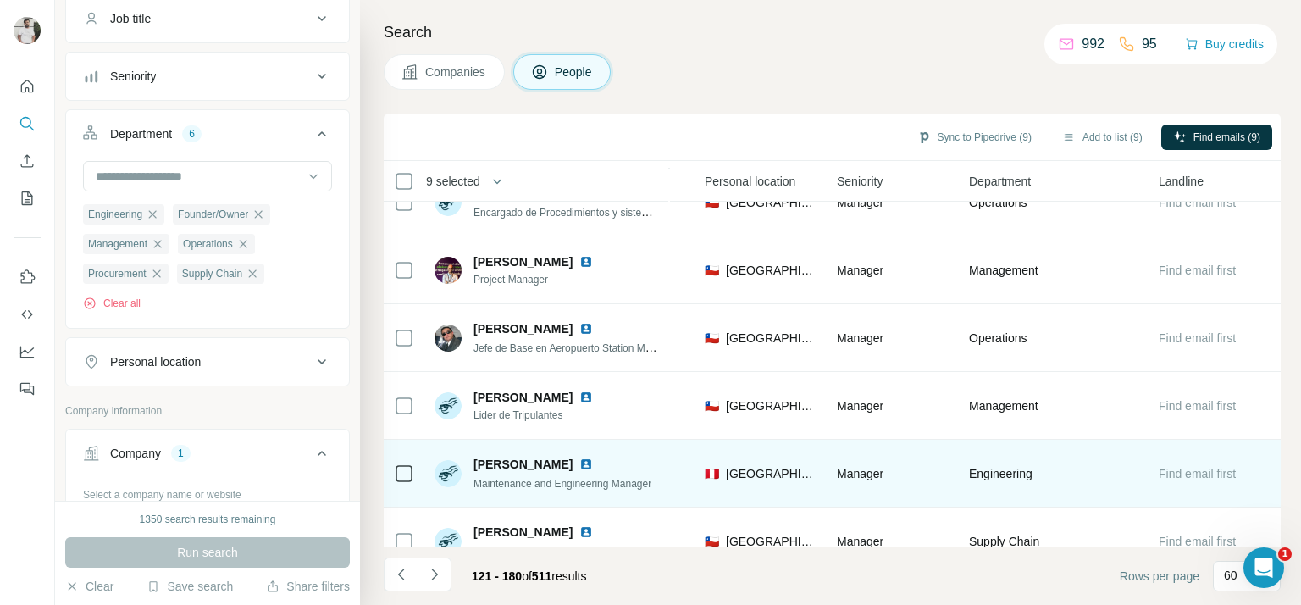
click at [394, 473] on icon at bounding box center [404, 473] width 20 height 20
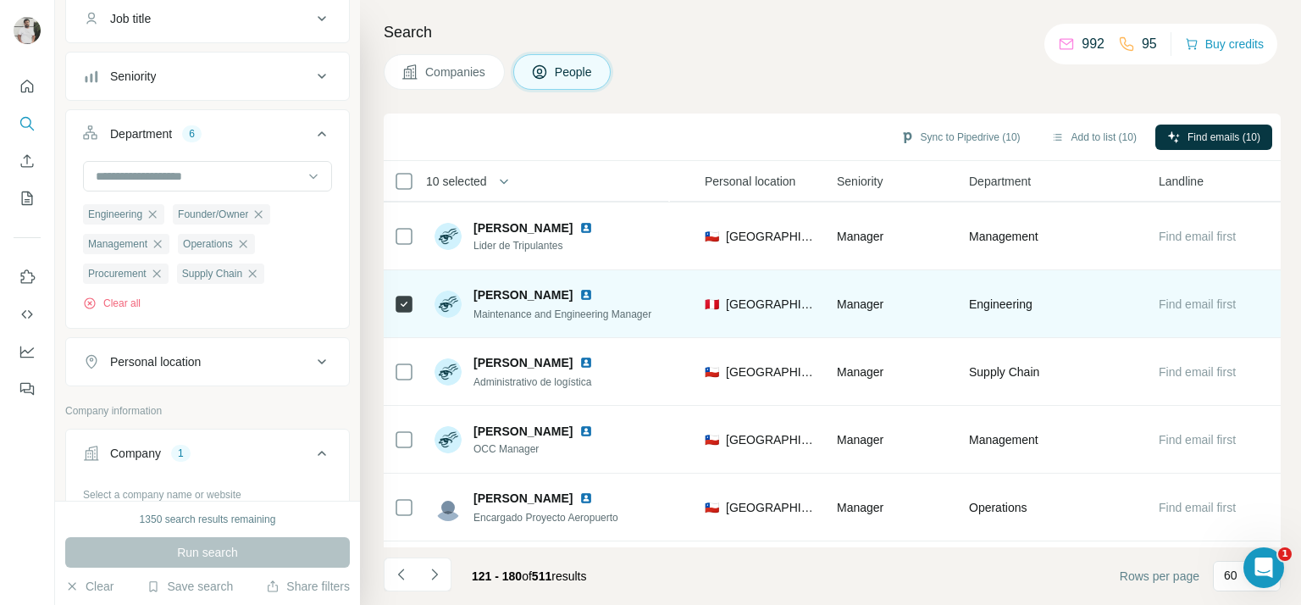
scroll to position [2716, 568]
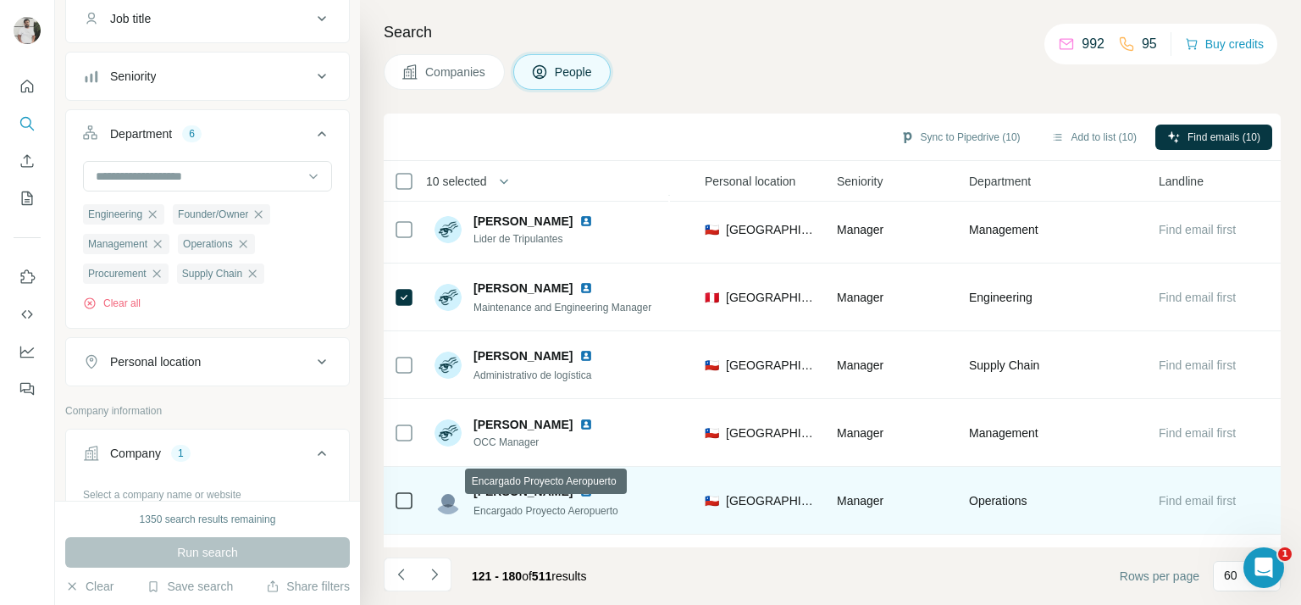
click at [517, 505] on span "Encargado Proyecto Aeropuerto" at bounding box center [545, 511] width 145 height 12
click at [517, 506] on span "Encargado Proyecto Aeropuerto" at bounding box center [545, 511] width 145 height 12
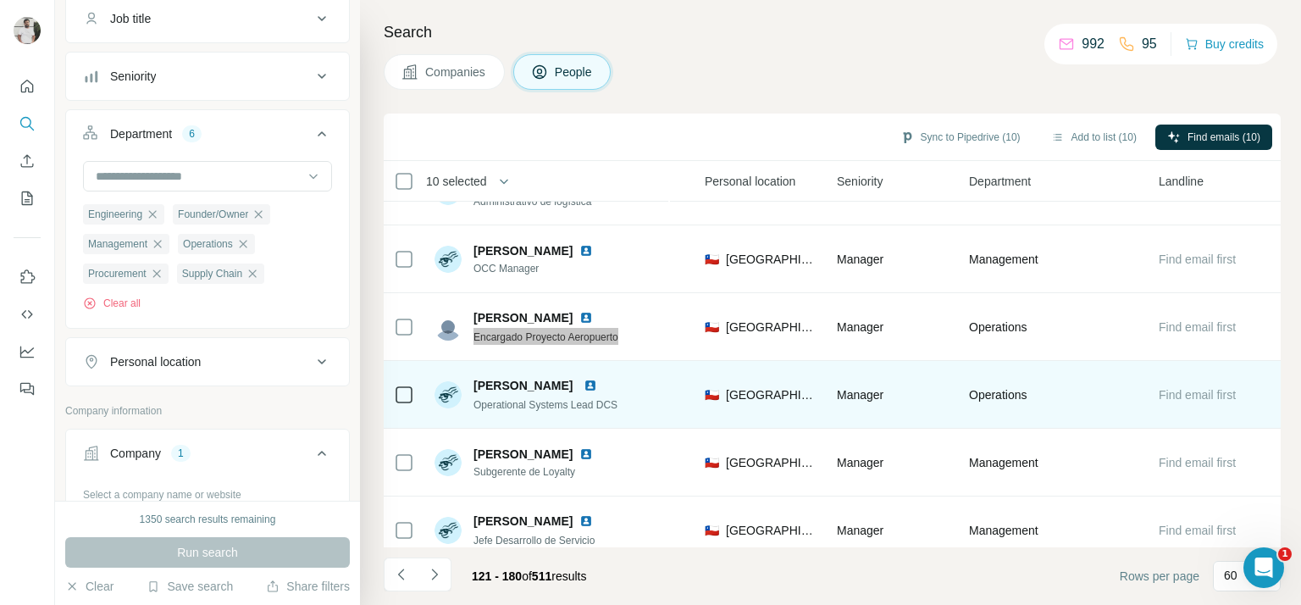
scroll to position [2898, 568]
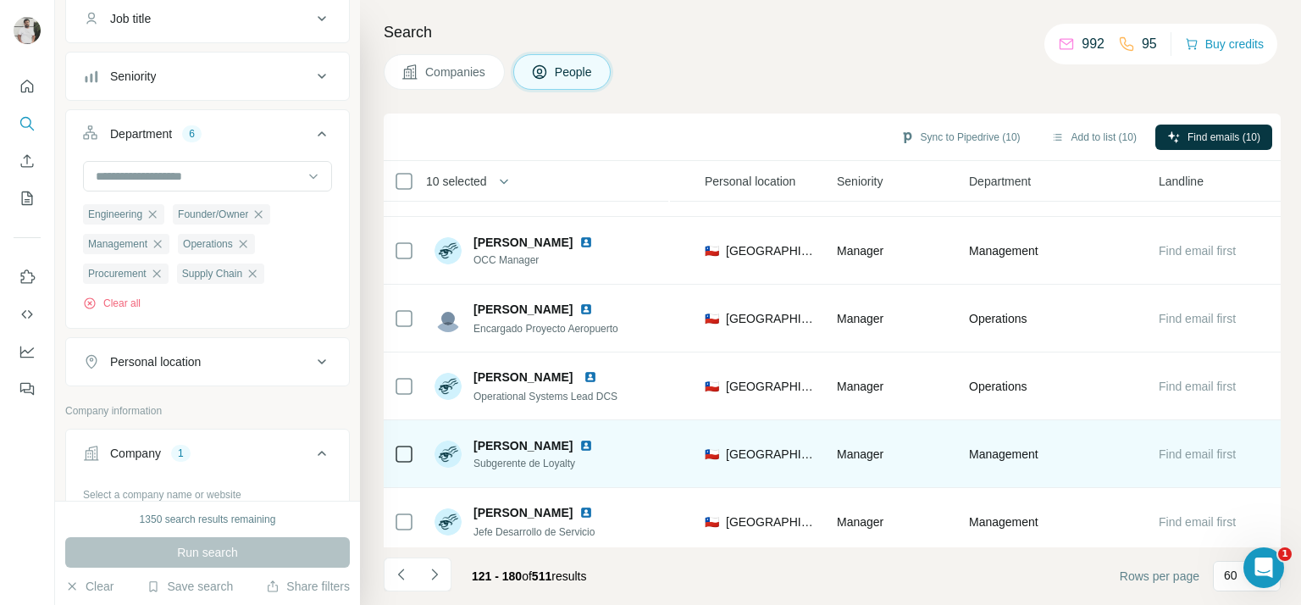
click at [507, 463] on span "Subgerente de Loyalty" at bounding box center [543, 463] width 140 height 15
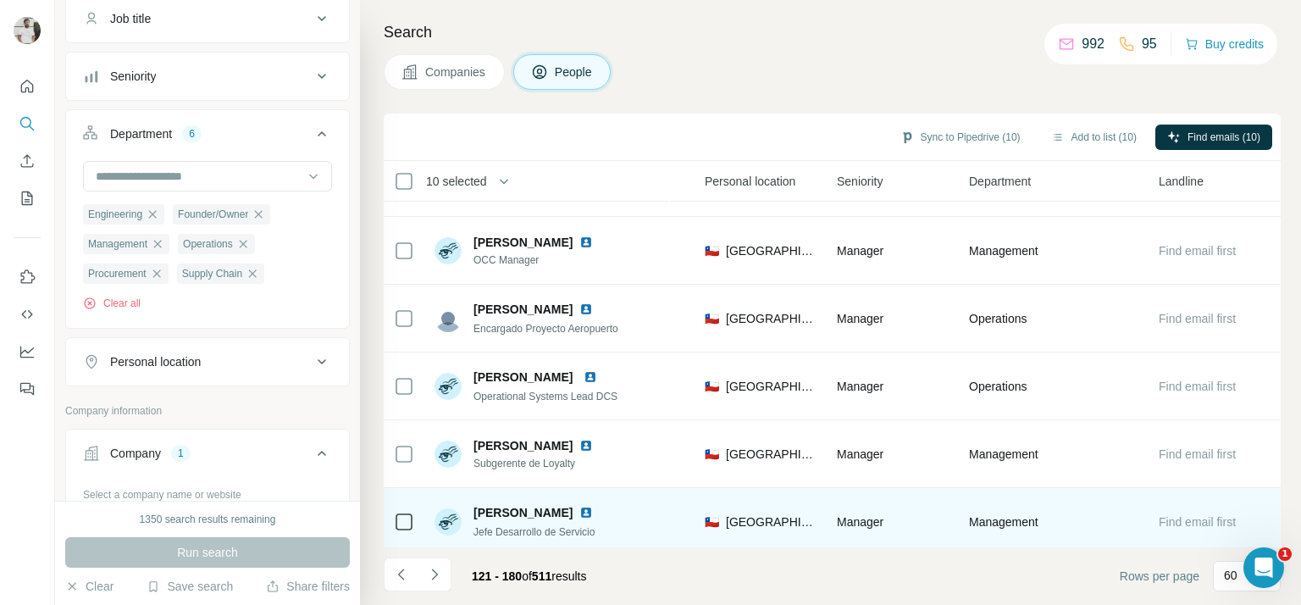
click at [553, 526] on span "Jefe Desarrollo de Servicio" at bounding box center [533, 532] width 121 height 12
click at [547, 534] on span "Jefe Desarrollo de Servicio" at bounding box center [533, 532] width 121 height 12
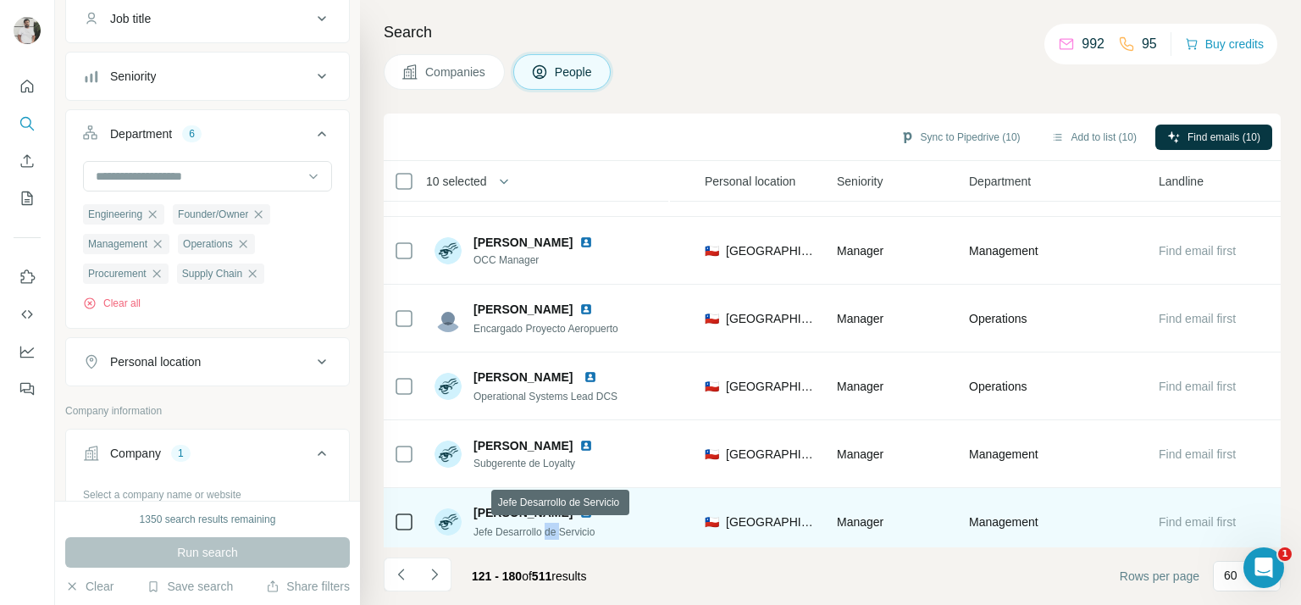
click at [547, 534] on span "Jefe Desarrollo de Servicio" at bounding box center [533, 532] width 121 height 12
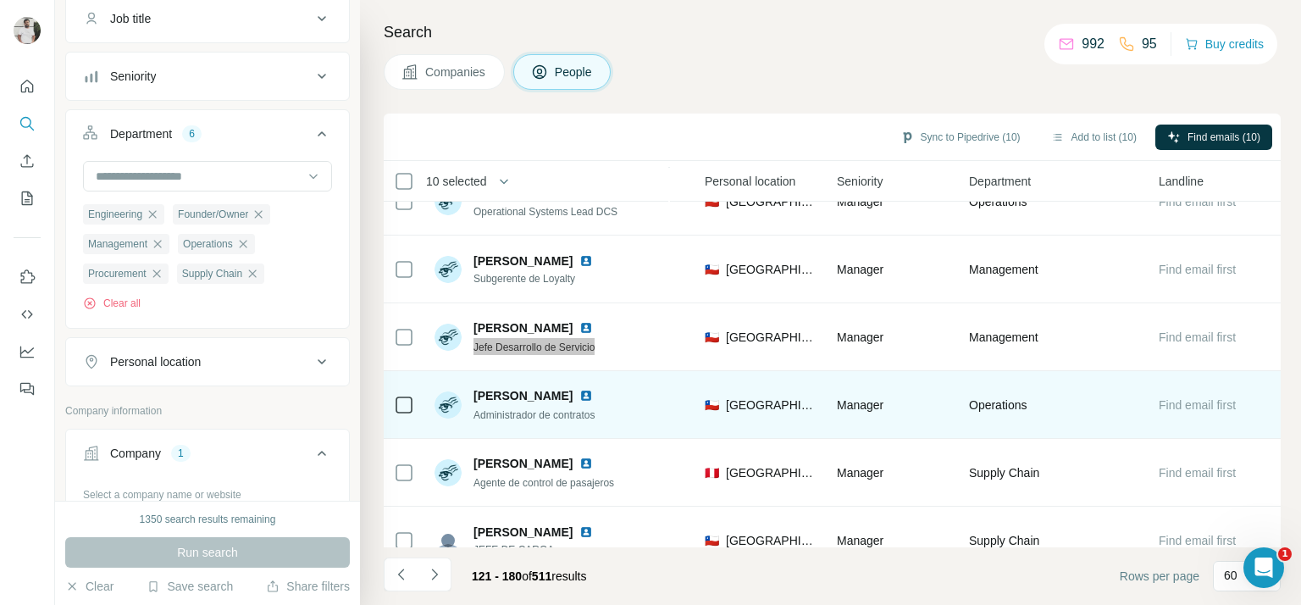
scroll to position [3103, 568]
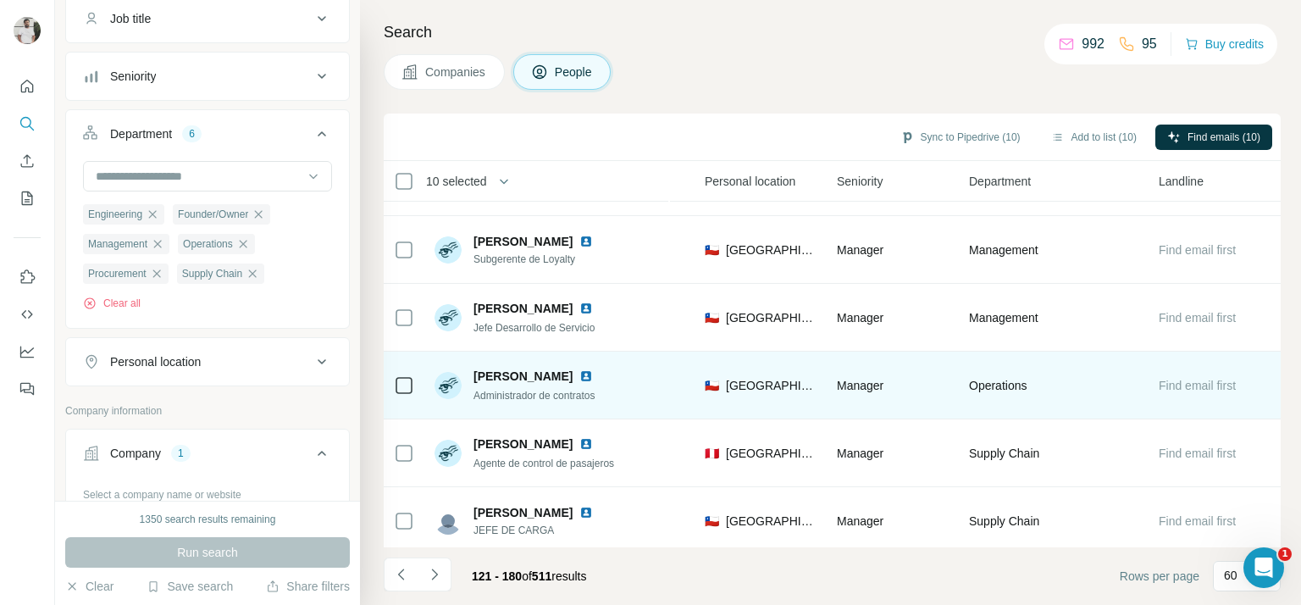
click at [525, 392] on span "Administrador de contratos" at bounding box center [533, 396] width 121 height 12
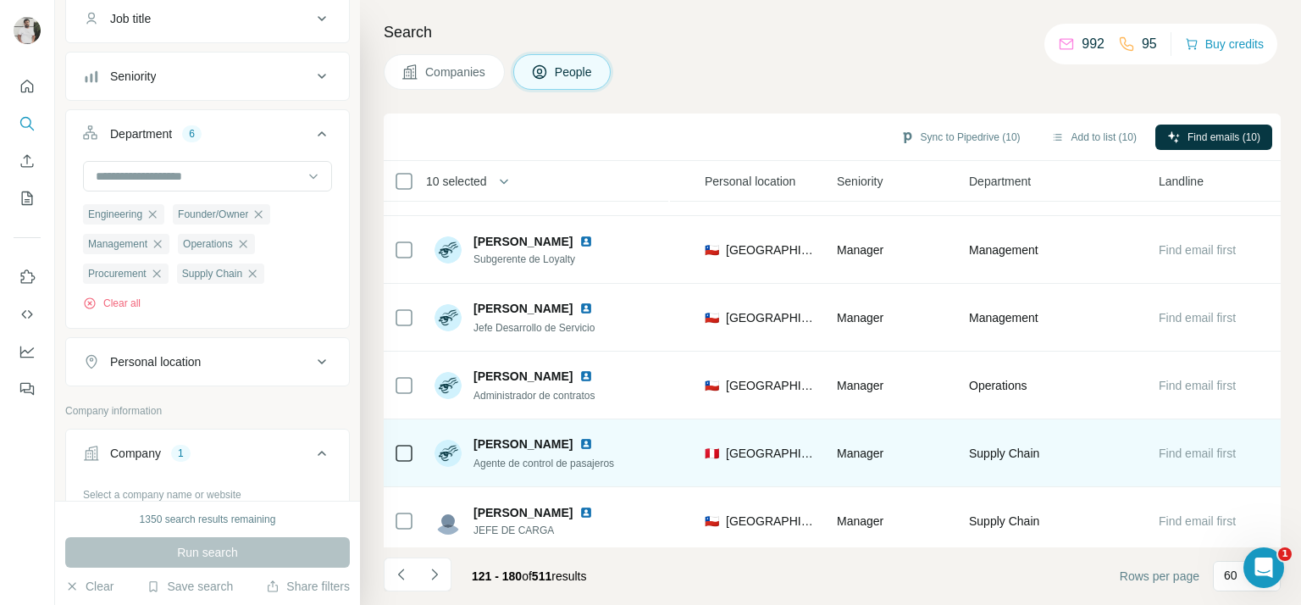
click at [538, 462] on span "Agente de control de pasajeros" at bounding box center [543, 463] width 141 height 12
click at [537, 460] on span "Agente de control de pasajeros" at bounding box center [543, 463] width 141 height 12
